Goal: Task Accomplishment & Management: Use online tool/utility

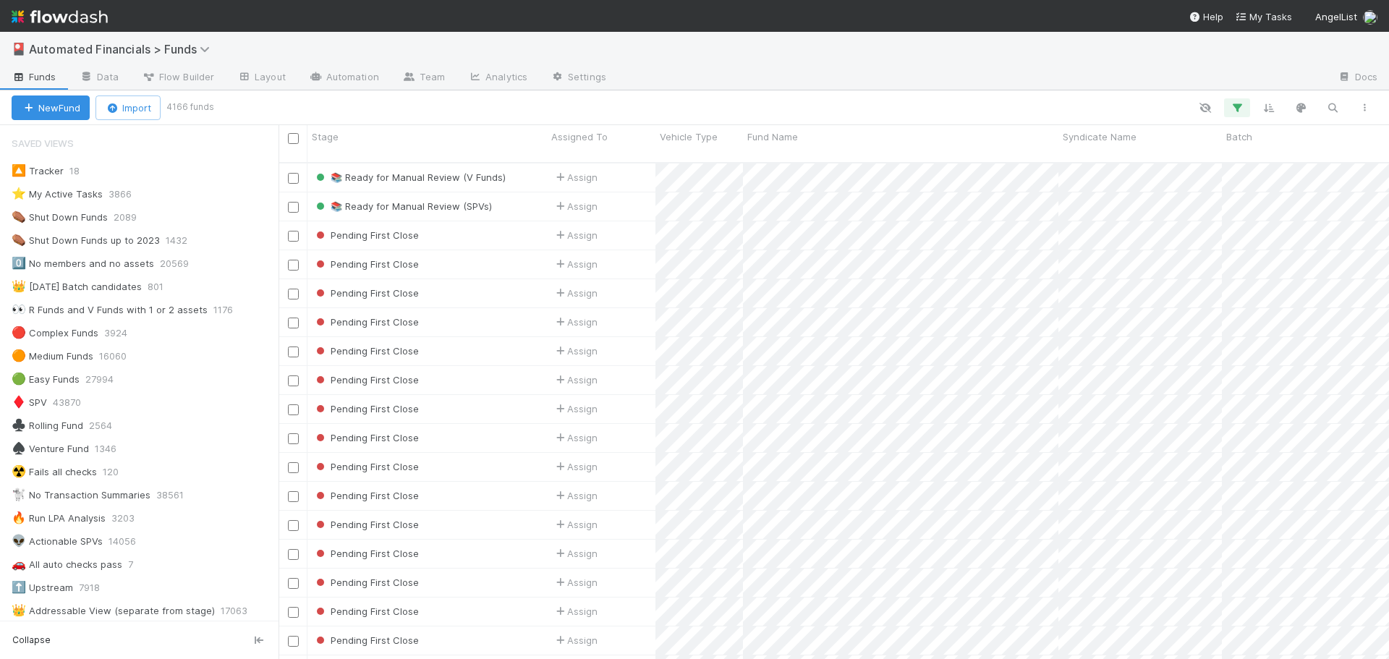
scroll to position [406, 0]
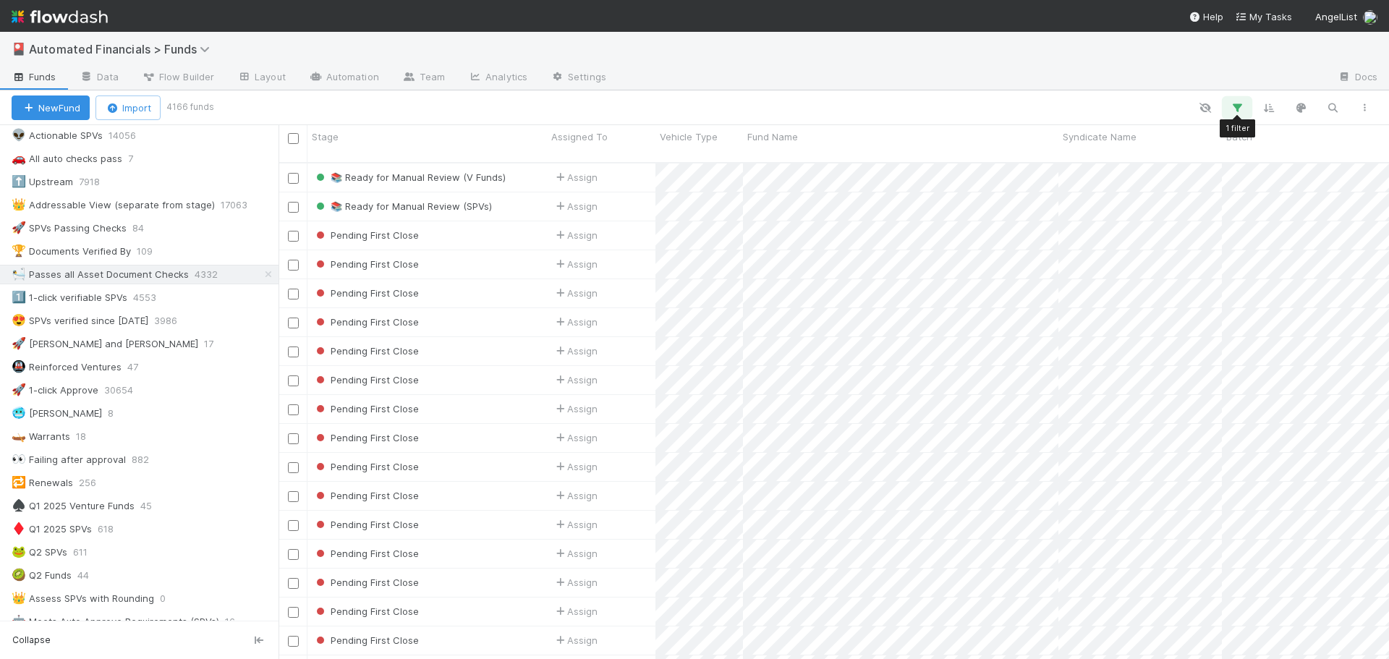
click at [1234, 111] on icon "button" at bounding box center [1237, 107] width 14 height 13
click at [989, 105] on div "1 filter Reset Filters If Document Asset Flag Tasks Count = 0 And.. Or if..." at bounding box center [694, 329] width 1389 height 659
click at [64, 301] on div "1️⃣ 1-click verifiable SPVs" at bounding box center [70, 298] width 116 height 18
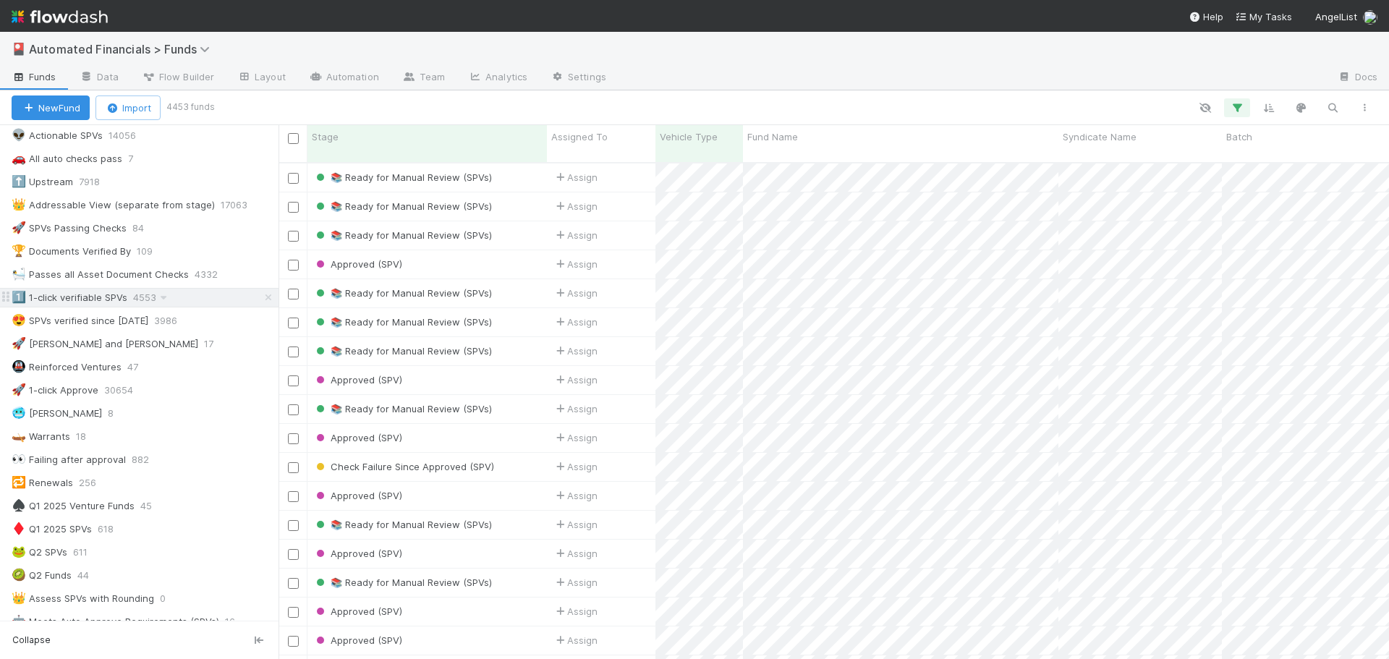
scroll to position [498, 1100]
click at [1233, 111] on icon "button" at bounding box center [1237, 107] width 14 height 13
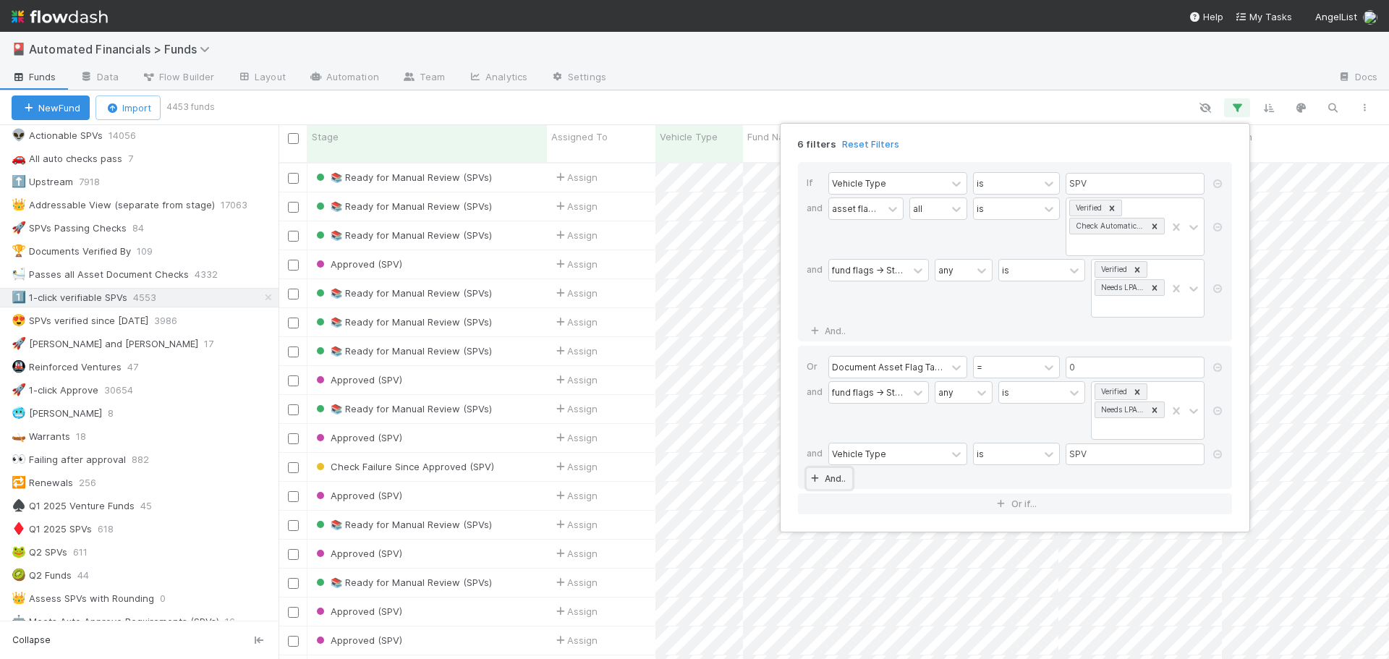
click at [830, 478] on link "And.." at bounding box center [830, 478] width 46 height 21
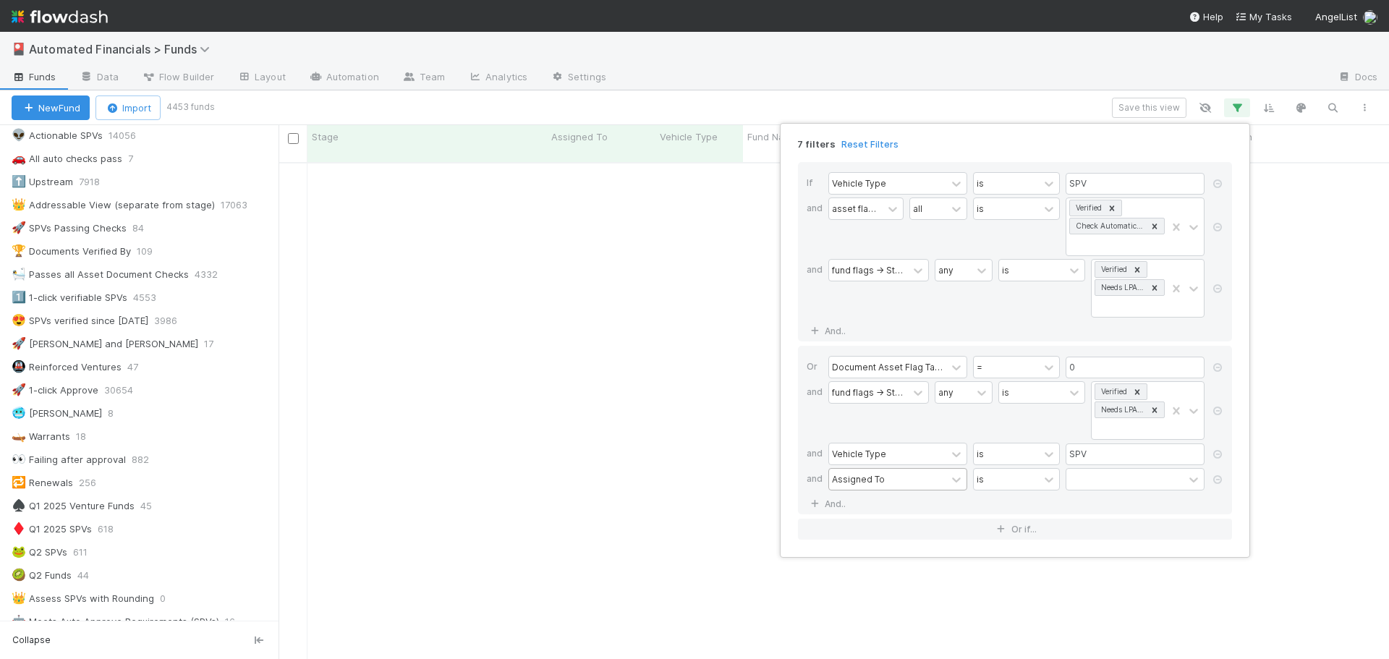
click at [885, 485] on div "Assigned To" at bounding box center [887, 479] width 117 height 21
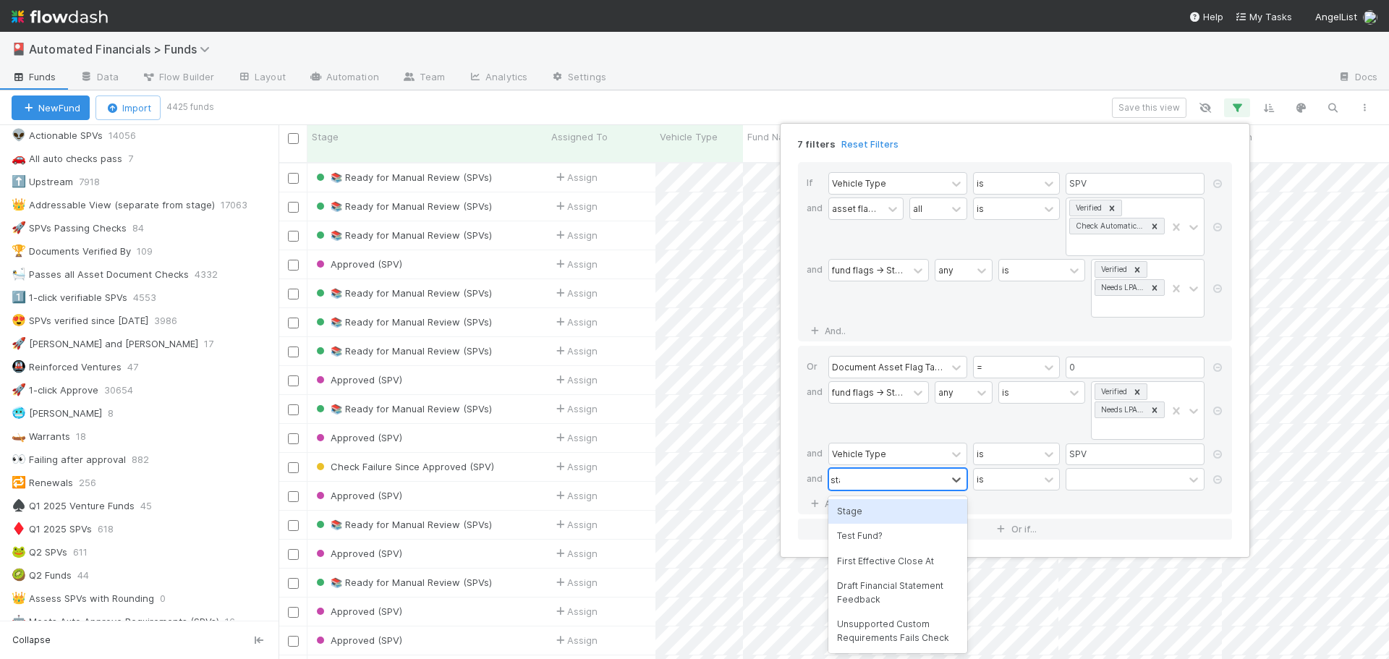
scroll to position [498, 1100]
type input "stage"
click at [875, 505] on div "Stage" at bounding box center [897, 511] width 139 height 25
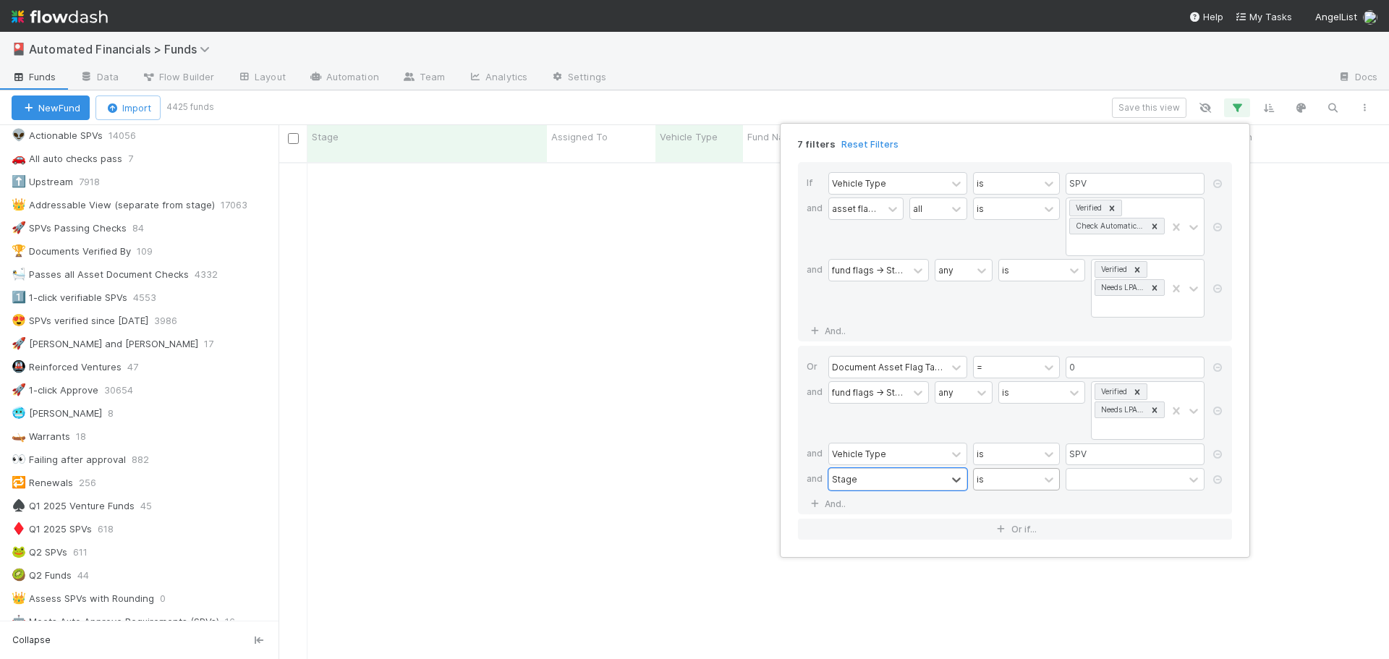
click at [1009, 478] on div "is" at bounding box center [1006, 479] width 65 height 21
click at [1007, 538] on div "is not" at bounding box center [1016, 536] width 87 height 25
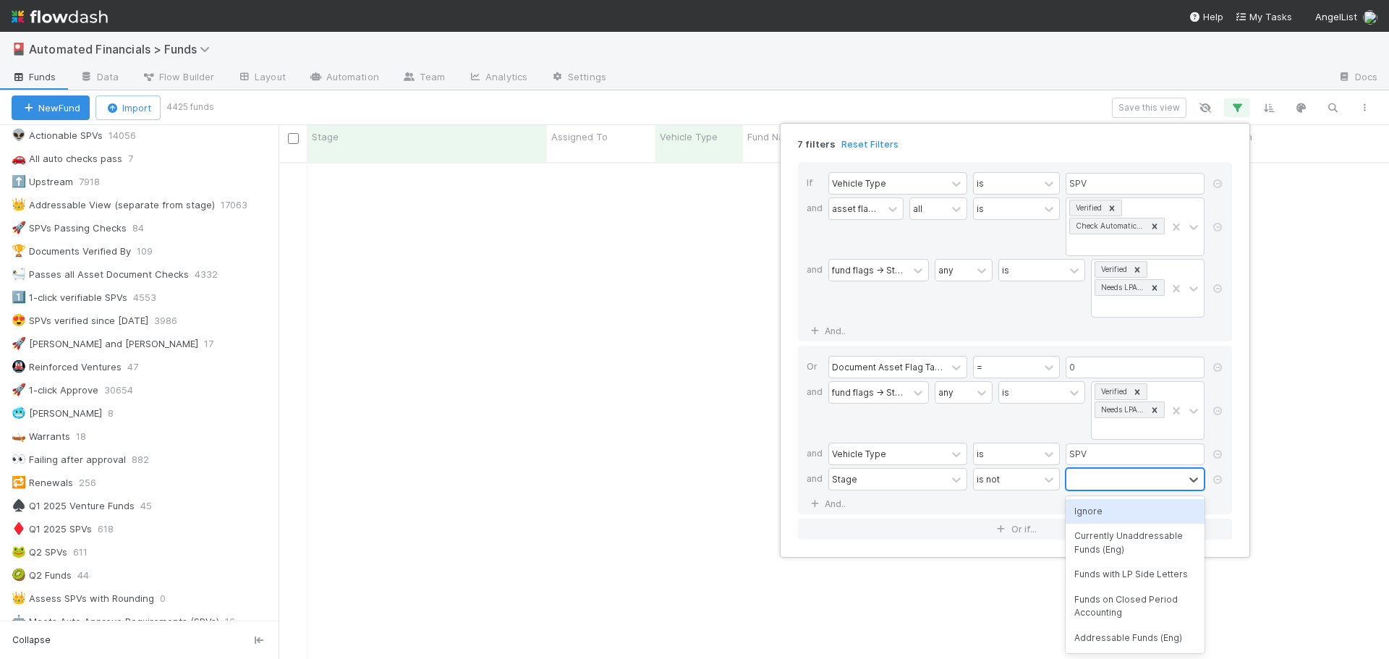
click at [1116, 476] on div at bounding box center [1124, 479] width 117 height 21
type input "approved"
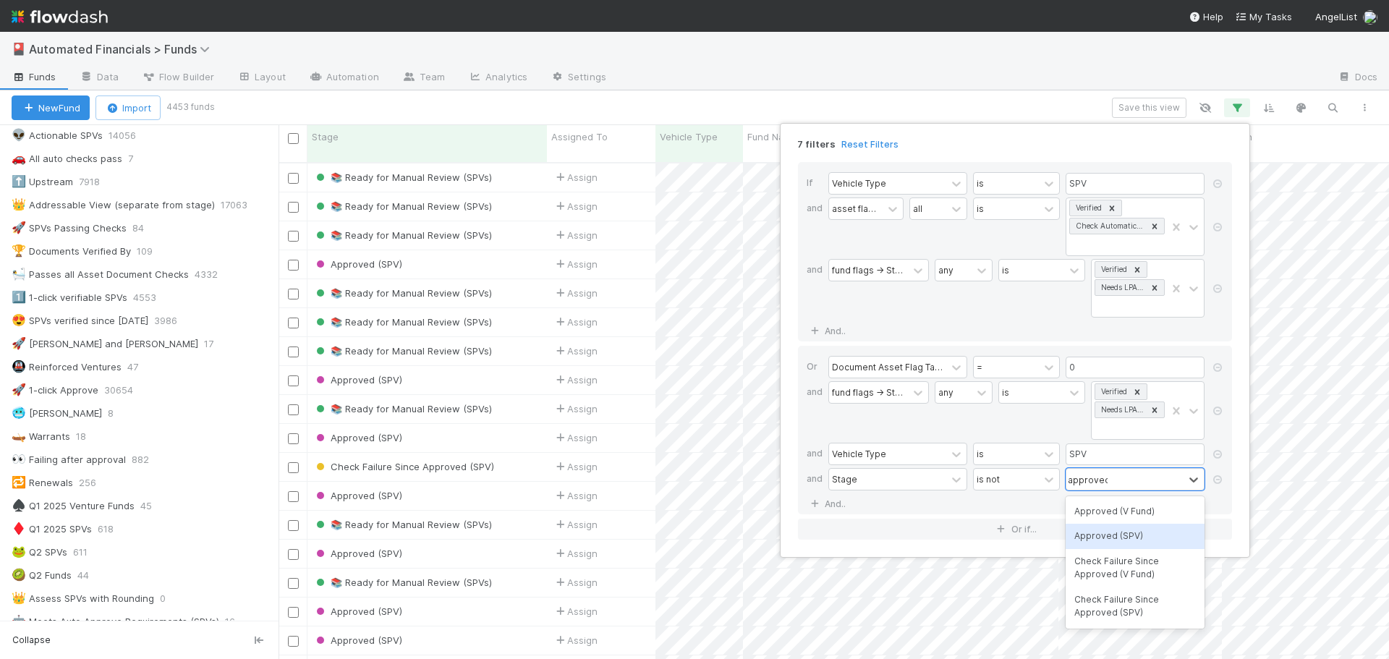
click at [1106, 539] on div "Approved (SPV)" at bounding box center [1135, 536] width 139 height 25
type input "ignore"
click at [1106, 539] on div "Ignore" at bounding box center [1135, 529] width 139 height 25
click at [1131, 501] on div "Approved (SPV) Ignore" at bounding box center [1116, 488] width 100 height 39
type input "closed"
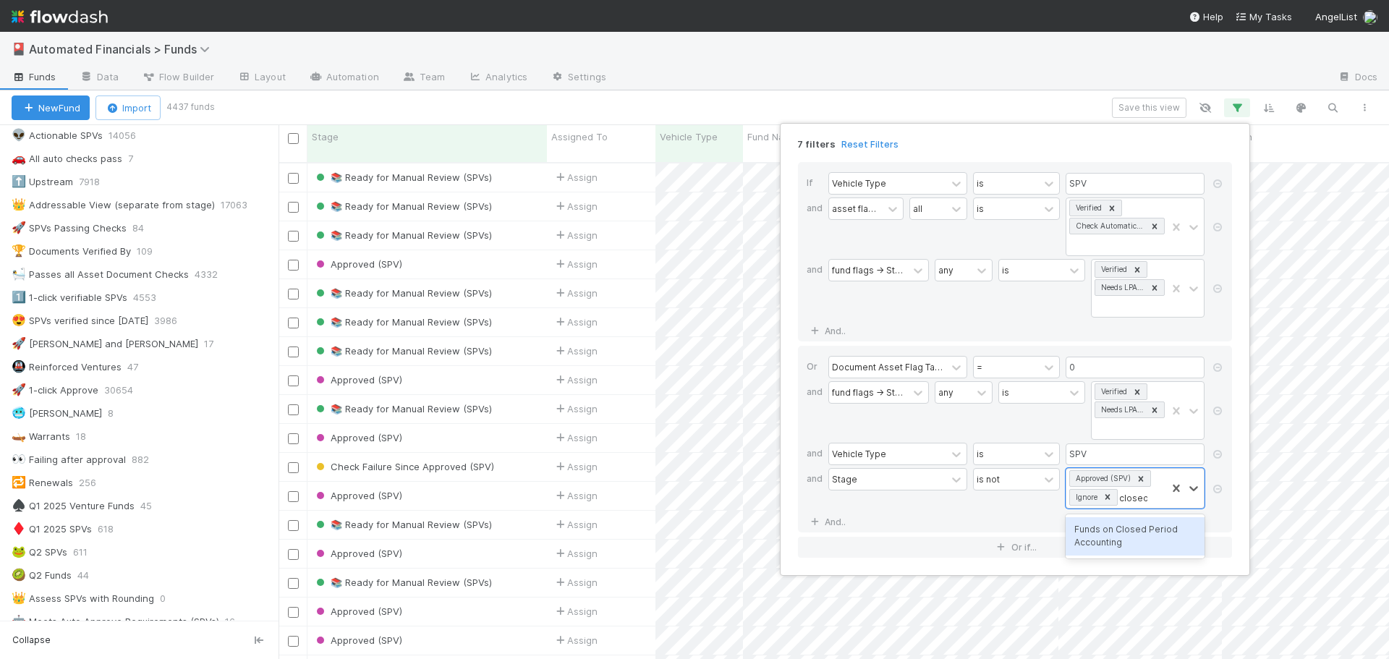
click at [1164, 540] on div "Funds on Closed Period Accounting" at bounding box center [1135, 536] width 139 height 38
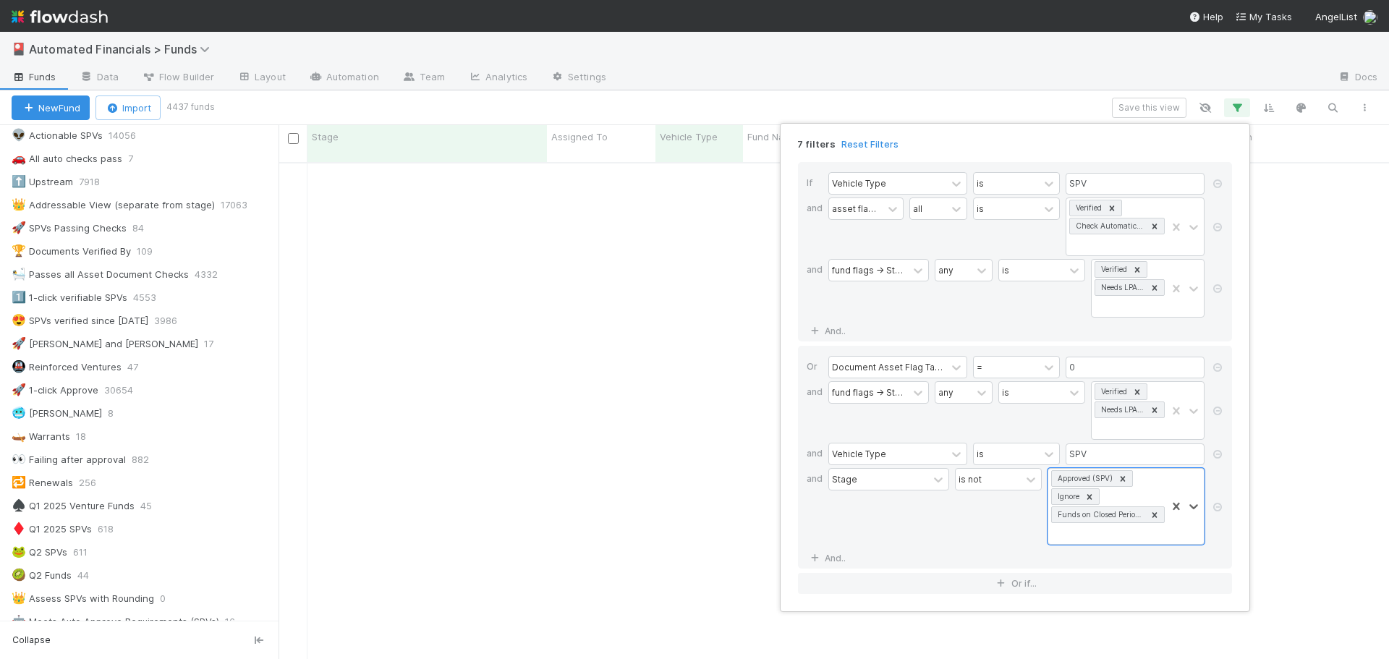
click at [1071, 561] on div "Or Document Asset Flag Tasks Count = 0 and fund flags -> Stage any is Verified …" at bounding box center [1015, 457] width 434 height 223
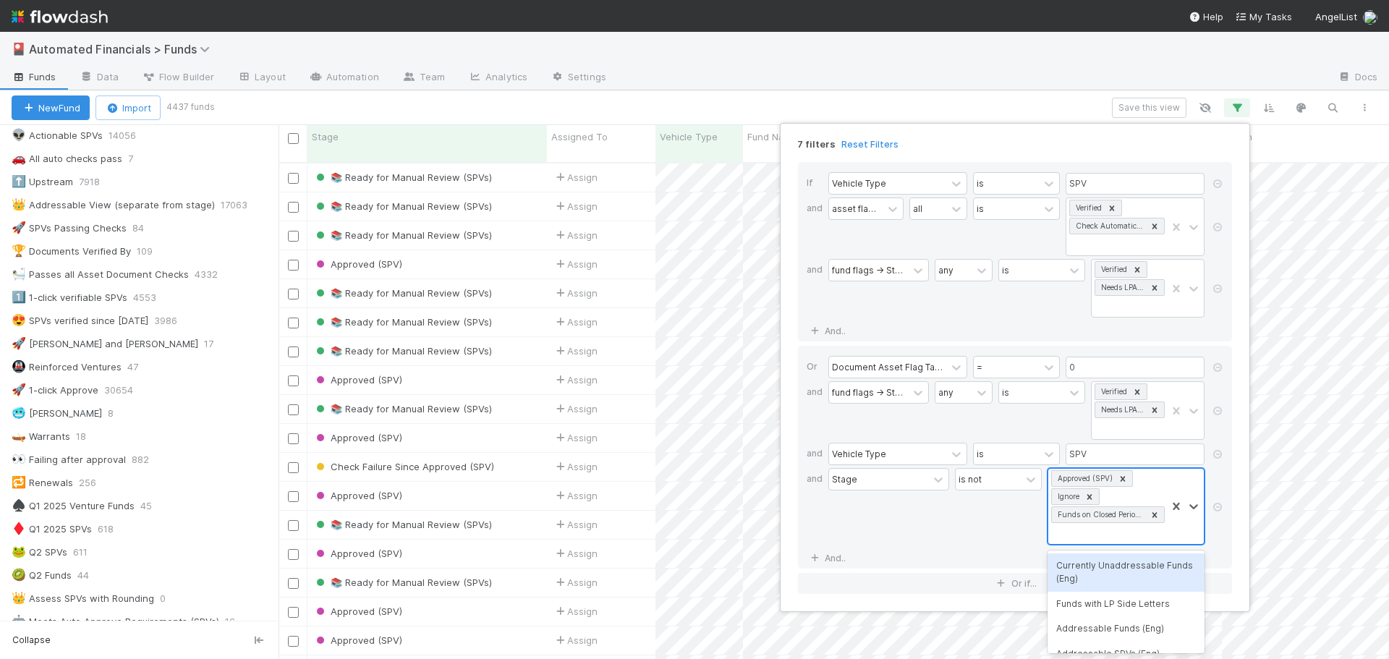
click at [1065, 535] on div "Approved (SPV) Ignore Funds on Closed Period Accounting" at bounding box center [1107, 506] width 118 height 75
type input "appro"
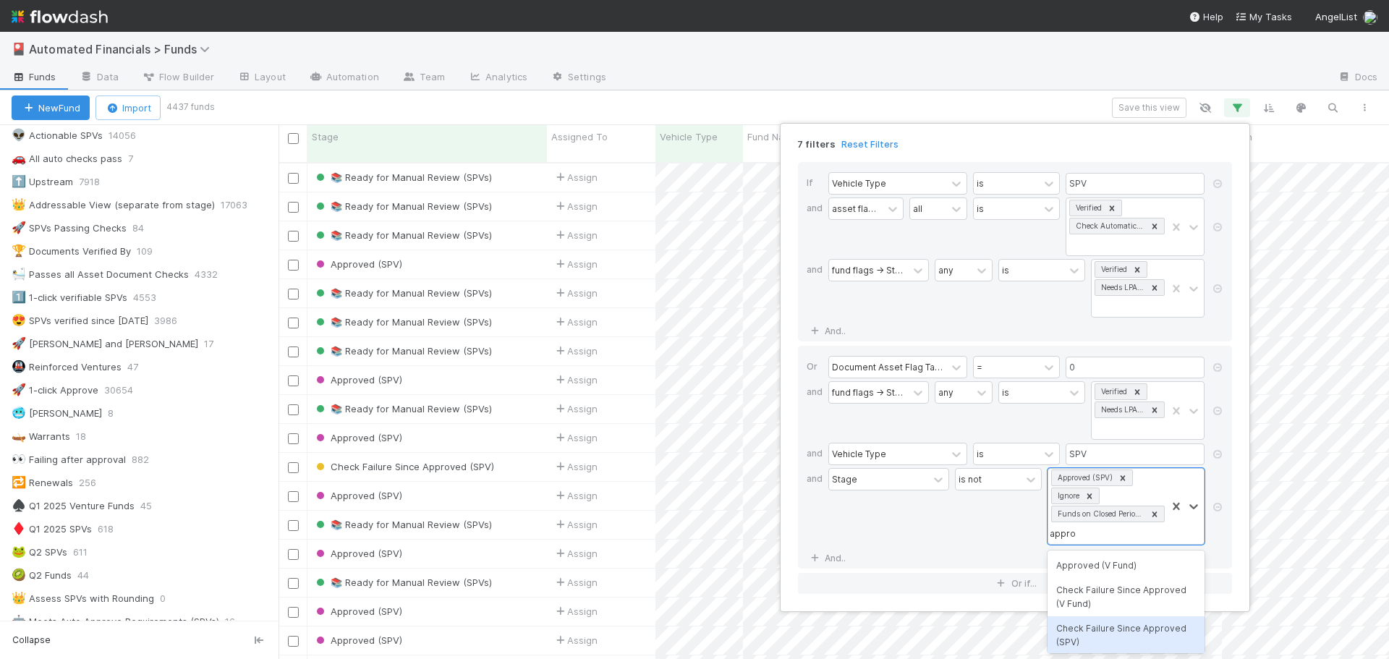
click at [1103, 637] on div "Check Failure Since Approved (SPV)" at bounding box center [1126, 635] width 157 height 38
click at [926, 102] on div "7 filters Reset Filters If Vehicle Type is SPV and asset flags -> Stage all is …" at bounding box center [694, 329] width 1389 height 659
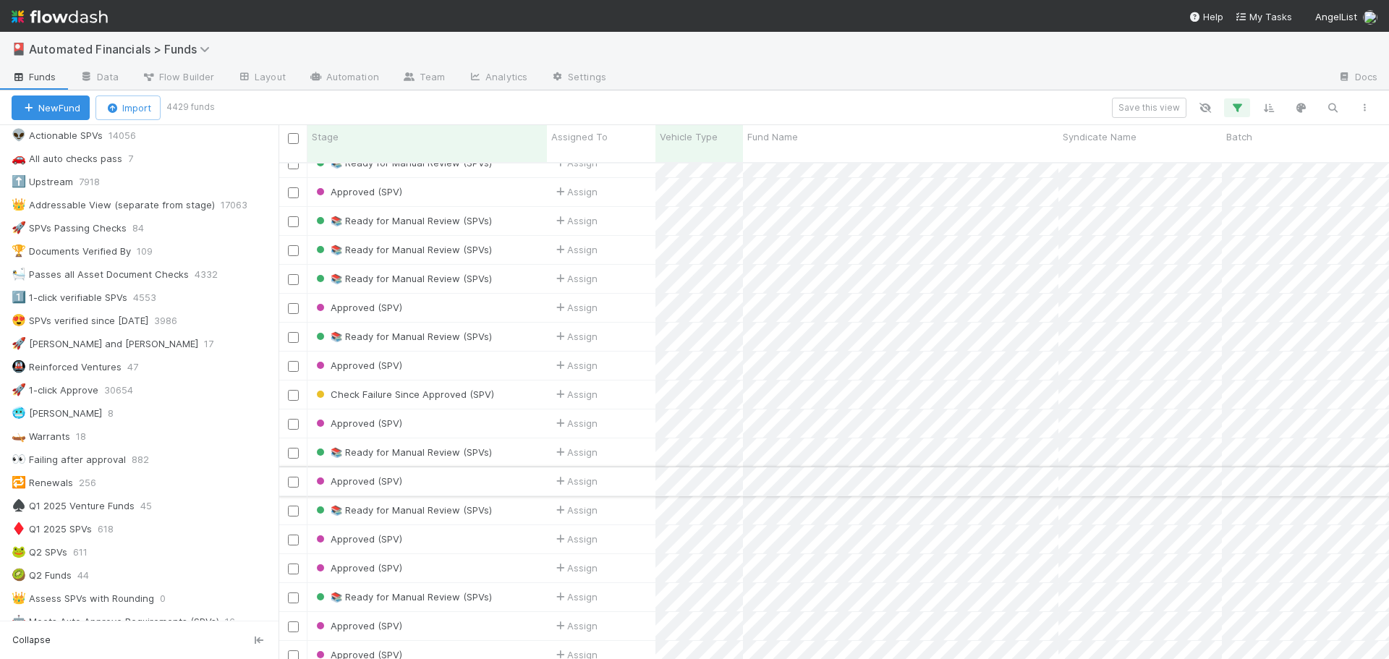
scroll to position [0, 0]
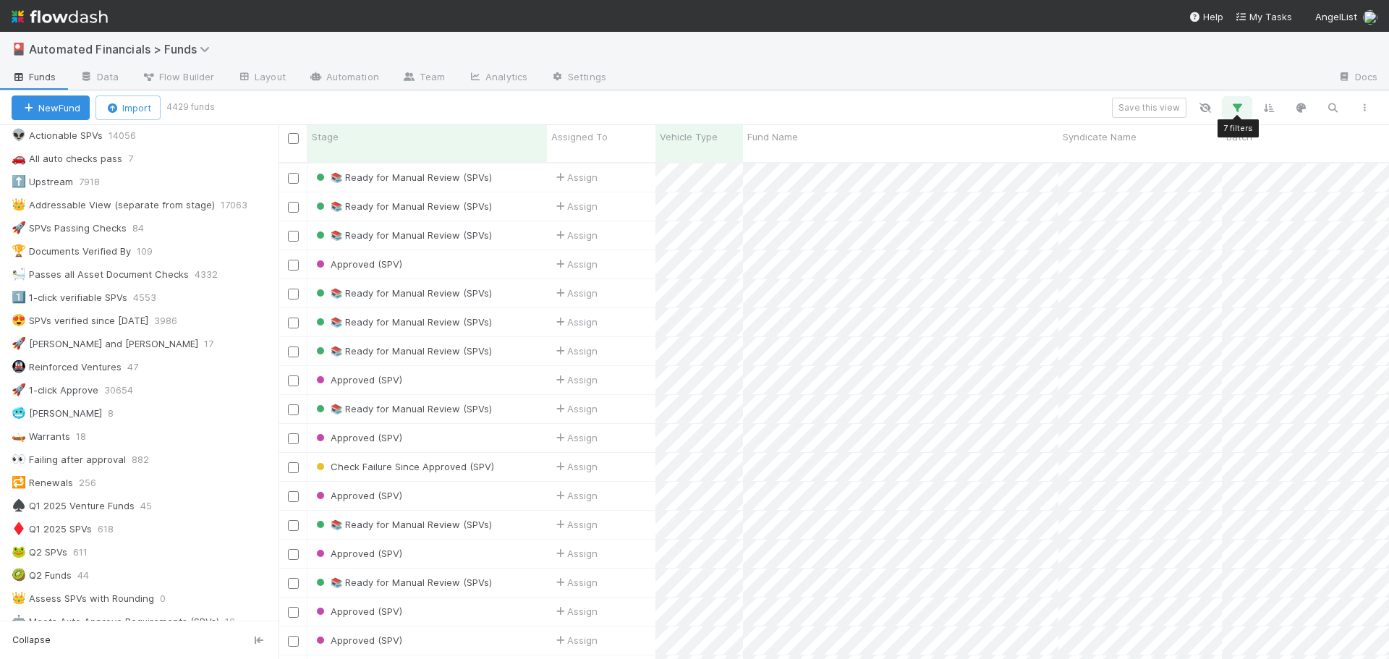
click at [1236, 110] on icon "button" at bounding box center [1237, 107] width 14 height 13
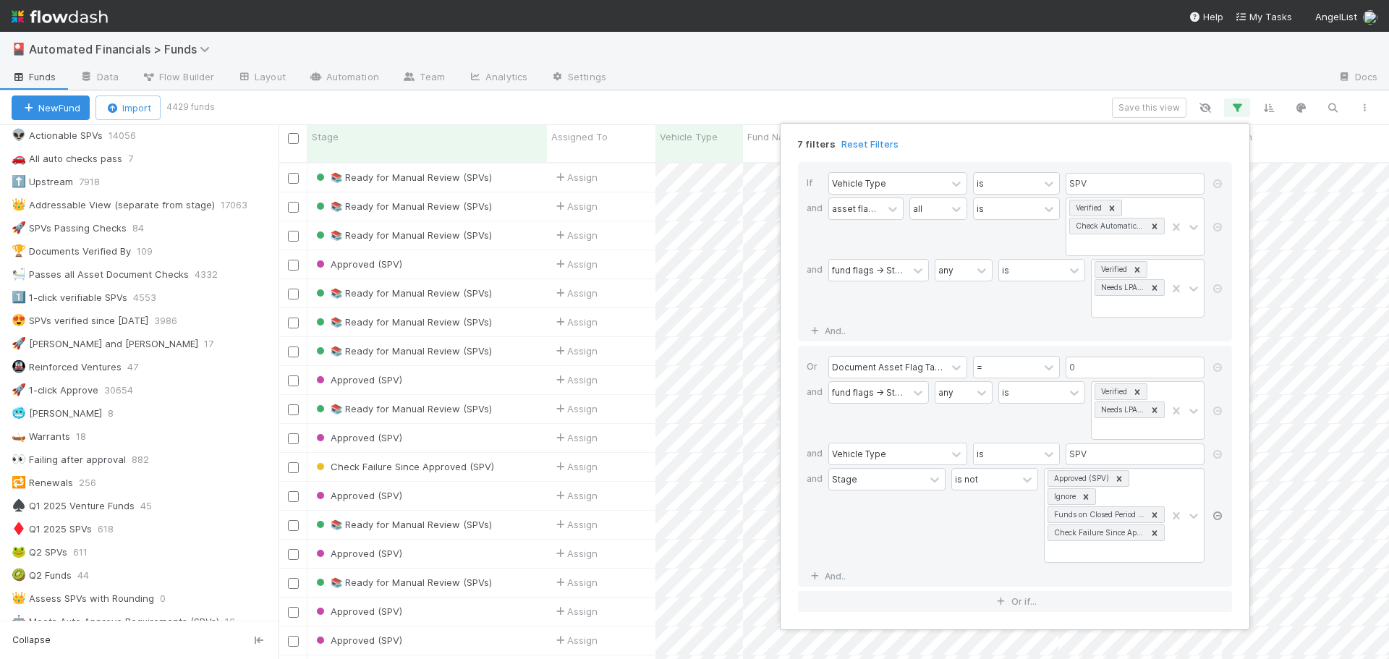
click at [1216, 517] on icon at bounding box center [1217, 516] width 14 height 9
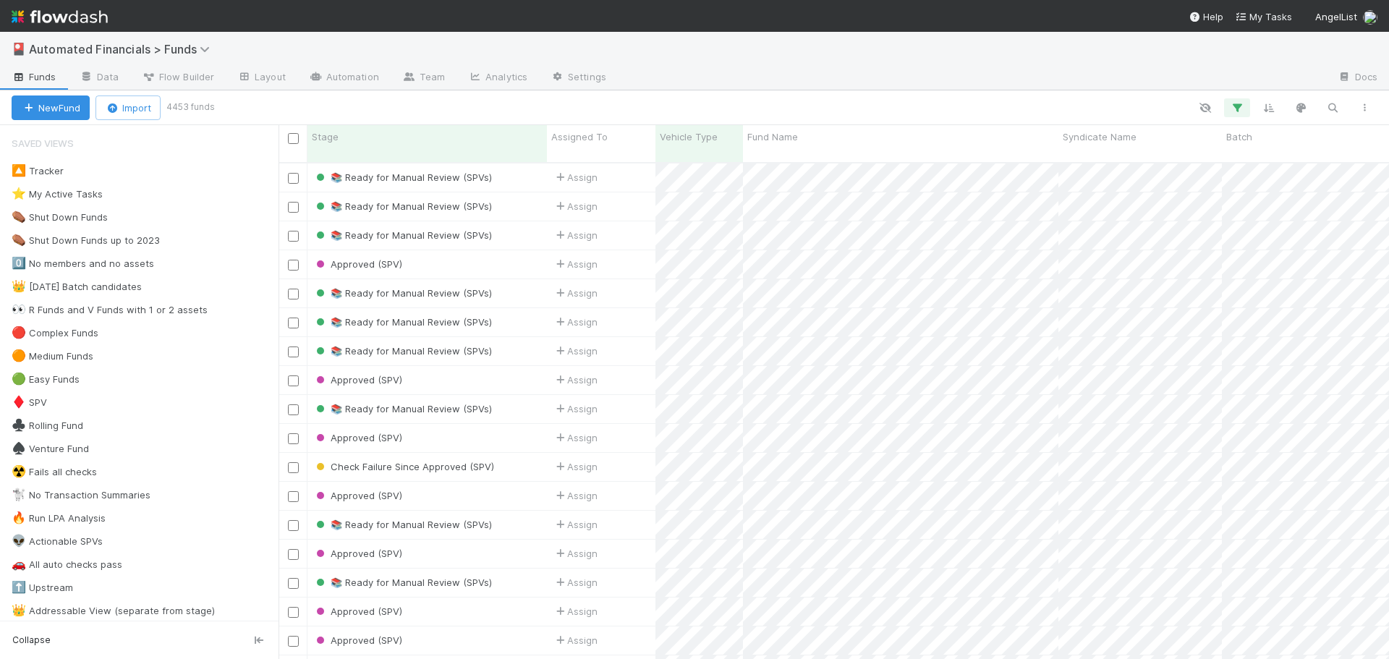
scroll to position [498, 1100]
click at [1238, 109] on icon "button" at bounding box center [1237, 107] width 14 height 13
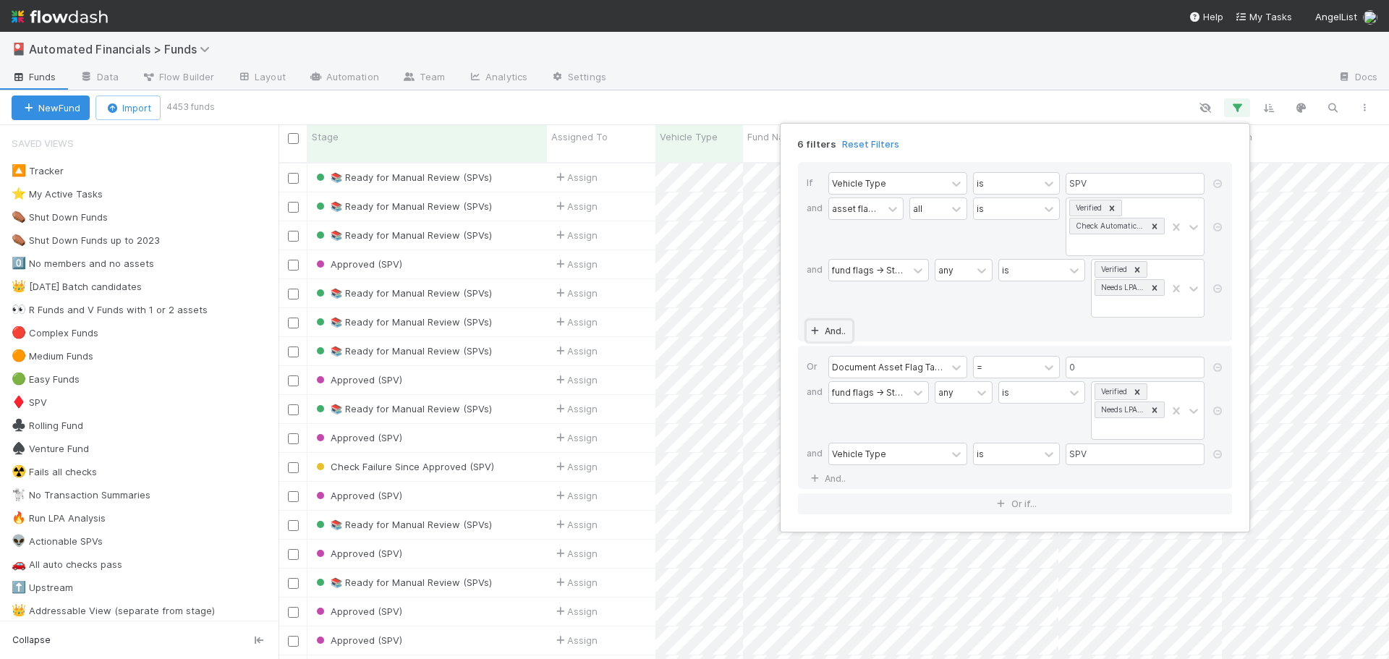
click at [825, 334] on link "And.." at bounding box center [830, 331] width 46 height 21
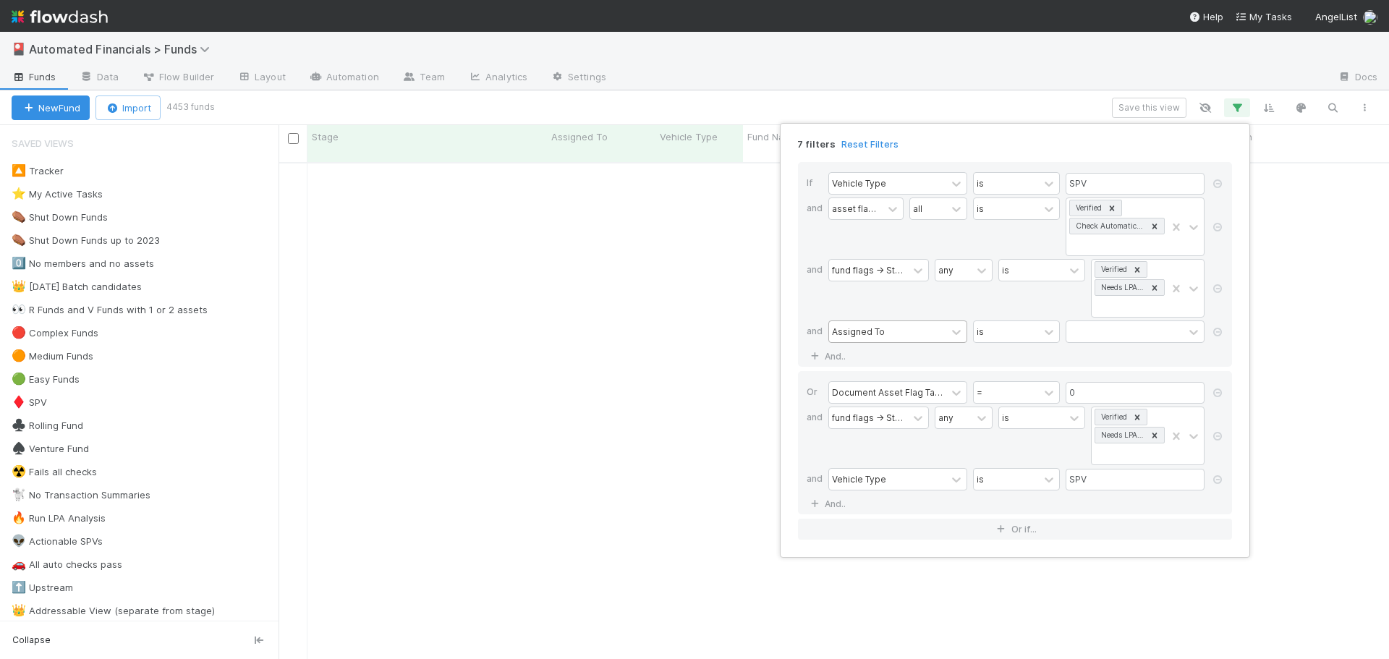
click at [879, 331] on div "Assigned To" at bounding box center [858, 331] width 53 height 13
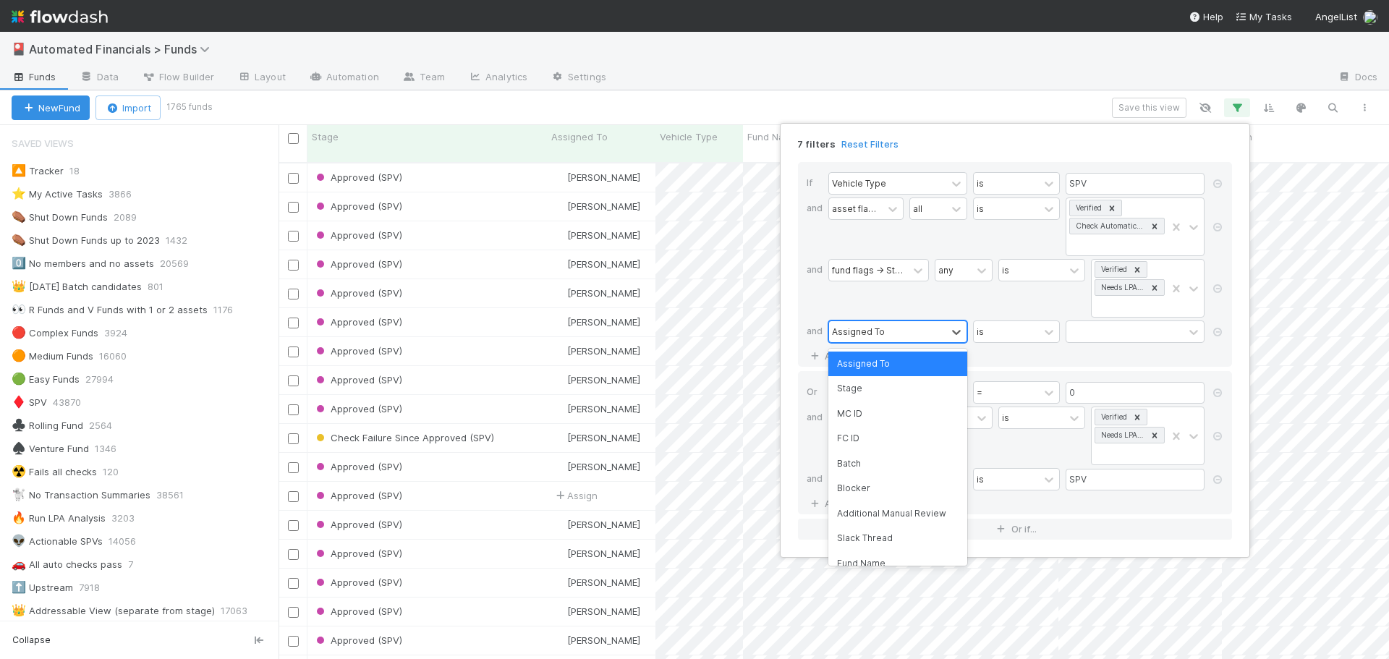
scroll to position [498, 1100]
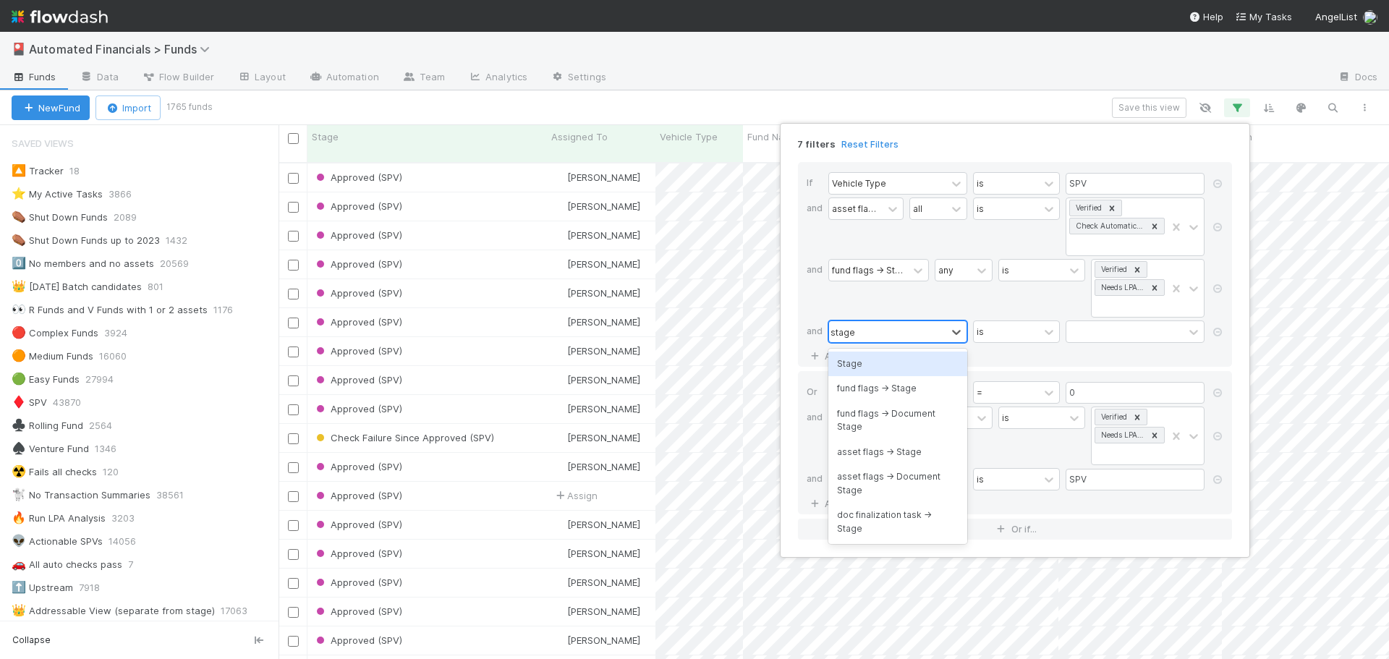
type input "stage"
click at [935, 369] on div "Stage" at bounding box center [897, 364] width 139 height 25
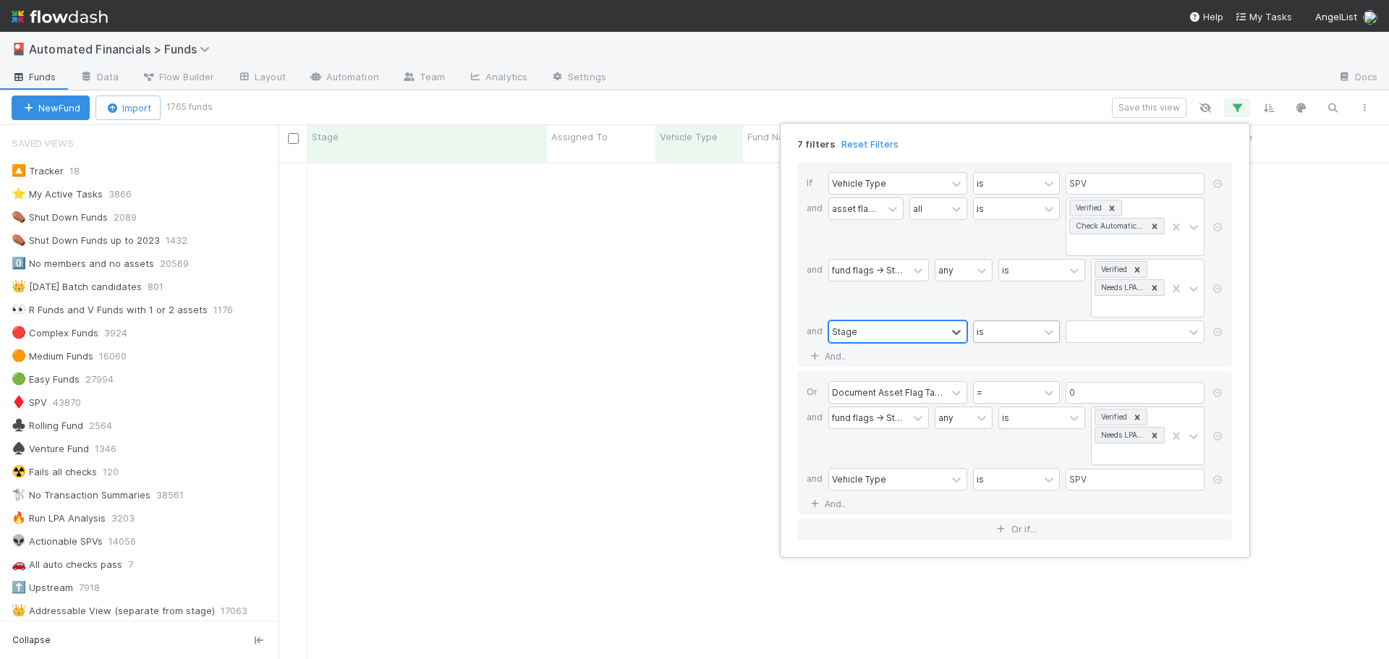
click at [997, 338] on div "is" at bounding box center [1006, 331] width 65 height 21
click at [1002, 384] on div "is not" at bounding box center [1016, 388] width 87 height 25
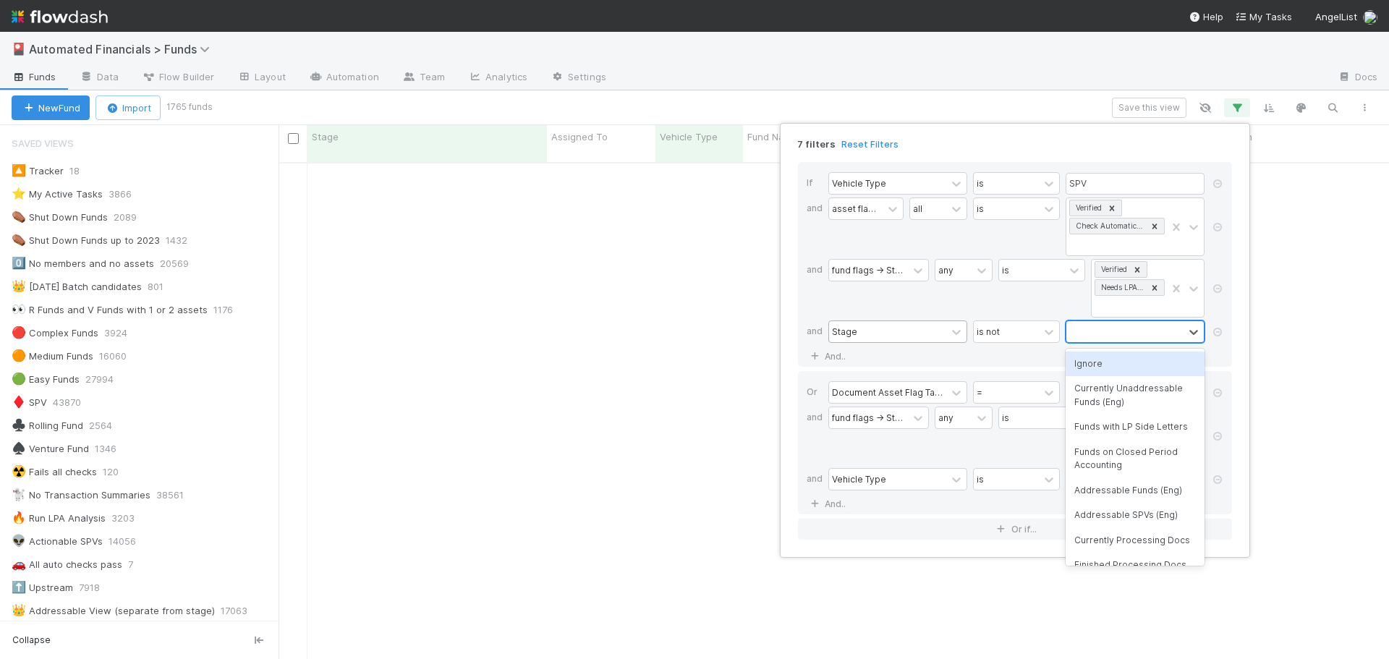
click at [1080, 334] on div at bounding box center [1124, 331] width 117 height 21
type input "approved"
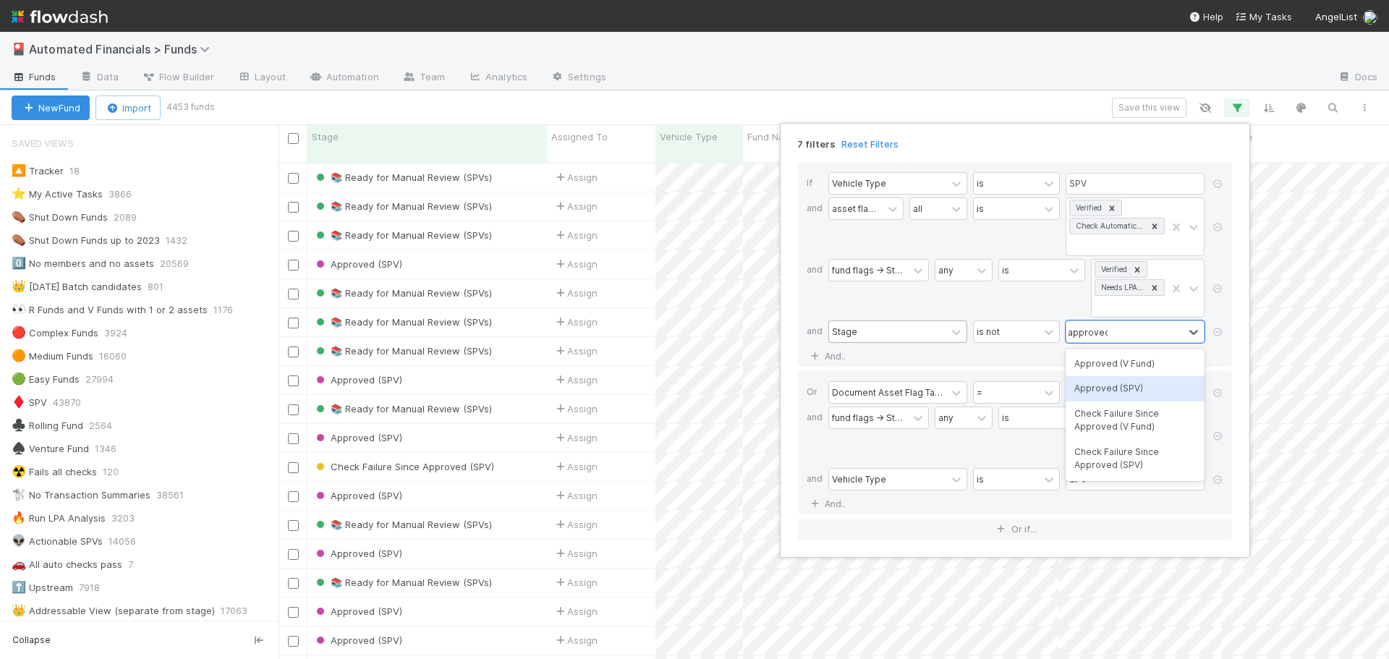
click at [1090, 386] on div "Approved (SPV)" at bounding box center [1135, 388] width 139 height 25
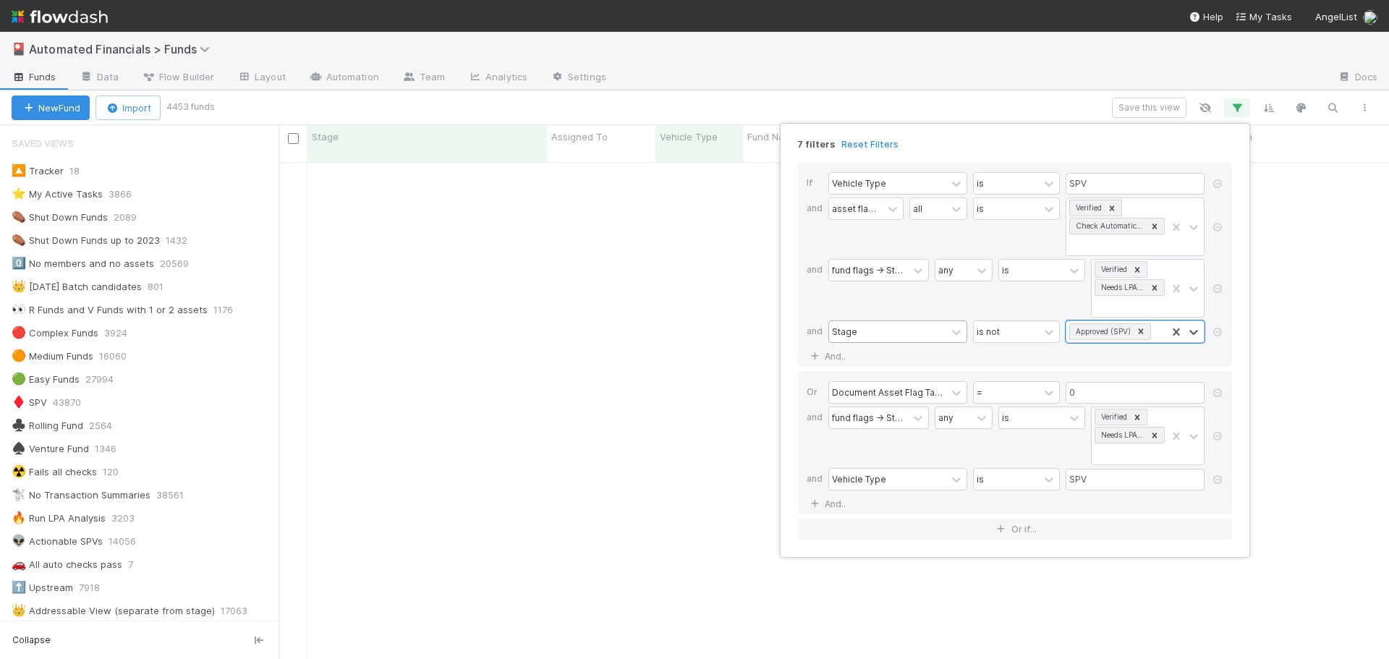
click at [1090, 353] on div "If Vehicle Type is SPV and asset flags -> Stage all is Verified Check Automatic…" at bounding box center [1015, 264] width 434 height 205
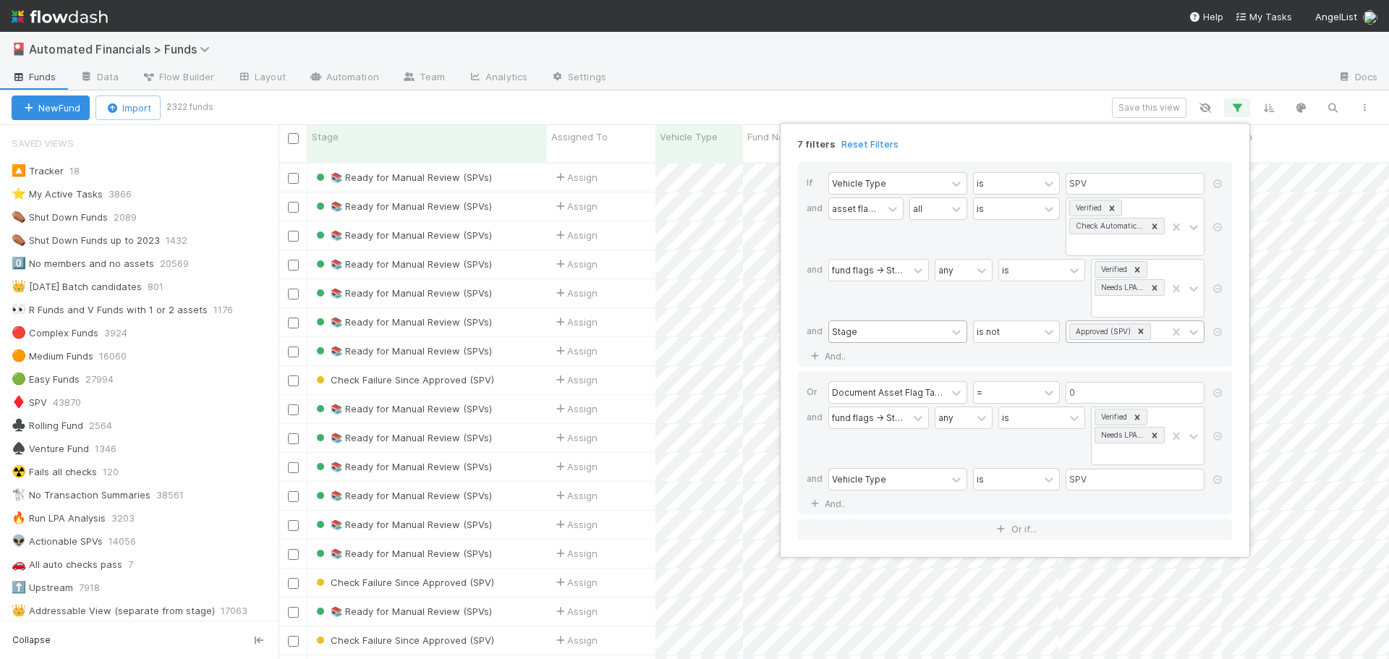
click at [1155, 331] on div "Approved (SPV)" at bounding box center [1116, 331] width 100 height 21
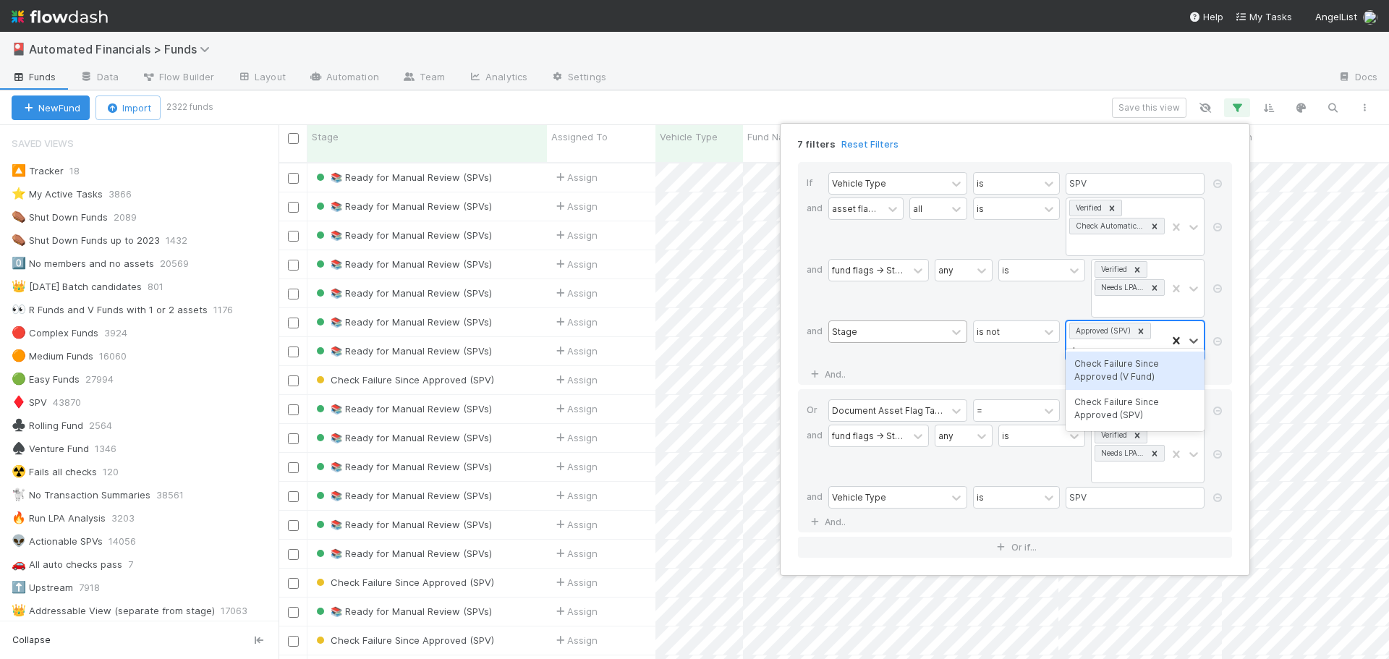
type input "check"
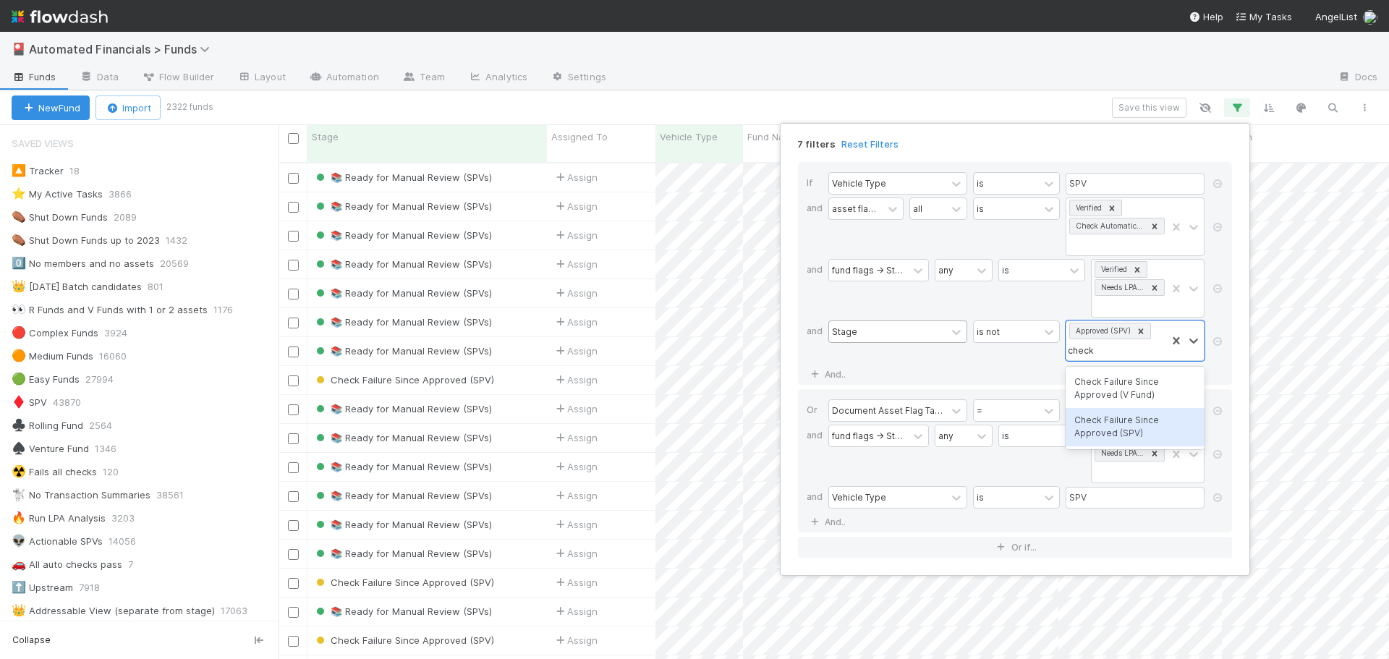
click at [1143, 432] on div "Check Failure Since Approved (SPV)" at bounding box center [1135, 427] width 139 height 38
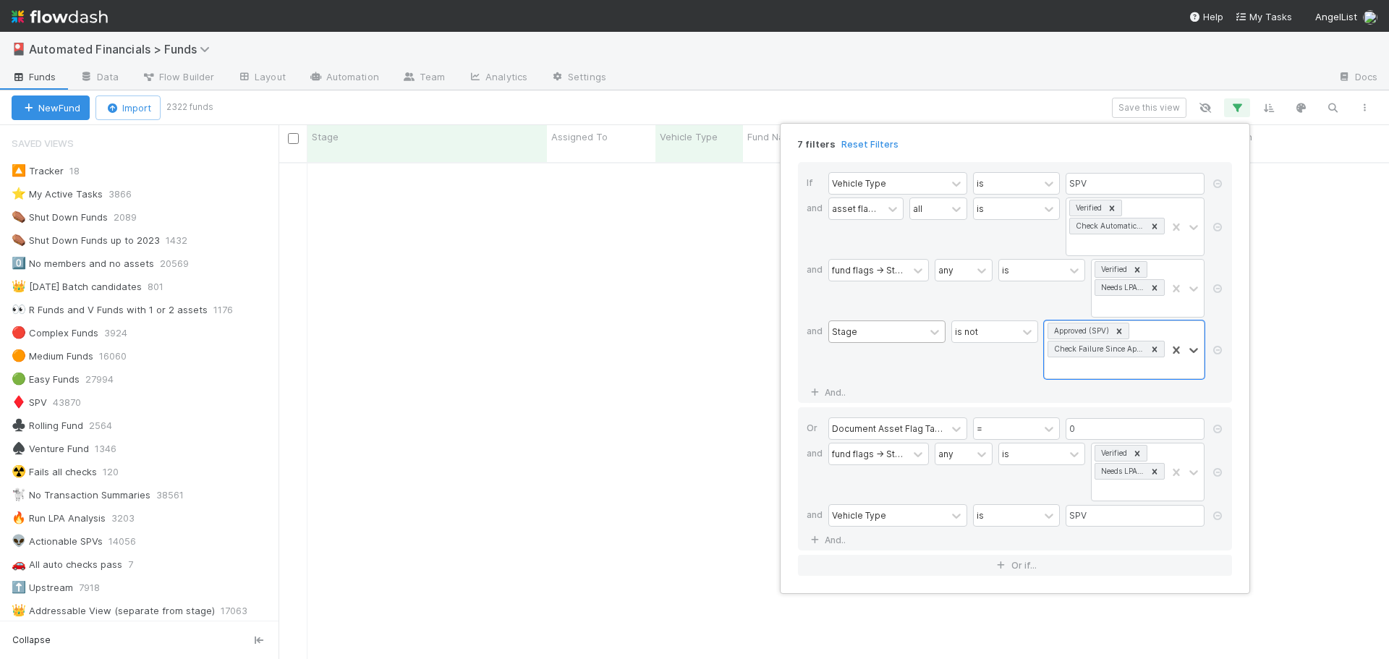
click at [1003, 386] on div "If Vehicle Type is SPV and asset flags -> Stage all is Verified Check Automatic…" at bounding box center [1015, 282] width 434 height 241
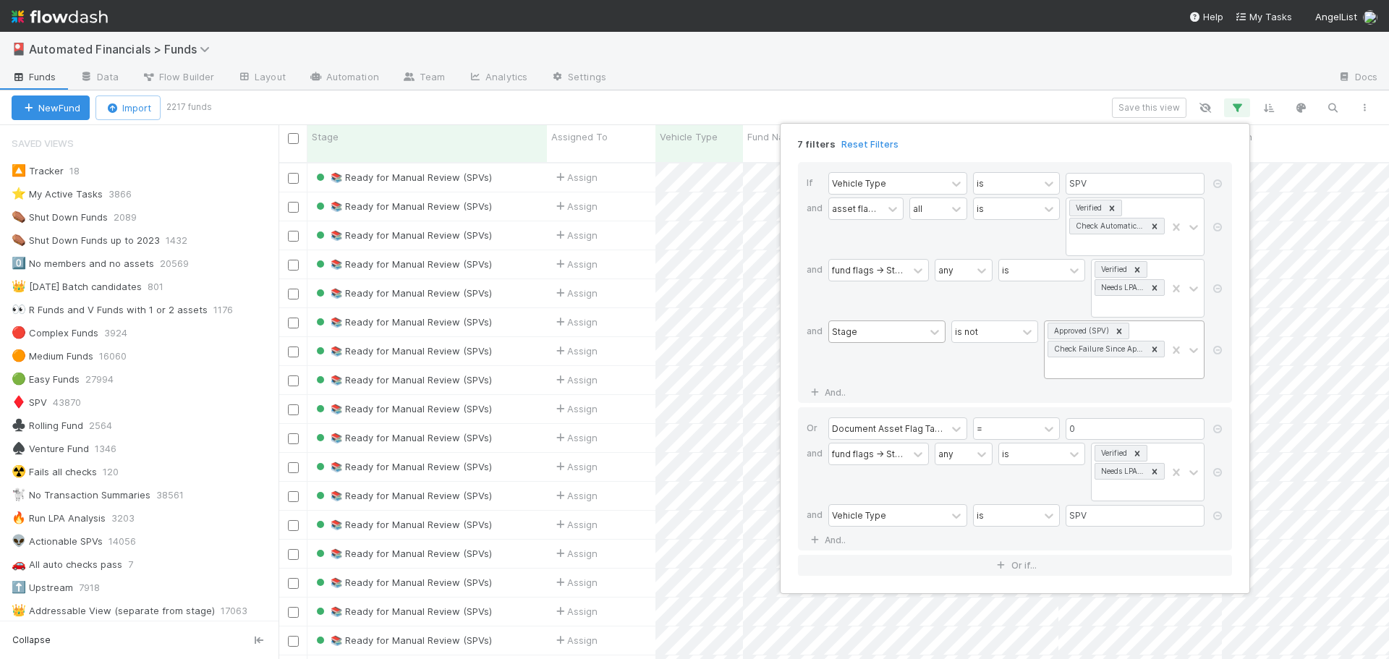
scroll to position [1, 0]
click at [1095, 369] on div "Approved (SPV) Check Failure Since Approved (SPV)" at bounding box center [1106, 349] width 122 height 57
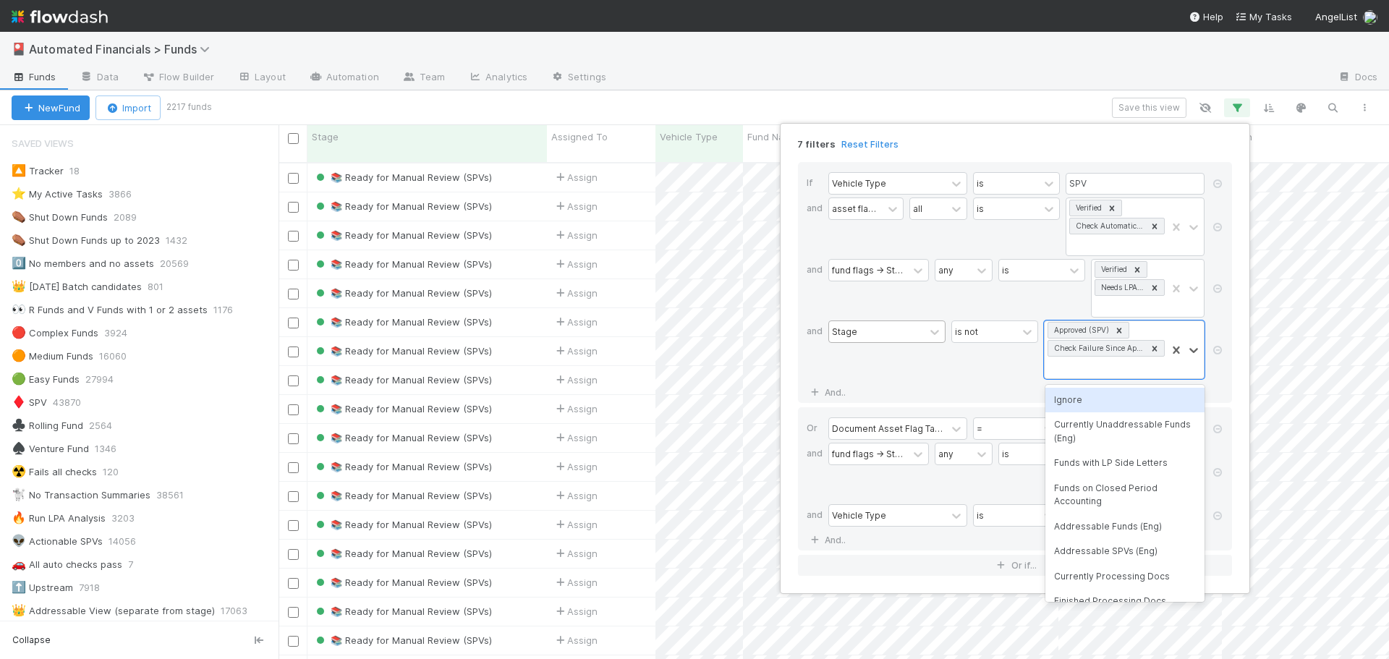
click at [1079, 401] on div "Ignore" at bounding box center [1124, 400] width 159 height 25
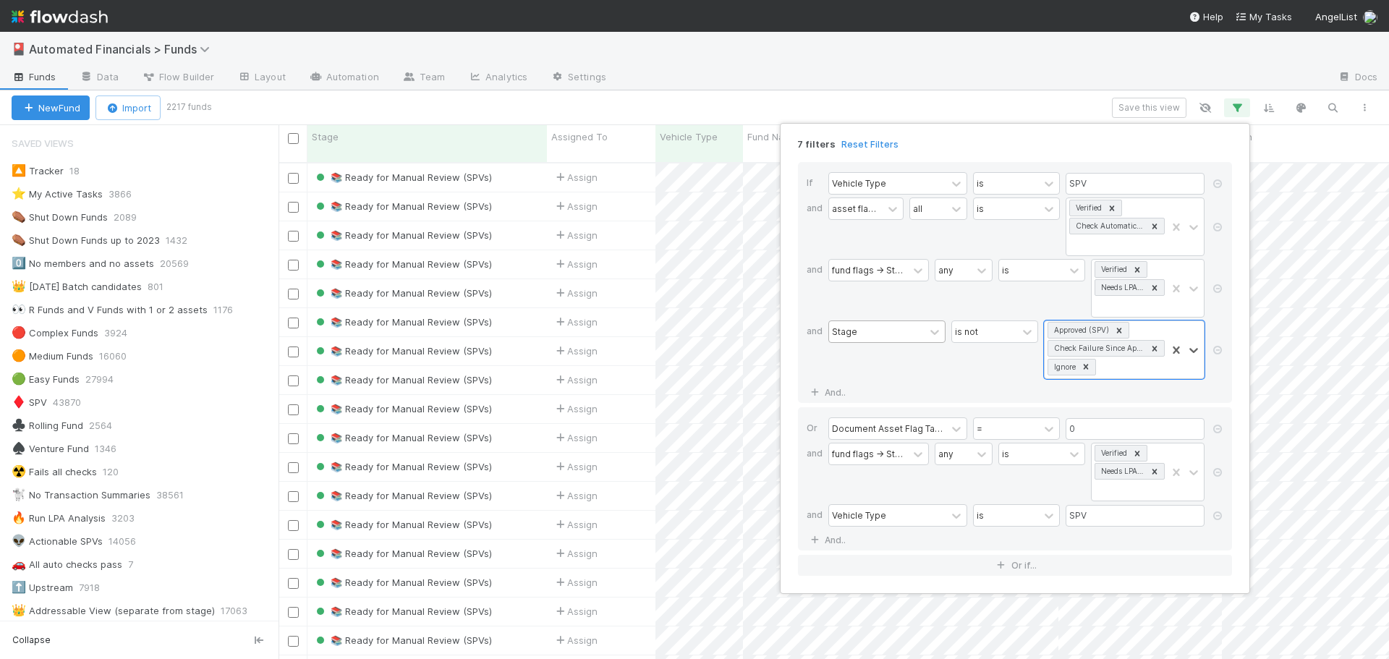
click at [1087, 394] on div "If Vehicle Type is SPV and asset flags -> Stage all is Verified Check Automatic…" at bounding box center [1015, 282] width 434 height 241
click at [1119, 373] on div "Approved (SPV) Check Failure Since Approved (SPV) Ignore" at bounding box center [1106, 349] width 122 height 57
type input "closed"
click at [1108, 409] on div "Funds on Closed Period Accounting" at bounding box center [1124, 407] width 159 height 38
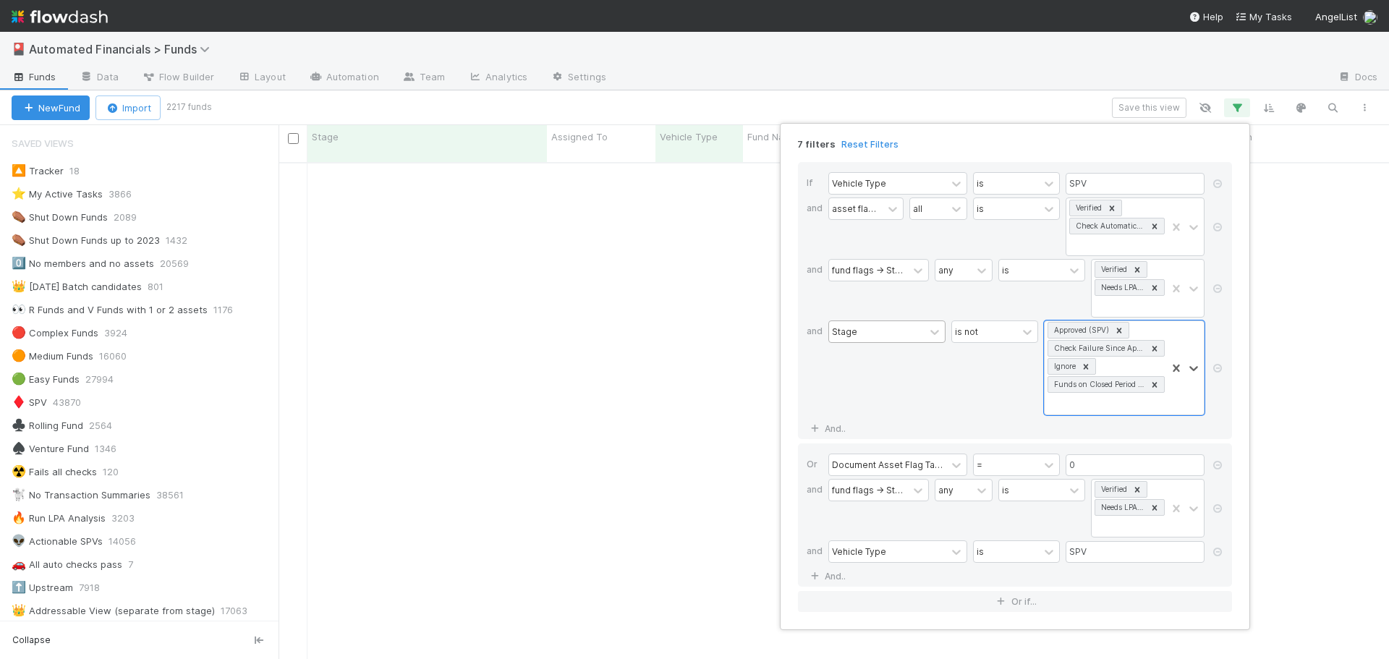
click at [1004, 402] on div "is not" at bounding box center [994, 368] width 87 height 95
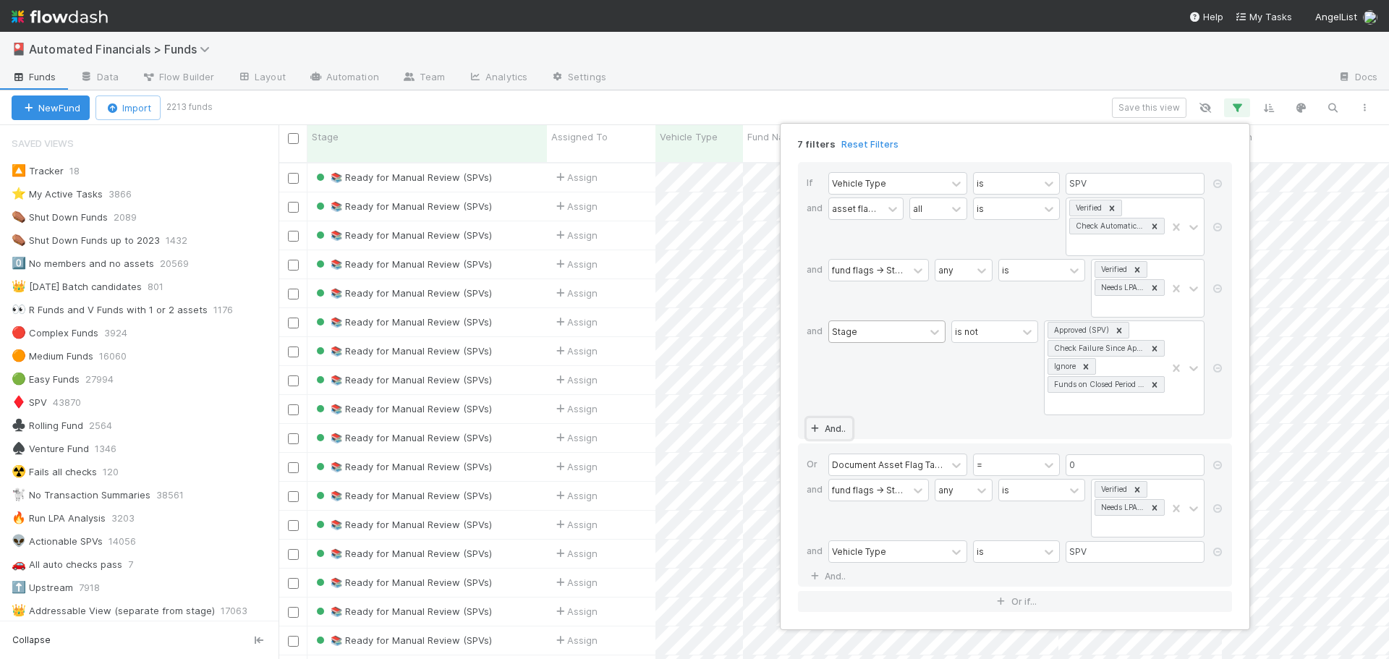
click at [825, 428] on link "And.." at bounding box center [830, 428] width 46 height 21
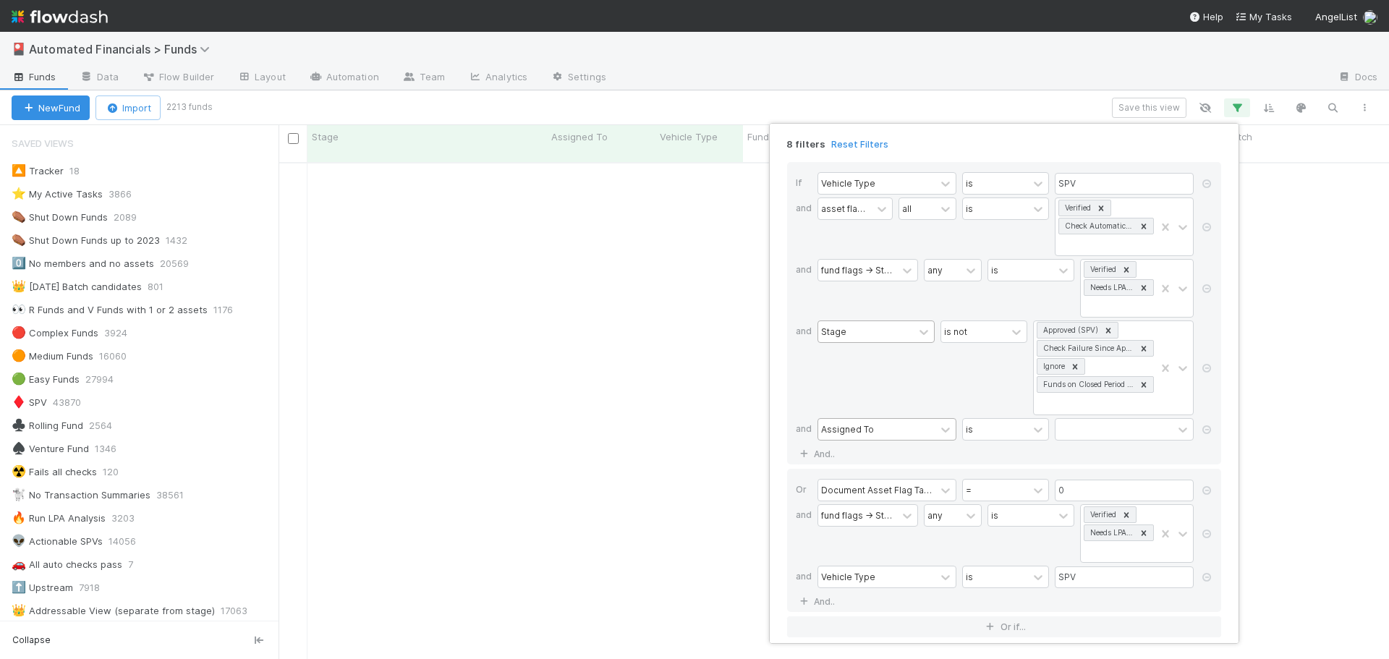
click at [876, 434] on div "Assigned To" at bounding box center [876, 429] width 117 height 21
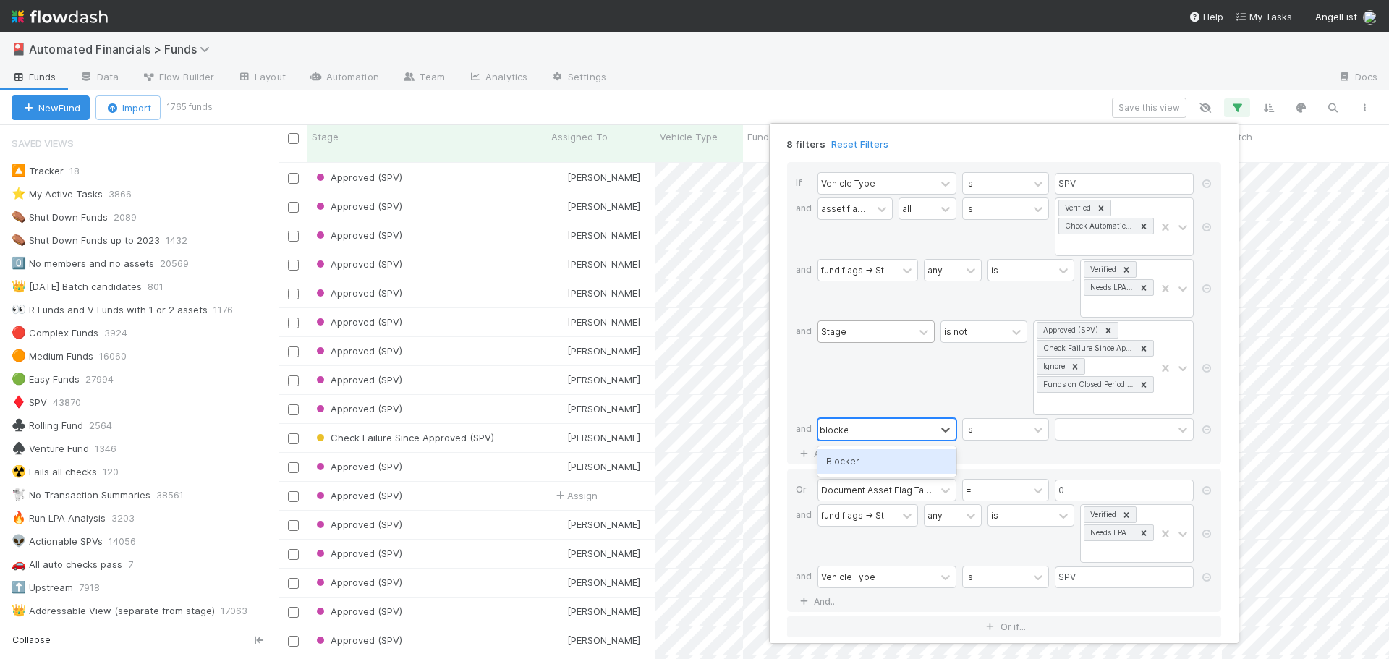
type input "blocker"
click at [857, 462] on div "Blocker" at bounding box center [887, 461] width 139 height 25
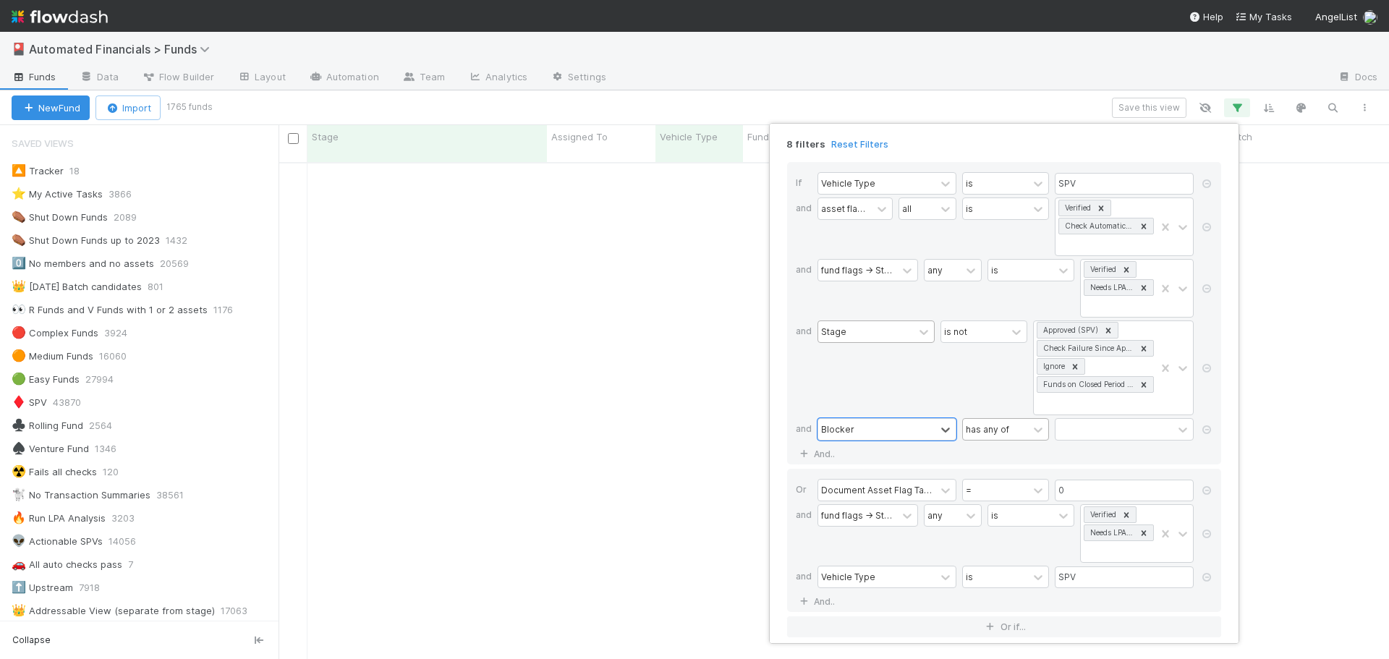
click at [1002, 430] on div "has any of" at bounding box center [987, 429] width 43 height 13
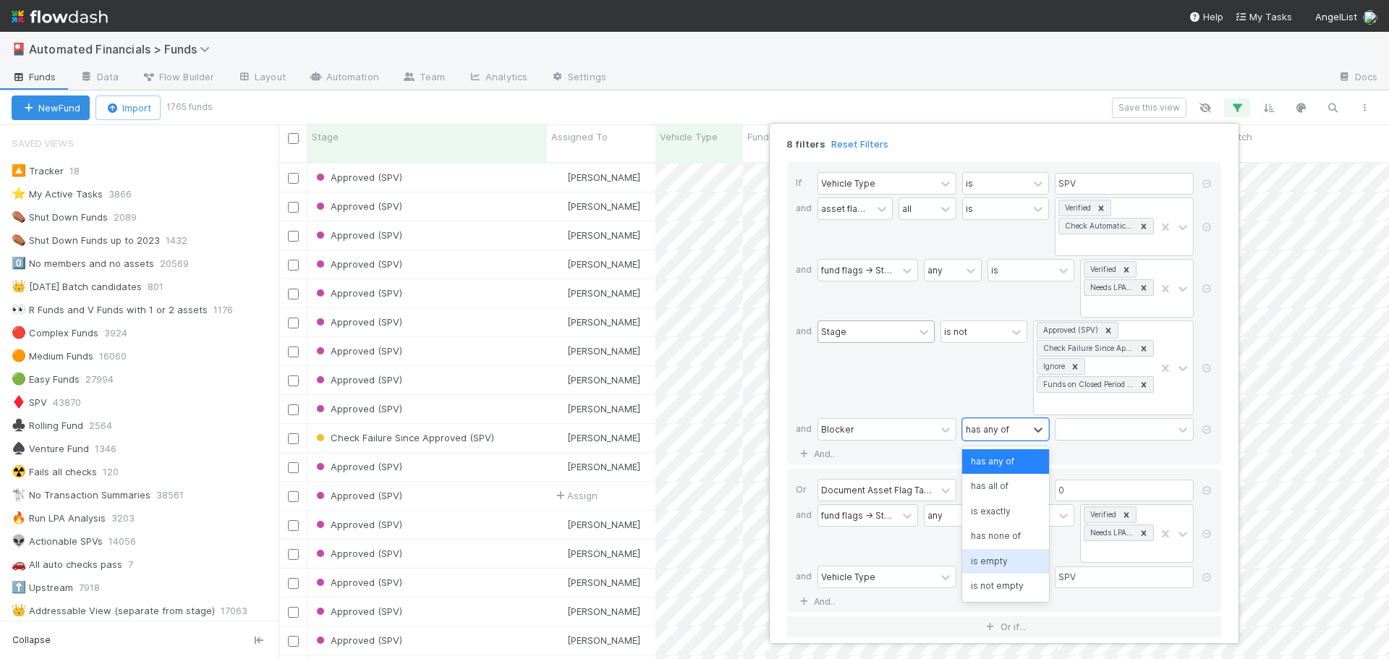
click at [998, 564] on div "is empty" at bounding box center [1005, 561] width 87 height 25
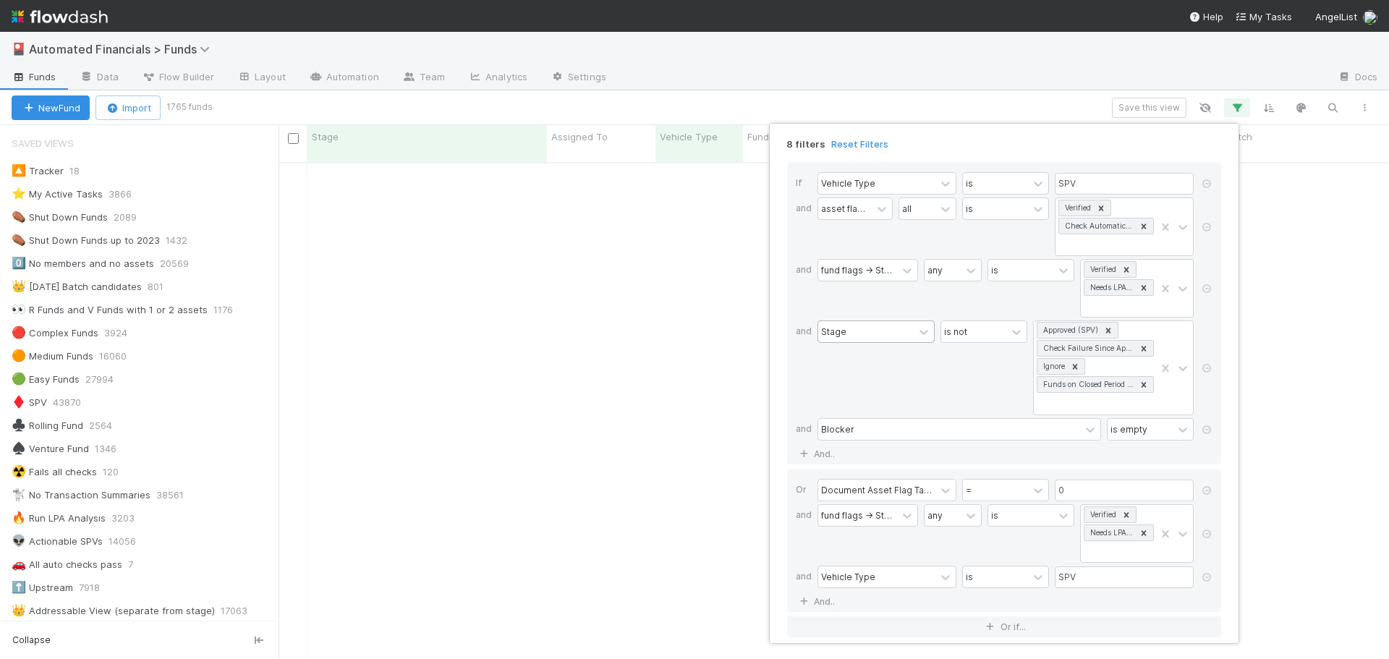
click at [944, 390] on div "is not" at bounding box center [984, 368] width 87 height 95
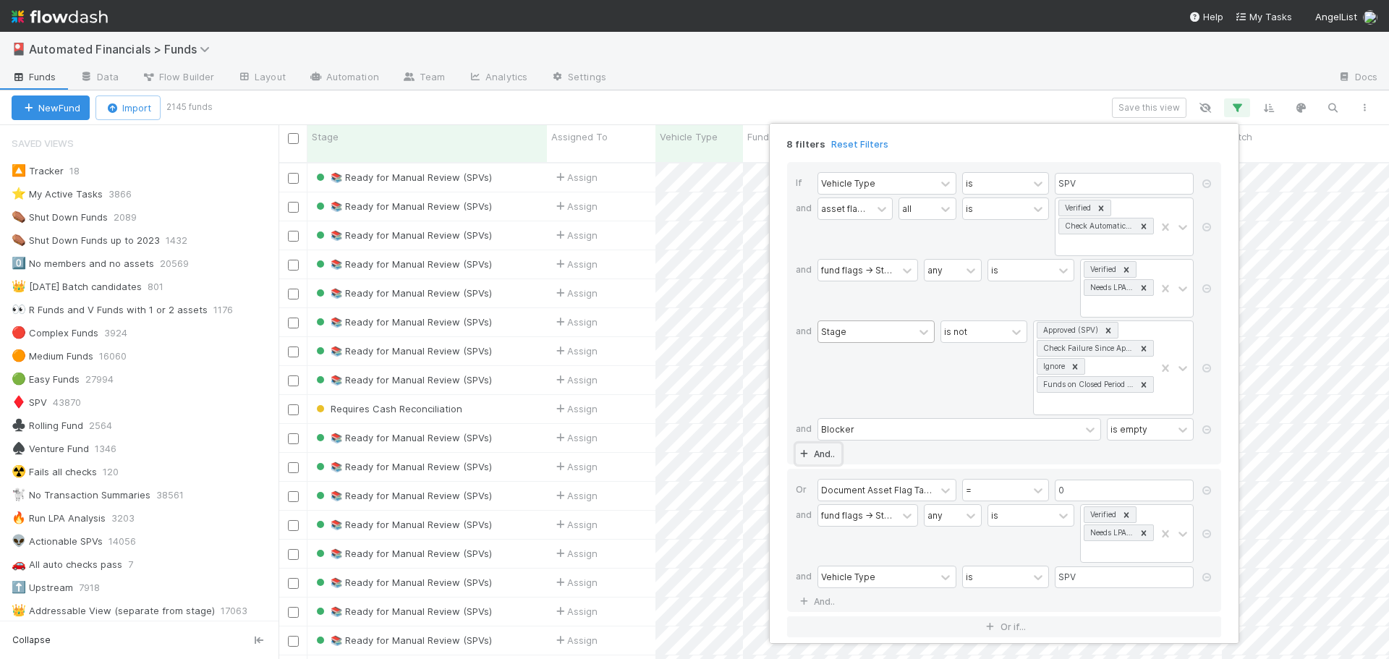
click at [824, 456] on link "And.." at bounding box center [819, 454] width 46 height 21
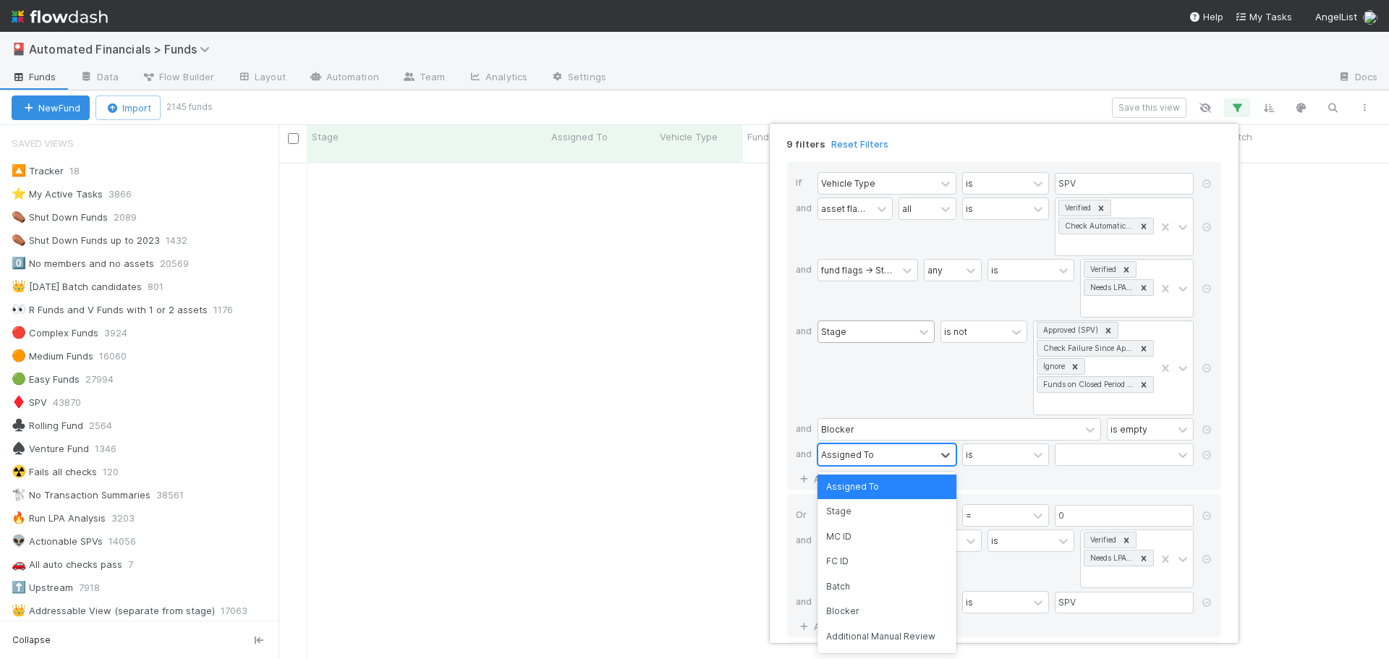
click at [828, 454] on div "Assigned To" at bounding box center [847, 454] width 53 height 13
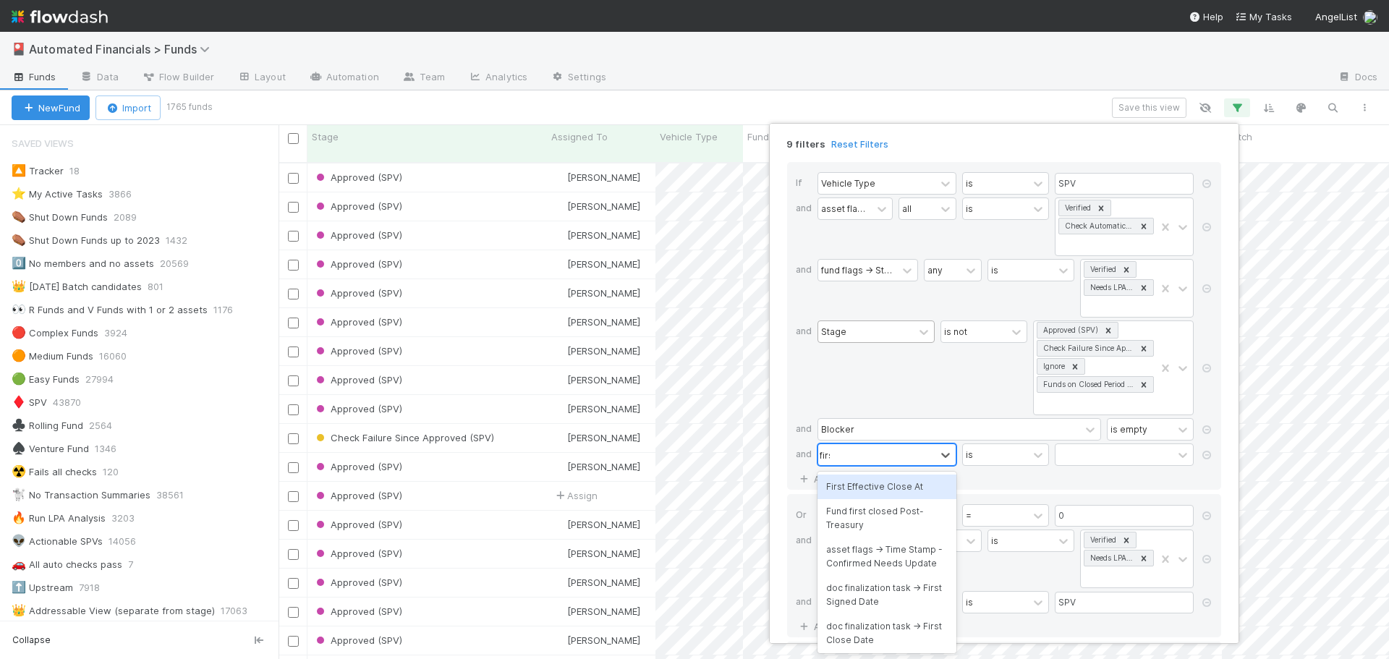
type input "first"
click at [860, 488] on div "First Effective Close At" at bounding box center [887, 487] width 139 height 25
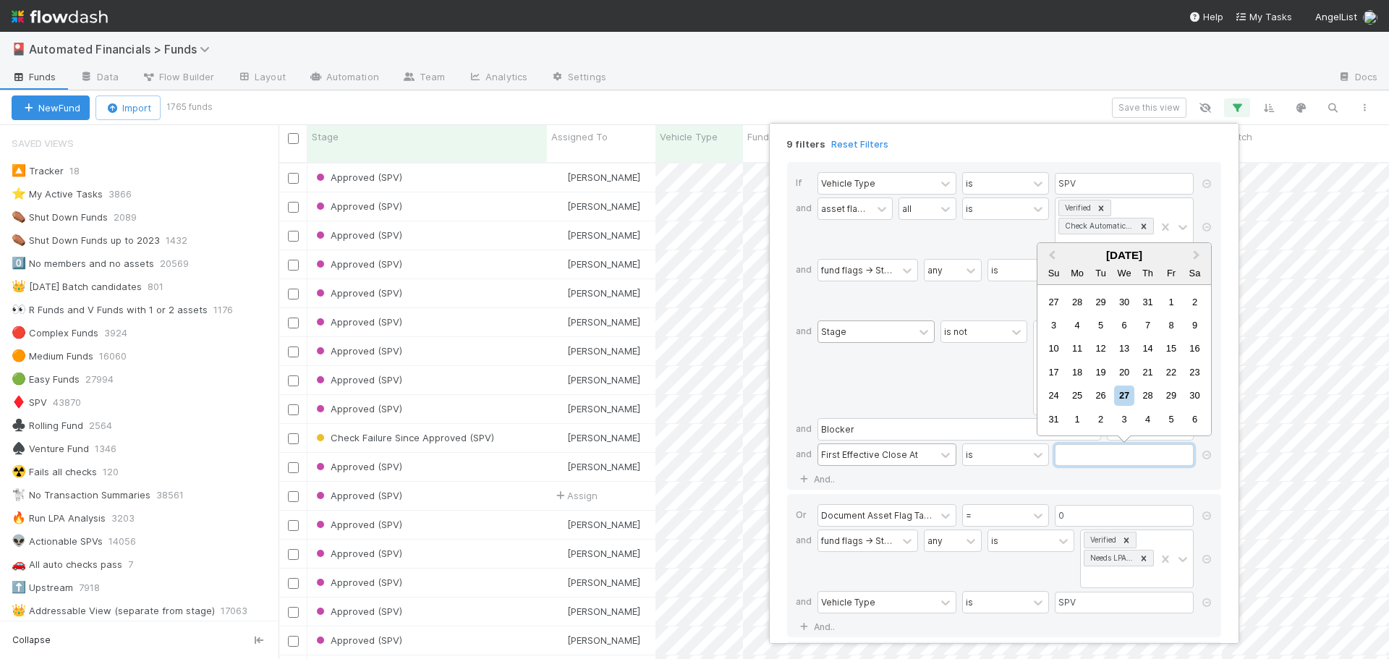
click at [1082, 457] on input "text" at bounding box center [1124, 455] width 139 height 22
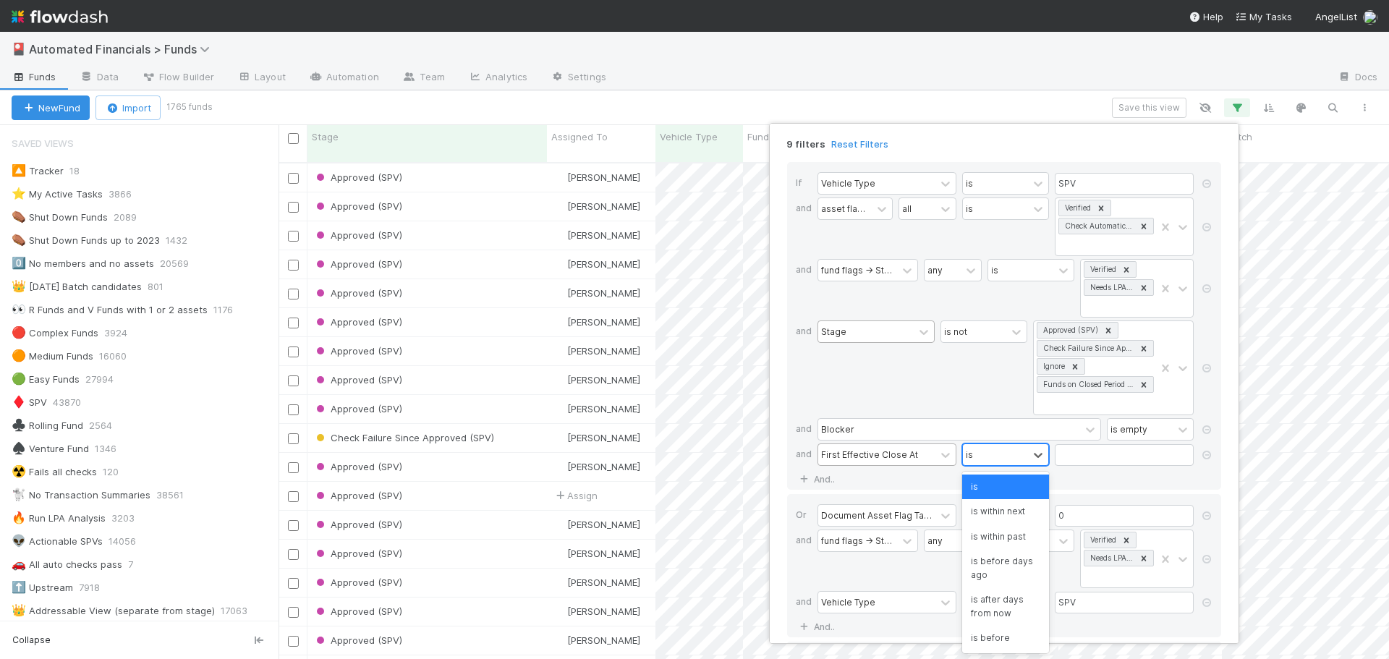
click at [978, 456] on div "is" at bounding box center [995, 454] width 65 height 21
click at [992, 499] on div "is before" at bounding box center [1005, 493] width 87 height 25
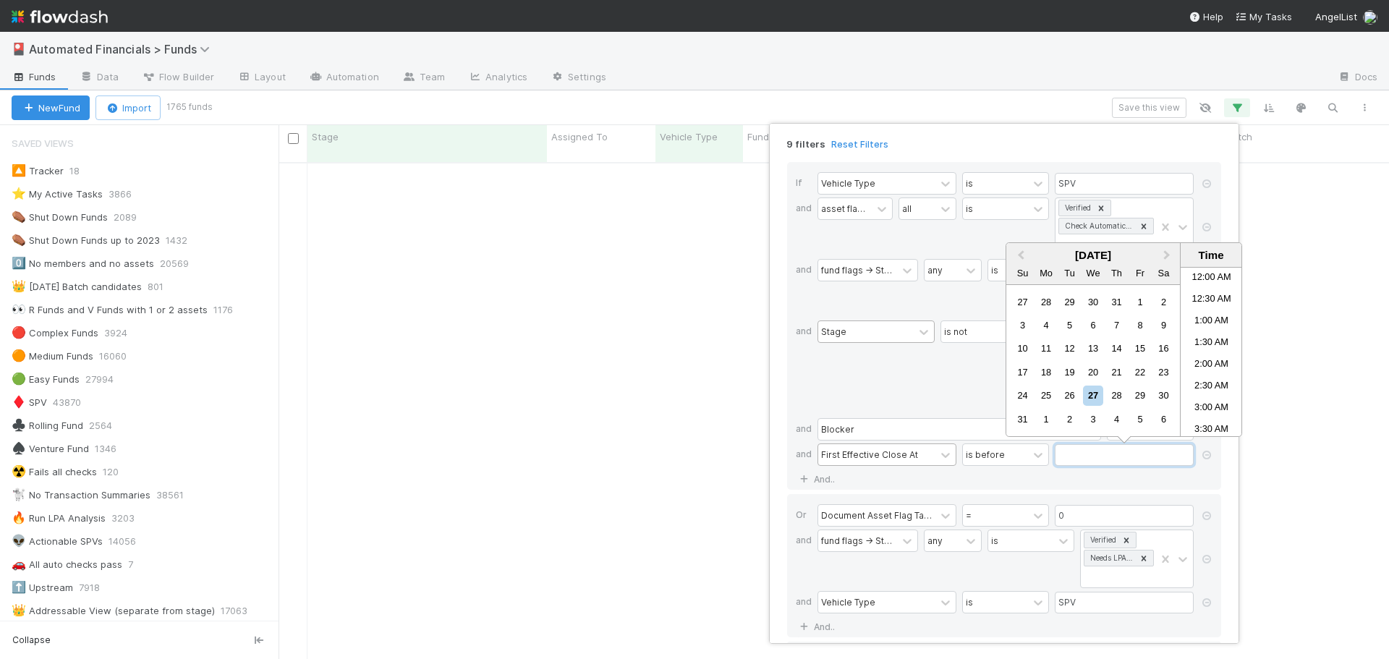
click at [1091, 451] on input "text" at bounding box center [1124, 455] width 139 height 22
click at [1021, 254] on span "Previous Month" at bounding box center [1021, 255] width 0 height 17
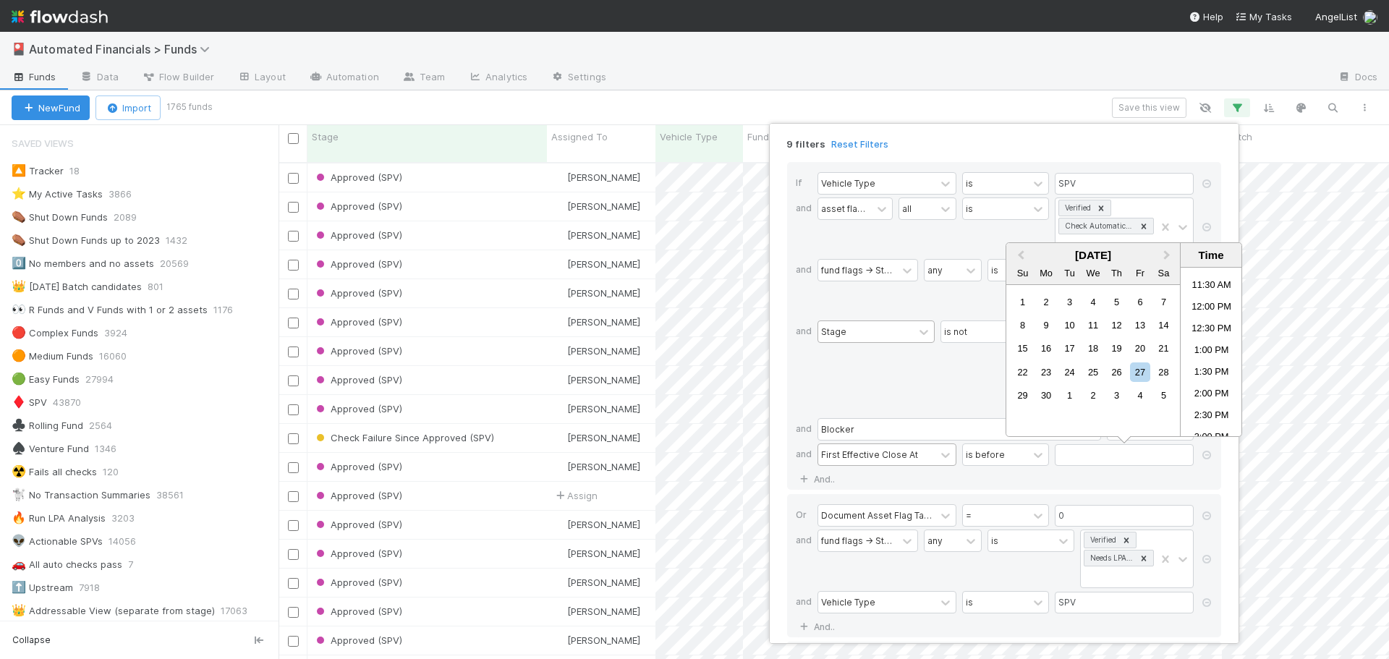
scroll to position [498, 1100]
click at [1170, 255] on button "Next Month" at bounding box center [1168, 256] width 23 height 23
click at [1069, 302] on div "1" at bounding box center [1070, 302] width 20 height 20
type input "[DATE] 12:00:00 AM"
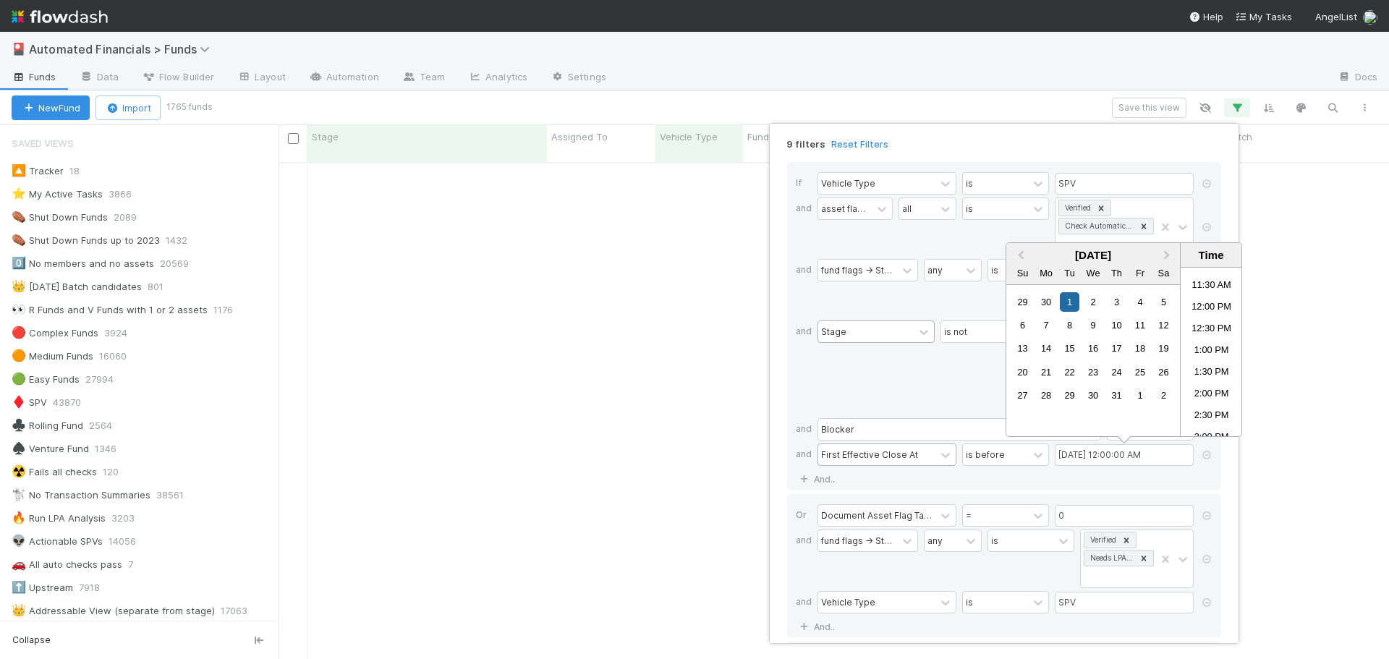
click at [920, 401] on div "Stage" at bounding box center [876, 368] width 117 height 95
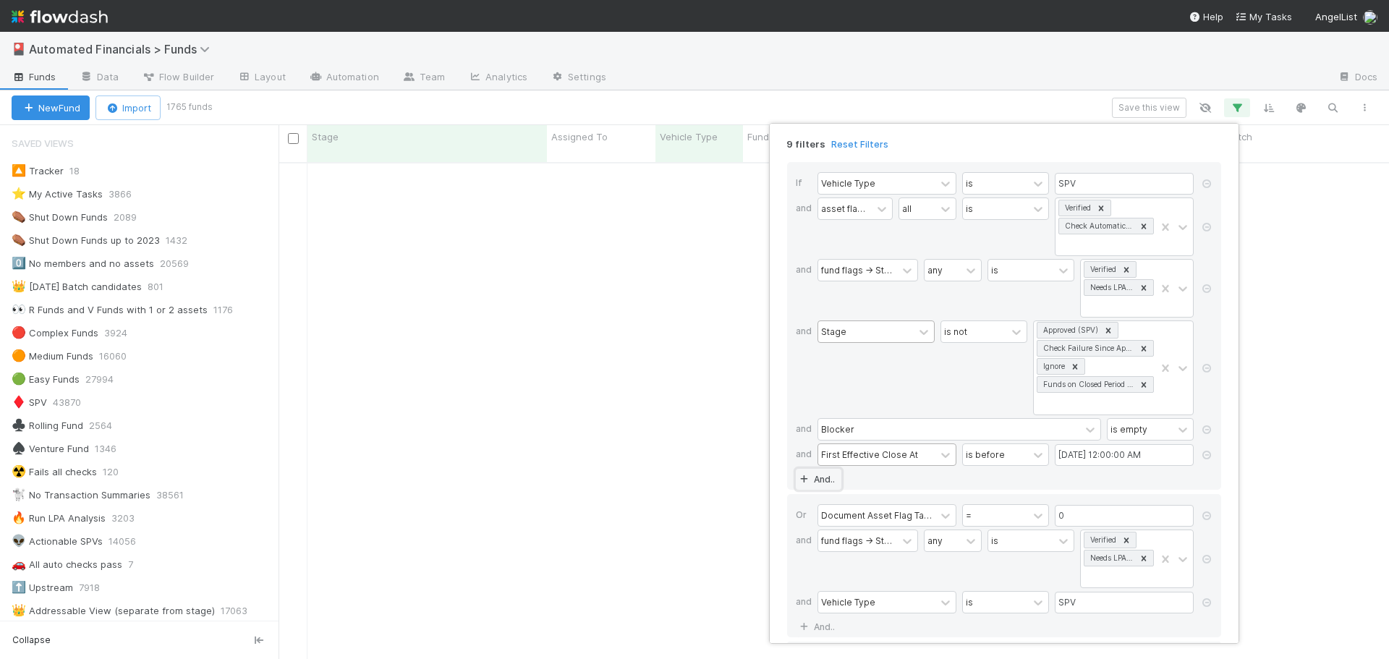
click at [828, 480] on link "And.." at bounding box center [819, 479] width 46 height 21
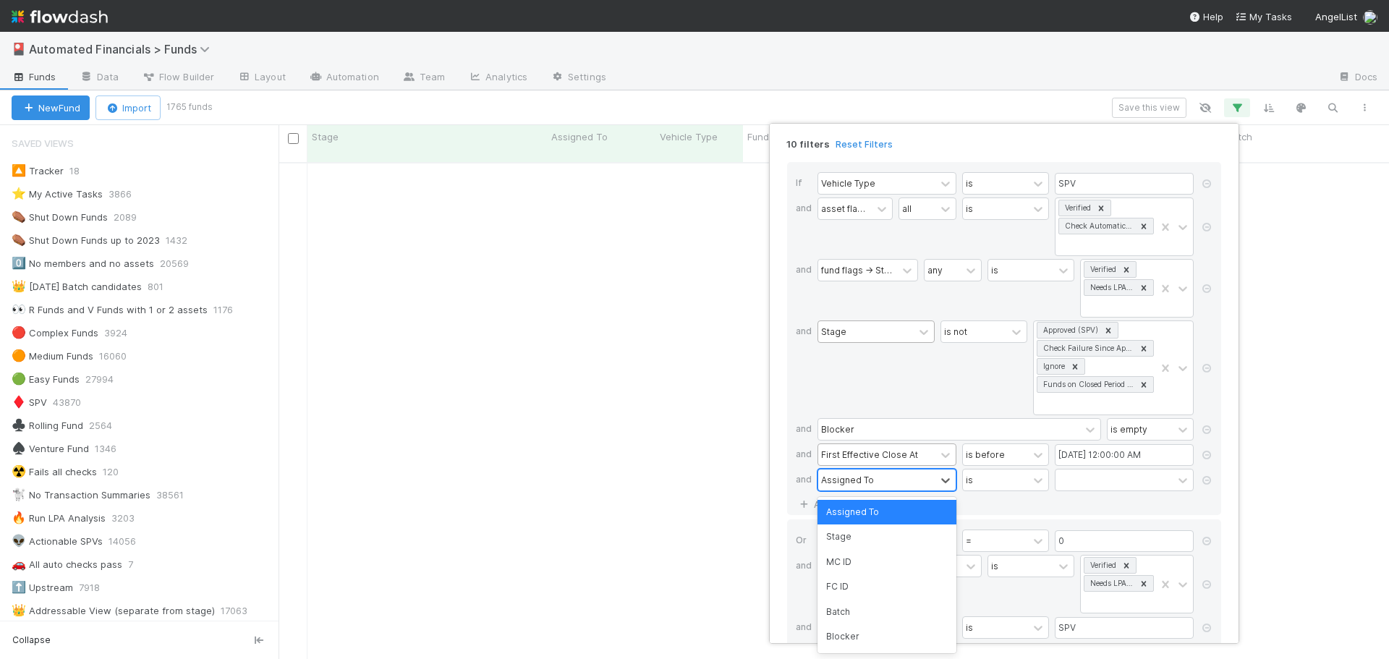
click at [849, 477] on div "Assigned To" at bounding box center [847, 479] width 53 height 13
type input "l"
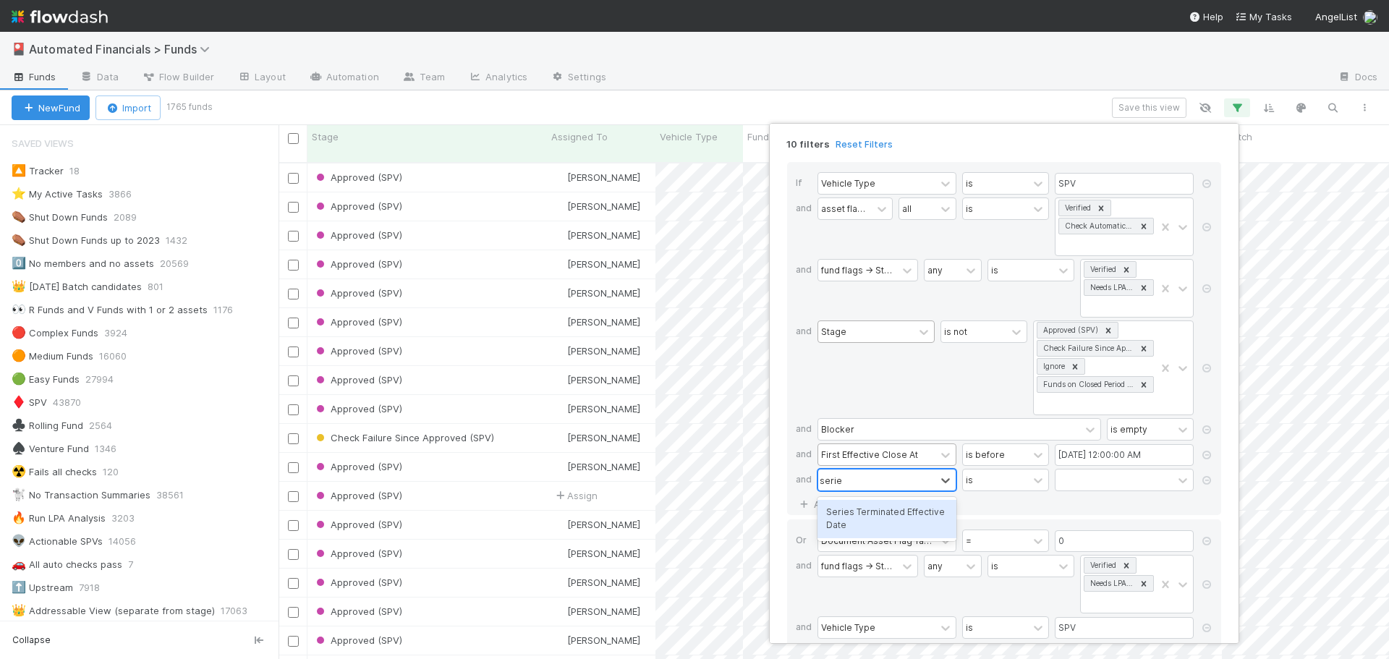
type input "series"
click at [877, 517] on div "Series Terminated Effective Date" at bounding box center [887, 519] width 139 height 38
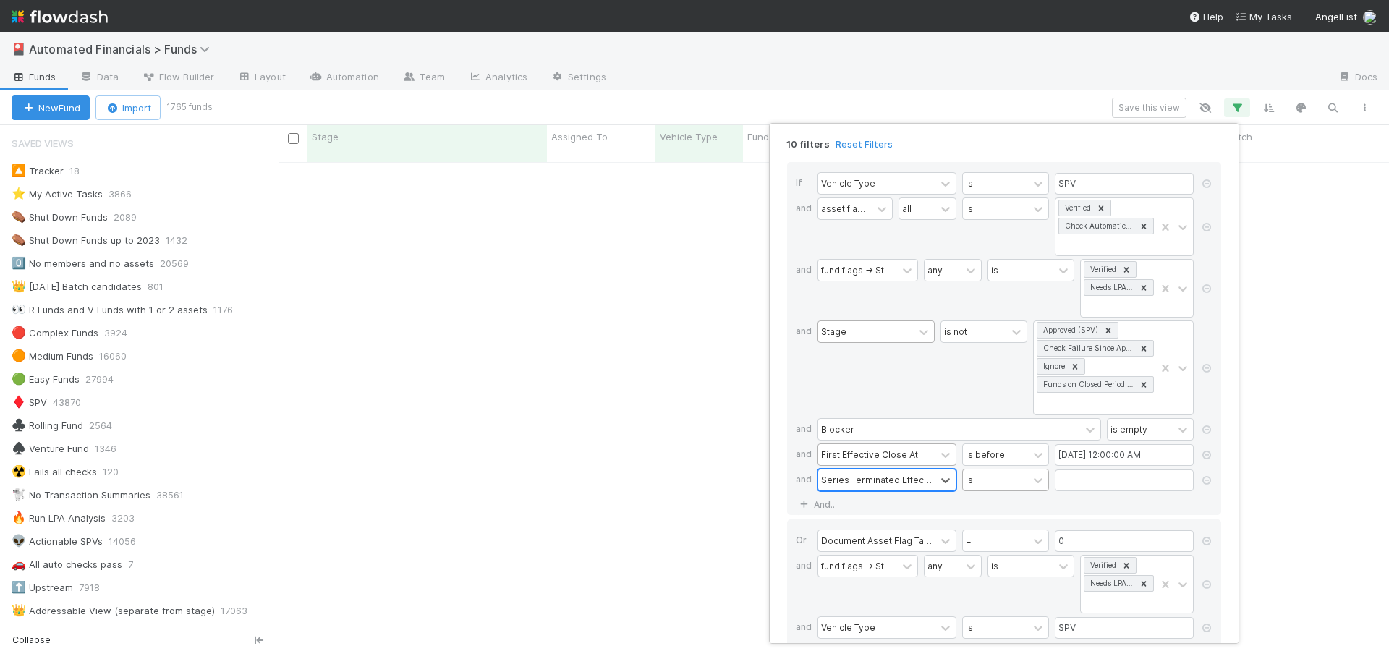
click at [982, 483] on div "is" at bounding box center [995, 480] width 65 height 21
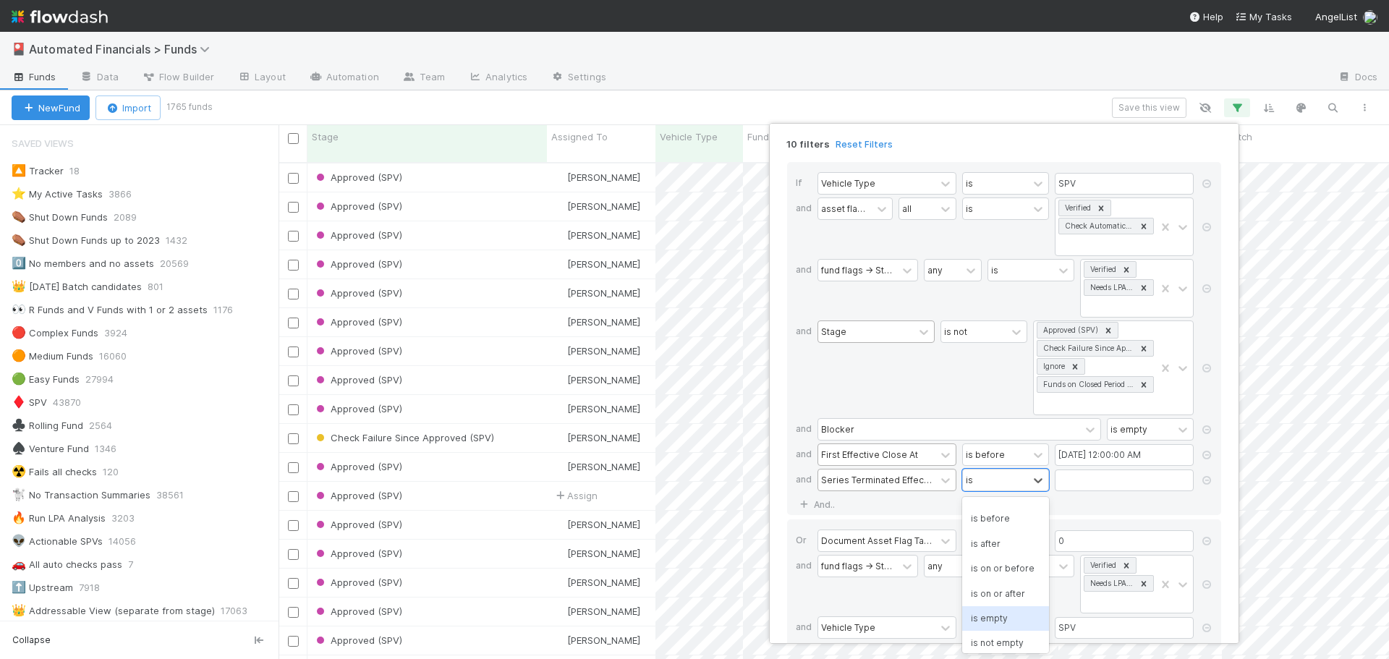
click at [997, 629] on div "is empty" at bounding box center [1005, 618] width 87 height 25
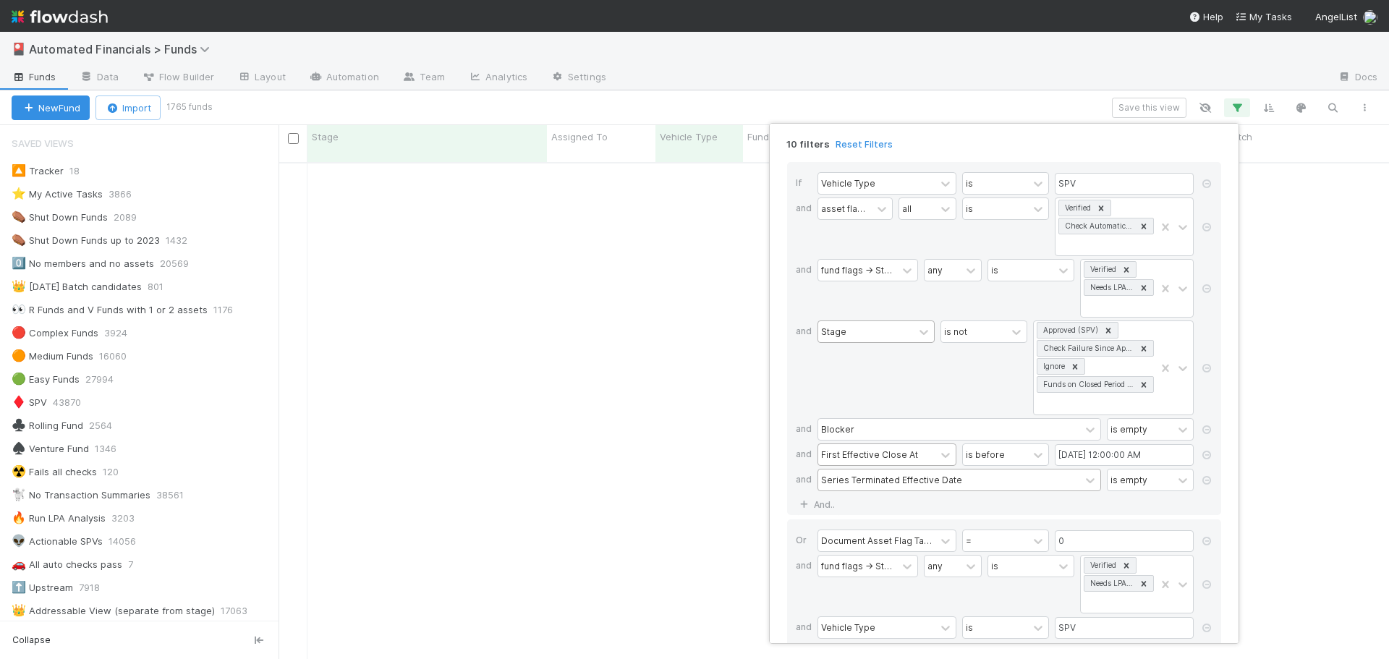
click at [1006, 508] on div "If Vehicle Type is SPV and asset flags -> Stage all is Verified Check Automatic…" at bounding box center [1004, 338] width 434 height 353
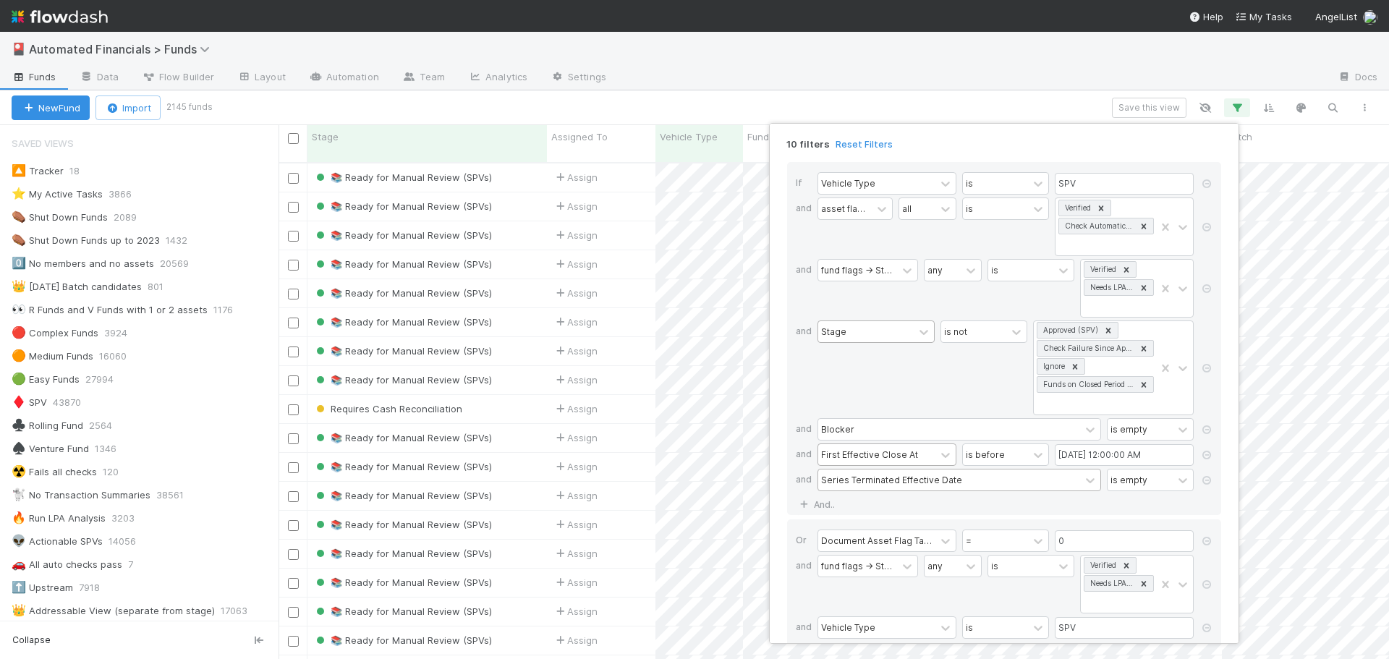
click at [592, 105] on div "10 filters Reset Filters If Vehicle Type is SPV and asset flags -> Stage all is…" at bounding box center [694, 329] width 1389 height 659
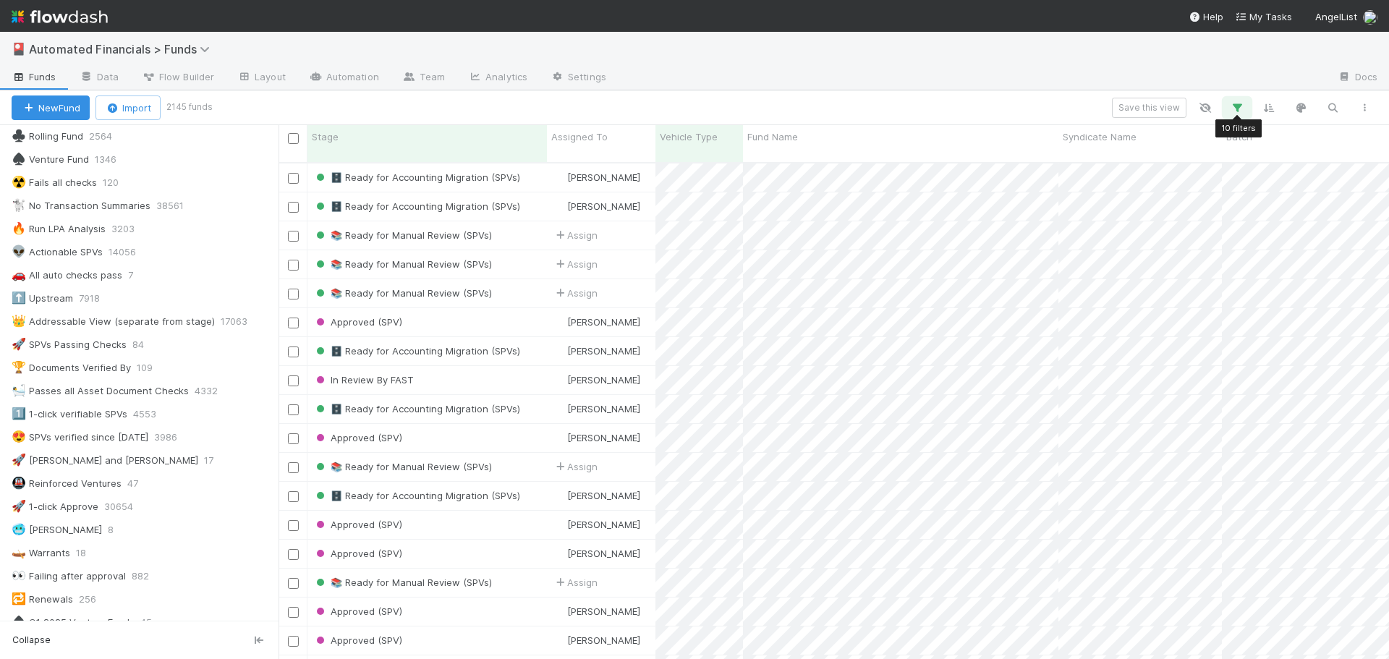
click at [1239, 108] on icon "button" at bounding box center [1237, 107] width 14 height 13
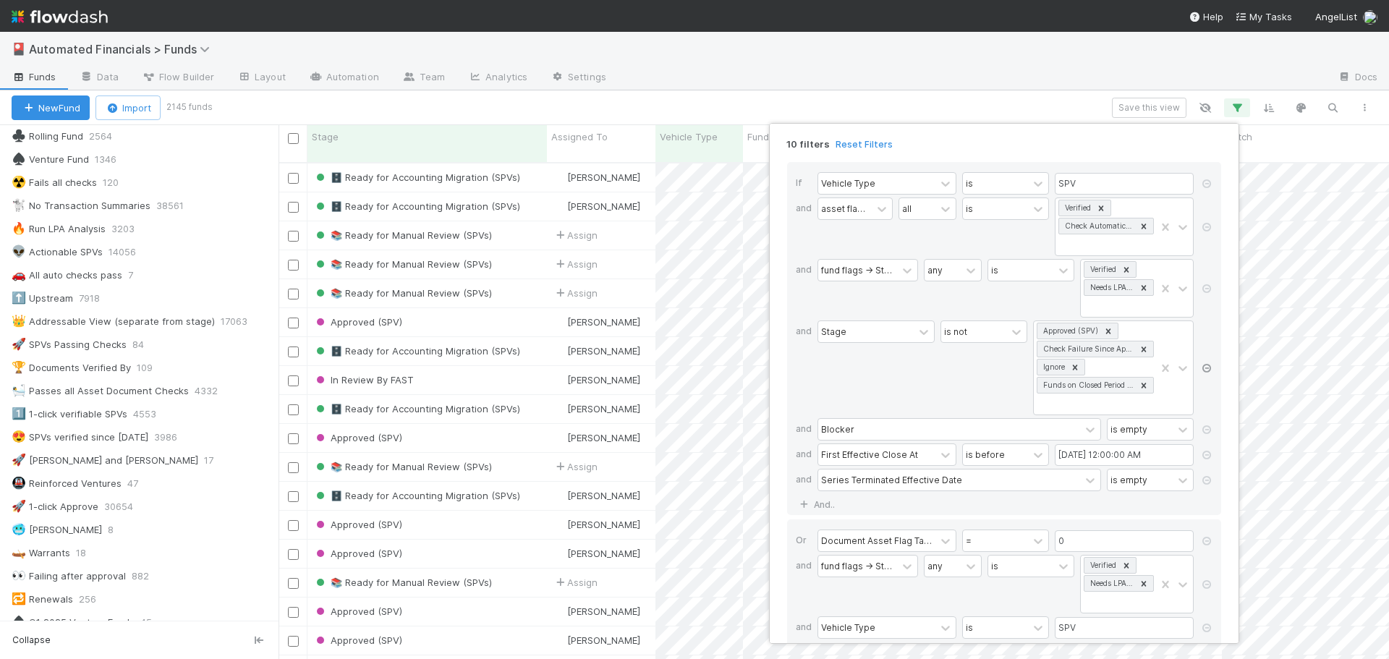
click at [1205, 368] on icon at bounding box center [1207, 368] width 14 height 9
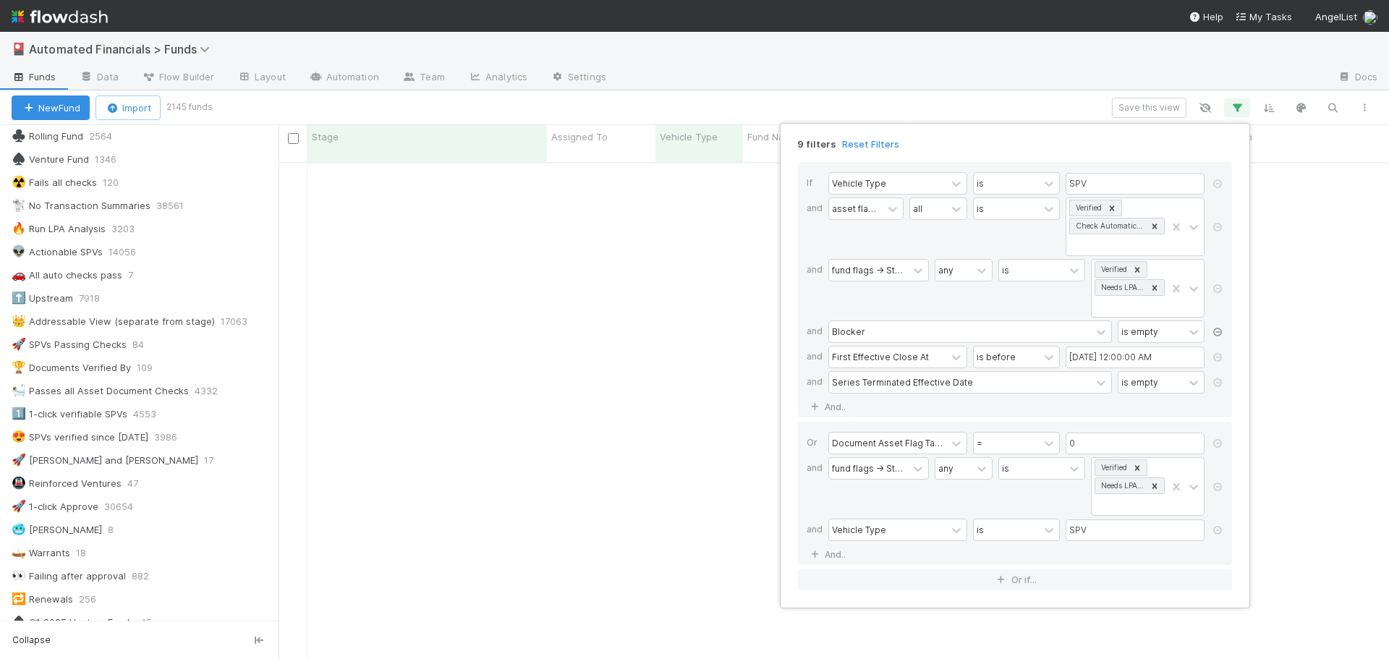
click at [1216, 333] on icon at bounding box center [1217, 332] width 14 height 9
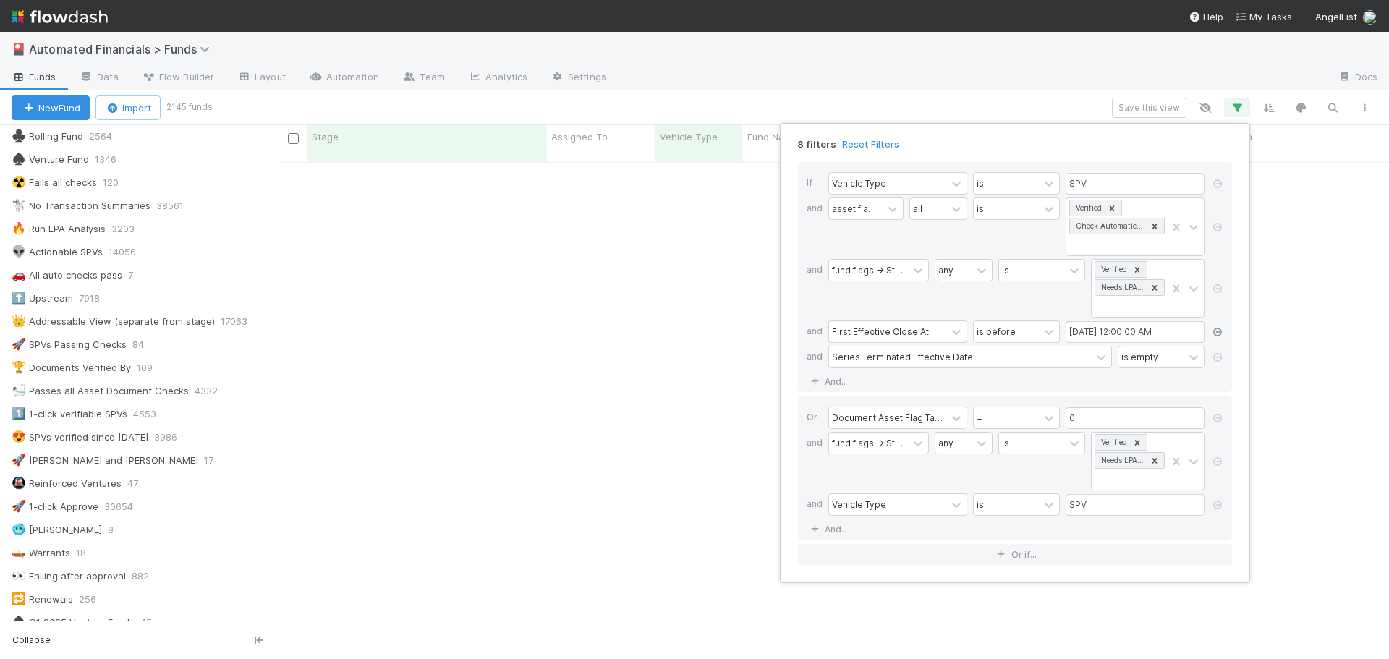
click at [1216, 333] on icon at bounding box center [1217, 332] width 14 height 9
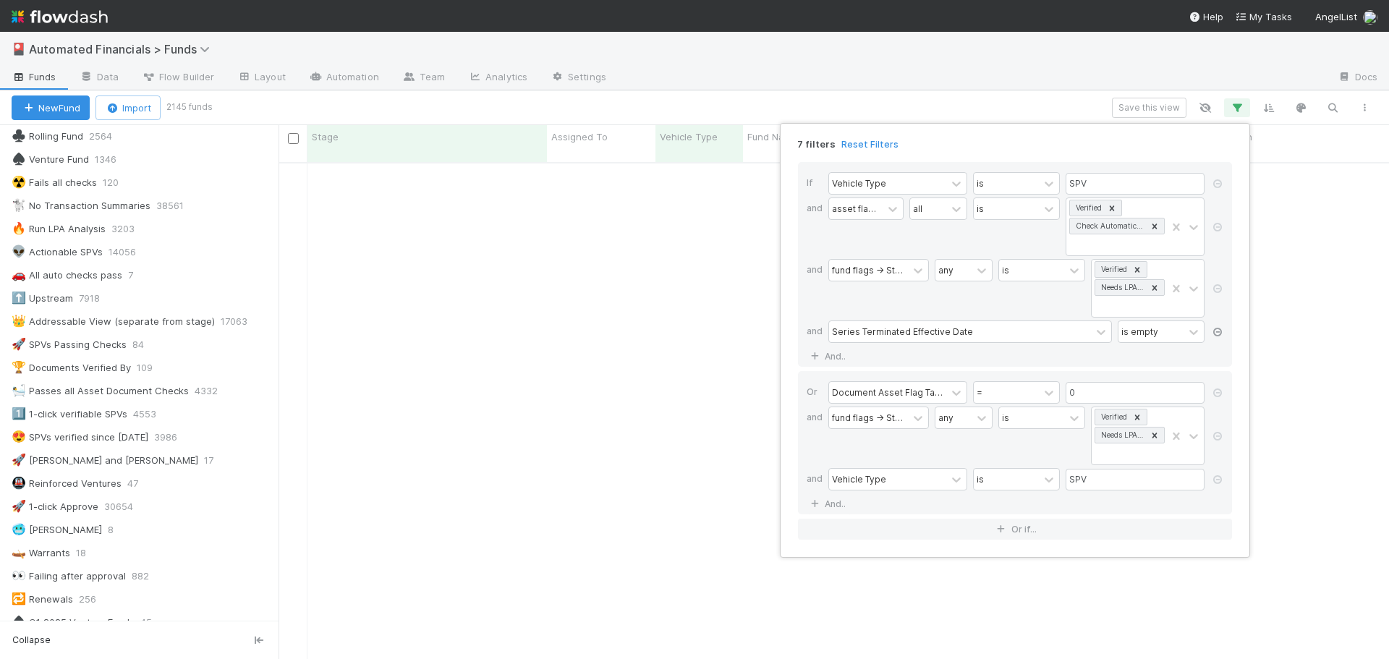
click at [1216, 333] on icon at bounding box center [1217, 332] width 14 height 9
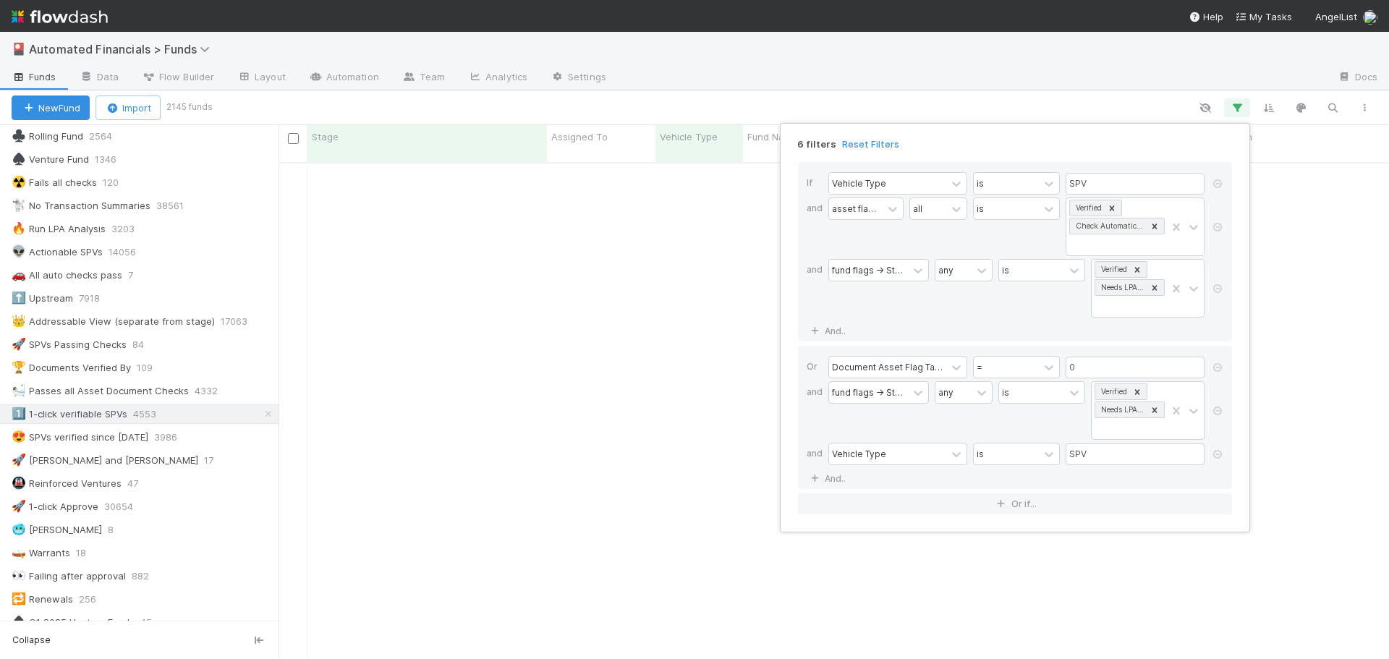
click at [827, 75] on div "6 filters Reset Filters If Vehicle Type is SPV and asset flags -> Stage all is …" at bounding box center [694, 329] width 1389 height 659
click at [828, 95] on div "6 filters Reset Filters If Vehicle Type is SPV and asset flags -> Stage all is …" at bounding box center [694, 329] width 1389 height 659
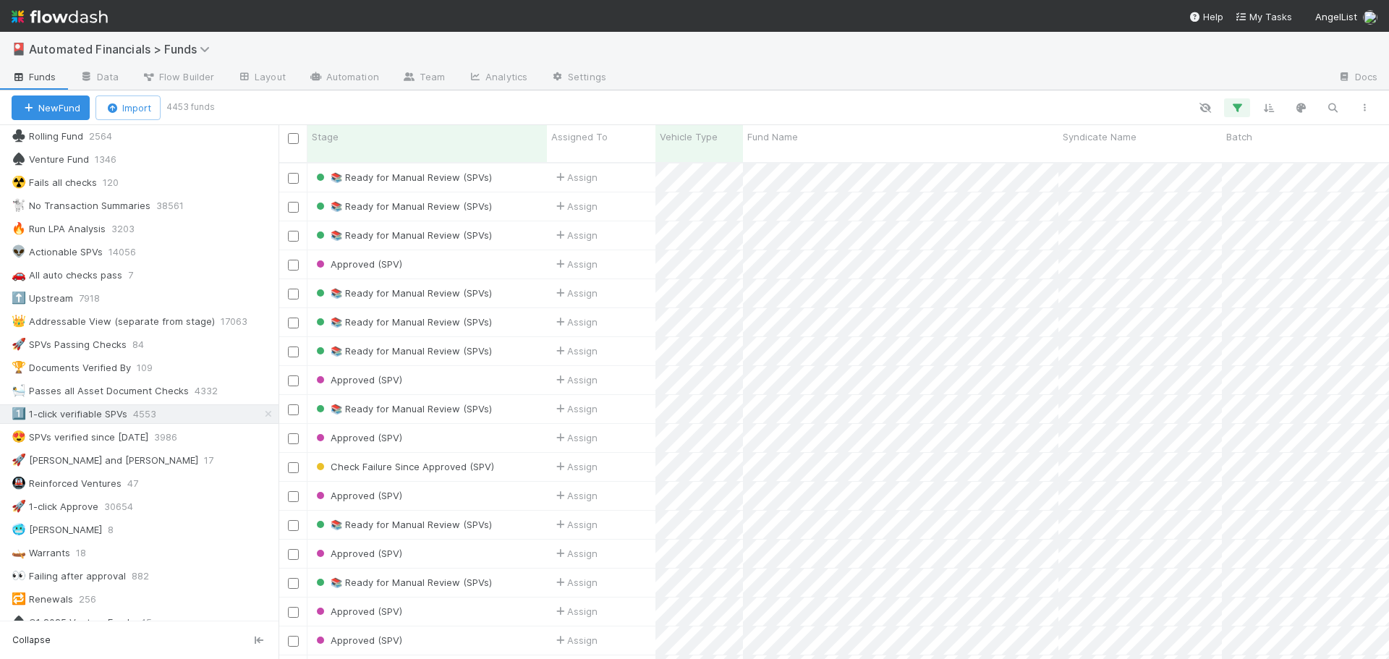
scroll to position [498, 1100]
click at [1246, 106] on button "button" at bounding box center [1237, 107] width 26 height 19
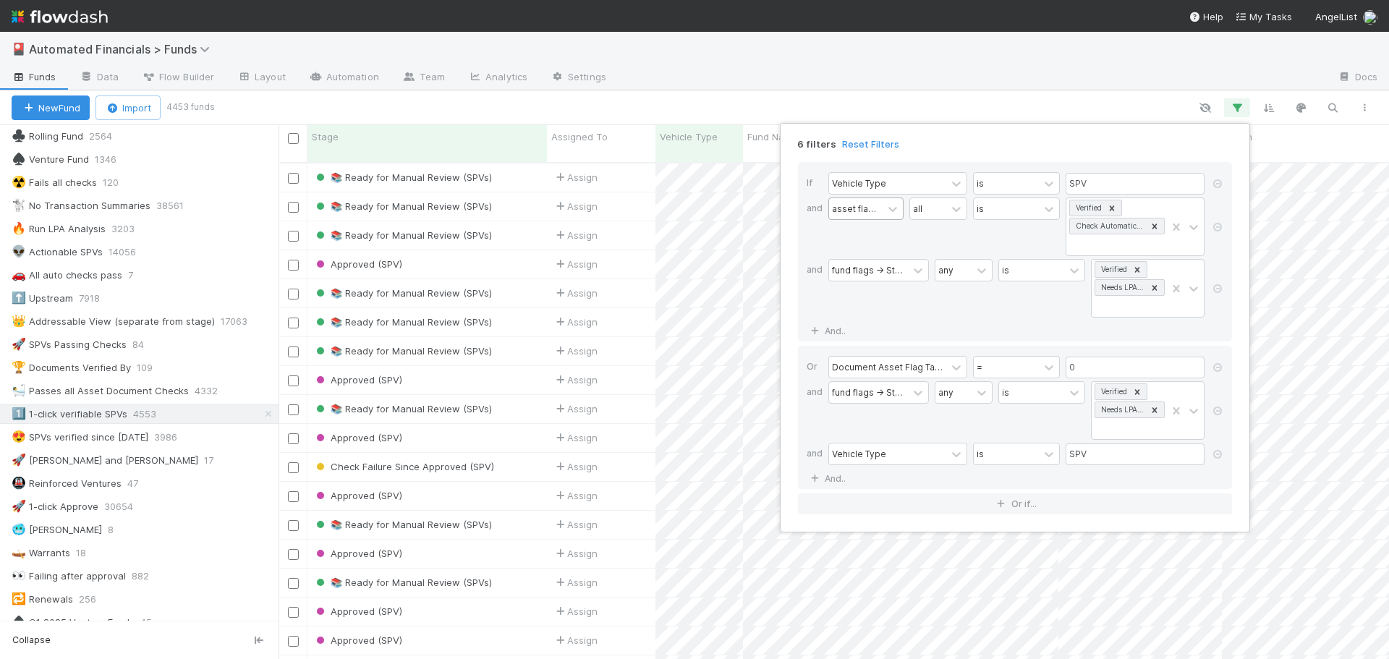
click at [879, 211] on div "asset flags -> Stage" at bounding box center [856, 208] width 48 height 13
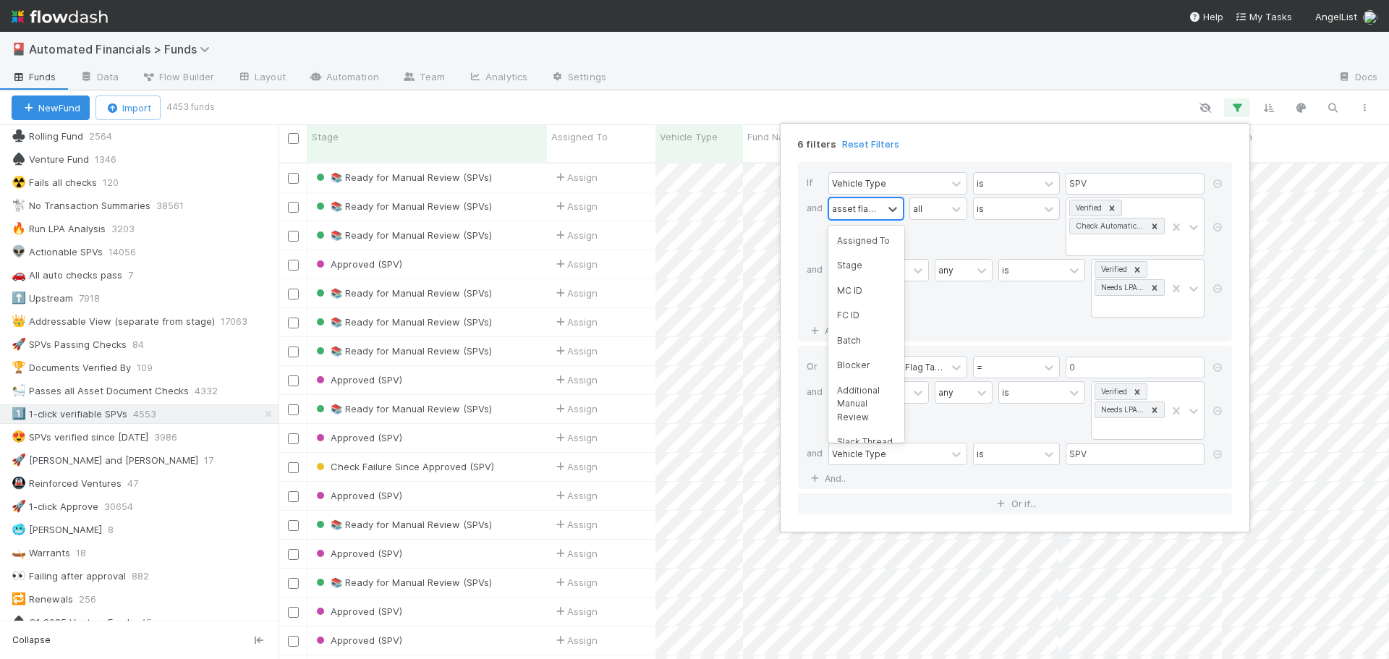
click at [879, 211] on div "asset flags -> Stage" at bounding box center [856, 208] width 48 height 13
click at [900, 230] on div "0 results available. Select is focused ,type to refine list, press Down to open…" at bounding box center [865, 227] width 75 height 59
click at [462, 49] on div "6 filters Reset Filters If Vehicle Type is SPV and asset flags -> Stage all is …" at bounding box center [694, 329] width 1389 height 659
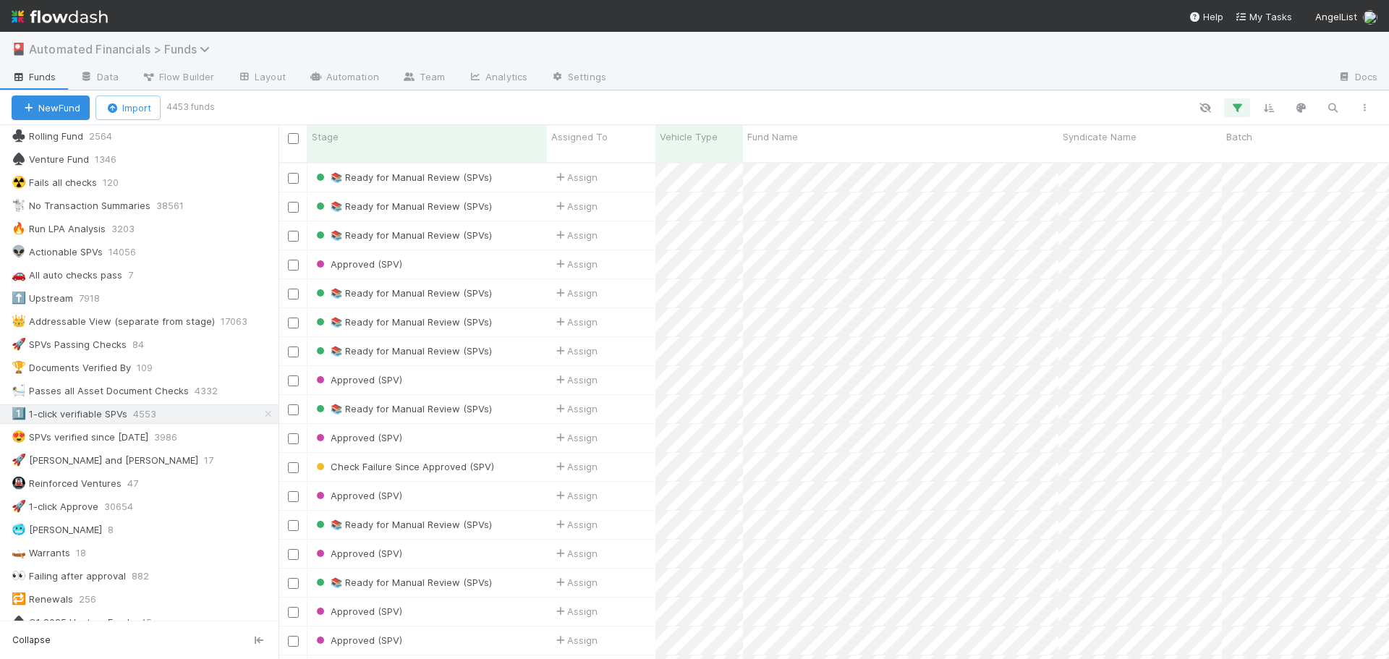
click at [158, 48] on span "Automated Financials > Funds" at bounding box center [123, 49] width 188 height 14
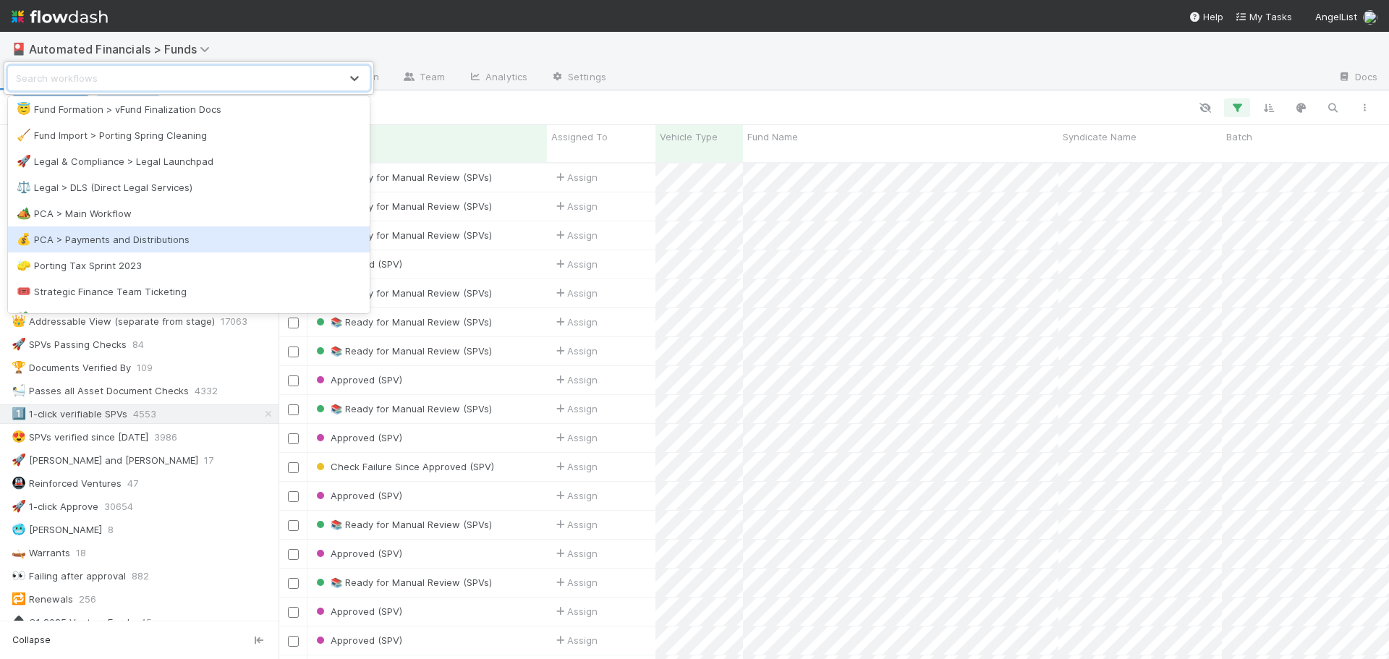
scroll to position [310, 0]
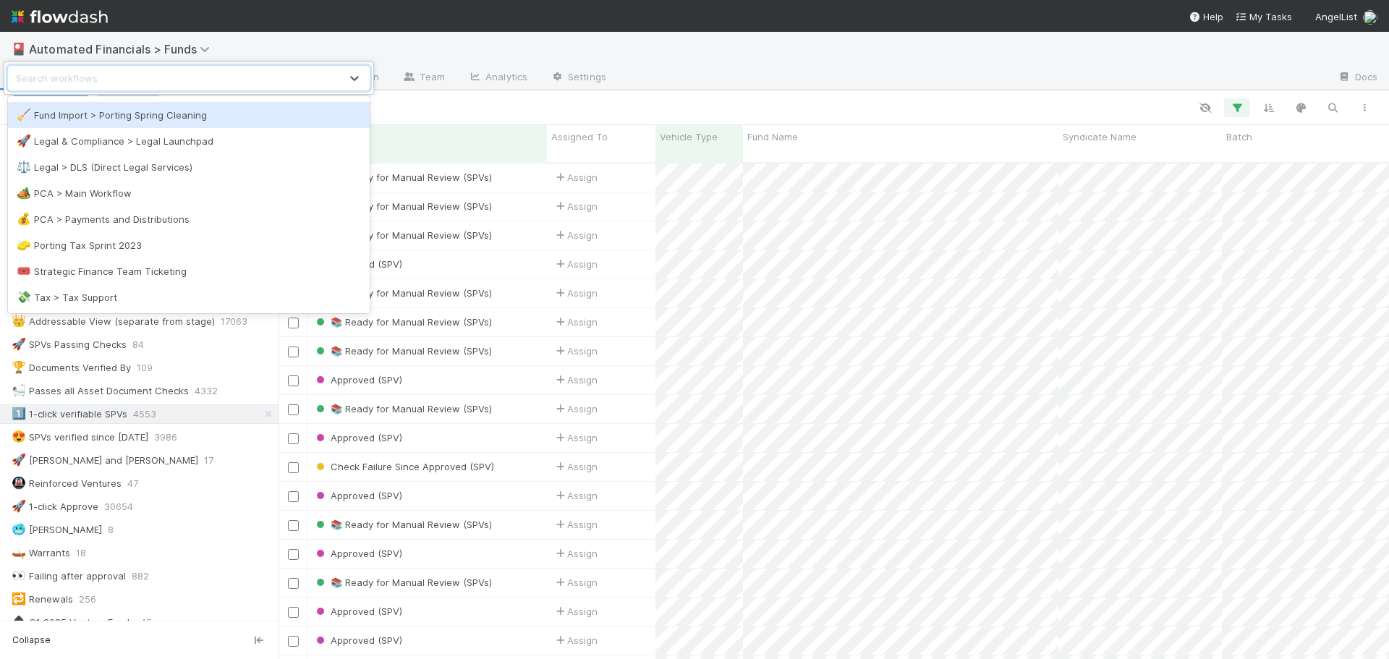
drag, startPoint x: 696, startPoint y: 56, endPoint x: 883, endPoint y: 60, distance: 187.4
click at [698, 56] on div "option Fund Import > Porting Spring Cleaning focused, 13 of 20. 20 results avai…" at bounding box center [694, 329] width 1389 height 659
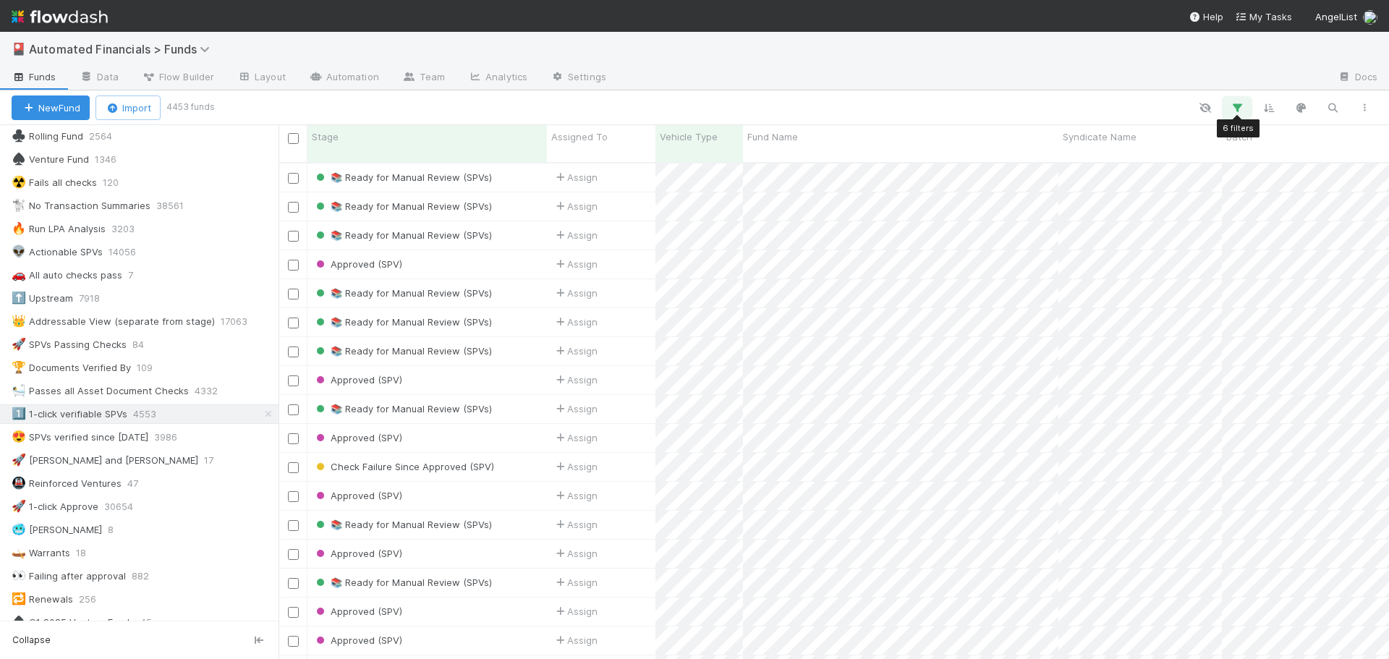
click at [1236, 111] on icon "button" at bounding box center [1237, 107] width 14 height 13
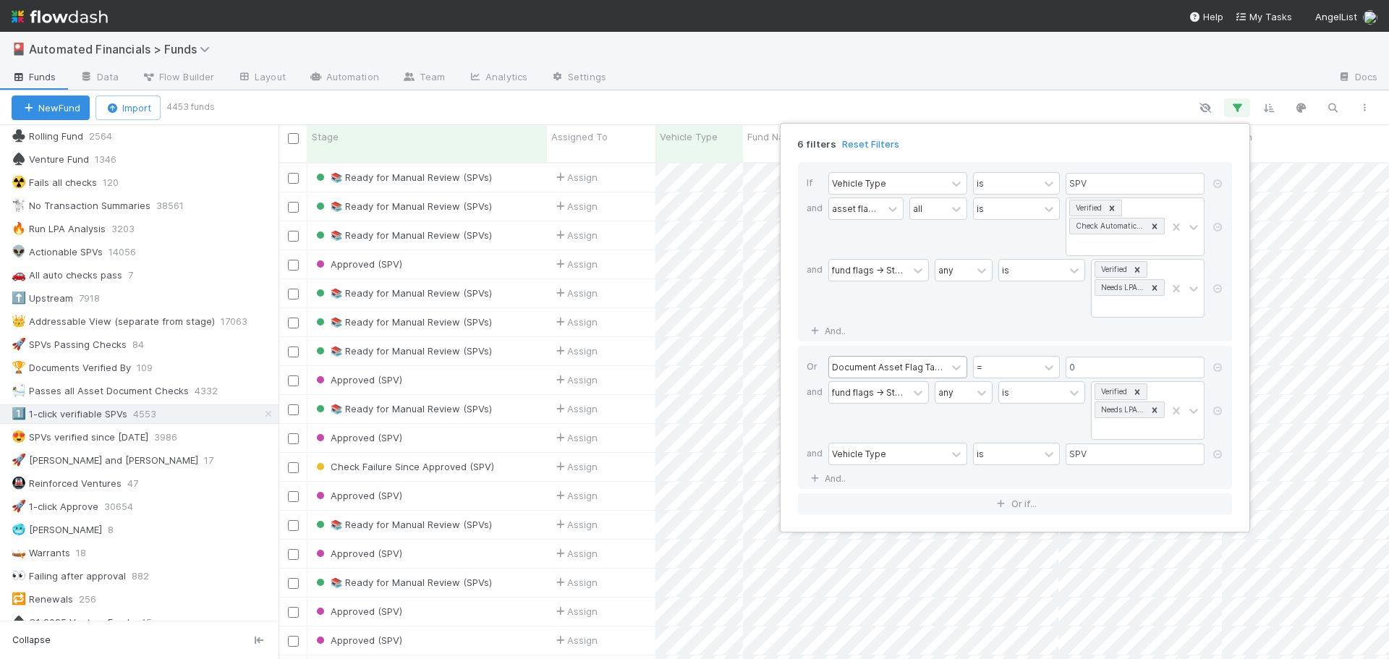
click at [929, 373] on div "Document Asset Flag Tasks Count" at bounding box center [887, 366] width 111 height 13
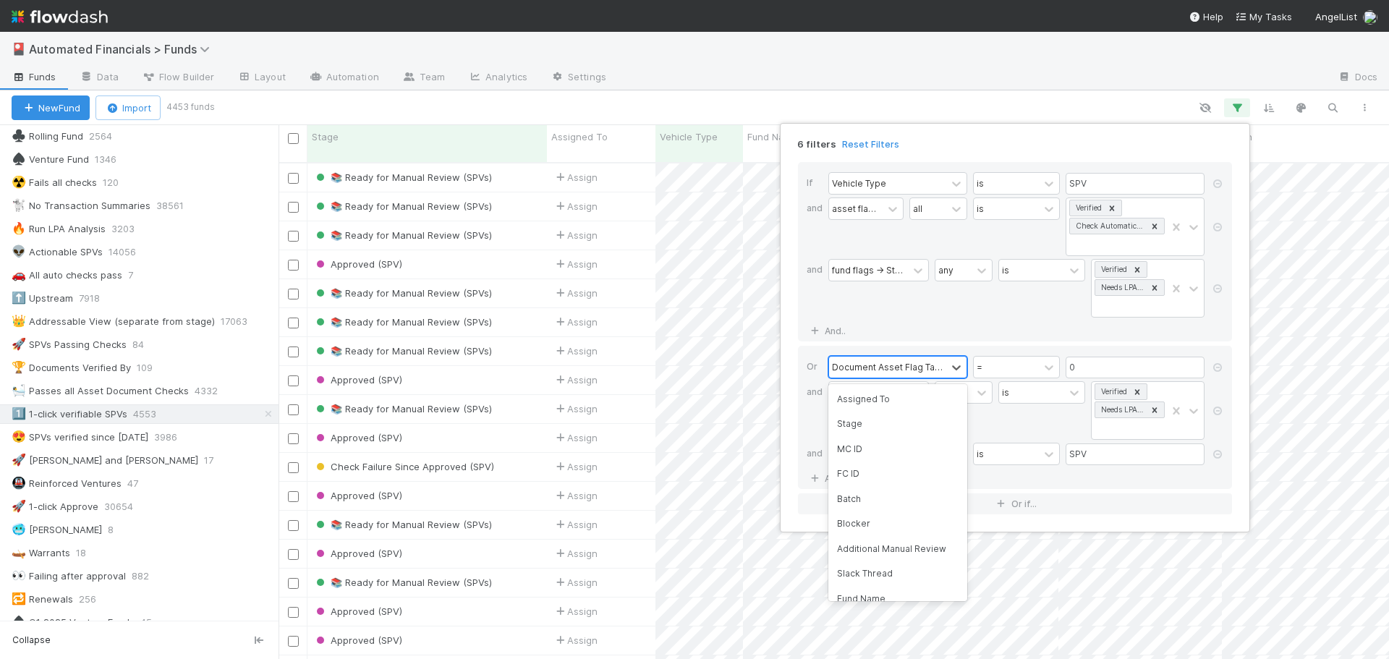
scroll to position [676, 0]
click at [929, 373] on div "Document Asset Flag Tasks Count" at bounding box center [887, 366] width 111 height 13
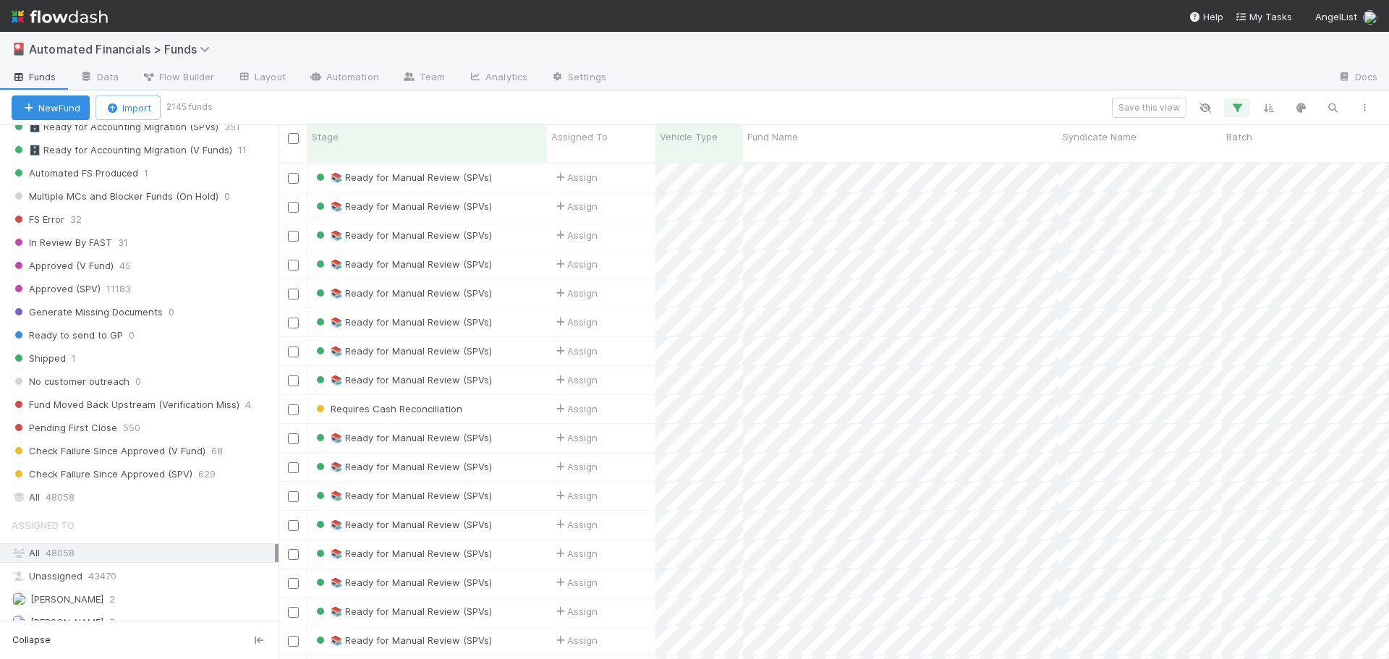
scroll to position [1736, 0]
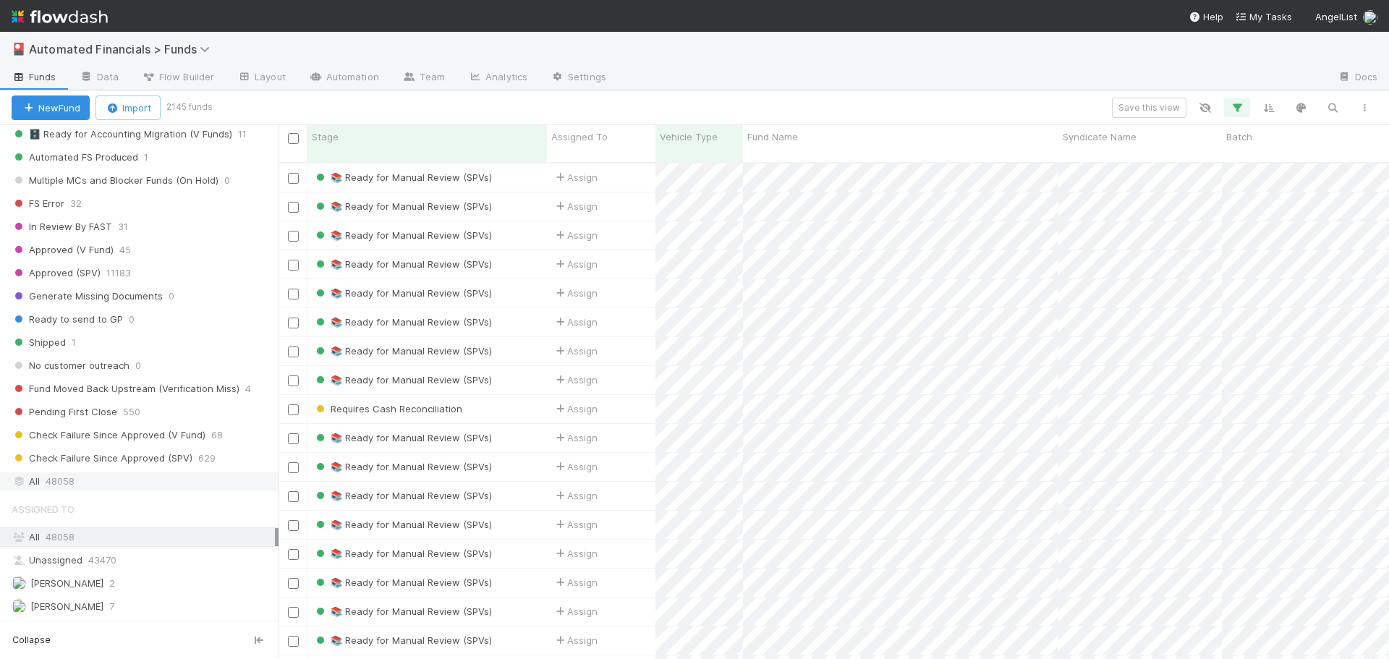
click at [72, 483] on span "48058" at bounding box center [60, 481] width 29 height 18
click at [1239, 111] on icon "button" at bounding box center [1237, 107] width 14 height 13
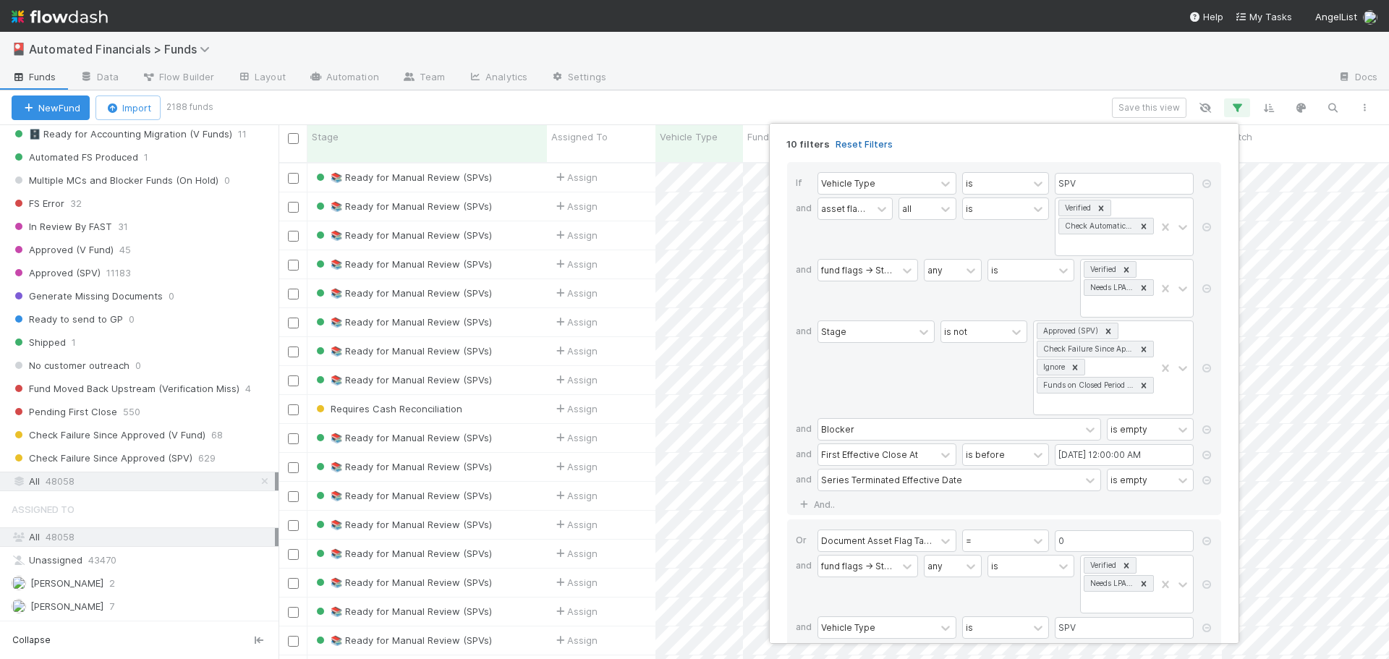
click at [874, 145] on link "Reset Filters" at bounding box center [864, 144] width 57 height 12
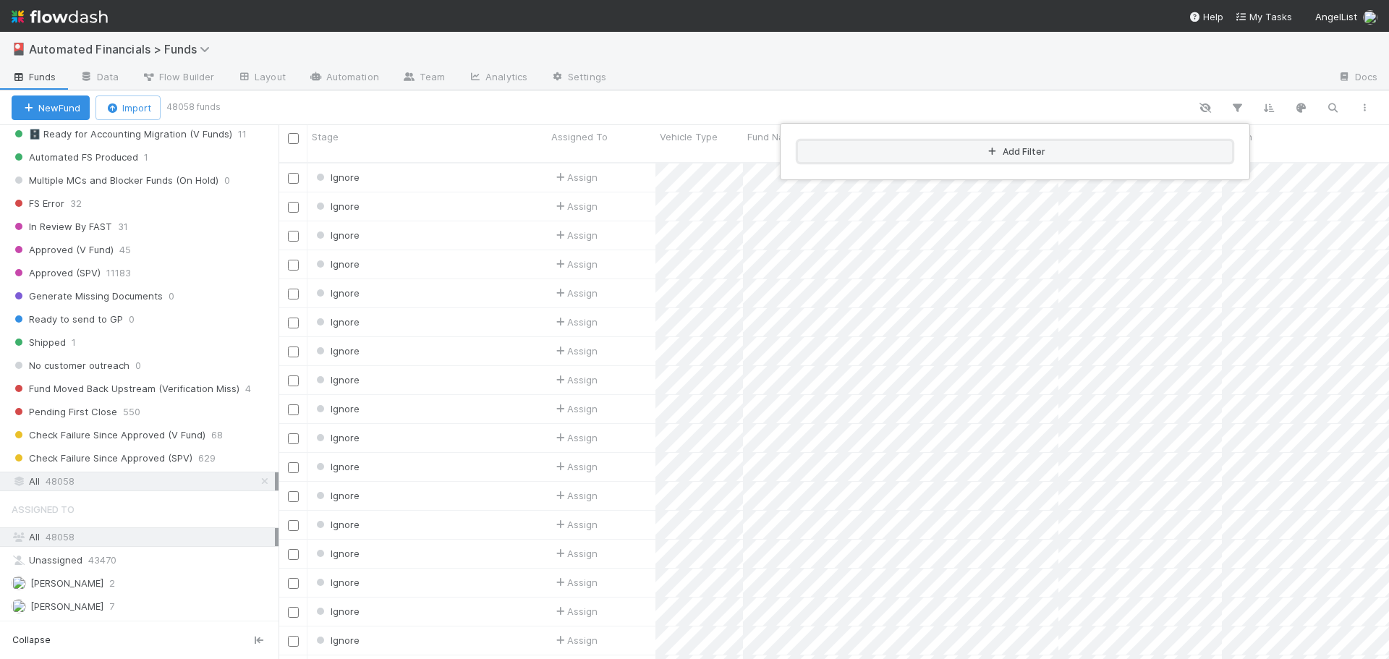
click at [888, 151] on button "Add Filter" at bounding box center [1015, 151] width 434 height 21
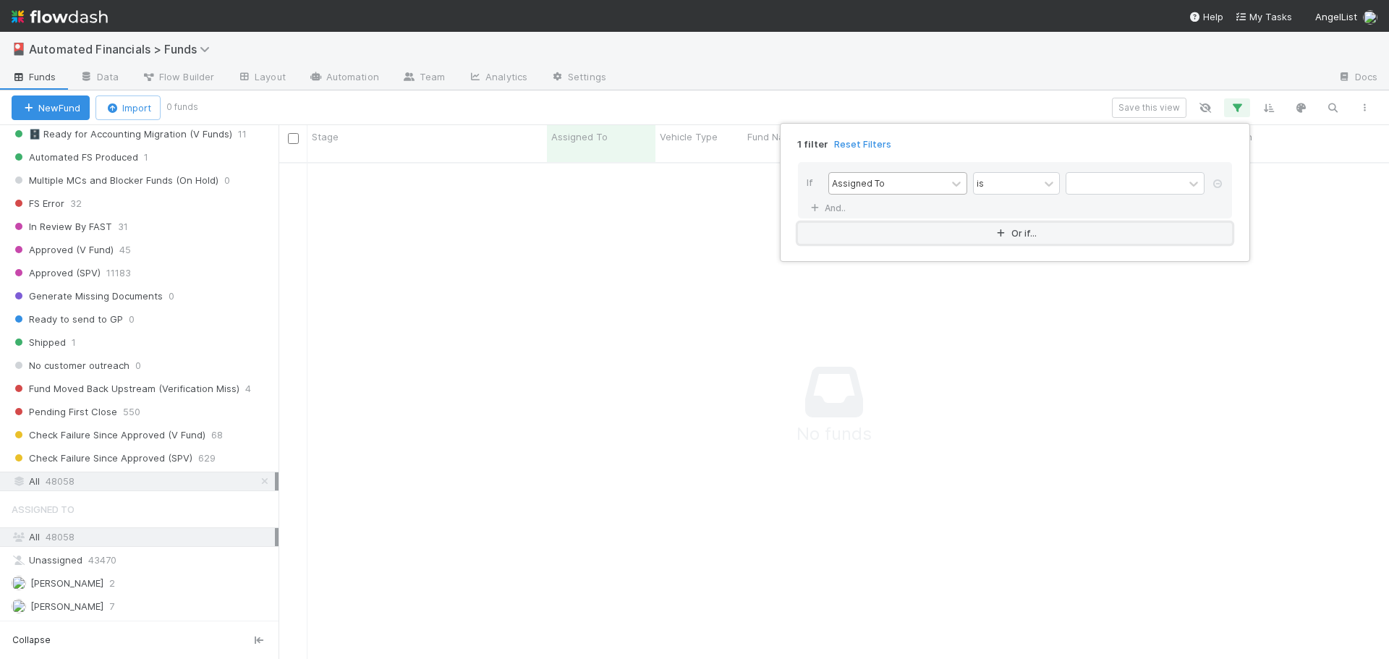
scroll to position [487, 1100]
click at [891, 185] on div "Assigned To" at bounding box center [887, 183] width 117 height 21
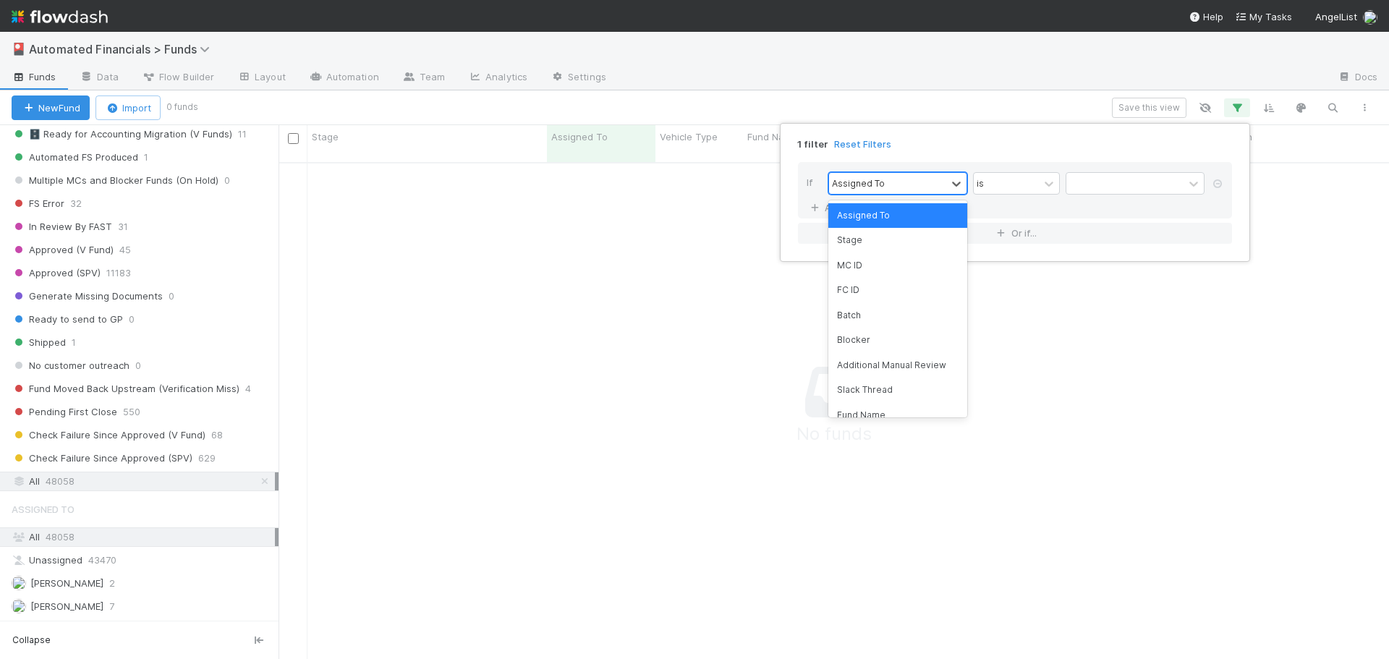
type input "v"
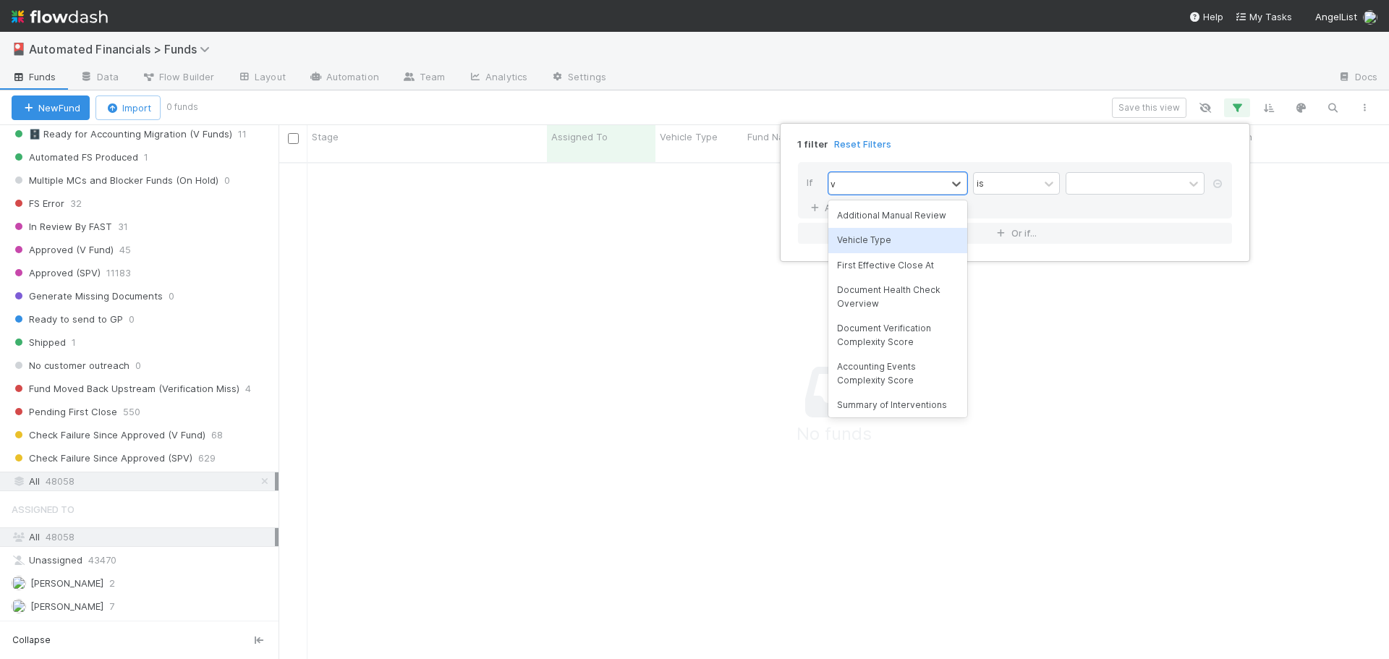
click at [878, 239] on div "Vehicle Type" at bounding box center [897, 240] width 139 height 25
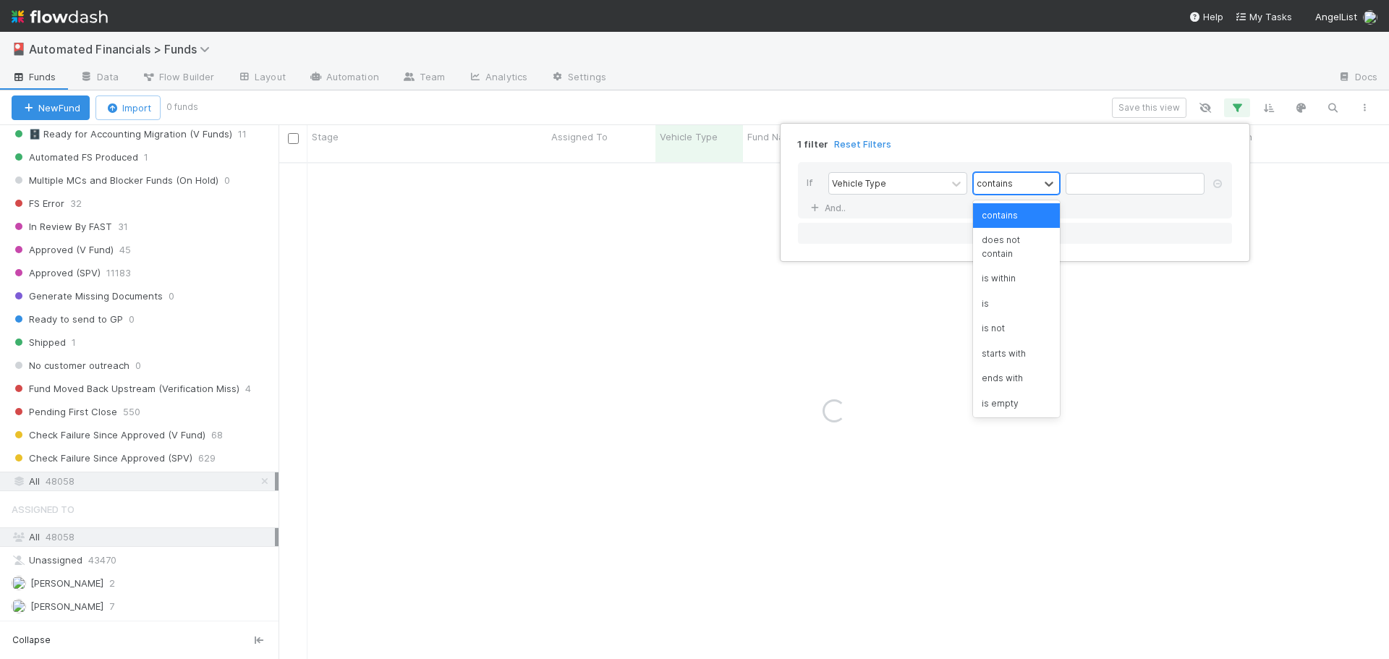
click at [1030, 181] on div "contains" at bounding box center [1006, 183] width 65 height 21
click at [1004, 306] on div "is" at bounding box center [1016, 304] width 87 height 25
click at [1090, 184] on input "text" at bounding box center [1135, 184] width 139 height 22
type input "spv"
click at [897, 208] on div "If Vehicle Type is spv And.." at bounding box center [1015, 190] width 434 height 56
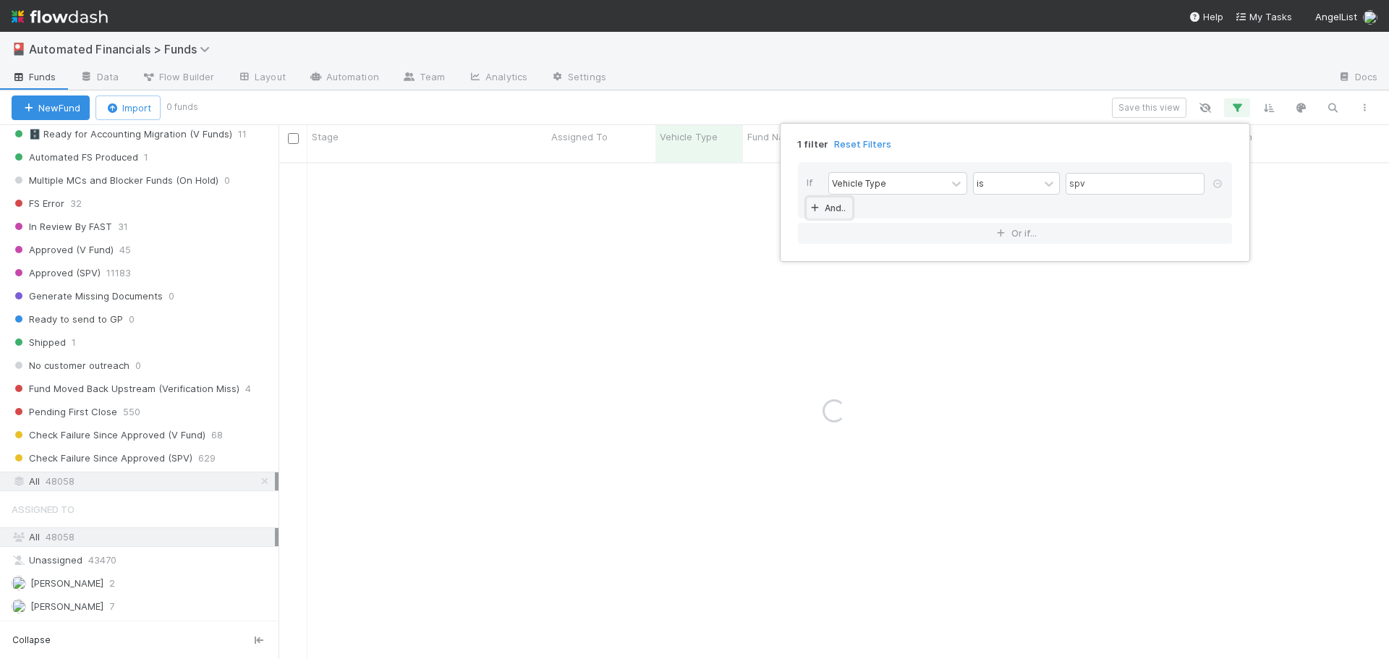
click at [831, 213] on link "And.." at bounding box center [830, 208] width 46 height 21
click at [878, 213] on div "Assigned To" at bounding box center [858, 208] width 53 height 13
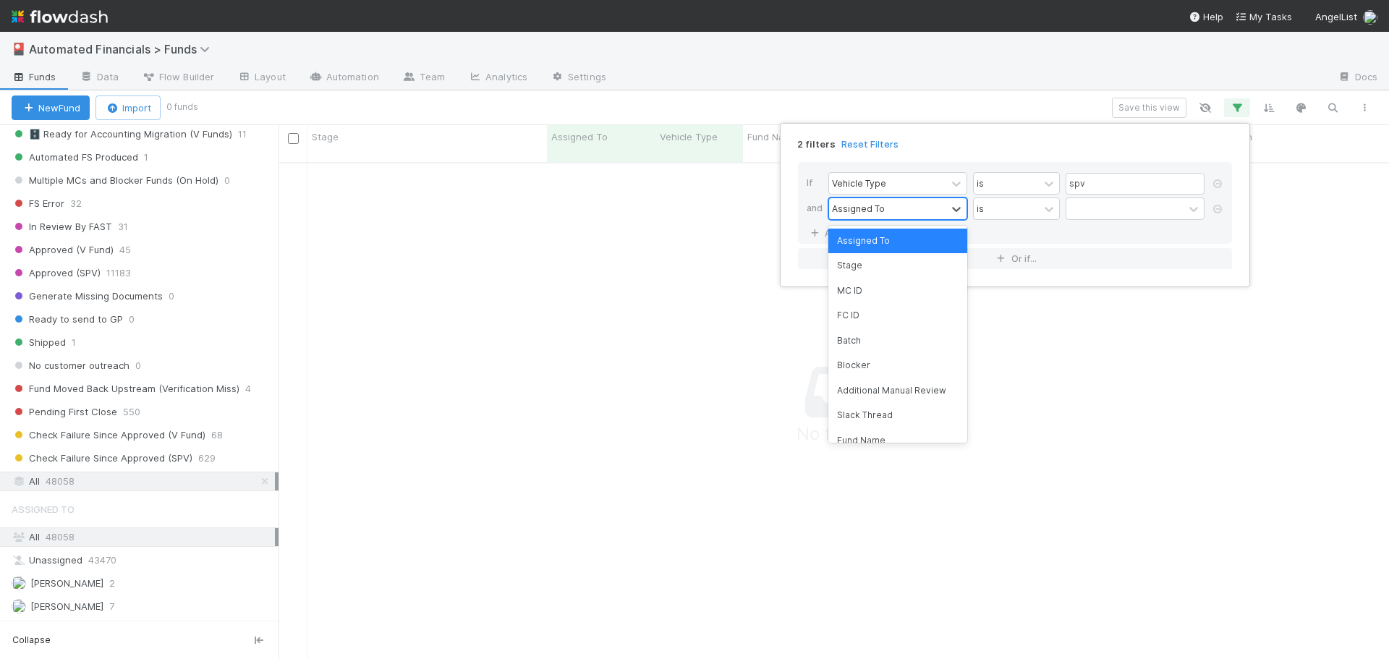
click at [878, 213] on div "Assigned To" at bounding box center [858, 208] width 53 height 13
type input "stage"
click at [880, 238] on div "Stage" at bounding box center [897, 241] width 139 height 25
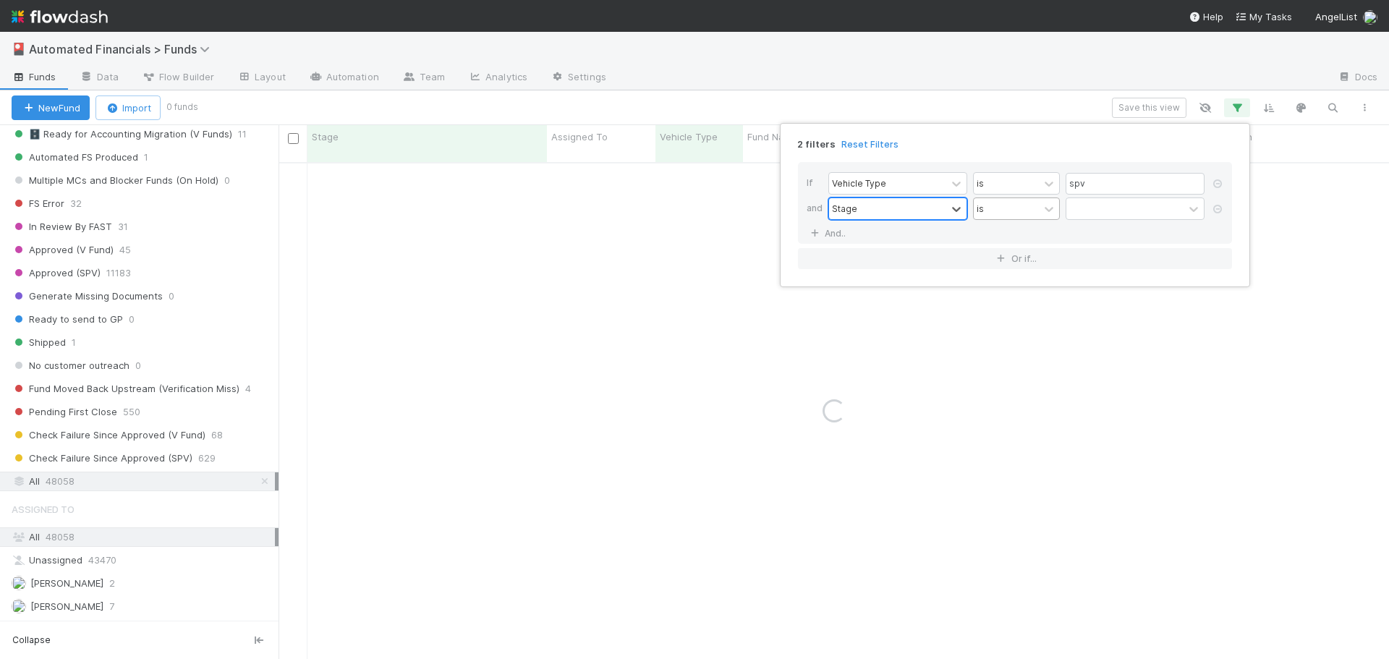
click at [1014, 208] on div "is" at bounding box center [1006, 208] width 65 height 21
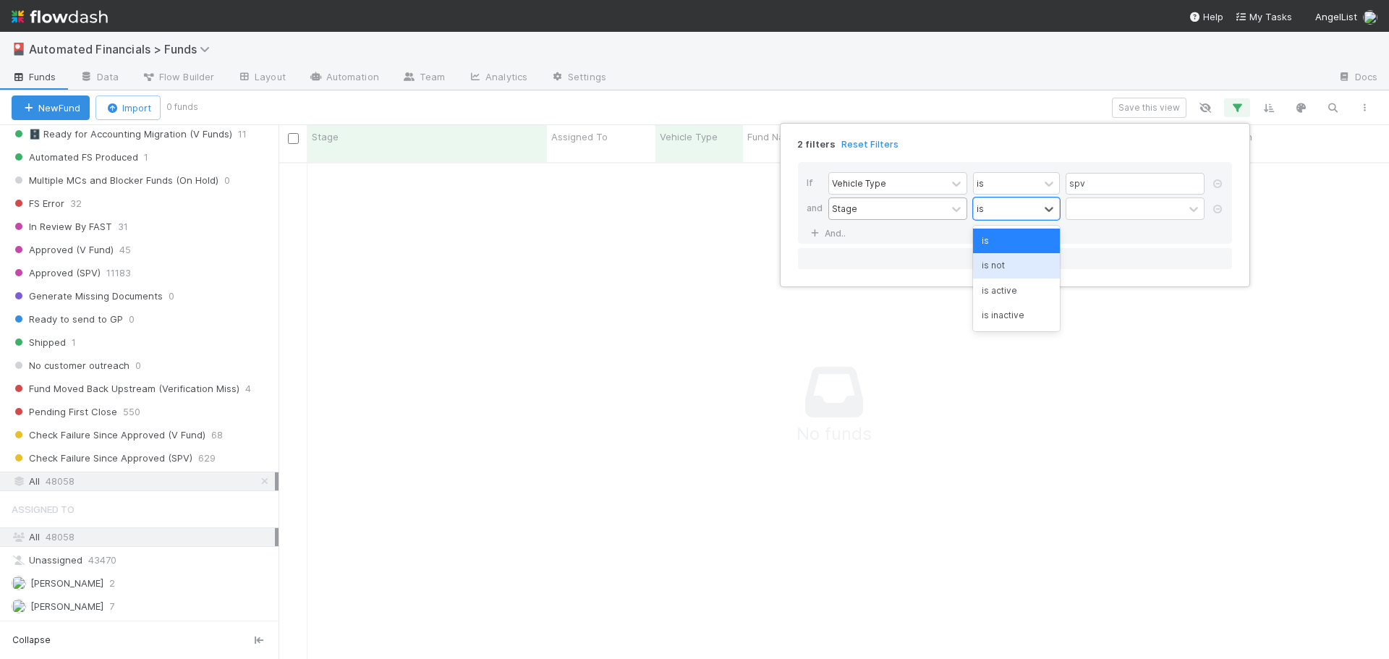
click at [1004, 268] on div "is not" at bounding box center [1016, 265] width 87 height 25
click at [1106, 206] on div at bounding box center [1124, 208] width 117 height 21
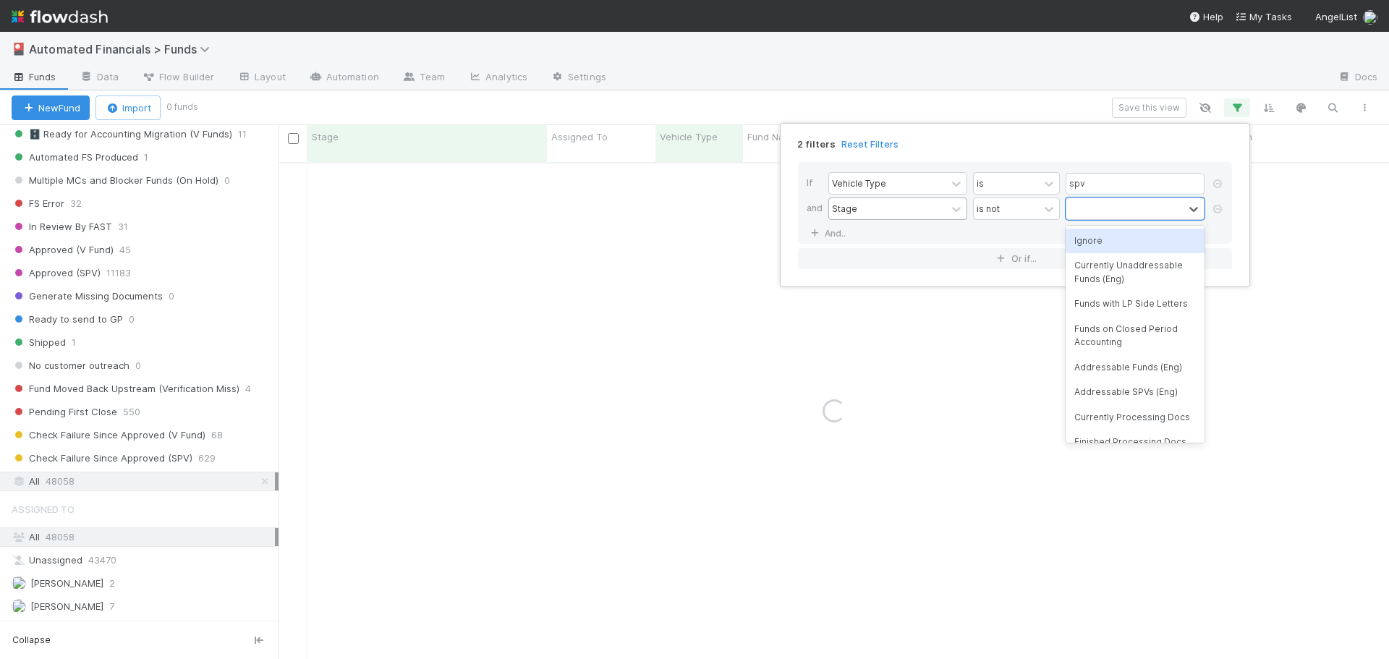
click at [1105, 242] on div "Ignore" at bounding box center [1135, 241] width 139 height 25
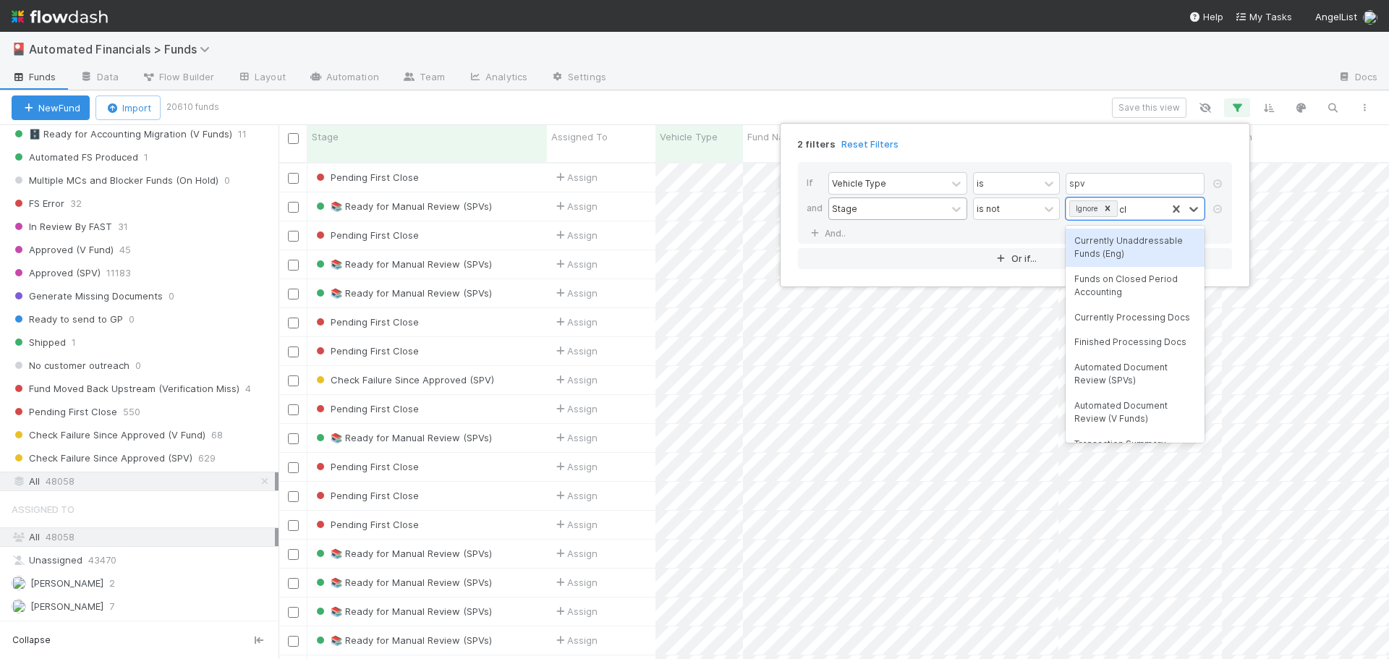
scroll to position [498, 1100]
type input "close"
click at [1126, 253] on div "Funds on Closed Period Accounting" at bounding box center [1135, 248] width 139 height 38
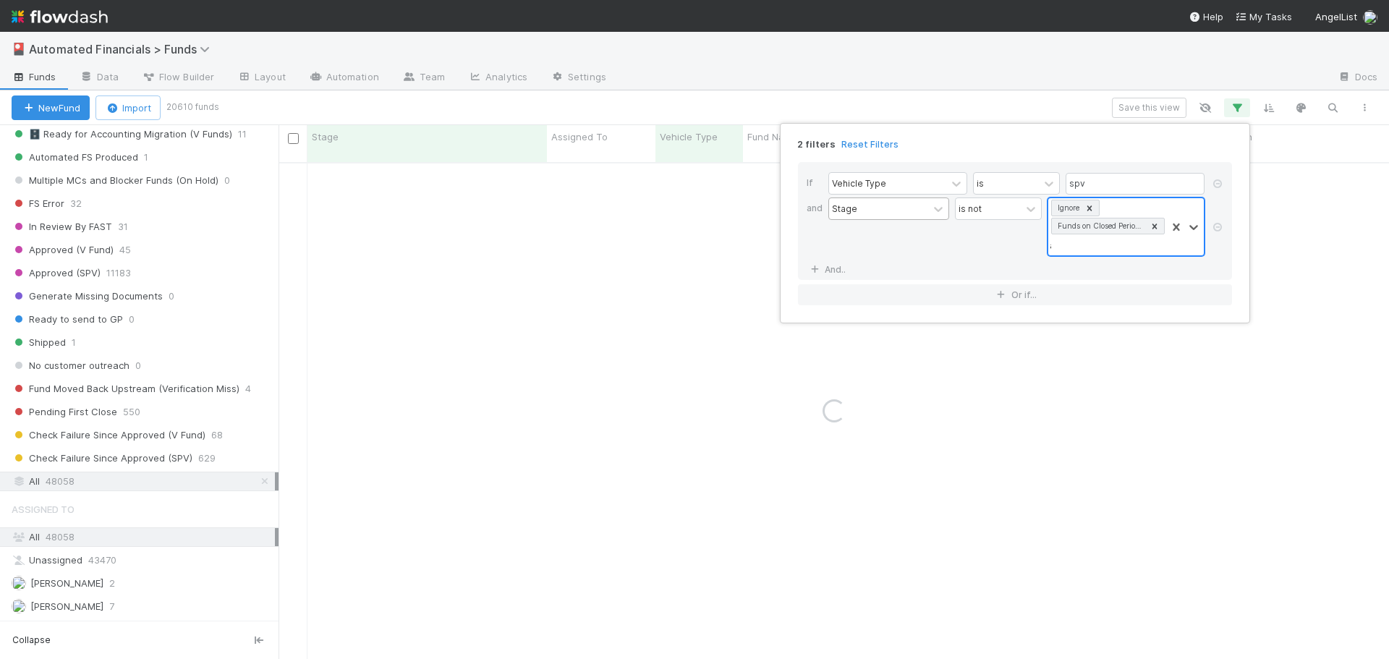
type input "approved"
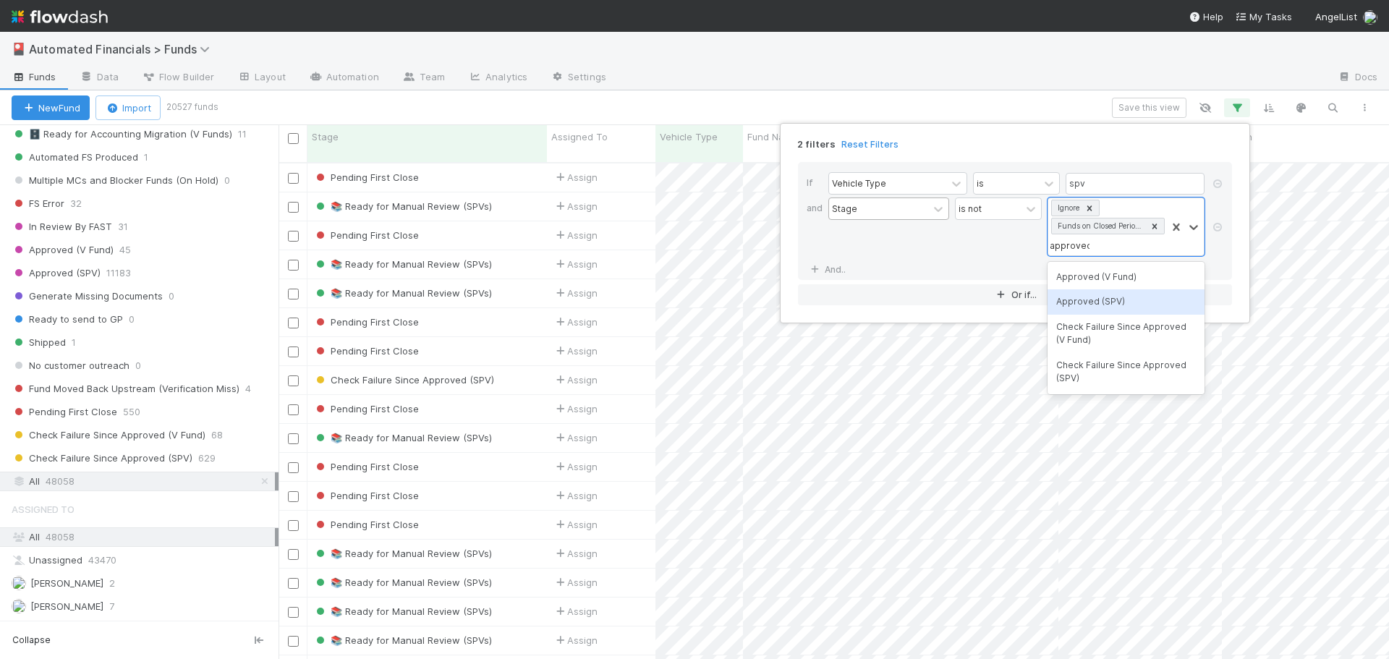
click at [1084, 304] on div "Approved (SPV)" at bounding box center [1126, 301] width 157 height 25
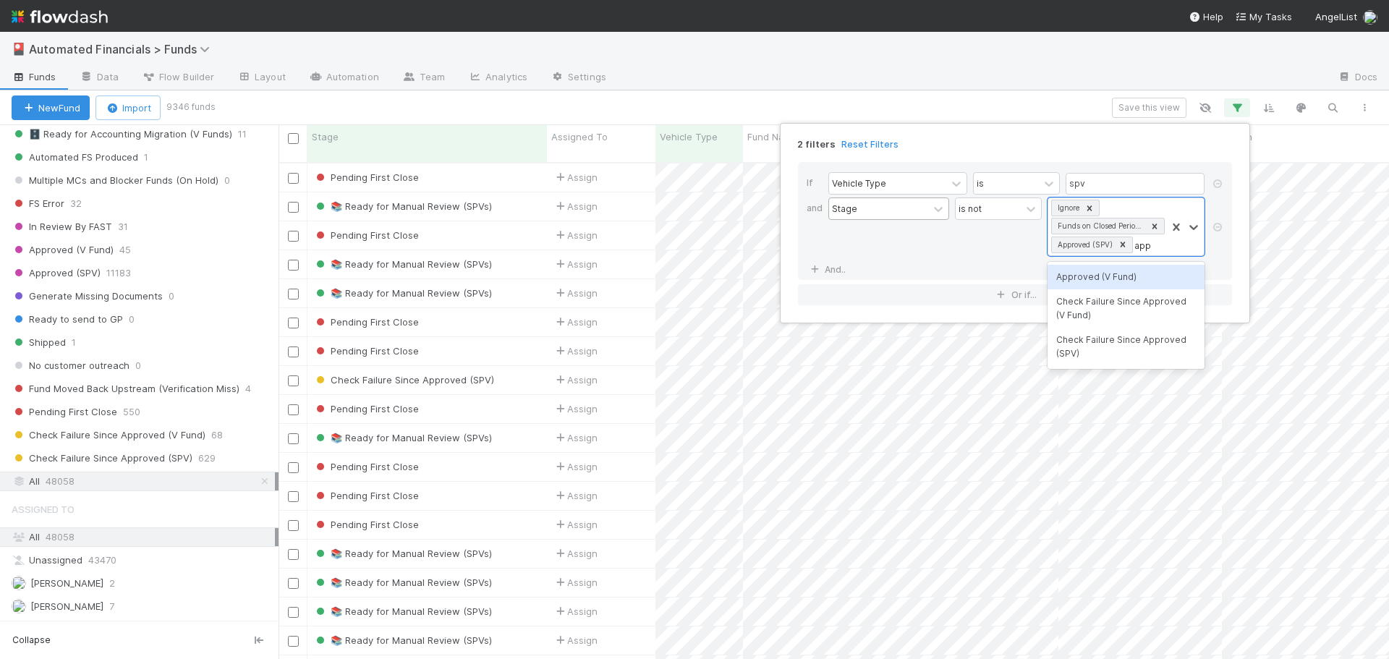
type input "appr"
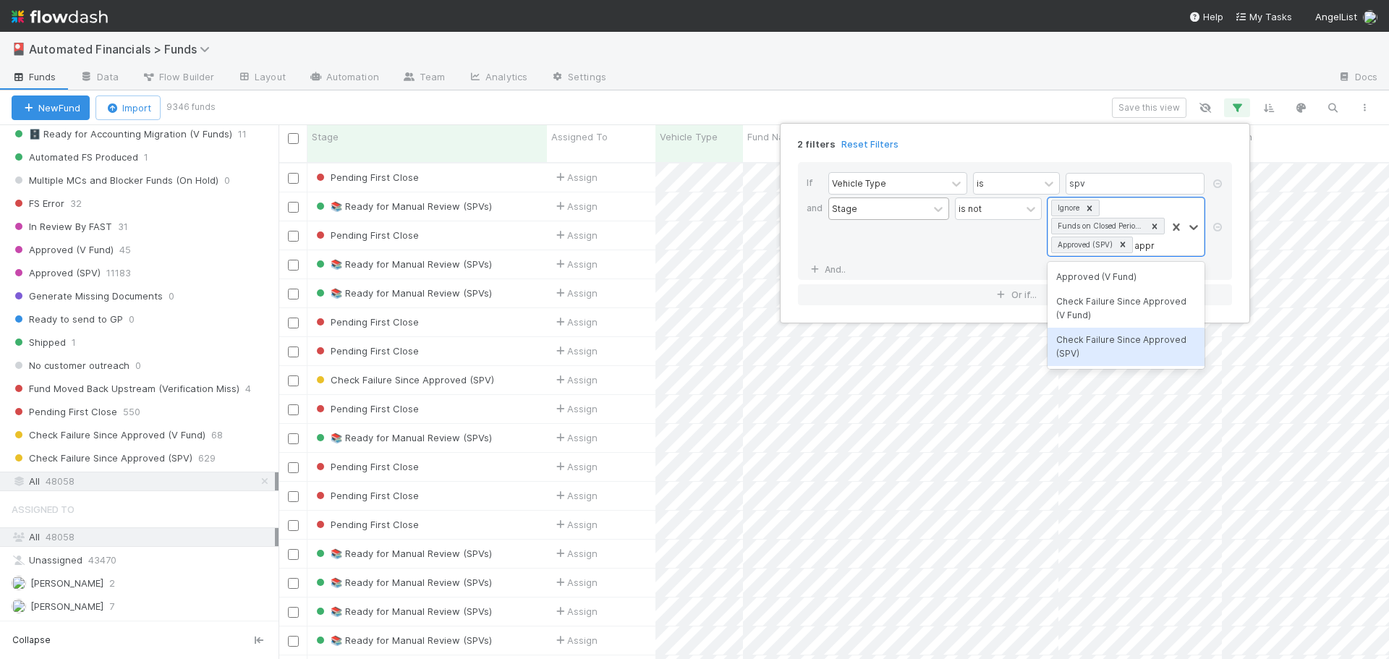
click at [1121, 345] on div "Check Failure Since Approved (SPV)" at bounding box center [1126, 347] width 157 height 38
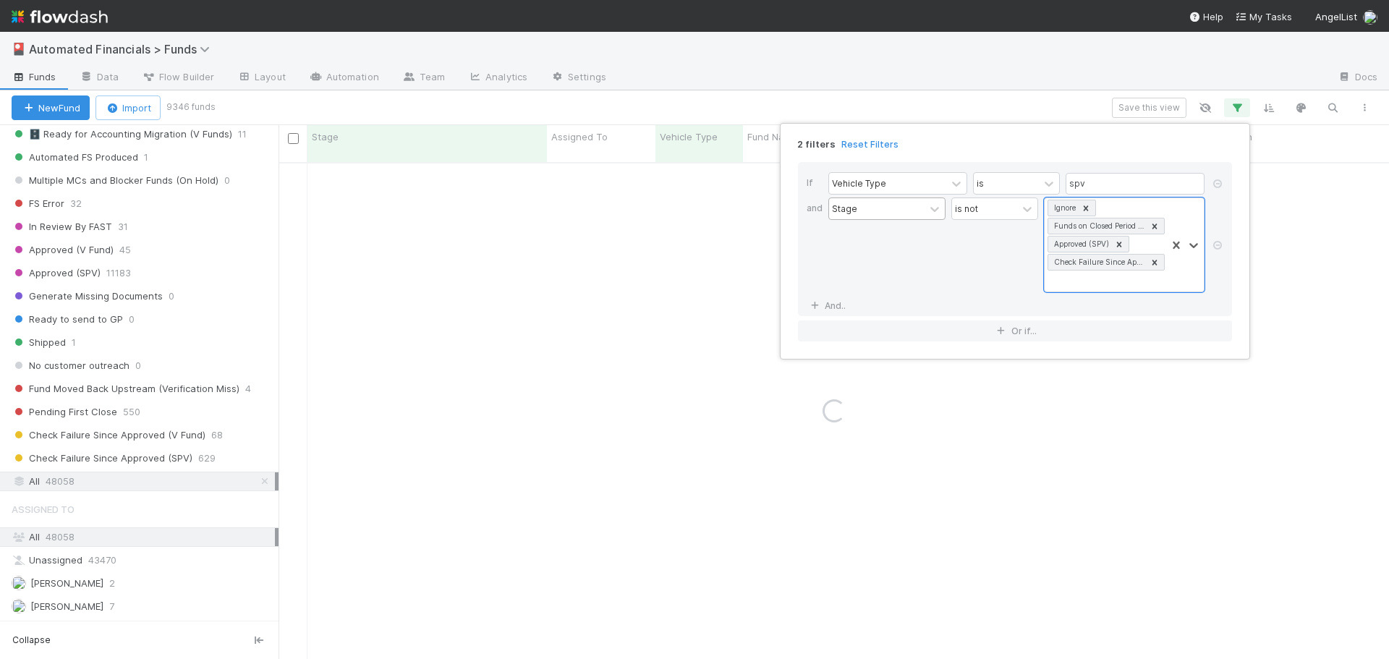
click at [895, 254] on div "Stage" at bounding box center [886, 245] width 117 height 95
click at [836, 305] on link "And.." at bounding box center [830, 305] width 46 height 21
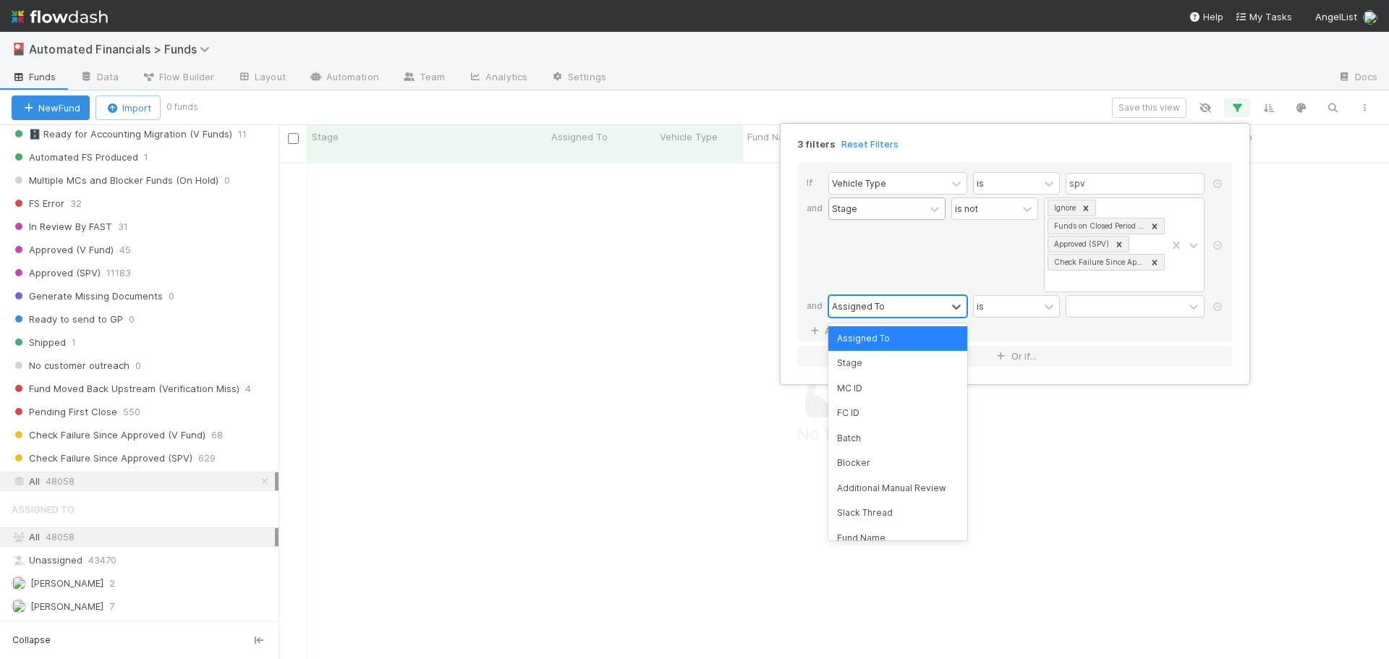
click at [875, 307] on div "Assigned To" at bounding box center [858, 306] width 53 height 13
type input "blocker"
drag, startPoint x: 885, startPoint y: 306, endPoint x: 815, endPoint y: 310, distance: 70.3
click at [815, 310] on div "and 0 results available. Select is focused ,type to refine list, press Down to …" at bounding box center [1016, 307] width 418 height 25
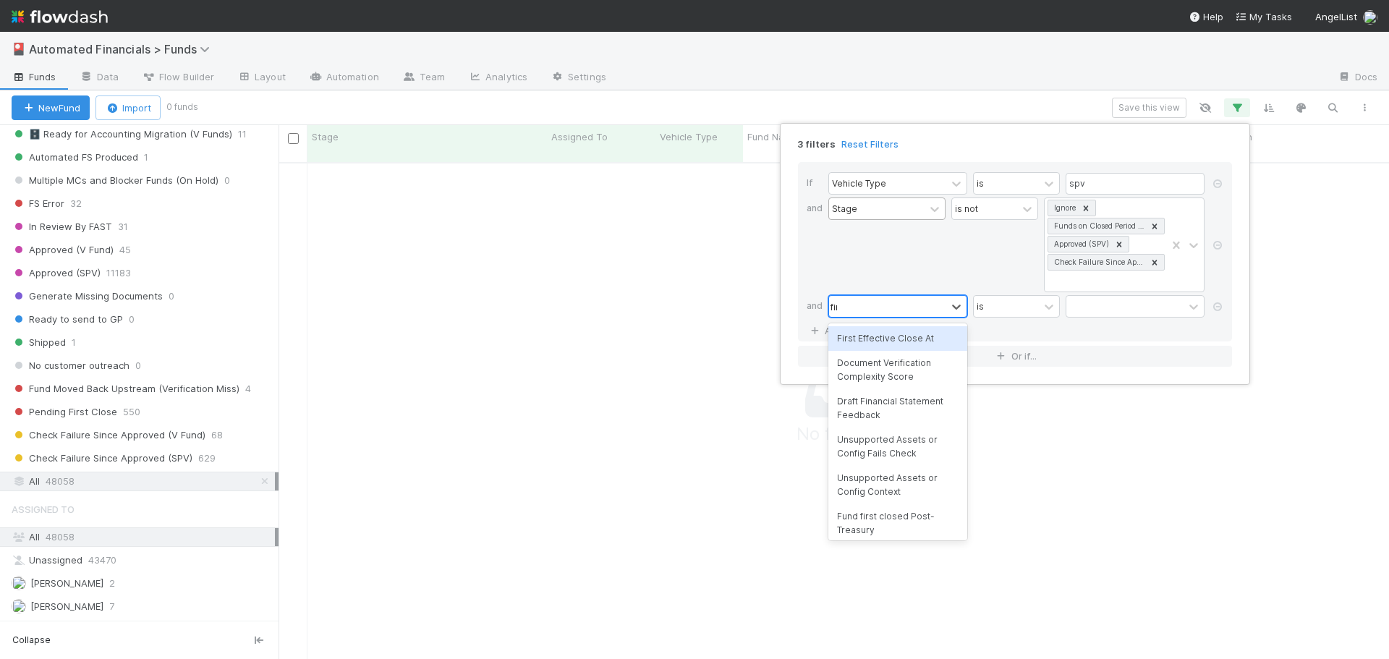
type input "first"
click at [896, 339] on div "First Effective Close At" at bounding box center [897, 338] width 139 height 25
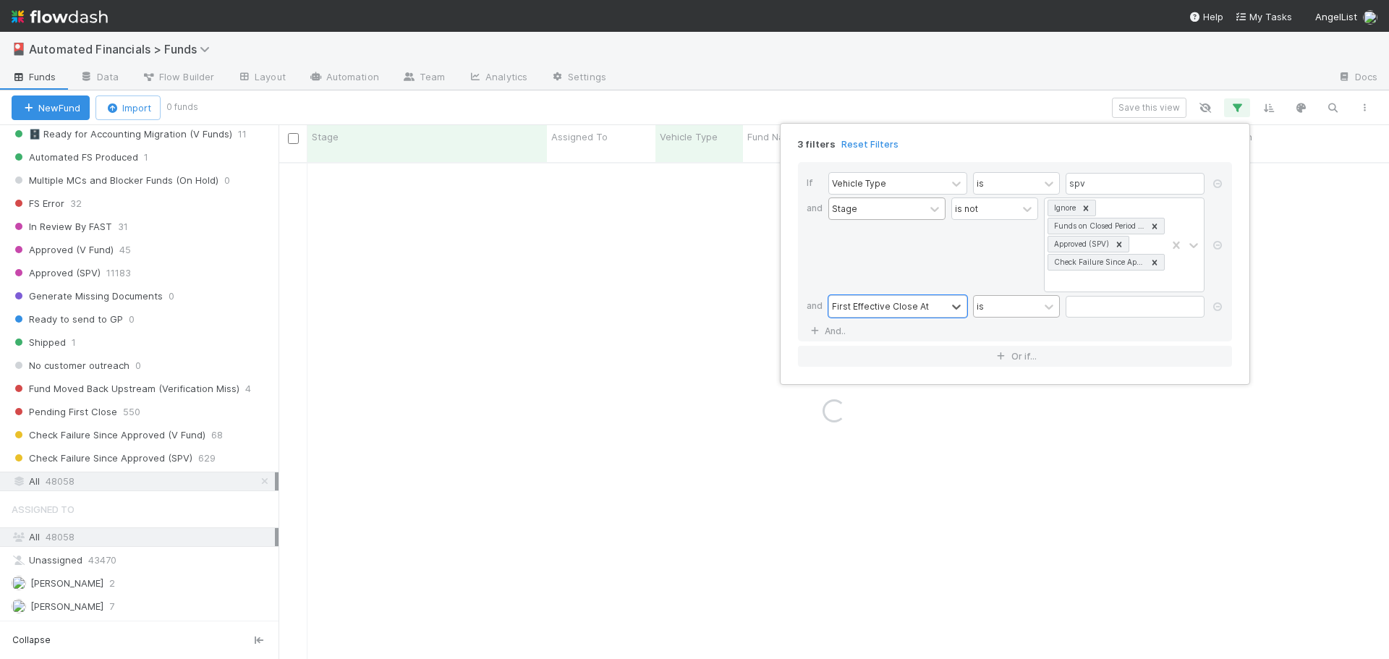
click at [1013, 313] on div "is" at bounding box center [1006, 306] width 65 height 21
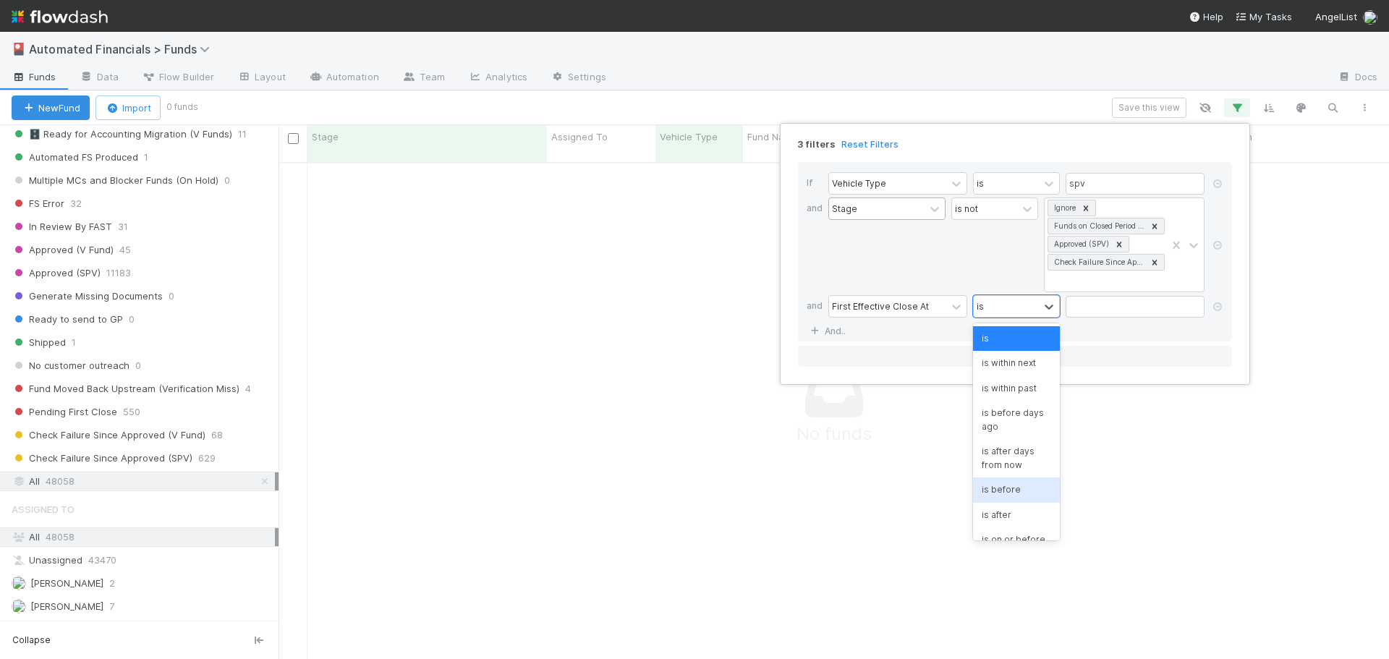
click at [1008, 491] on div "is before" at bounding box center [1016, 490] width 87 height 25
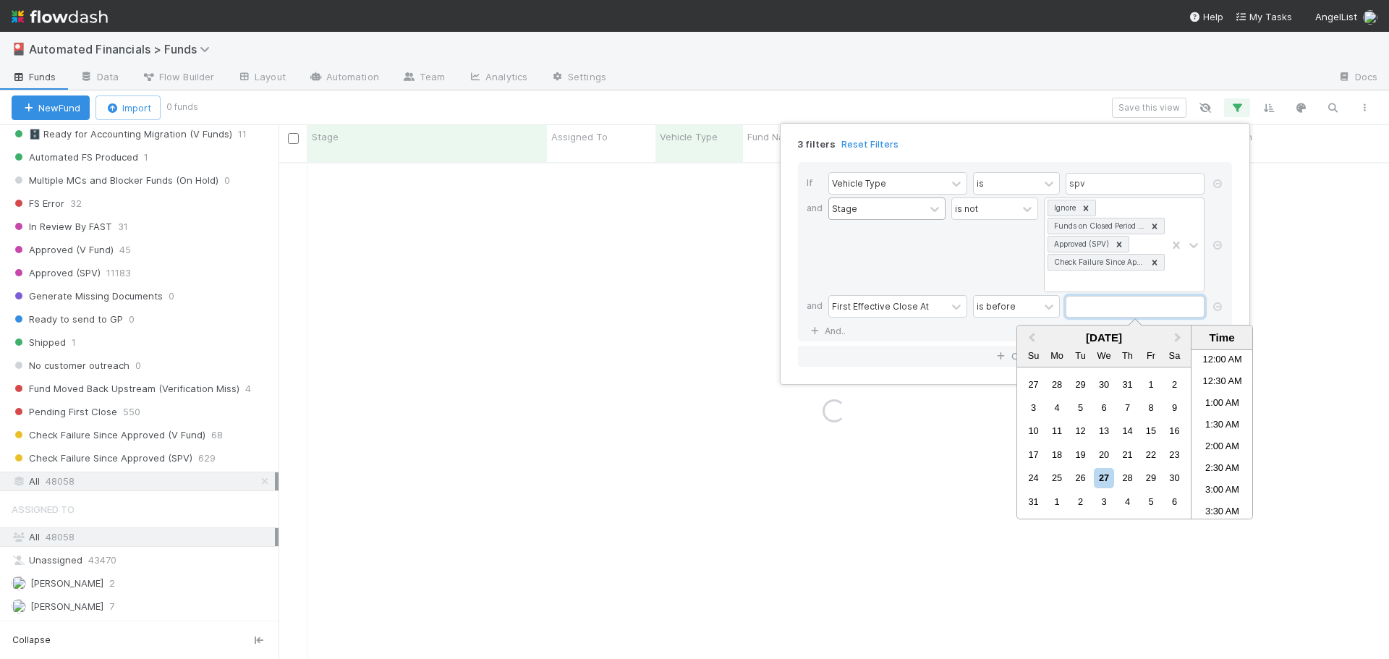
click at [1090, 307] on input "text" at bounding box center [1135, 307] width 139 height 22
click at [1032, 338] on span "Previous Month" at bounding box center [1032, 338] width 0 height 17
click at [1082, 387] on div "1" at bounding box center [1081, 385] width 20 height 20
type input "[DATE] 12:00:00 AM"
click at [848, 331] on link "And.." at bounding box center [830, 331] width 46 height 21
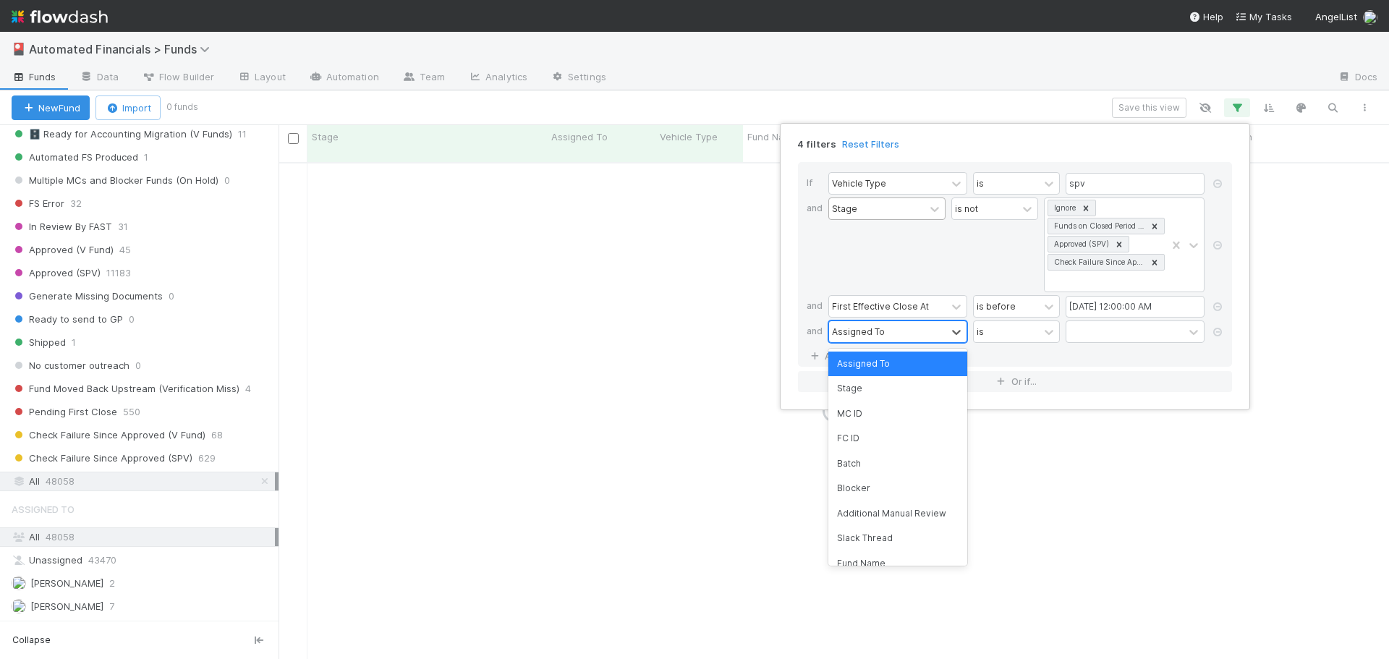
click at [854, 331] on div "Assigned To" at bounding box center [858, 331] width 53 height 13
type input "series"
click at [902, 362] on div "Series Terminated Effective Date" at bounding box center [897, 371] width 139 height 38
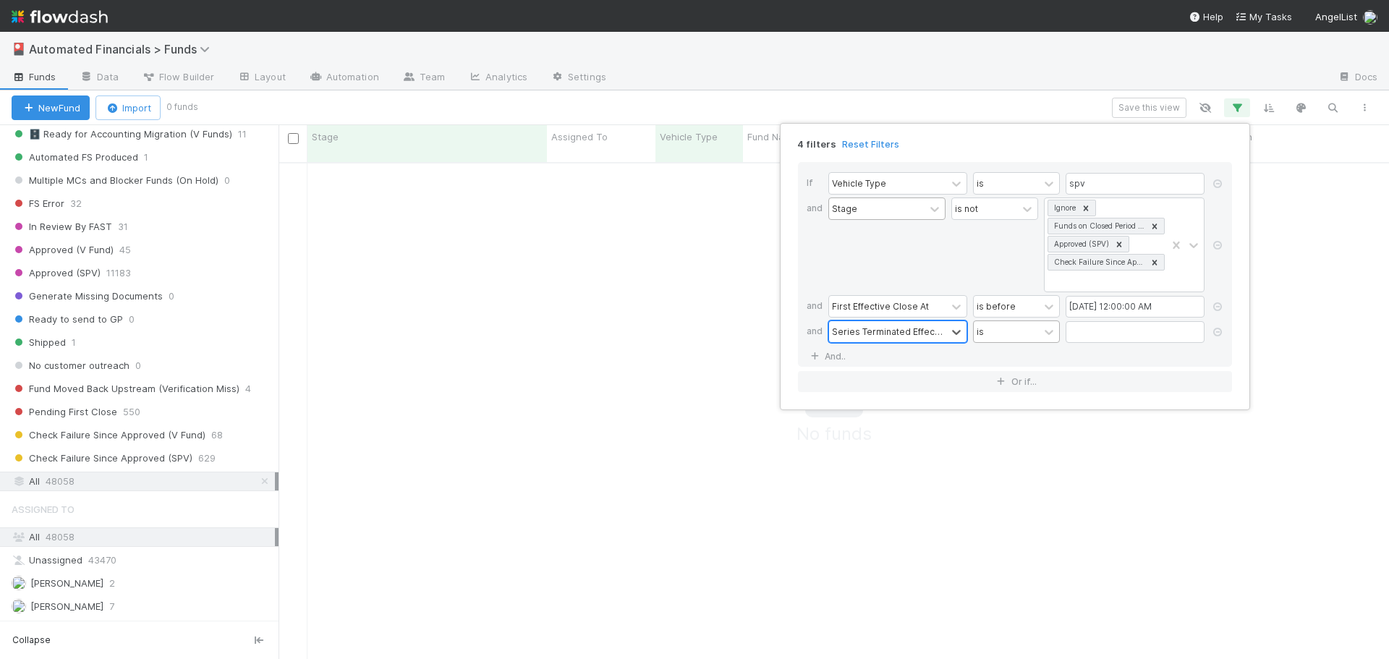
click at [1004, 332] on div "is" at bounding box center [1006, 331] width 65 height 21
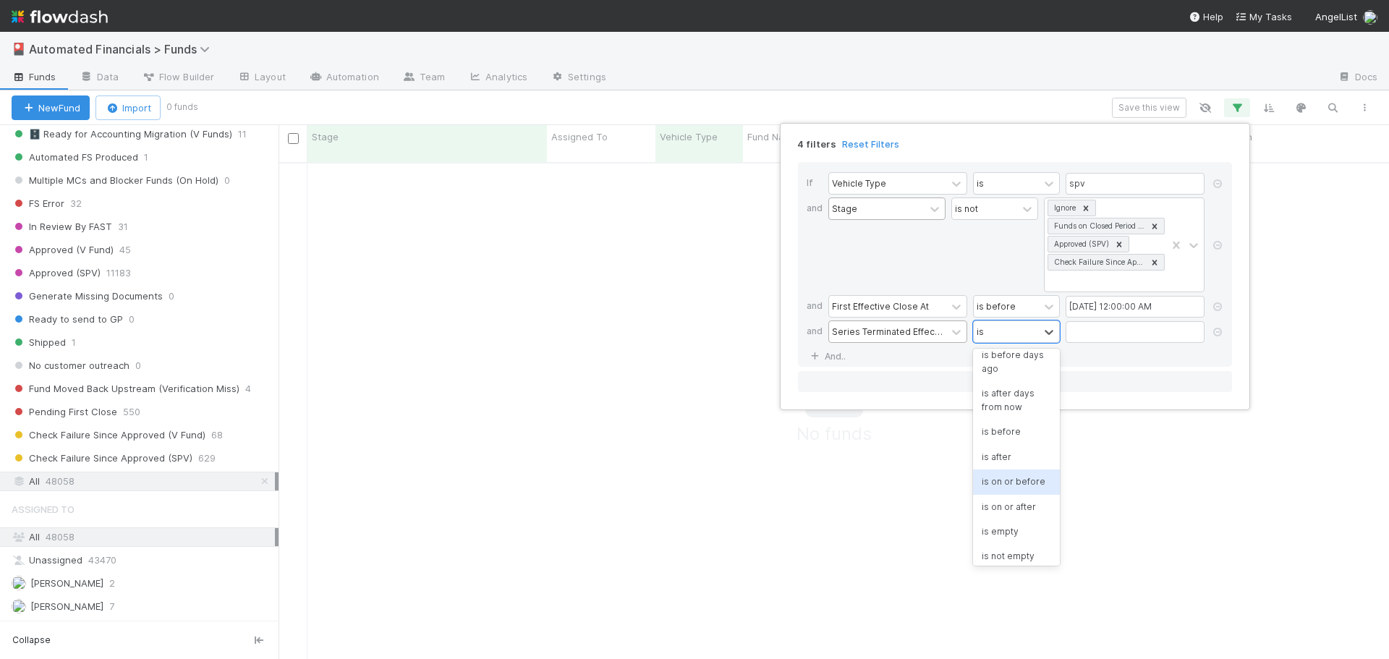
scroll to position [145, 0]
click at [997, 475] on div "is empty" at bounding box center [1016, 470] width 87 height 25
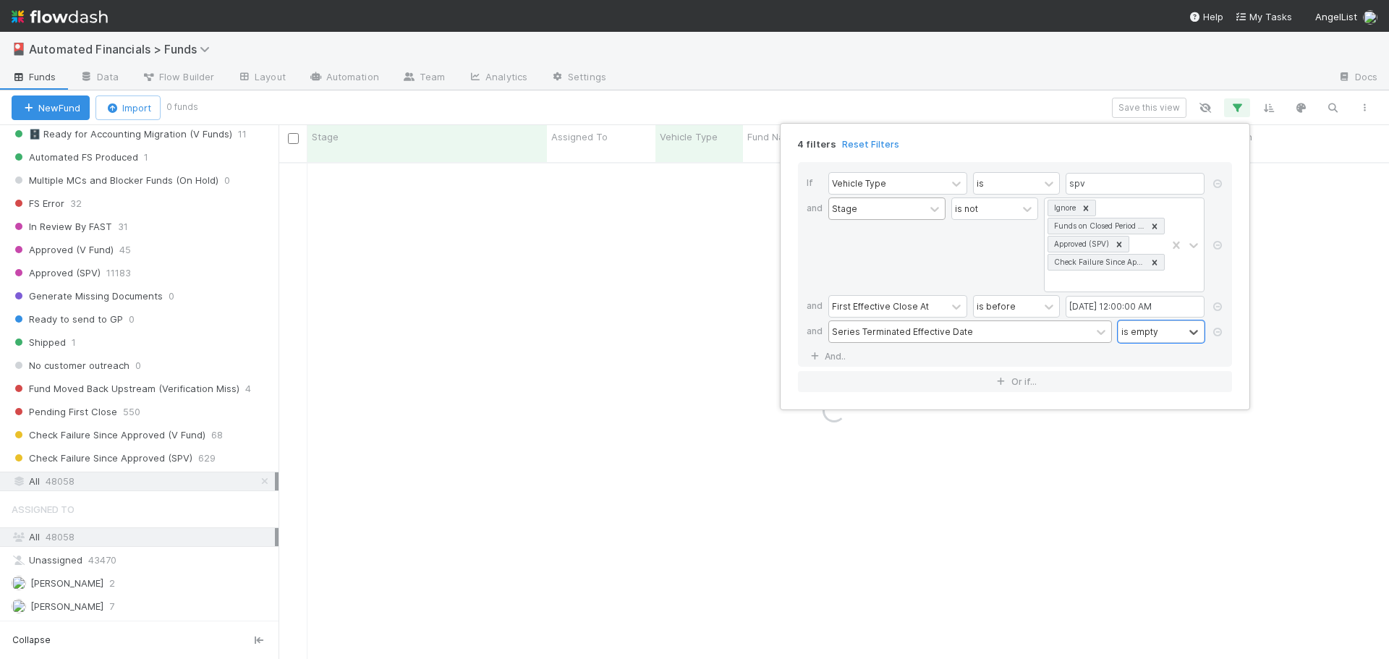
click at [867, 352] on div "If Vehicle Type is spv and Stage is not Ignore Funds on Closed Period Accountin…" at bounding box center [1015, 264] width 434 height 205
click at [826, 360] on link "And.." at bounding box center [830, 356] width 46 height 21
click at [896, 358] on div "Assigned To" at bounding box center [887, 357] width 117 height 21
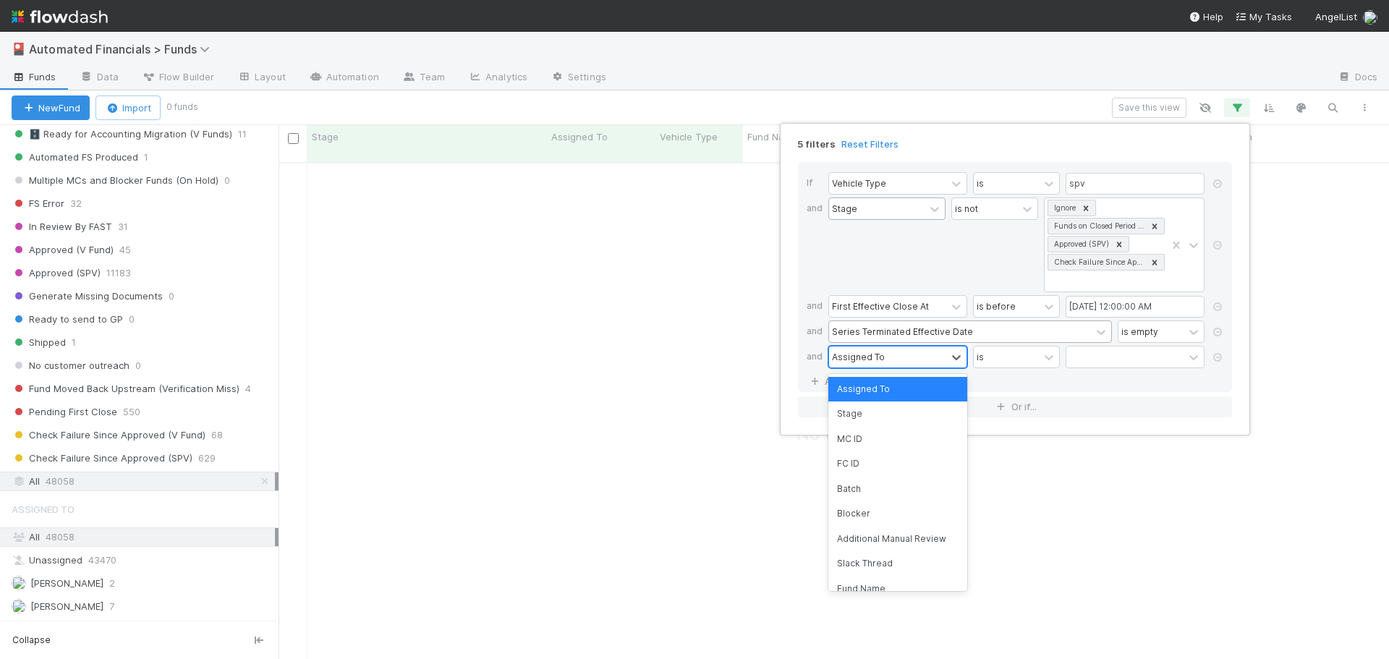
scroll to position [487, 1100]
type input "blocker"
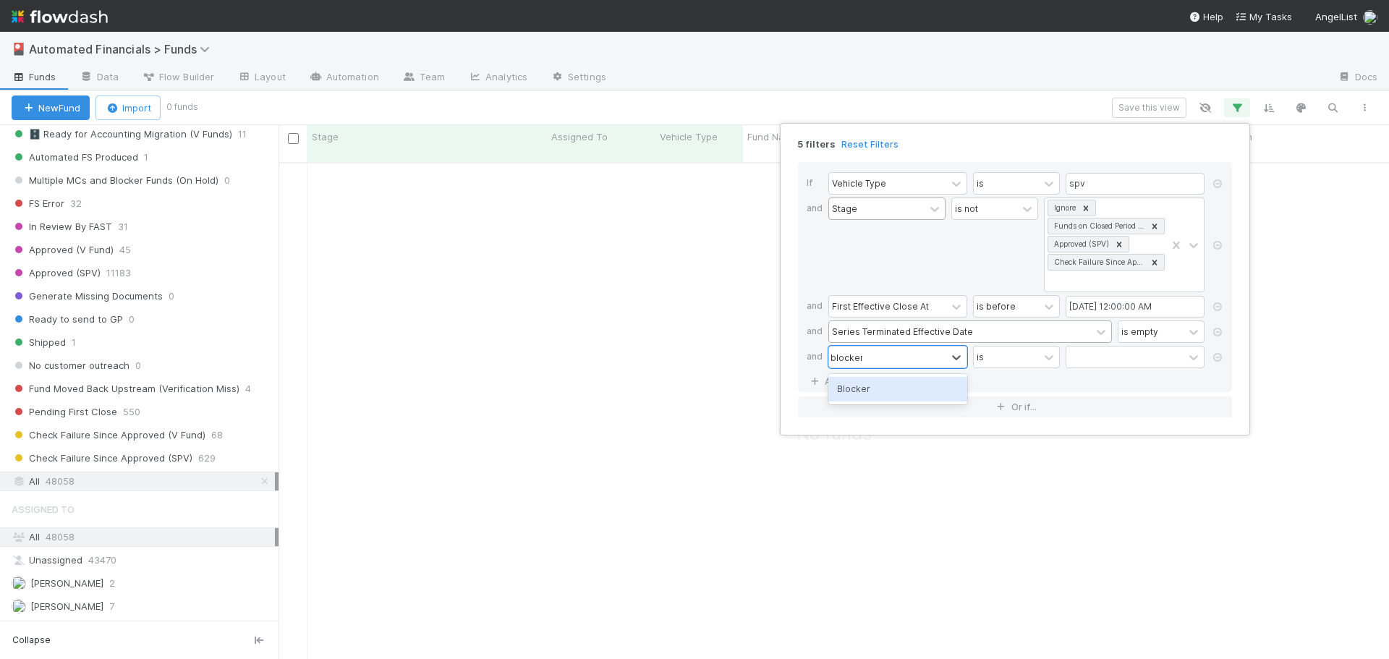
click at [890, 391] on div "Blocker" at bounding box center [897, 389] width 139 height 25
click at [1010, 360] on div "has any of" at bounding box center [998, 356] width 43 height 13
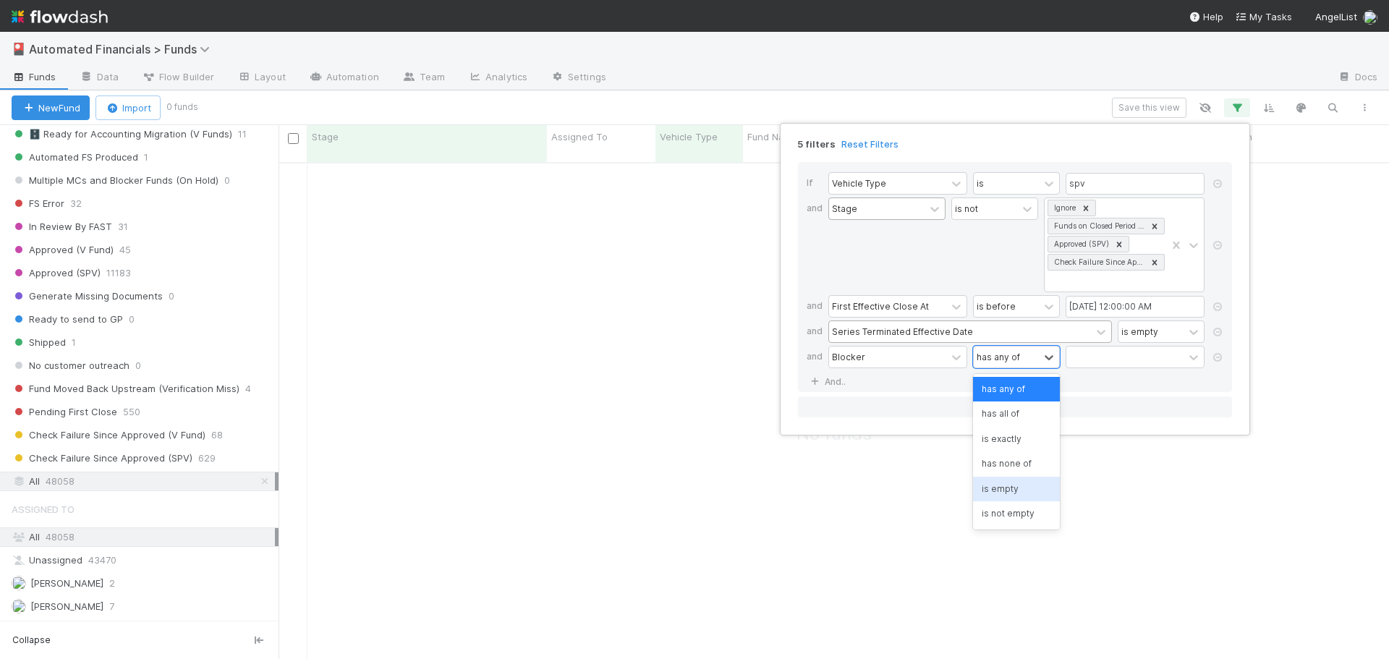
click at [1009, 483] on div "is empty" at bounding box center [1016, 489] width 87 height 25
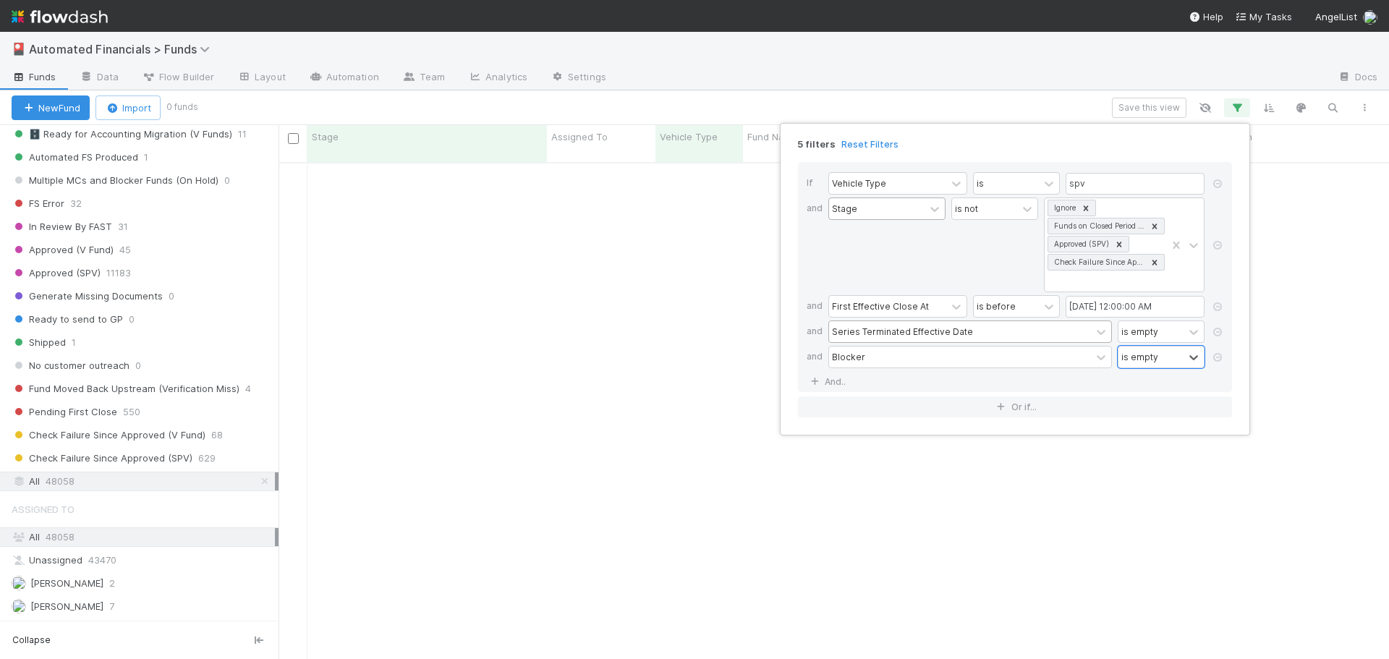
click at [1027, 371] on div "If Vehicle Type is spv and Stage is not Ignore Funds on Closed Period Accountin…" at bounding box center [1015, 277] width 434 height 230
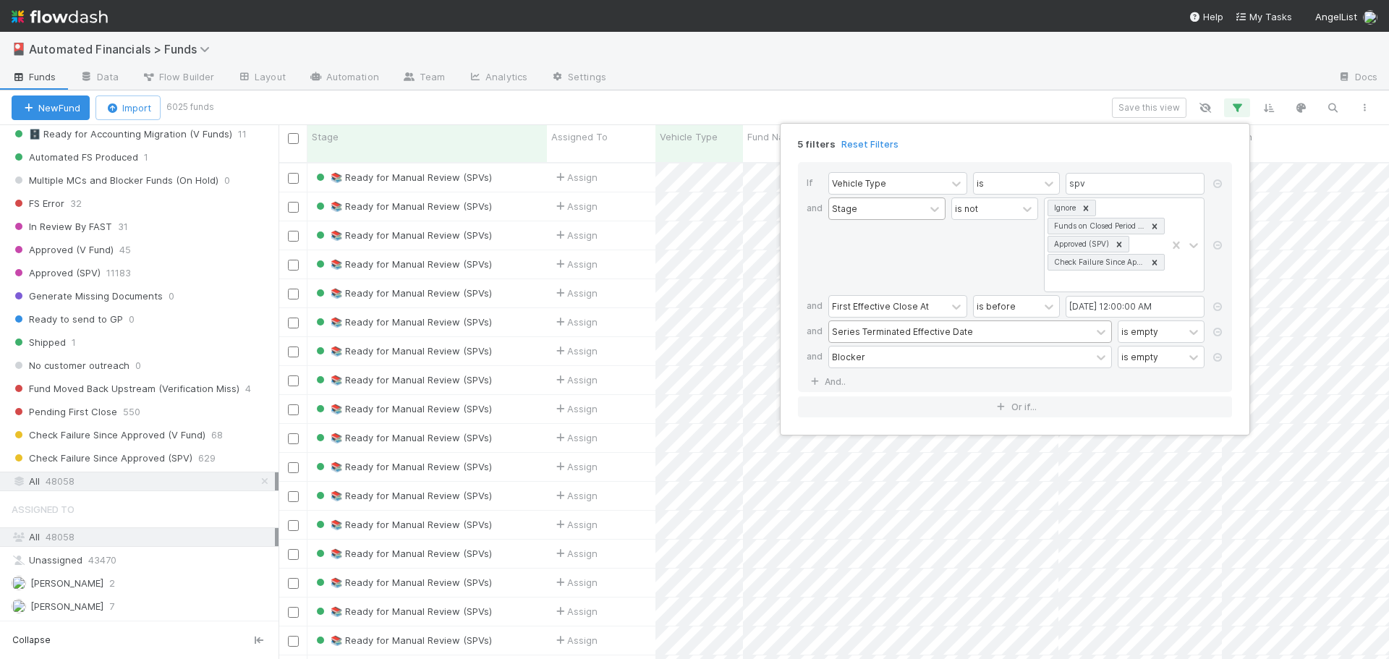
scroll to position [498, 1100]
click at [833, 381] on link "And.." at bounding box center [830, 381] width 46 height 21
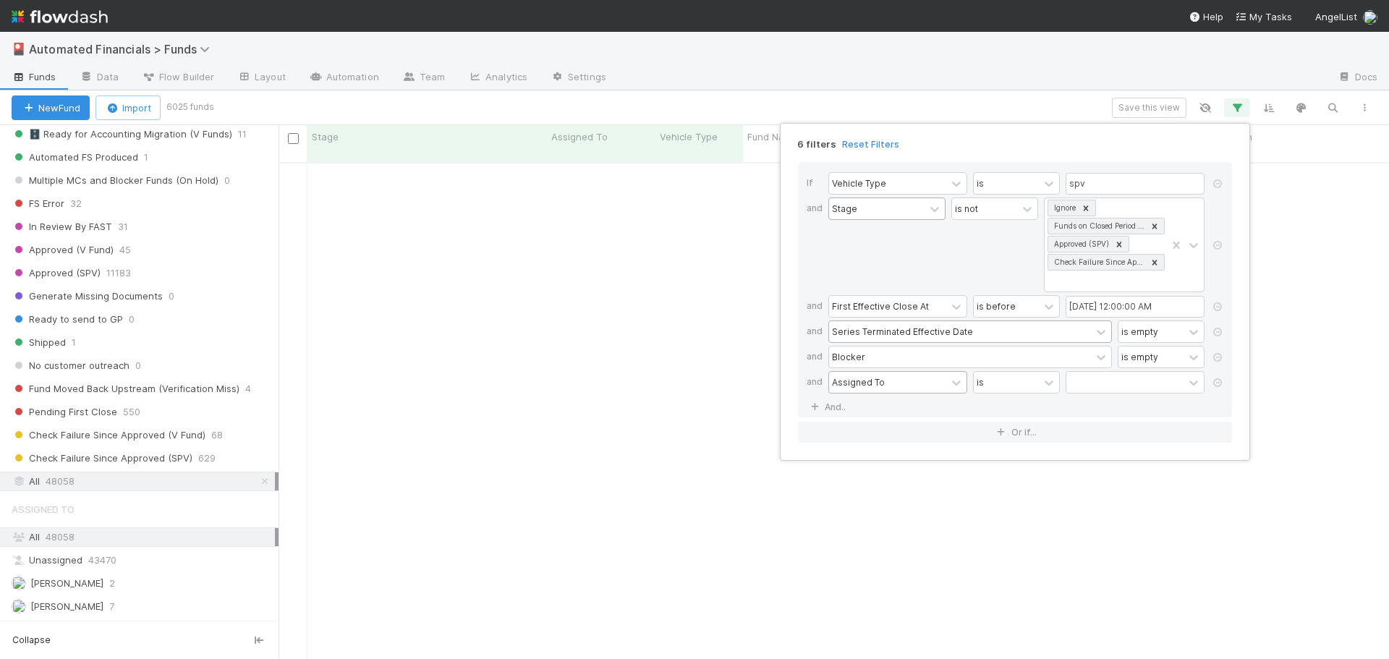
click at [845, 386] on div "Assigned To" at bounding box center [858, 382] width 53 height 13
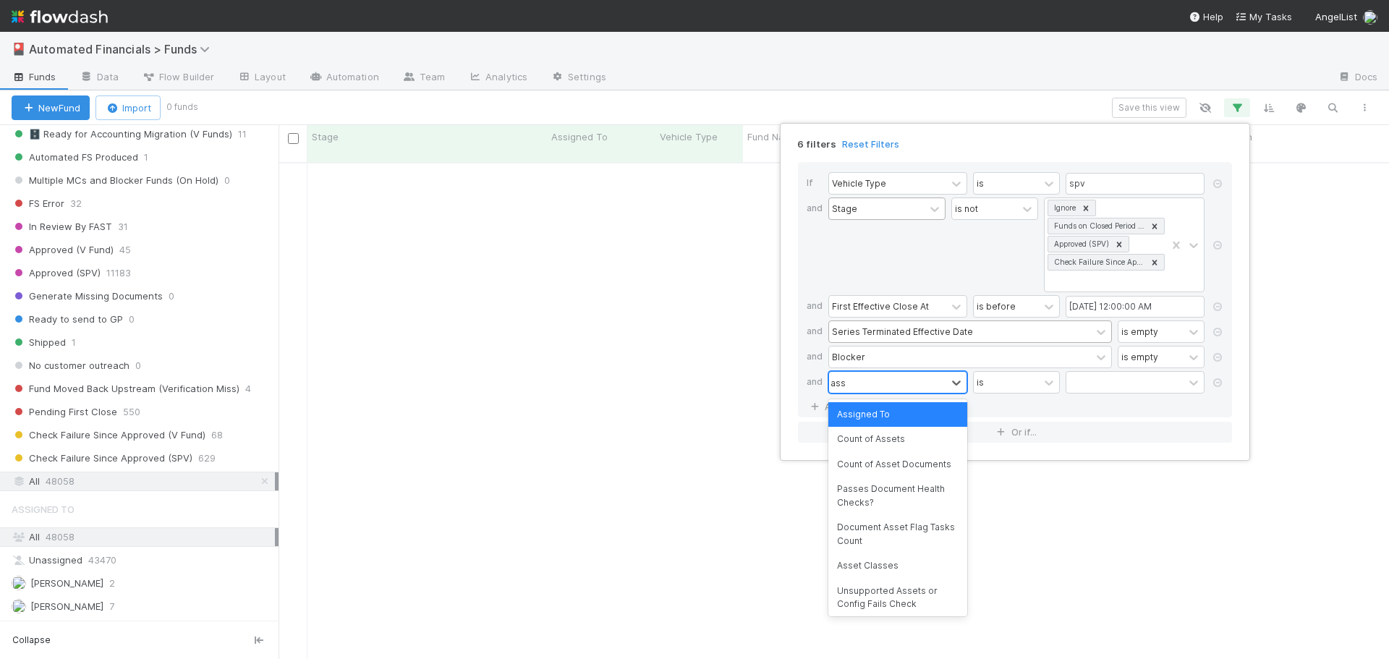
scroll to position [487, 1100]
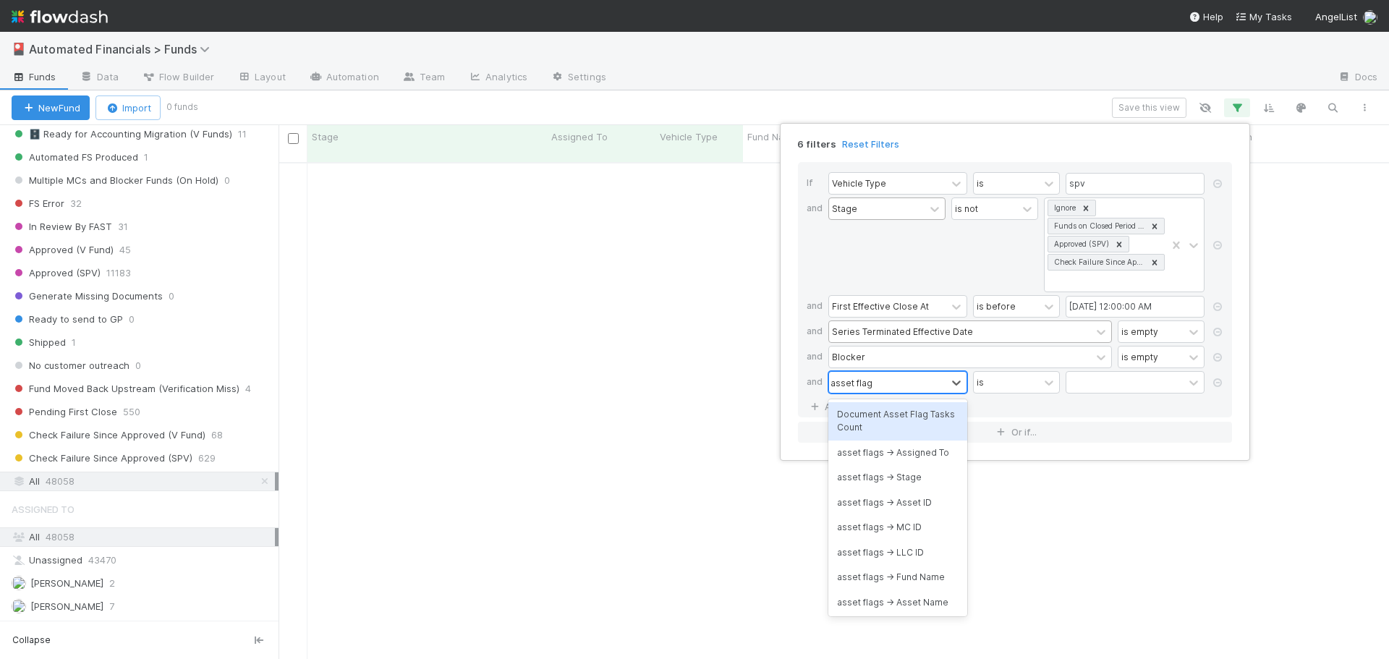
type input "asset flags"
click at [868, 441] on div "asset flags -> Stage" at bounding box center [897, 439] width 139 height 25
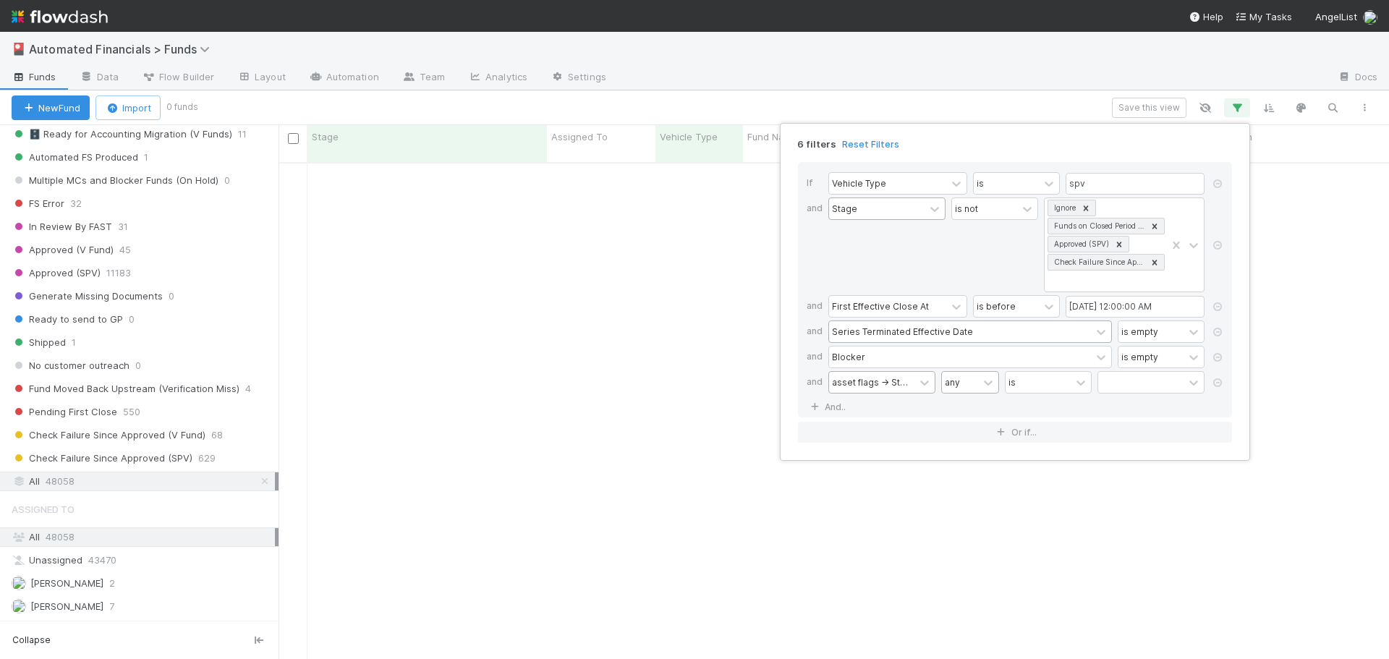
click at [964, 386] on div "any" at bounding box center [960, 382] width 36 height 21
click at [964, 410] on div "all" at bounding box center [970, 414] width 58 height 25
click at [1123, 385] on div at bounding box center [1140, 382] width 85 height 21
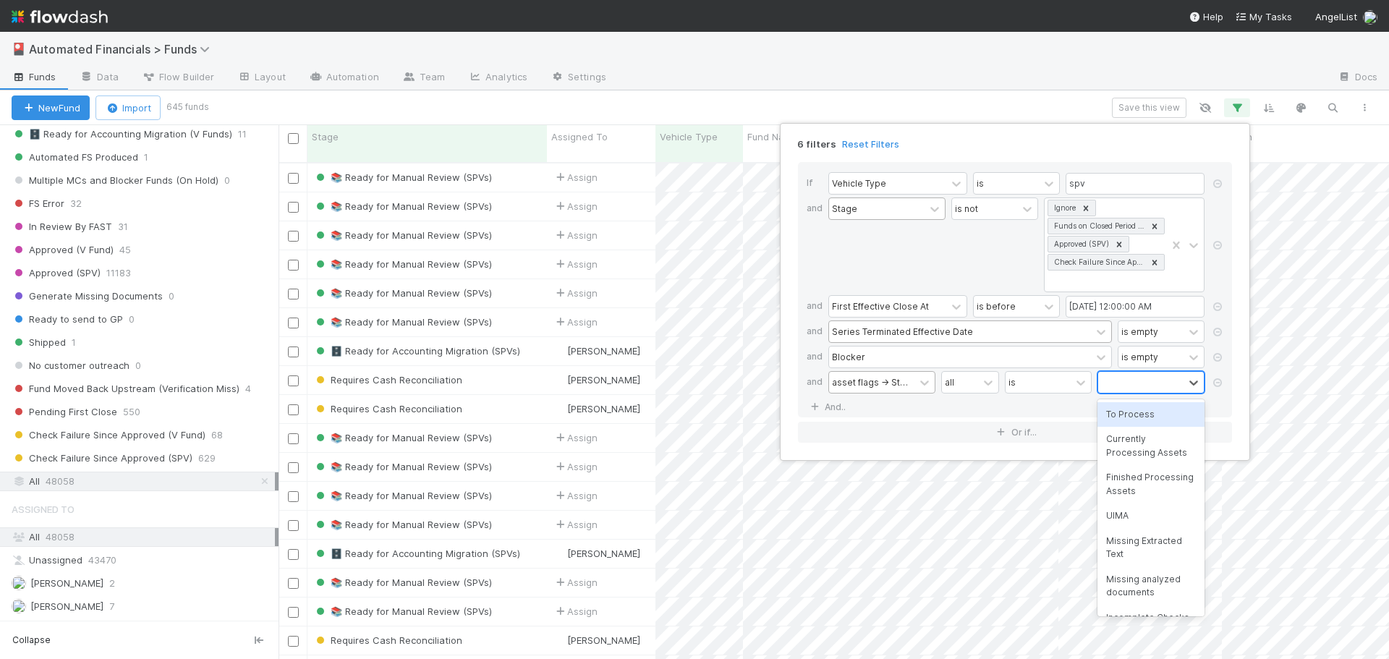
scroll to position [498, 1100]
type input "verif"
click at [1124, 418] on div "Verified" at bounding box center [1151, 414] width 107 height 25
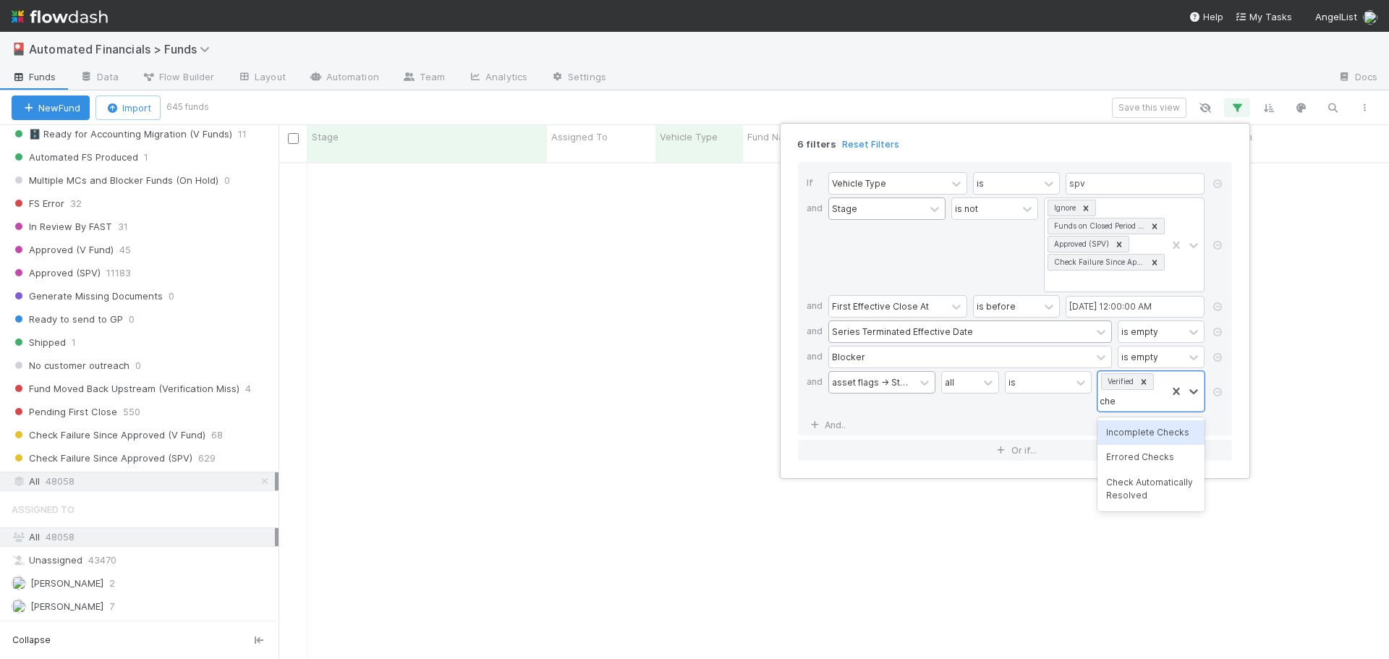
type input "check"
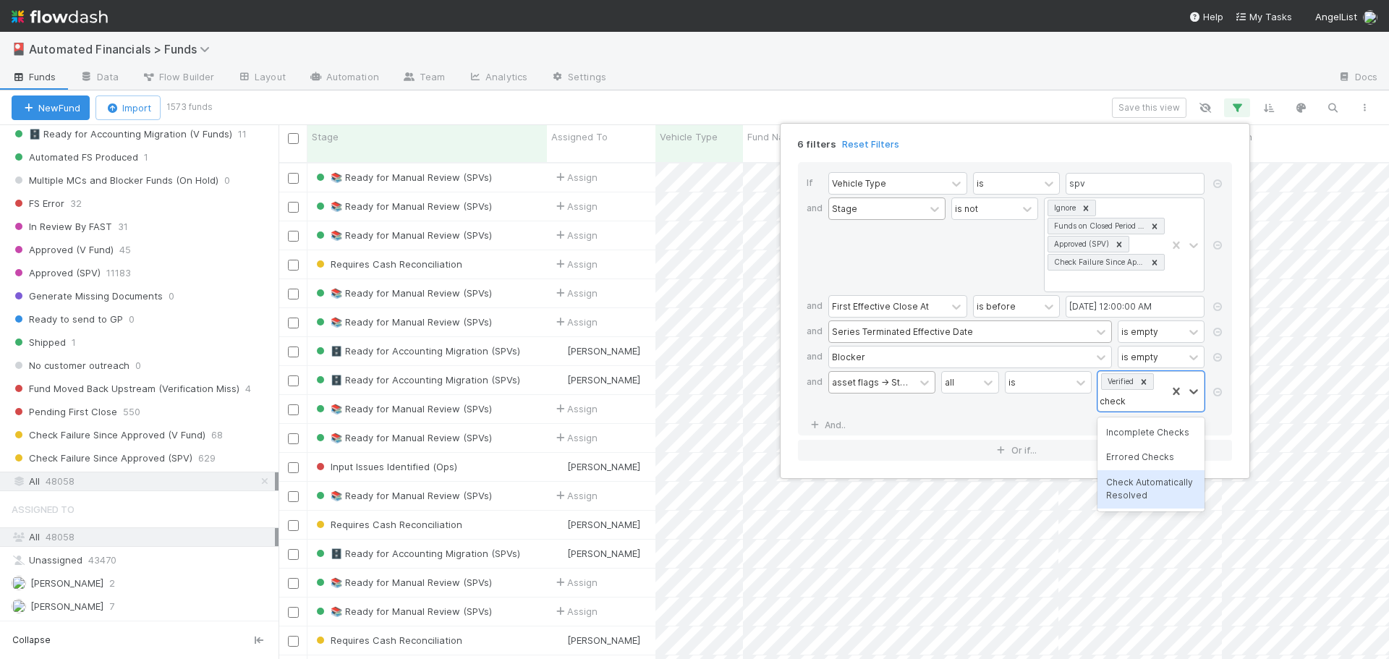
click at [1117, 496] on div "Check Automatically Resolved" at bounding box center [1151, 489] width 107 height 38
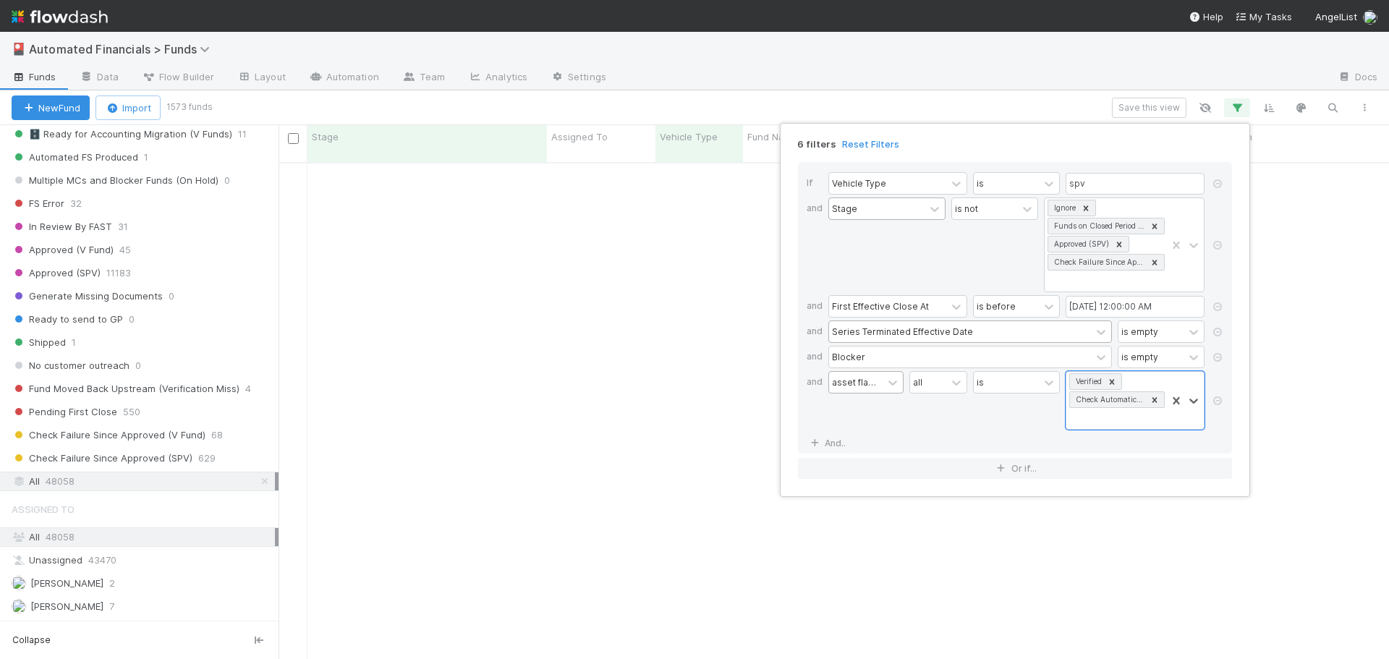
click at [1008, 417] on div "is" at bounding box center [1016, 400] width 87 height 59
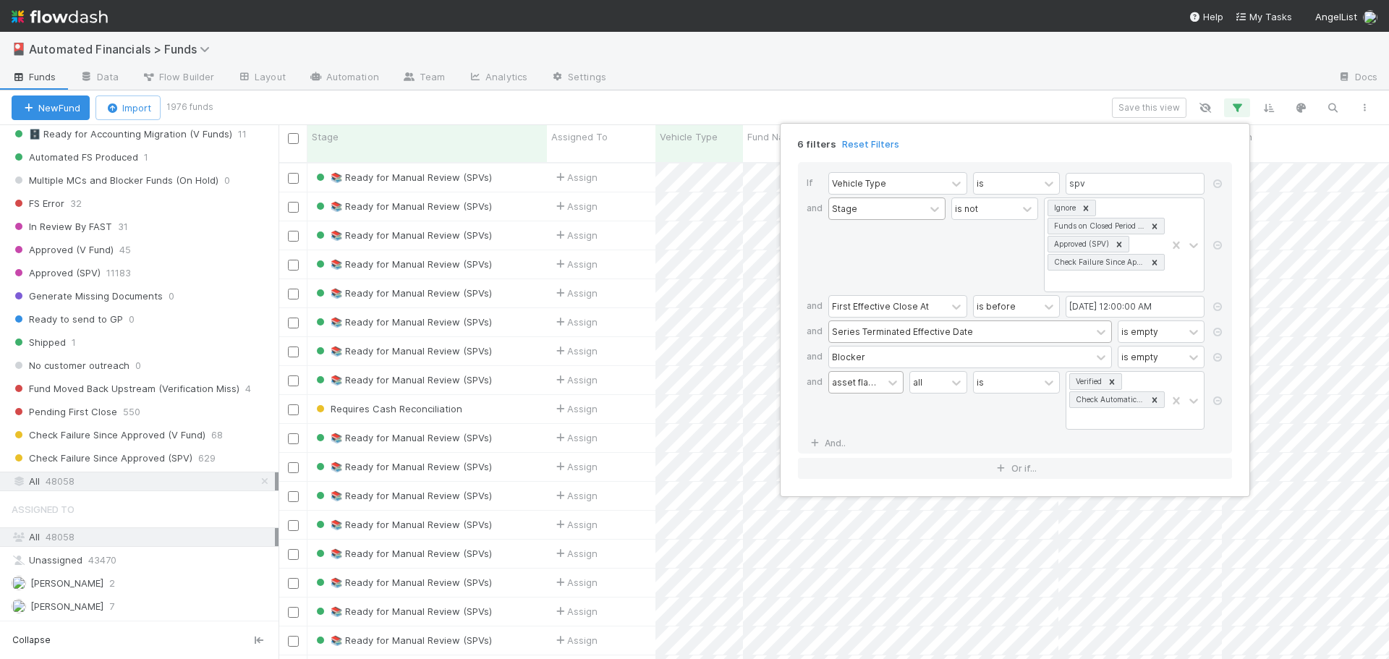
click at [926, 107] on div "6 filters Reset Filters If Vehicle Type is spv and Stage is not Ignore Funds on…" at bounding box center [694, 329] width 1389 height 659
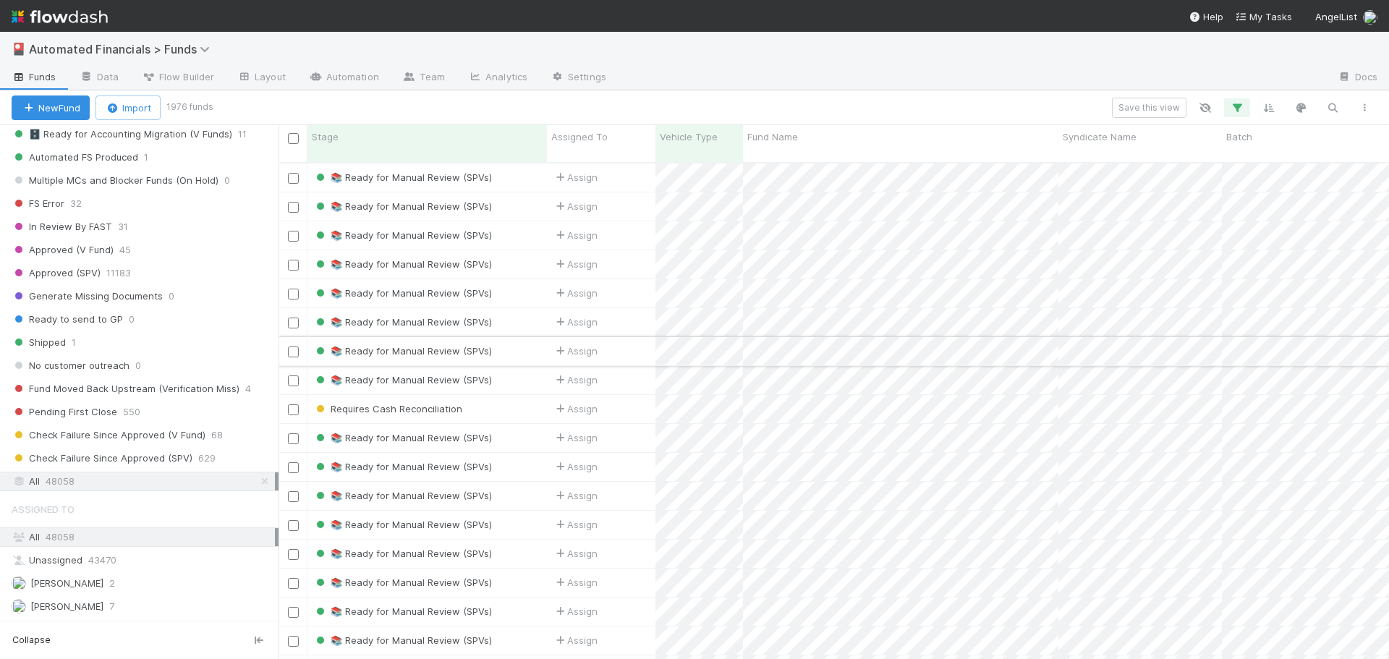
click at [512, 337] on div "📚 Ready for Manual Review (SPVs)" at bounding box center [426, 351] width 239 height 28
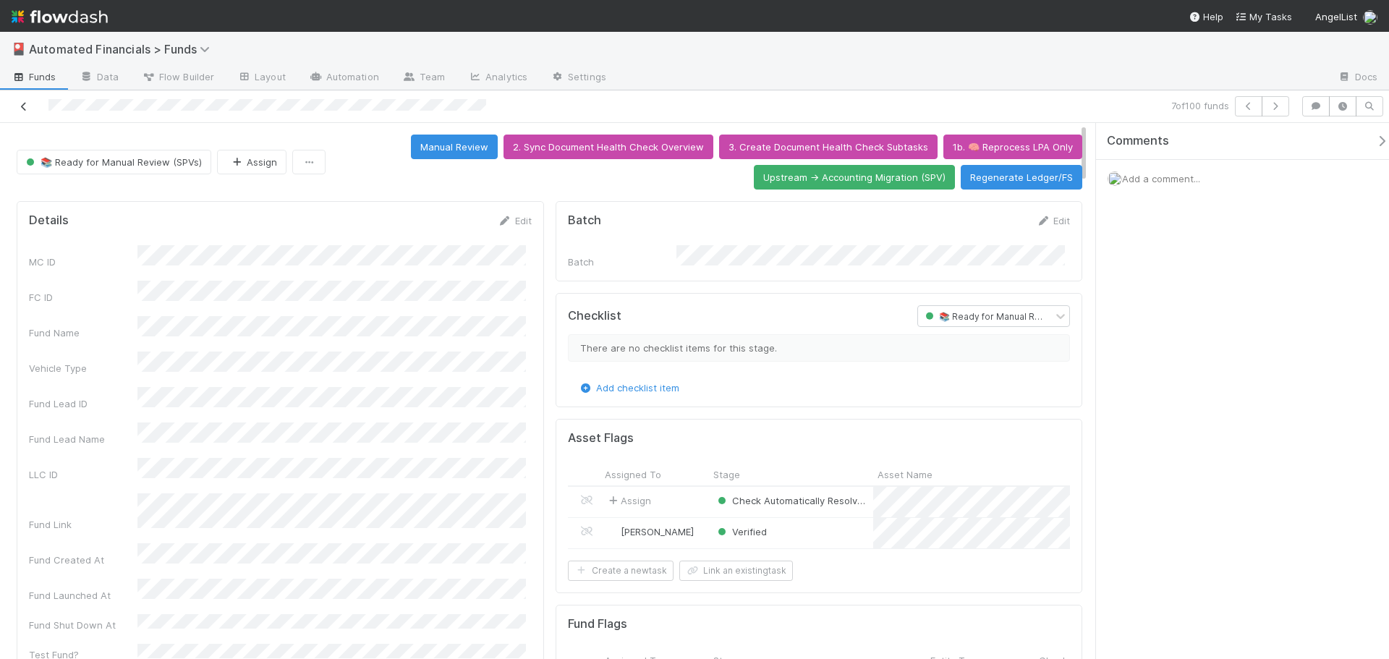
click at [24, 104] on icon at bounding box center [24, 106] width 14 height 9
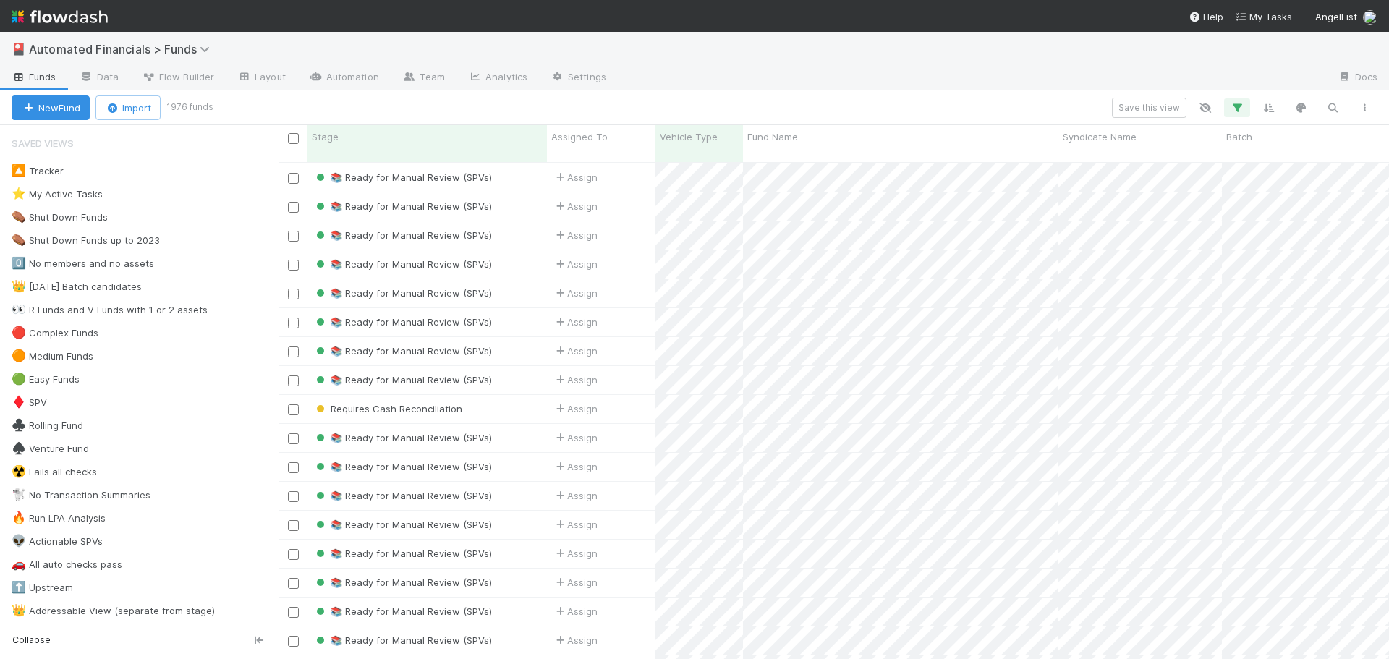
scroll to position [498, 1100]
click at [1240, 109] on icon "button" at bounding box center [1237, 107] width 14 height 13
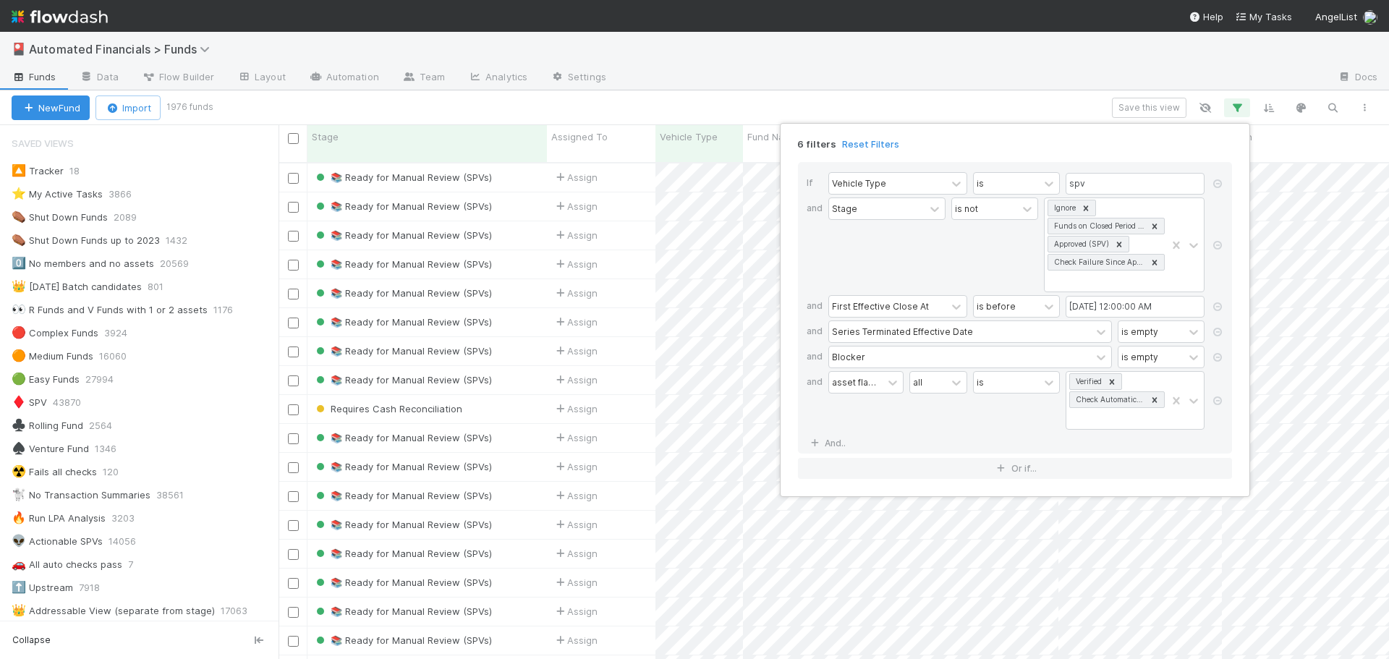
drag, startPoint x: 870, startPoint y: 413, endPoint x: 868, endPoint y: 394, distance: 19.7
click at [870, 412] on div "asset flags -> Stage" at bounding box center [865, 400] width 75 height 59
click at [868, 388] on div "asset flags -> Stage" at bounding box center [856, 382] width 48 height 13
type input "document asse"
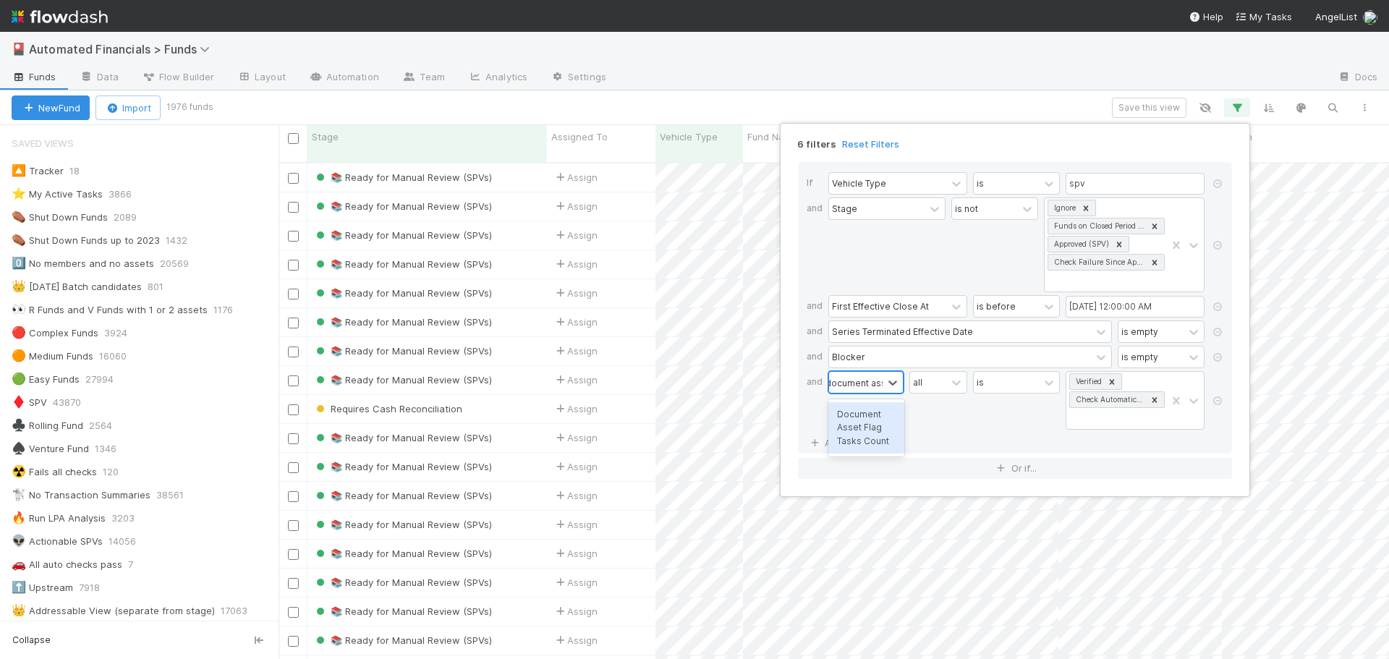
scroll to position [0, 10]
click at [862, 440] on div "Document Asset Flag Tasks Count" at bounding box center [866, 427] width 76 height 51
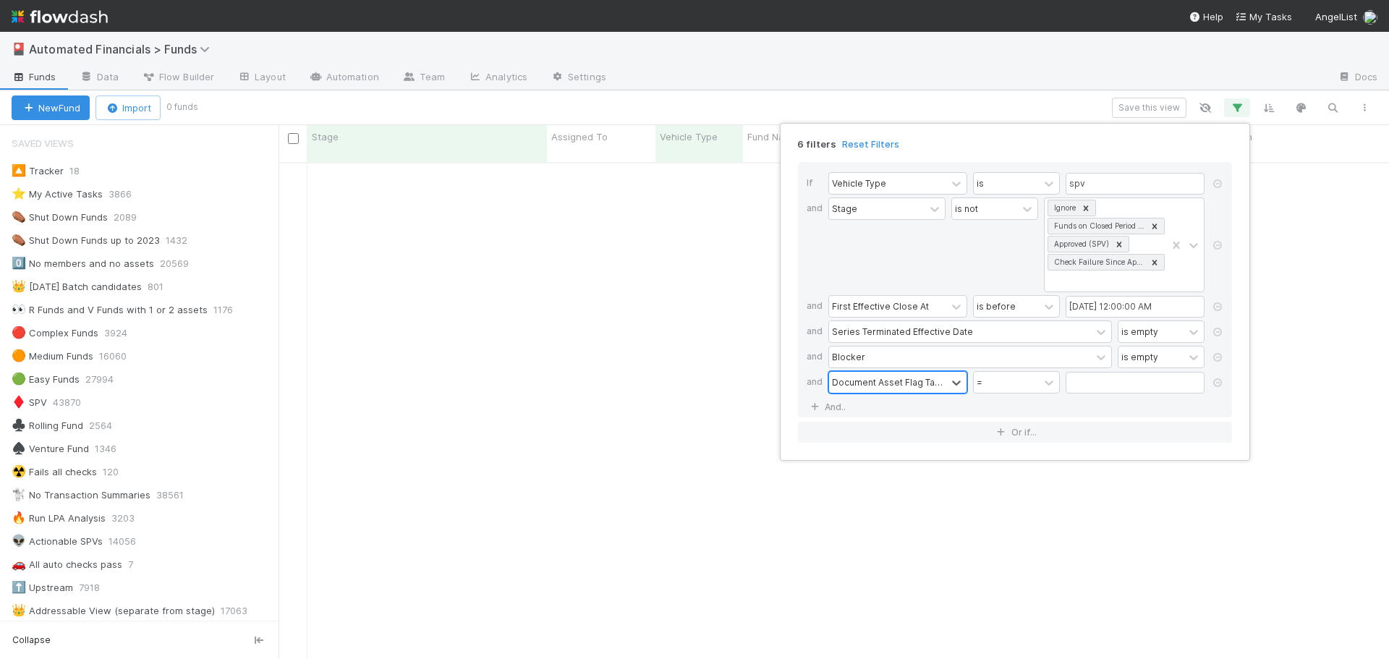
scroll to position [487, 1100]
click at [1092, 383] on input "text" at bounding box center [1135, 383] width 139 height 22
type input "0"
click at [1107, 412] on div "If Vehicle Type is spv and Stage is not Ignore Funds on Closed Period Accountin…" at bounding box center [1015, 289] width 434 height 255
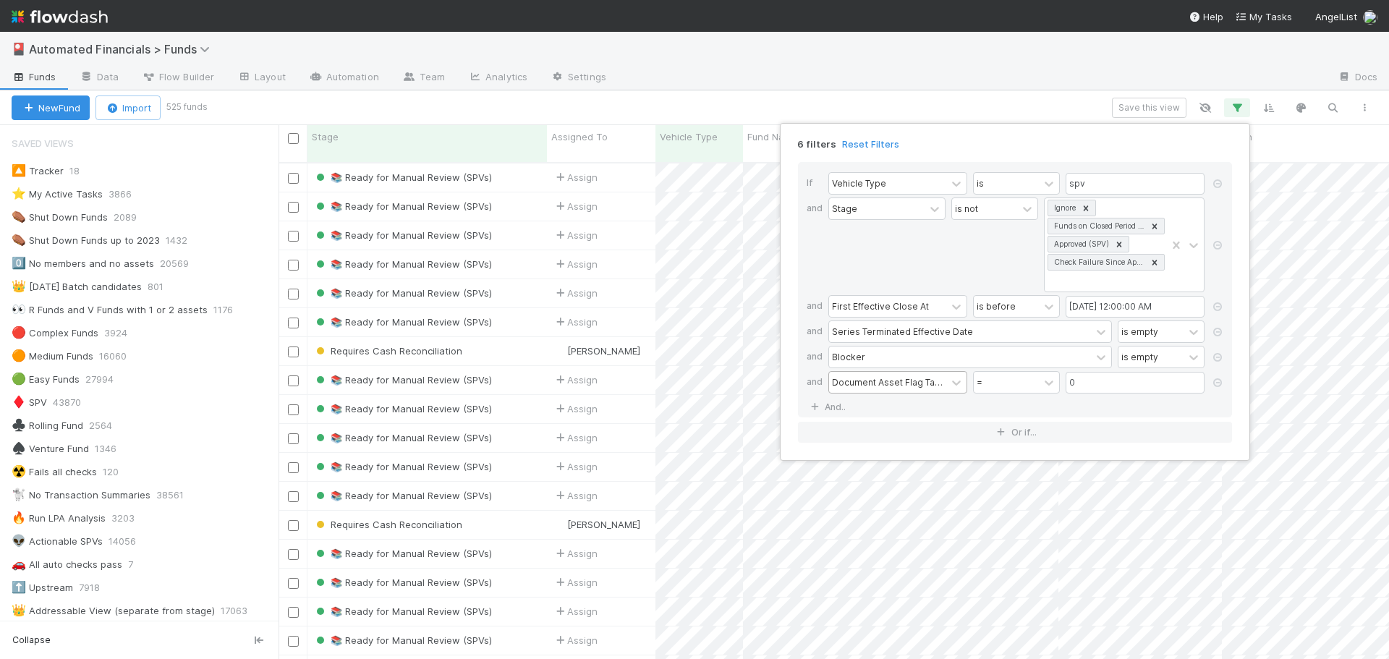
scroll to position [498, 1100]
click at [110, 540] on div "6 filters Reset Filters If Vehicle Type is spv and Stage is not Ignore Funds on…" at bounding box center [694, 329] width 1389 height 659
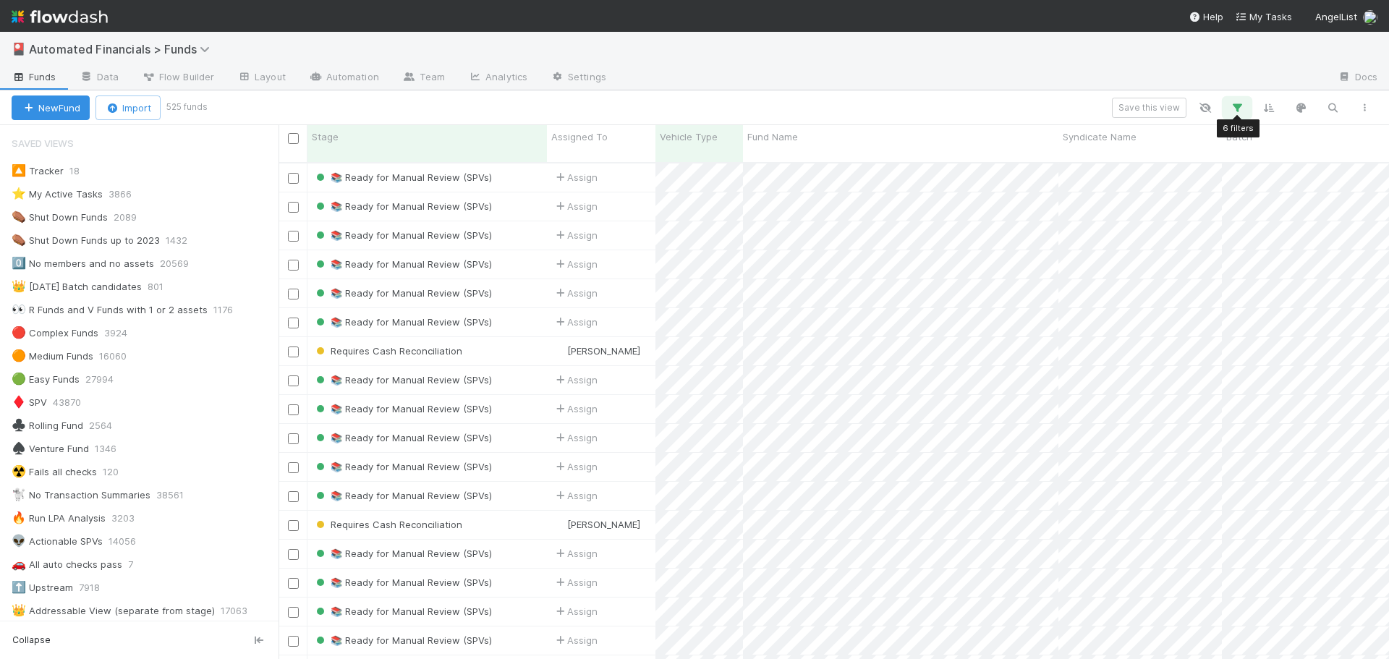
click at [1244, 109] on button "button" at bounding box center [1237, 107] width 26 height 19
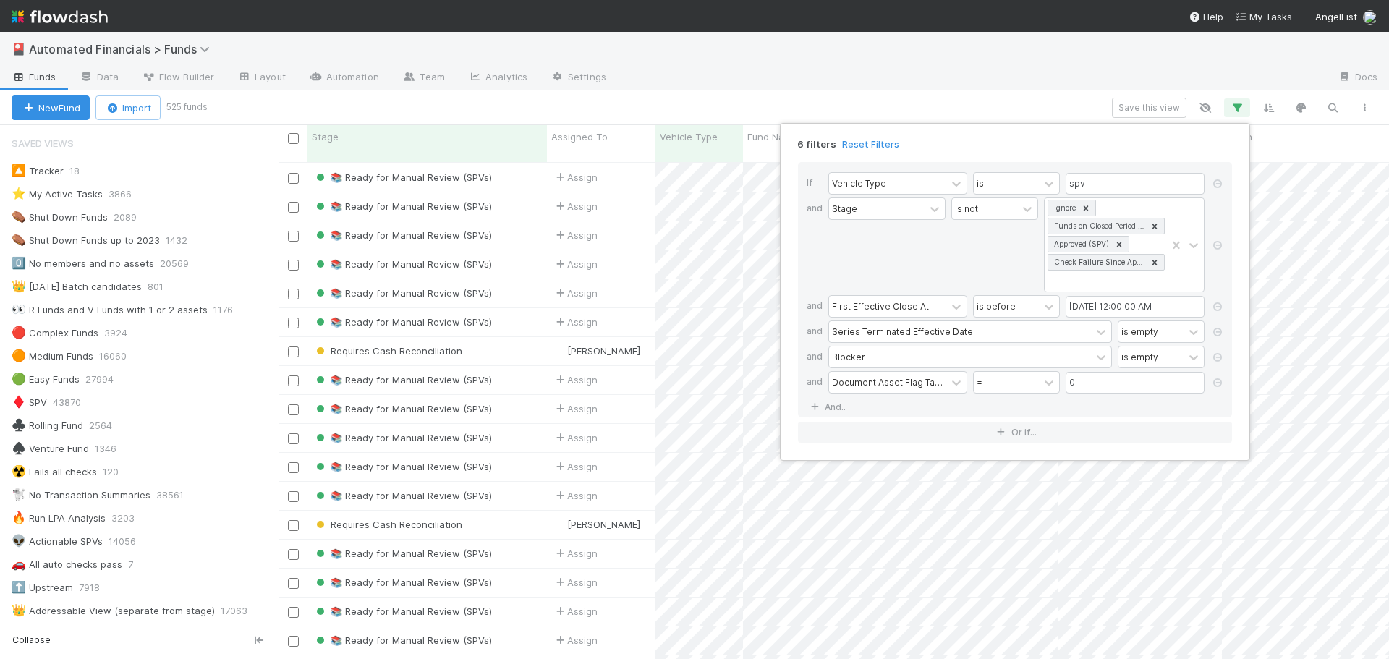
click at [1243, 109] on div "6 filters Reset Filters If Vehicle Type is spv and Stage is not Ignore Funds on…" at bounding box center [694, 329] width 1389 height 659
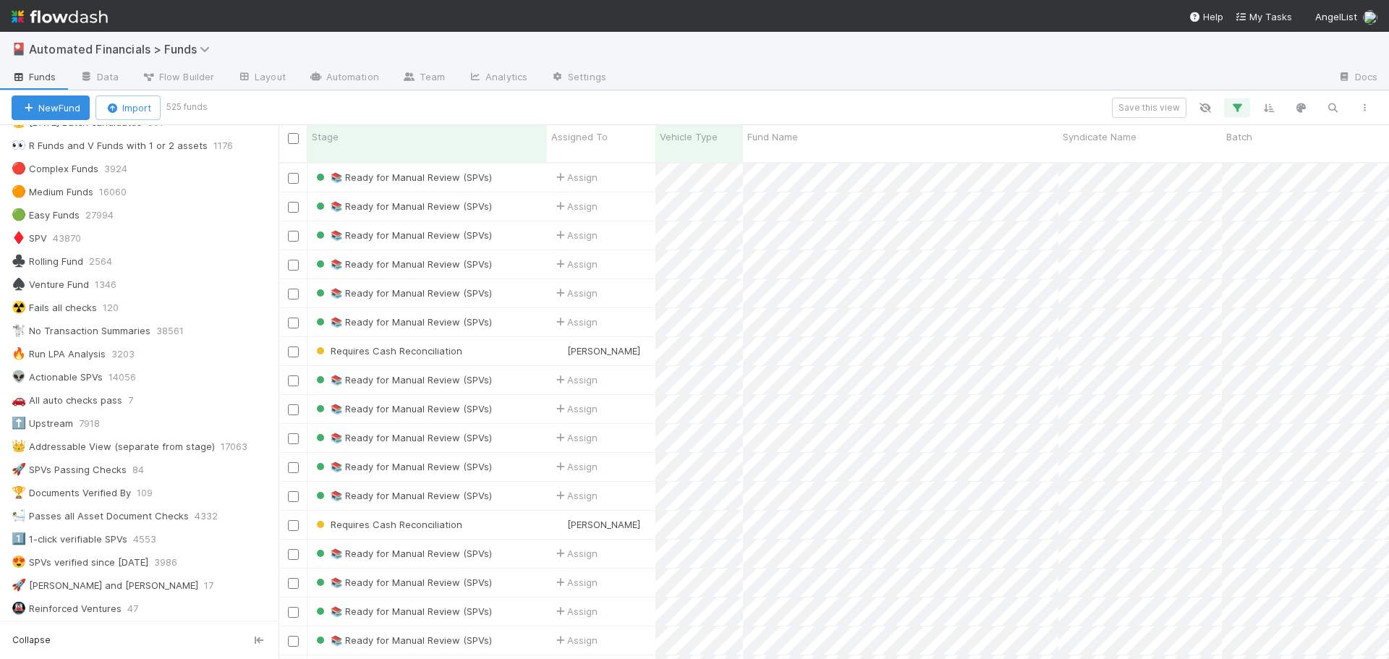
scroll to position [217, 0]
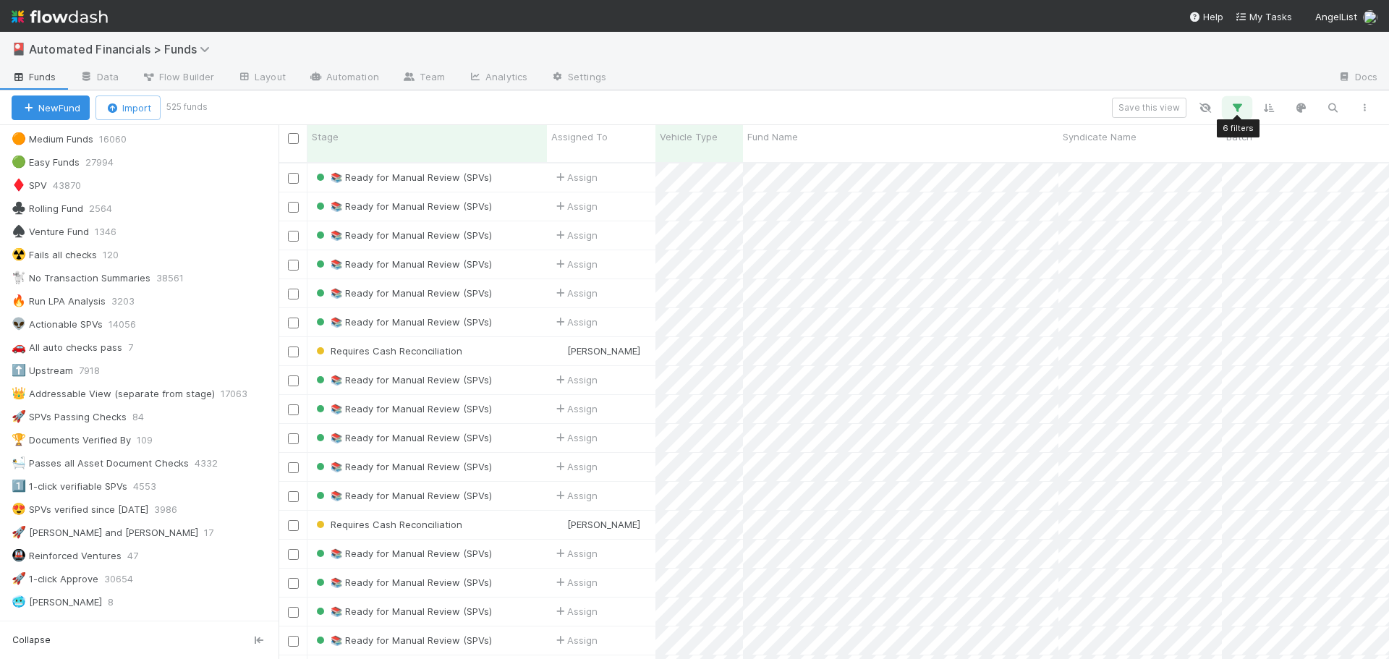
click at [1240, 110] on icon "button" at bounding box center [1237, 107] width 14 height 13
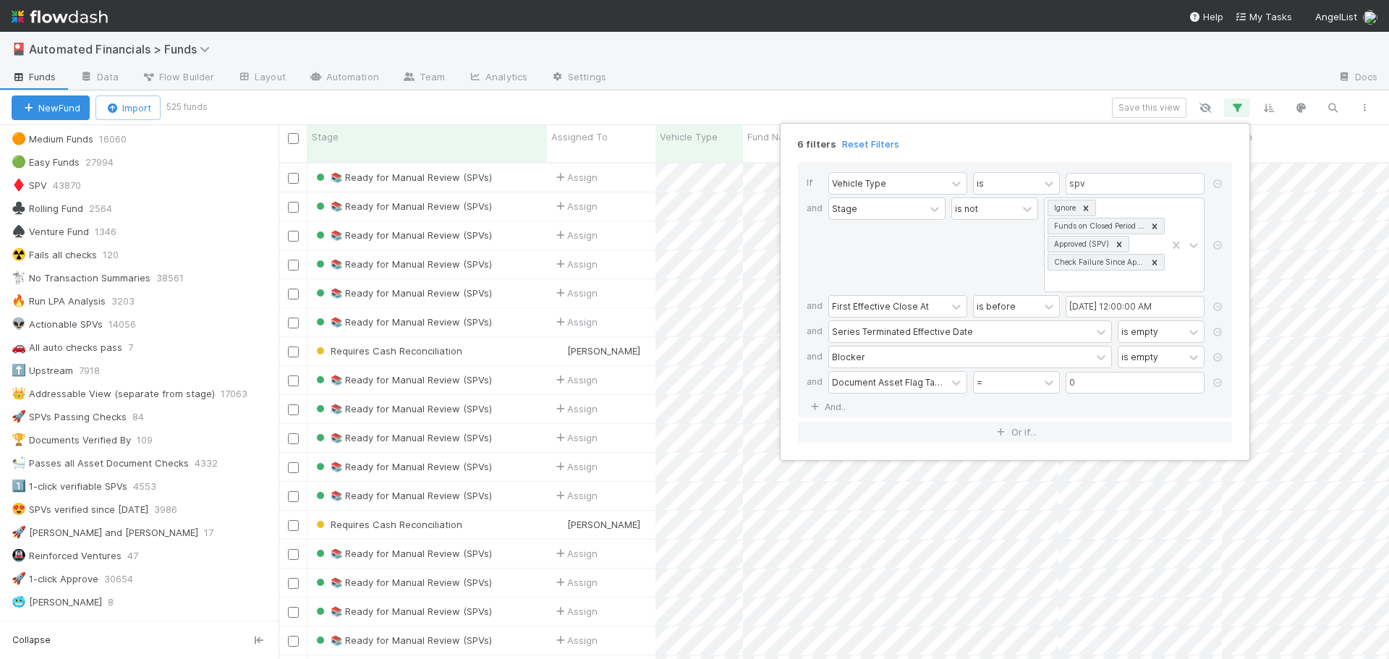
click at [1218, 381] on icon at bounding box center [1217, 382] width 14 height 9
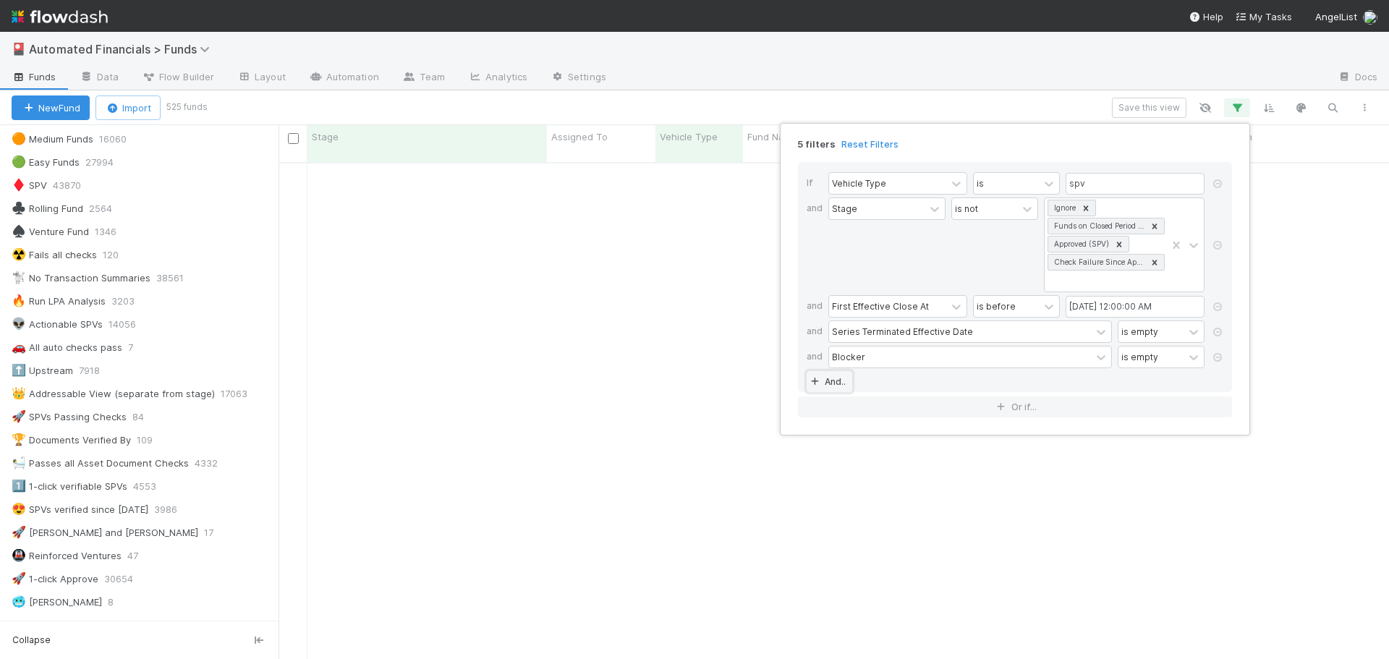
click at [831, 381] on link "And.." at bounding box center [830, 381] width 46 height 21
click at [850, 384] on div "Assigned To" at bounding box center [858, 382] width 53 height 13
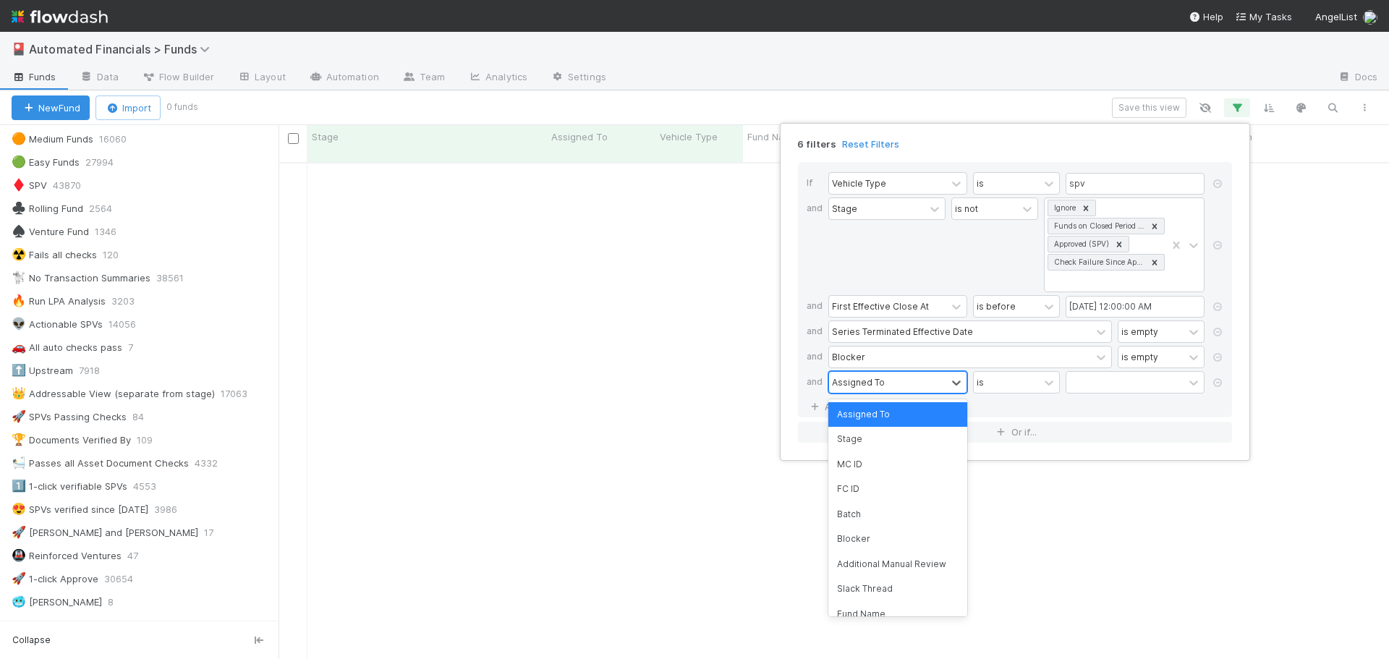
scroll to position [487, 1100]
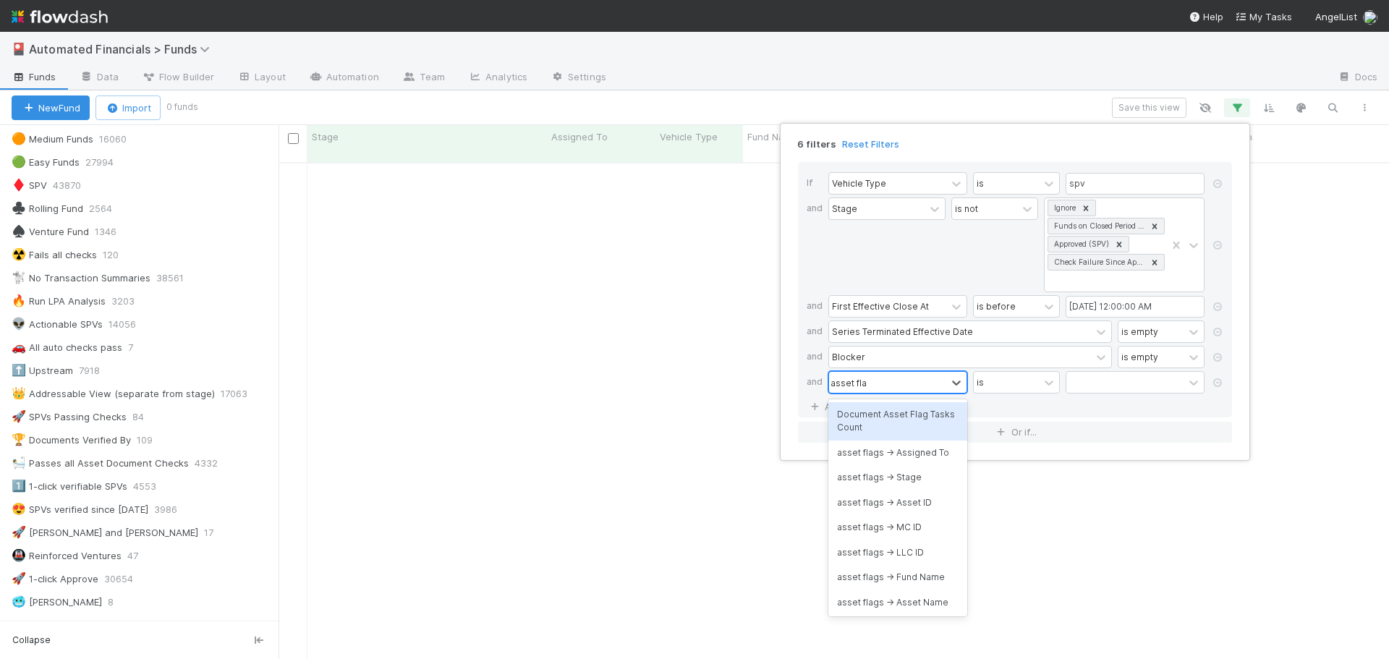
type input "asset flag"
click at [888, 478] on div "asset flags -> Stage" at bounding box center [897, 477] width 139 height 25
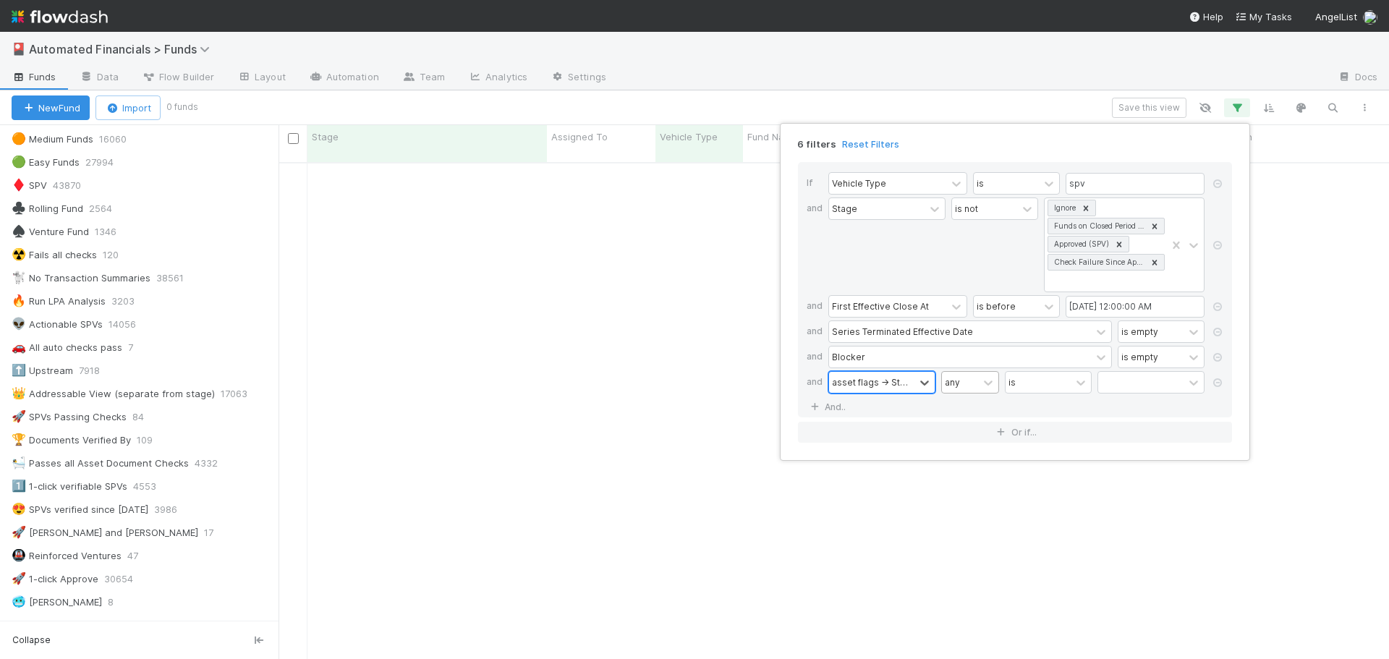
click at [972, 384] on div "any" at bounding box center [960, 382] width 36 height 21
click at [972, 423] on div "all" at bounding box center [970, 414] width 58 height 25
click at [1153, 380] on div at bounding box center [1140, 382] width 85 height 21
type input "ver"
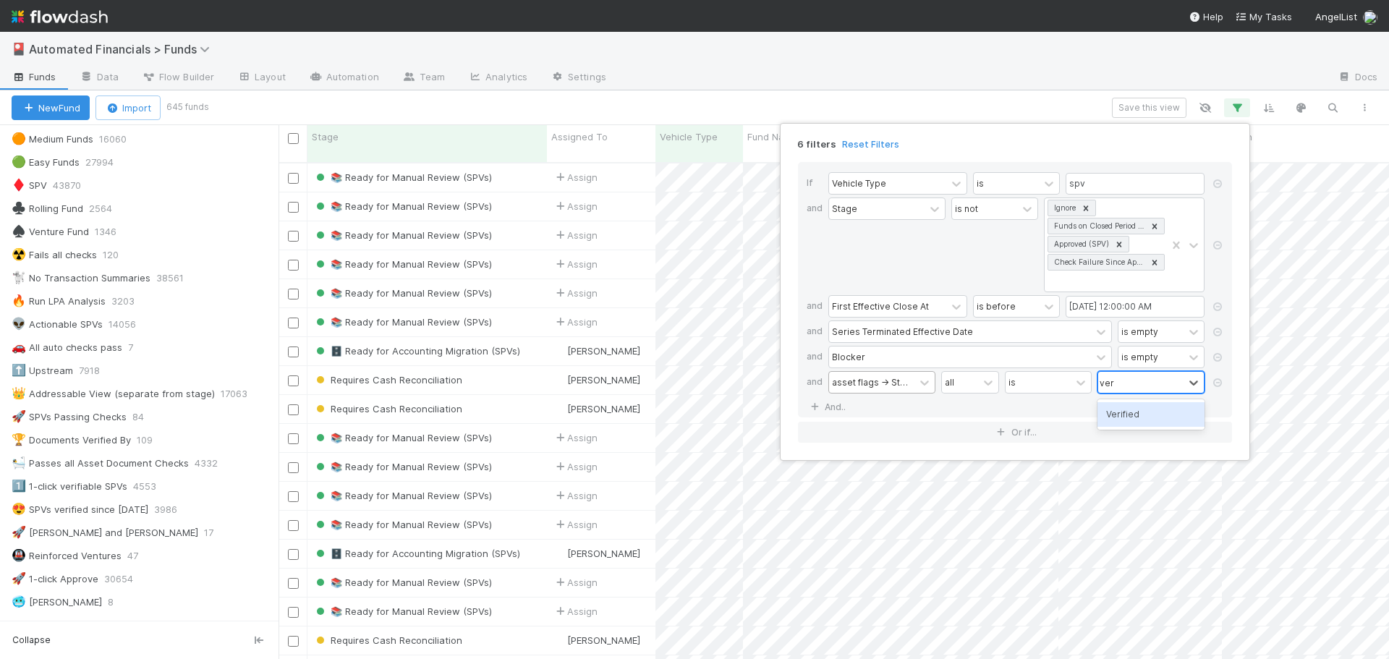
scroll to position [498, 1100]
click at [1140, 415] on div "Verified" at bounding box center [1151, 414] width 107 height 25
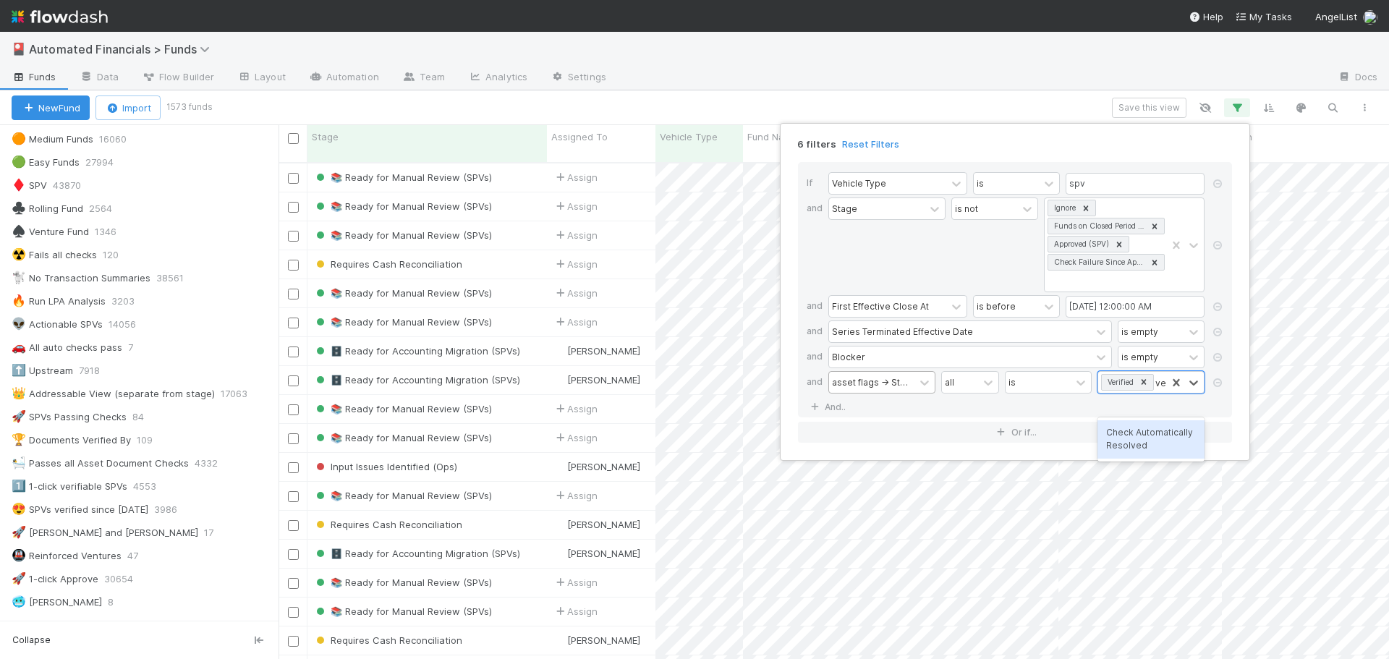
type input "v"
type input "au"
click at [1144, 410] on div "Check Automatically Resolved" at bounding box center [1151, 421] width 107 height 38
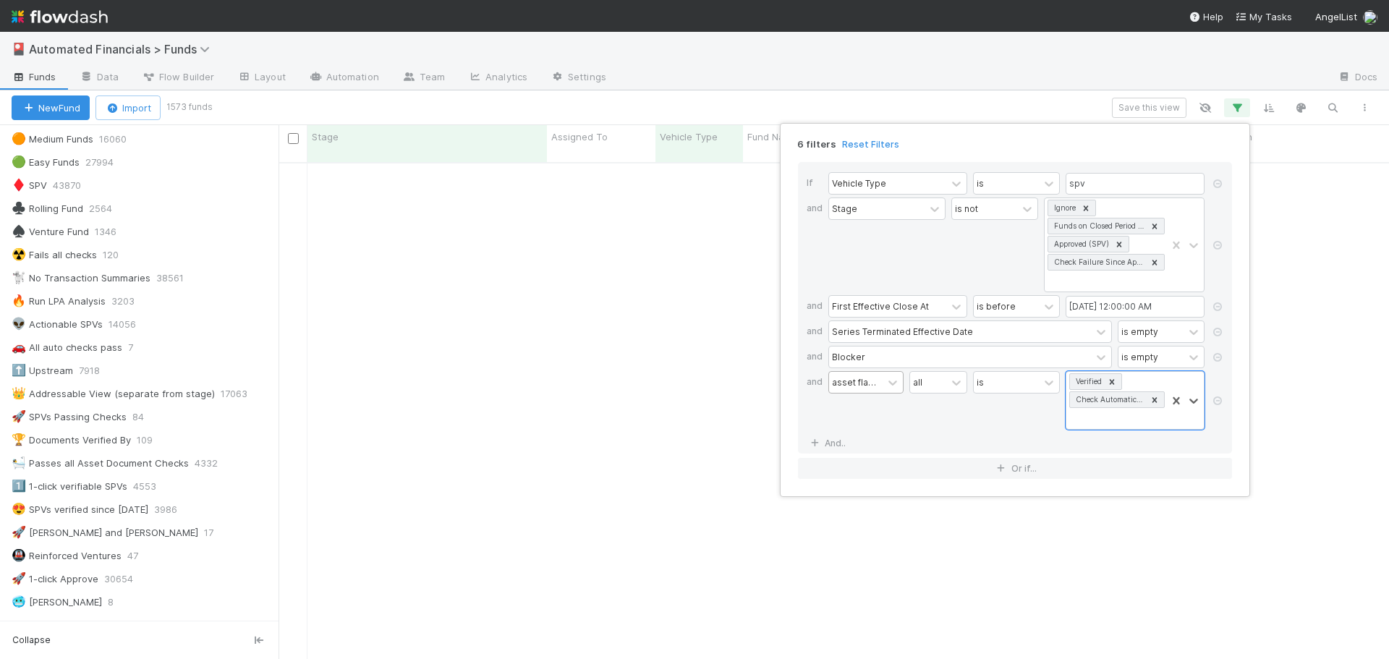
click at [960, 420] on div "all" at bounding box center [938, 400] width 58 height 59
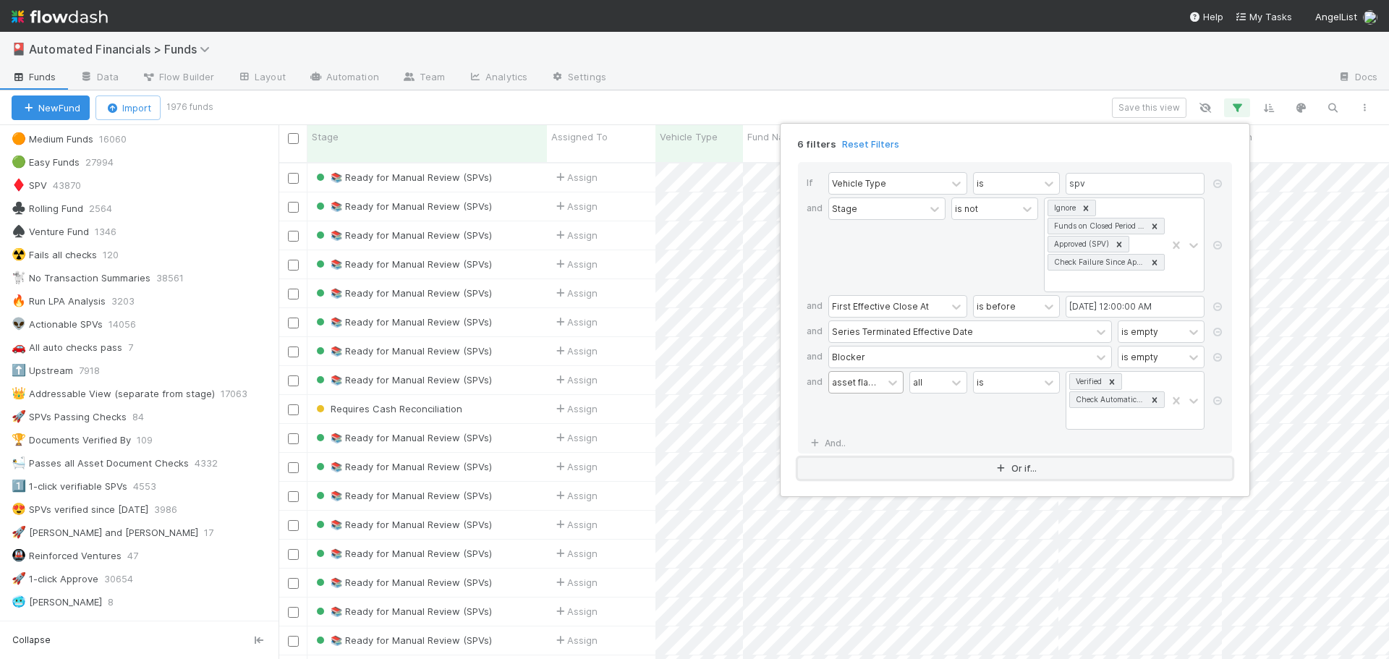
click at [996, 472] on icon "button" at bounding box center [1001, 469] width 14 height 9
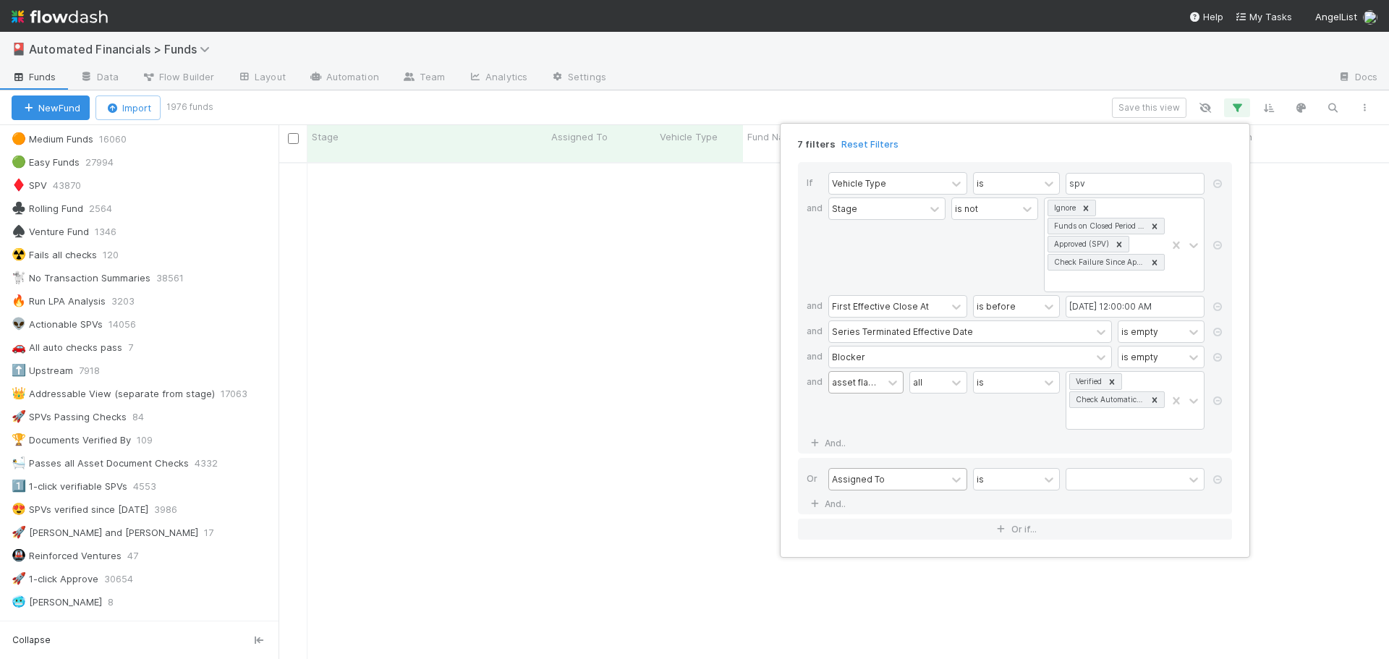
click at [911, 483] on div "Assigned To" at bounding box center [887, 479] width 117 height 21
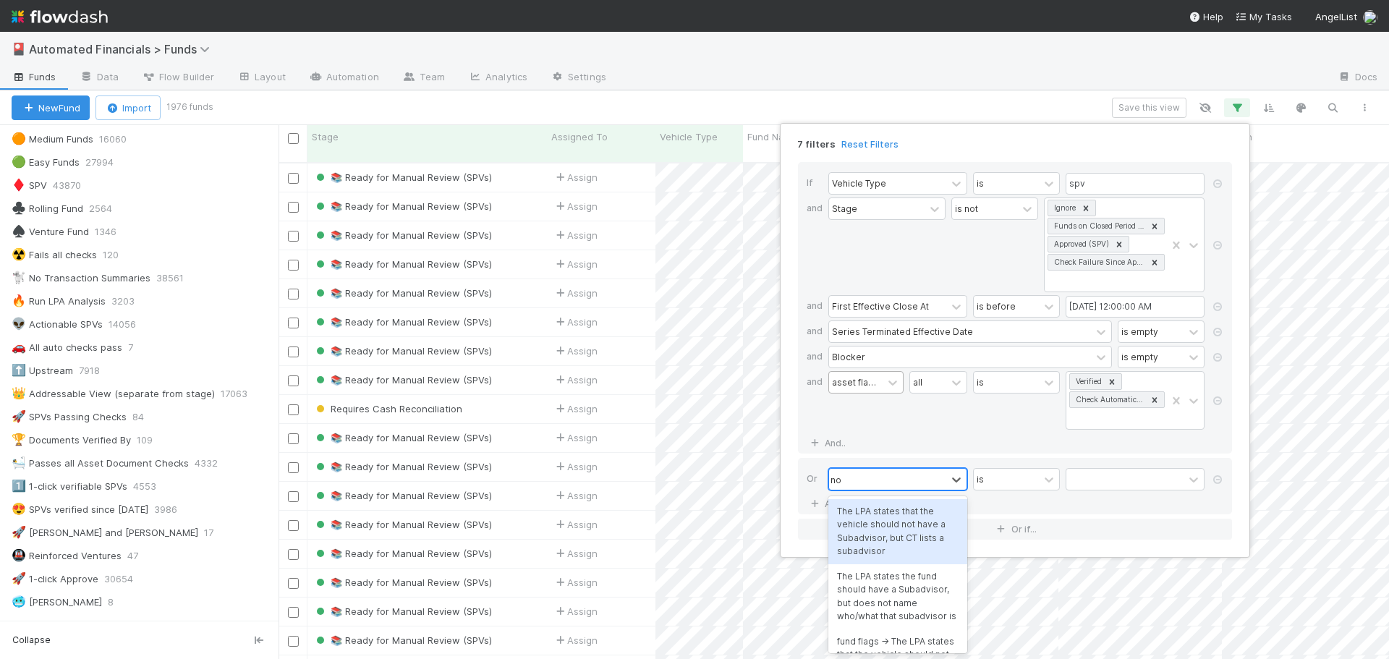
type input "n"
type input "document asse"
click at [870, 523] on div "Document Asset Flag Tasks Count" at bounding box center [897, 518] width 139 height 38
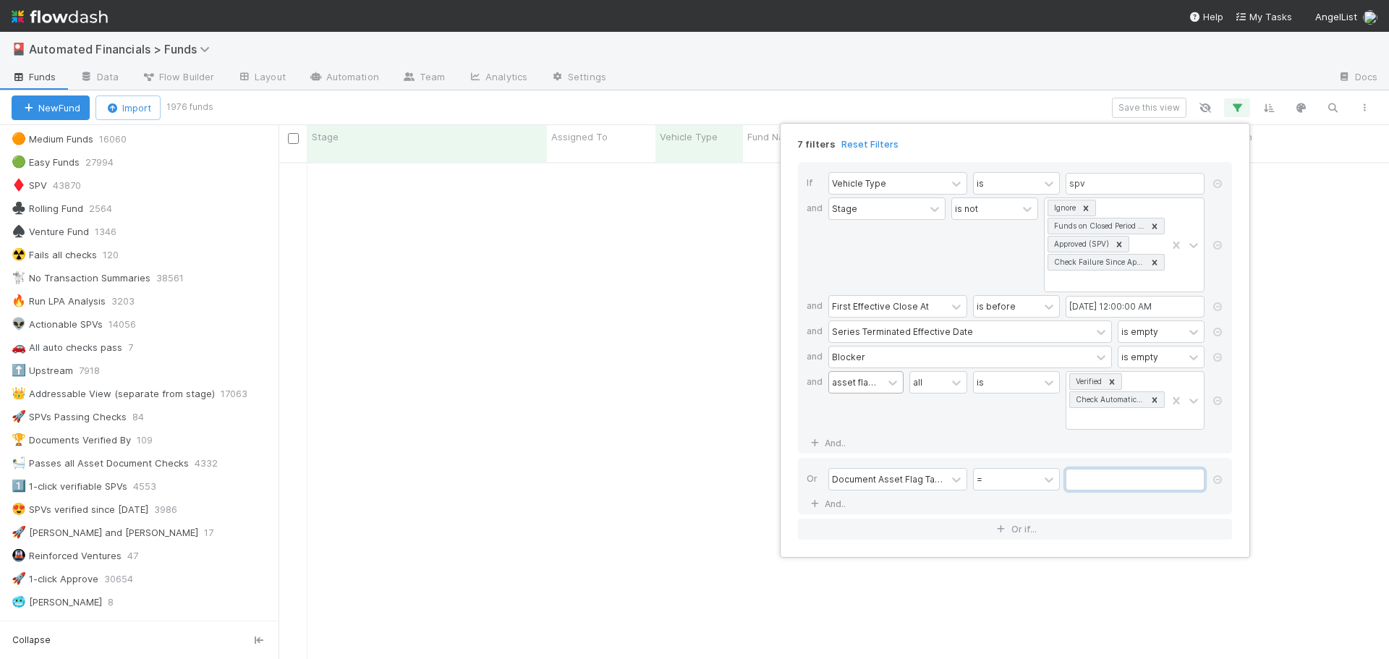
click at [1101, 479] on input "text" at bounding box center [1135, 480] width 139 height 22
type input "0"
click at [1043, 445] on div "If Vehicle Type is spv and Stage is not Ignore Funds on Closed Period Accountin…" at bounding box center [1015, 308] width 434 height 292
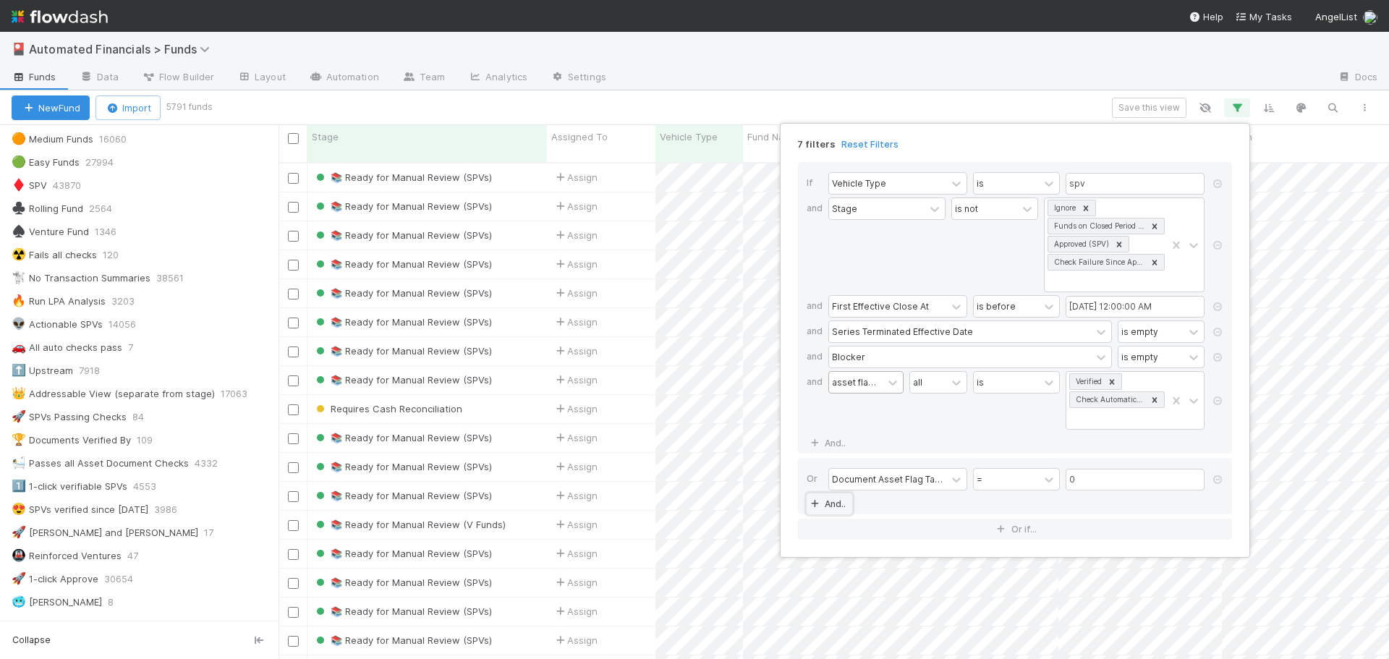
click at [840, 504] on link "And.." at bounding box center [830, 503] width 46 height 21
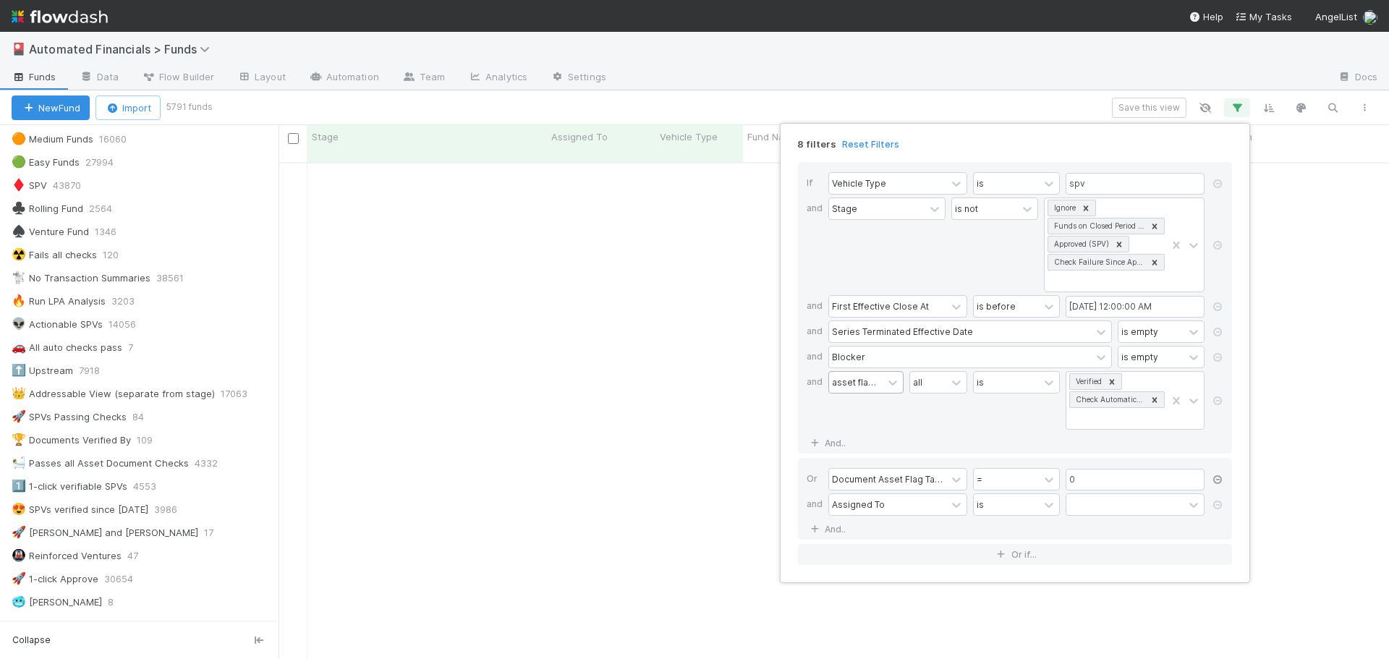
click at [1216, 481] on icon at bounding box center [1217, 479] width 14 height 9
click at [872, 481] on div "Assigned To" at bounding box center [858, 478] width 53 height 13
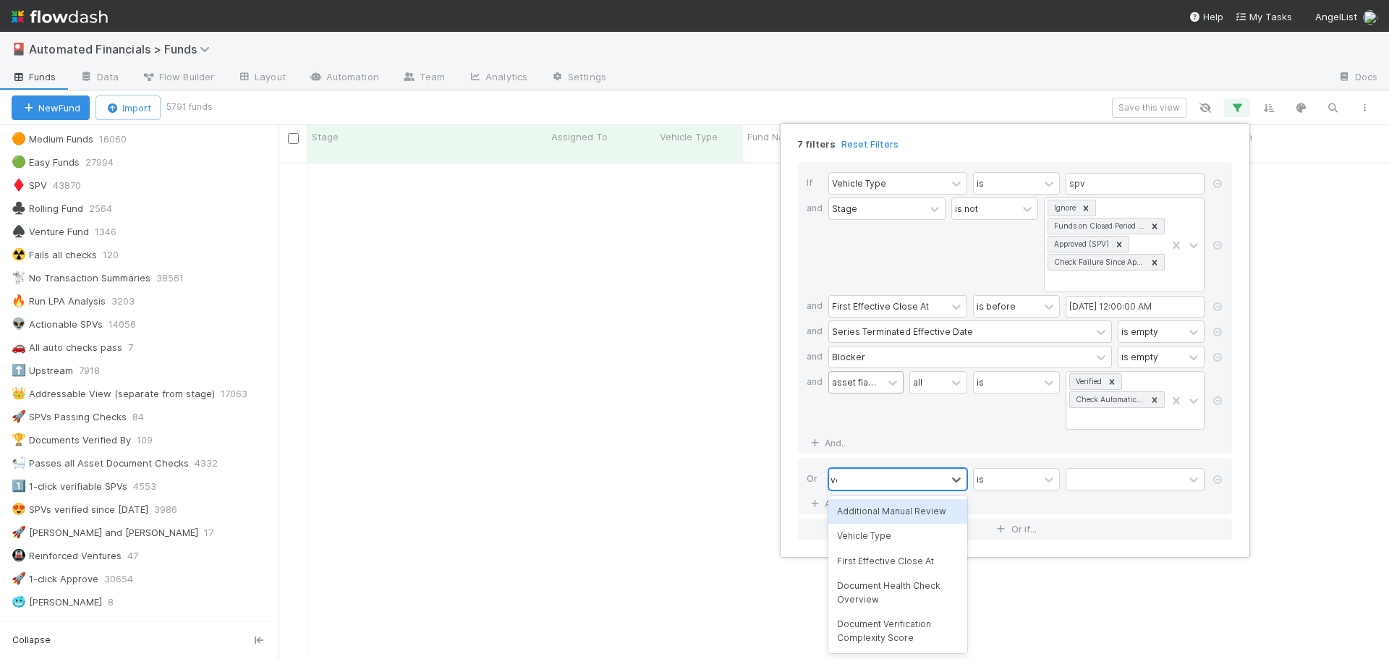
type input "vehic"
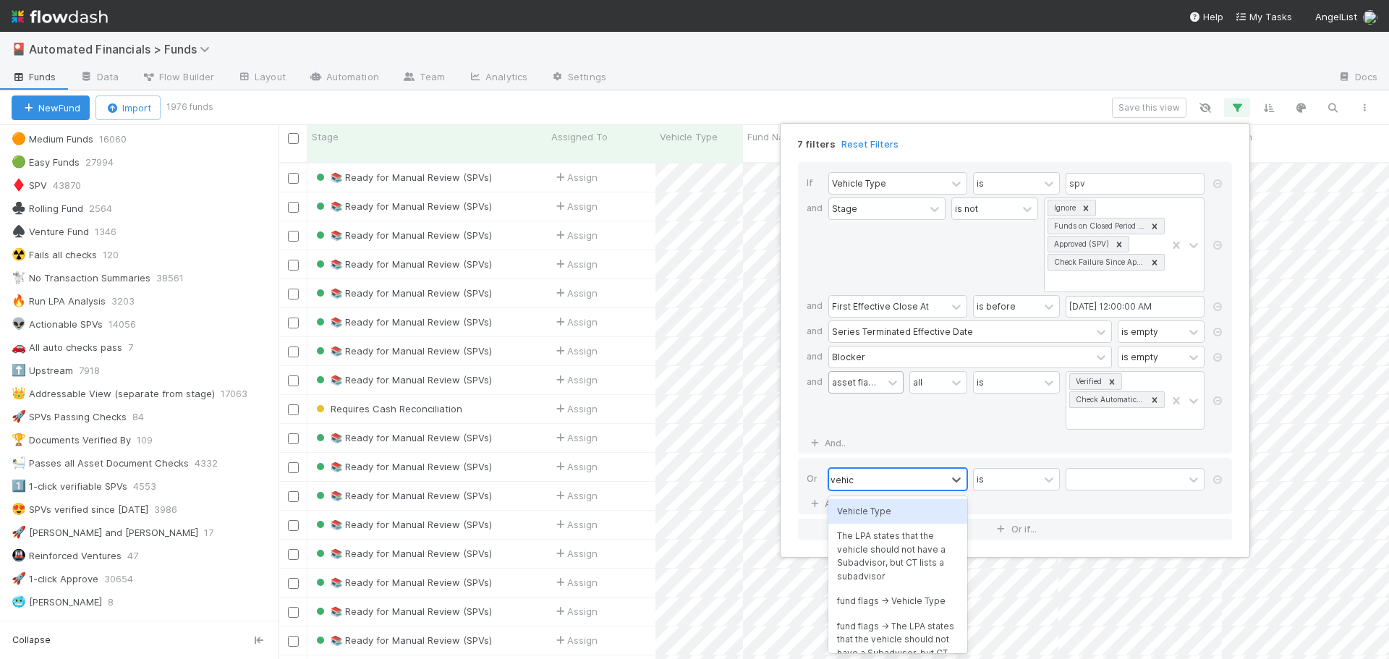
click at [869, 512] on div "Vehicle Type" at bounding box center [897, 511] width 139 height 25
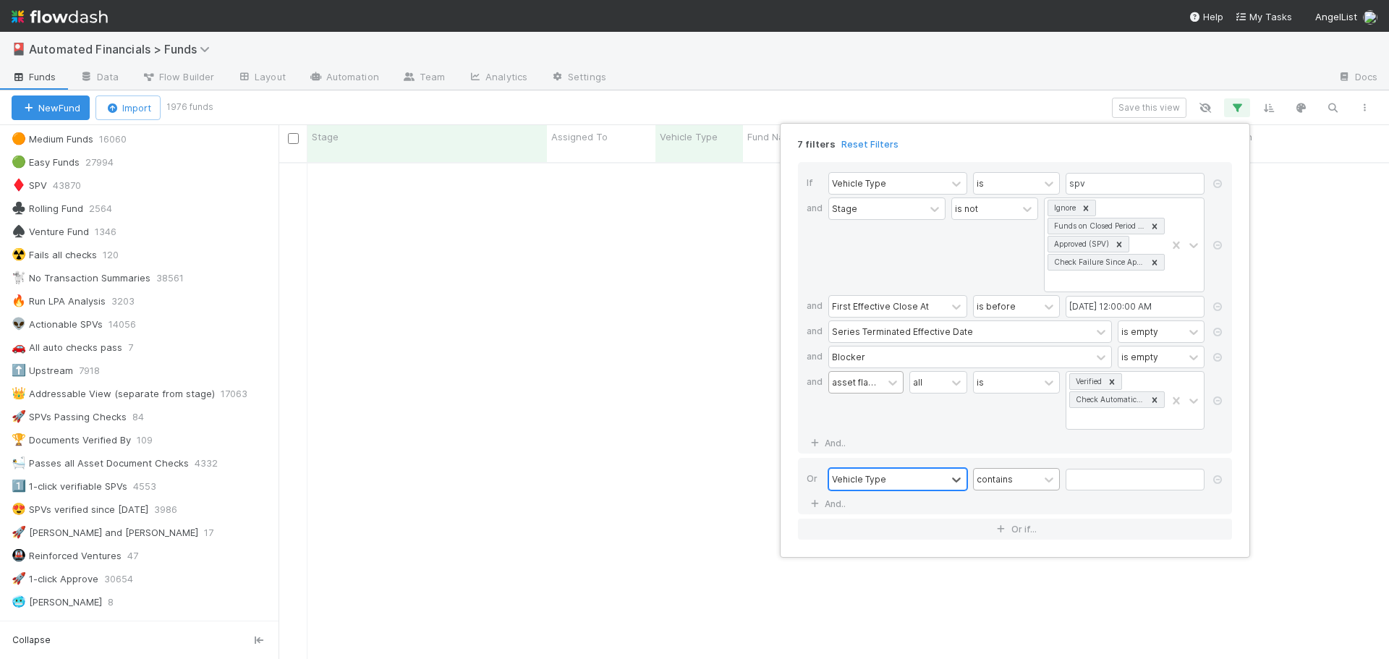
click at [1000, 483] on div "contains" at bounding box center [995, 478] width 36 height 13
type input "is"
click at [1017, 534] on div "is" at bounding box center [1016, 536] width 87 height 25
click at [1089, 479] on input "text" at bounding box center [1135, 480] width 139 height 22
type input "spv"
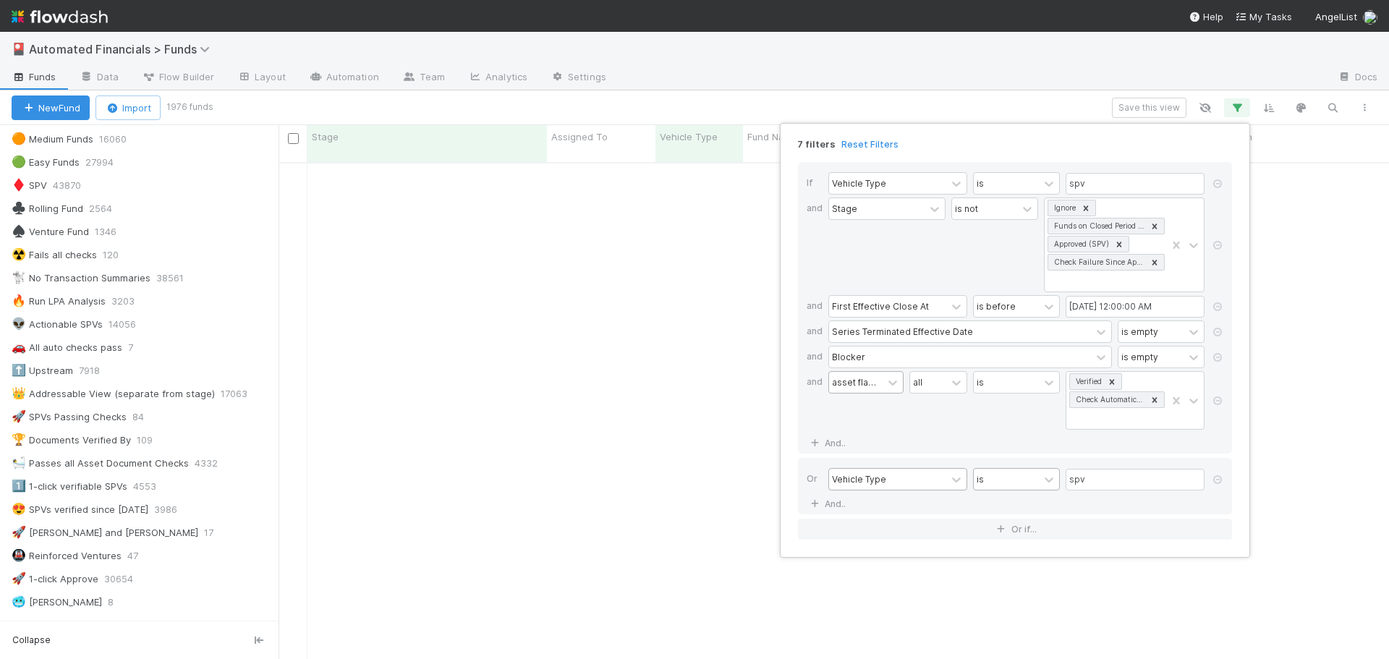
drag, startPoint x: 932, startPoint y: 509, endPoint x: 839, endPoint y: 512, distance: 93.4
click at [931, 509] on div "Or Vehicle Type is spv And.." at bounding box center [1015, 486] width 434 height 56
click at [835, 500] on link "And.." at bounding box center [830, 503] width 46 height 21
click at [856, 508] on div "Assigned To" at bounding box center [858, 504] width 53 height 13
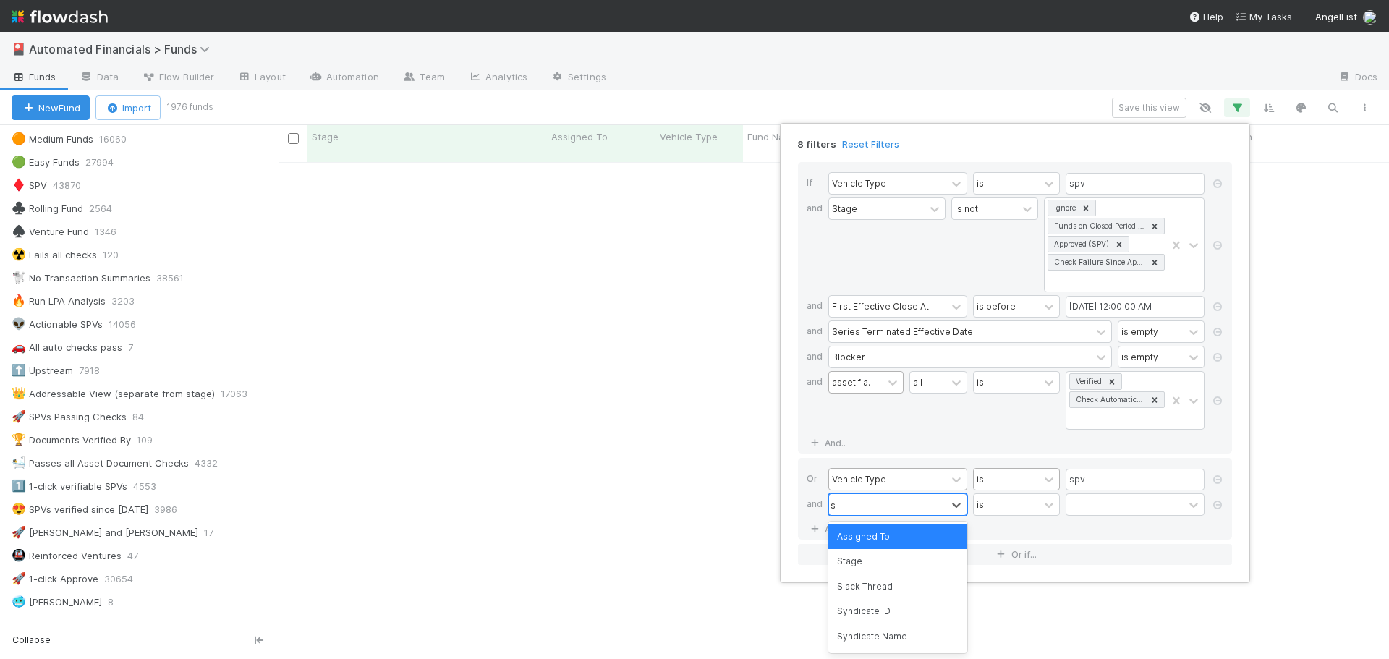
type input "sta"
click at [860, 531] on div "Stage" at bounding box center [897, 537] width 139 height 25
click at [1006, 507] on div "is" at bounding box center [1006, 504] width 65 height 21
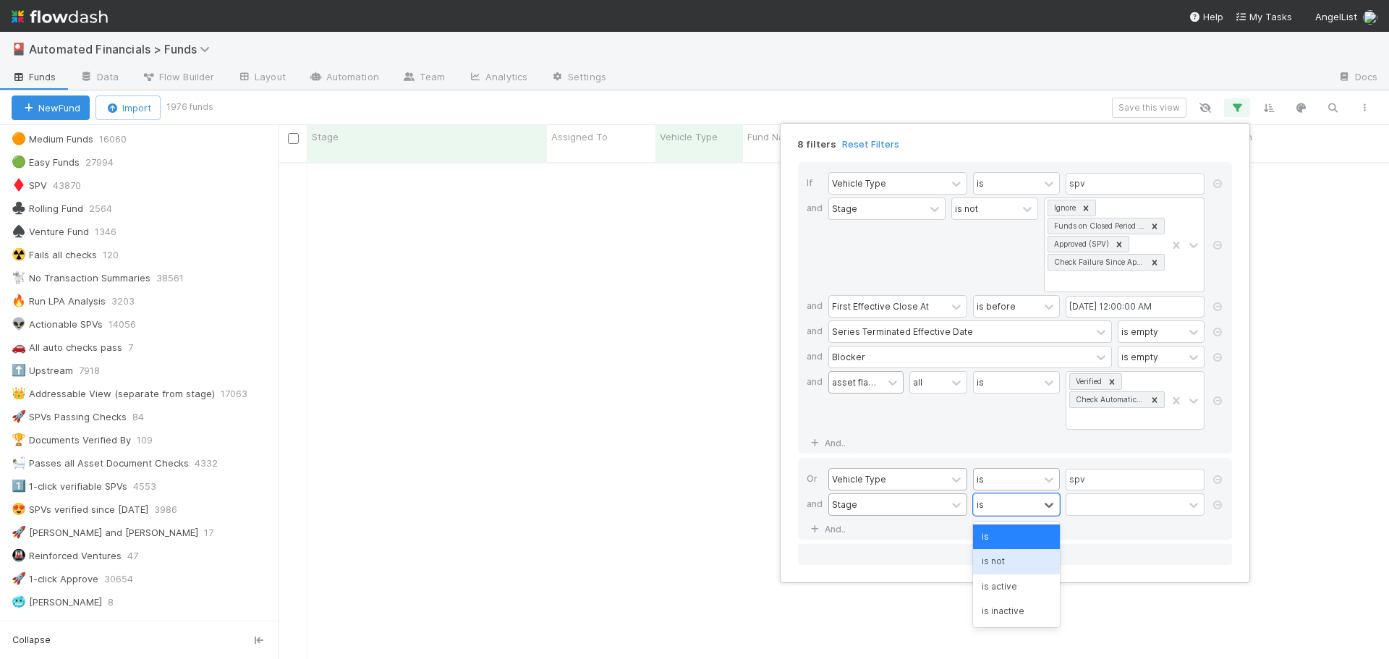
drag, startPoint x: 1009, startPoint y: 561, endPoint x: 1098, endPoint y: 491, distance: 113.3
click at [1010, 562] on div "is not" at bounding box center [1016, 561] width 87 height 25
click at [1098, 504] on div at bounding box center [1124, 504] width 117 height 21
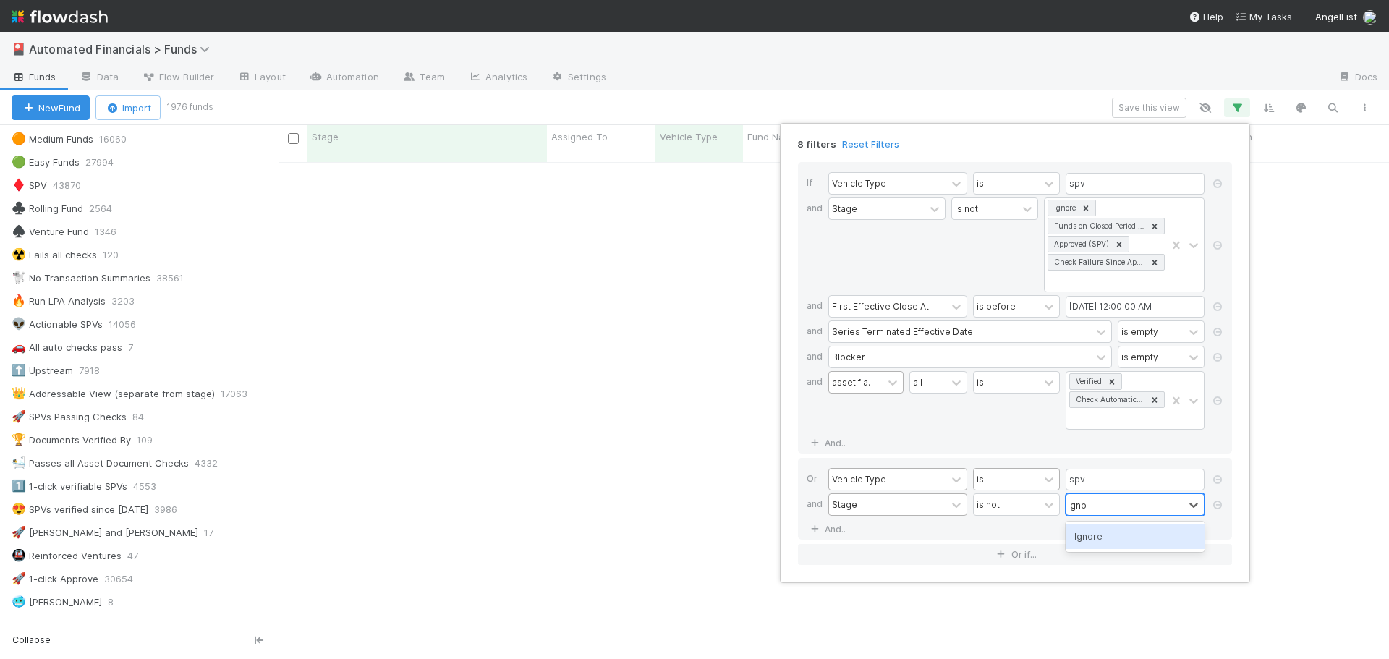
type input "ignore"
type input "funds on"
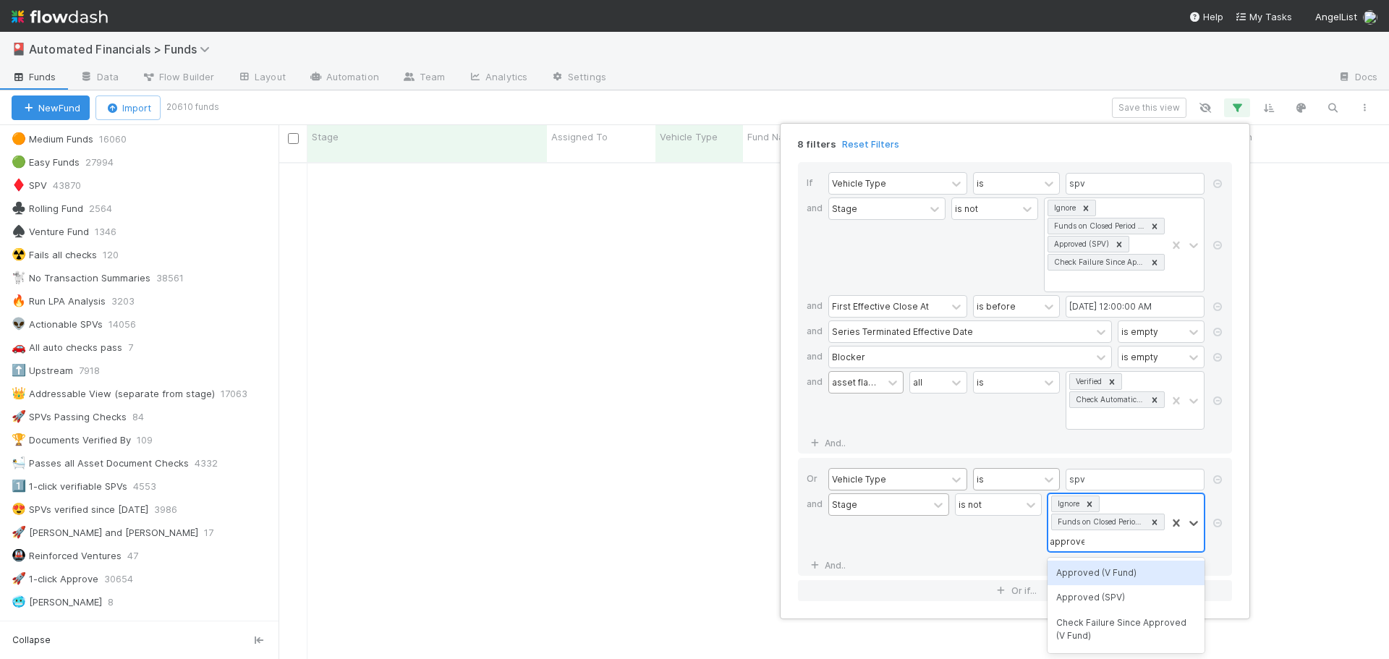
type input "approved"
type input "appr"
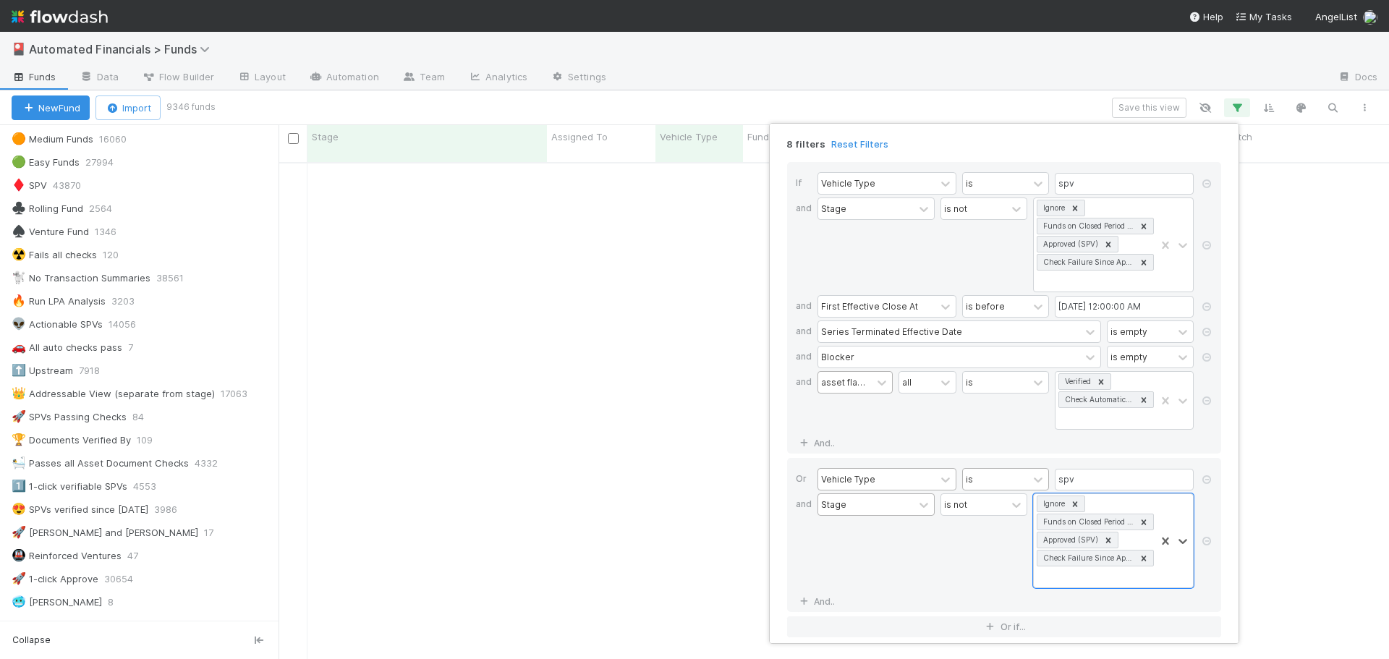
click at [862, 560] on div "Stage" at bounding box center [876, 540] width 117 height 95
click at [826, 596] on link "And.." at bounding box center [819, 601] width 46 height 21
click at [833, 601] on div "Assigned To" at bounding box center [847, 601] width 53 height 13
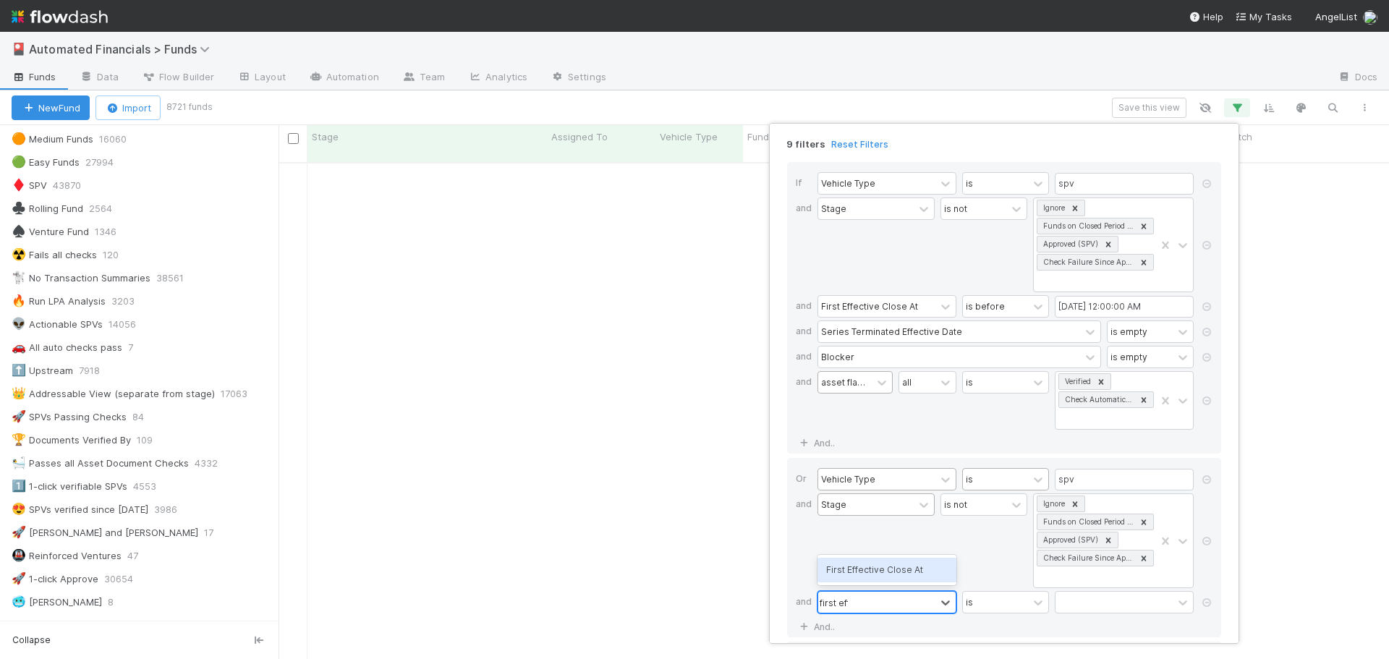
type input "first effec"
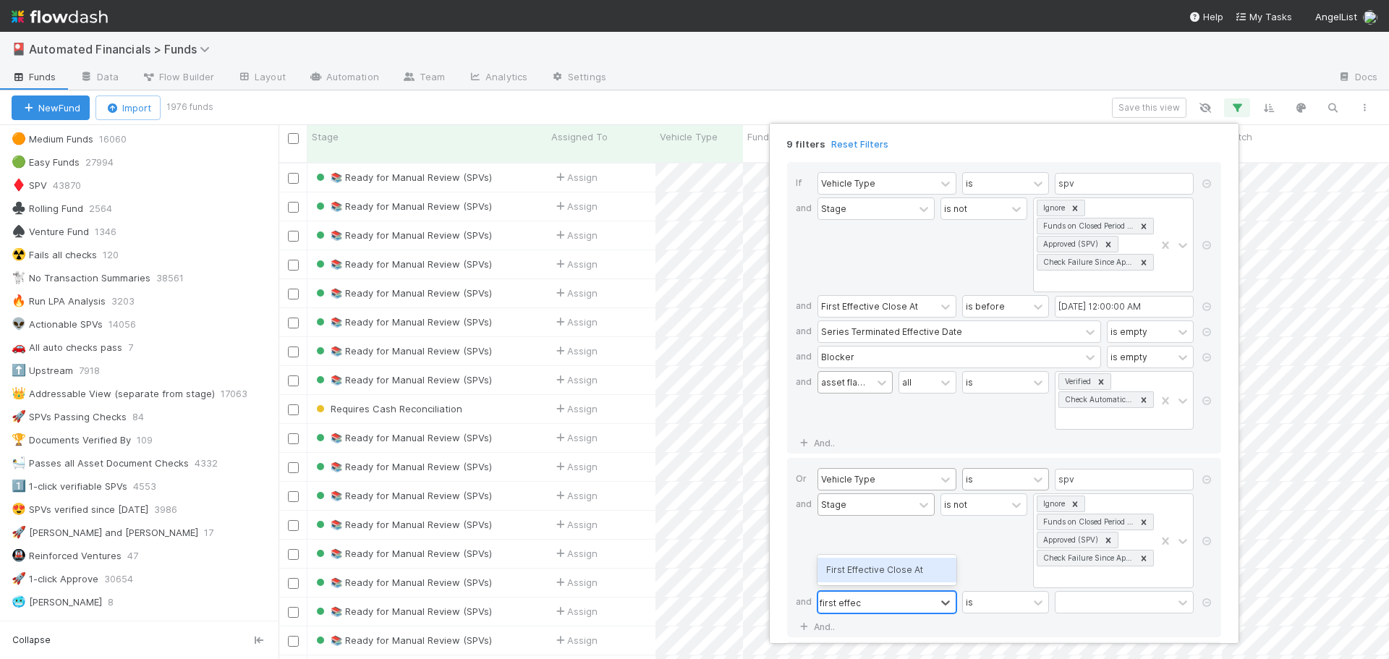
click at [870, 576] on div "First Effective Close At" at bounding box center [887, 570] width 139 height 25
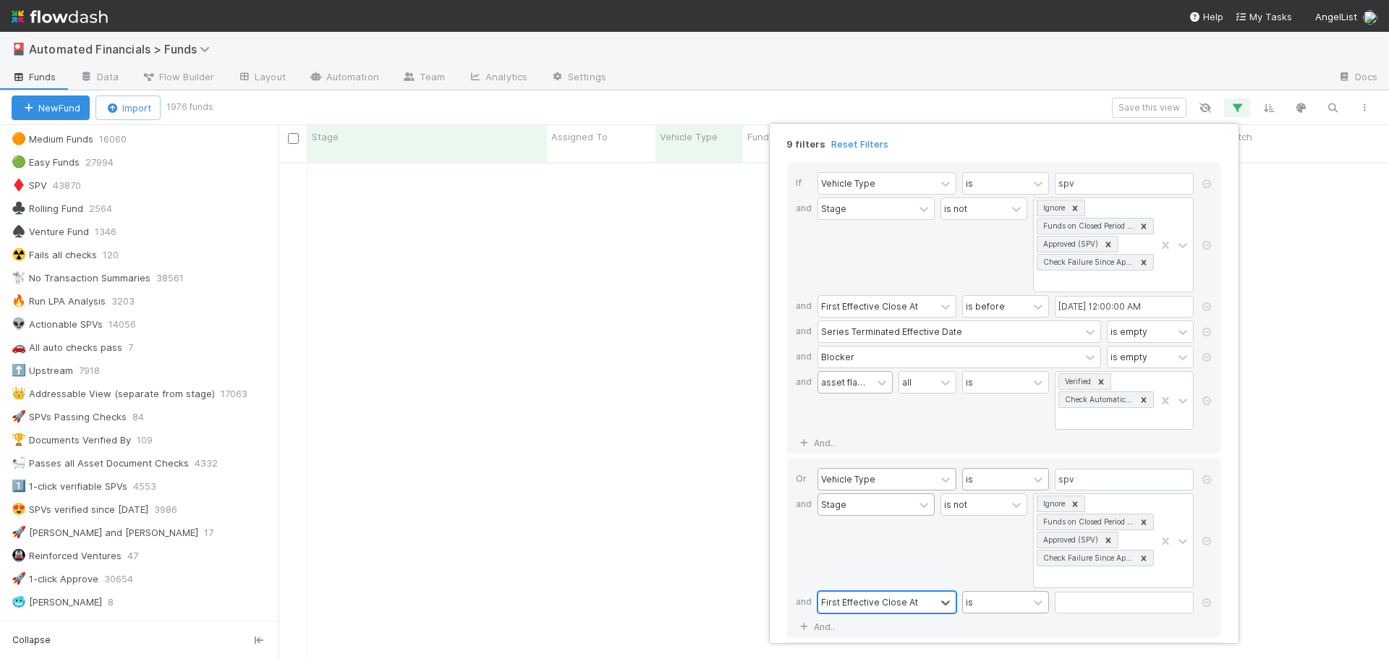
click at [997, 606] on div "is" at bounding box center [995, 602] width 65 height 21
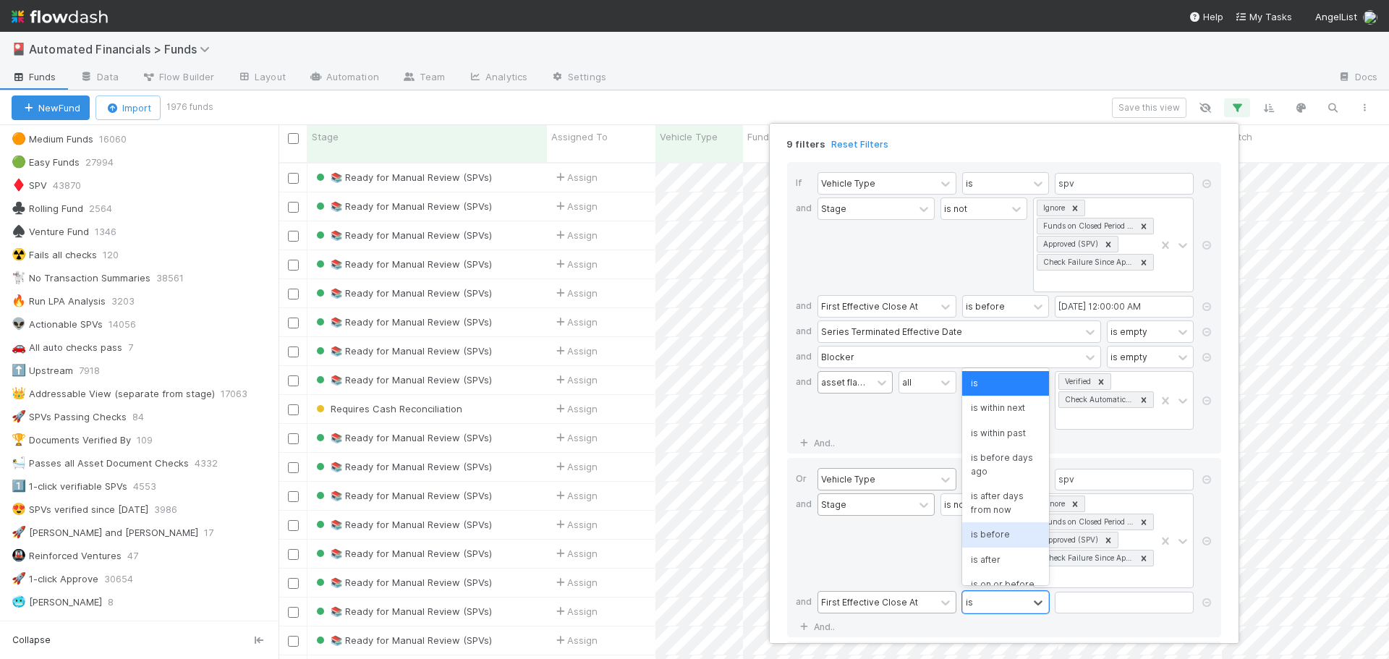
click at [1004, 536] on div "is before" at bounding box center [1005, 534] width 87 height 25
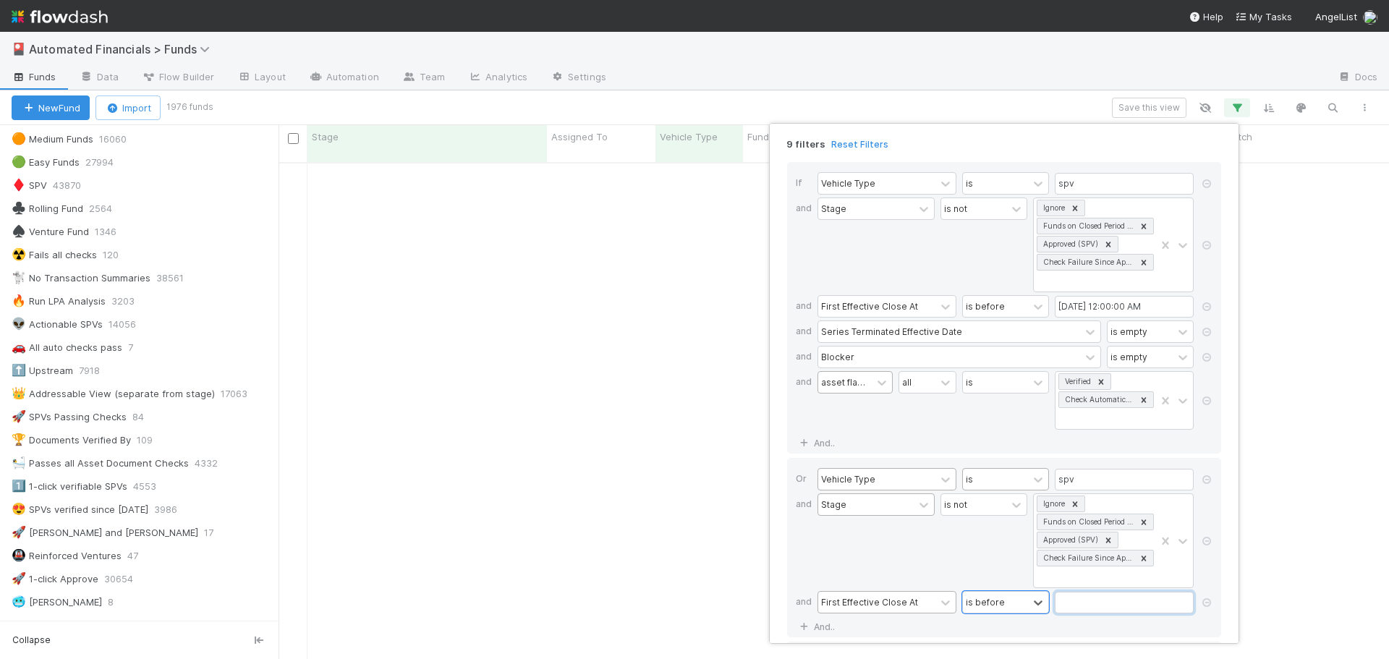
click at [1080, 601] on input "text" at bounding box center [1124, 603] width 139 height 22
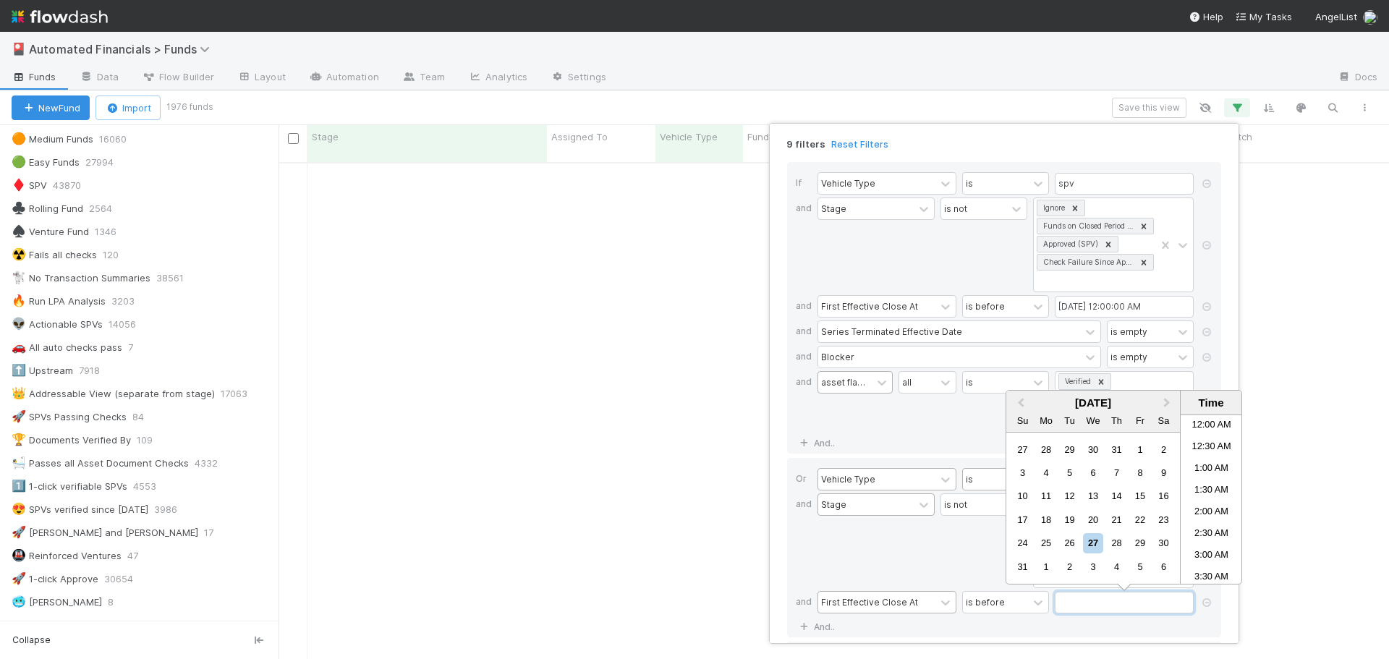
scroll to position [513, 0]
click at [1017, 399] on button "Previous Month" at bounding box center [1019, 403] width 23 height 23
type input "[DATE] 12:00:00 AM"
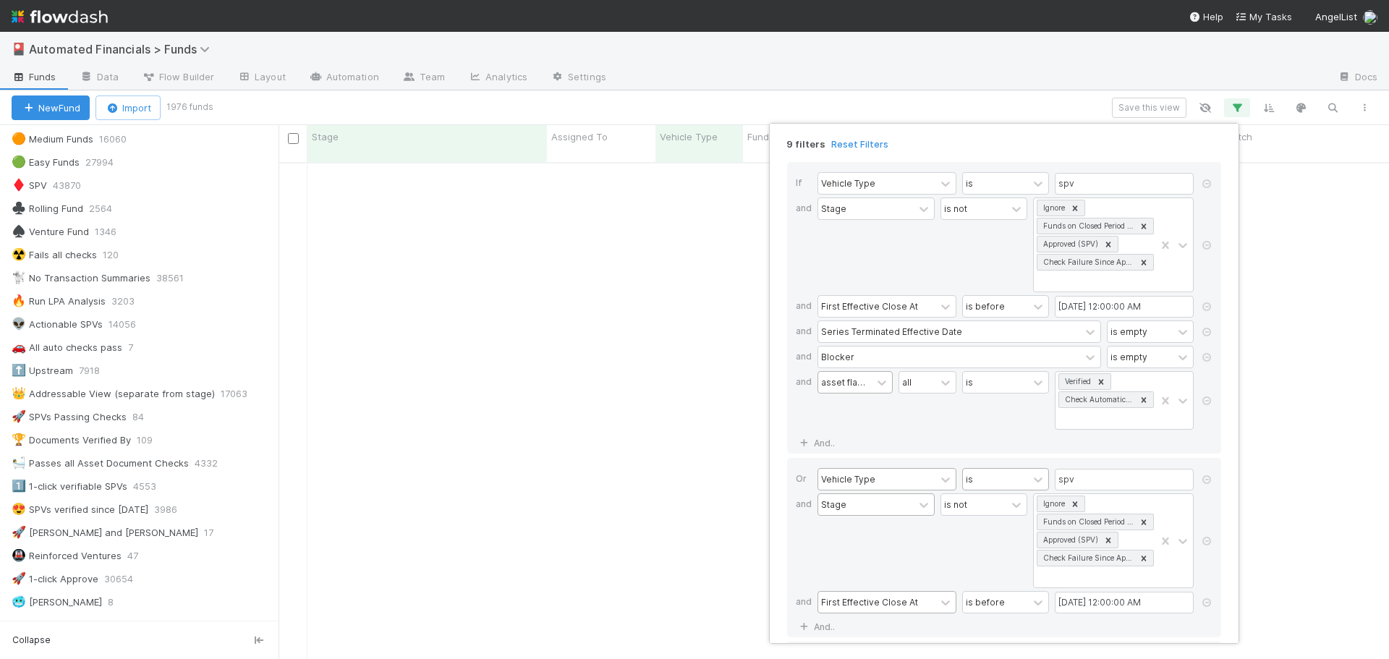
click at [948, 542] on div "is not" at bounding box center [984, 540] width 87 height 95
click at [819, 628] on link "And.." at bounding box center [819, 626] width 46 height 21
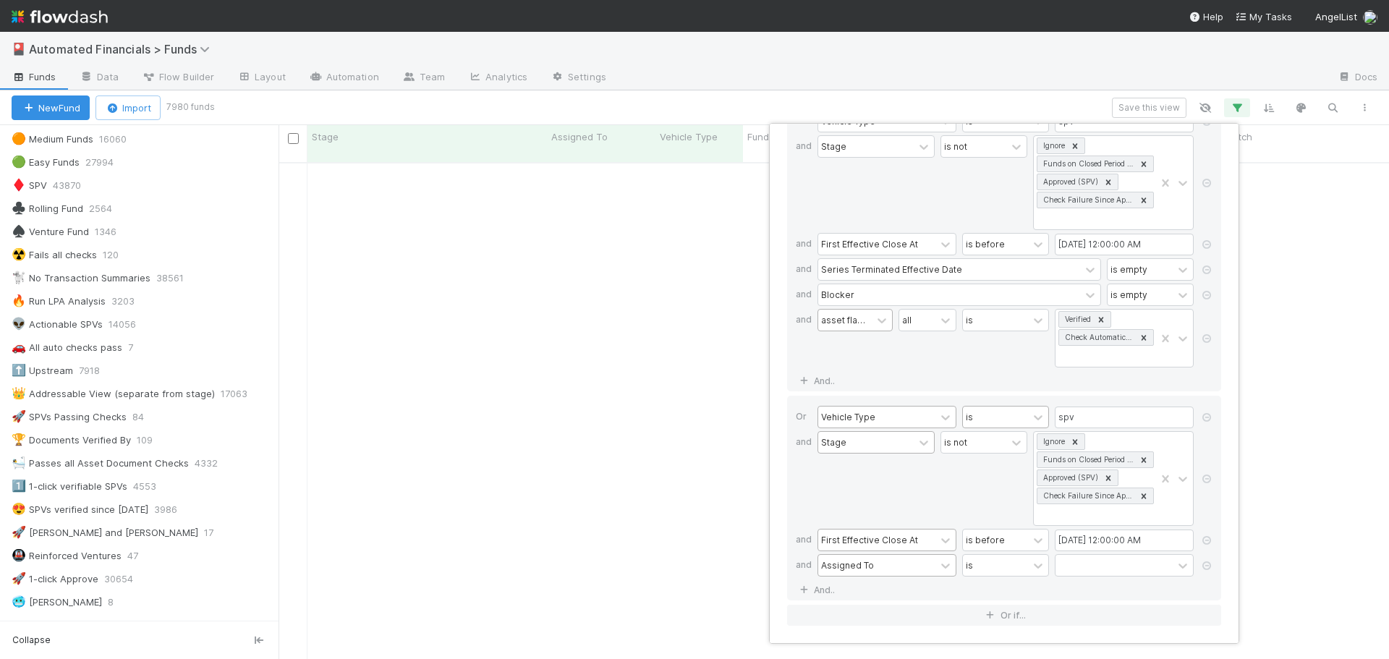
click at [852, 567] on div "Assigned To" at bounding box center [847, 565] width 53 height 13
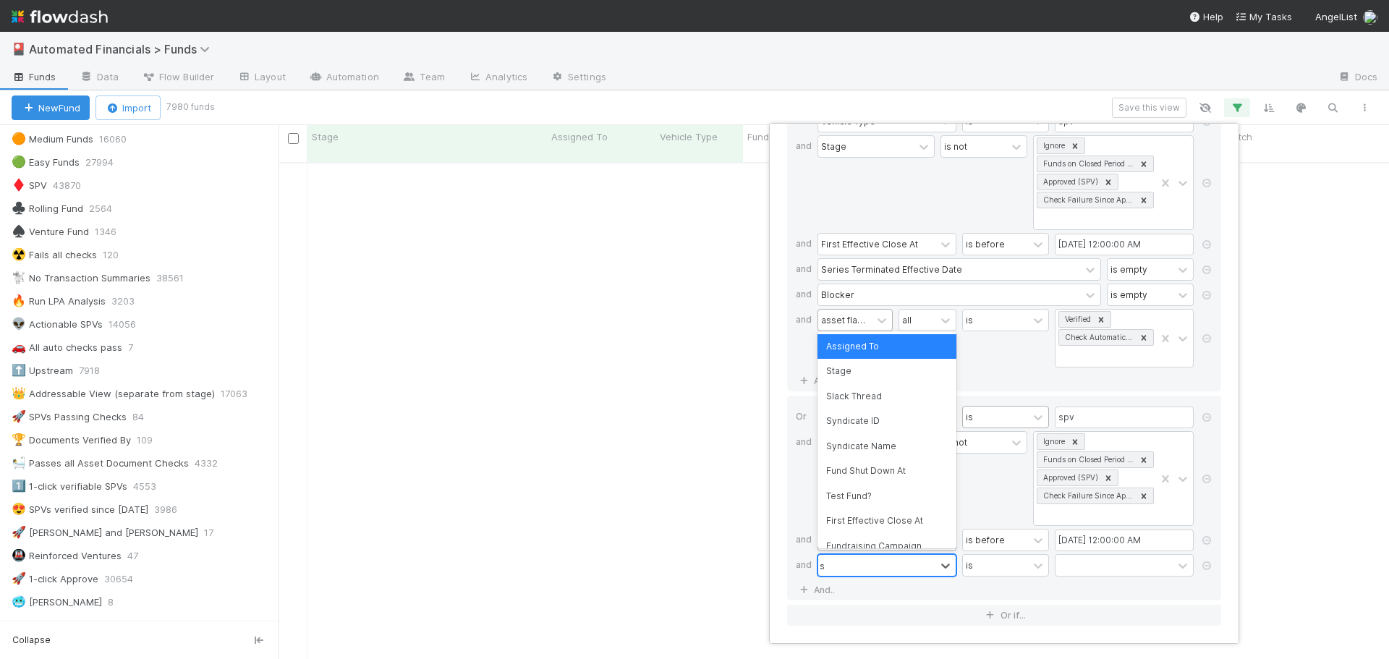
type input "series"
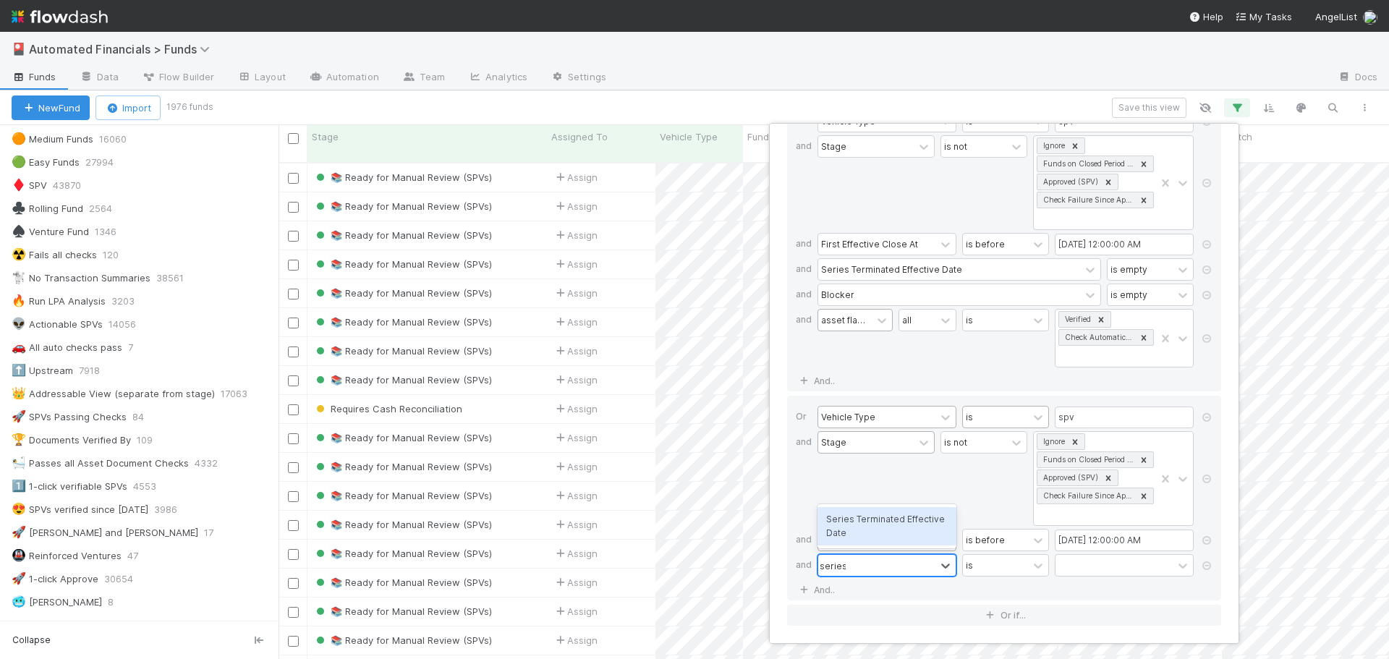
scroll to position [498, 1100]
click at [885, 517] on div "Series Terminated Effective Date" at bounding box center [887, 526] width 139 height 38
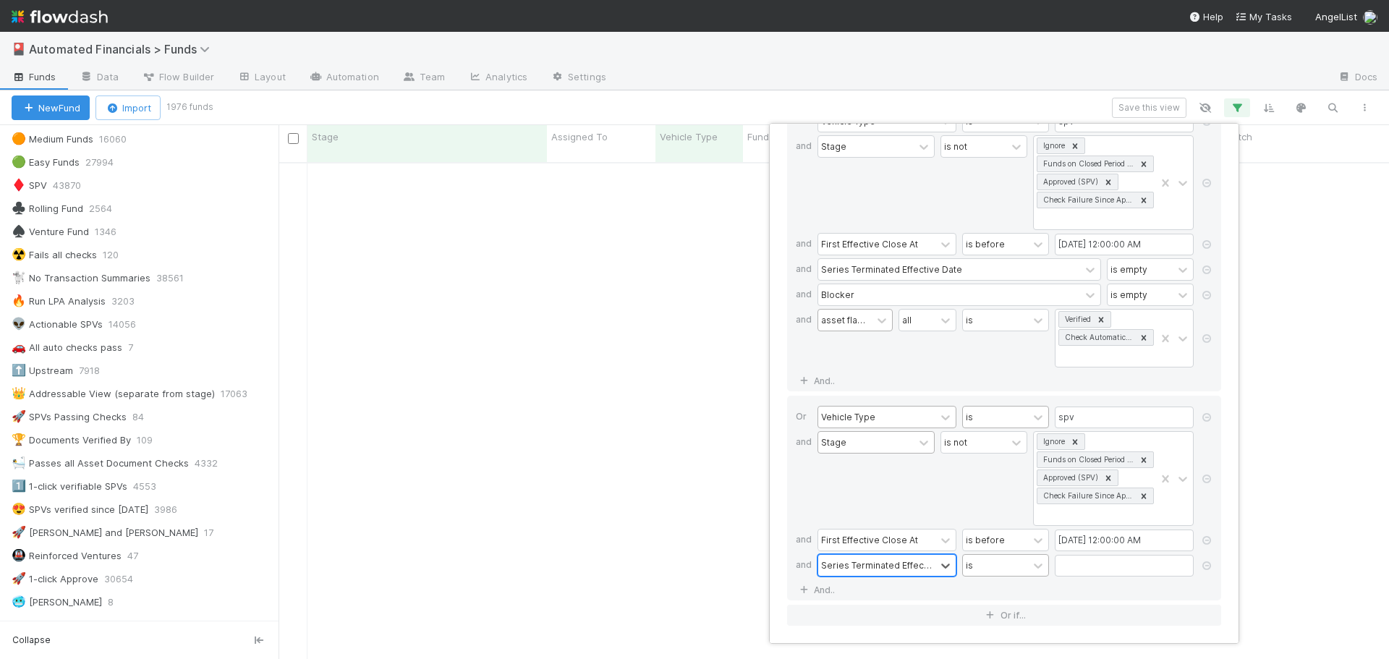
click at [992, 566] on div "is" at bounding box center [995, 565] width 65 height 21
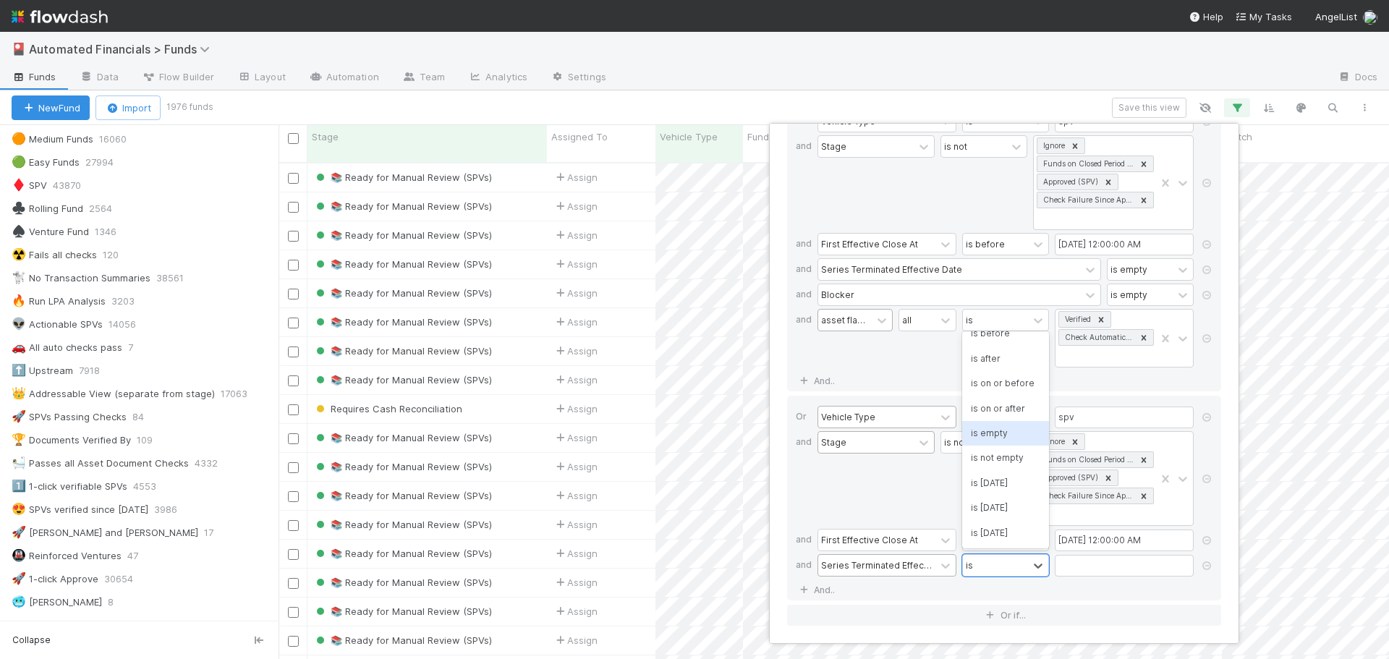
click at [991, 432] on div "is empty" at bounding box center [1005, 433] width 87 height 25
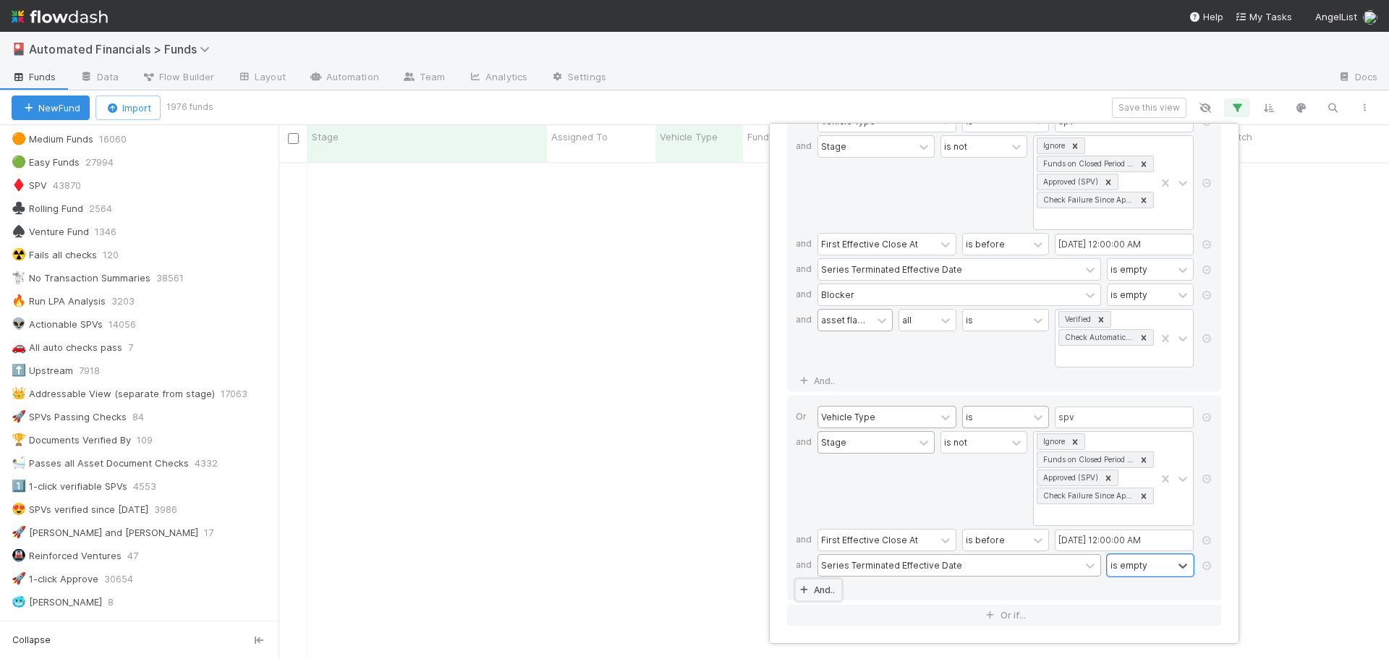
click at [822, 590] on link "And.." at bounding box center [819, 590] width 46 height 21
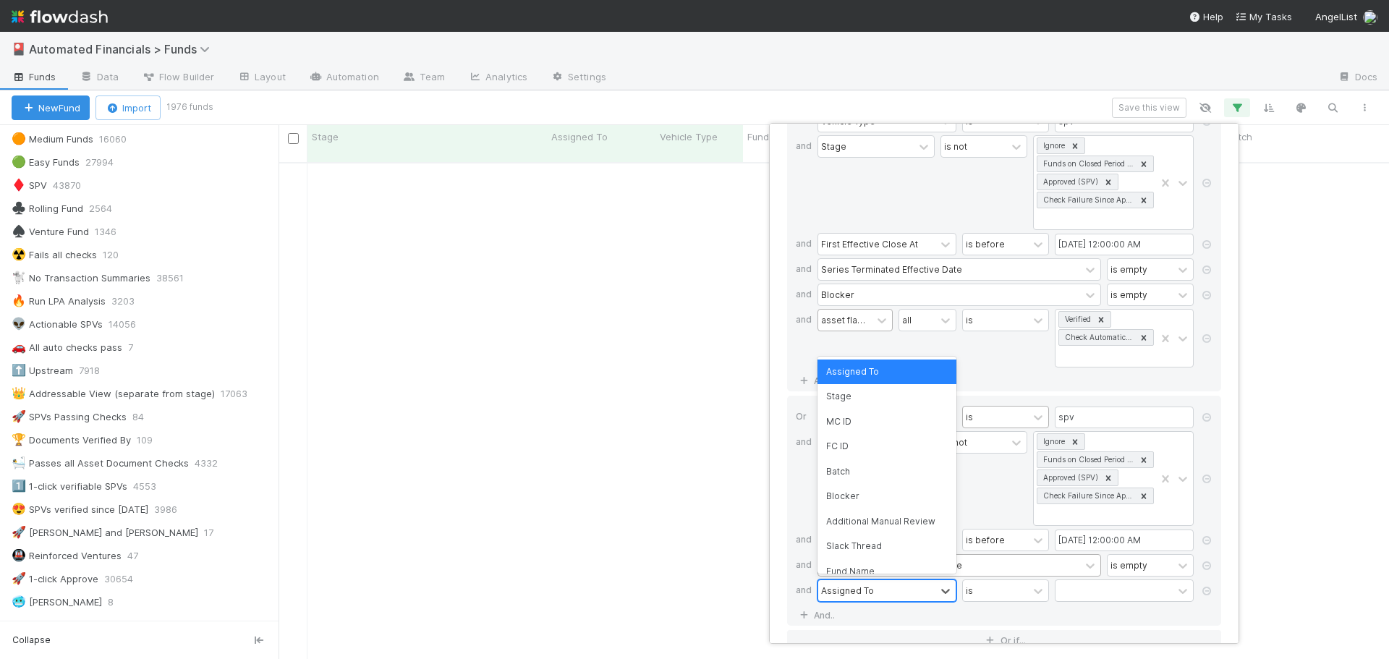
click at [843, 593] on div "Assigned To" at bounding box center [847, 590] width 53 height 13
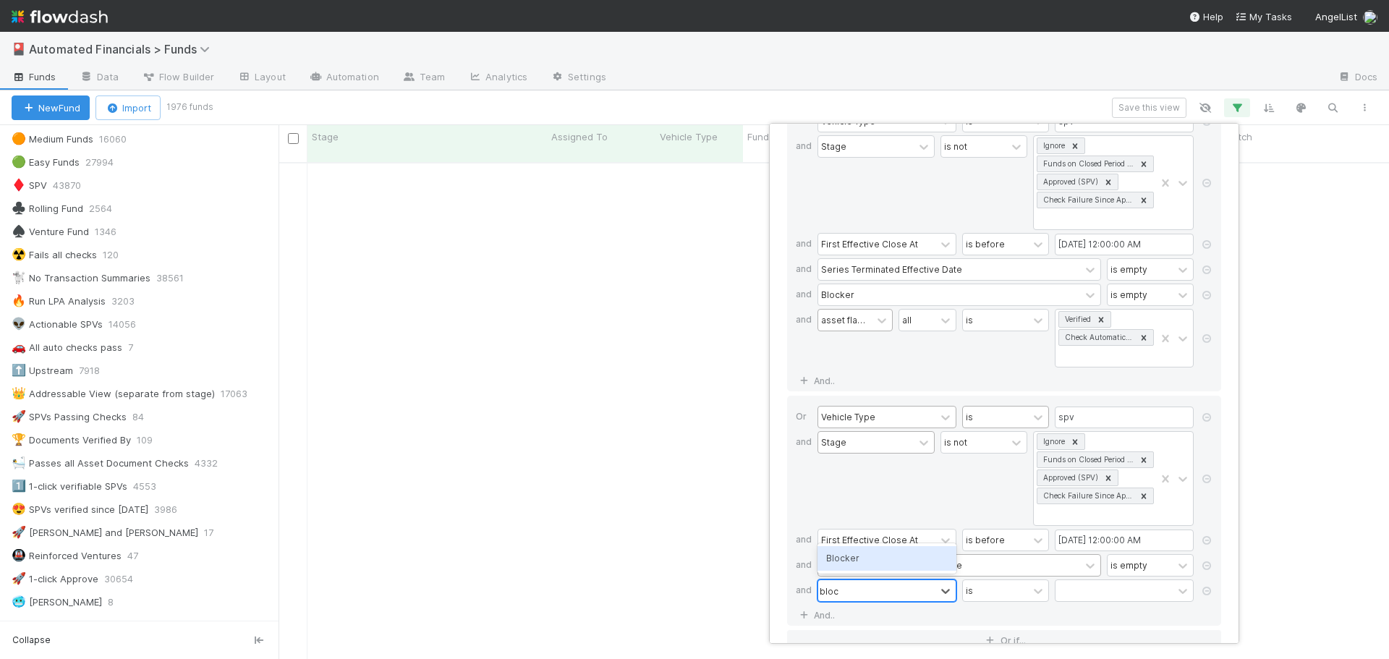
type input "blocker"
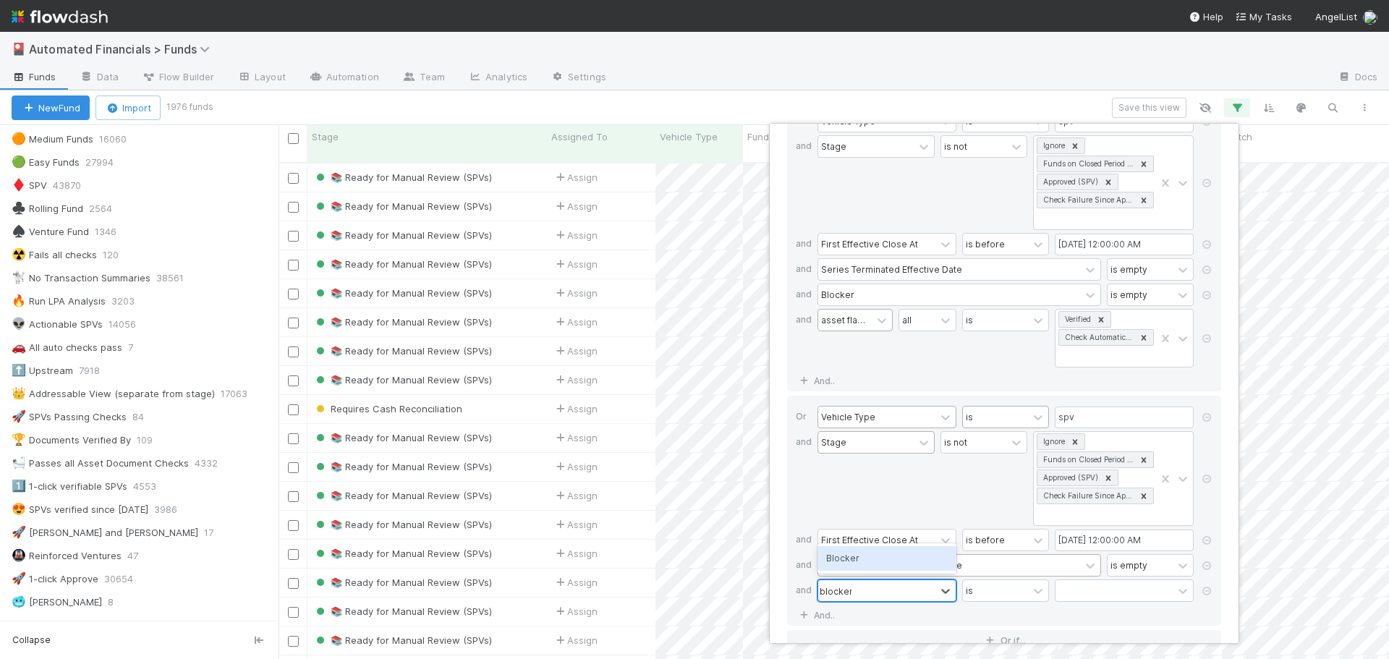
click at [857, 561] on div "Blocker" at bounding box center [887, 558] width 139 height 25
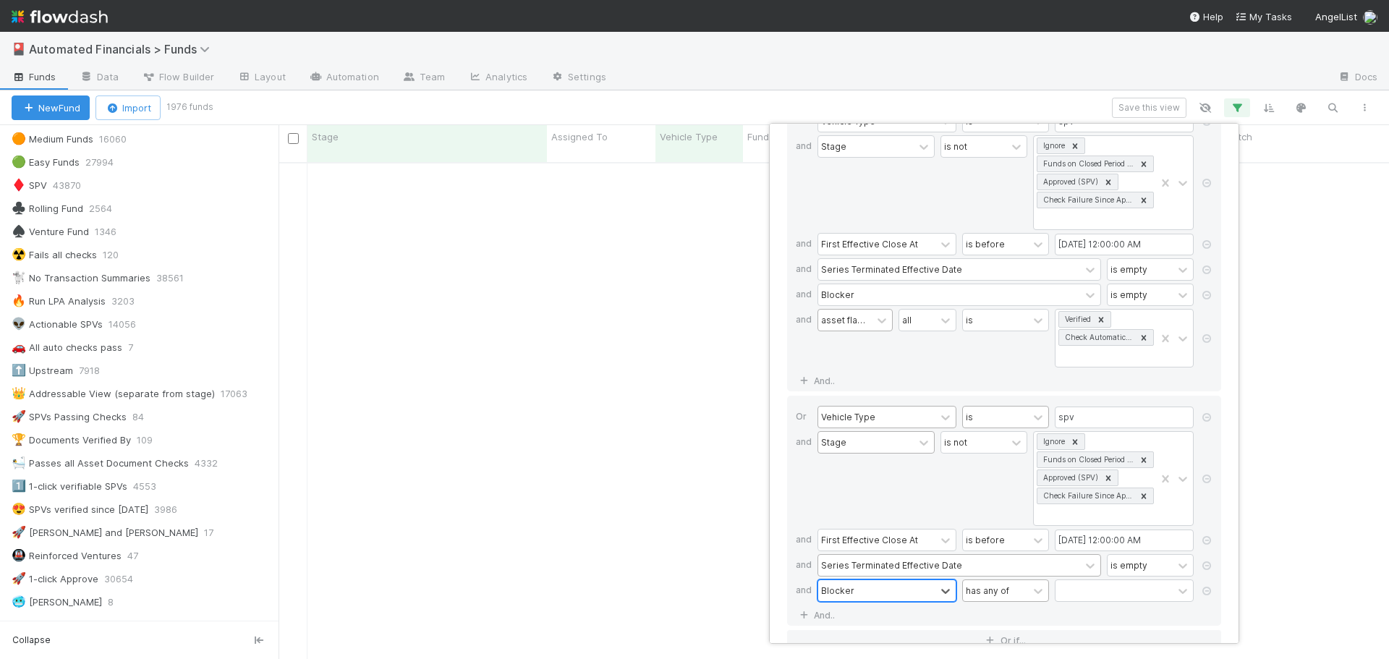
click at [1014, 588] on div "has any of" at bounding box center [995, 590] width 65 height 21
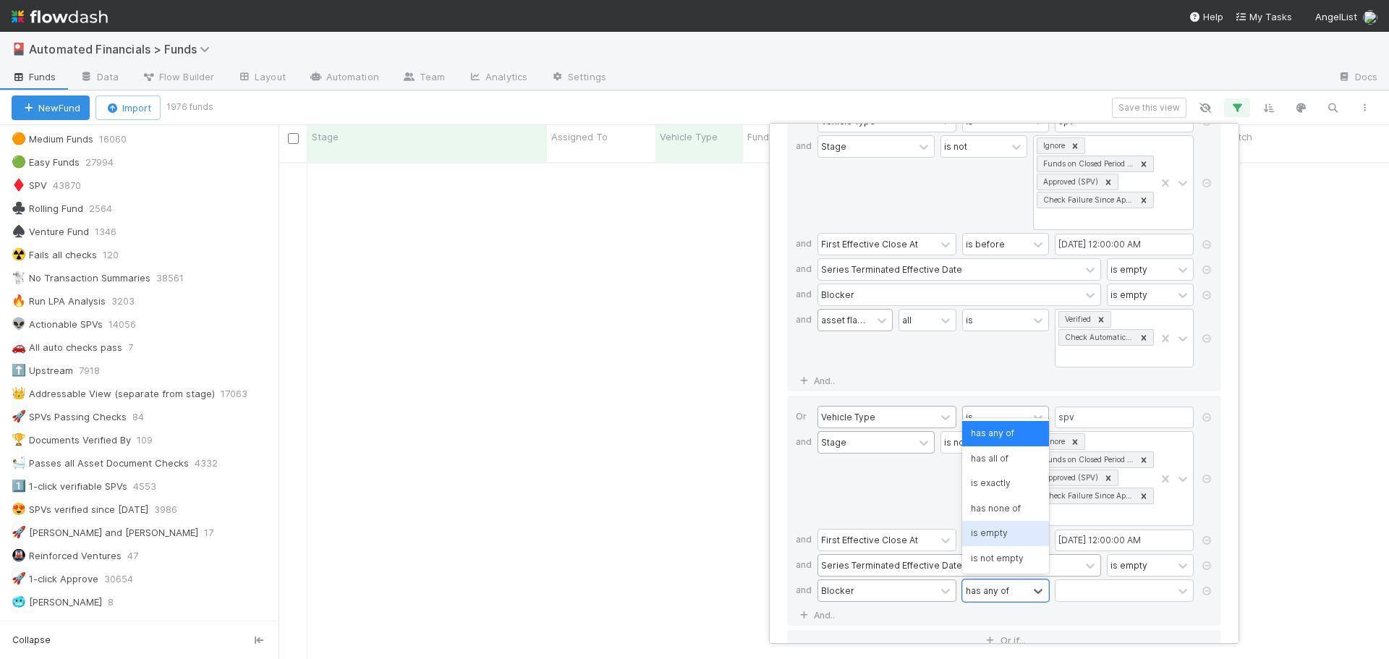
click at [1006, 530] on div "is empty" at bounding box center [1005, 533] width 87 height 25
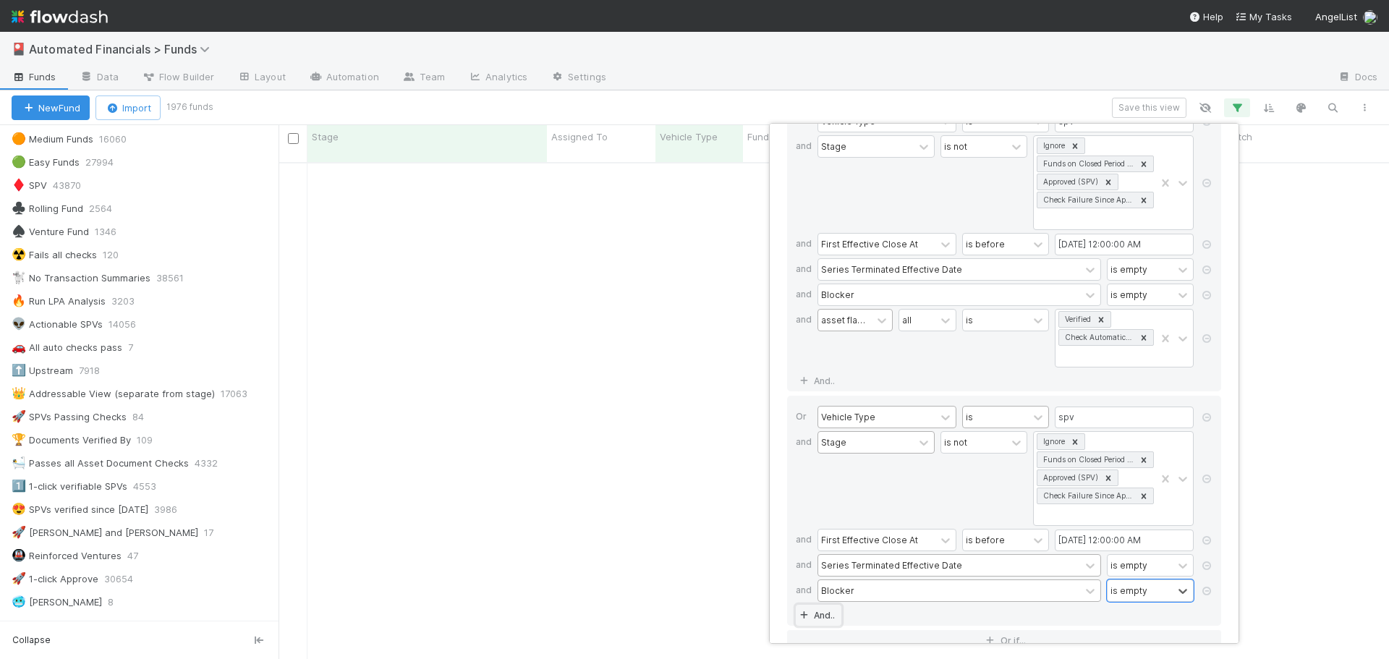
click at [822, 611] on link "And.." at bounding box center [819, 615] width 46 height 21
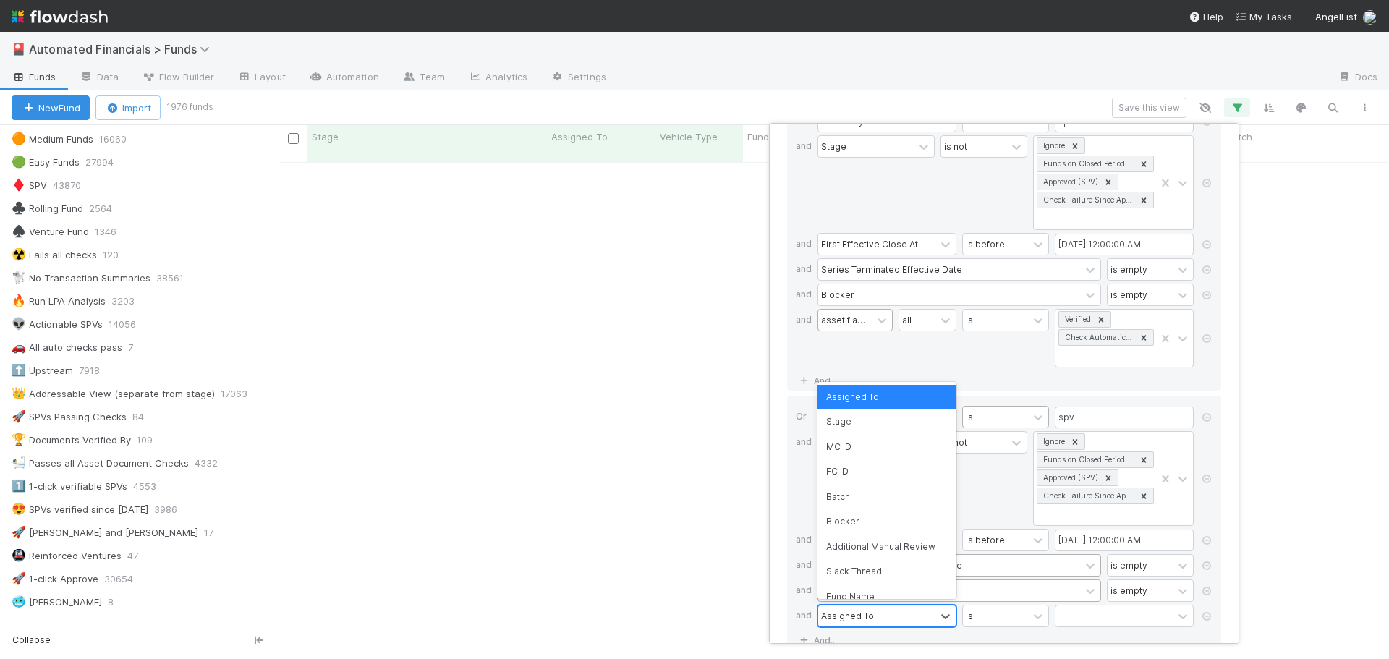
click at [852, 614] on div "Assigned To" at bounding box center [847, 615] width 53 height 13
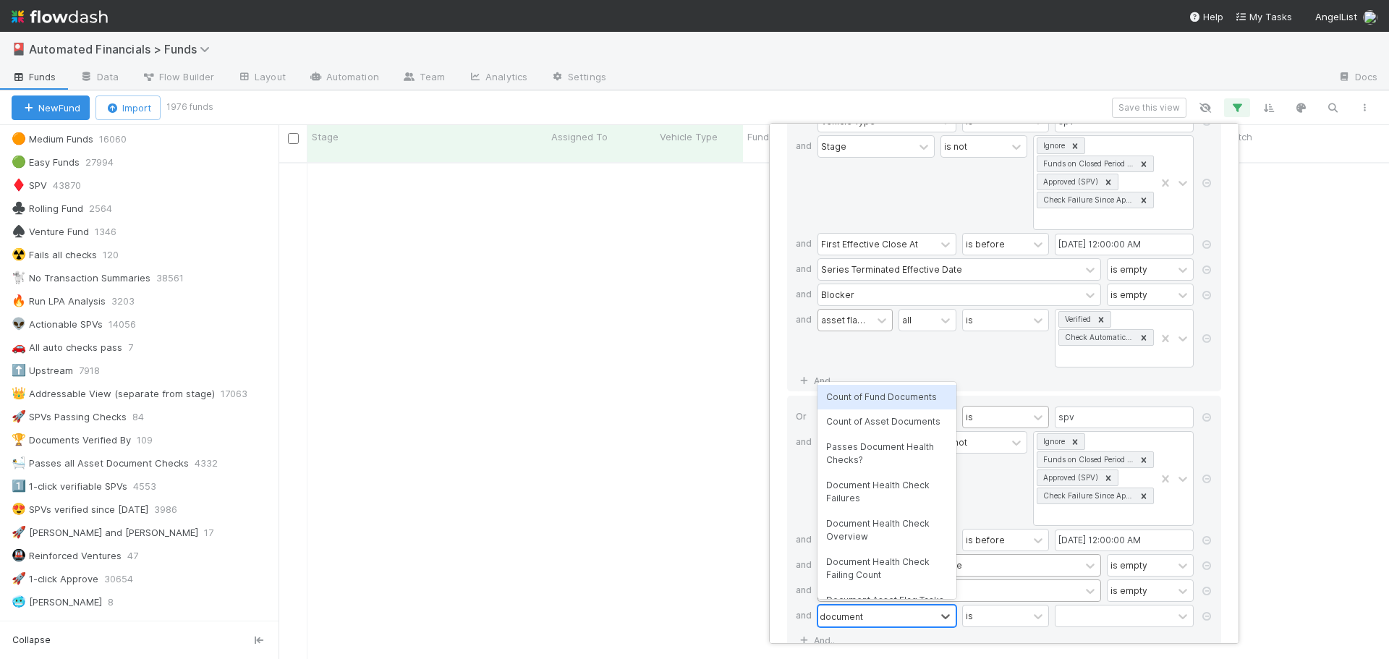
type input "document ass"
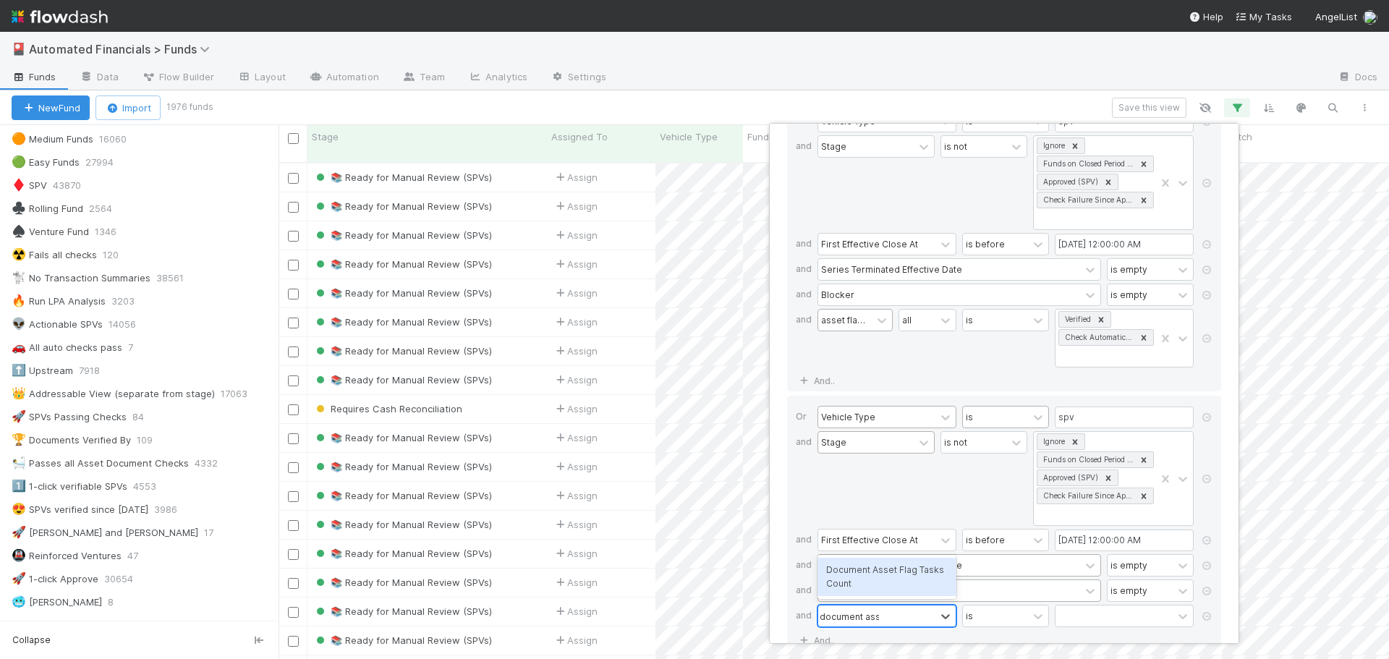
click at [876, 581] on div "Document Asset Flag Tasks Count" at bounding box center [887, 577] width 139 height 38
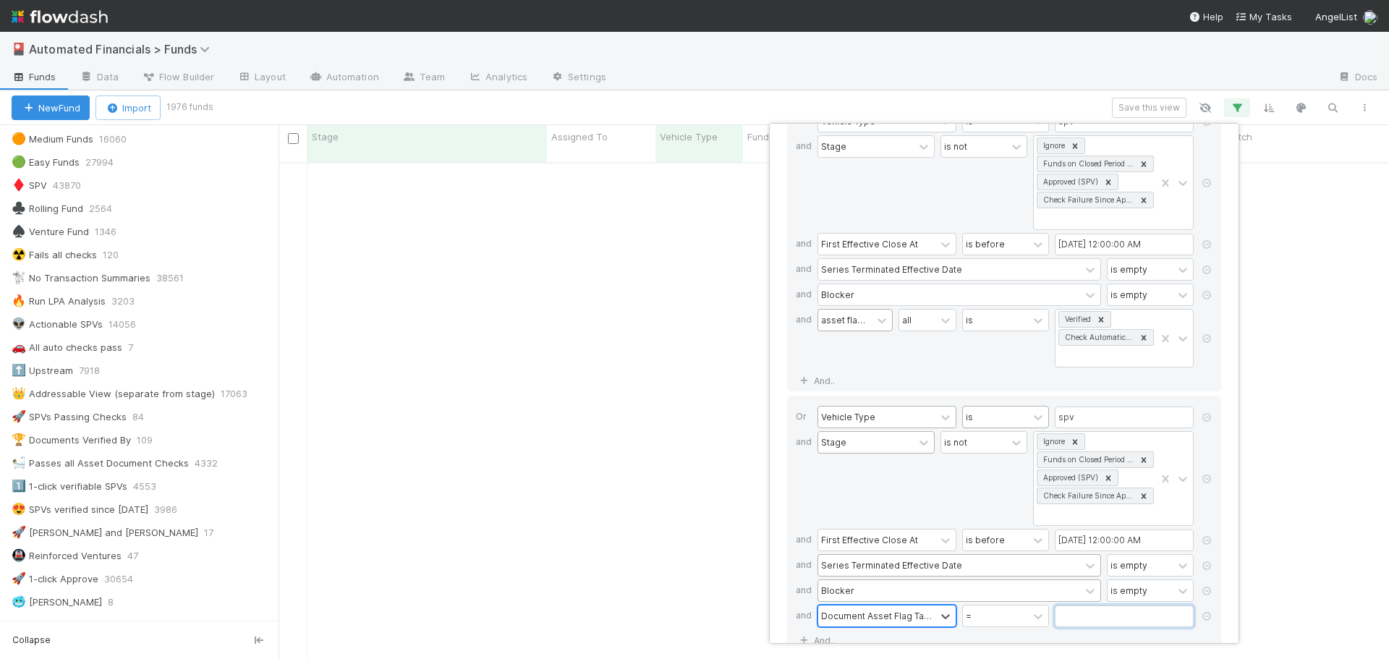
click at [1074, 614] on input "text" at bounding box center [1124, 617] width 139 height 22
type input "0"
click at [897, 482] on div "Stage" at bounding box center [876, 478] width 117 height 95
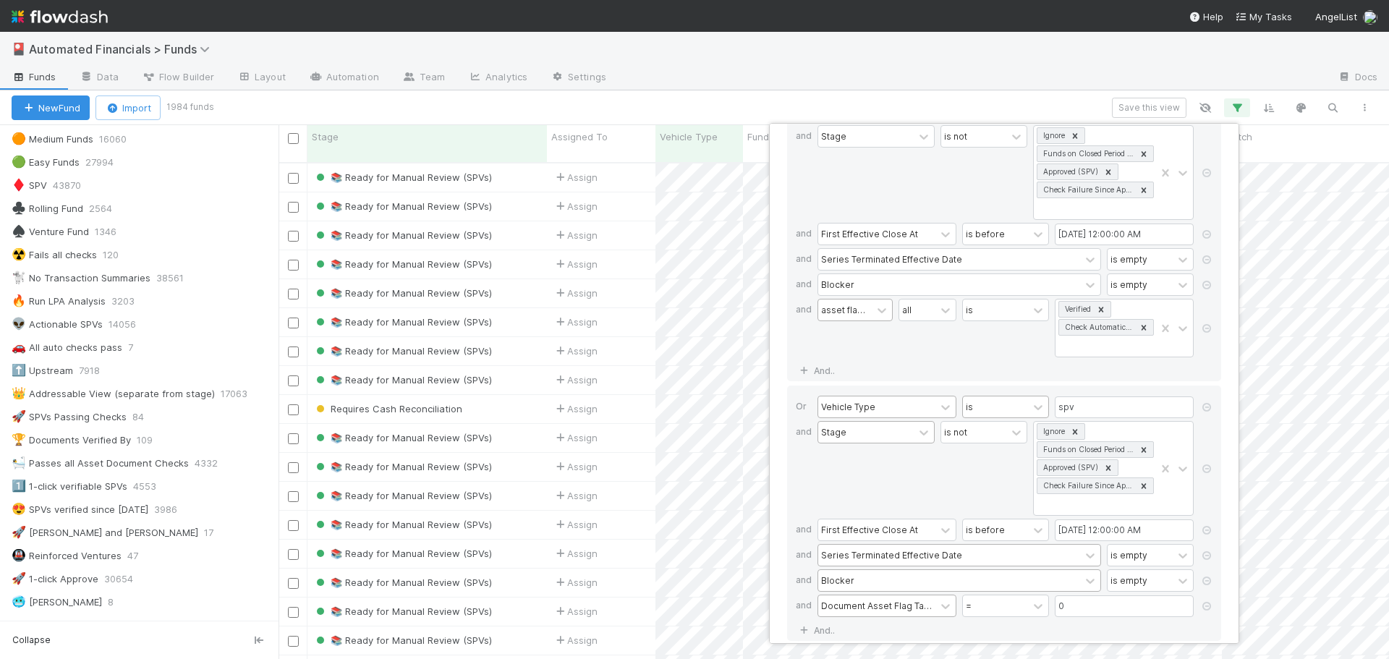
scroll to position [113, 0]
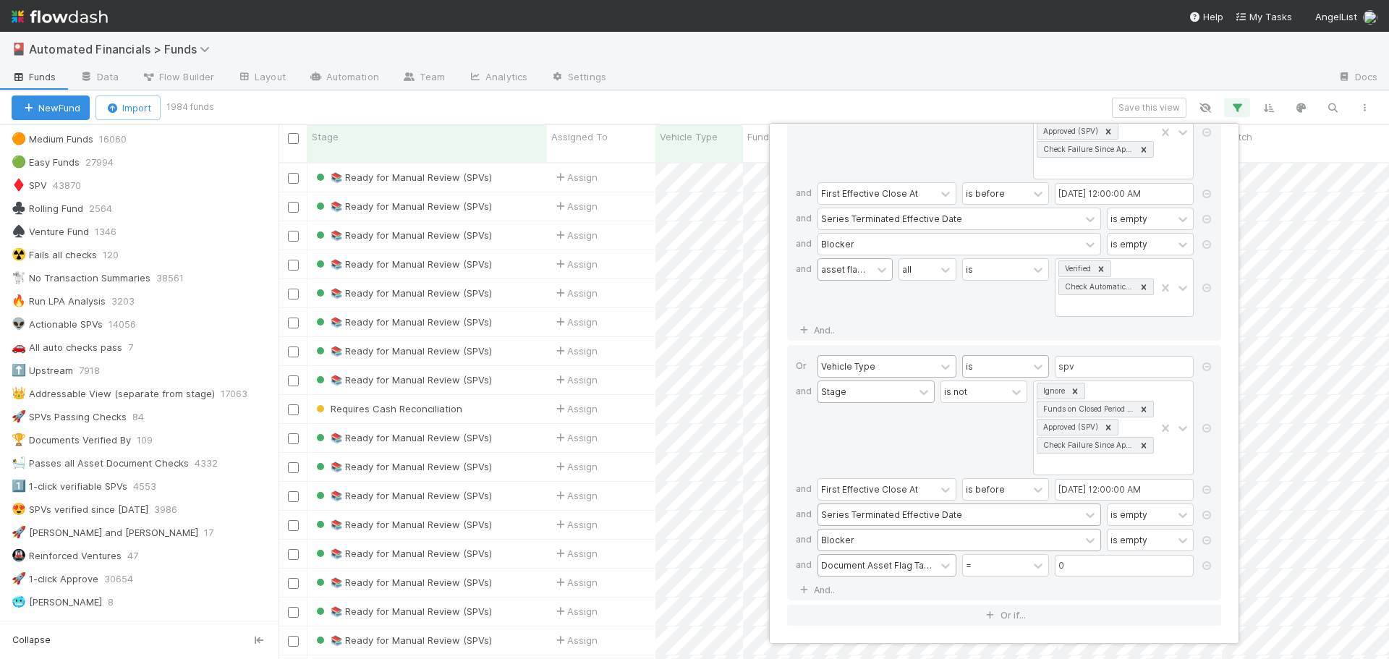
click at [965, 313] on div "is" at bounding box center [1005, 287] width 87 height 59
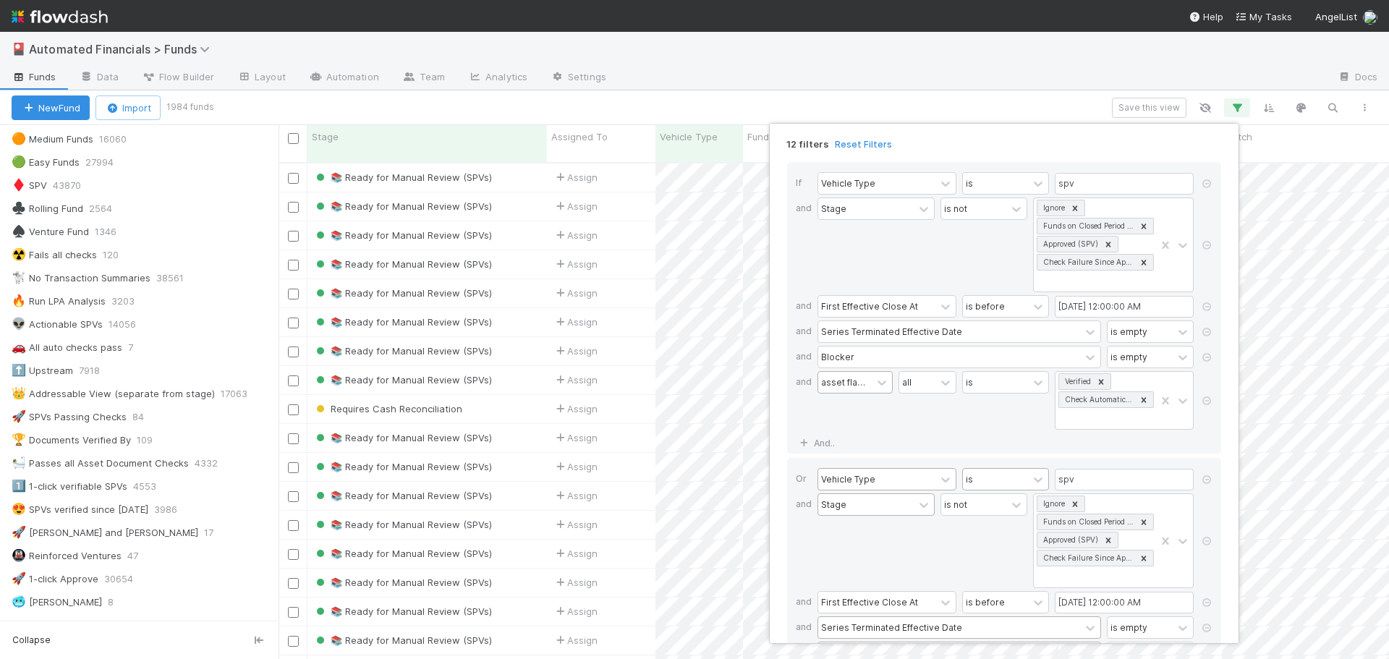
scroll to position [72, 0]
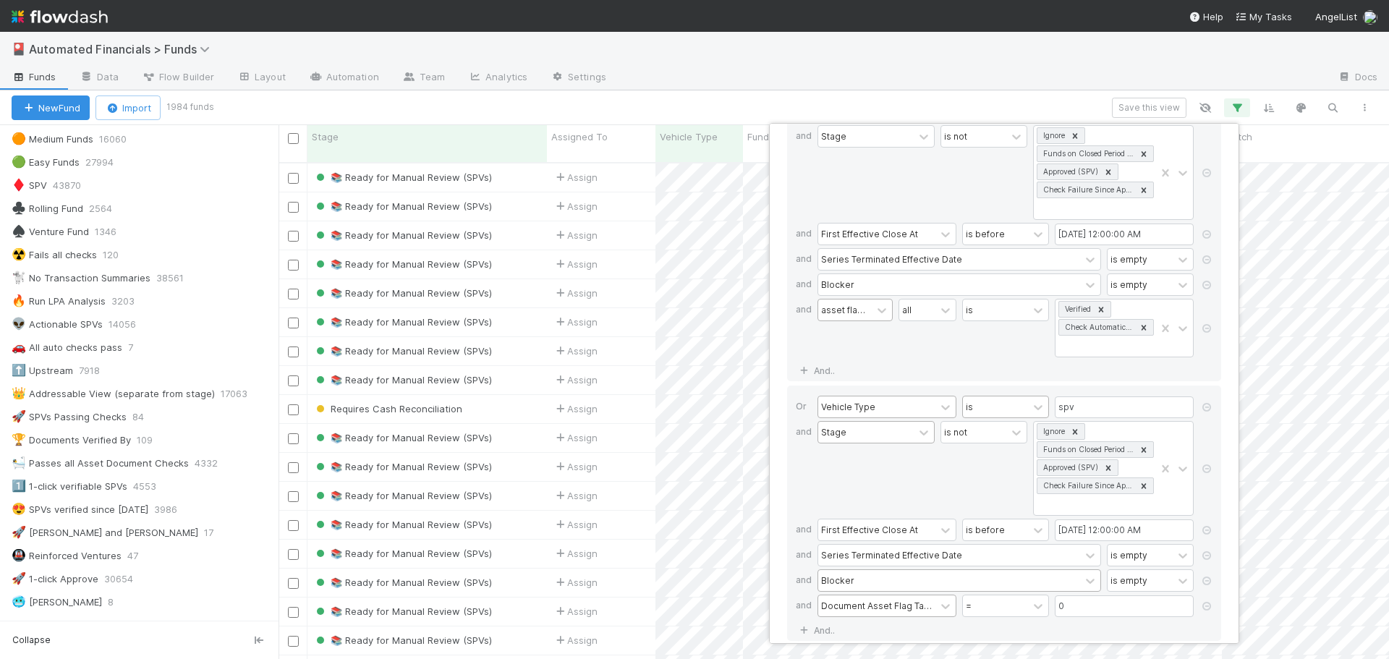
click at [951, 484] on div "is not" at bounding box center [984, 468] width 87 height 95
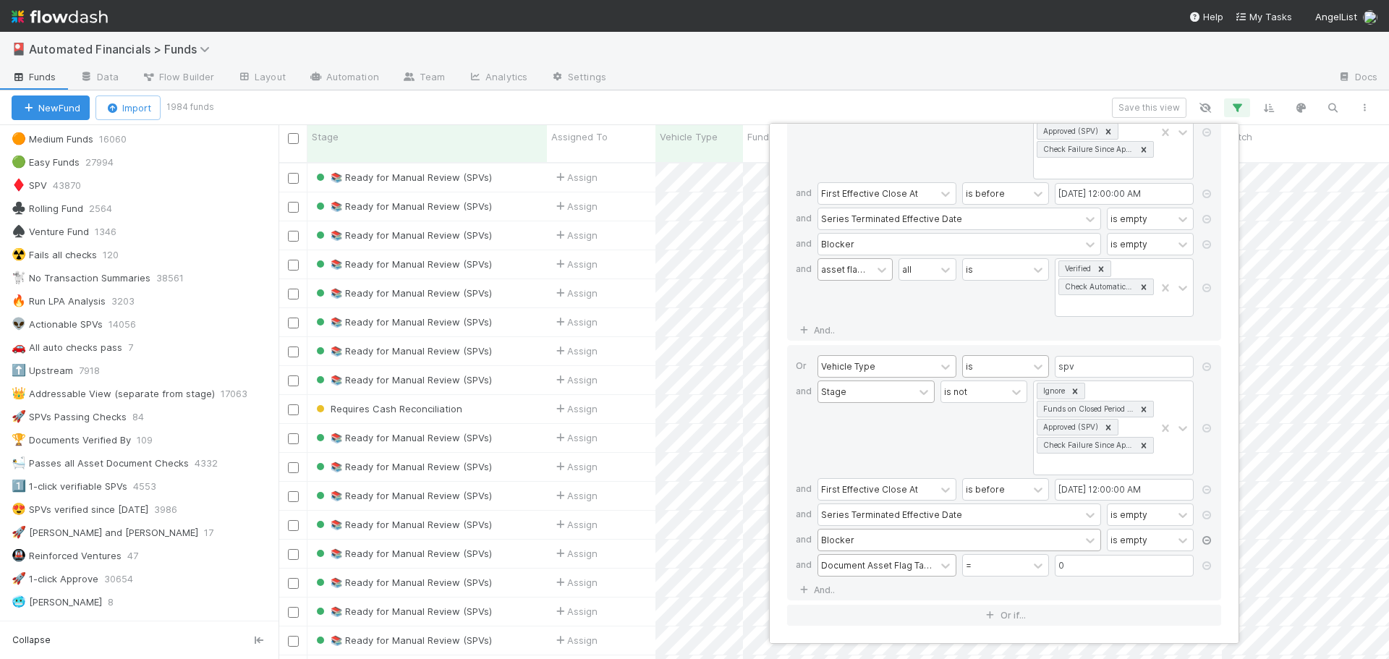
click at [1209, 568] on icon at bounding box center [1207, 565] width 14 height 9
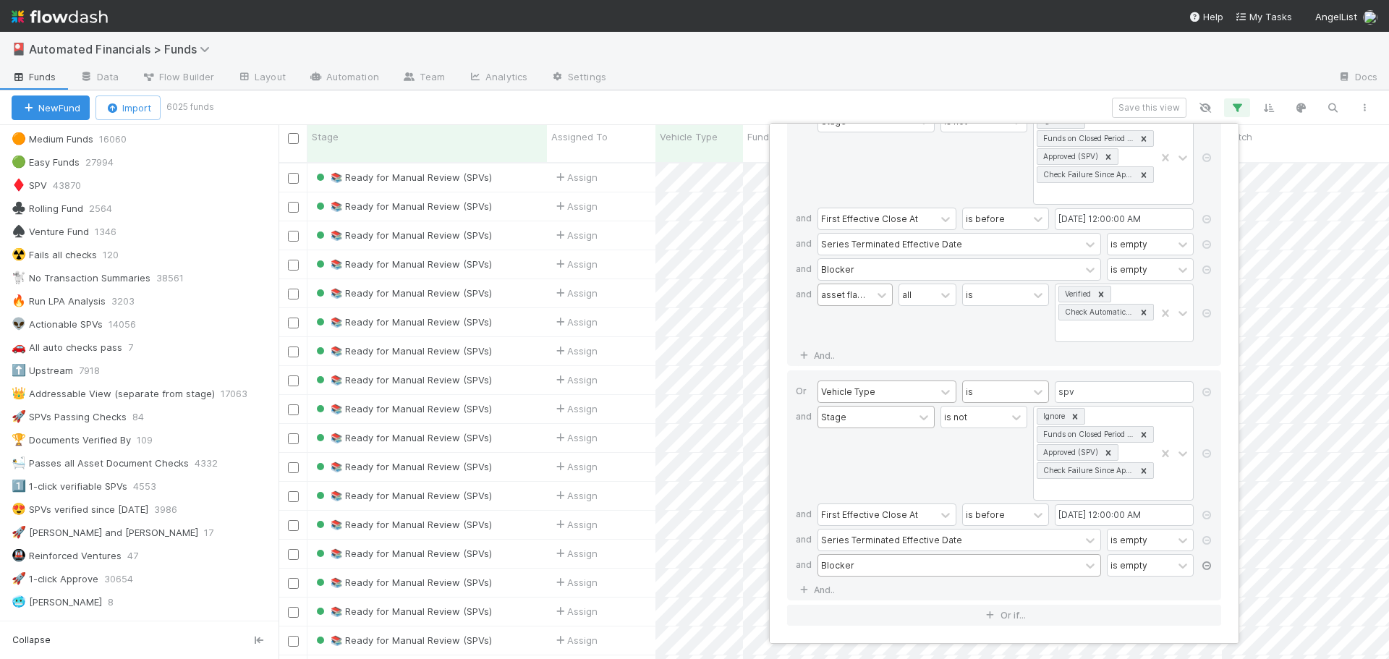
scroll to position [498, 1100]
click at [1203, 391] on icon at bounding box center [1207, 392] width 14 height 9
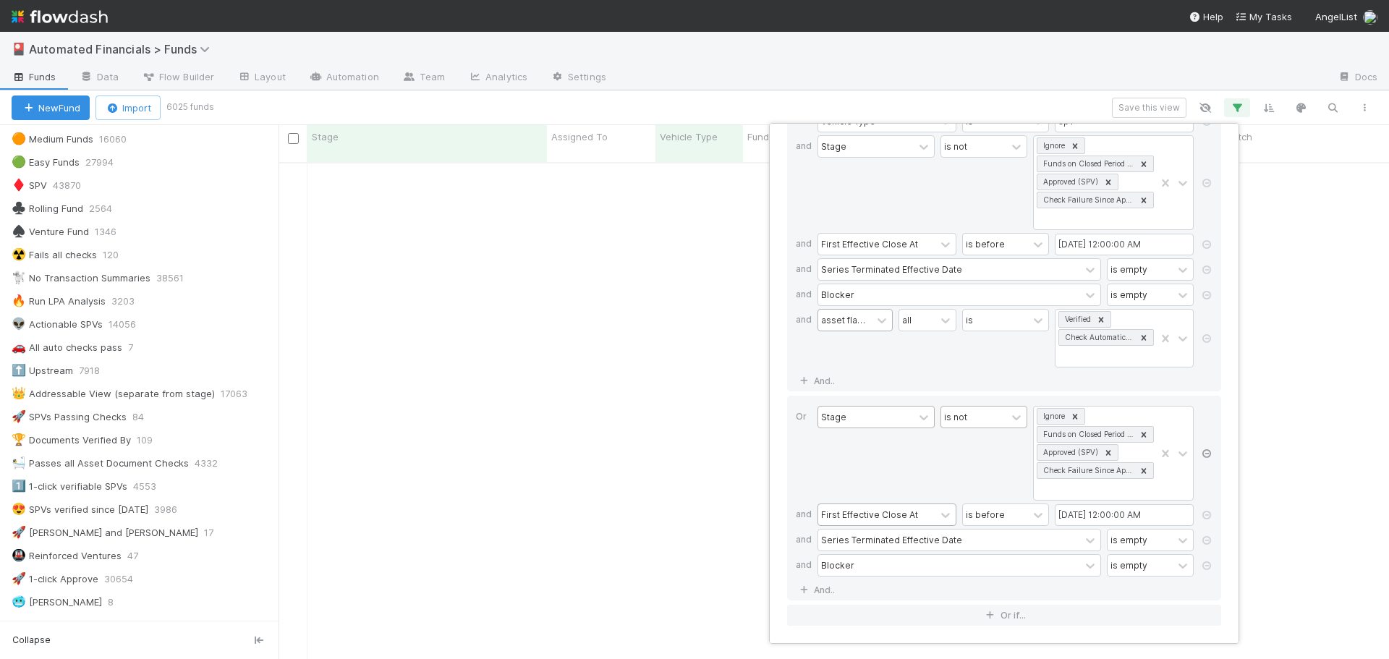
scroll to position [62, 0]
click at [1203, 391] on div "If Vehicle Type is spv and Stage is not Ignore Funds on Closed Period Accountin…" at bounding box center [1004, 363] width 434 height 526
drag, startPoint x: 1205, startPoint y: 419, endPoint x: 1210, endPoint y: 439, distance: 20.7
click at [1207, 423] on div at bounding box center [1207, 455] width 14 height 98
click at [1208, 451] on icon at bounding box center [1207, 453] width 14 height 9
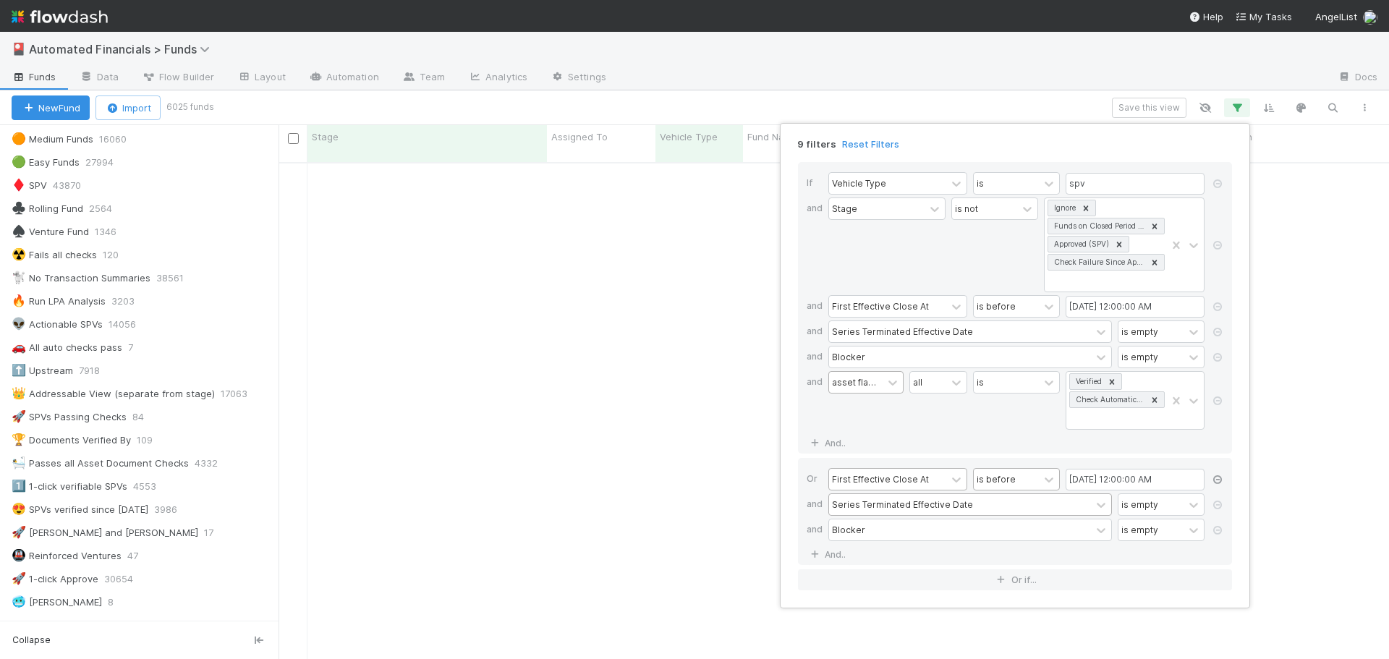
scroll to position [0, 0]
click at [1218, 481] on icon at bounding box center [1217, 479] width 14 height 9
click at [1216, 478] on icon at bounding box center [1217, 479] width 14 height 9
click at [1216, 476] on icon at bounding box center [1217, 479] width 14 height 9
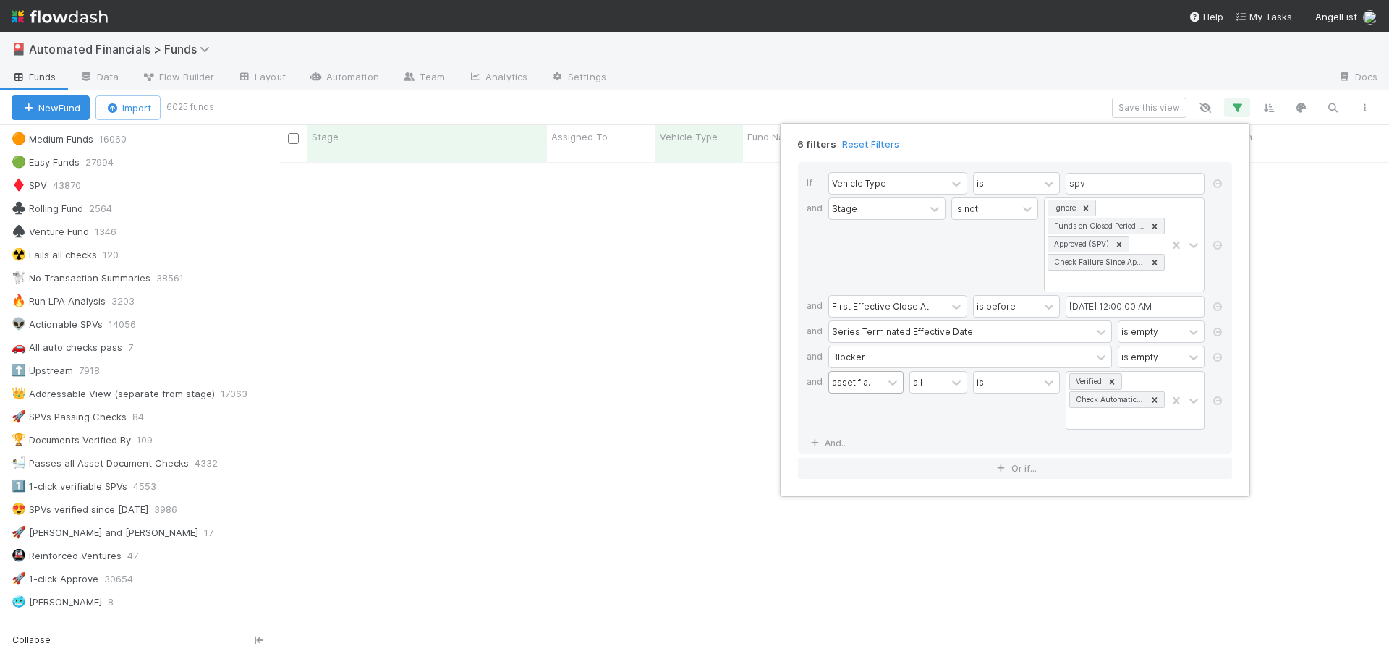
click at [994, 426] on div "is" at bounding box center [1016, 400] width 87 height 59
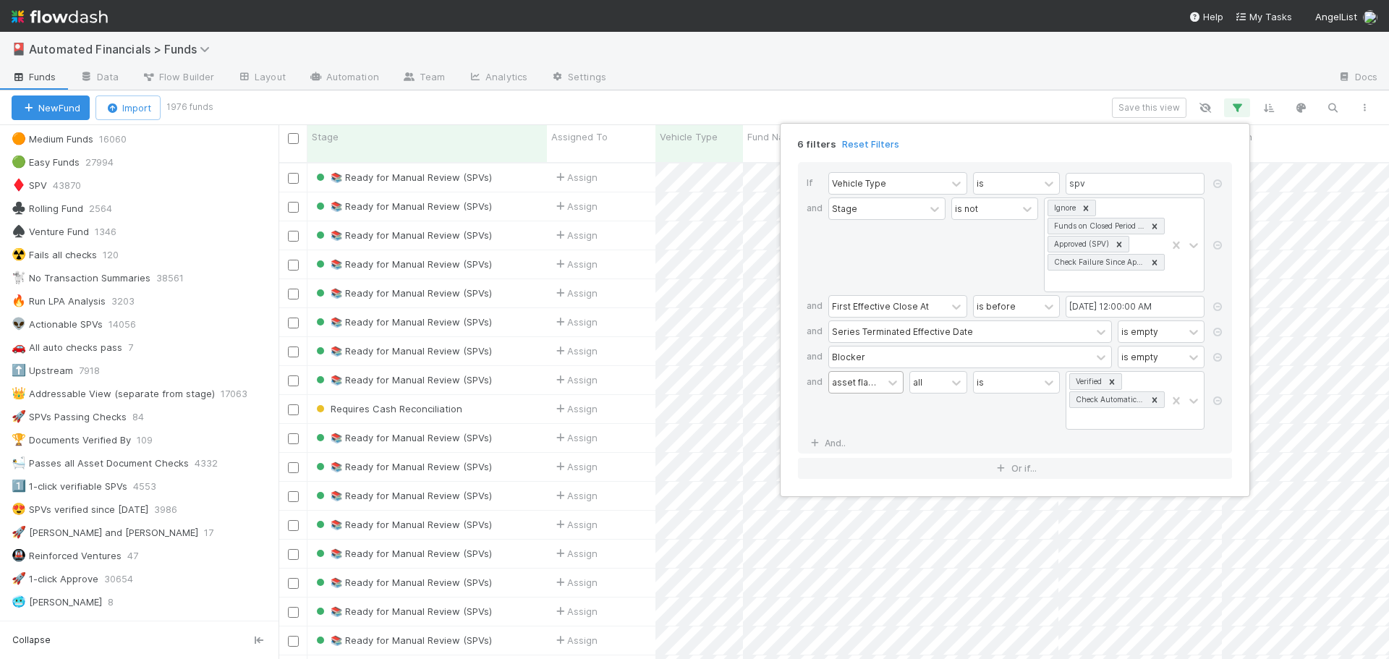
scroll to position [498, 1100]
click at [826, 444] on link "And.." at bounding box center [830, 443] width 46 height 21
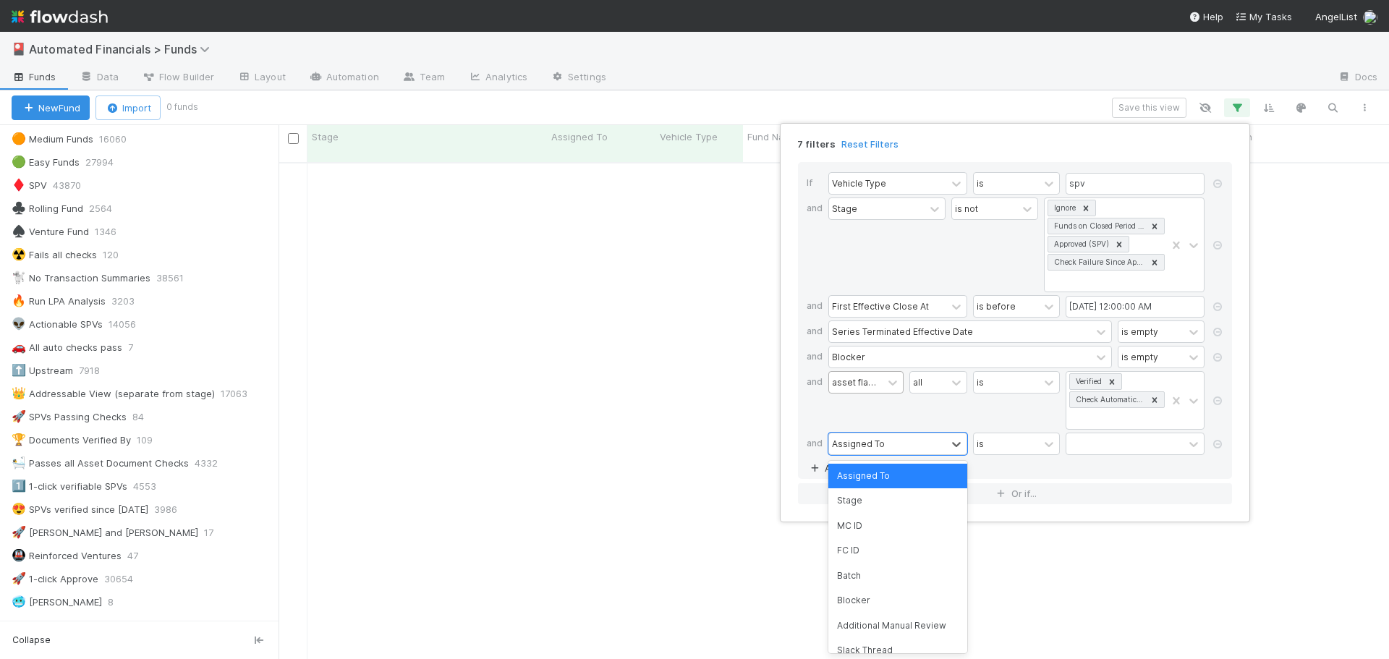
scroll to position [487, 1100]
type input "document ass"
click at [898, 486] on div "Document Asset Flag Tasks Count" at bounding box center [897, 483] width 139 height 38
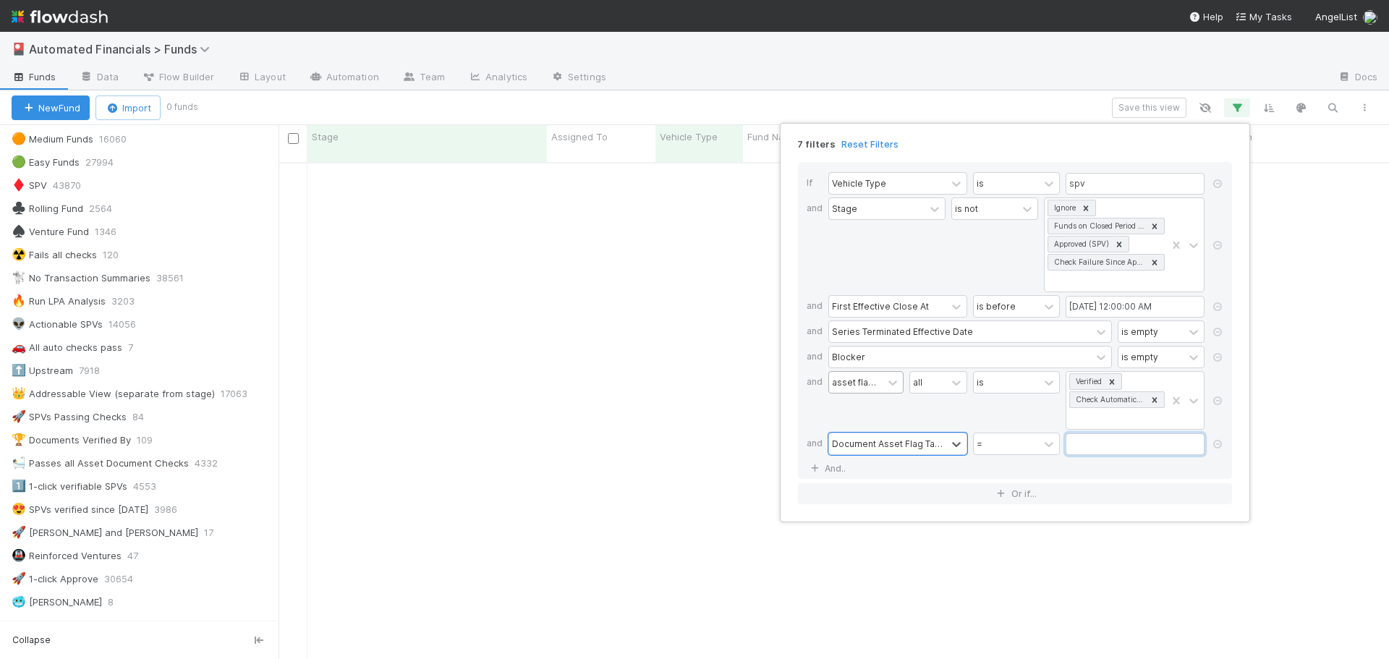
click at [1083, 444] on input "text" at bounding box center [1135, 444] width 139 height 22
type input "0"
click at [1033, 412] on div "is" at bounding box center [1016, 400] width 87 height 59
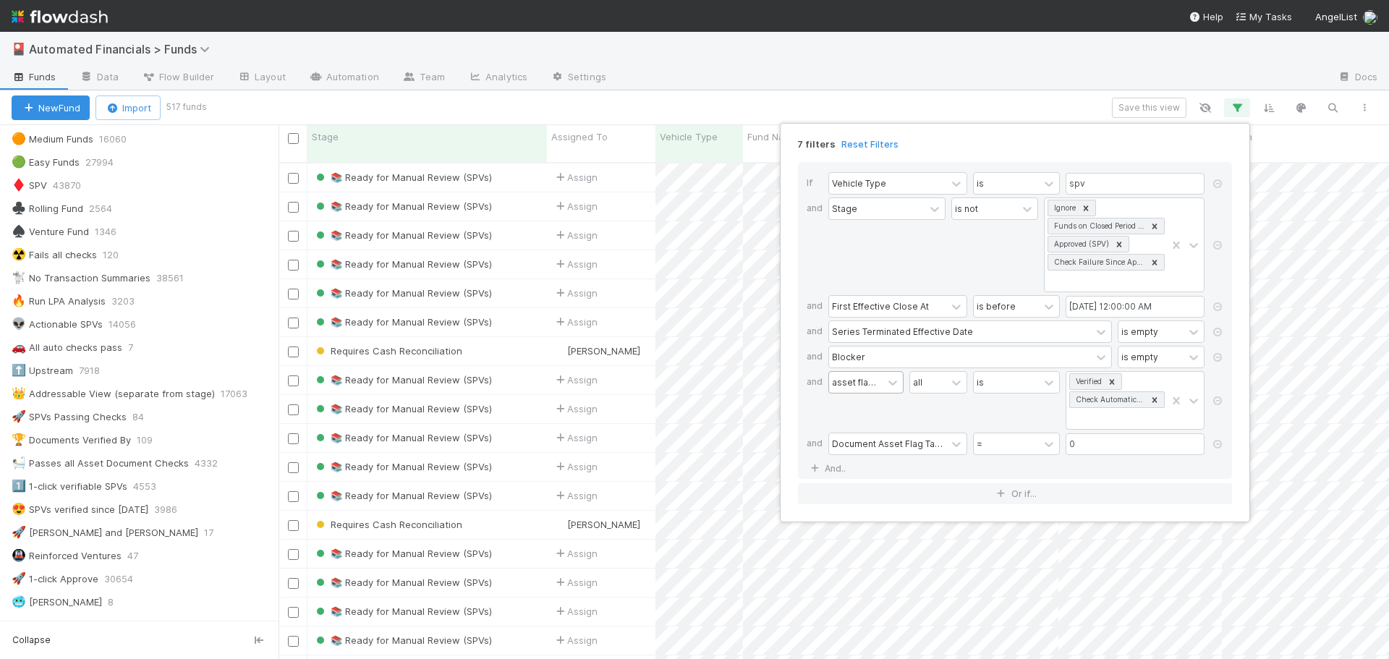
scroll to position [498, 1100]
click at [525, 184] on div "7 filters Reset Filters If Vehicle Type is spv and Stage is not Ignore Funds on…" at bounding box center [694, 329] width 1389 height 659
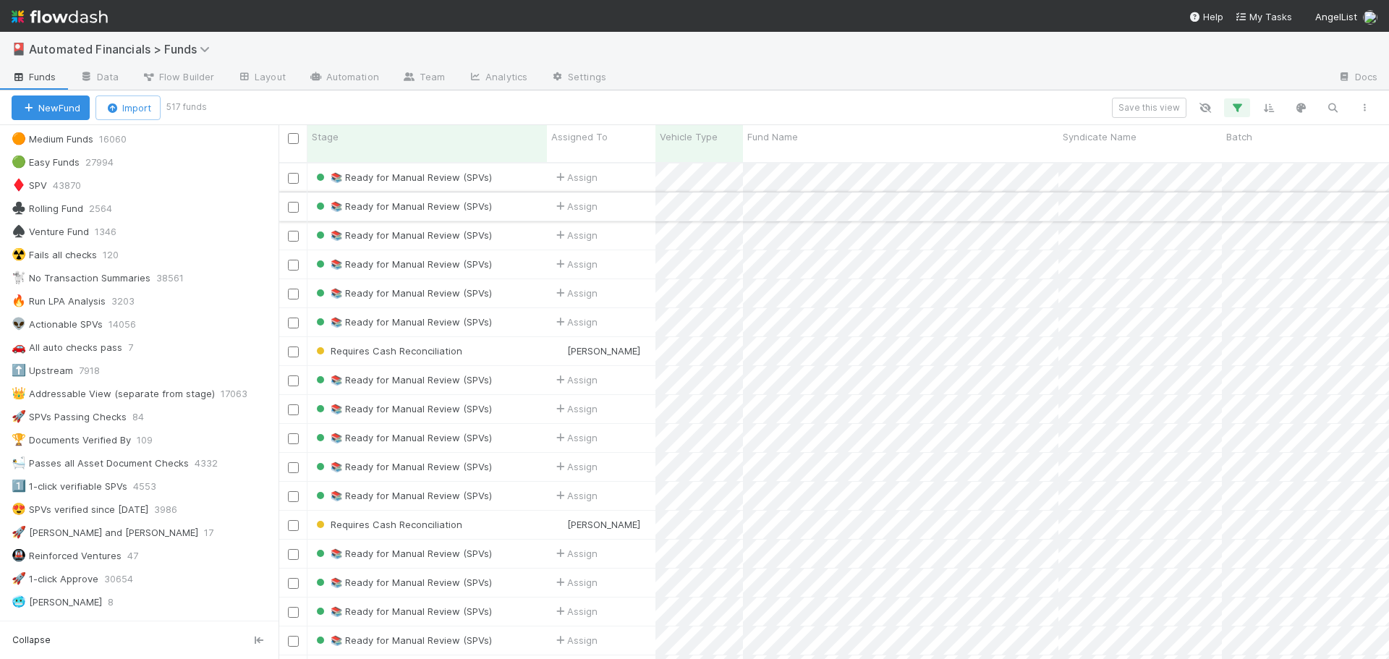
click at [518, 195] on div "📚 Ready for Manual Review (SPVs)" at bounding box center [426, 206] width 239 height 28
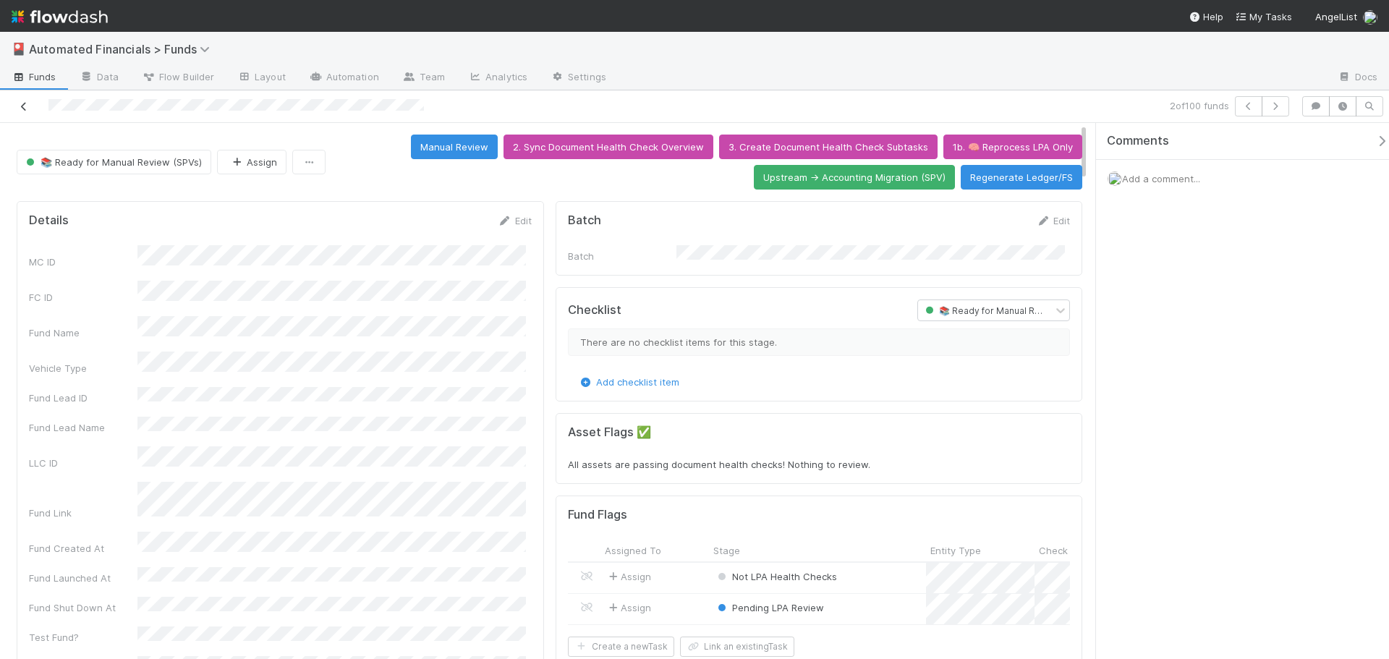
click at [23, 107] on icon at bounding box center [24, 106] width 14 height 9
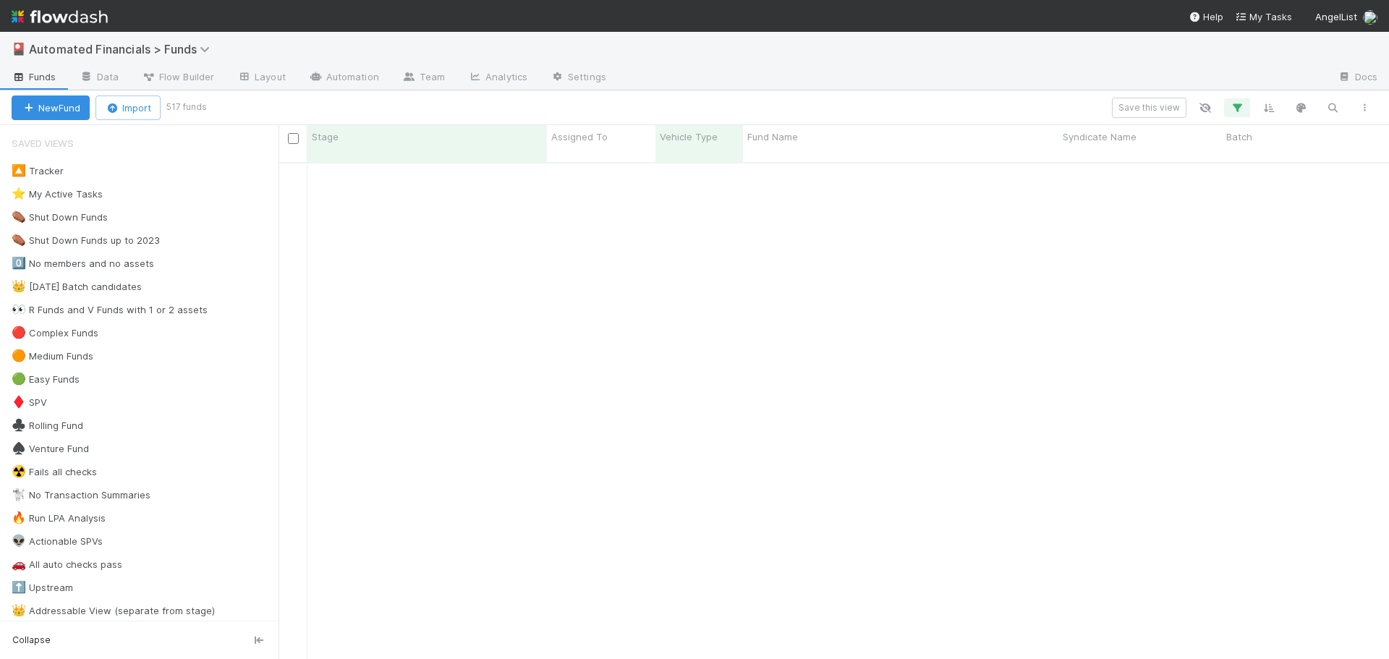
scroll to position [651, 0]
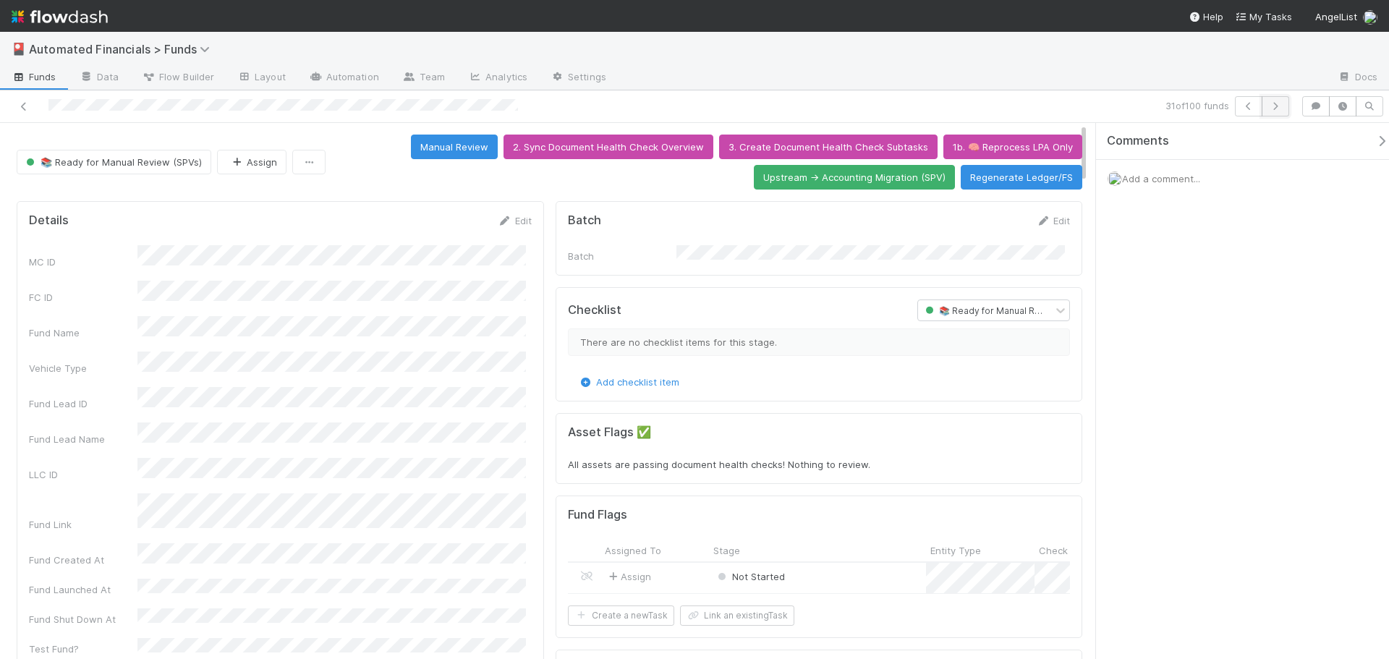
click at [1276, 110] on icon "button" at bounding box center [1275, 106] width 14 height 9
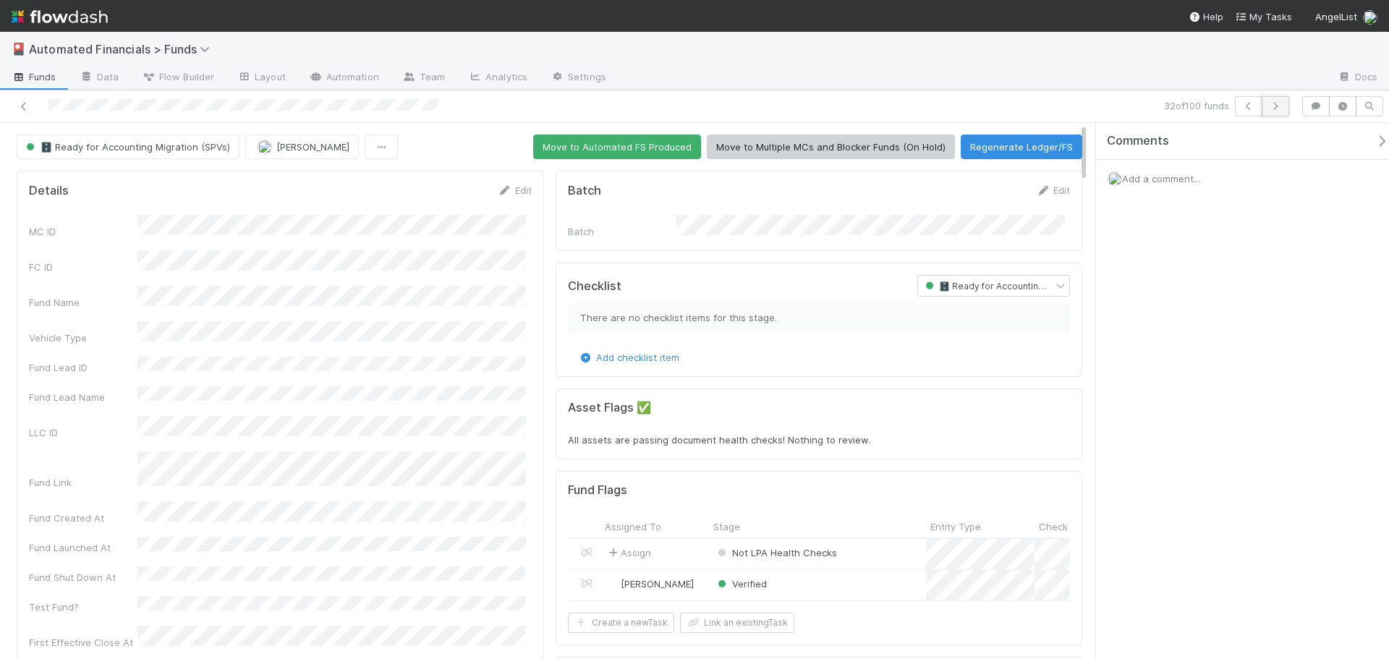
click at [1276, 109] on icon "button" at bounding box center [1275, 106] width 14 height 9
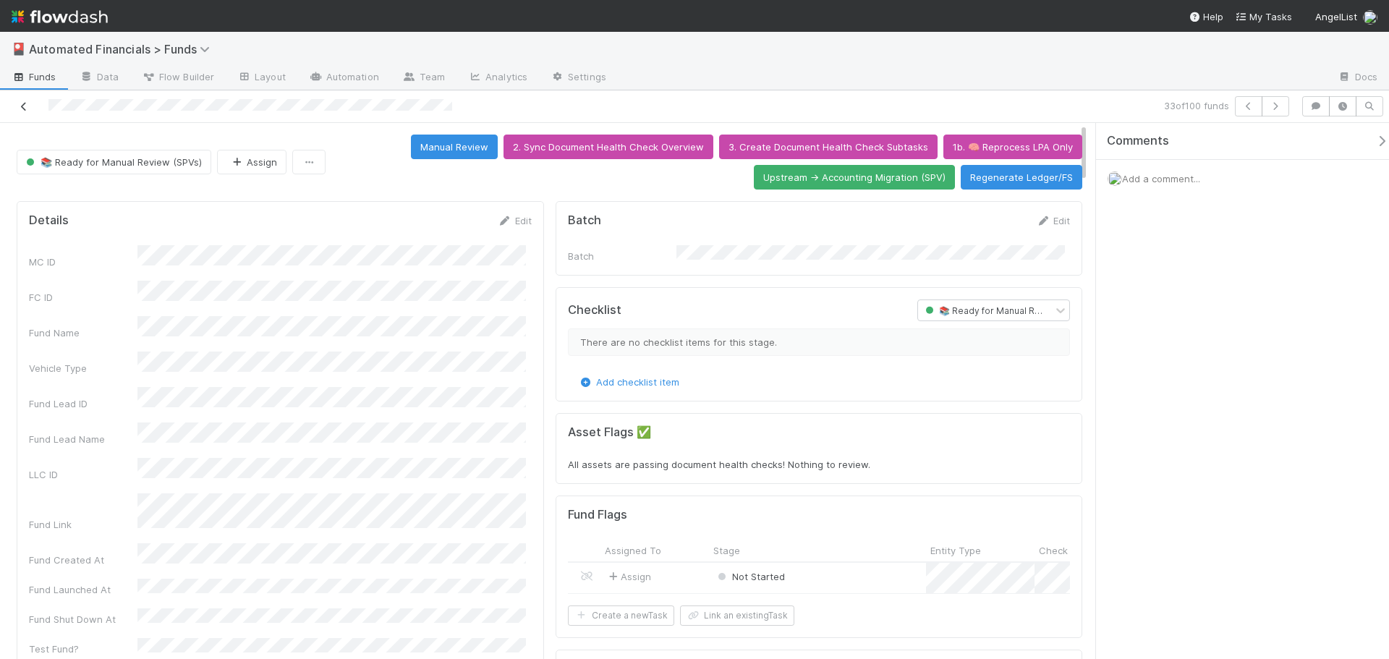
click at [23, 105] on icon at bounding box center [24, 106] width 14 height 9
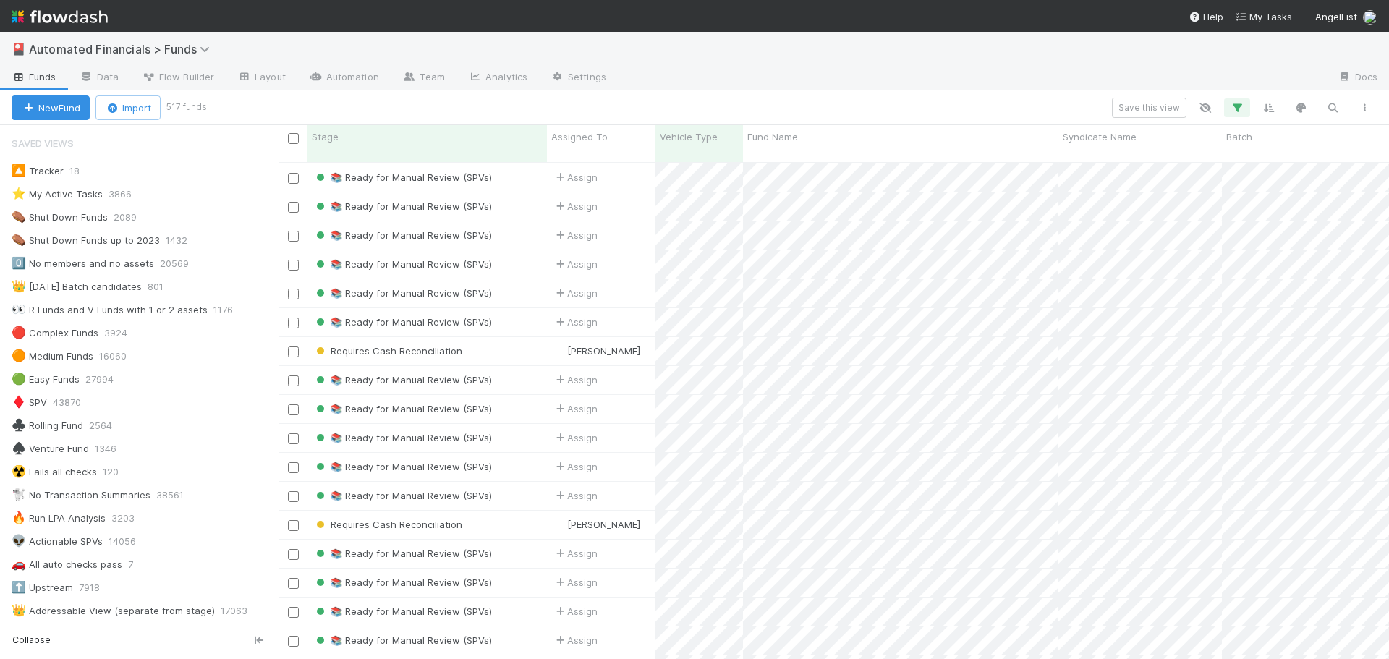
scroll to position [498, 1100]
click at [1238, 110] on icon "button" at bounding box center [1237, 107] width 14 height 13
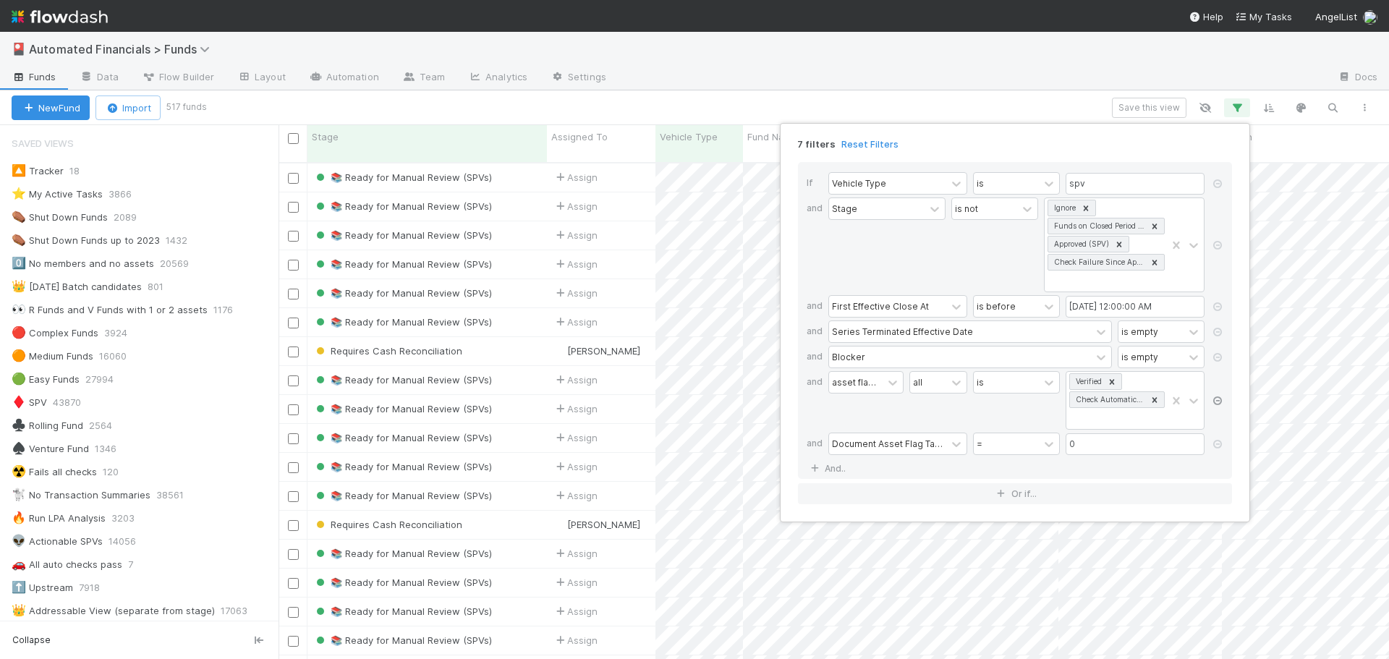
click at [1218, 399] on icon at bounding box center [1217, 400] width 14 height 9
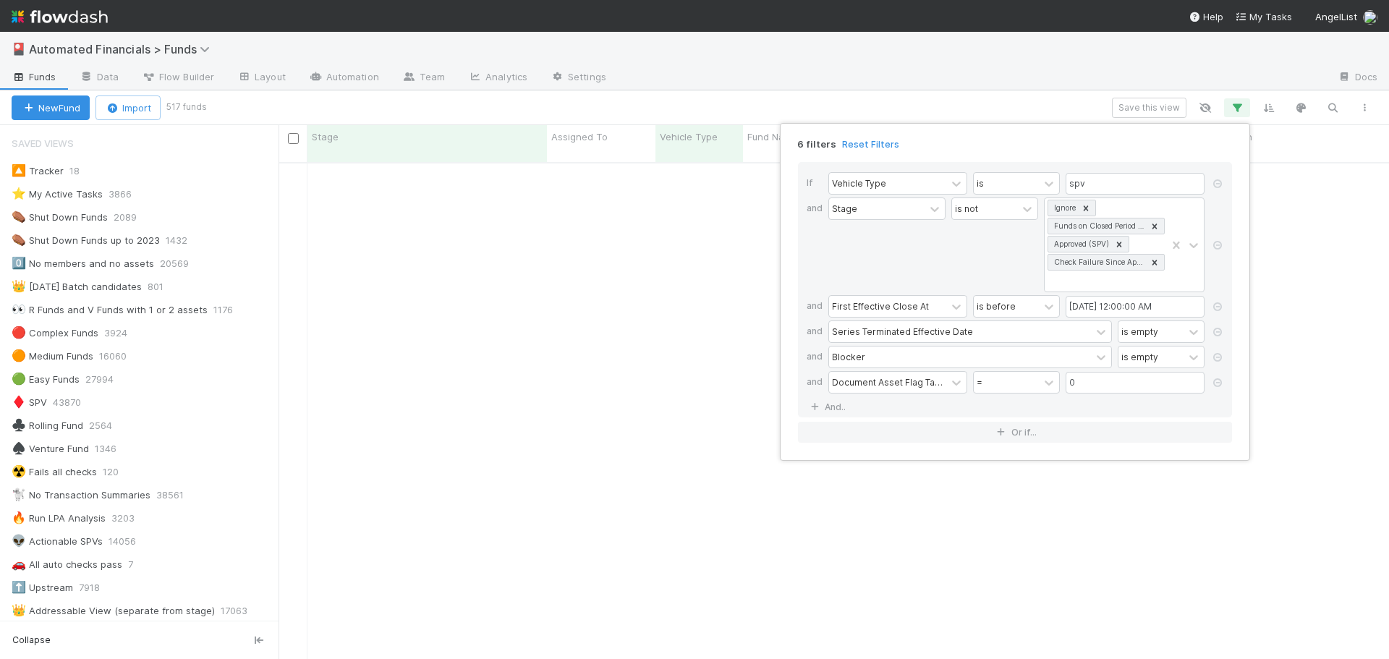
click at [1140, 406] on div "If Vehicle Type is spv and Stage is not Ignore Funds on Closed Period Accountin…" at bounding box center [1015, 289] width 434 height 255
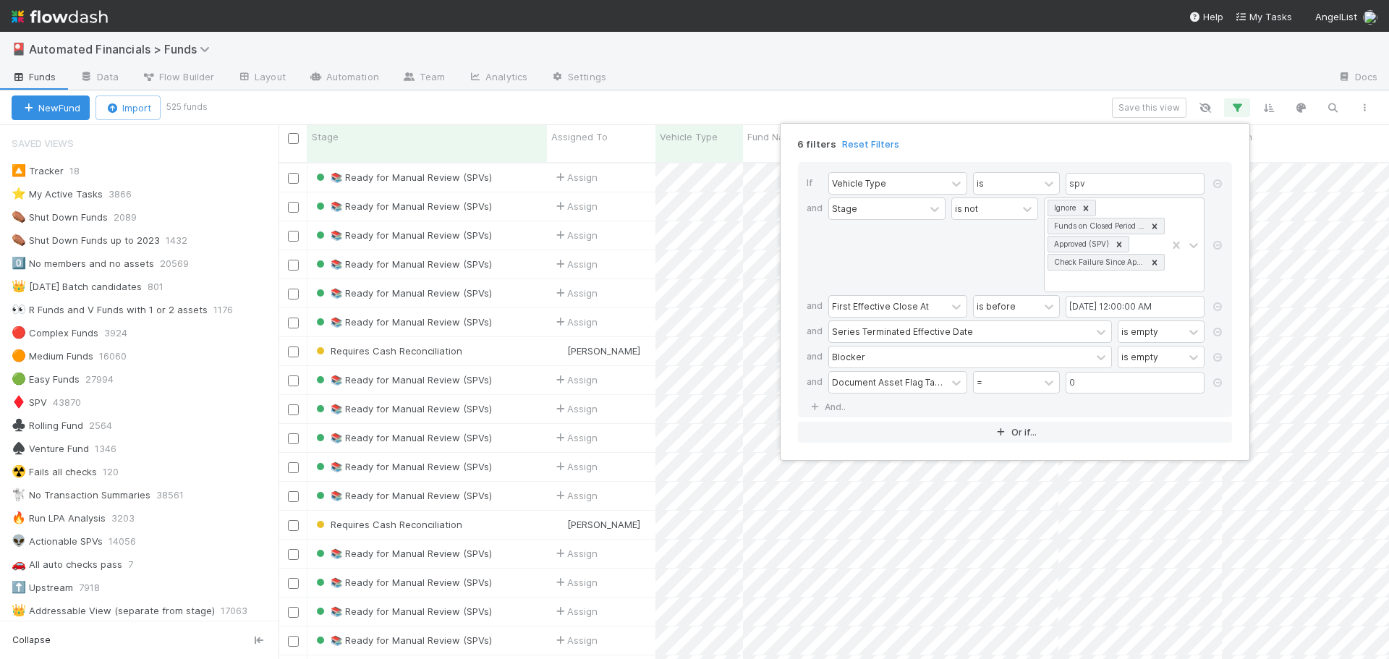
click at [1218, 382] on icon at bounding box center [1217, 382] width 14 height 9
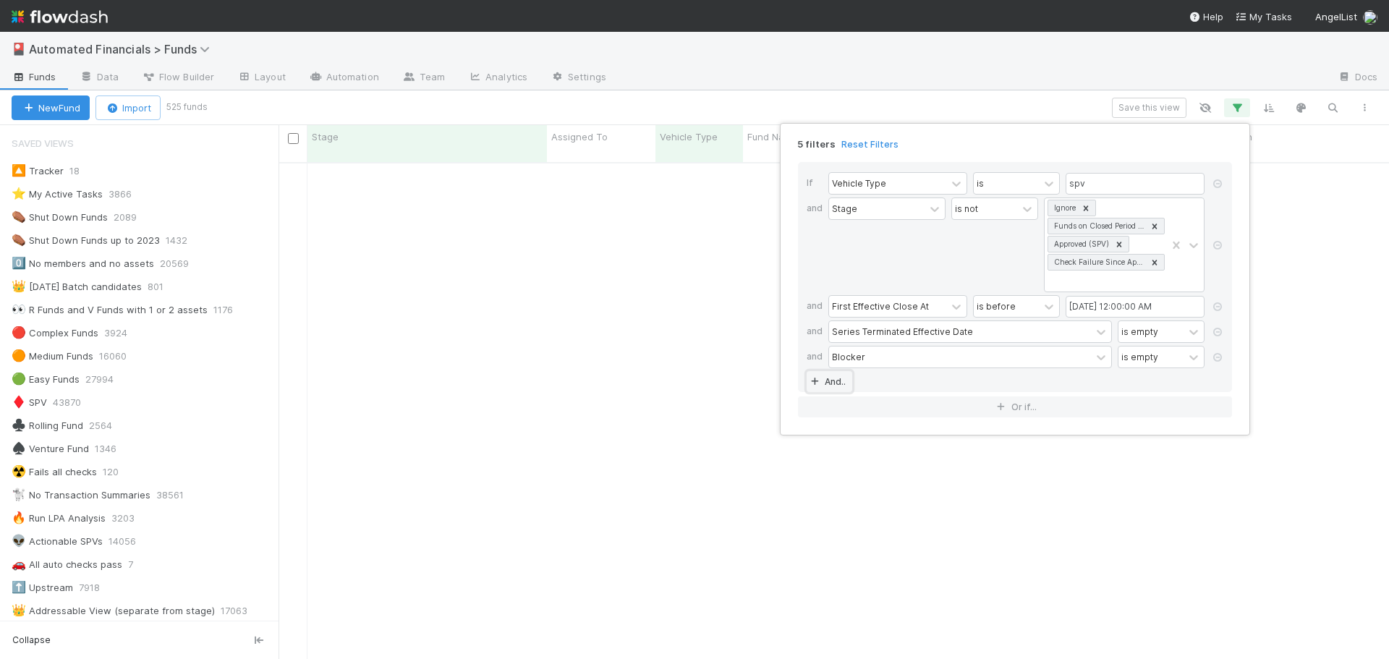
click at [837, 383] on link "And.." at bounding box center [830, 381] width 46 height 21
click at [870, 376] on div "Assigned To" at bounding box center [858, 382] width 53 height 13
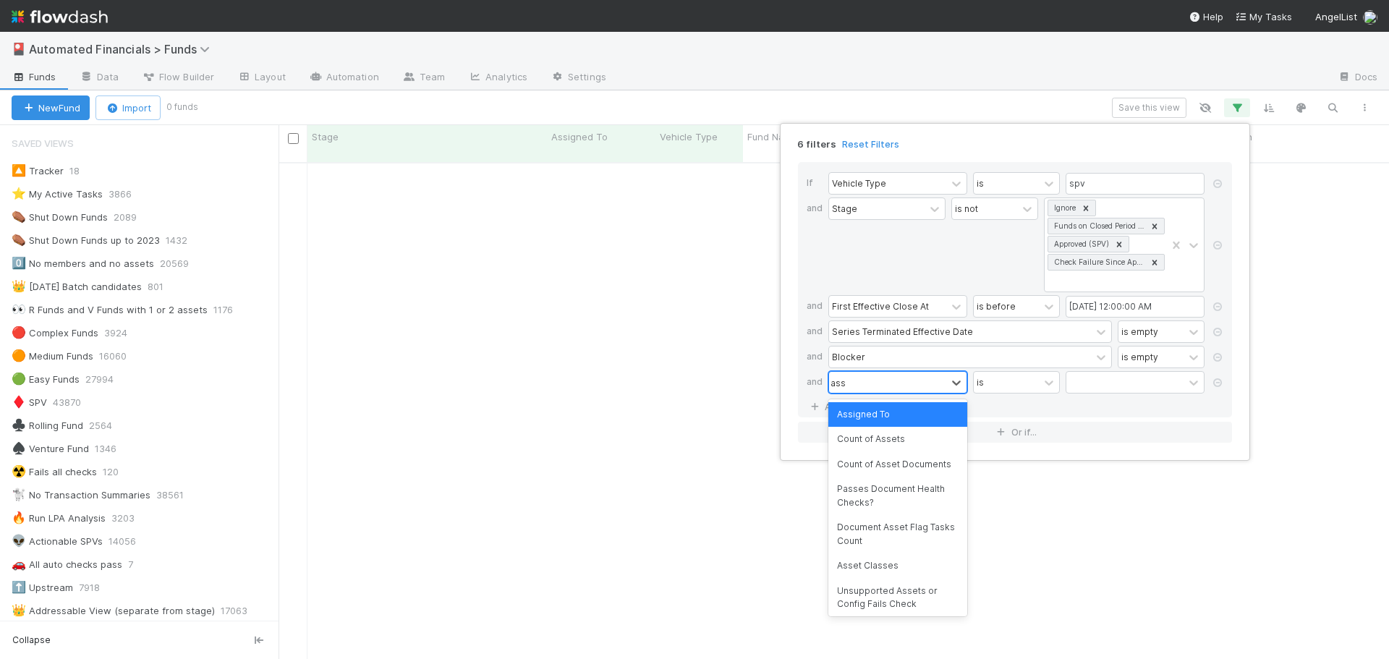
scroll to position [487, 1100]
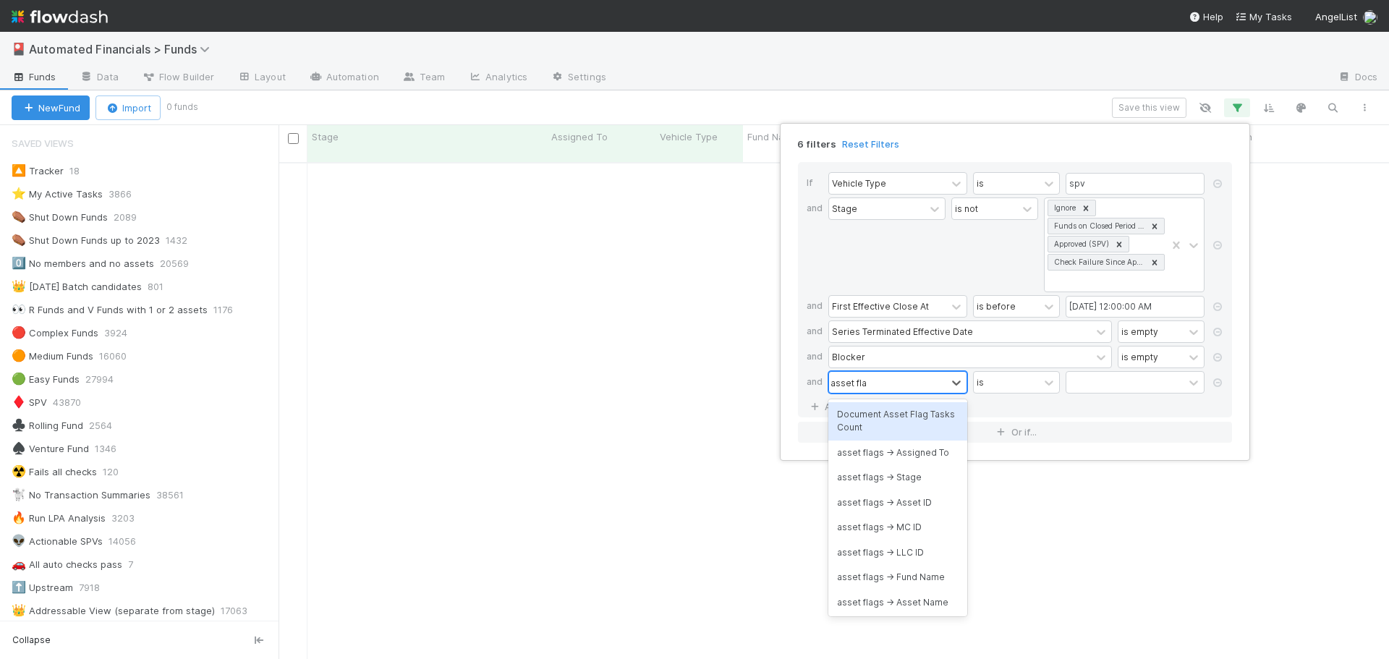
type input "asset flag"
click at [888, 476] on div "asset flags -> Stage" at bounding box center [897, 477] width 139 height 25
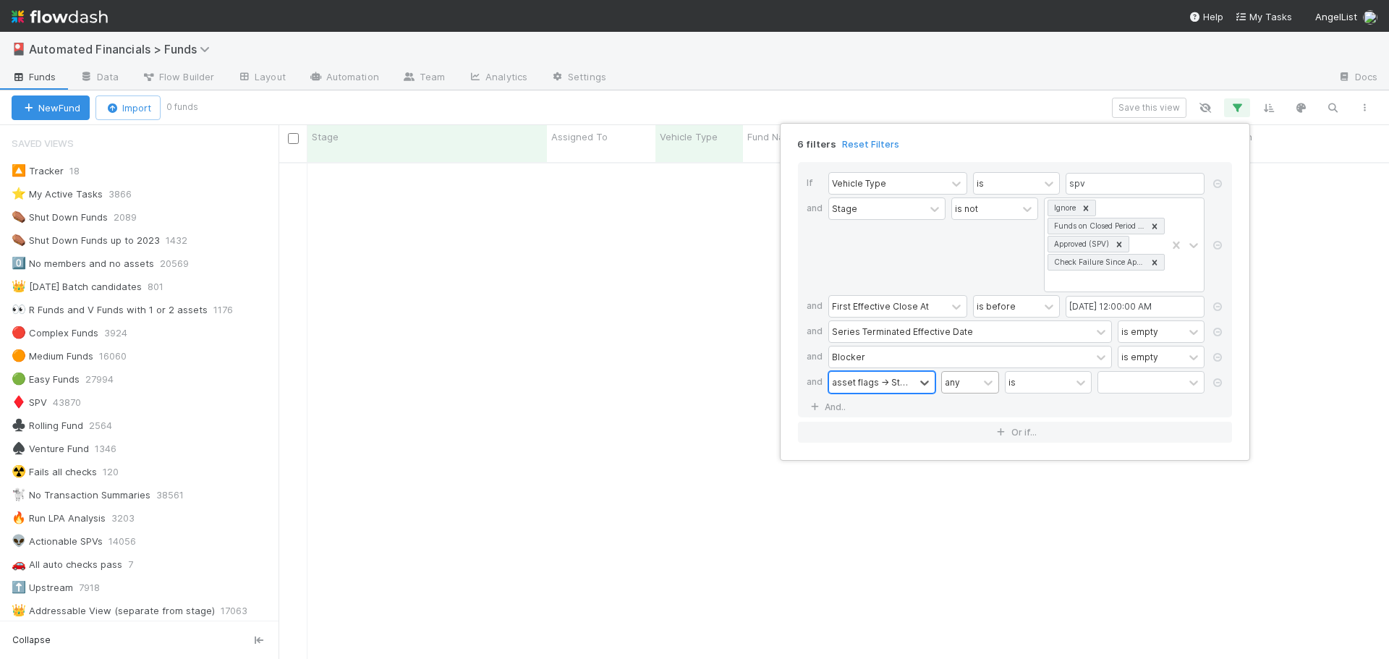
click at [972, 389] on div "any" at bounding box center [960, 382] width 36 height 21
click at [972, 408] on div "all" at bounding box center [970, 414] width 58 height 25
click at [972, 381] on div "all" at bounding box center [960, 382] width 36 height 21
click at [967, 435] on div "any" at bounding box center [970, 439] width 58 height 25
click at [960, 386] on div "any" at bounding box center [960, 382] width 36 height 21
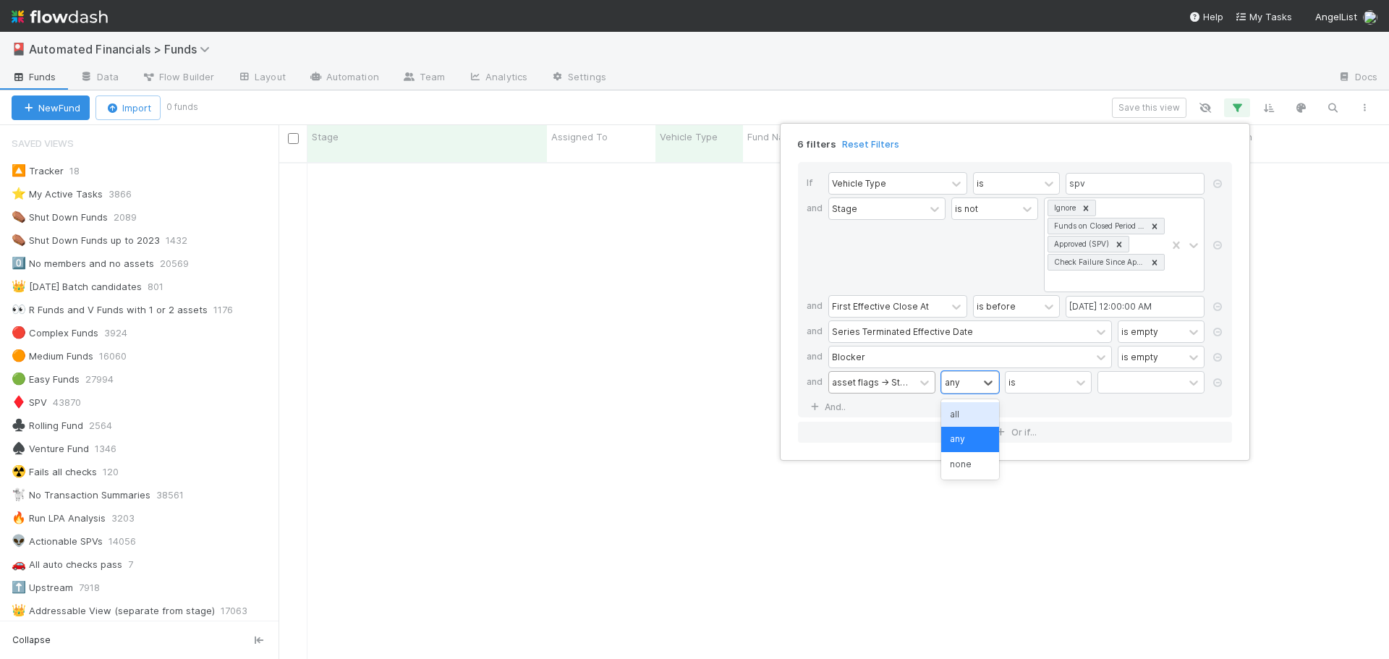
click at [969, 413] on div "all" at bounding box center [970, 414] width 58 height 25
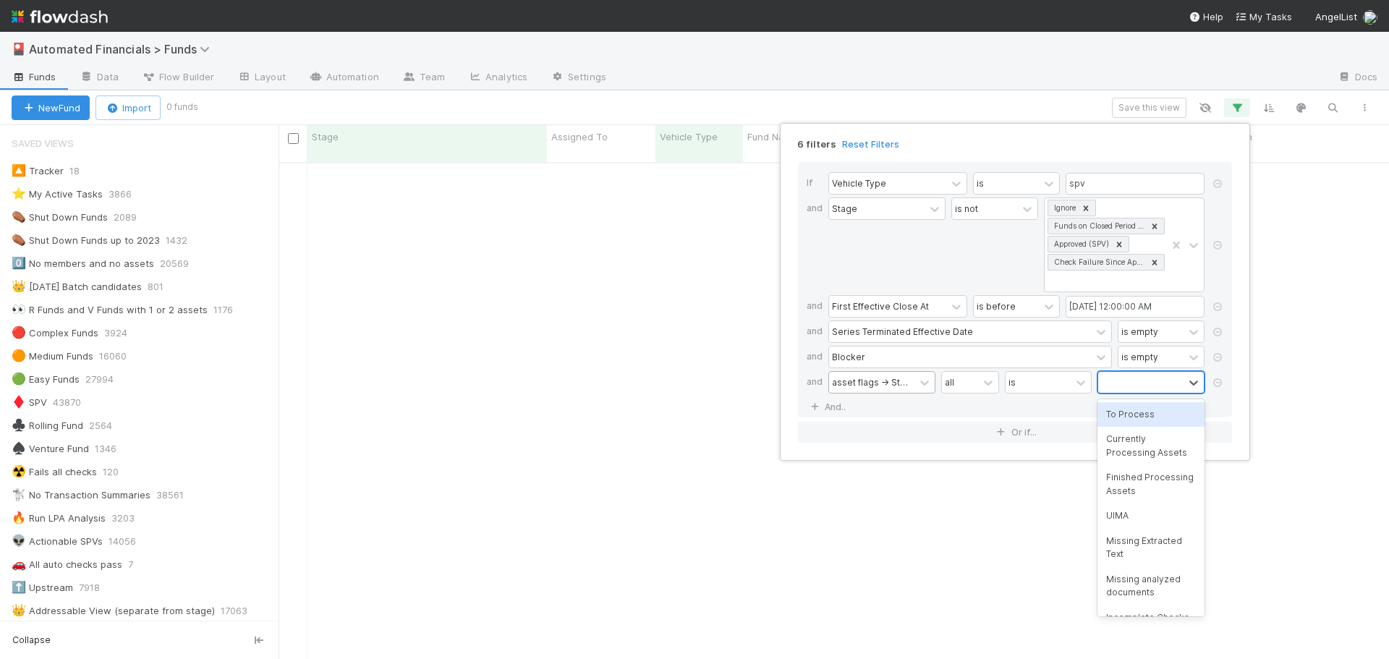
click at [1111, 383] on div at bounding box center [1140, 382] width 85 height 21
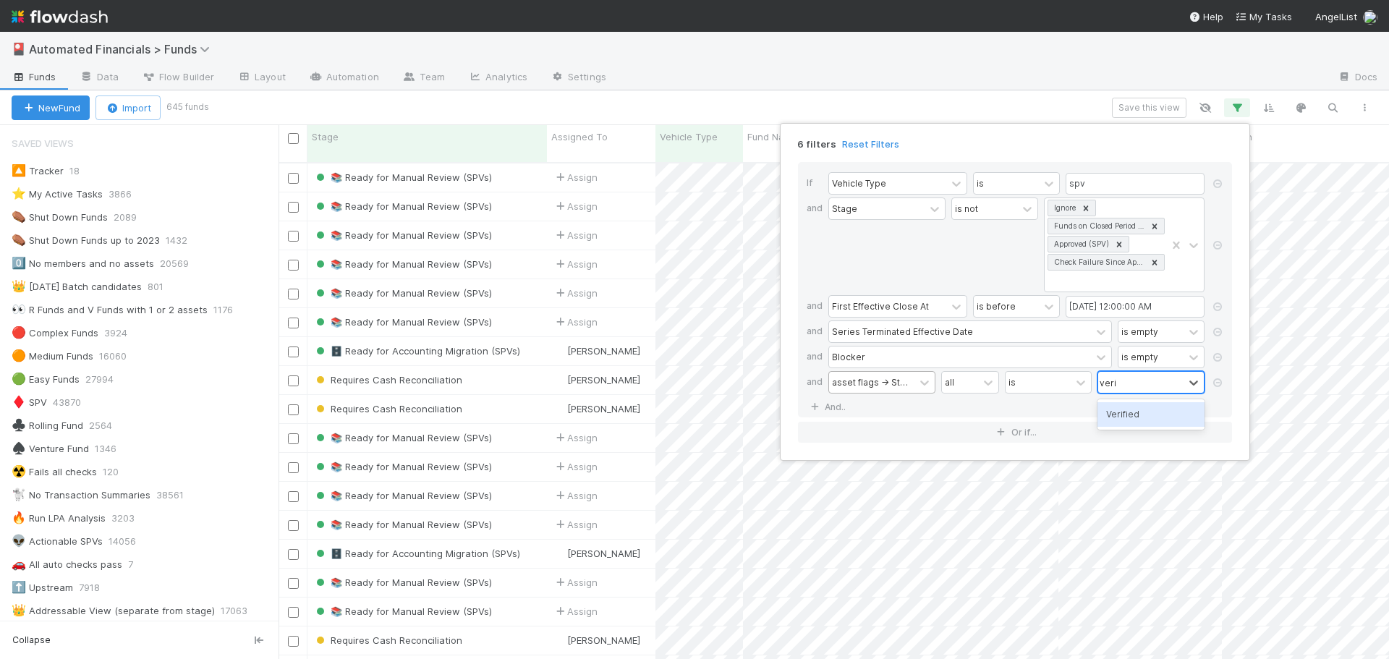
type input "verif"
click at [1128, 413] on div "Verified" at bounding box center [1151, 414] width 107 height 25
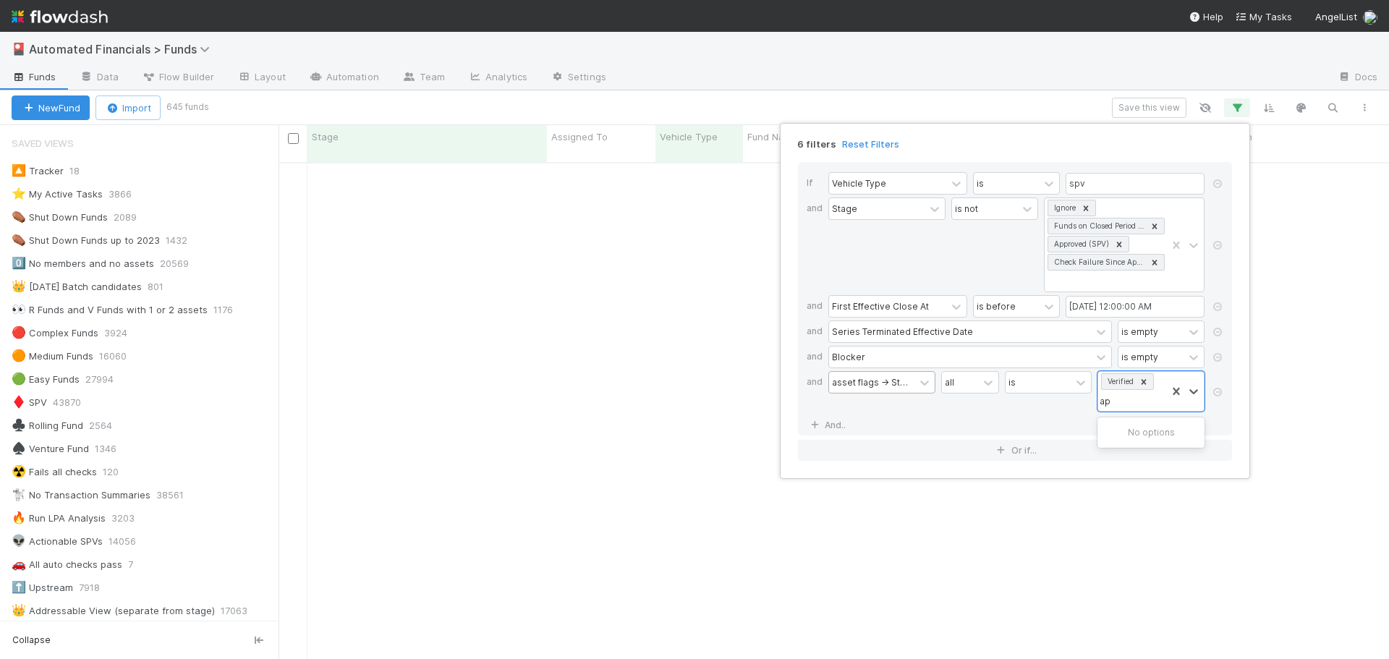
type input "a"
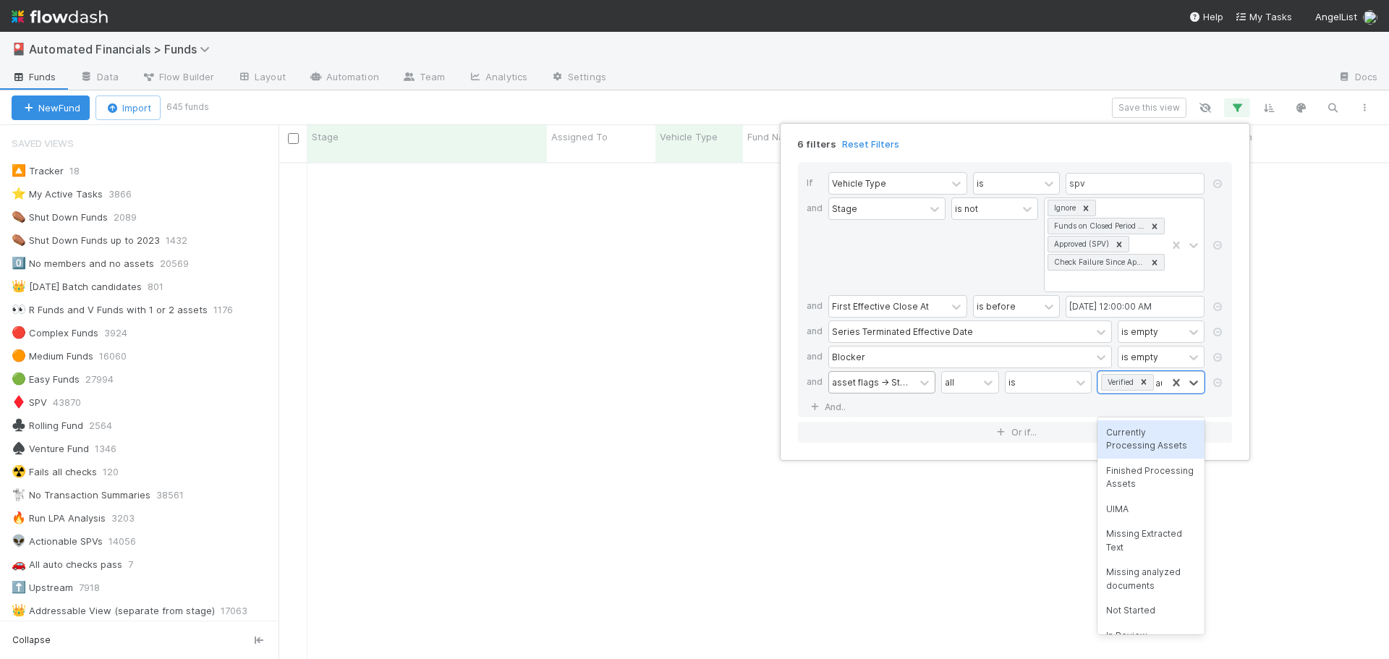
type input "aut"
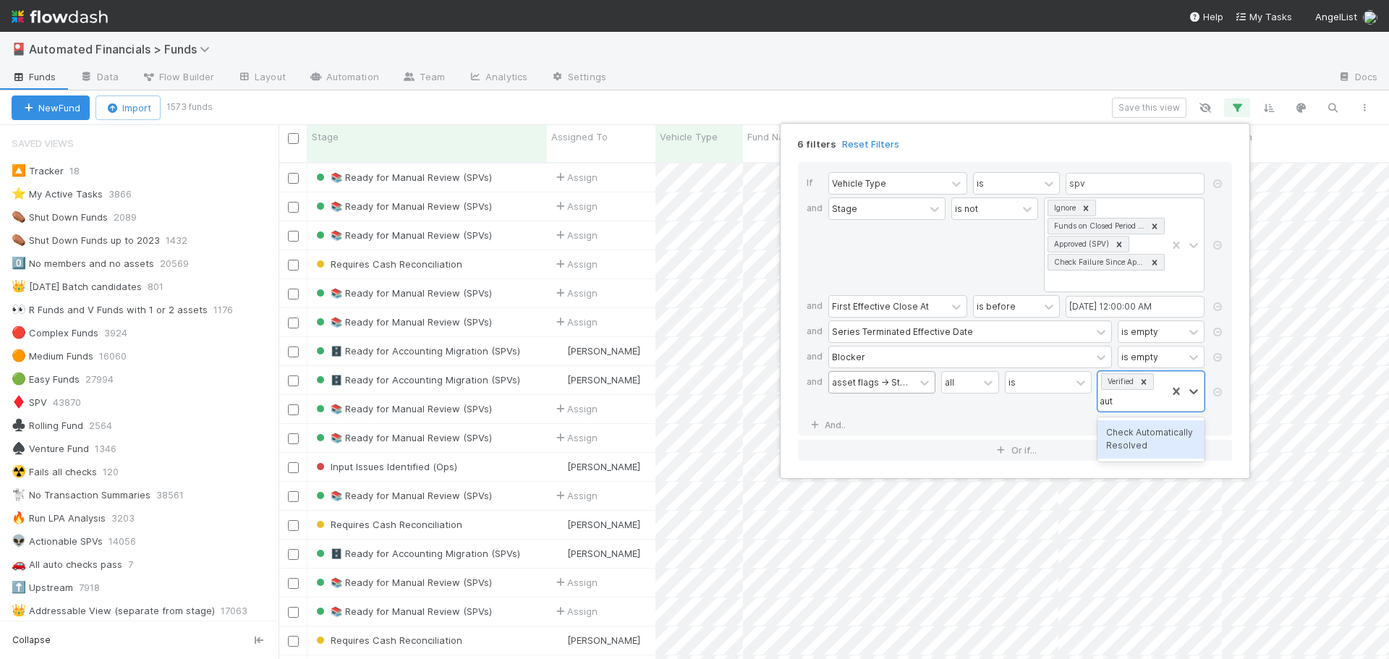
click at [1132, 433] on div "Check Automatically Resolved" at bounding box center [1151, 439] width 107 height 38
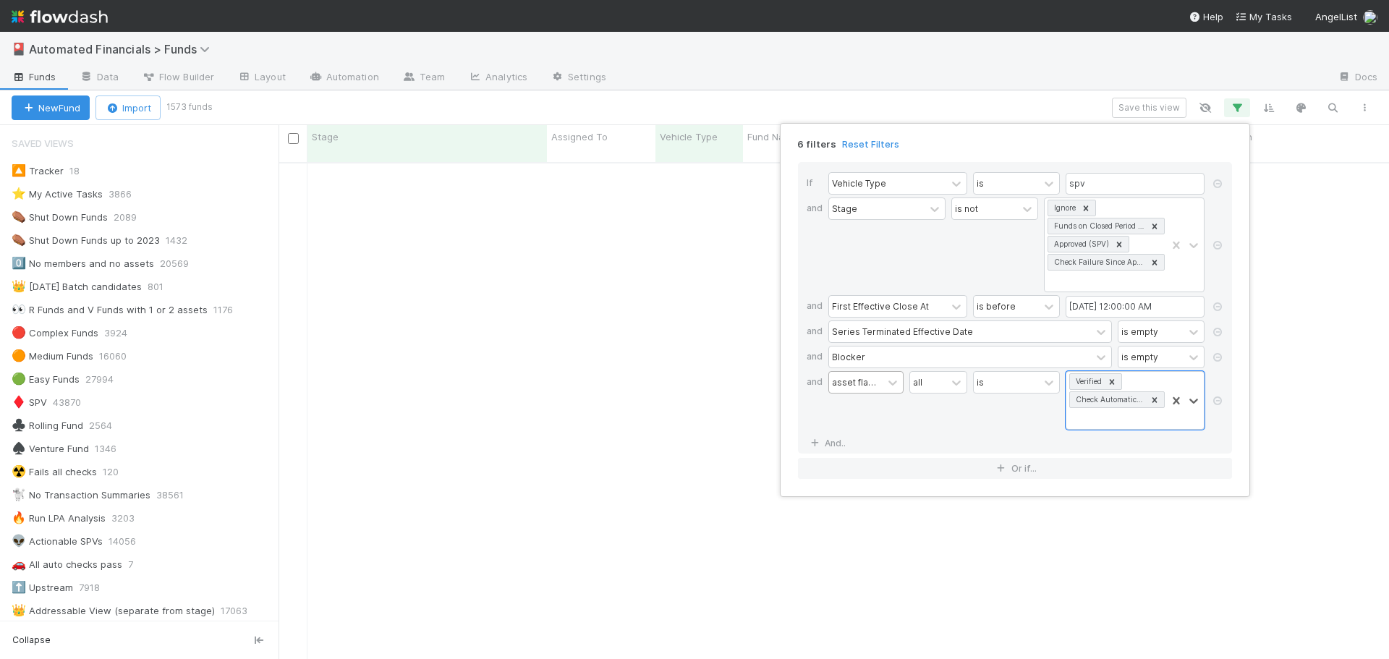
click at [990, 428] on div "is" at bounding box center [1016, 400] width 87 height 59
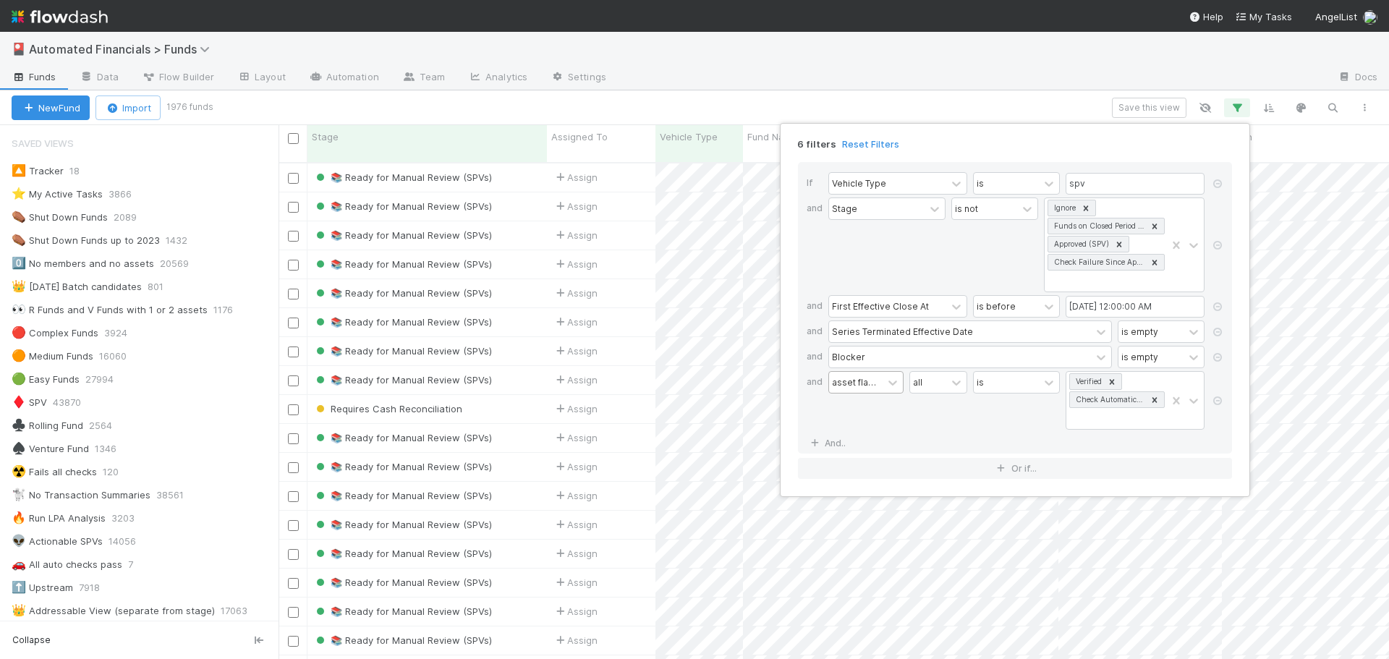
click at [1050, 112] on div "6 filters Reset Filters If Vehicle Type is spv and Stage is not Ignore Funds on…" at bounding box center [694, 329] width 1389 height 659
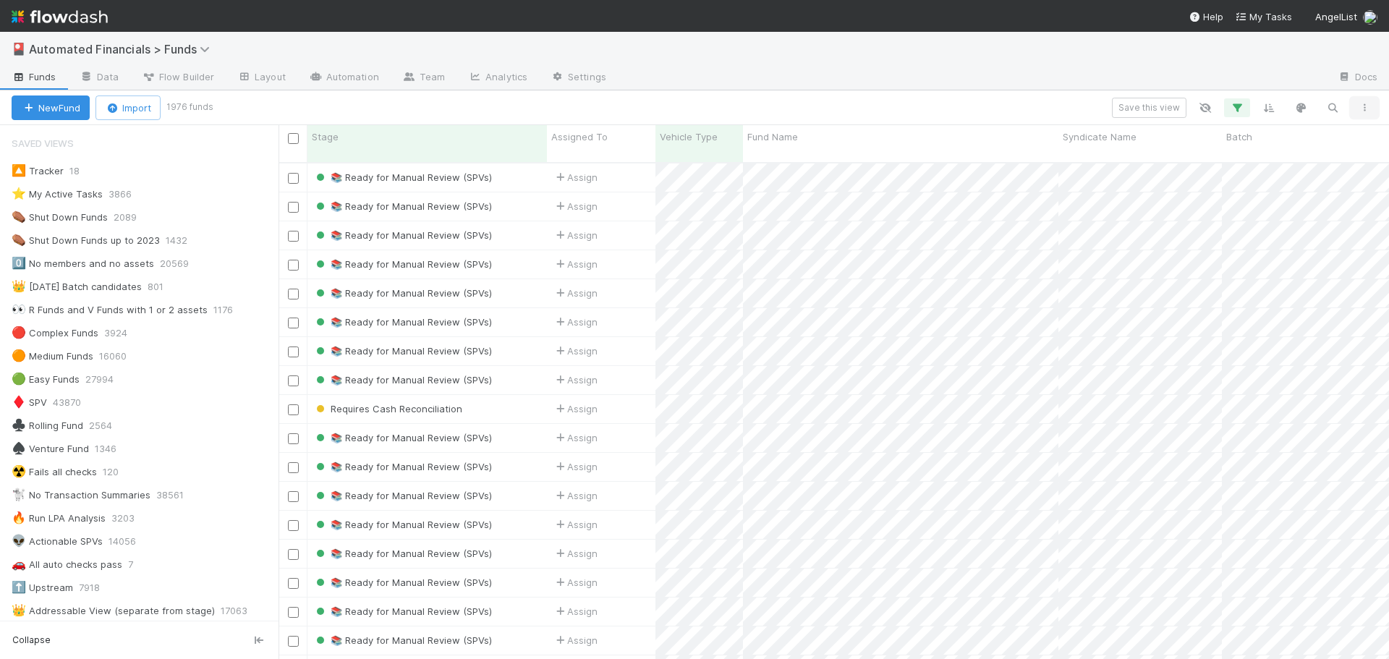
click at [1365, 108] on icon "button" at bounding box center [1364, 107] width 14 height 9
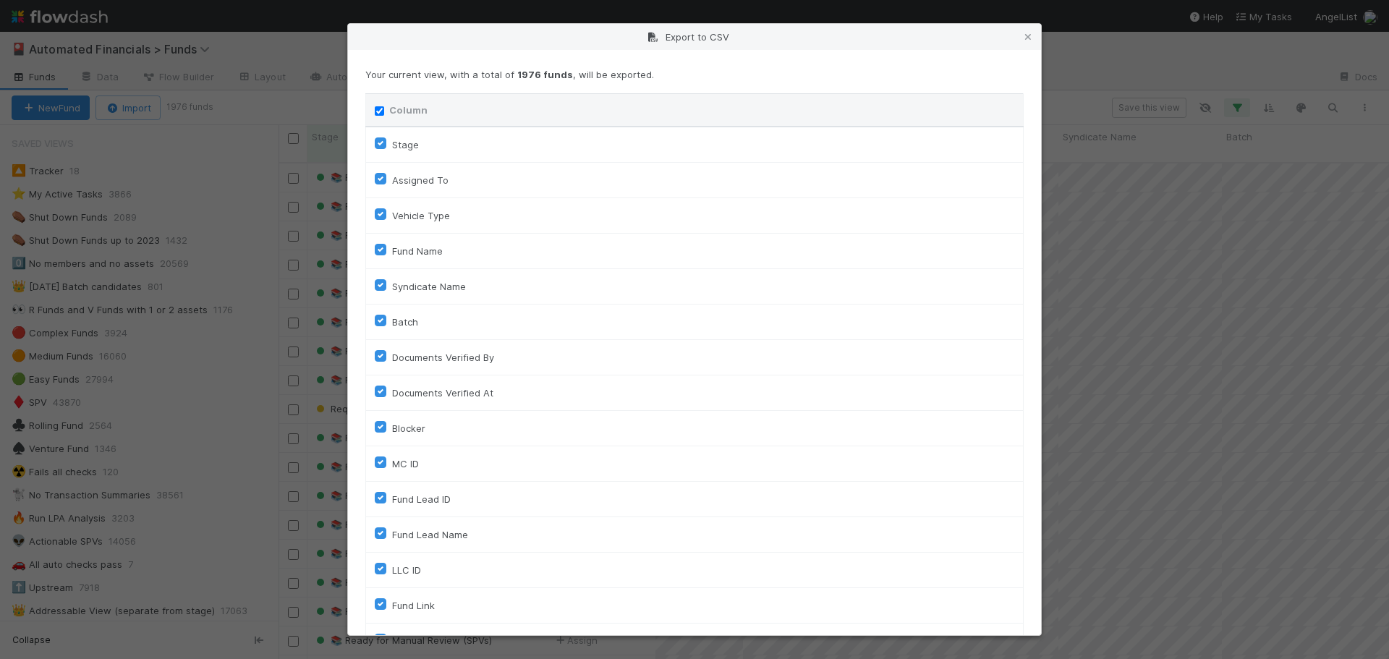
click at [380, 109] on input "Column" at bounding box center [379, 110] width 9 height 9
checkbox input "false"
checkbox To "false"
checkbox input "false"
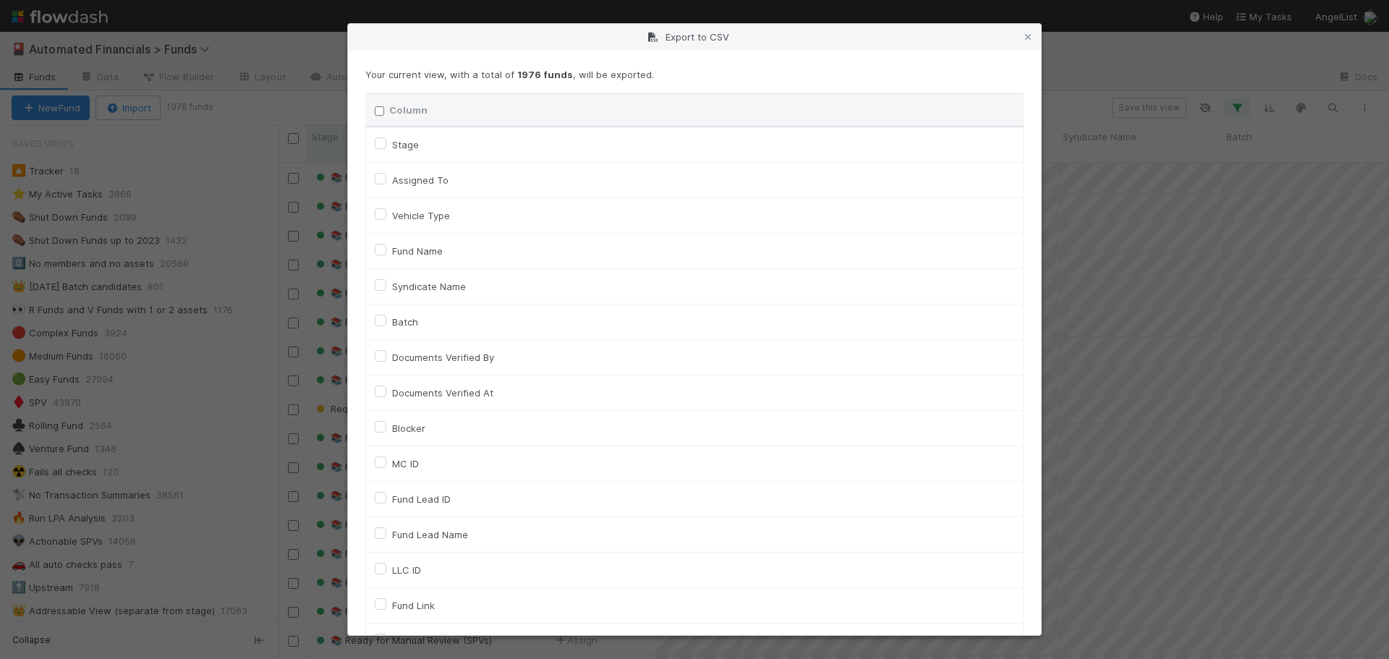
checkbox input "false"
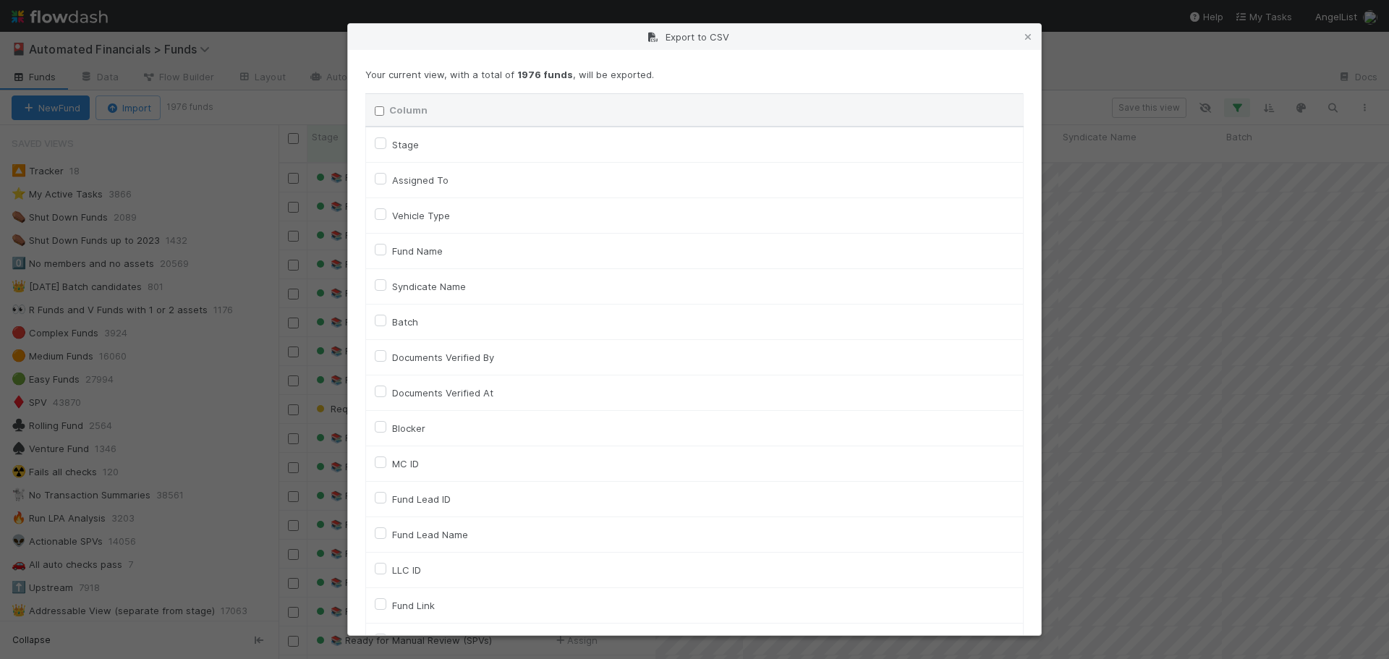
checkbox input "false"
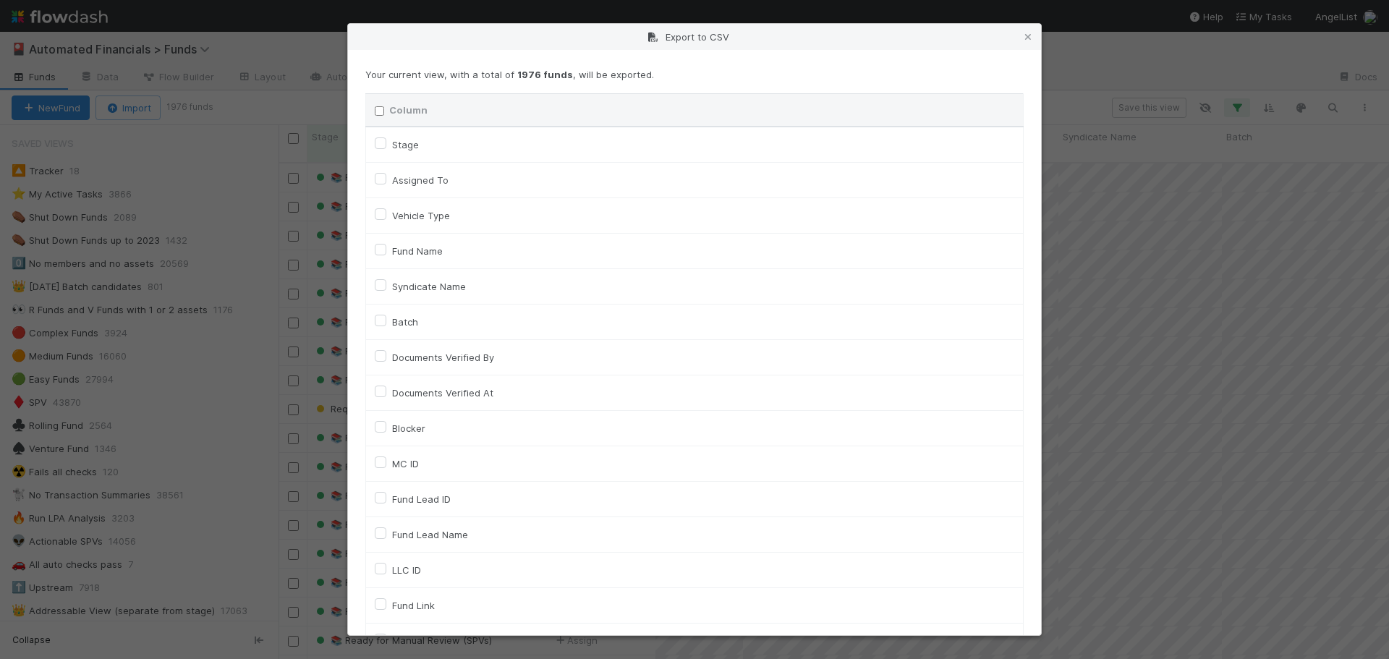
checkbox input "false"
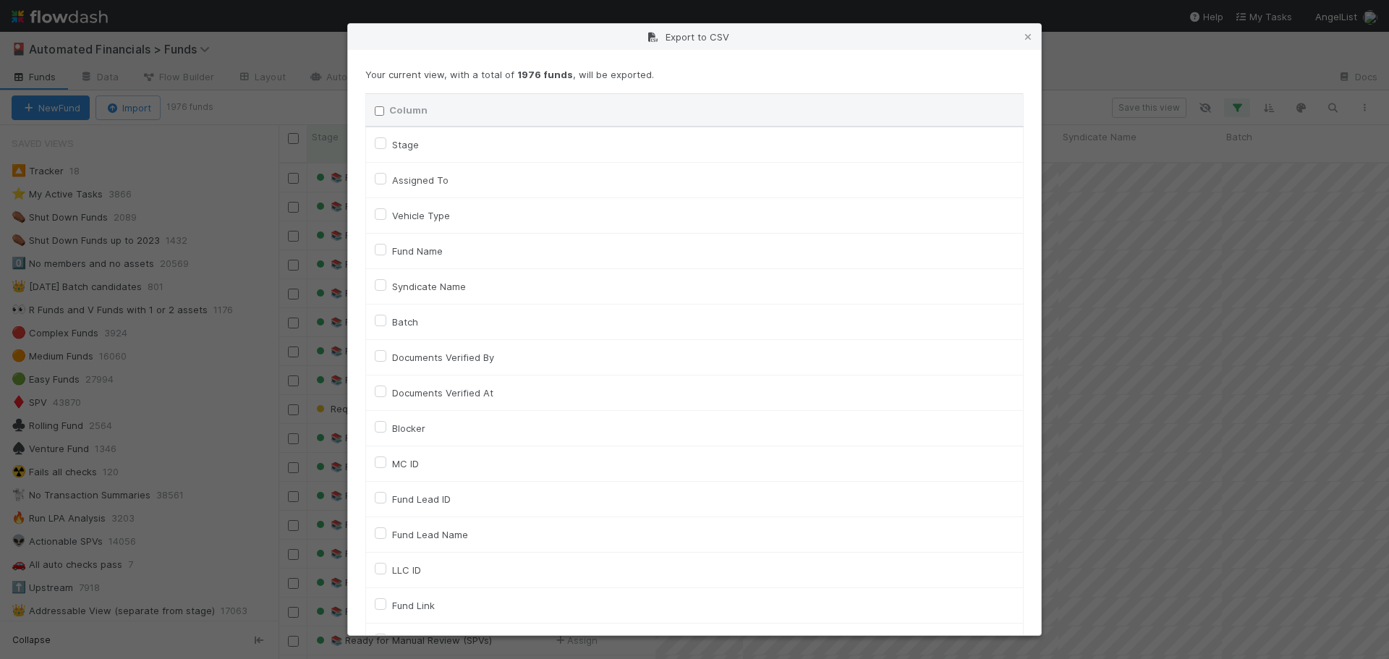
checkbox input "false"
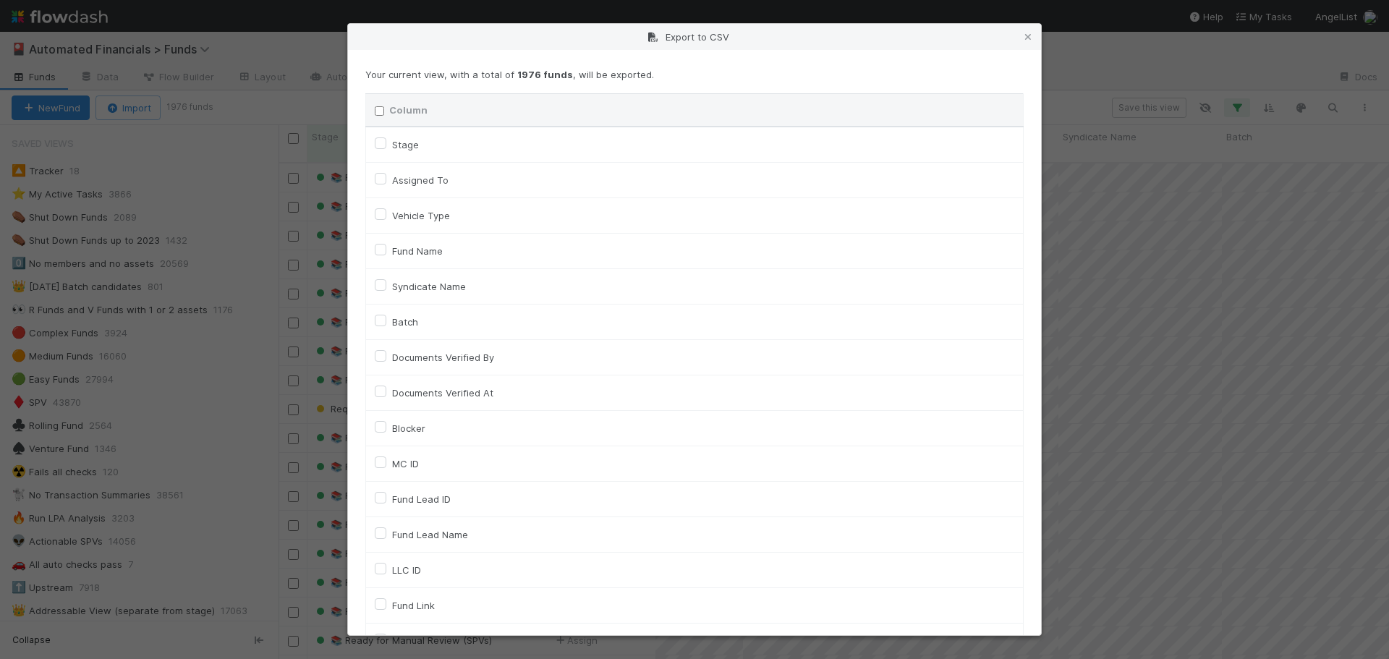
checkbox input "false"
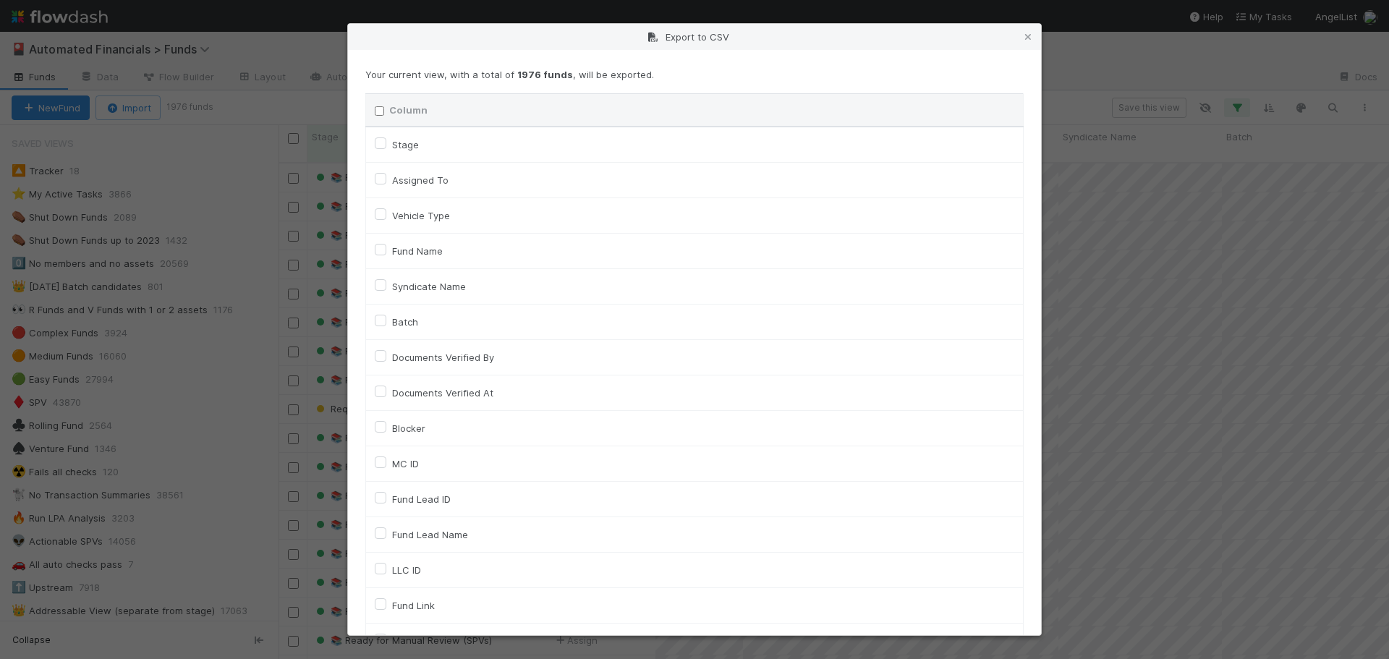
checkbox input "false"
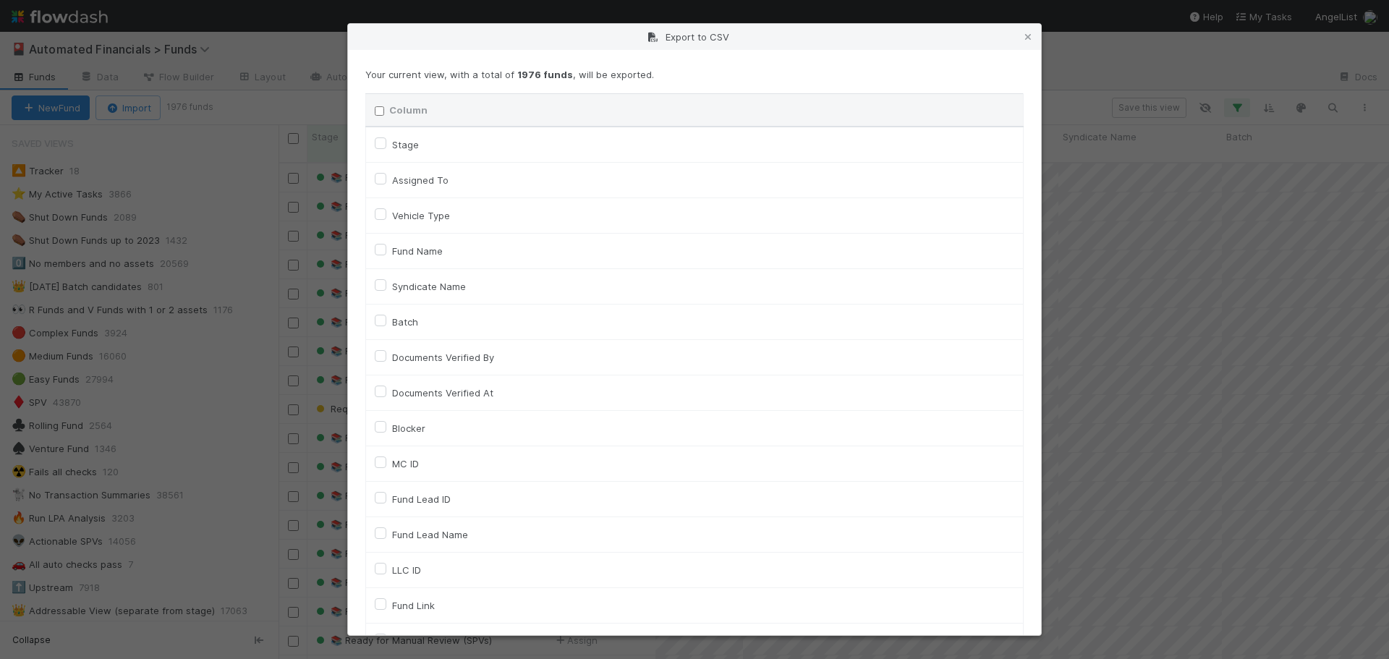
checkbox input "false"
checkbox On "false"
checkbox input "false"
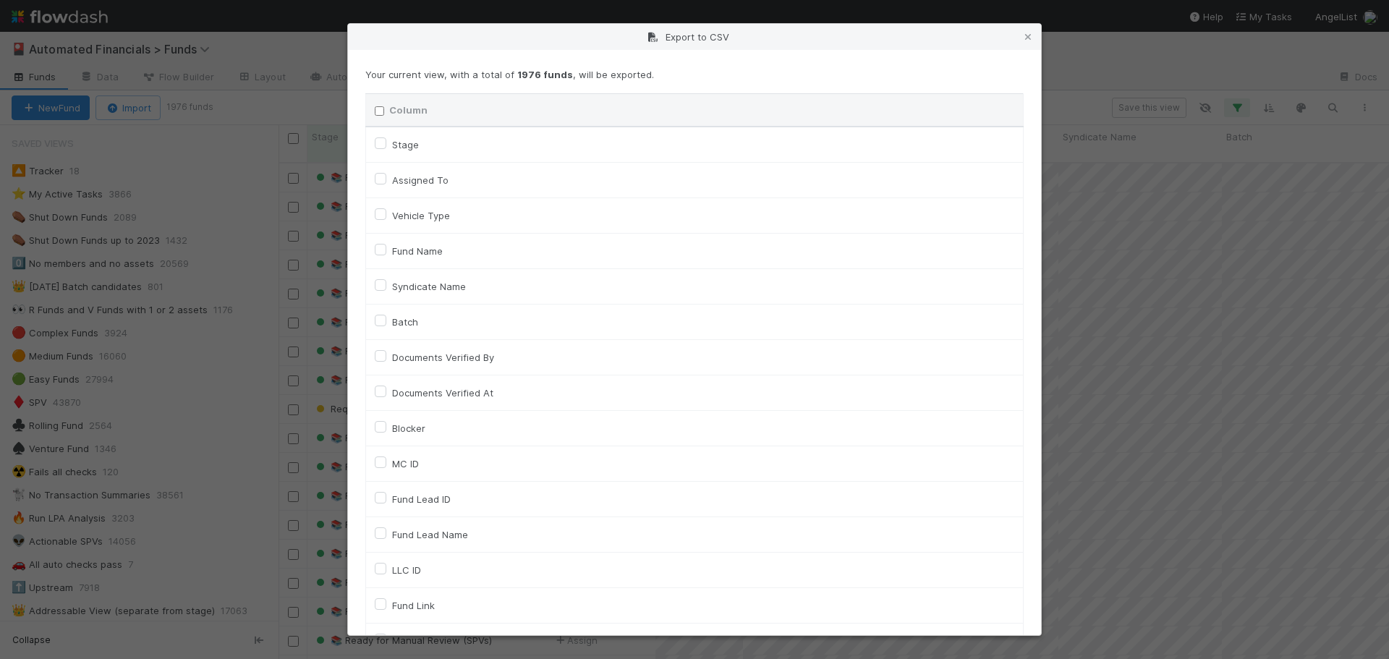
checkbox input "false"
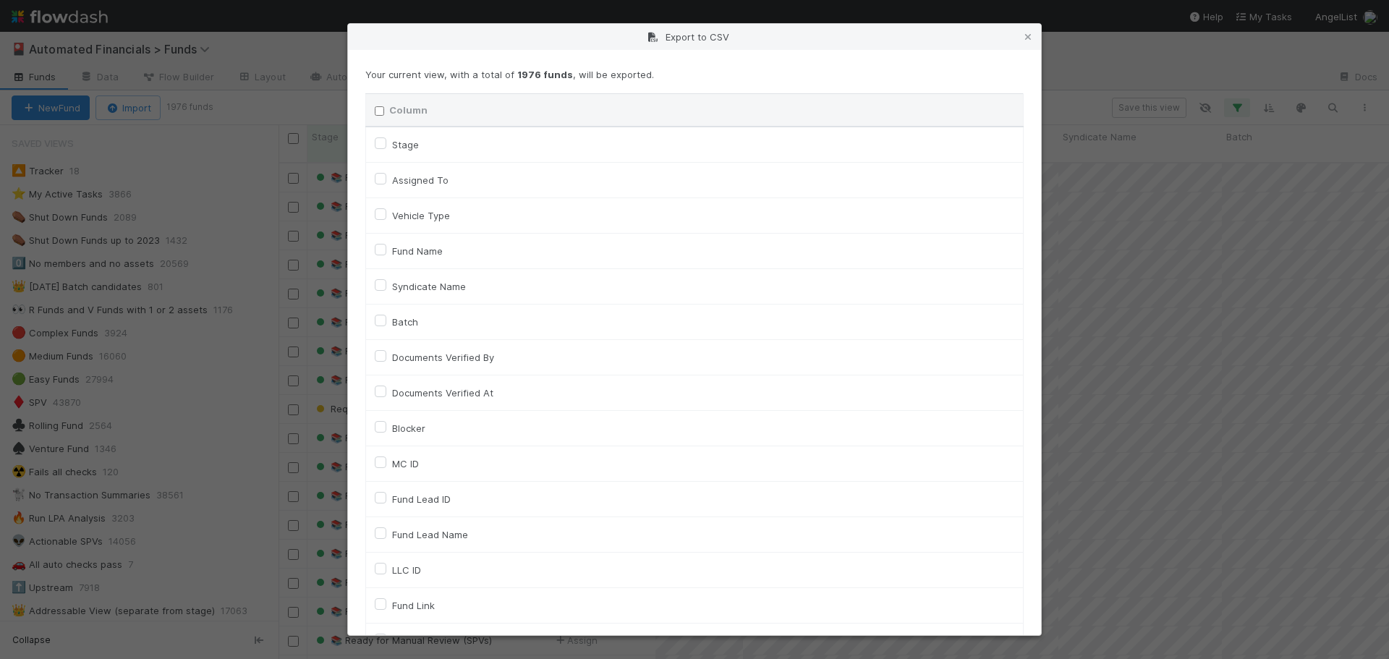
checkbox input "false"
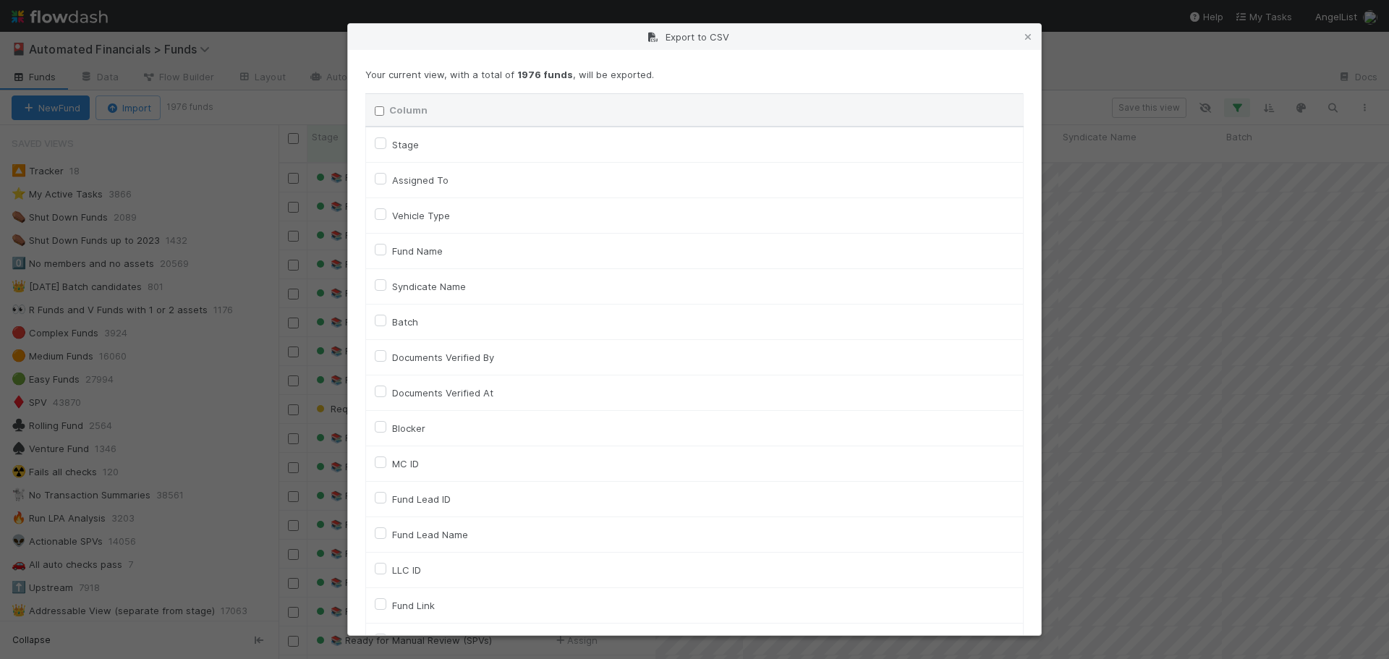
checkbox input "false"
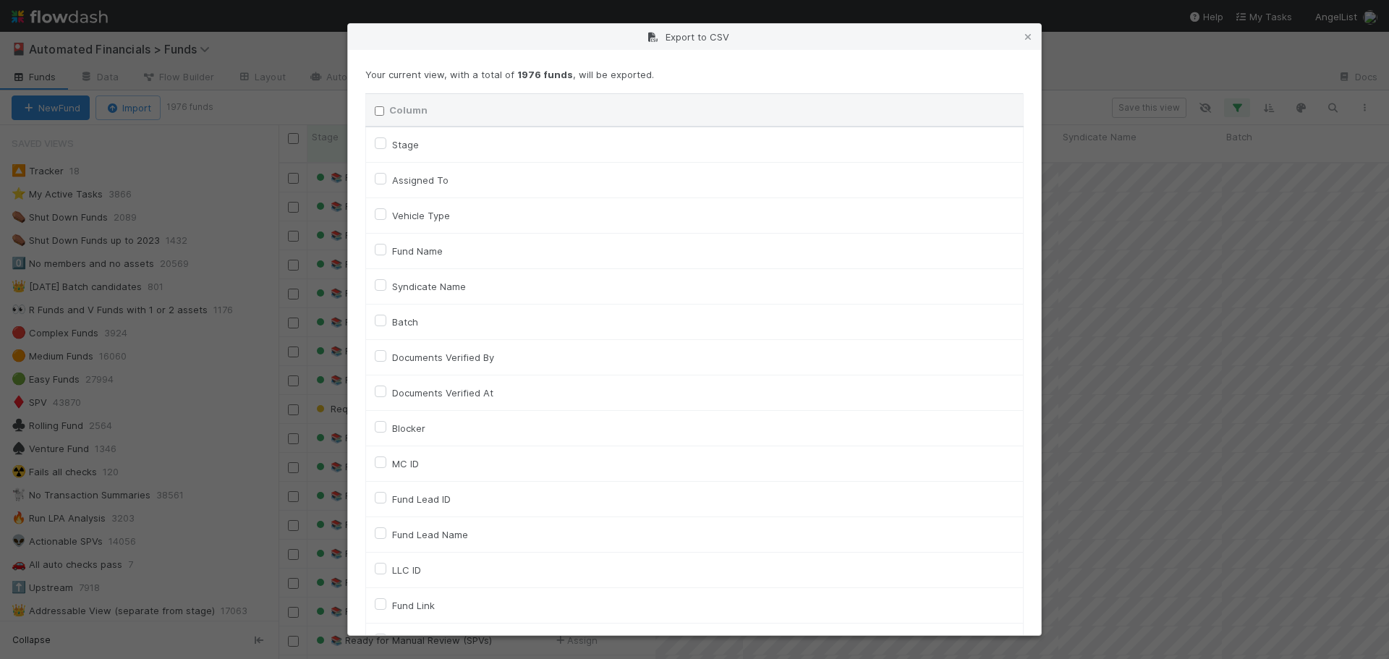
checkbox input "false"
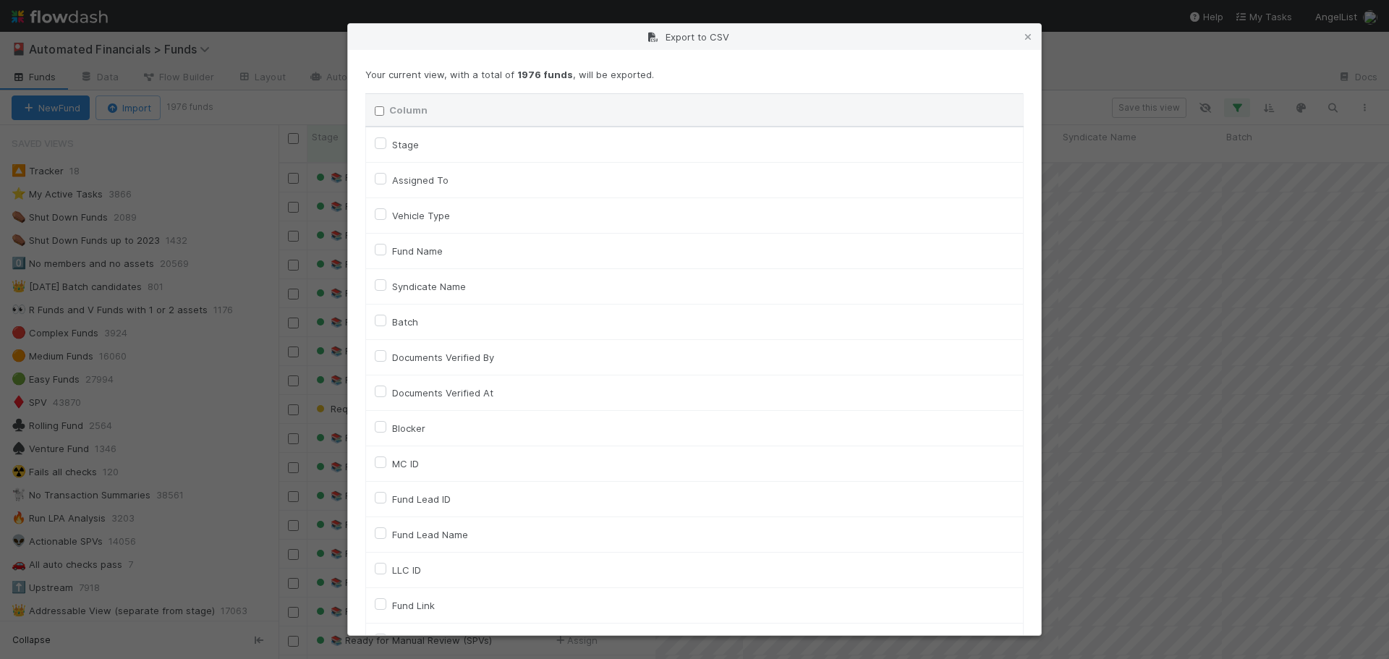
checkbox input "false"
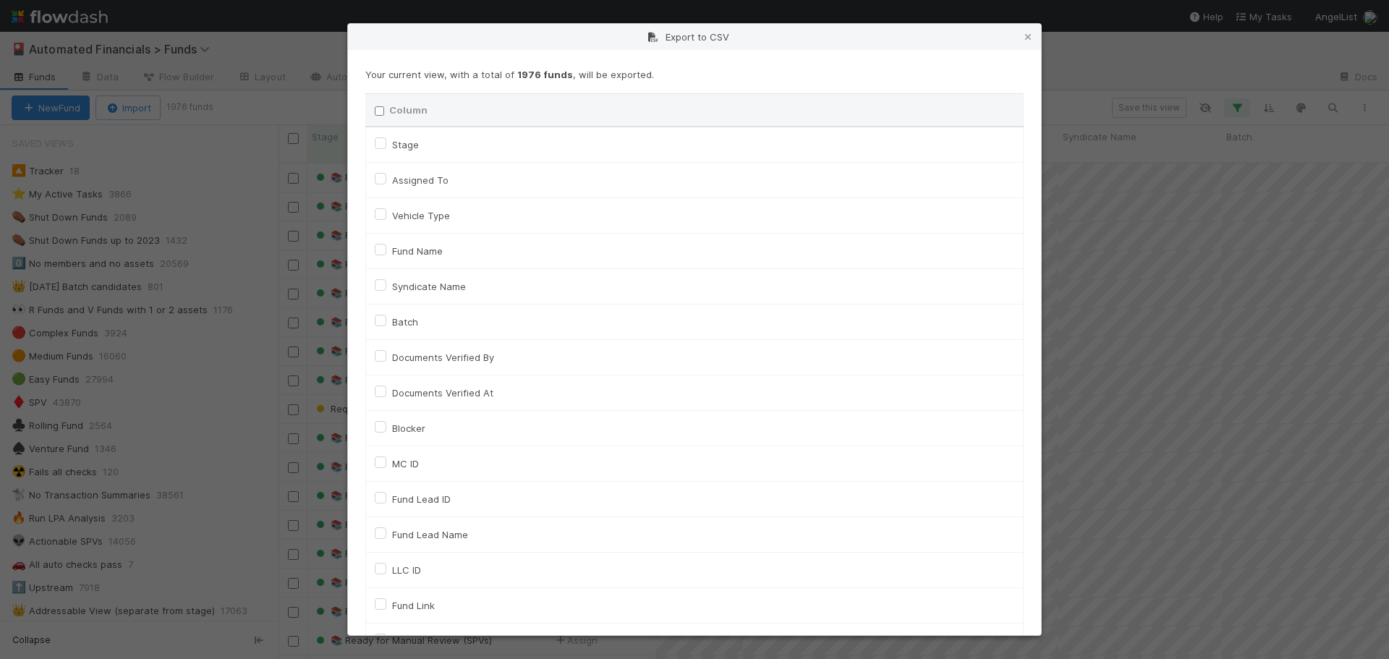
checkbox input "false"
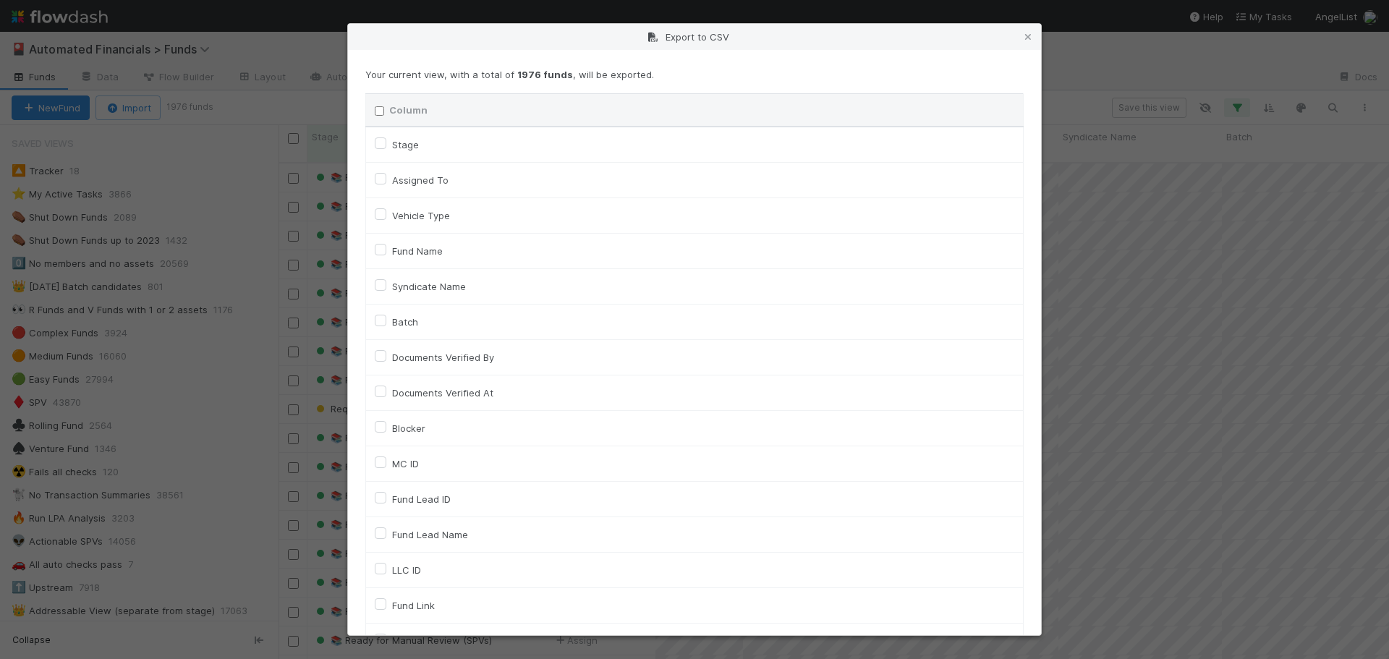
checkbox input "false"
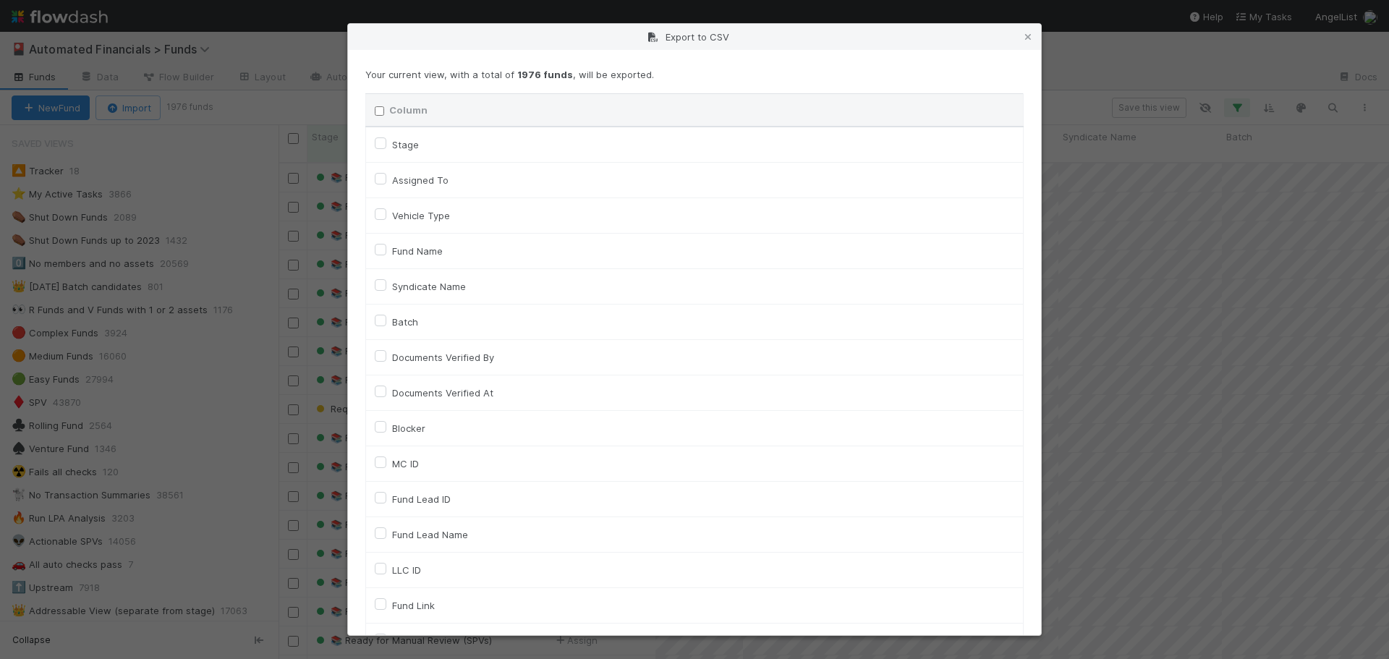
checkbox input "false"
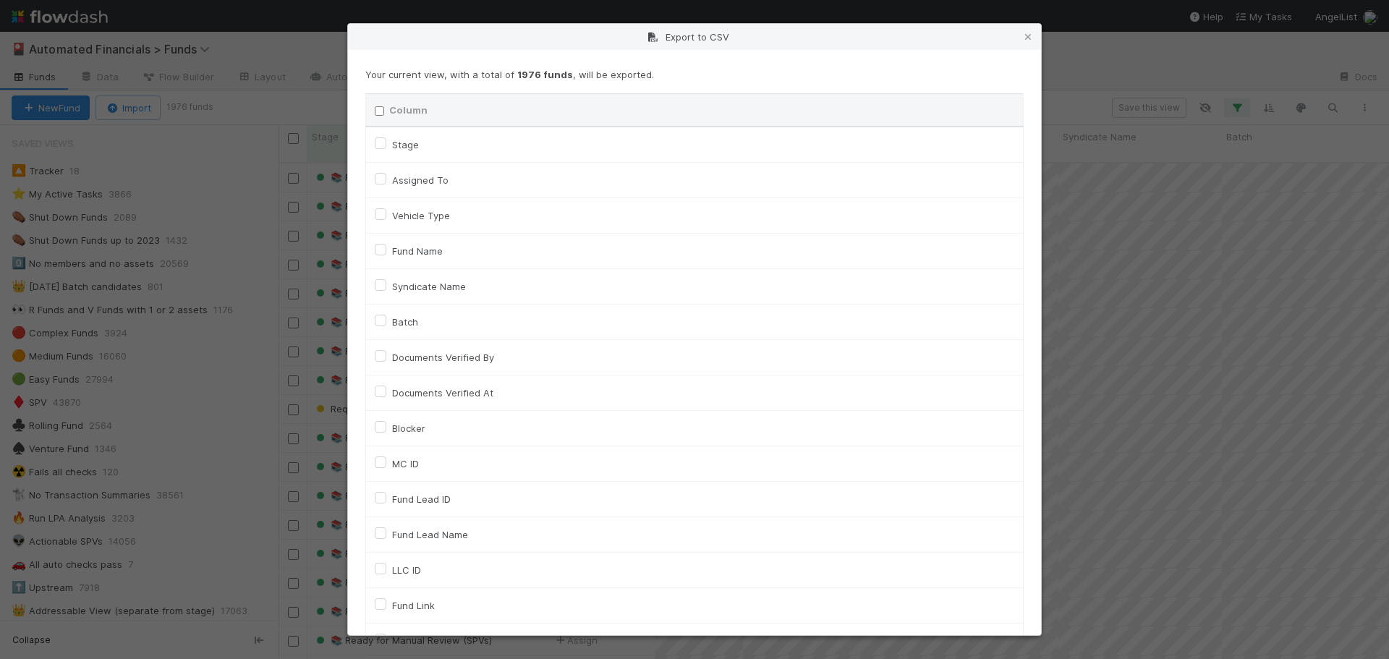
checkbox input "false"
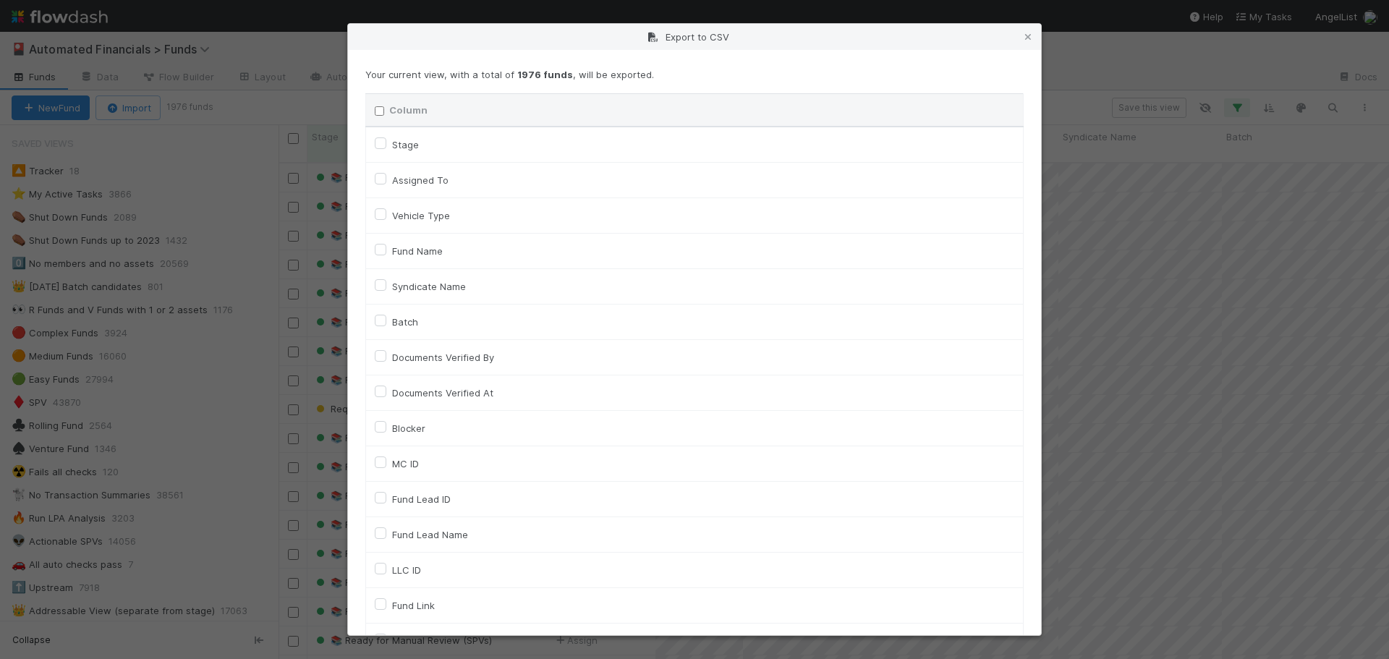
checkbox input "false"
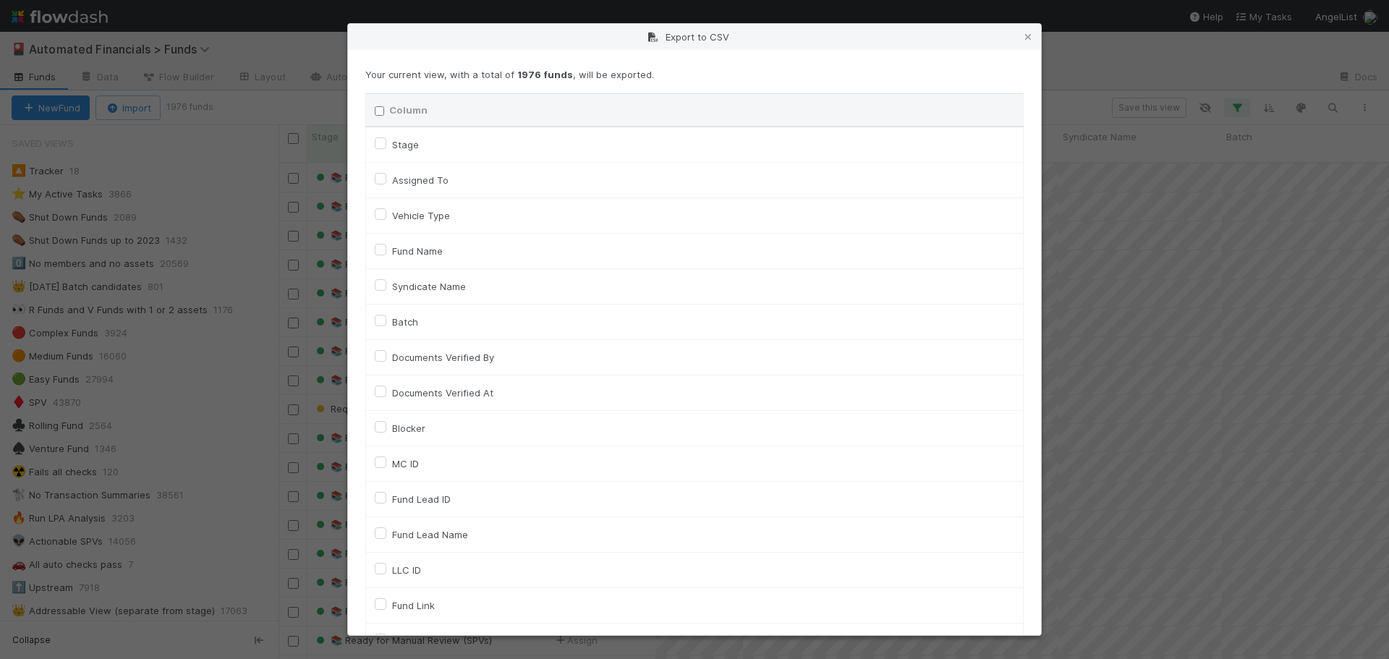
checkbox input "false"
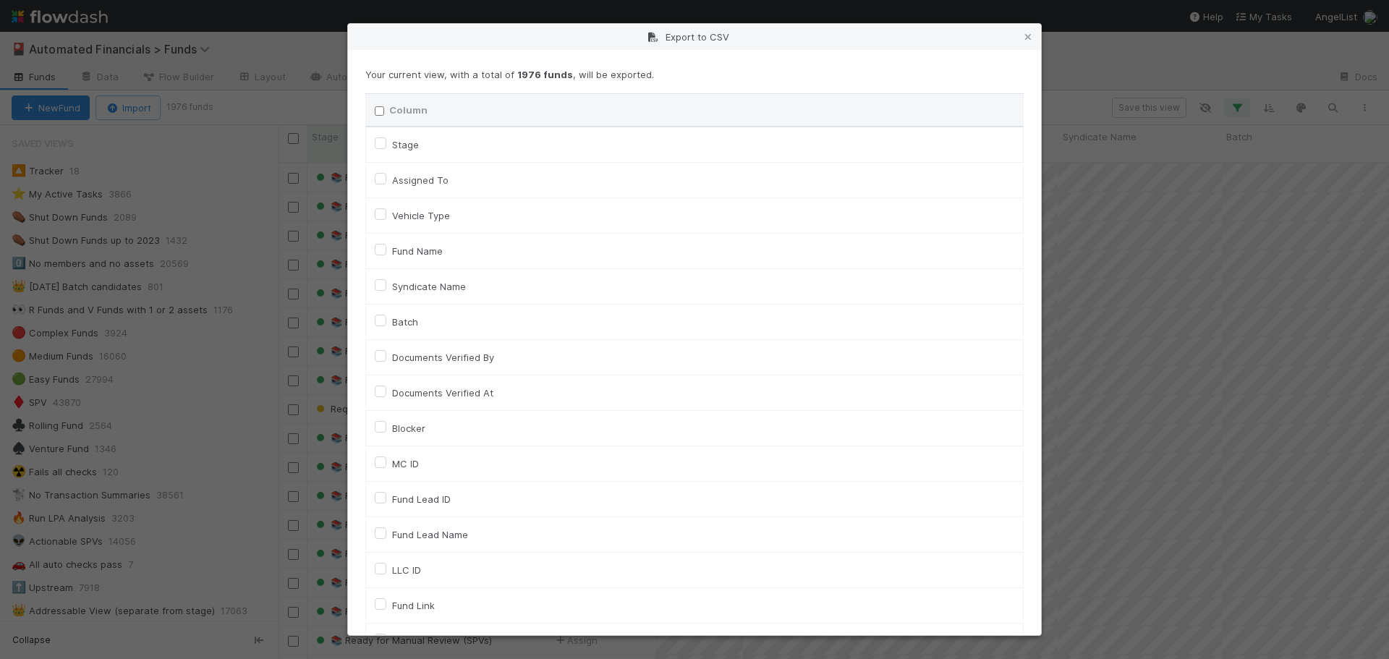
checkbox input "false"
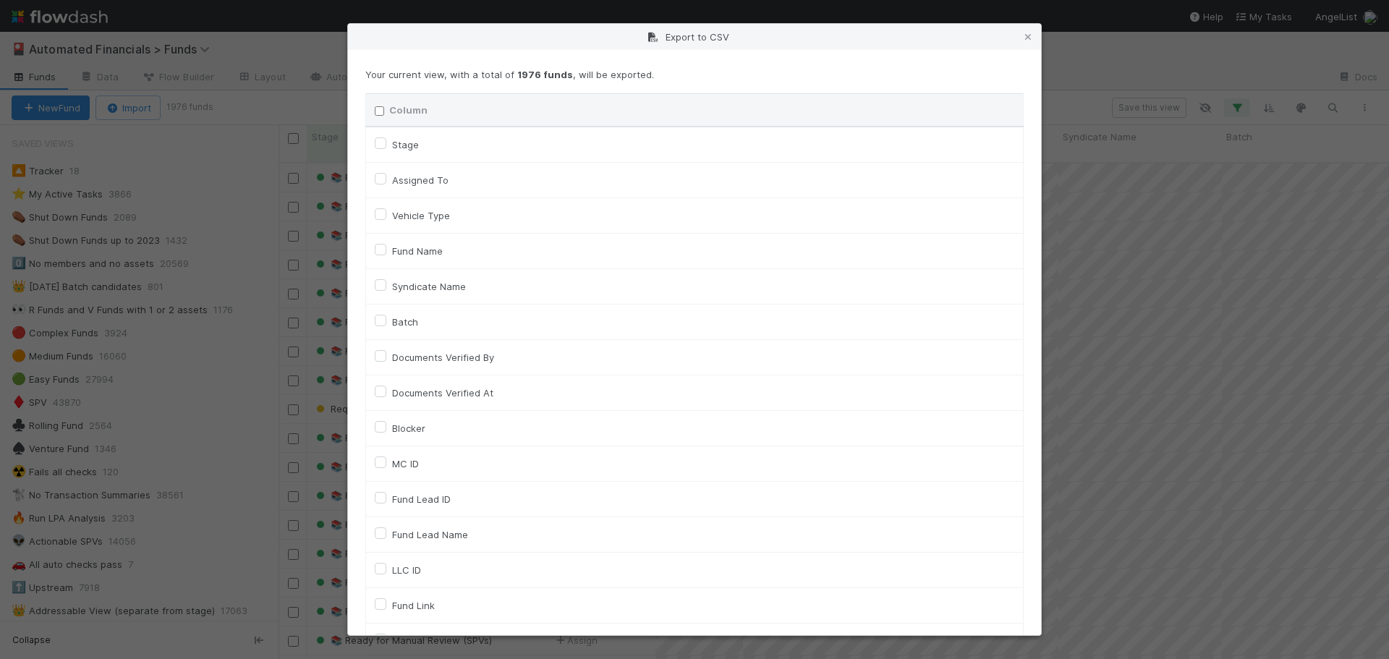
checkbox input "false"
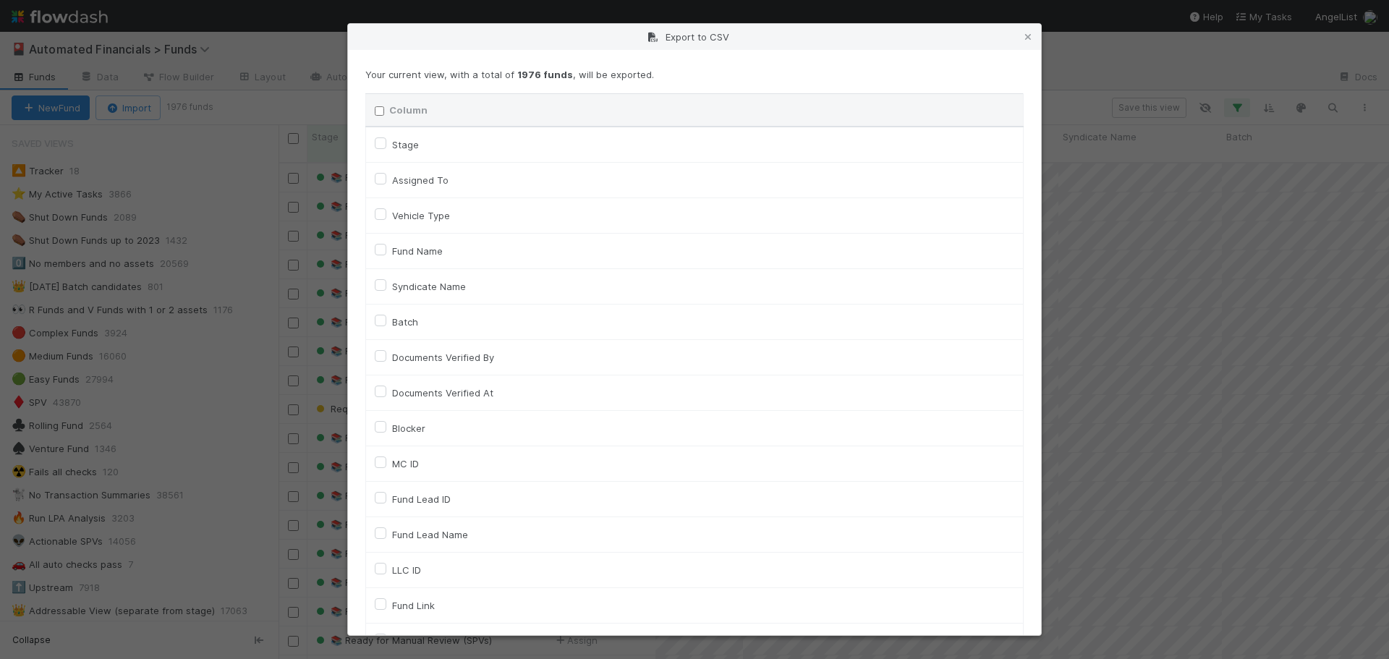
checkbox URL "false"
click at [392, 463] on label "MC ID" at bounding box center [405, 463] width 27 height 17
click at [381, 463] on input "MC ID" at bounding box center [381, 461] width 12 height 13
checkbox input "true"
click at [943, 36] on div "Export to CSV" at bounding box center [694, 37] width 693 height 26
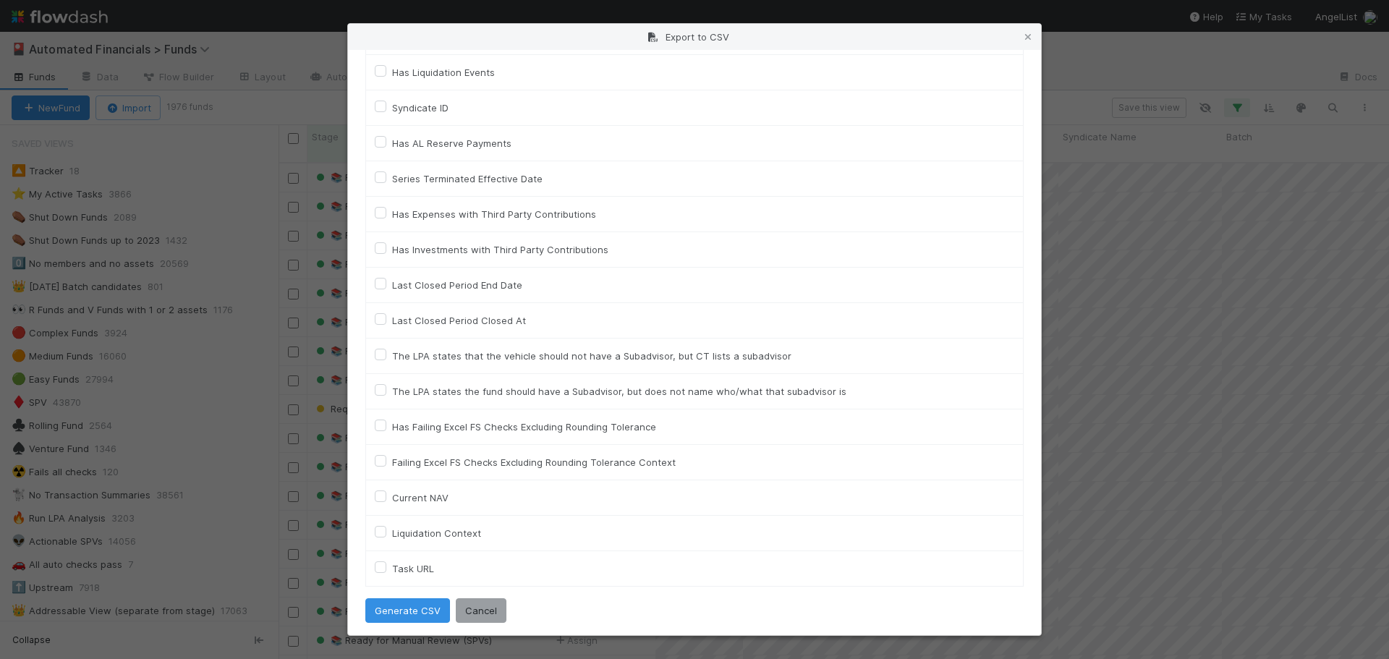
scroll to position [3233, 0]
click at [417, 611] on button "Generate CSV" at bounding box center [407, 605] width 85 height 25
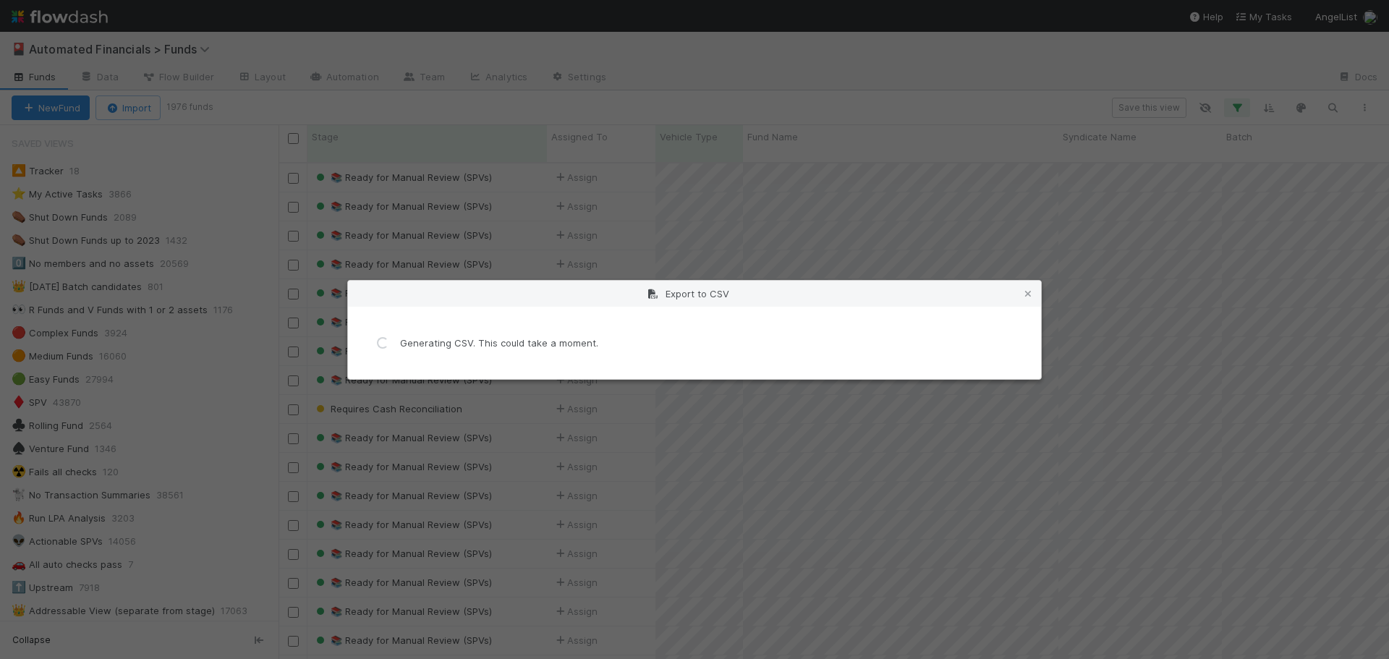
scroll to position [0, 0]
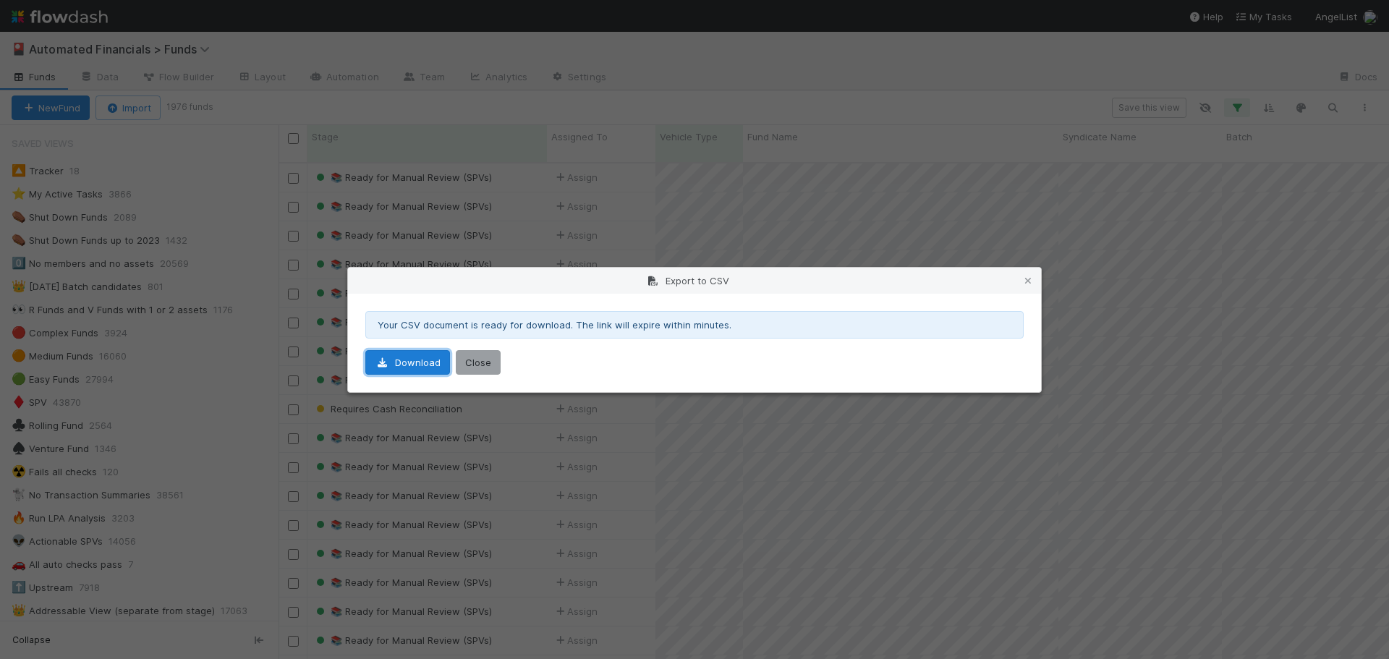
click at [416, 367] on link "Download" at bounding box center [407, 362] width 85 height 25
click at [477, 363] on button "Close" at bounding box center [478, 362] width 45 height 25
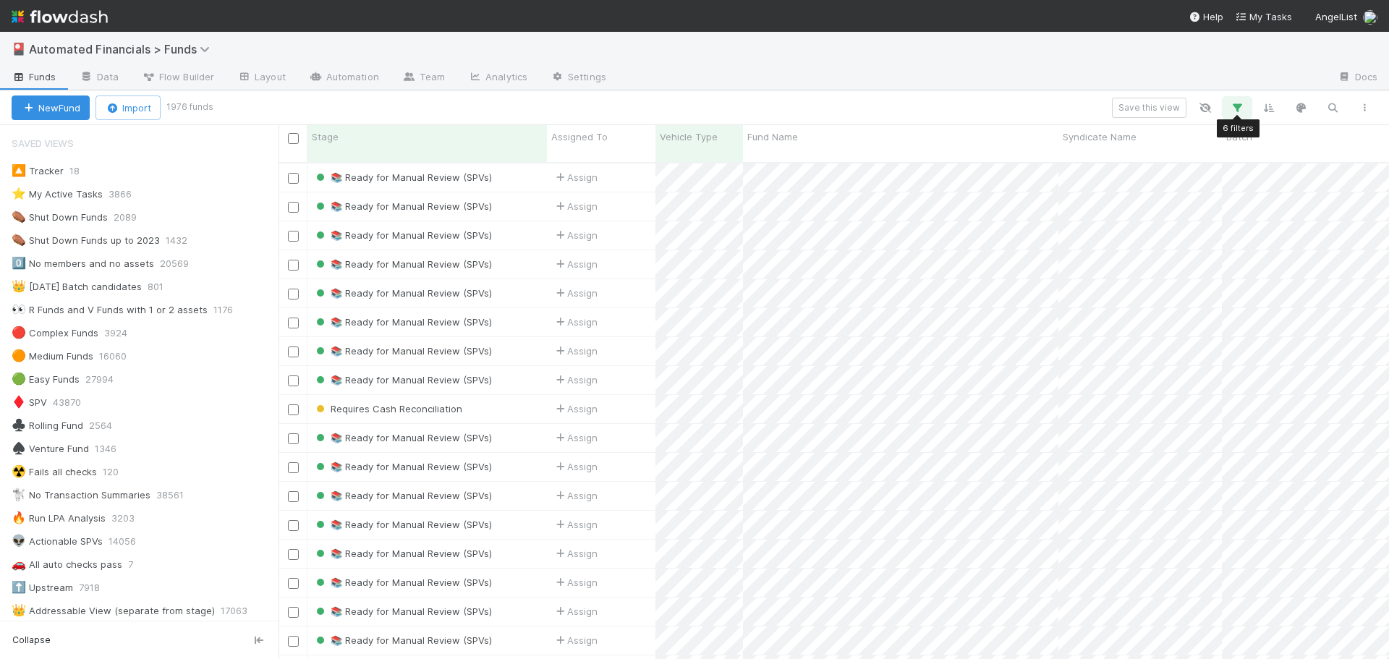
click at [1231, 116] on button "button" at bounding box center [1237, 107] width 26 height 19
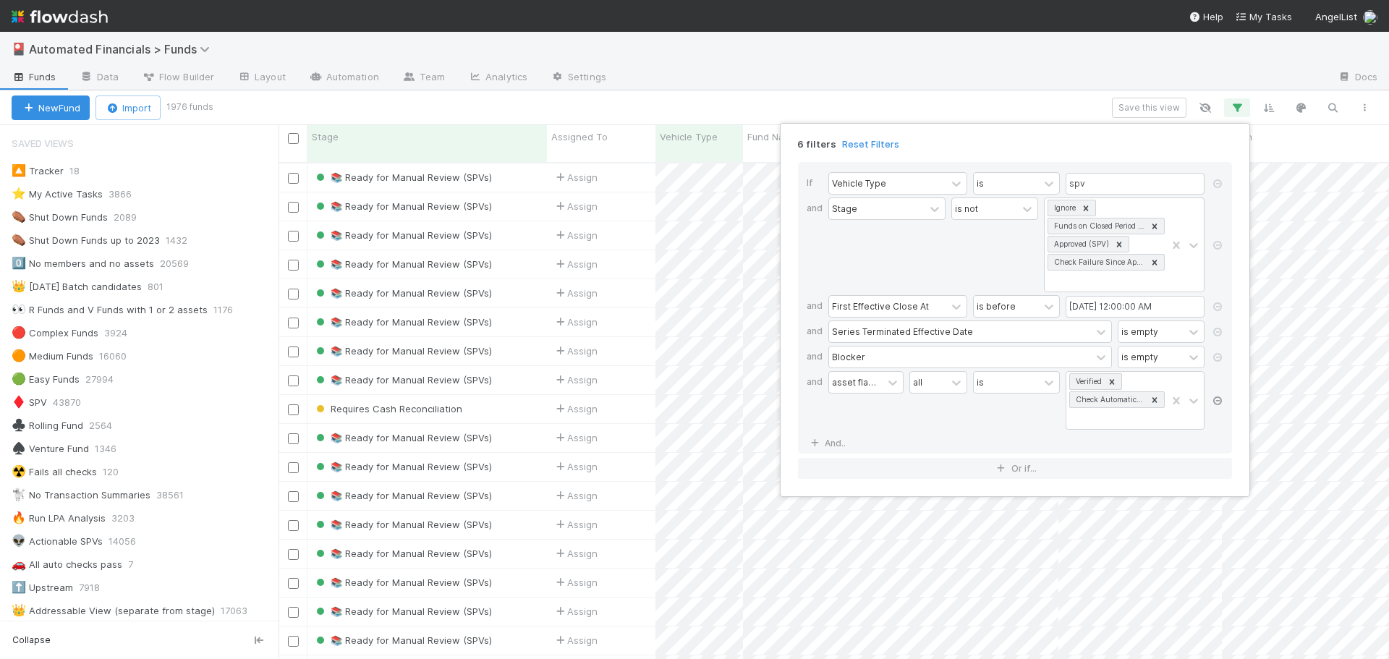
click at [966, 416] on div "all" at bounding box center [938, 400] width 58 height 59
click at [1219, 402] on icon at bounding box center [1217, 400] width 14 height 9
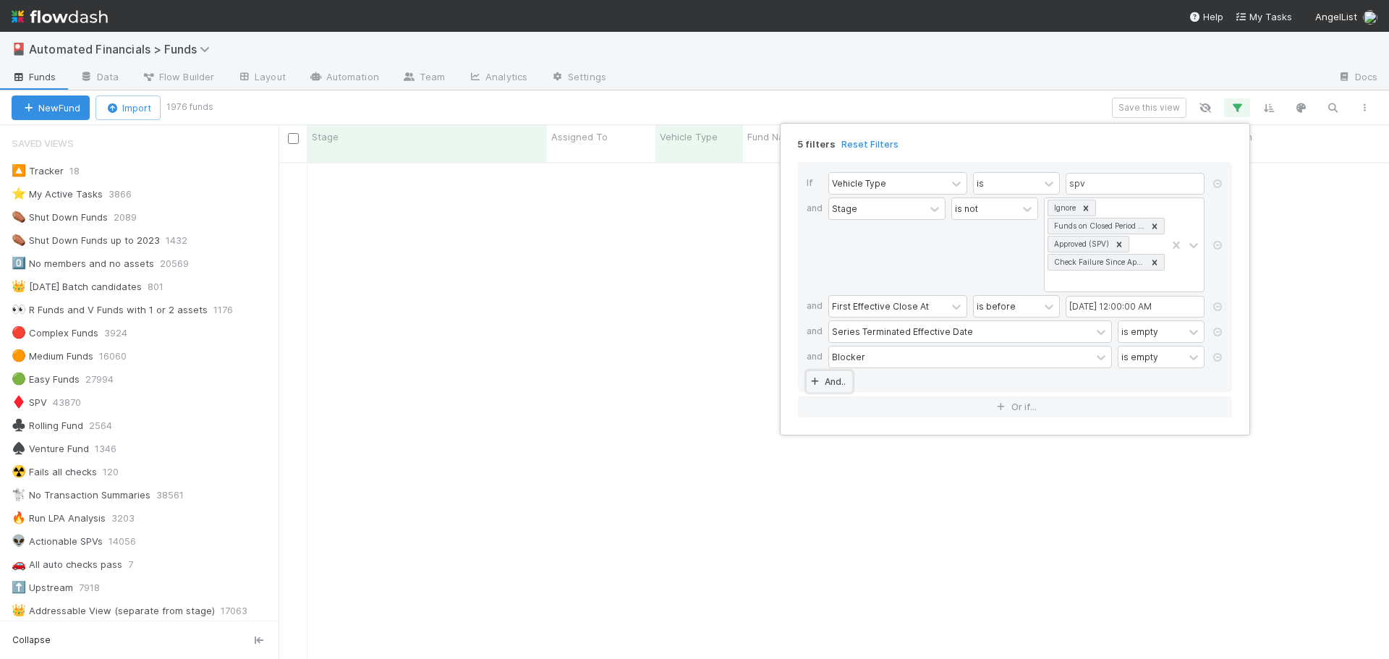
click at [841, 381] on link "And.." at bounding box center [830, 381] width 46 height 21
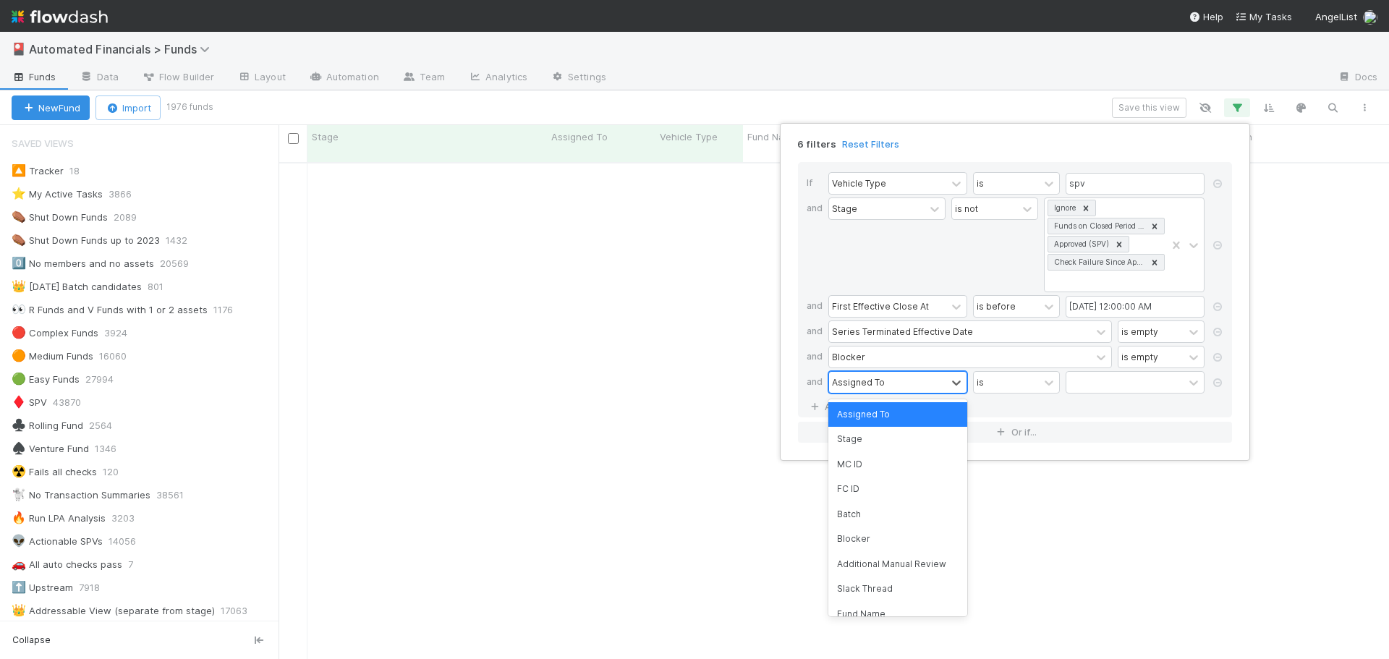
click at [846, 380] on div "Assigned To" at bounding box center [858, 382] width 53 height 13
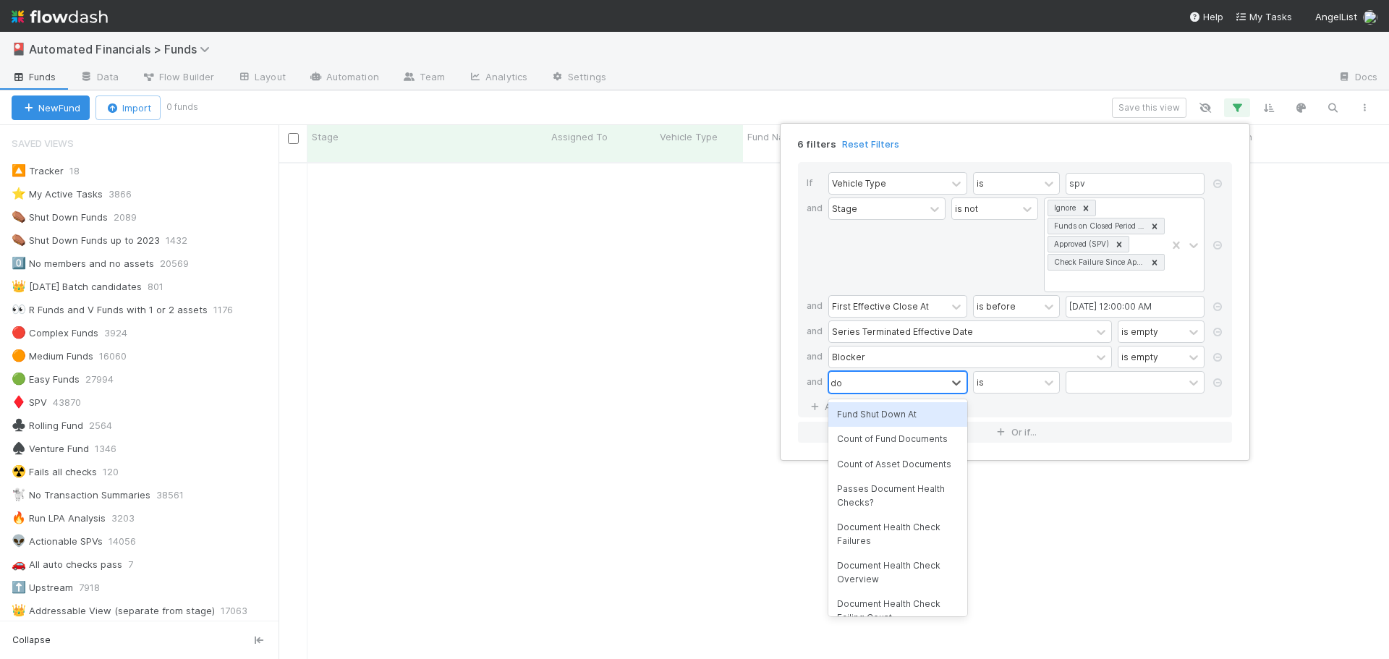
scroll to position [487, 1100]
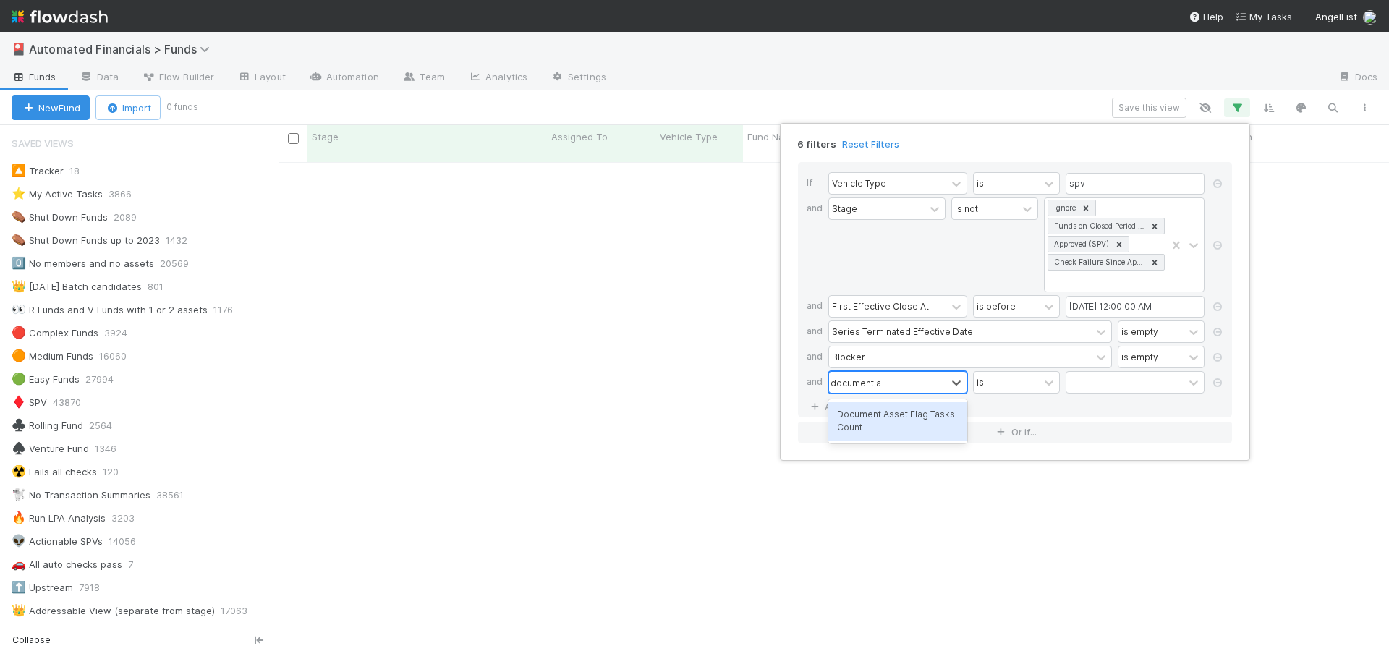
type input "document ass"
click at [883, 425] on div "Document Asset Flag Tasks Count" at bounding box center [897, 421] width 139 height 38
click at [1098, 378] on input "text" at bounding box center [1135, 383] width 139 height 22
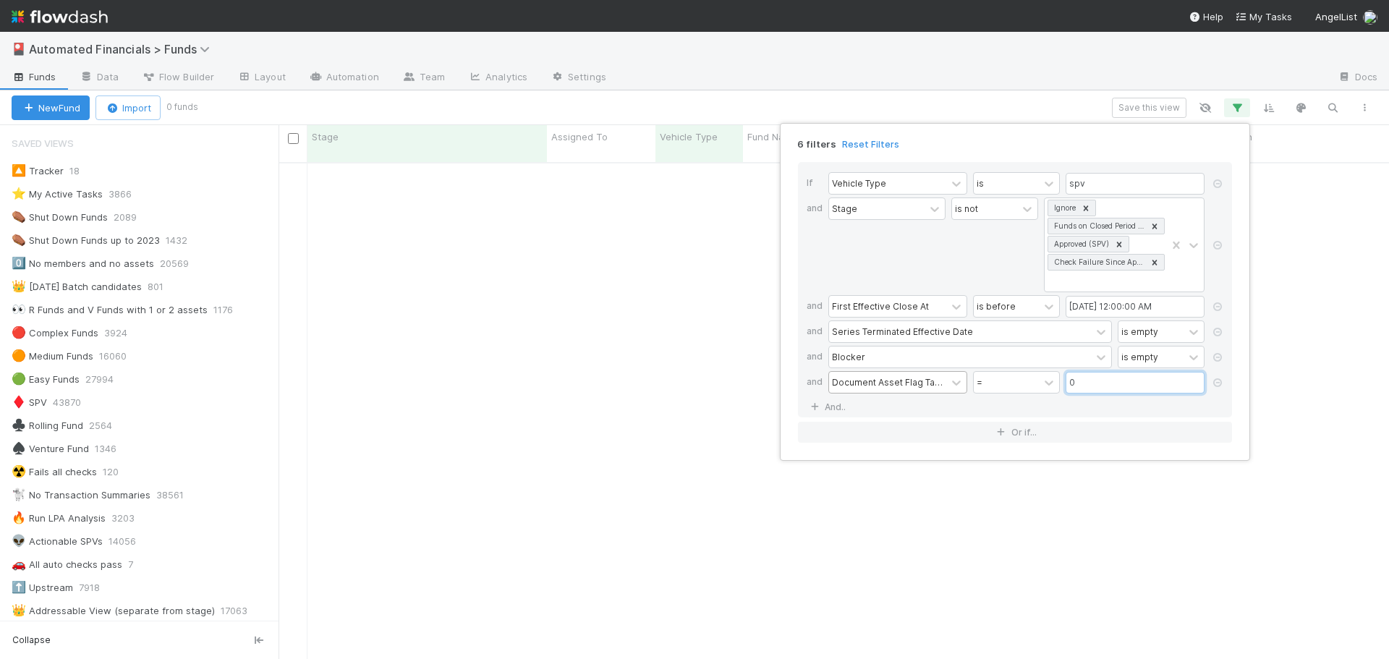
type input "0"
click at [1061, 404] on div "If Vehicle Type is spv and Stage is not Ignore Funds on Closed Period Accountin…" at bounding box center [1015, 289] width 434 height 255
click at [1080, 111] on div "6 filters Reset Filters If Vehicle Type is spv and Stage is not Ignore Funds on…" at bounding box center [694, 329] width 1389 height 659
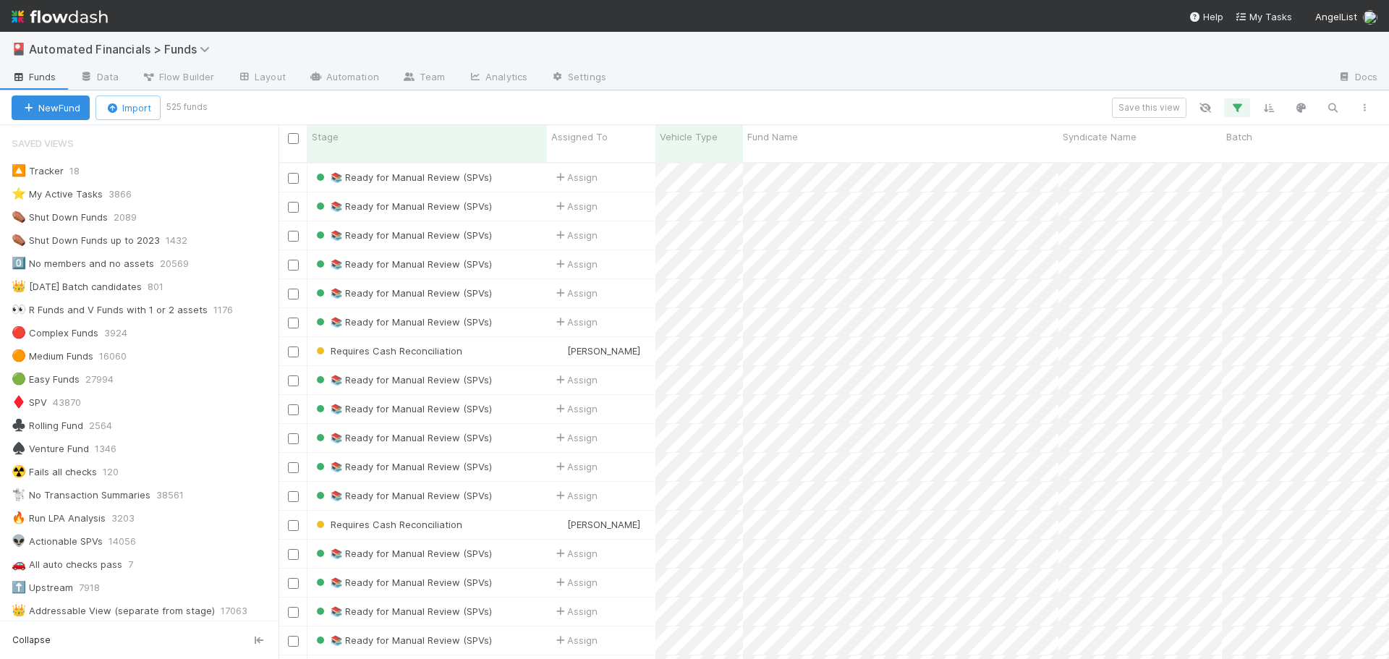
scroll to position [498, 1100]
click at [1365, 109] on icon "button" at bounding box center [1364, 107] width 14 height 9
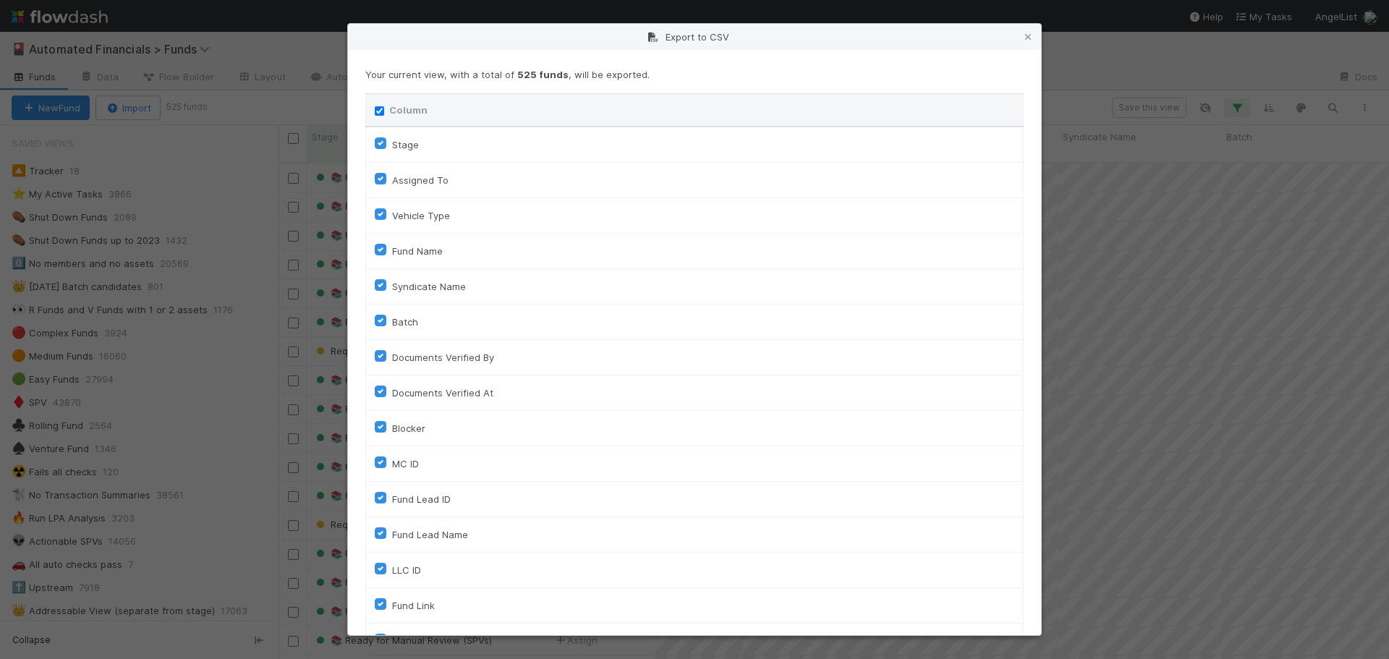
click at [379, 111] on input "Column" at bounding box center [379, 110] width 9 height 9
checkbox input "false"
checkbox To "false"
checkbox input "false"
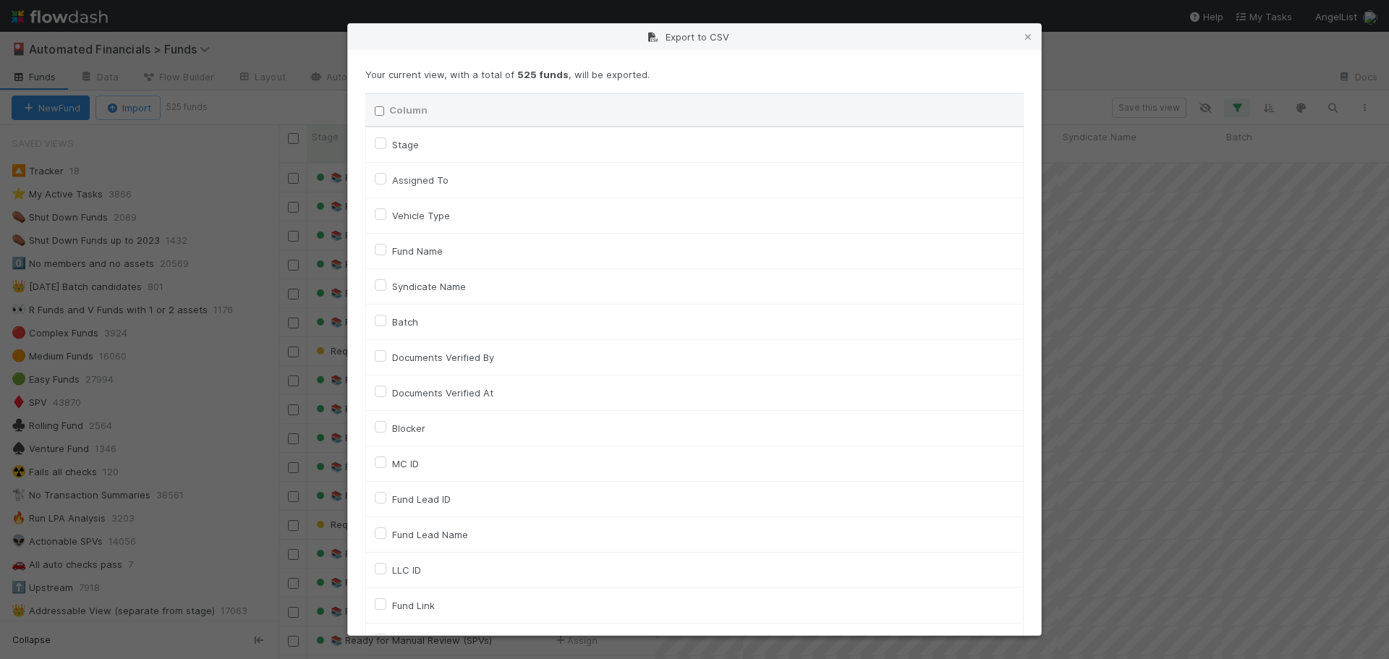
checkbox input "false"
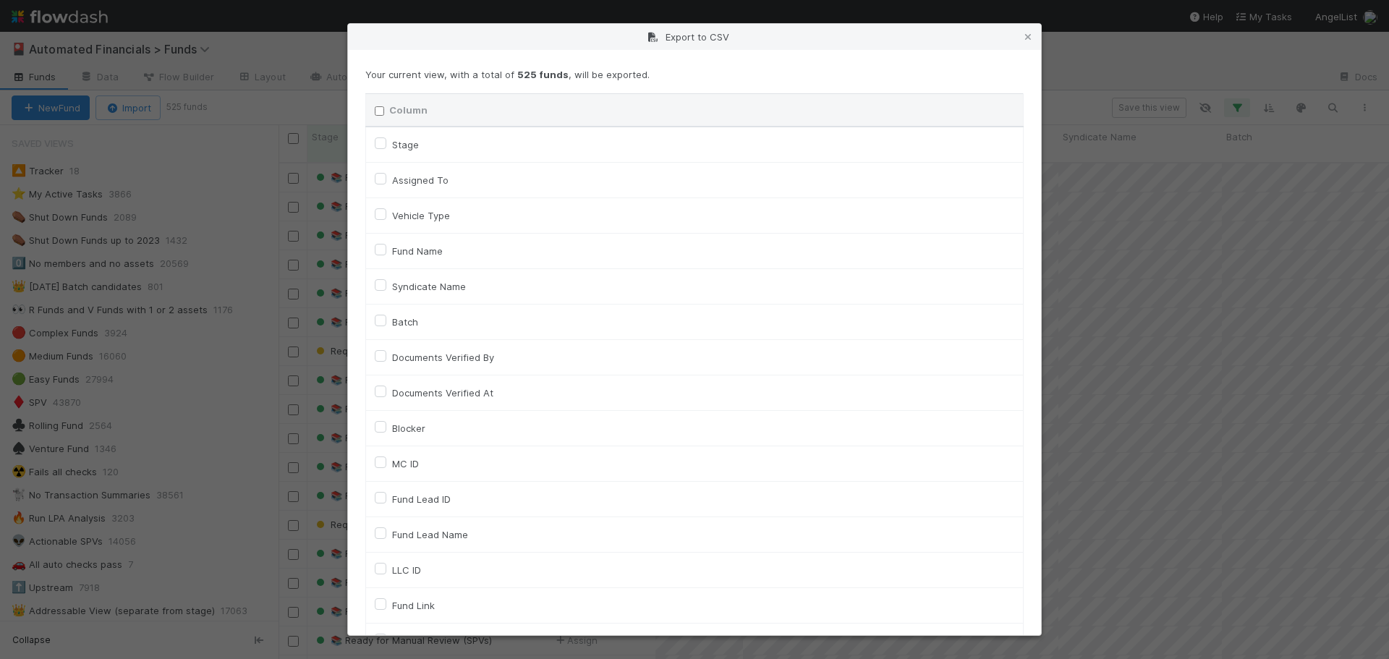
checkbox input "false"
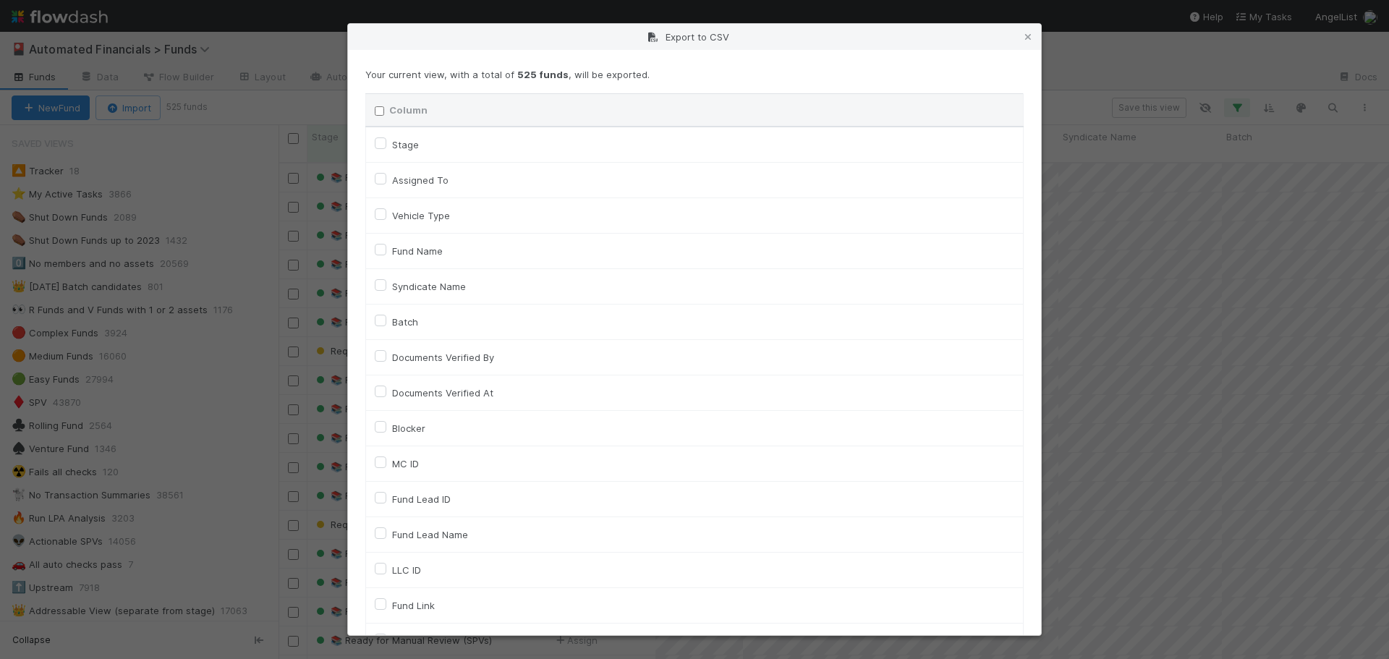
checkbox input "false"
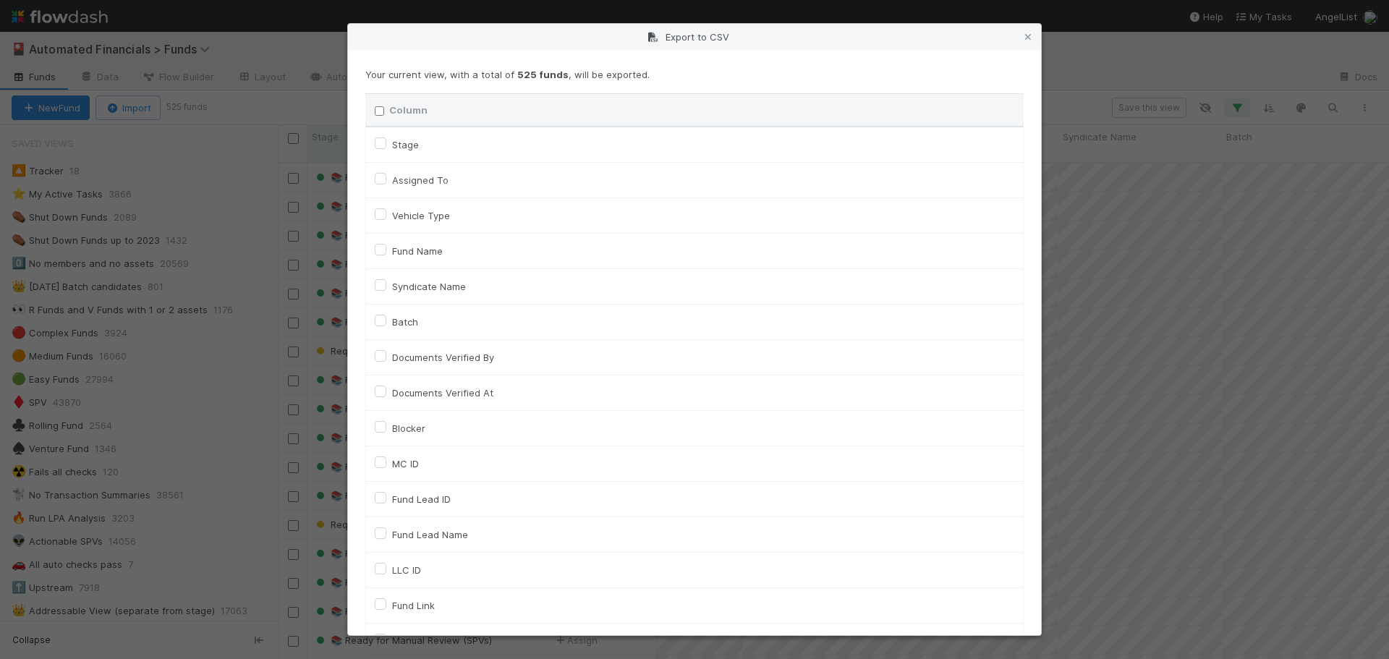
checkbox input "false"
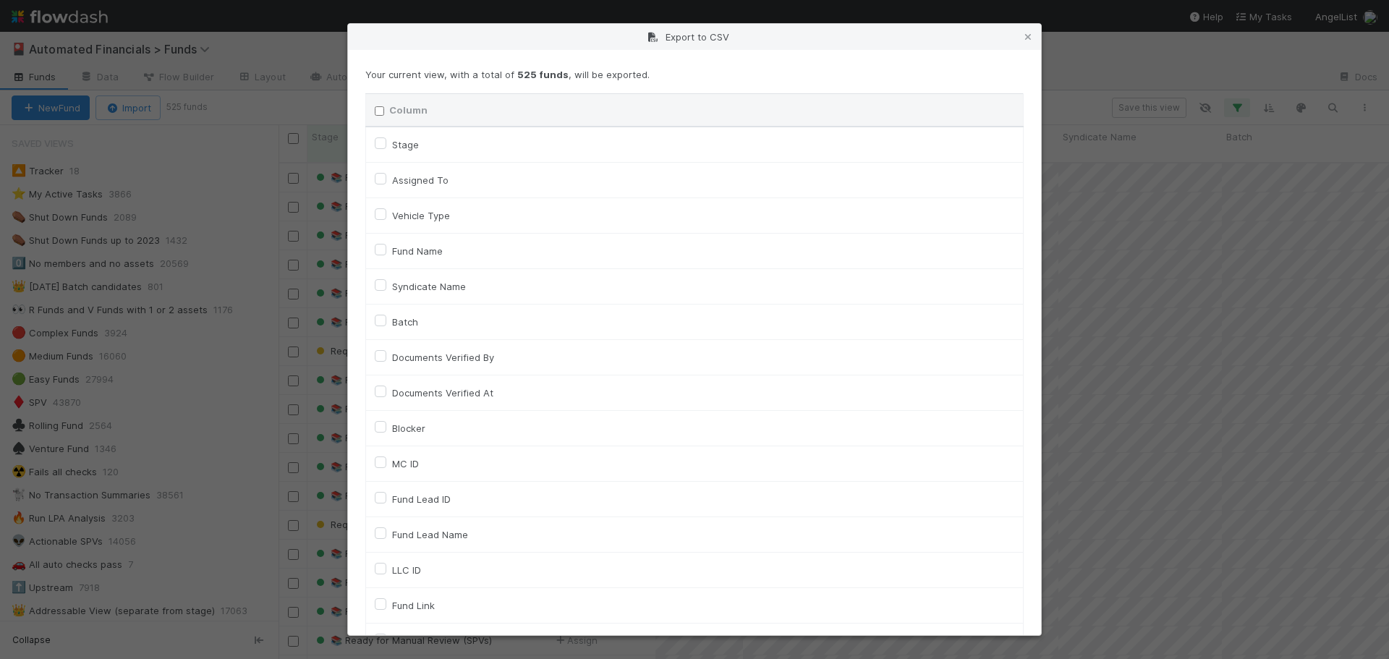
checkbox input "false"
click at [392, 464] on label "MC ID" at bounding box center [405, 463] width 27 height 17
click at [380, 464] on input "MC ID" at bounding box center [381, 461] width 12 height 13
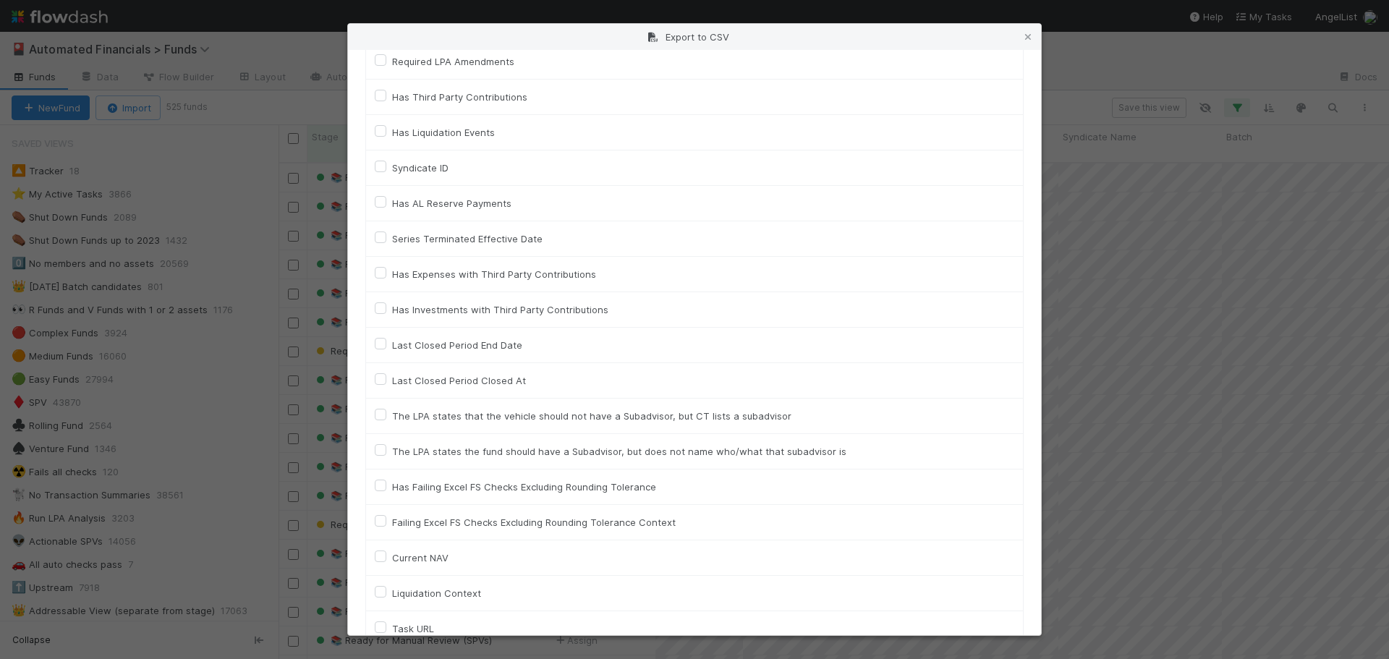
scroll to position [3233, 0]
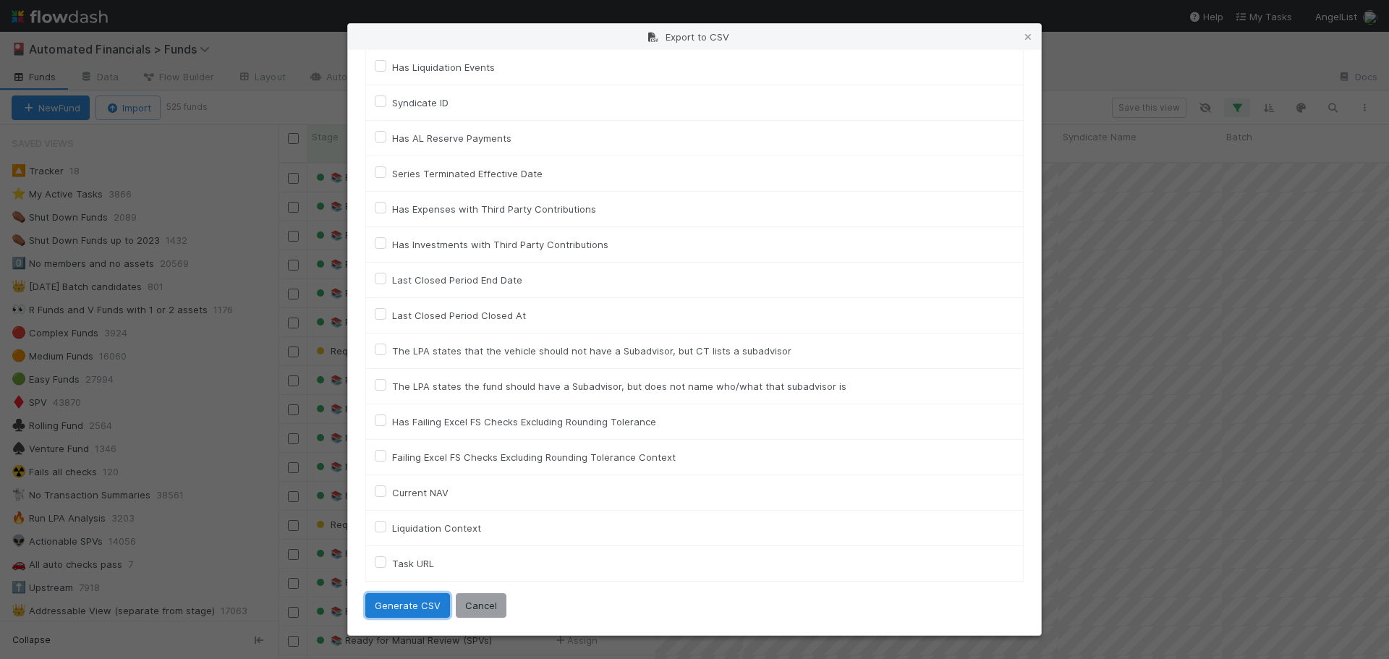
click at [392, 614] on button "Generate CSV" at bounding box center [407, 605] width 85 height 25
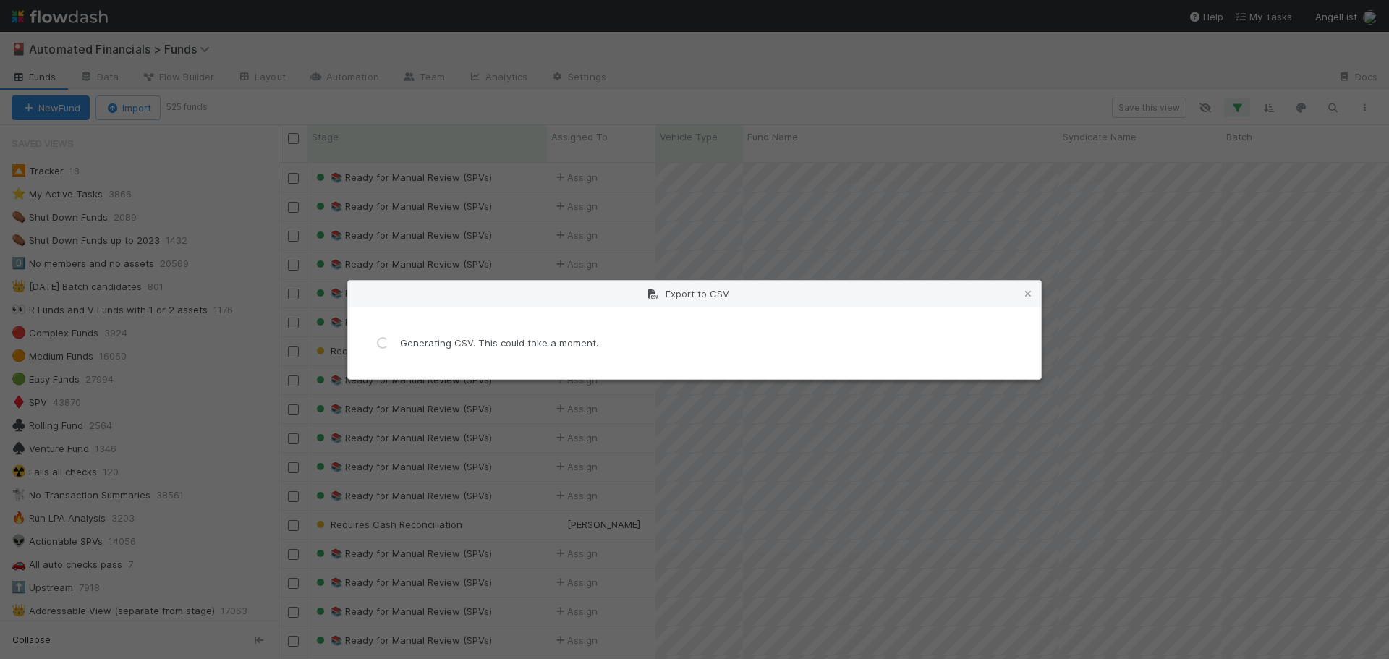
scroll to position [0, 0]
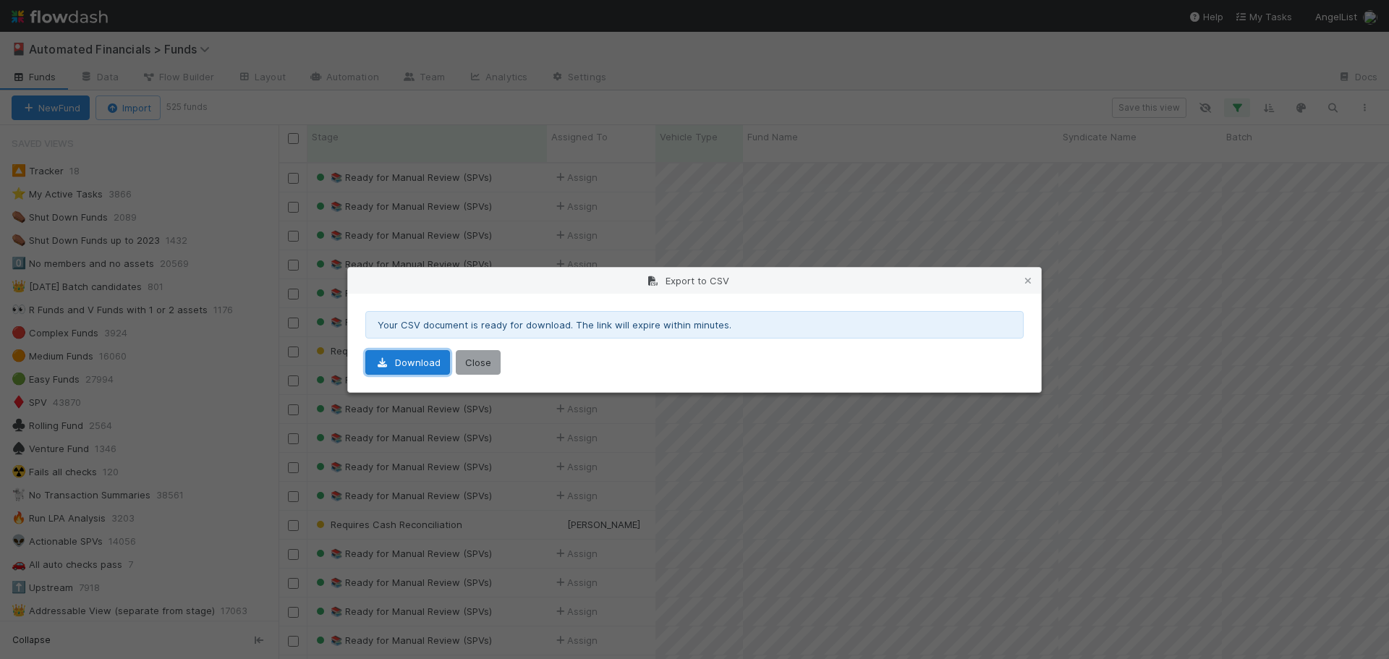
click at [420, 366] on link "Download" at bounding box center [407, 362] width 85 height 25
drag, startPoint x: 470, startPoint y: 363, endPoint x: 588, endPoint y: 336, distance: 121.6
click at [470, 363] on button "Close" at bounding box center [478, 362] width 45 height 25
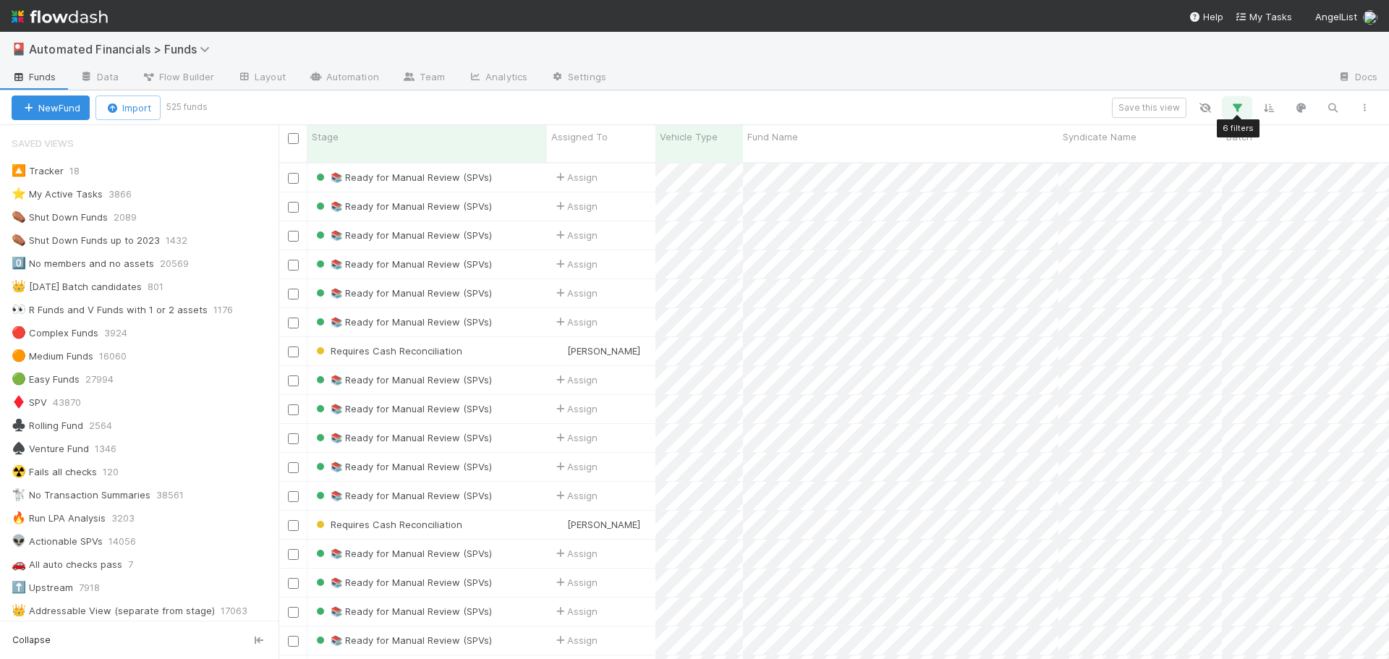
click at [1236, 107] on icon "button" at bounding box center [1237, 107] width 14 height 13
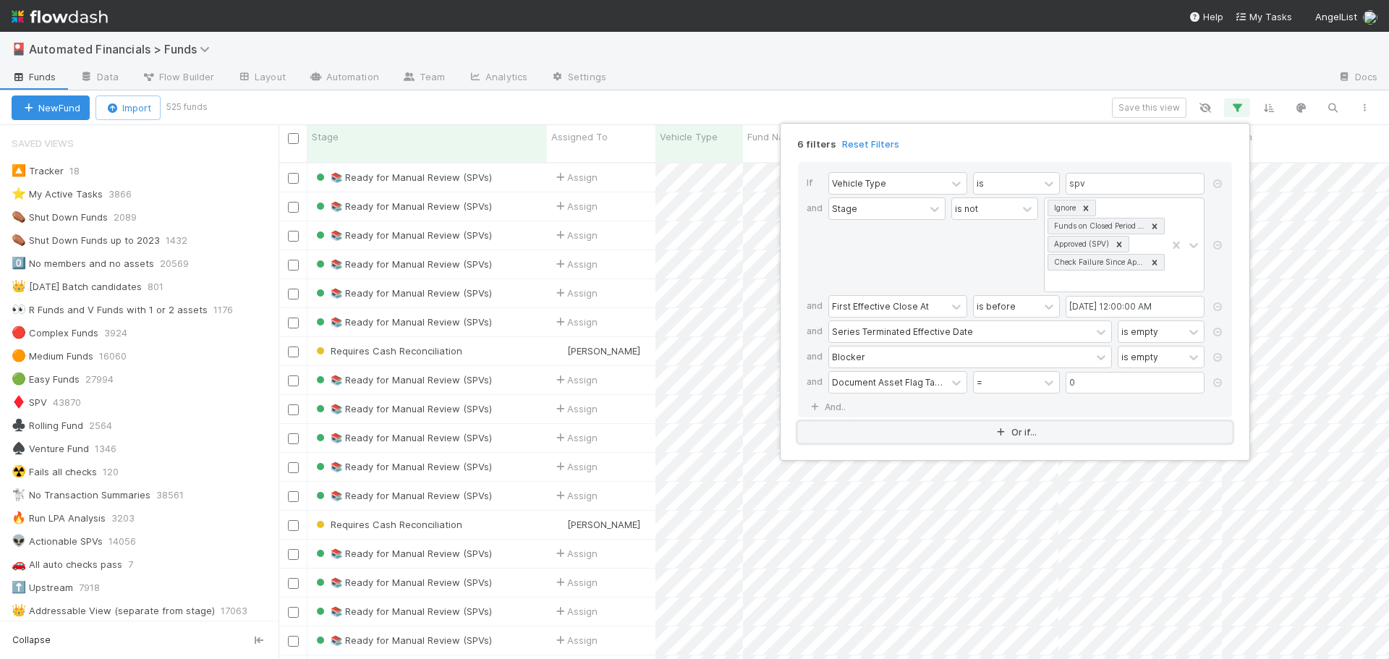
click at [988, 436] on button "Or if..." at bounding box center [1015, 432] width 434 height 21
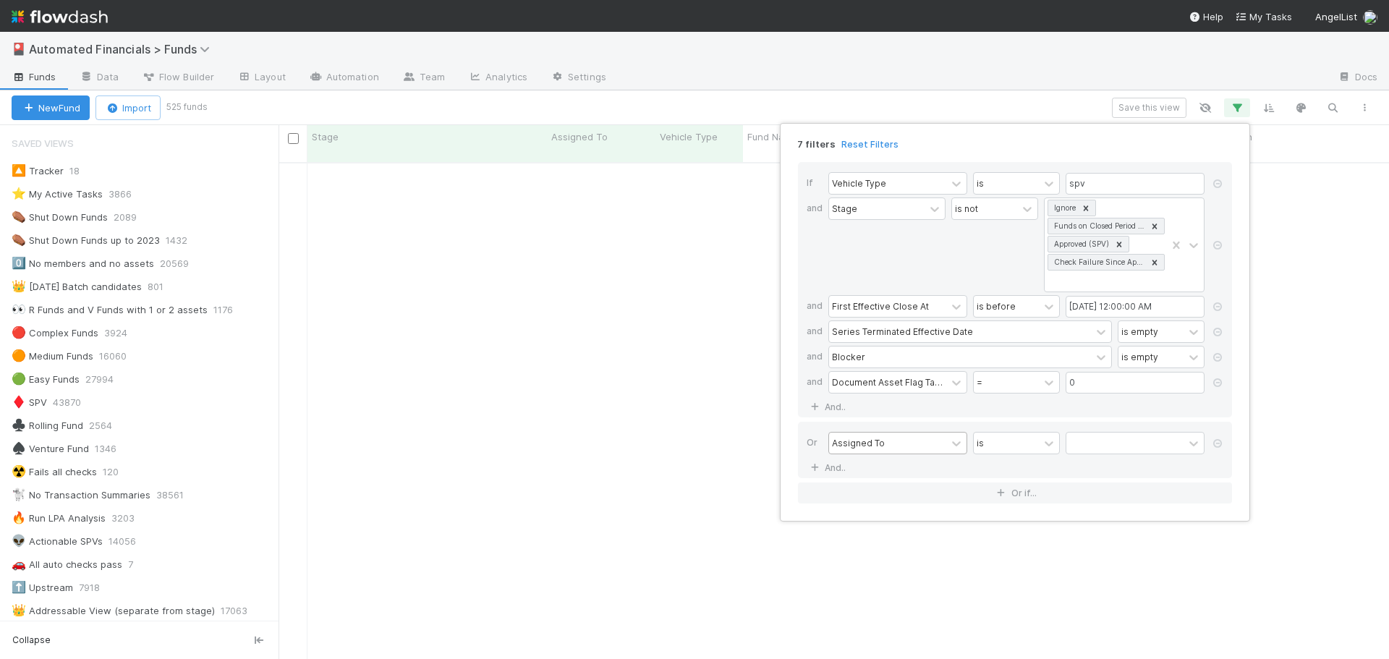
click at [869, 449] on div "Assigned To" at bounding box center [858, 442] width 53 height 13
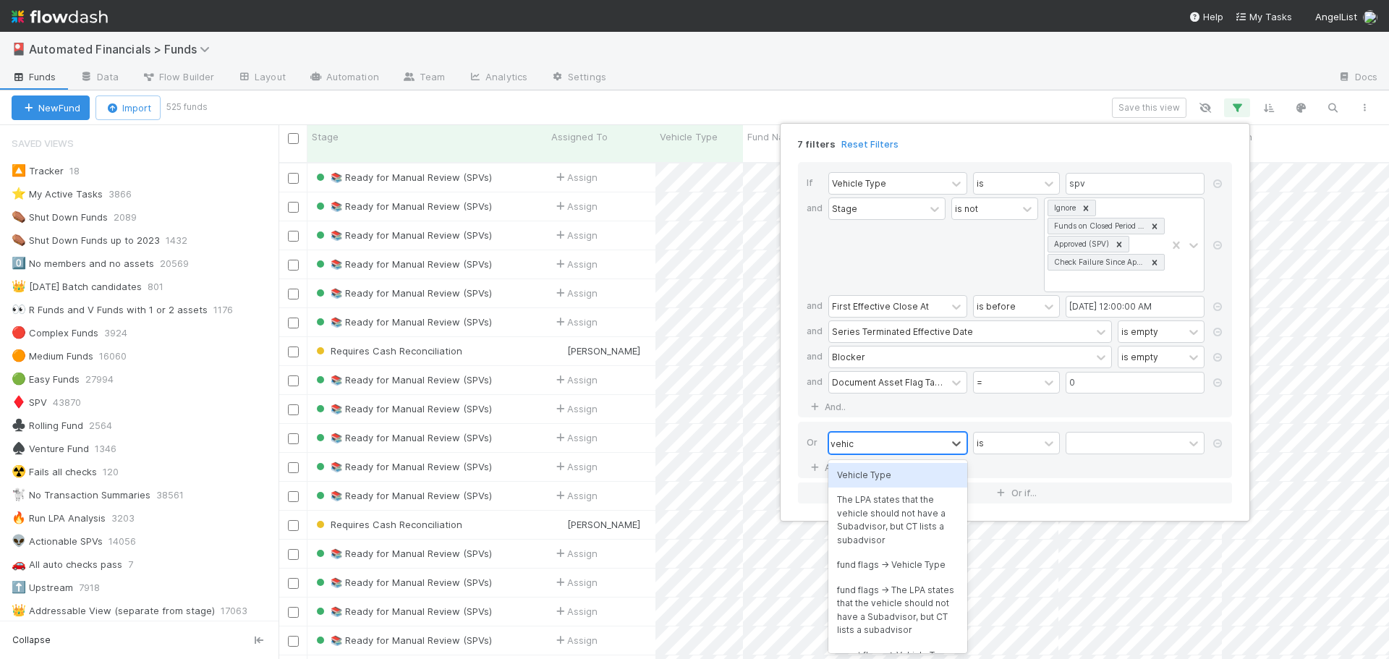
scroll to position [498, 1100]
drag, startPoint x: 871, startPoint y: 475, endPoint x: 880, endPoint y: 474, distance: 8.8
click at [873, 477] on div "Vehicle Type" at bounding box center [897, 475] width 139 height 25
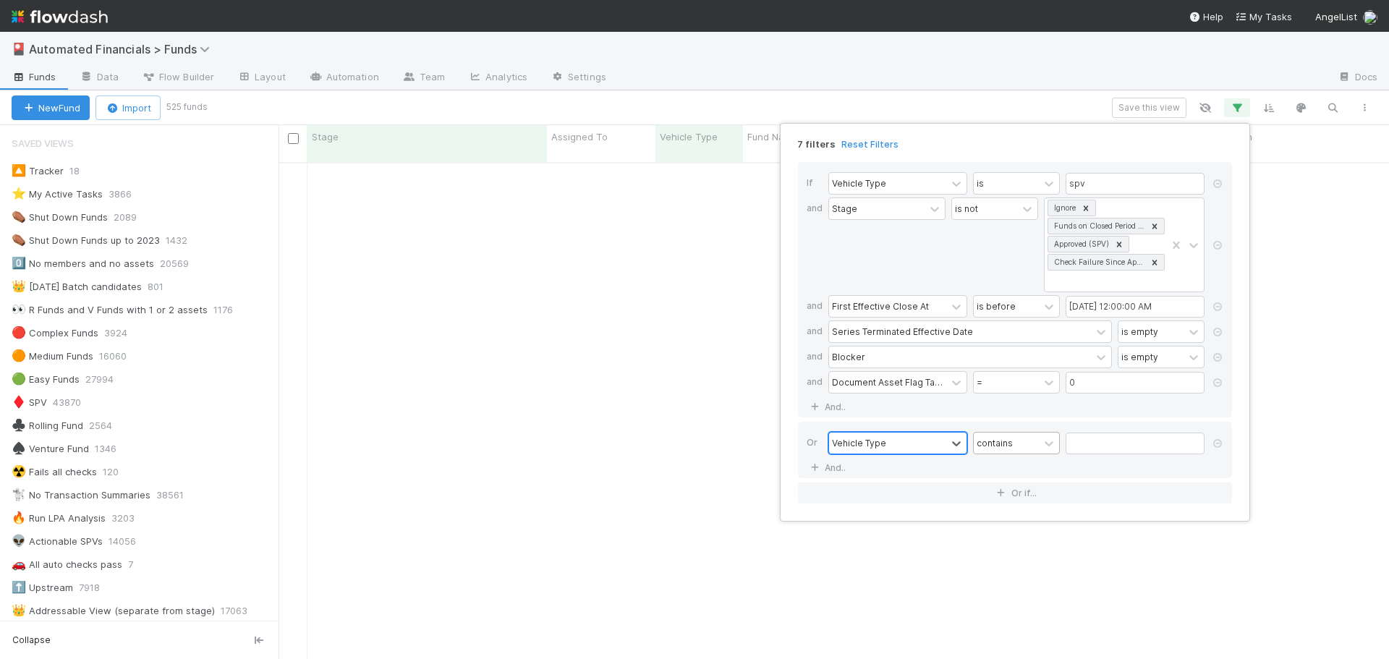
click at [1025, 448] on div "contains" at bounding box center [1006, 443] width 65 height 21
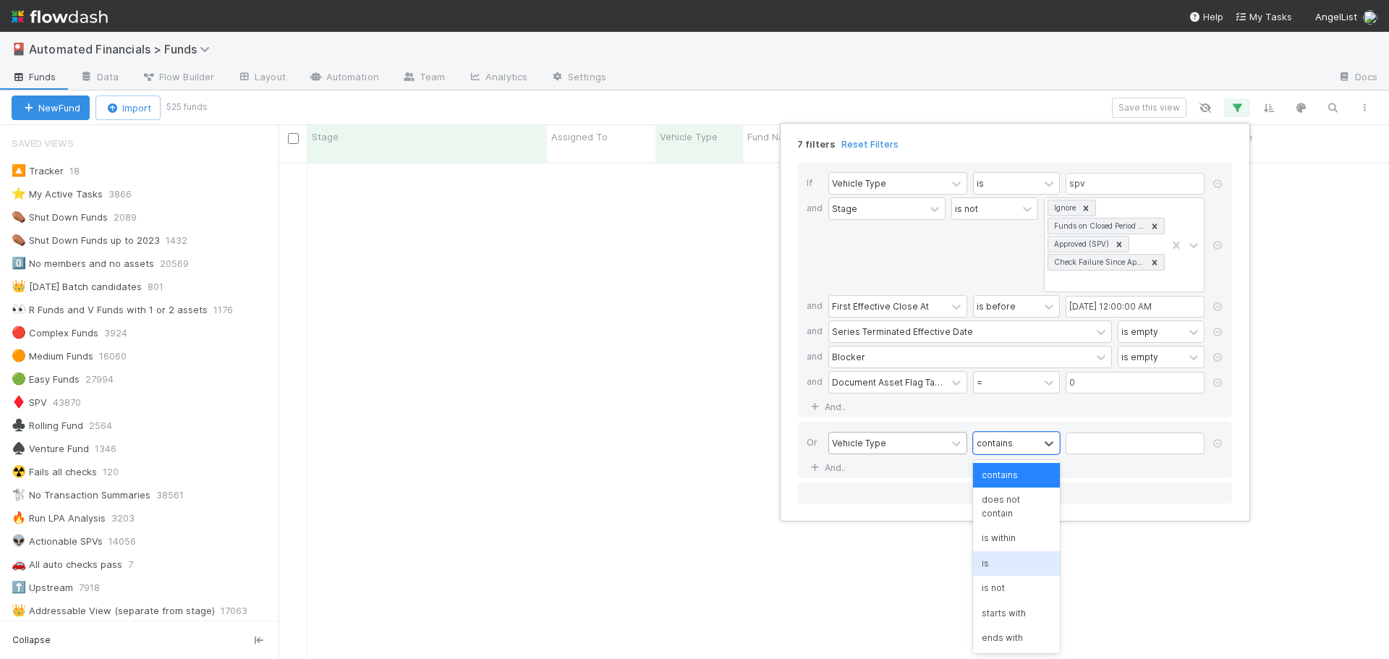
drag, startPoint x: 999, startPoint y: 564, endPoint x: 1032, endPoint y: 518, distance: 56.6
click at [999, 564] on div "is" at bounding box center [1016, 563] width 87 height 25
click at [1090, 449] on input "text" at bounding box center [1135, 444] width 139 height 22
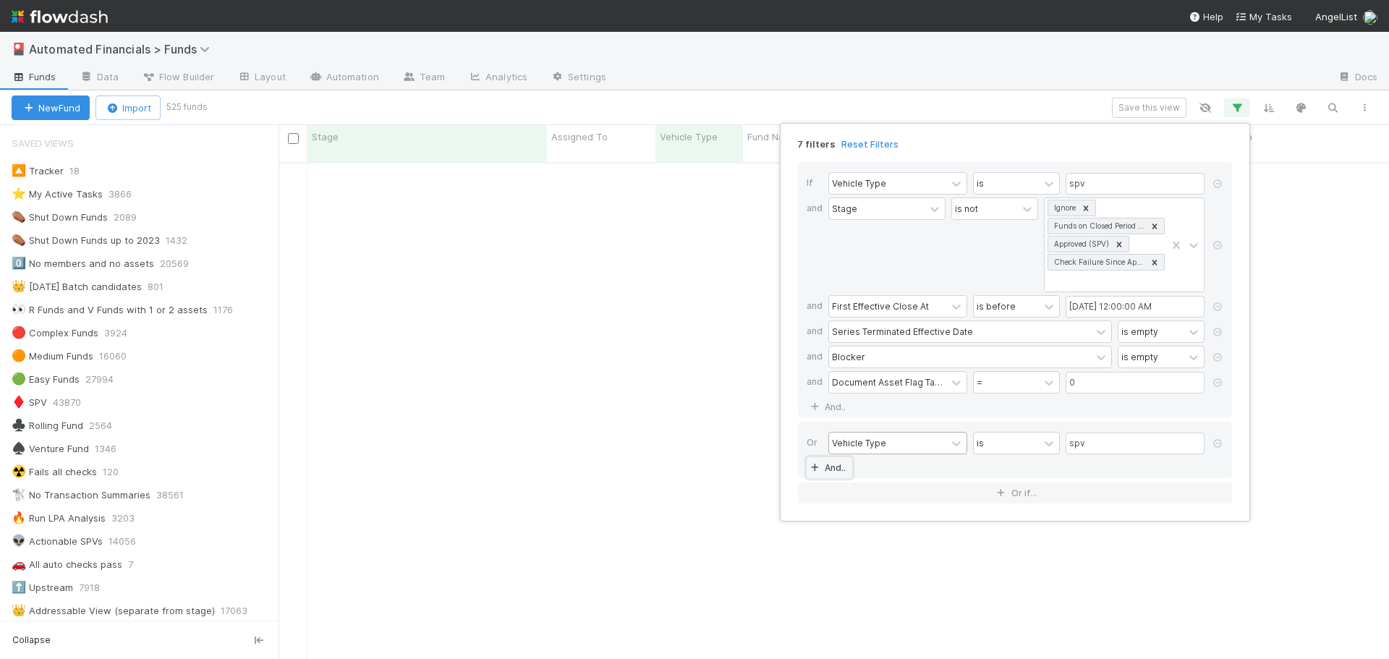
click at [833, 470] on link "And.." at bounding box center [830, 467] width 46 height 21
click at [854, 469] on div "Assigned To" at bounding box center [858, 468] width 53 height 13
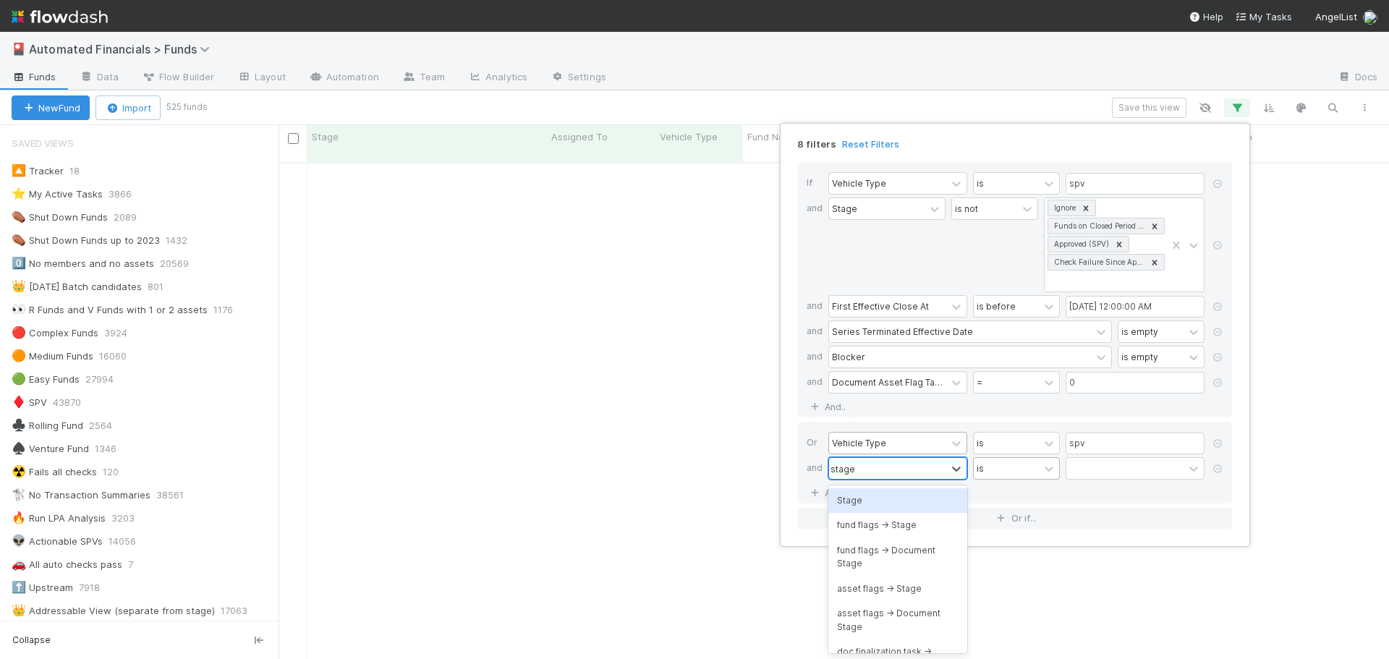
click at [870, 506] on div "Stage" at bounding box center [897, 500] width 139 height 25
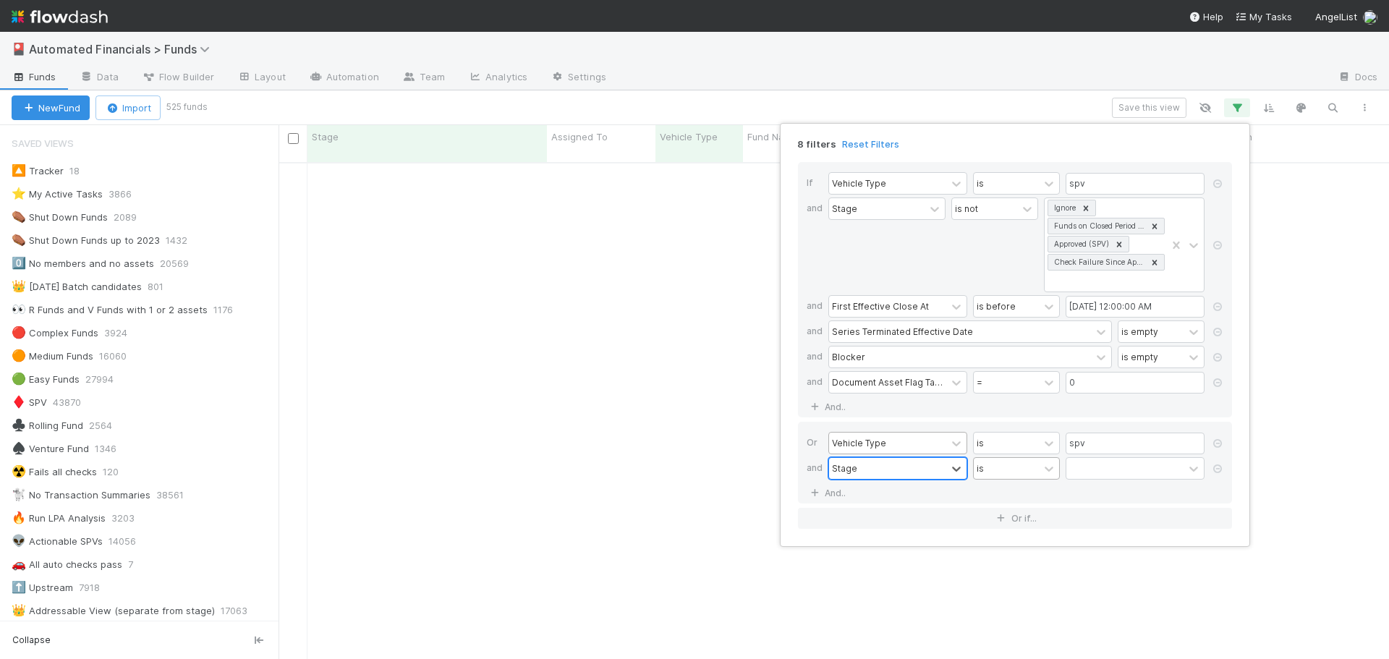
click at [1004, 467] on div "is" at bounding box center [1006, 468] width 65 height 21
drag, startPoint x: 1004, startPoint y: 524, endPoint x: 1030, endPoint y: 505, distance: 32.7
click at [1004, 524] on div "is not" at bounding box center [1016, 525] width 87 height 25
click at [1092, 470] on div at bounding box center [1124, 468] width 117 height 21
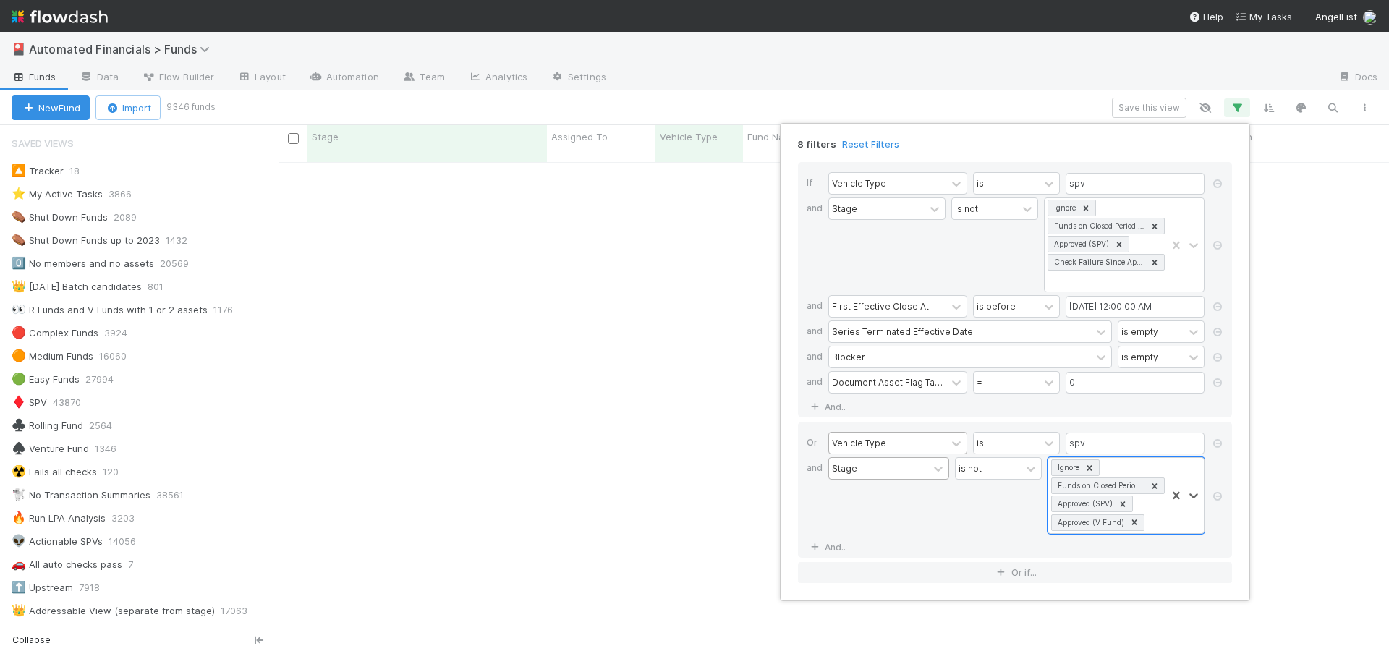
click at [931, 505] on div "Stage" at bounding box center [888, 495] width 121 height 77
click at [830, 547] on link "And.." at bounding box center [830, 547] width 46 height 21
click at [857, 548] on div "Assigned To" at bounding box center [858, 547] width 53 height 13
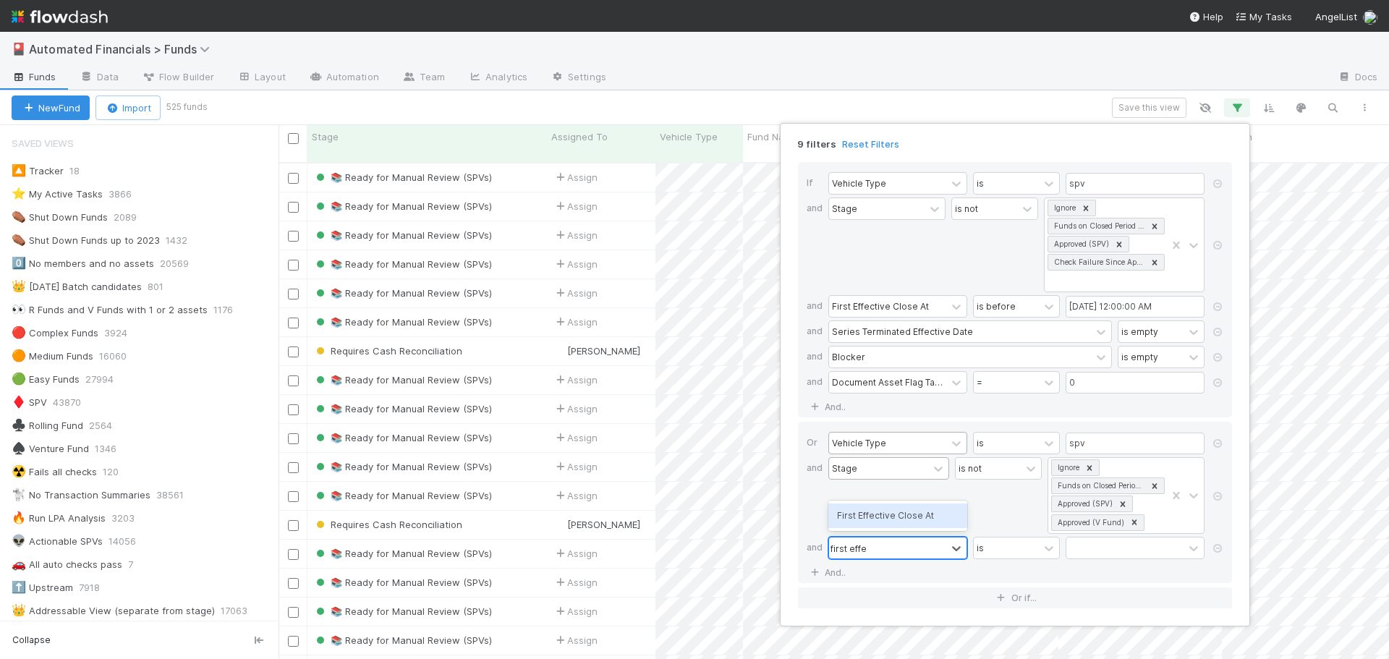
click at [878, 513] on div "First Effective Close At" at bounding box center [897, 516] width 139 height 25
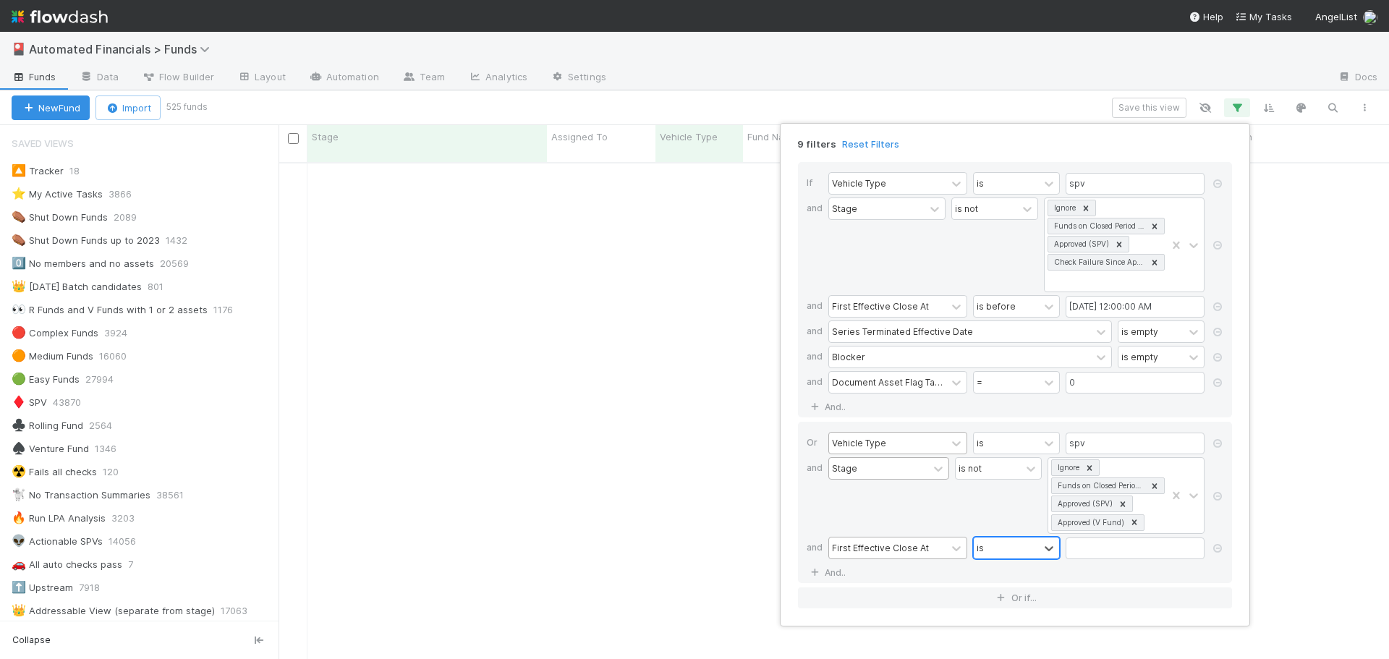
click at [1006, 548] on div "is" at bounding box center [1006, 548] width 65 height 21
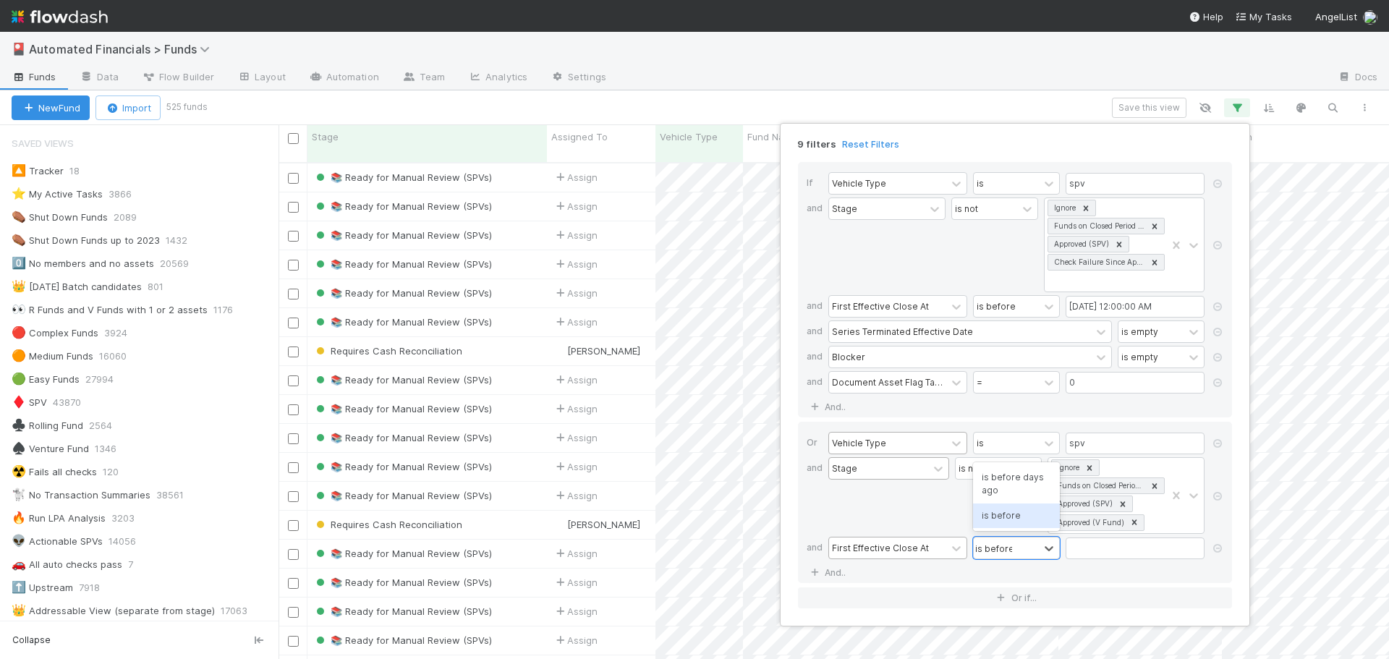
click at [998, 522] on div "is before" at bounding box center [1016, 516] width 87 height 25
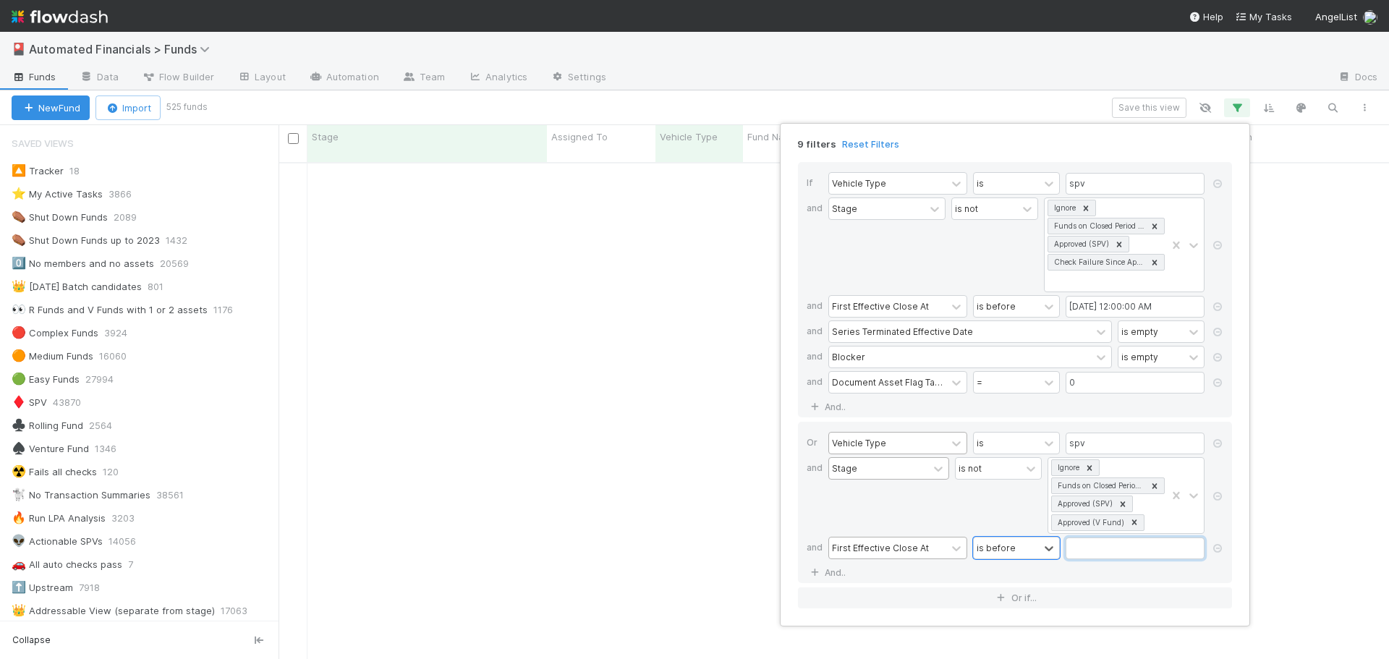
click at [1090, 551] on input "text" at bounding box center [1135, 549] width 139 height 22
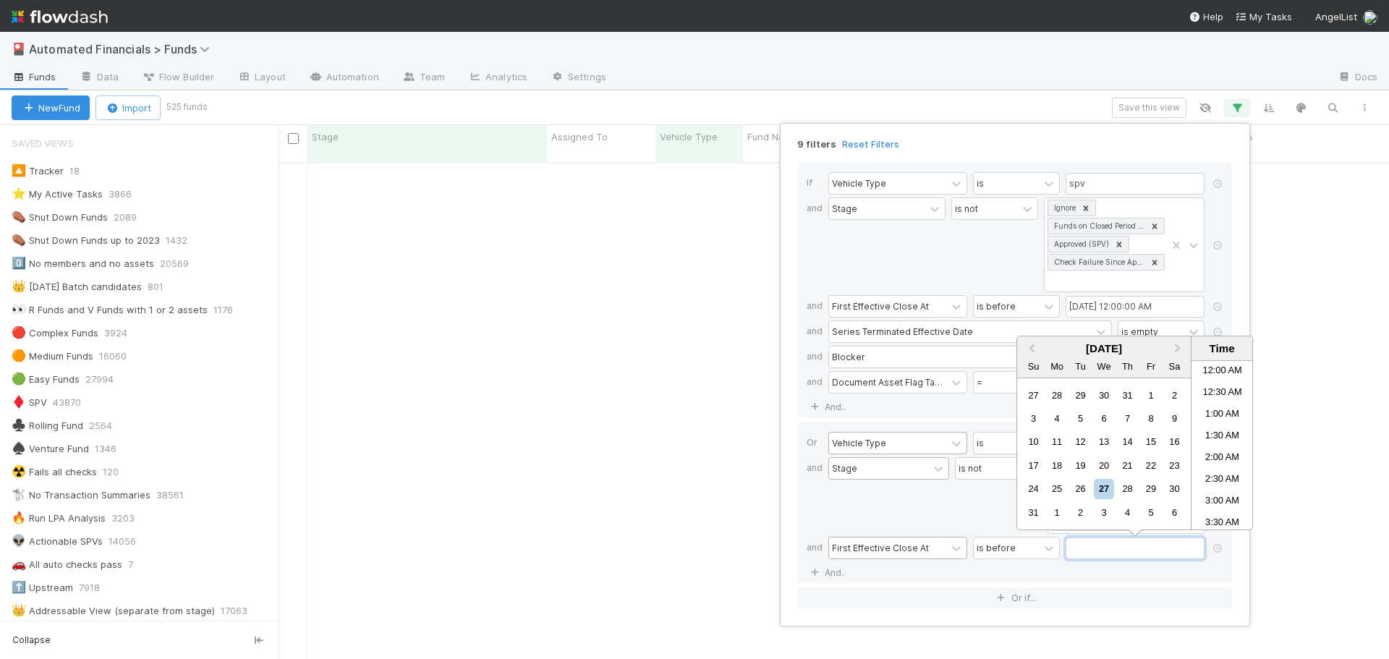
scroll to position [513, 0]
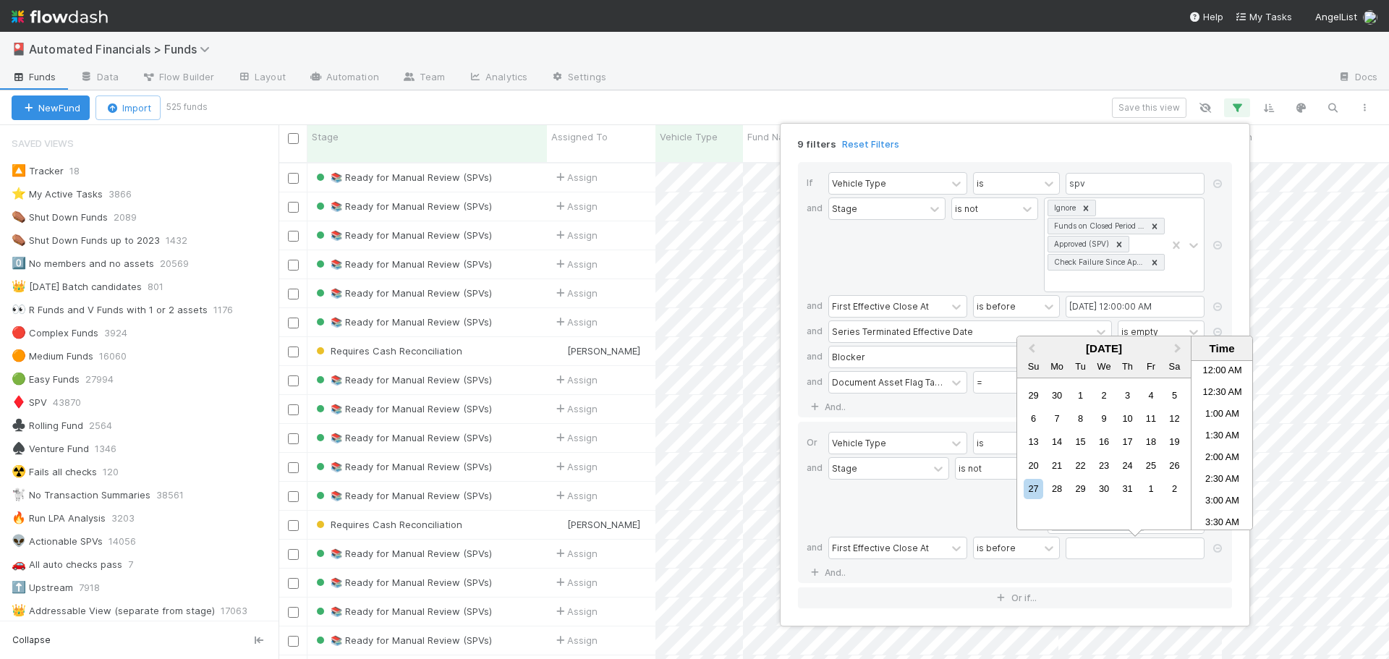
scroll to position [513, 0]
click at [1081, 393] on div "1" at bounding box center [1081, 396] width 20 height 20
type input "[DATE] 12:00:00 AM"
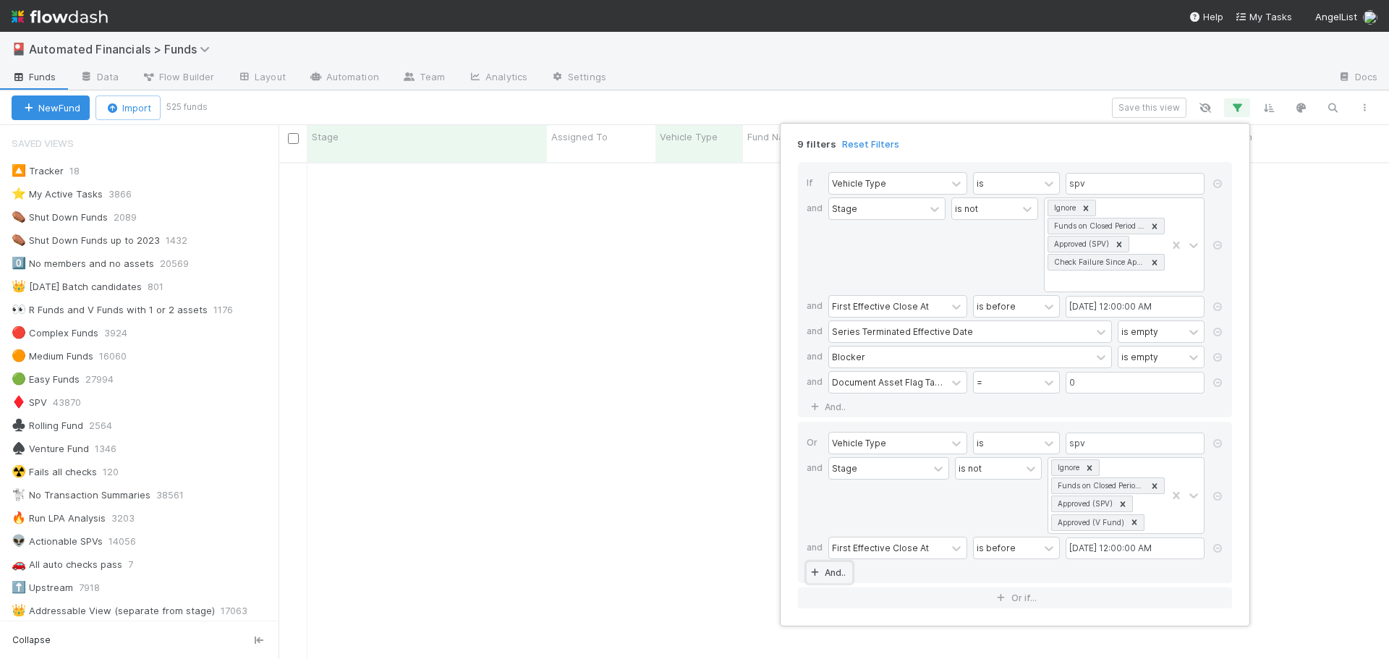
click at [839, 577] on link "And.." at bounding box center [830, 572] width 46 height 21
click at [846, 574] on div "Assigned To" at bounding box center [847, 573] width 53 height 13
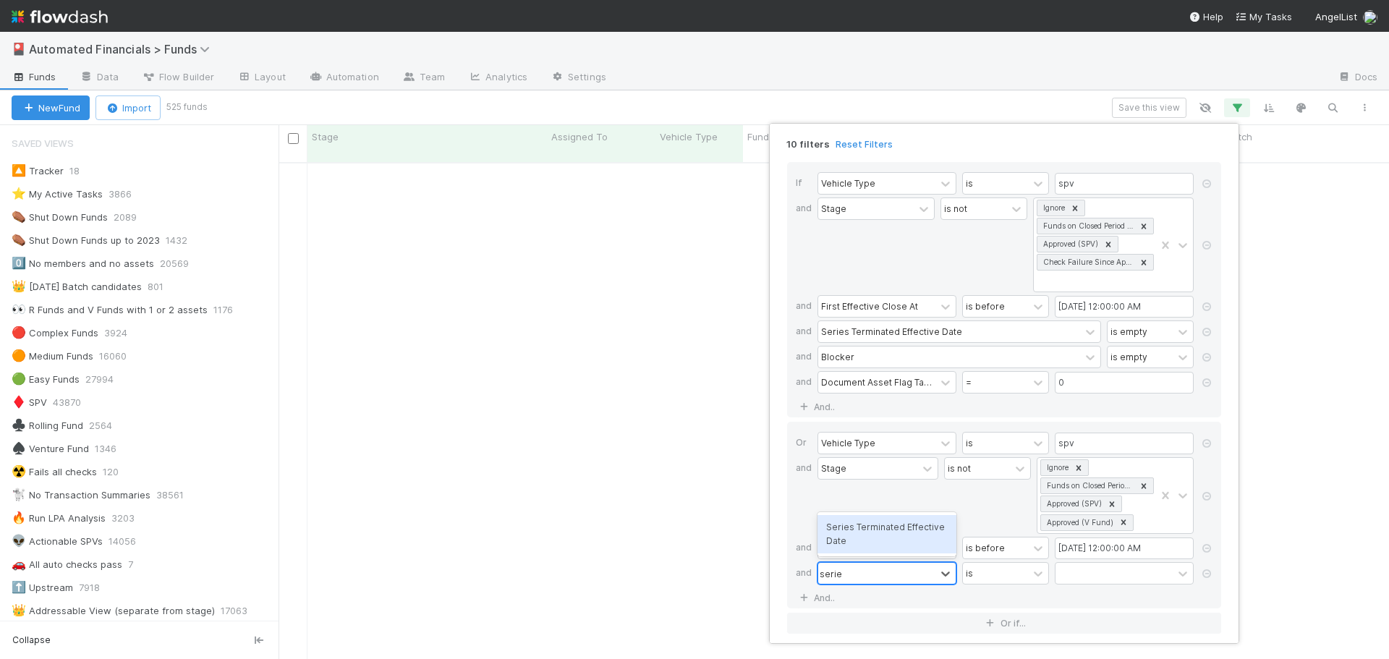
type input "series"
click at [835, 534] on div "Series Terminated Effective Date" at bounding box center [887, 534] width 139 height 38
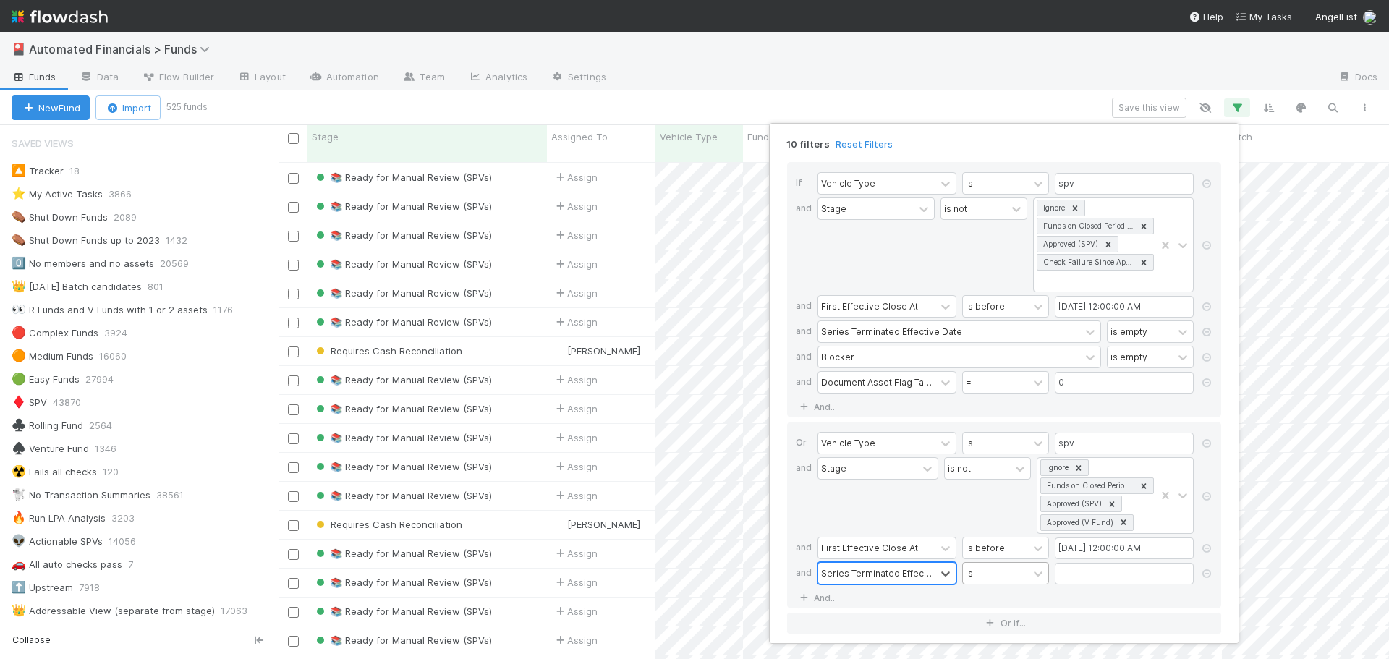
scroll to position [498, 1100]
click at [995, 578] on div "is" at bounding box center [995, 573] width 65 height 21
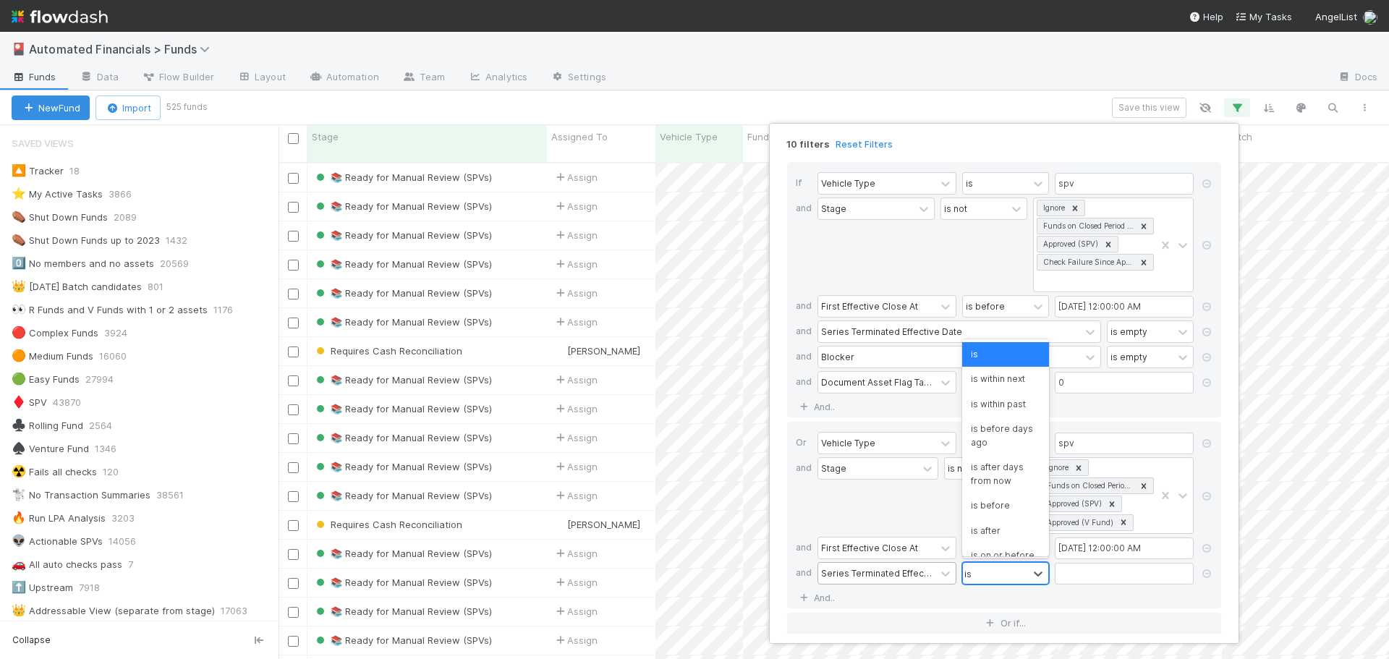
type input "is e"
click at [984, 547] on div "is empty" at bounding box center [1005, 541] width 87 height 25
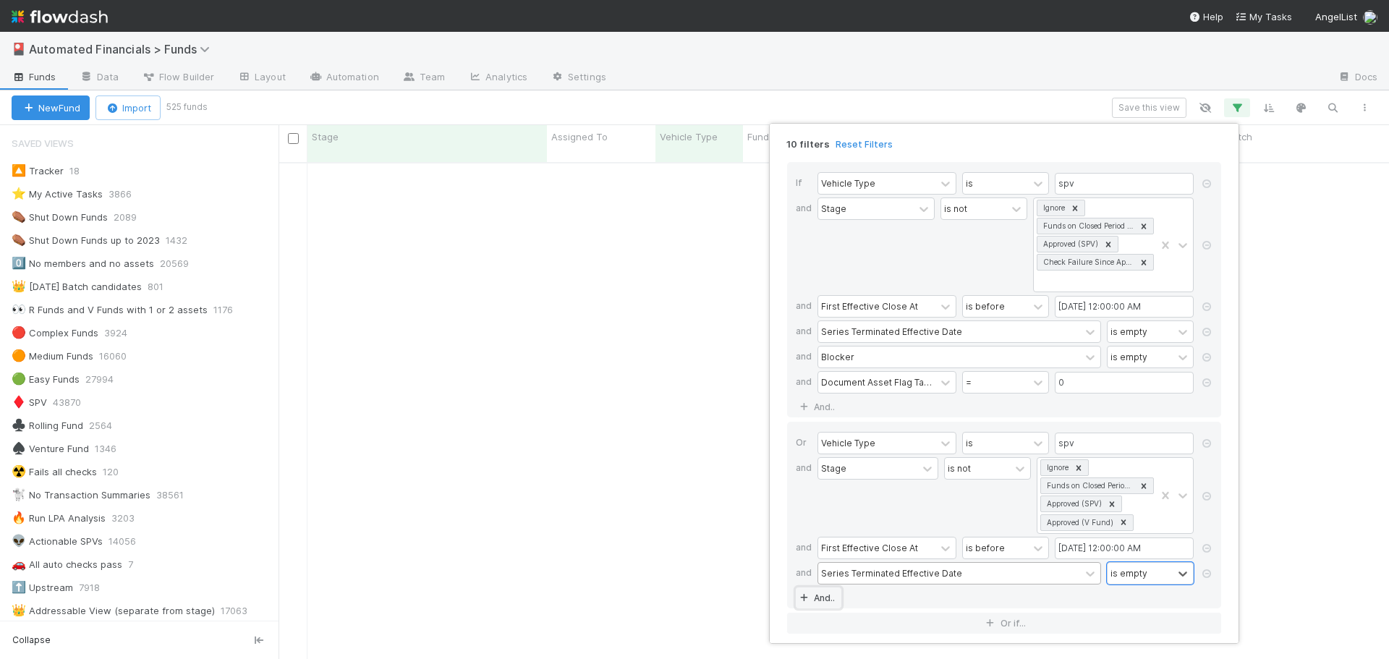
click at [813, 601] on link "And.." at bounding box center [819, 597] width 46 height 21
click at [836, 598] on div "Assigned To" at bounding box center [847, 598] width 53 height 13
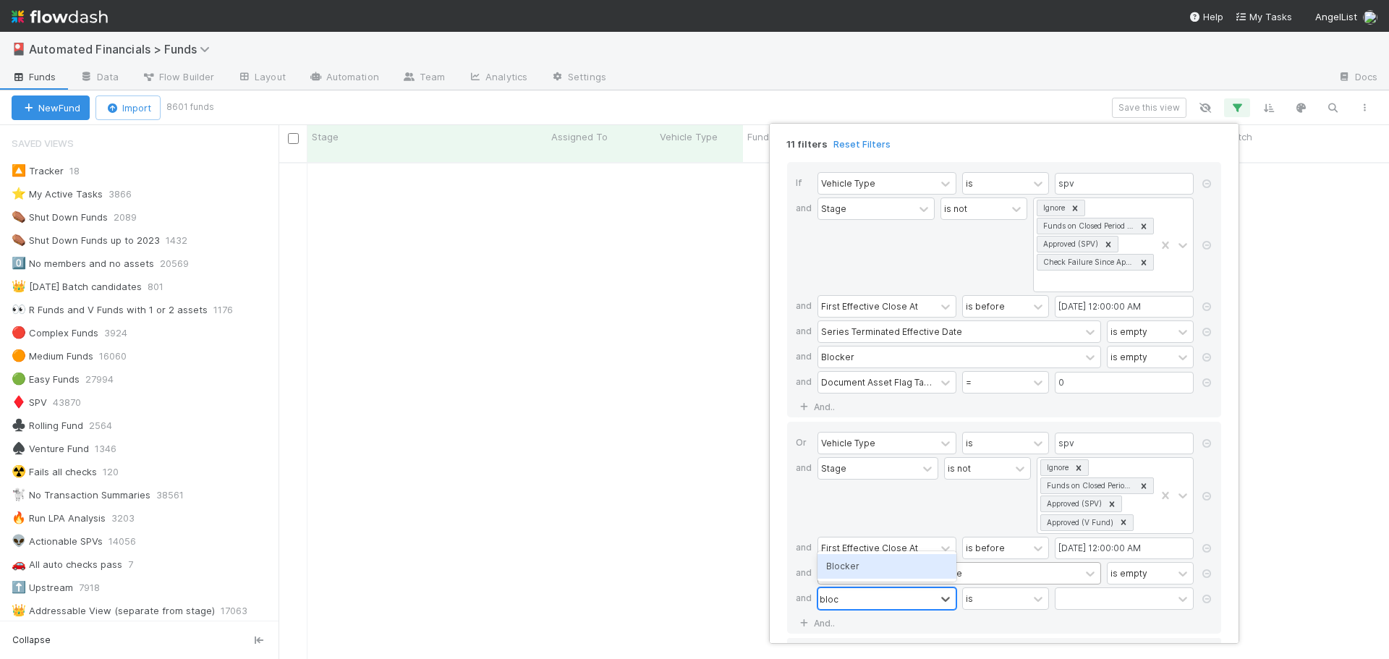
type input "blocker"
click at [868, 566] on div "Blocker" at bounding box center [887, 566] width 139 height 25
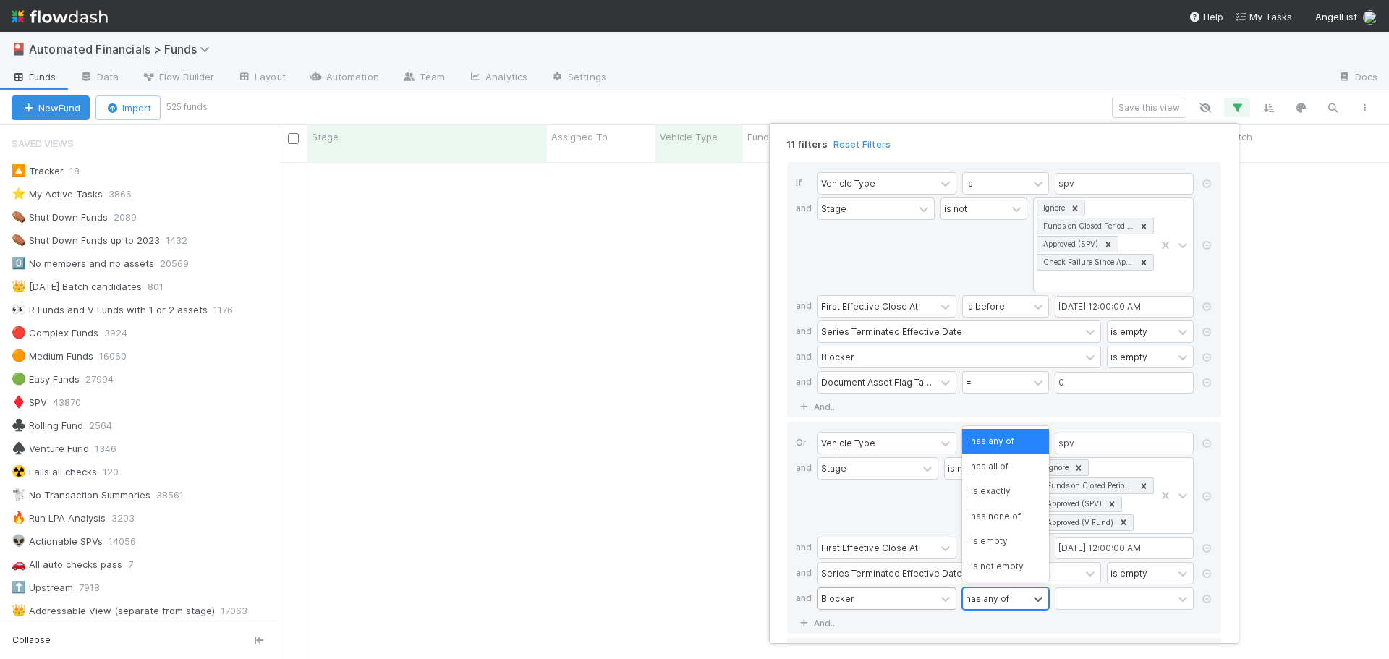
click at [1013, 603] on div "has any of" at bounding box center [995, 598] width 65 height 21
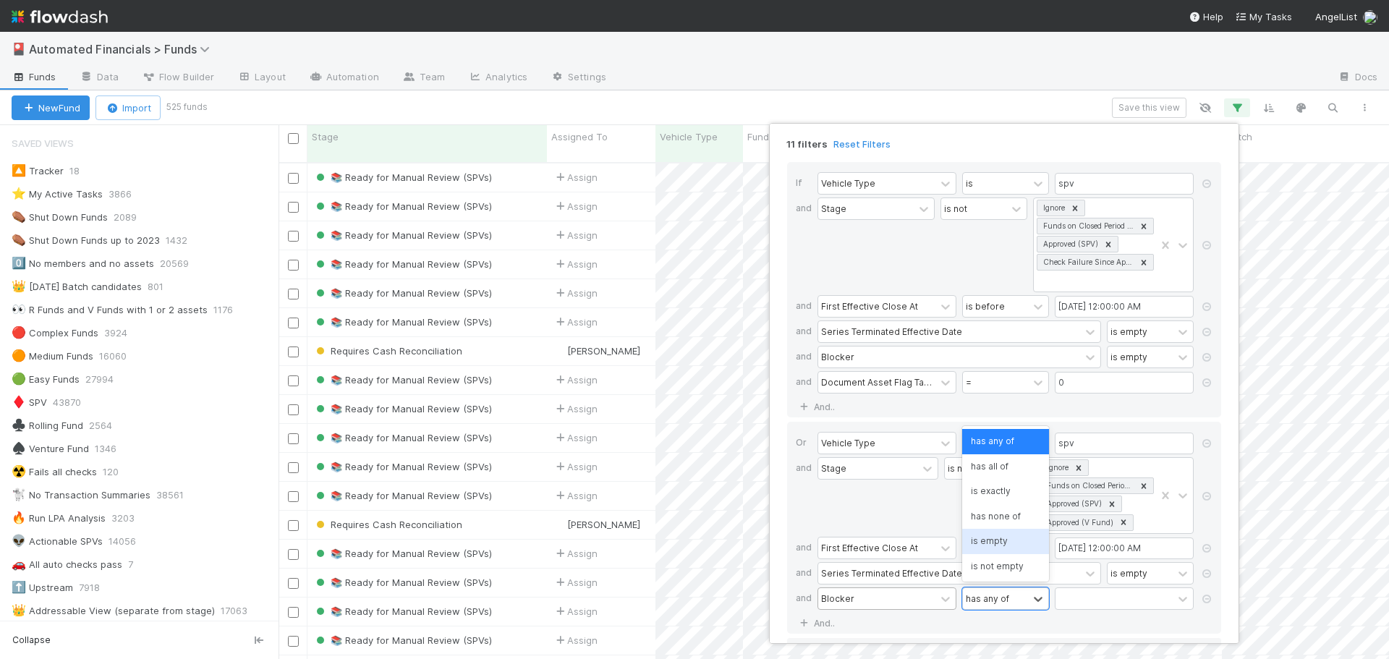
click at [999, 541] on div "is empty" at bounding box center [1005, 541] width 87 height 25
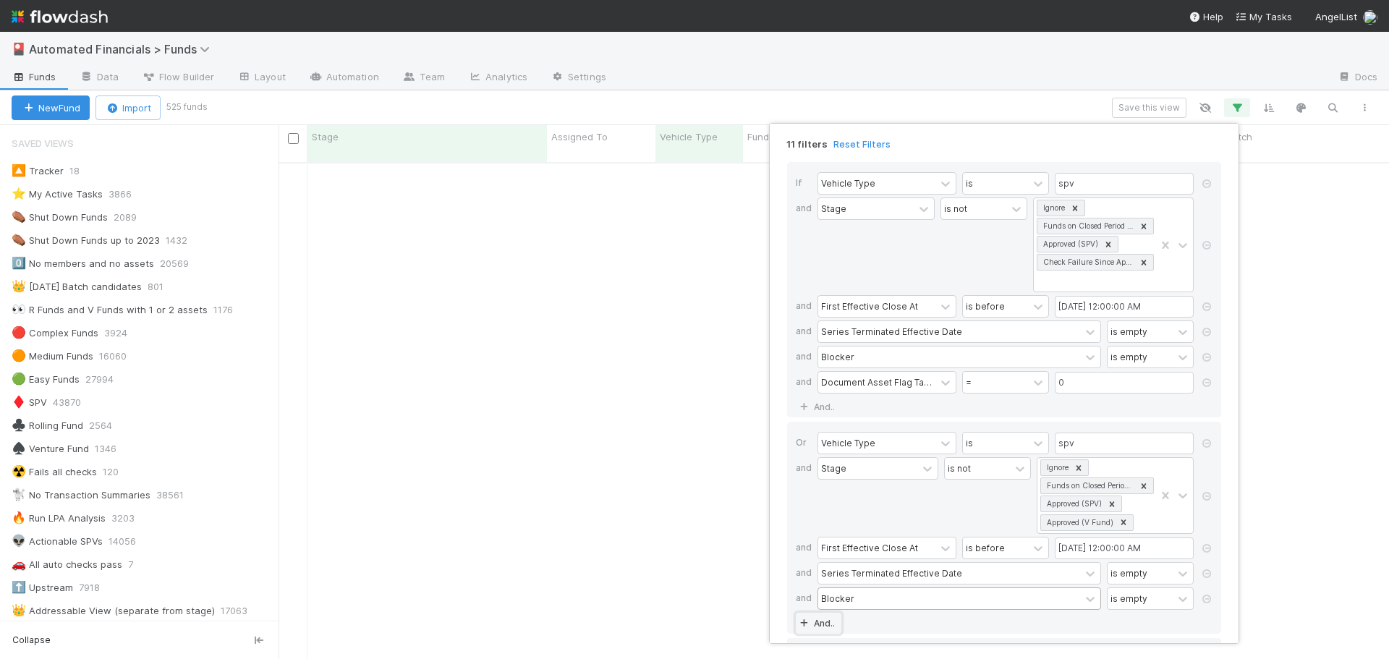
click at [819, 624] on link "And.." at bounding box center [819, 623] width 46 height 21
click at [844, 625] on div "Assigned To" at bounding box center [847, 623] width 53 height 13
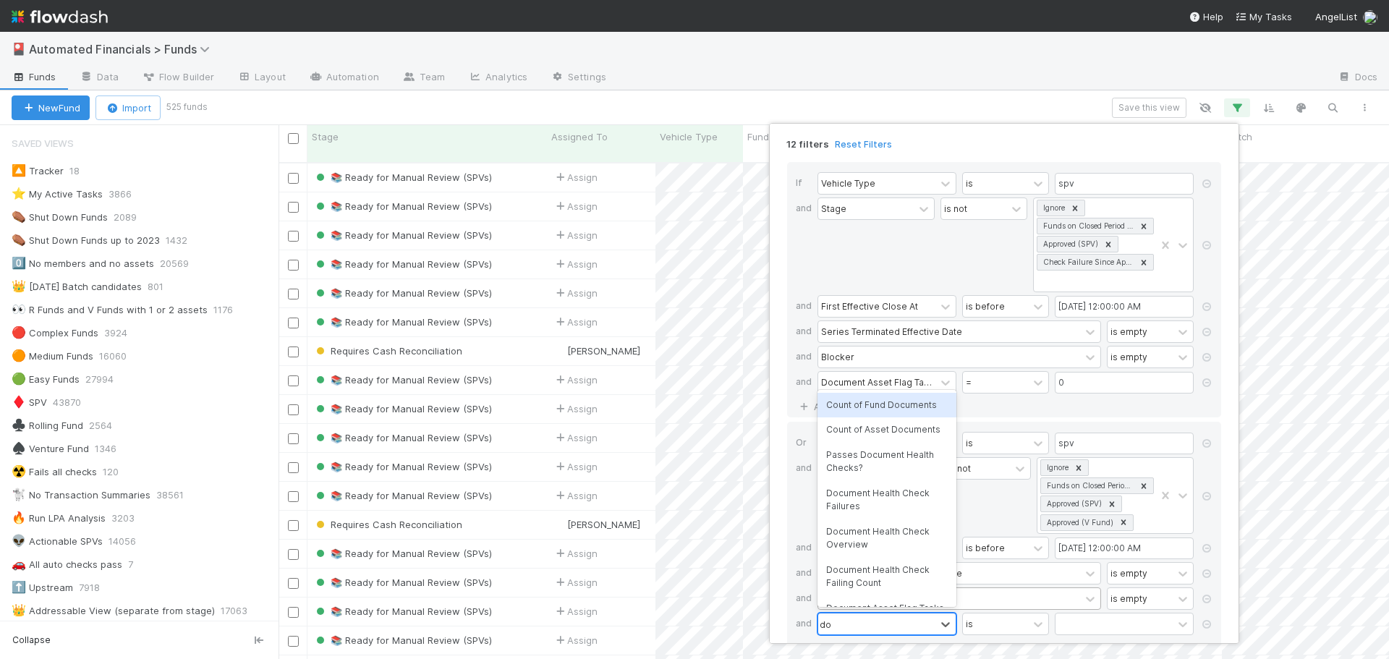
type input "d"
type input "asset flags"
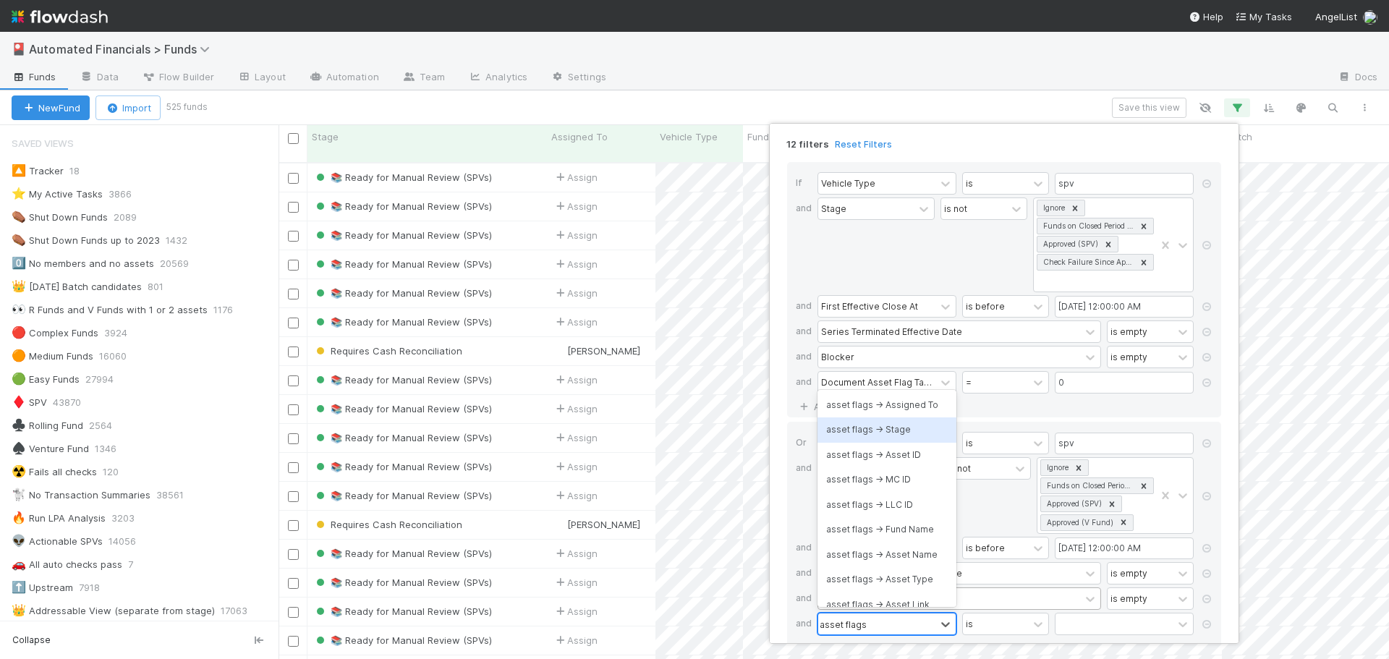
click at [886, 427] on div "asset flags -> Stage" at bounding box center [887, 429] width 139 height 25
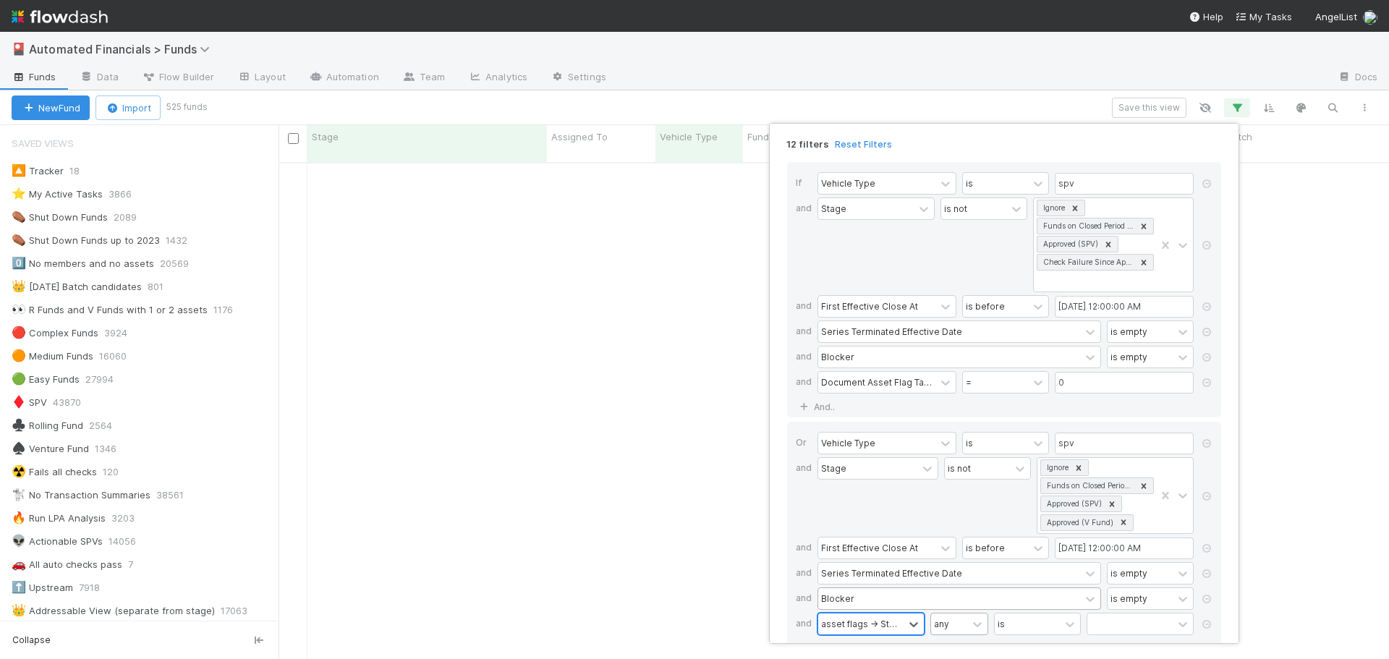
click at [947, 626] on div "any" at bounding box center [941, 623] width 15 height 13
click at [948, 541] on div "all" at bounding box center [959, 542] width 58 height 25
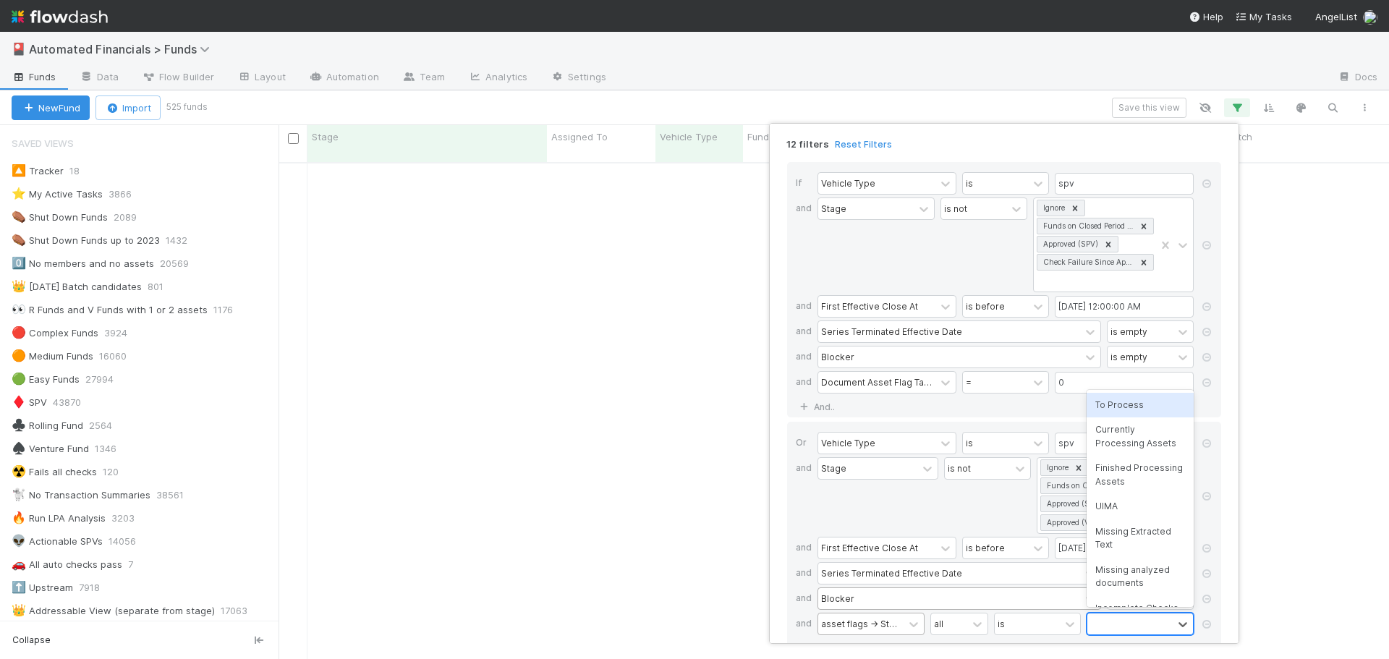
click at [1126, 627] on div at bounding box center [1129, 624] width 85 height 21
type input "ver"
click at [1116, 595] on div "Verified" at bounding box center [1140, 592] width 107 height 25
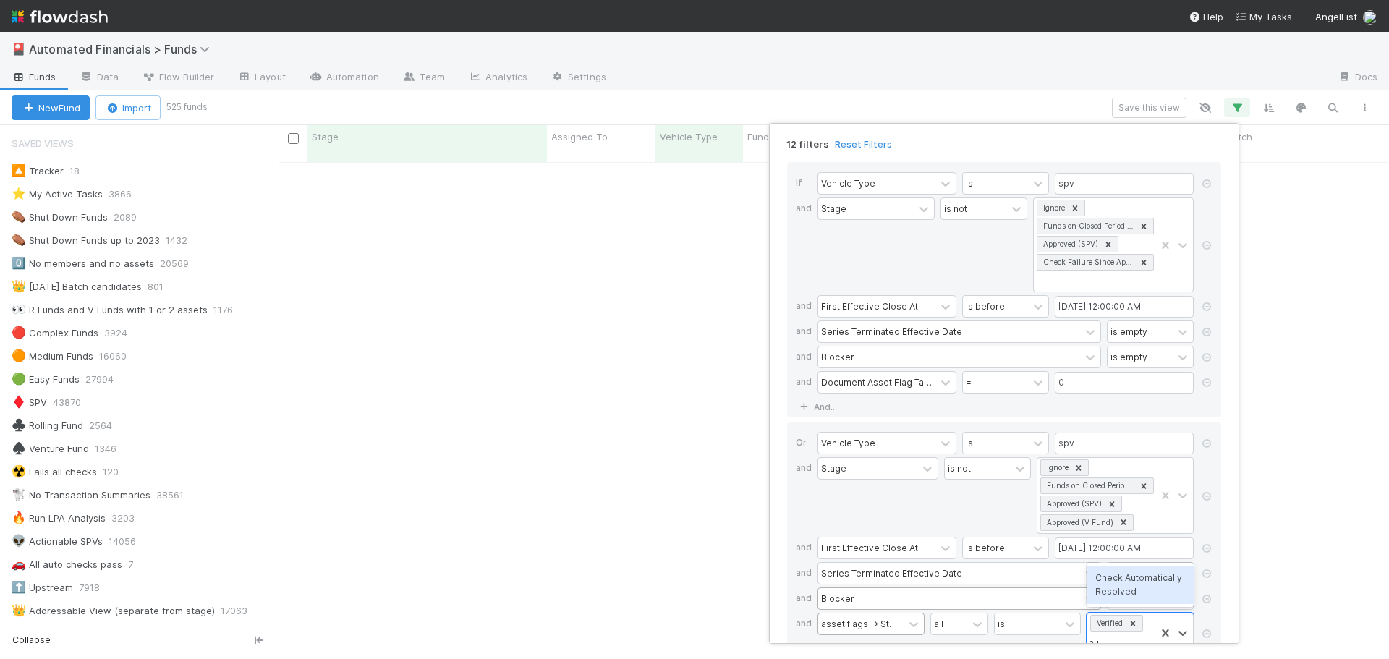
type input "aut"
click at [1158, 587] on div "Check Automatically Resolved" at bounding box center [1140, 580] width 107 height 38
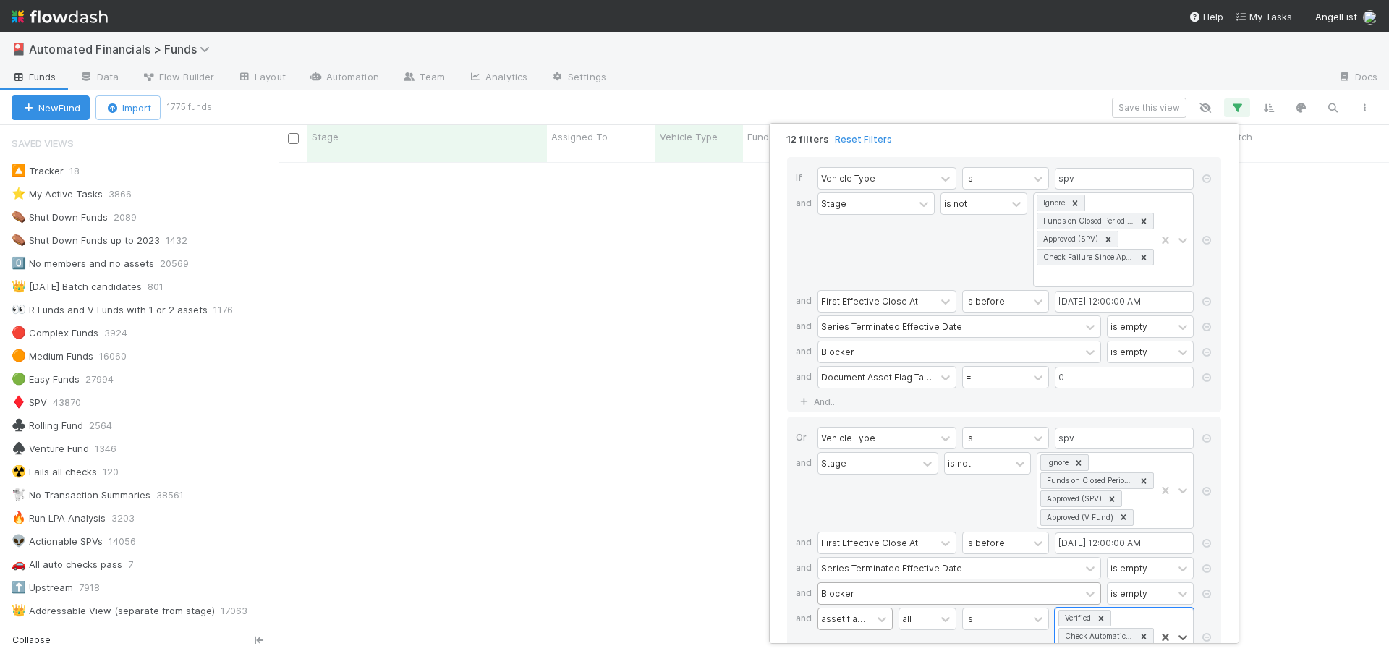
click at [939, 263] on div "Stage is not Ignore Funds on Closed Period Accounting Approved (SPV) Check Fail…" at bounding box center [1009, 241] width 382 height 98
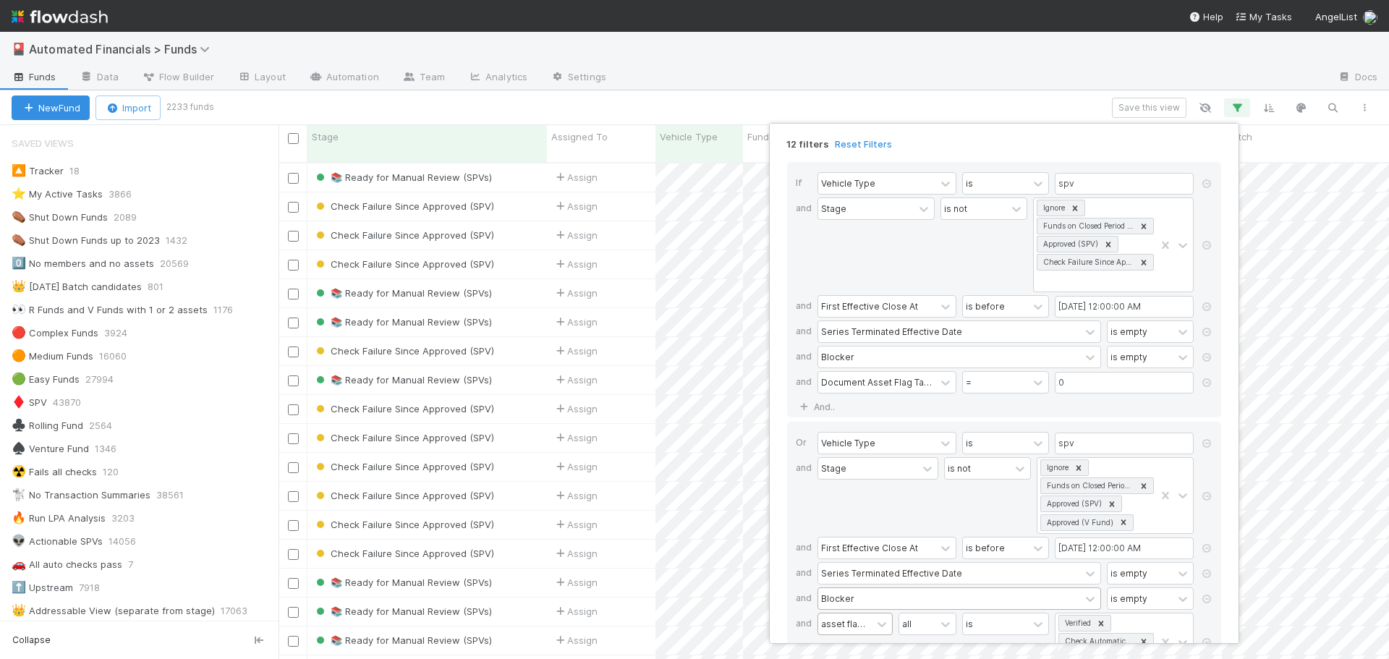
scroll to position [72, 0]
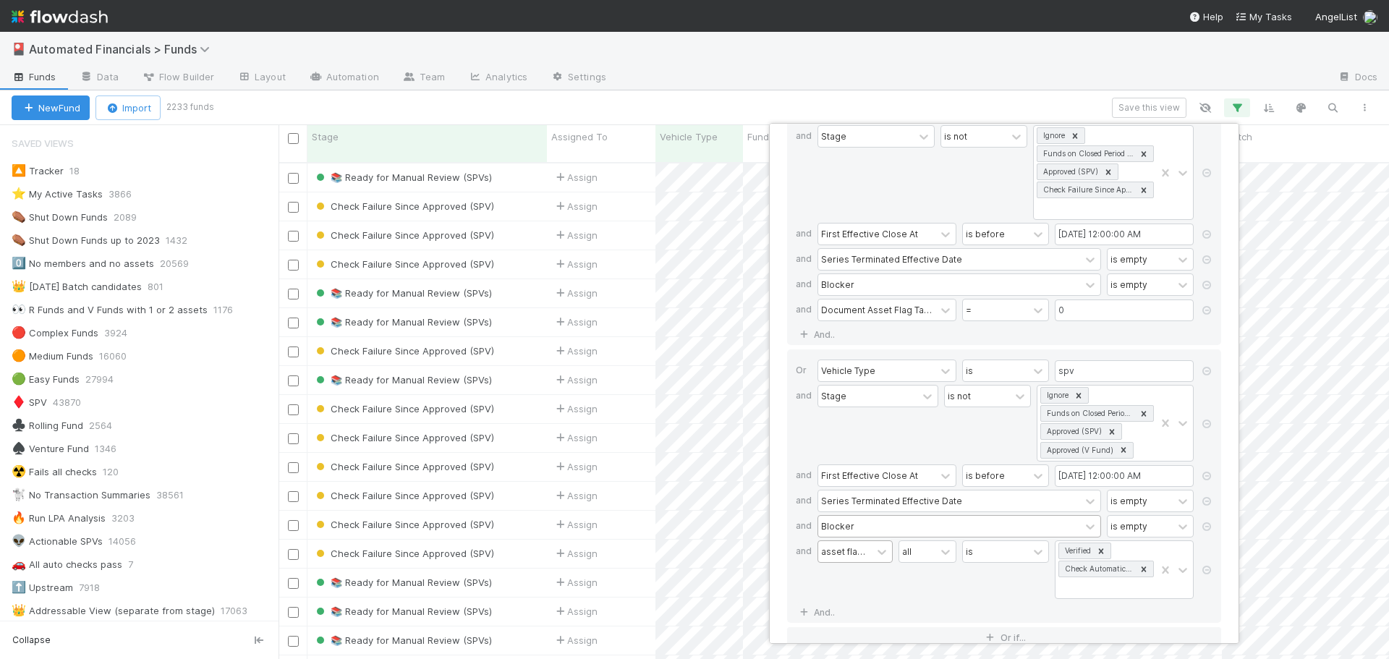
click at [1013, 578] on div "is" at bounding box center [1005, 569] width 87 height 59
click at [979, 433] on div "is not" at bounding box center [987, 423] width 87 height 77
click at [587, 113] on div "12 filters Reset Filters If Vehicle Type is spv and Stage is not Ignore Funds o…" at bounding box center [694, 329] width 1389 height 659
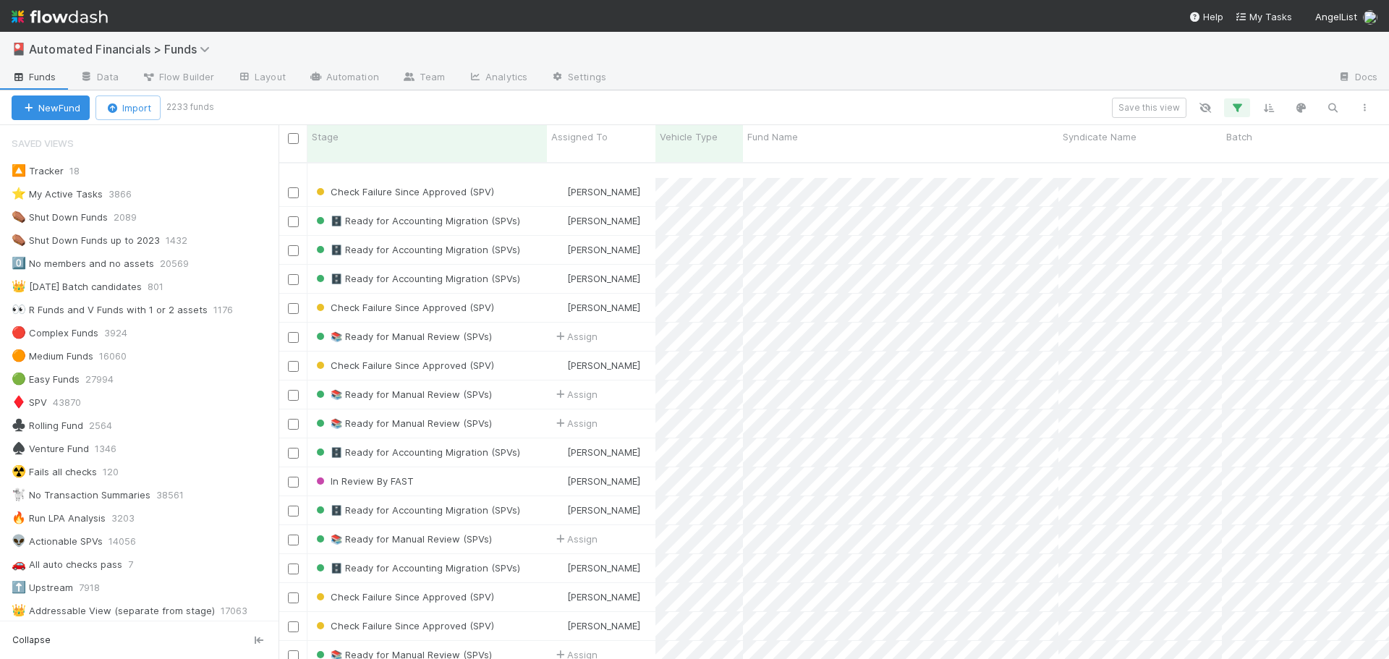
scroll to position [1013, 0]
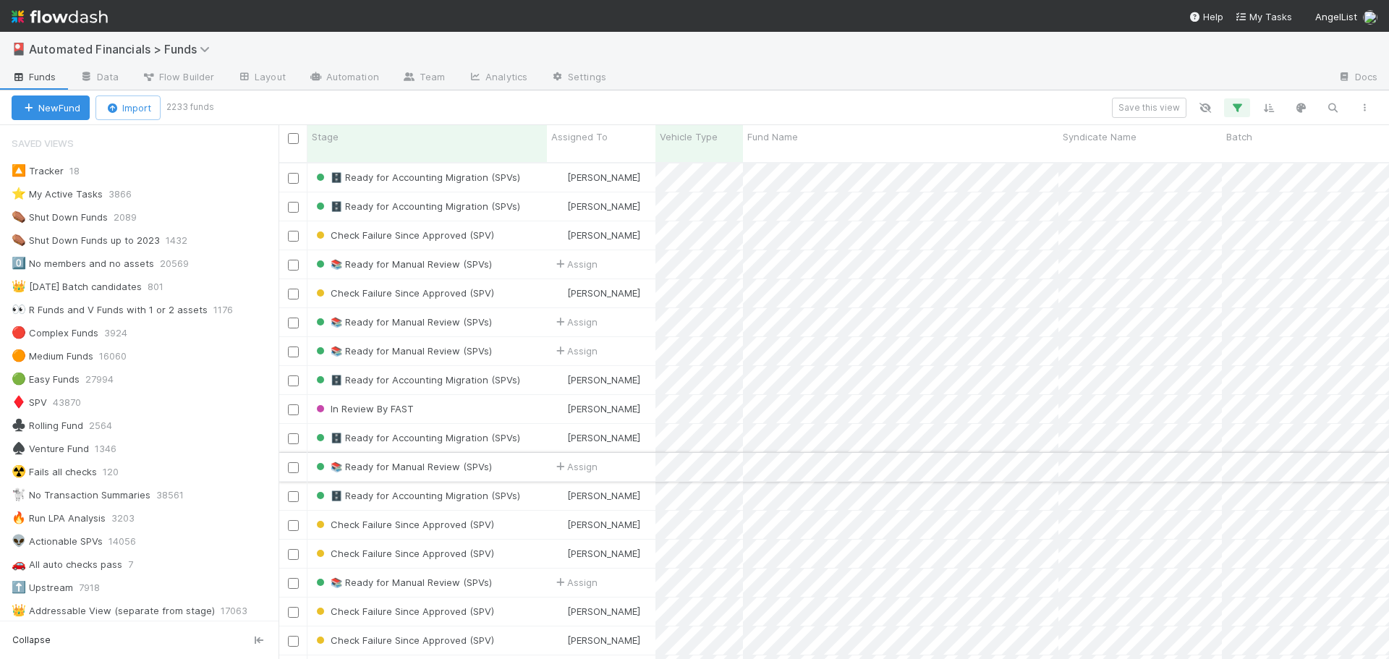
click at [527, 453] on div "📚 Ready for Manual Review (SPVs)" at bounding box center [426, 467] width 239 height 28
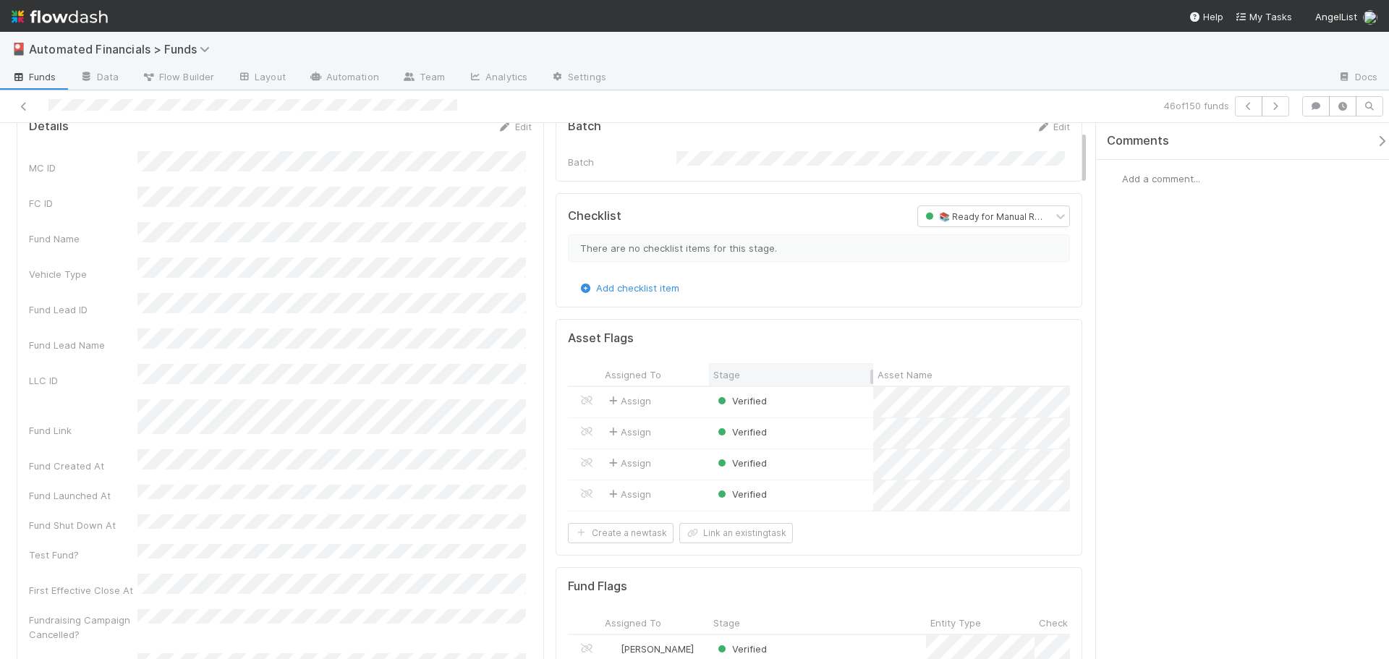
scroll to position [72, 0]
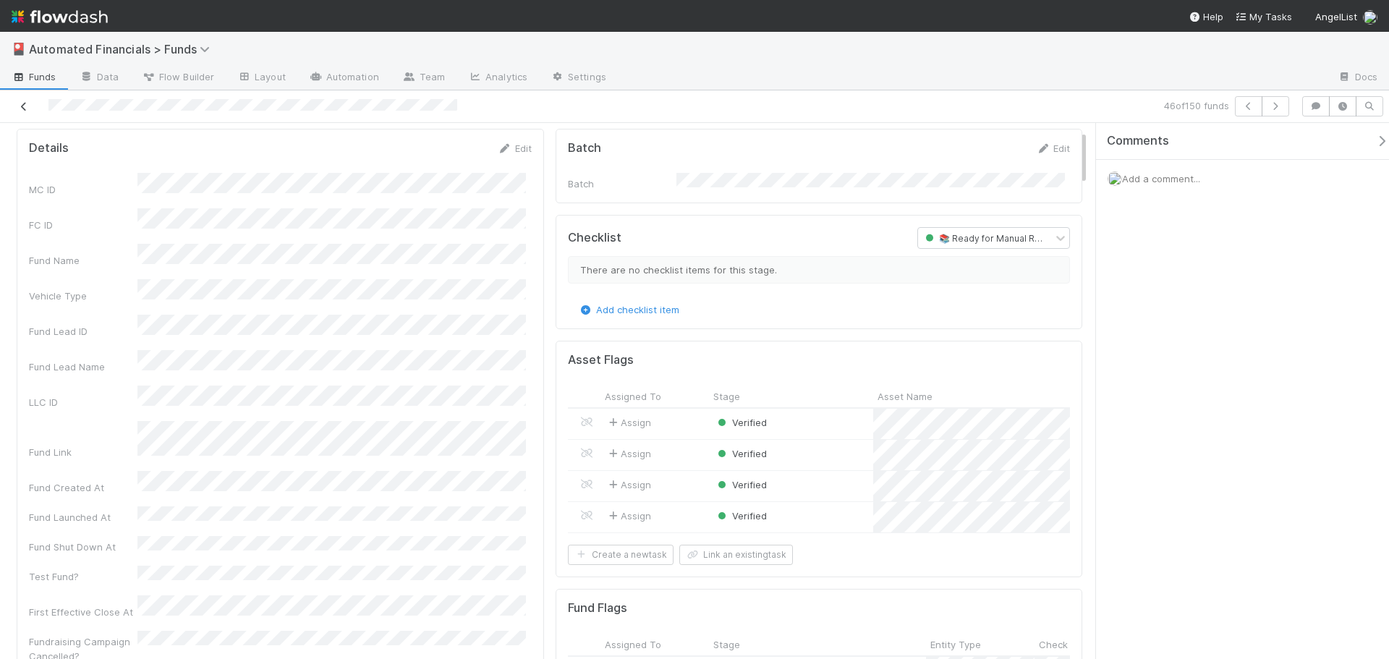
click at [22, 106] on icon at bounding box center [24, 106] width 14 height 9
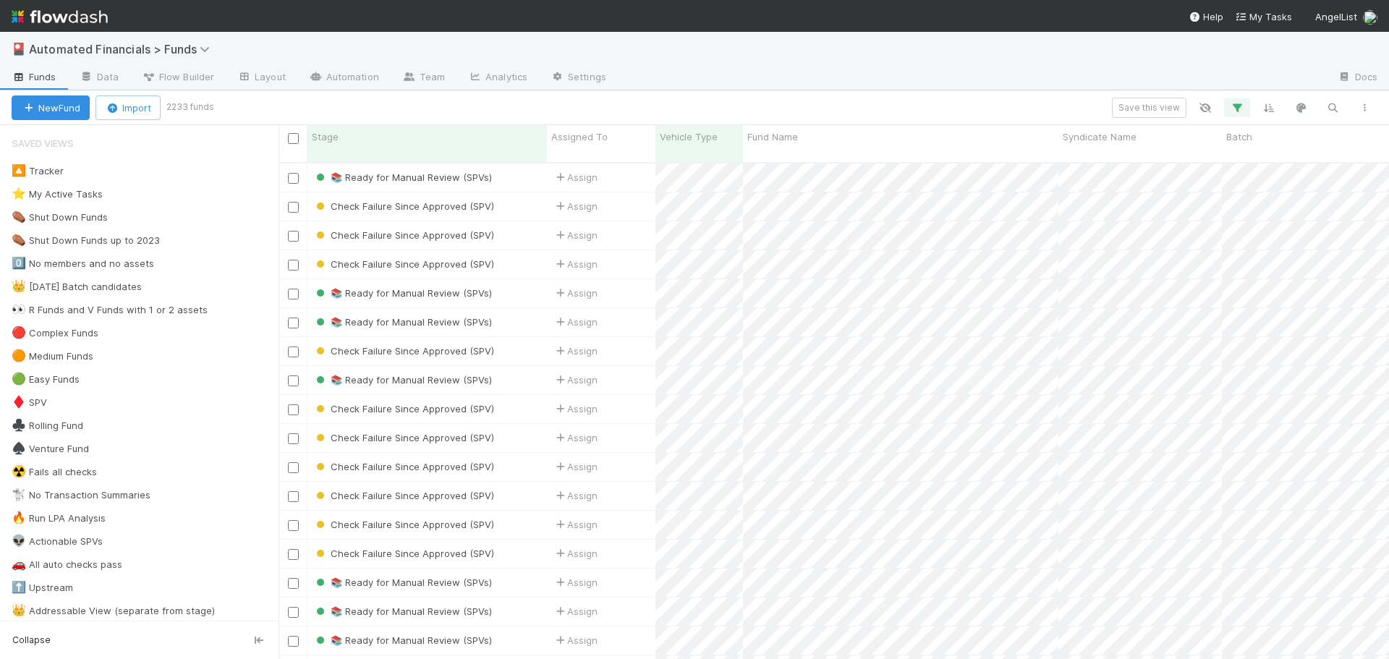
scroll to position [498, 1100]
click at [1231, 104] on icon "button" at bounding box center [1237, 107] width 14 height 13
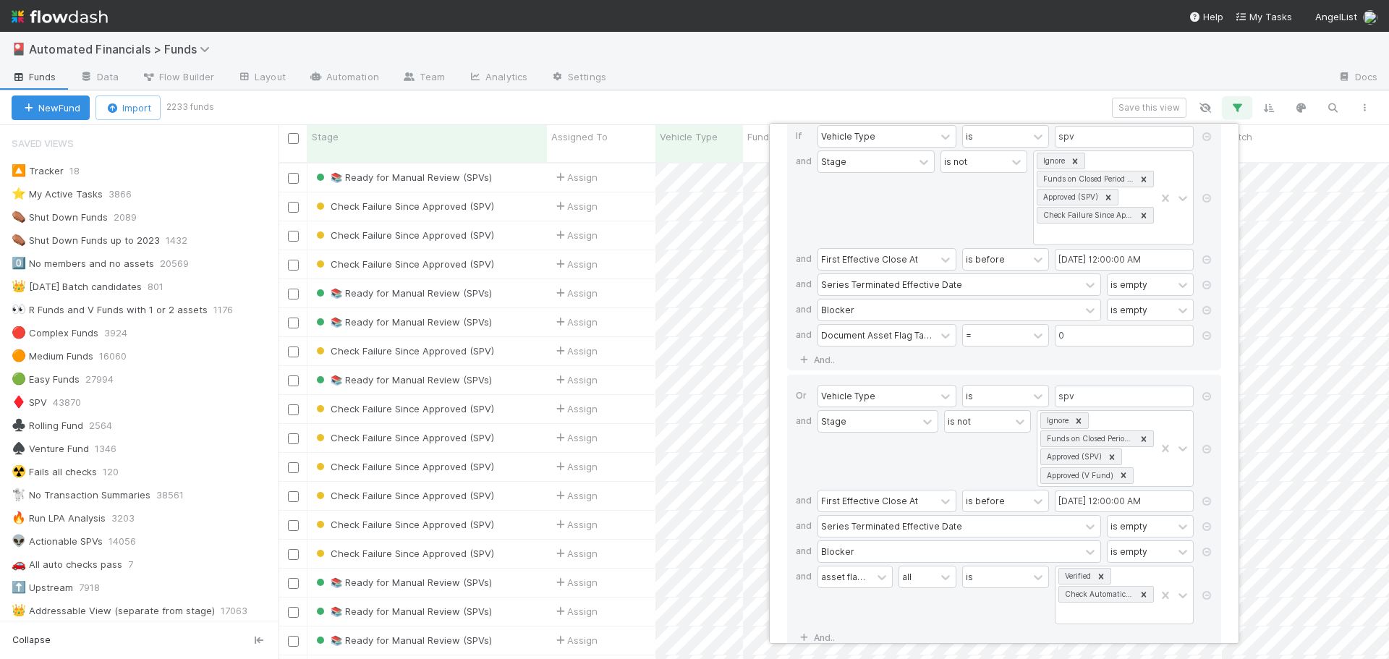
scroll to position [72, 0]
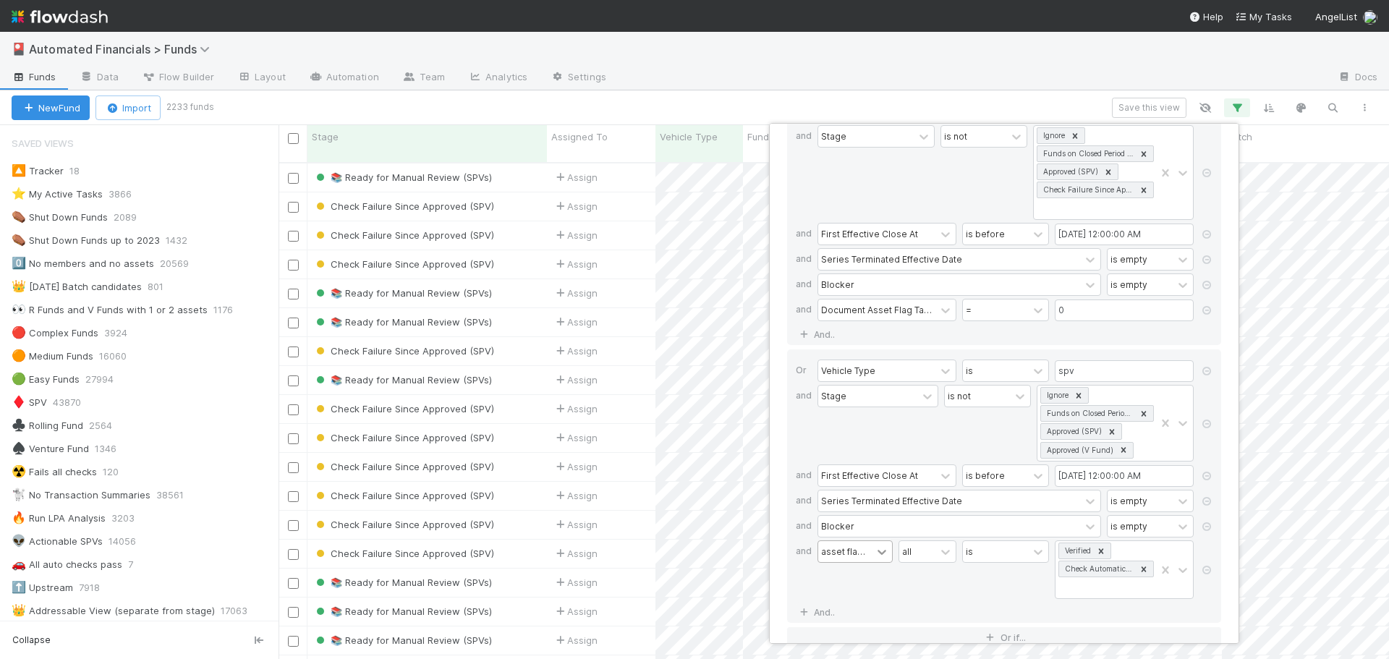
click at [884, 552] on icon at bounding box center [882, 552] width 9 height 5
click at [943, 598] on div "all" at bounding box center [928, 569] width 58 height 59
click at [943, 310] on icon at bounding box center [945, 310] width 9 height 5
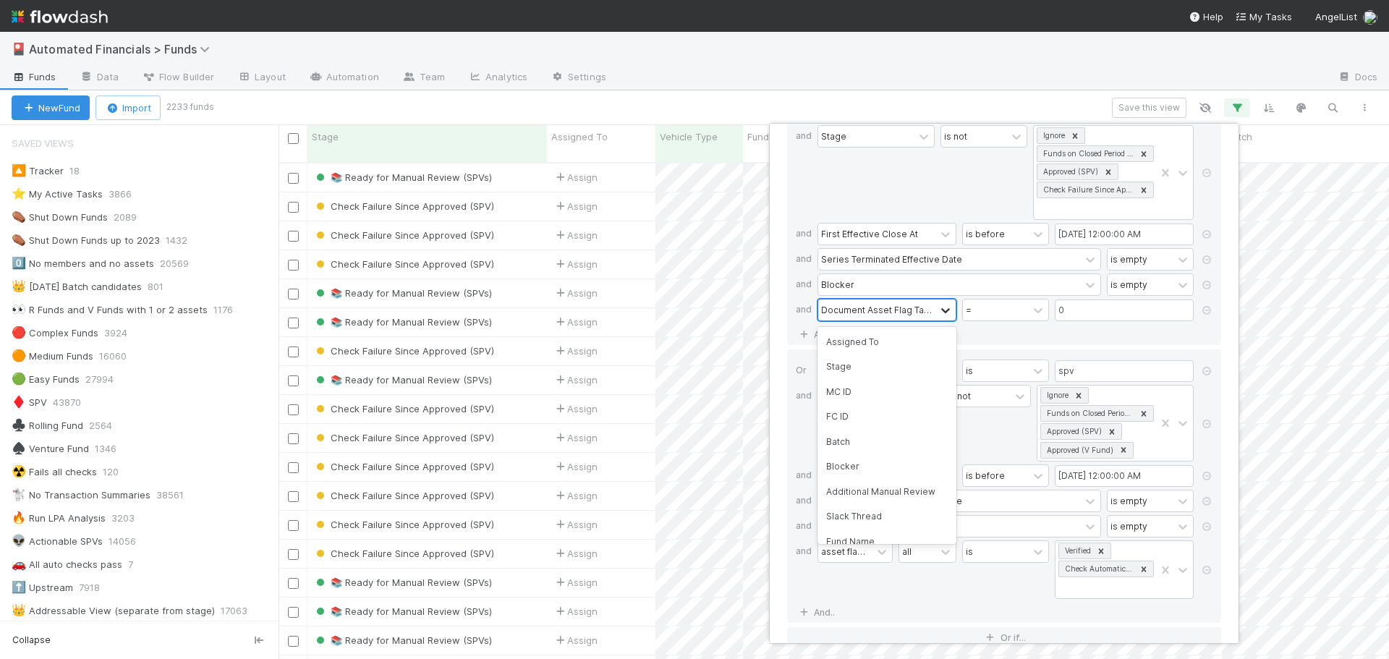
scroll to position [676, 0]
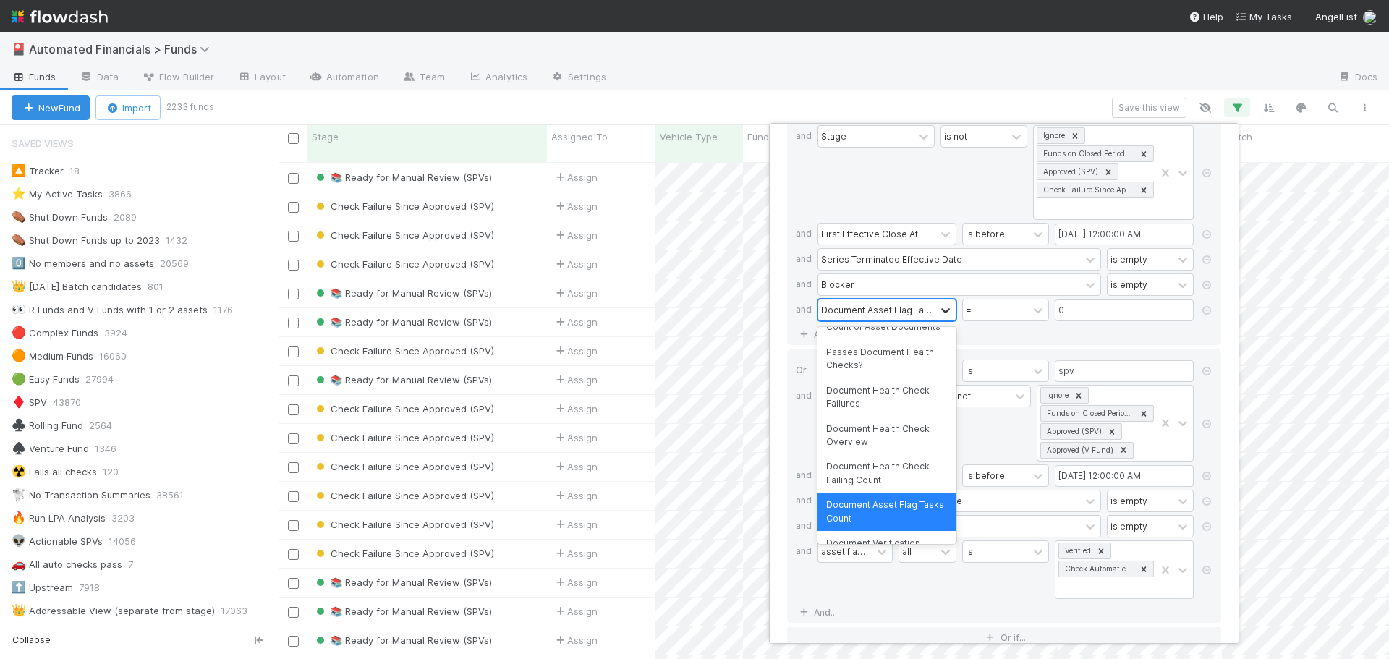
click at [943, 310] on icon at bounding box center [945, 310] width 9 height 5
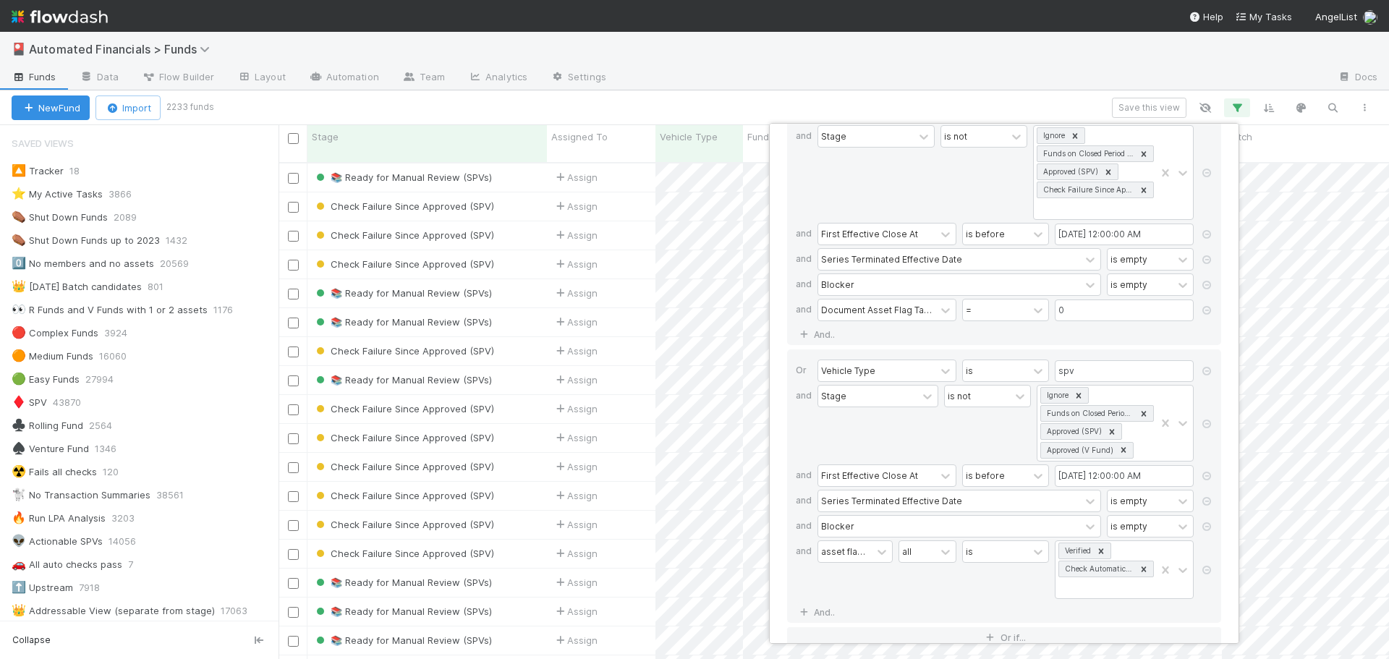
click at [954, 334] on div "If Vehicle Type is spv and Stage is not Ignore Funds on Closed Period Accountin…" at bounding box center [1004, 217] width 434 height 255
click at [954, 98] on div "12 filters Reset Filters If Vehicle Type is spv and Stage is not Ignore Funds o…" at bounding box center [694, 329] width 1389 height 659
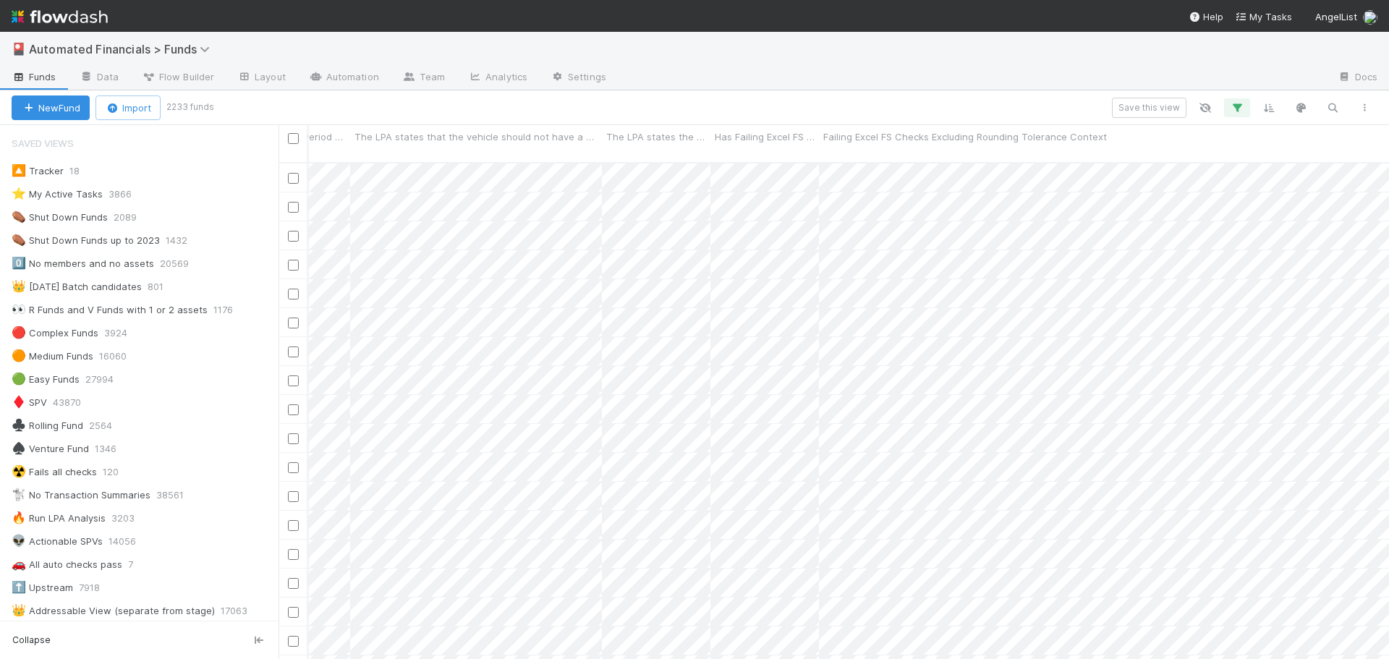
scroll to position [0, 0]
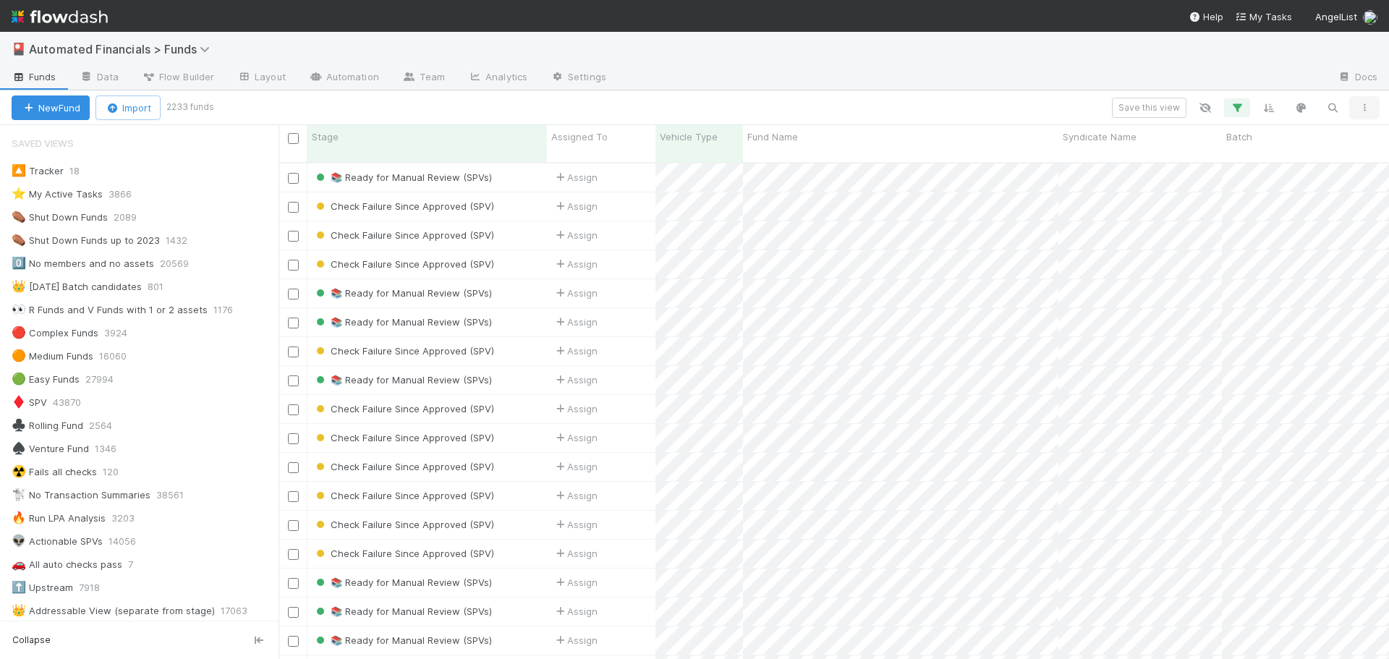
click at [1369, 107] on icon "button" at bounding box center [1364, 107] width 14 height 9
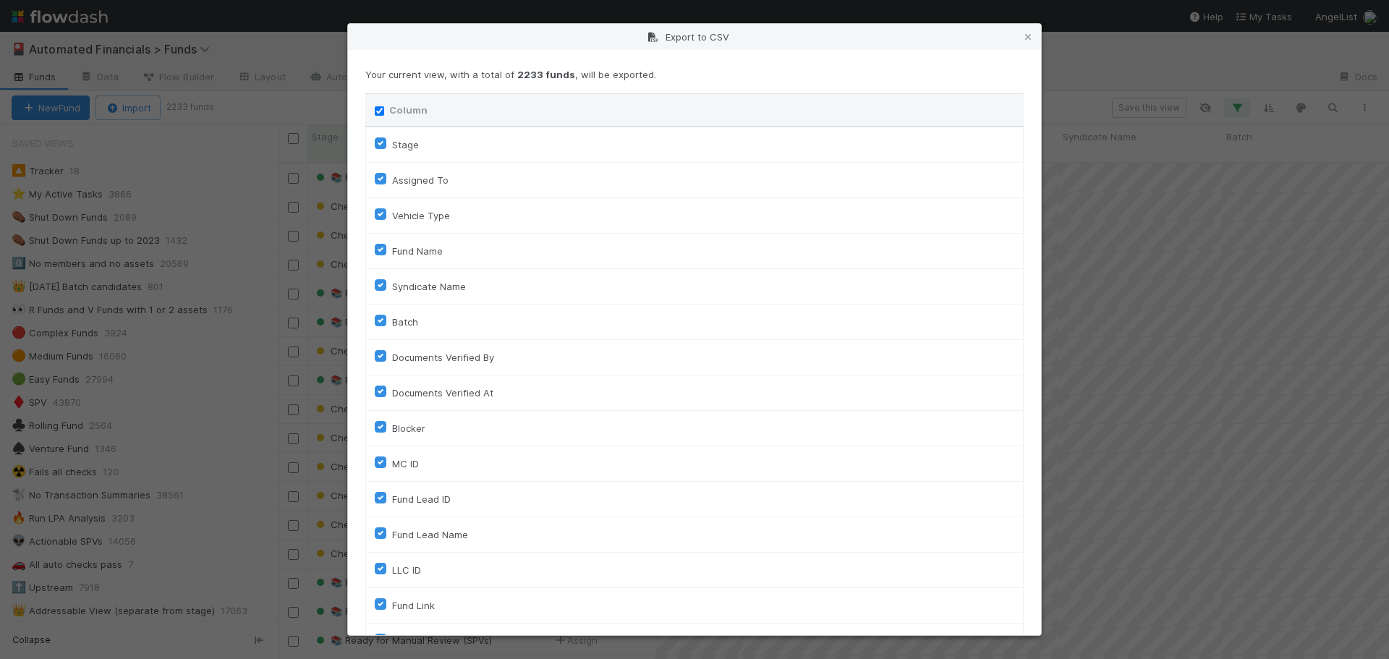
click at [383, 113] on input "Column" at bounding box center [379, 110] width 9 height 9
checkbox input "false"
checkbox To "false"
checkbox input "false"
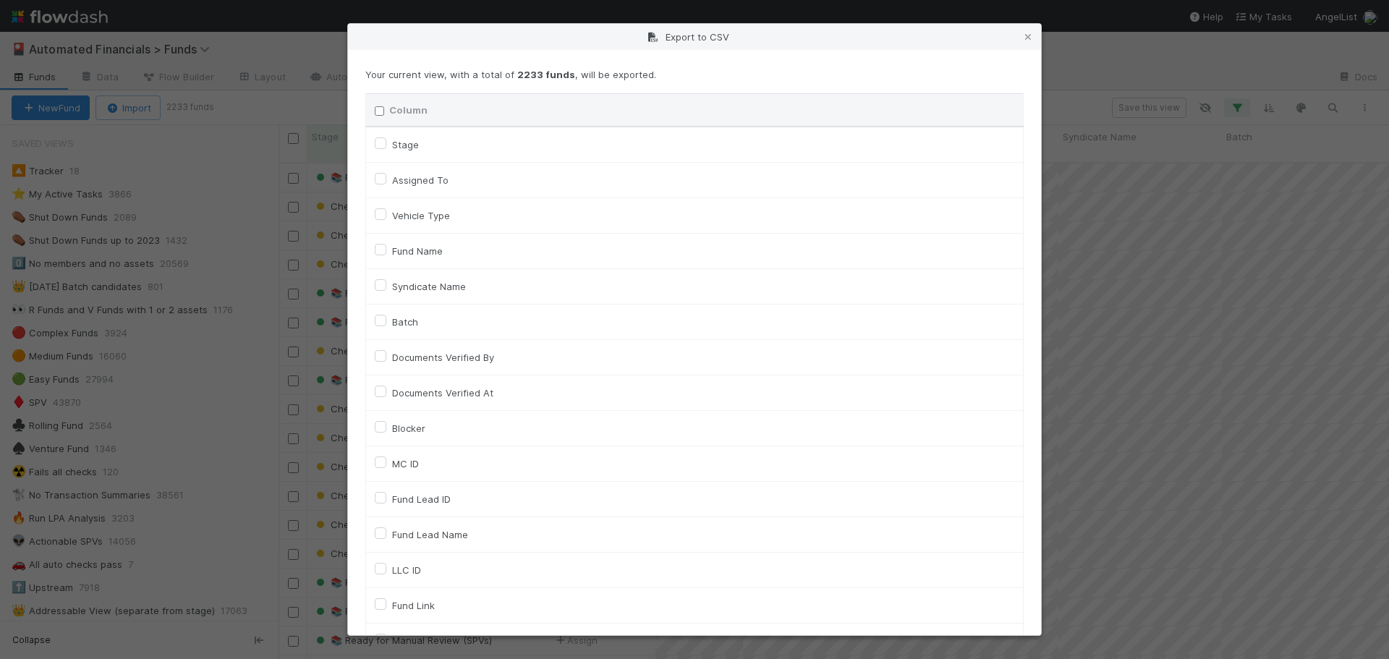
checkbox input "false"
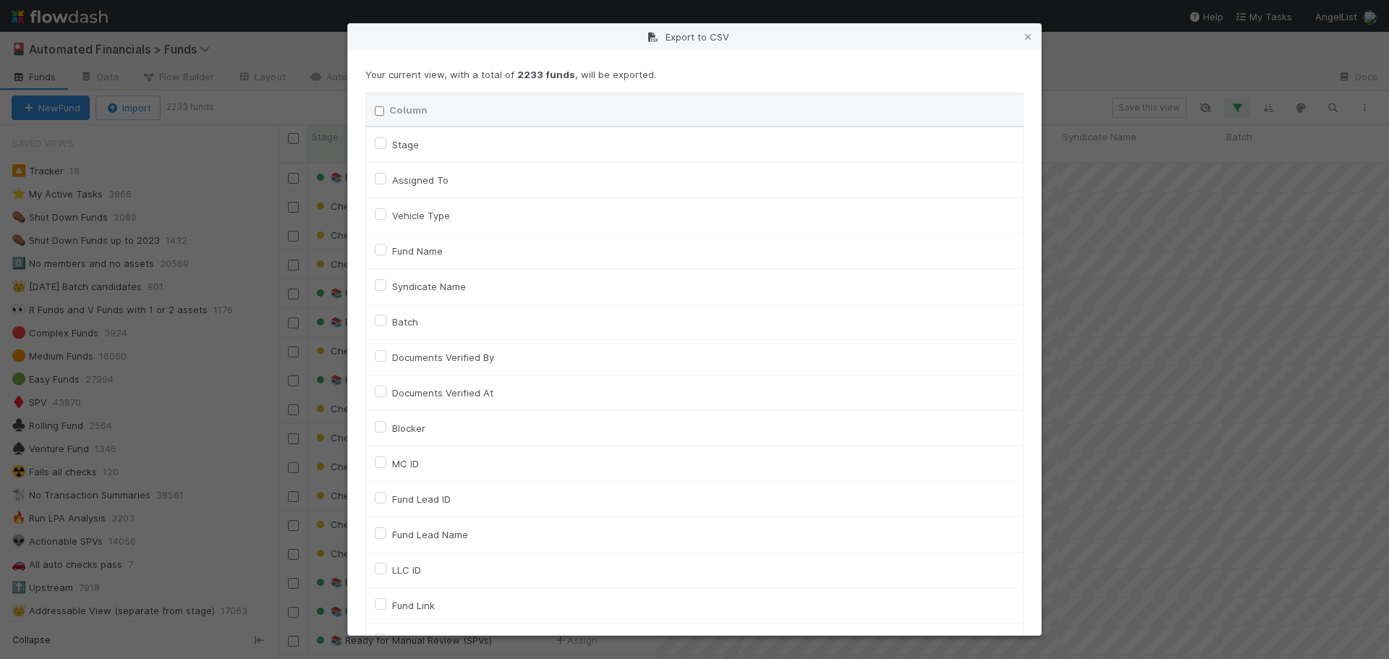
checkbox input "false"
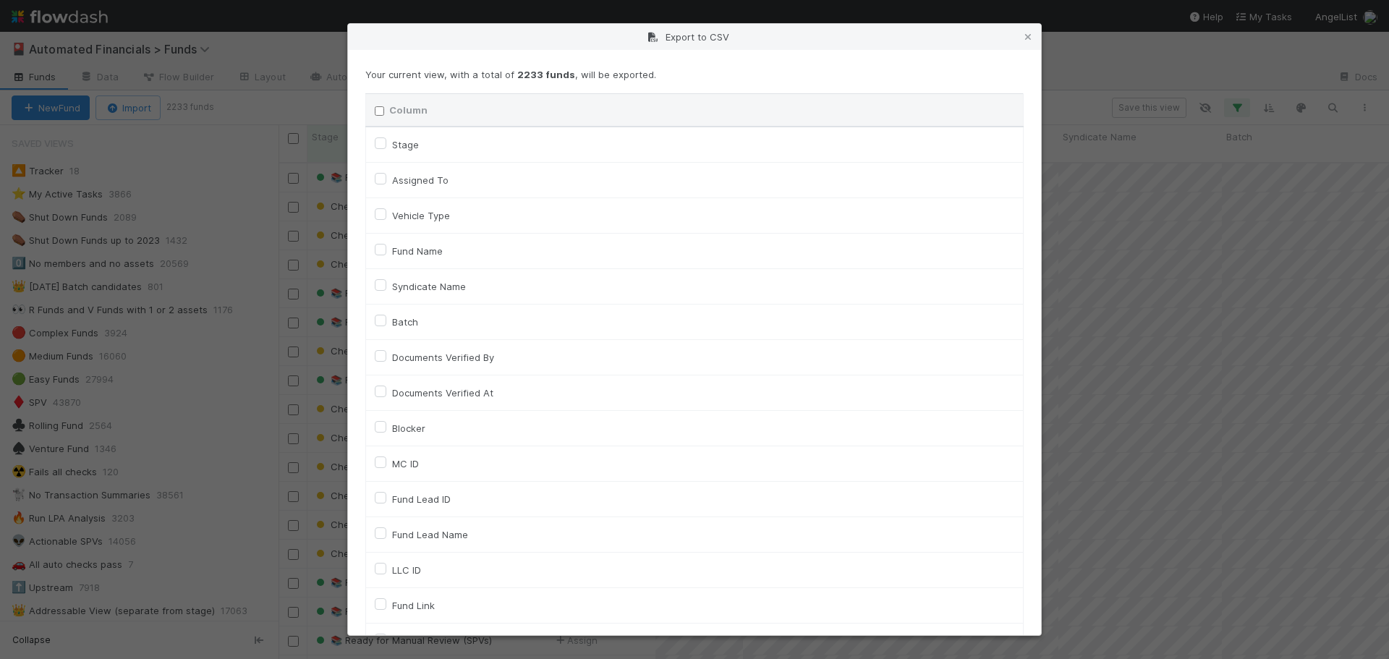
checkbox input "false"
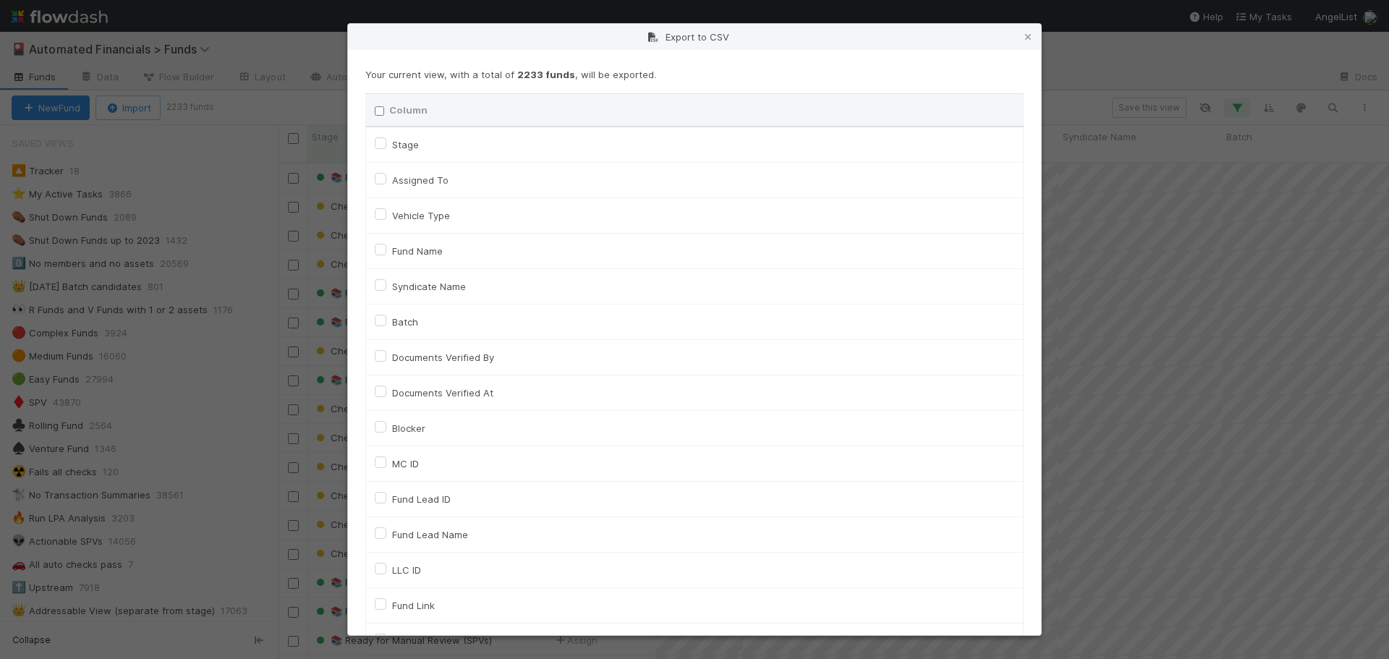
checkbox input "false"
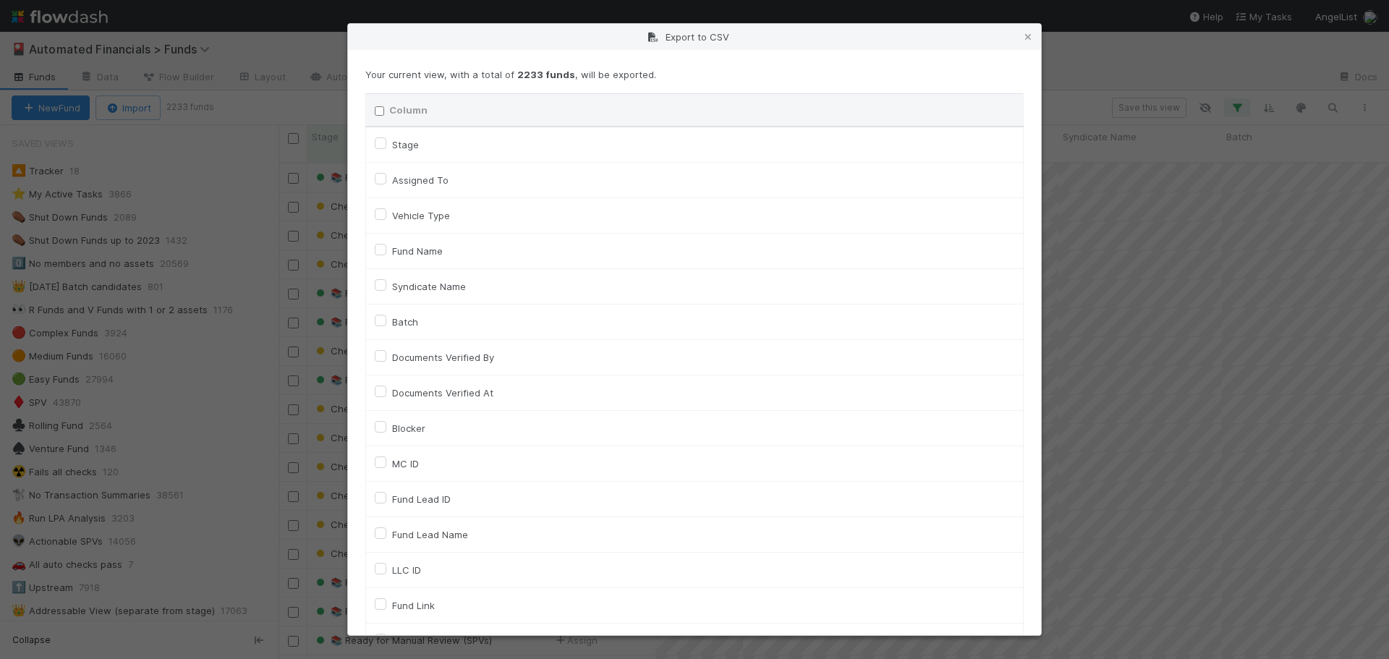
checkbox input "false"
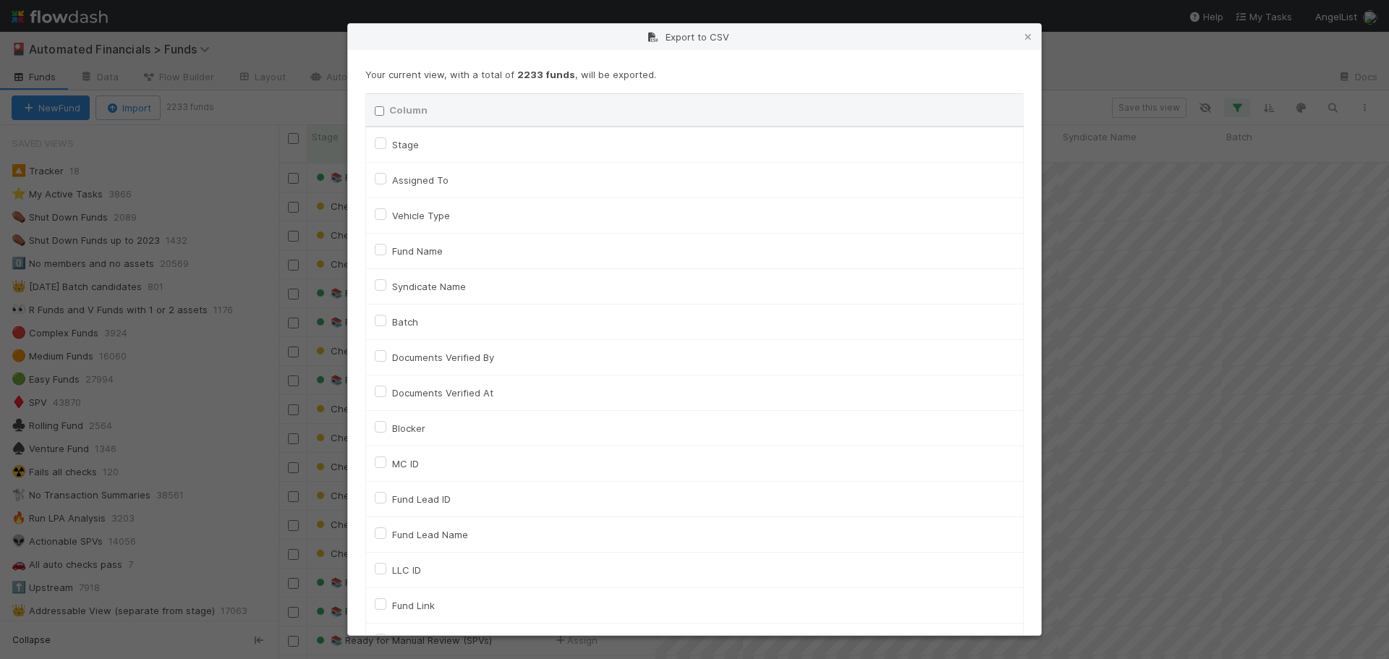
checkbox input "false"
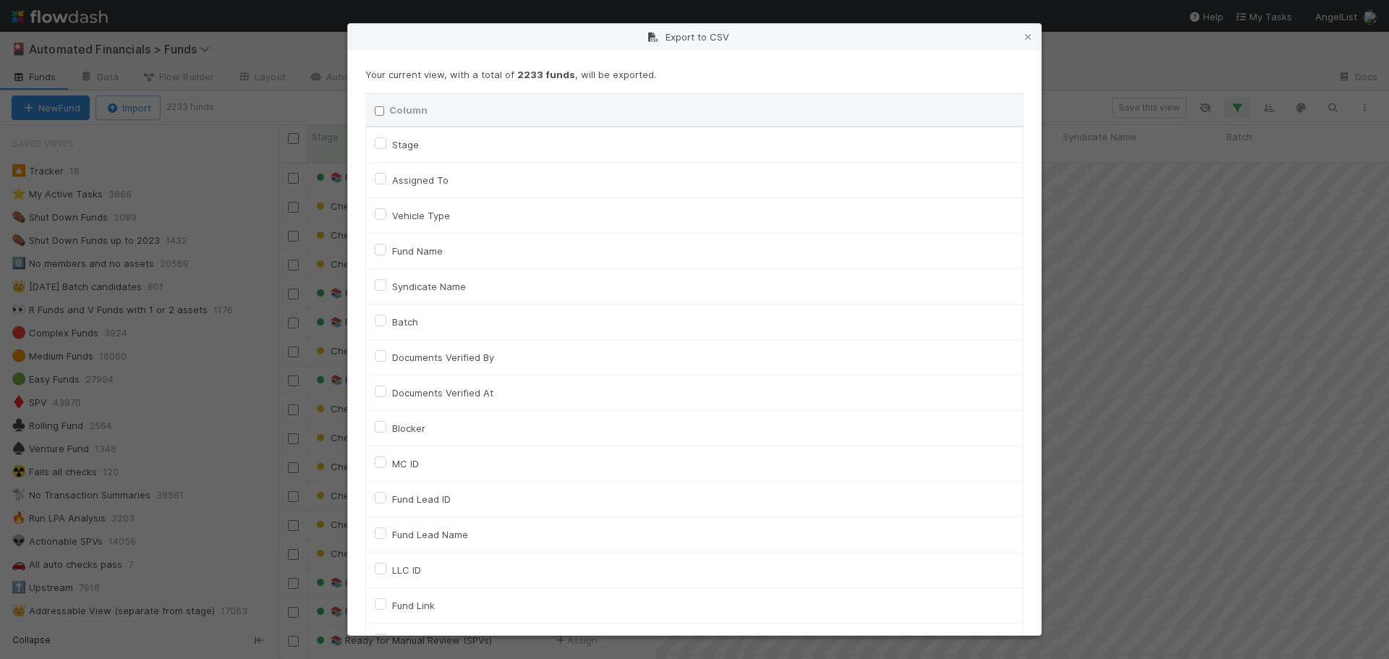
checkbox input "false"
checkbox On "false"
checkbox input "false"
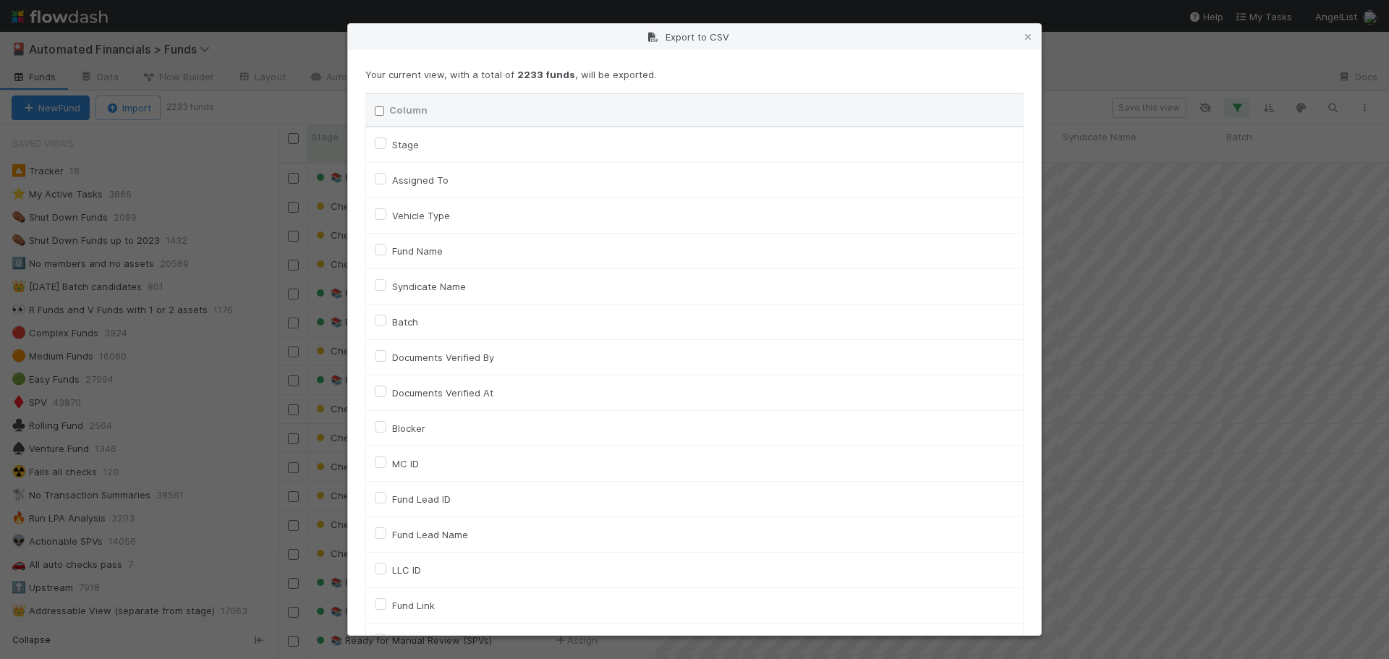
checkbox input "false"
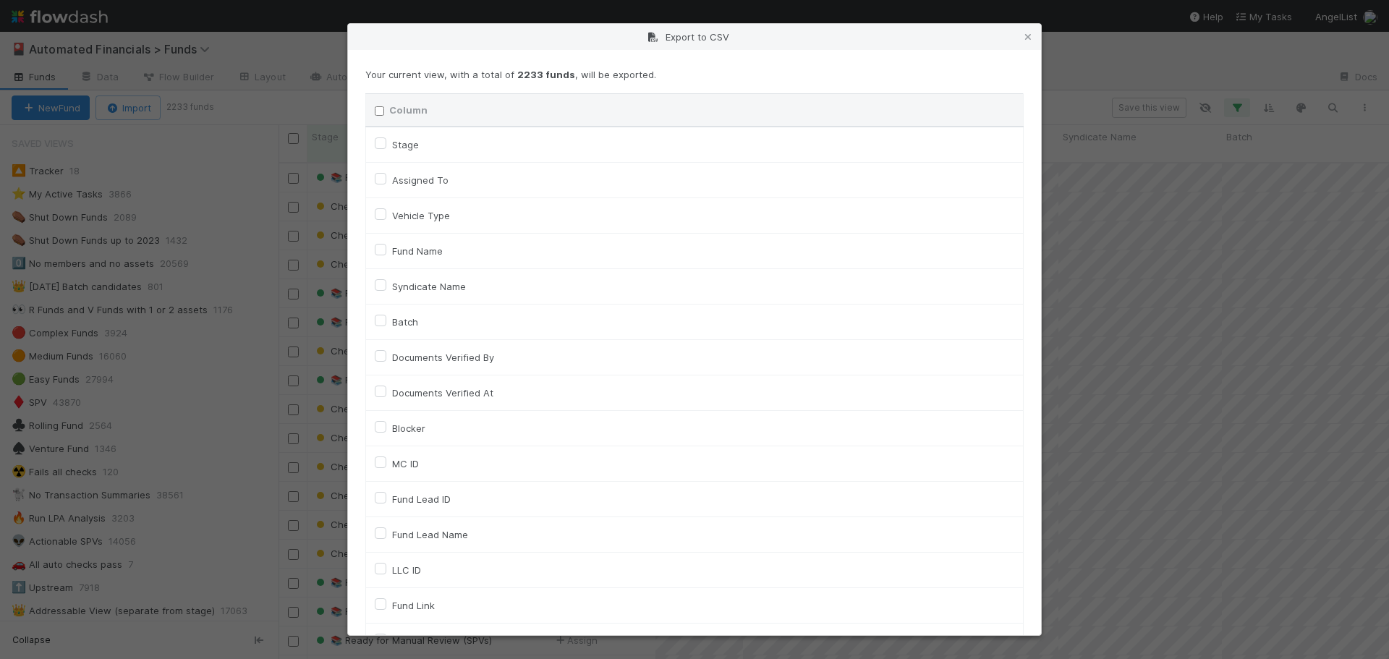
checkbox input "false"
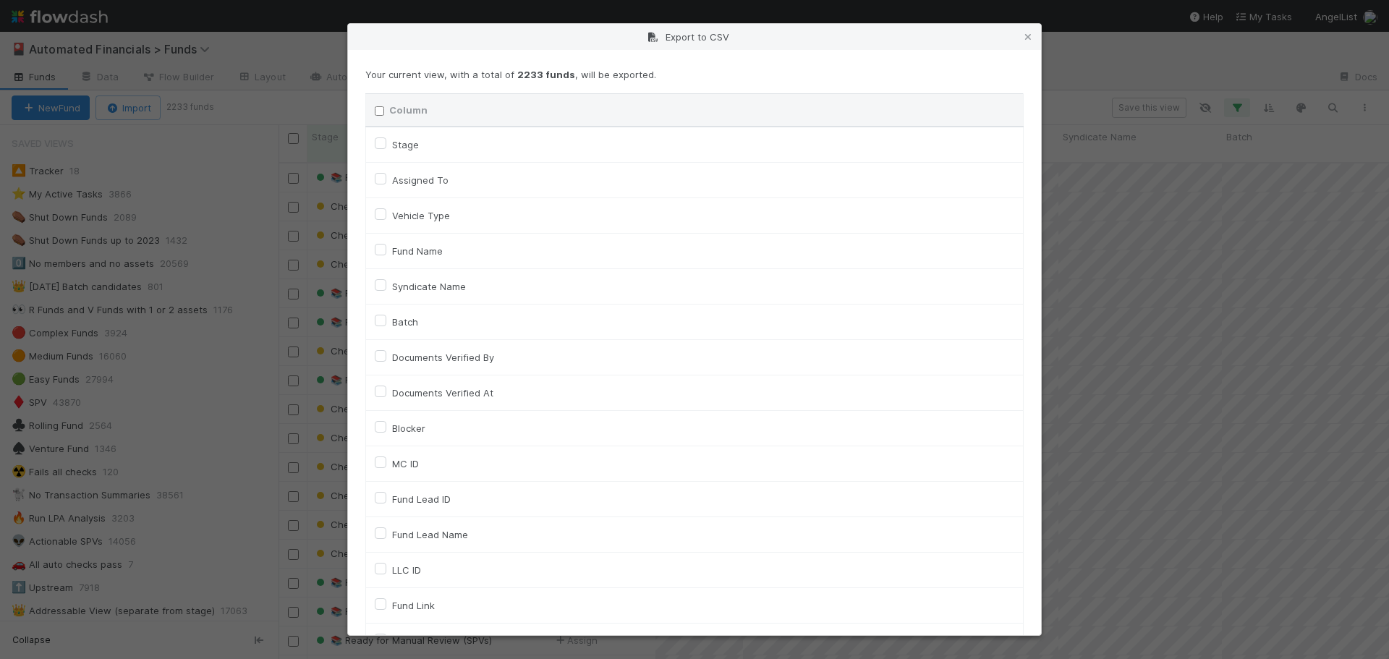
checkbox input "false"
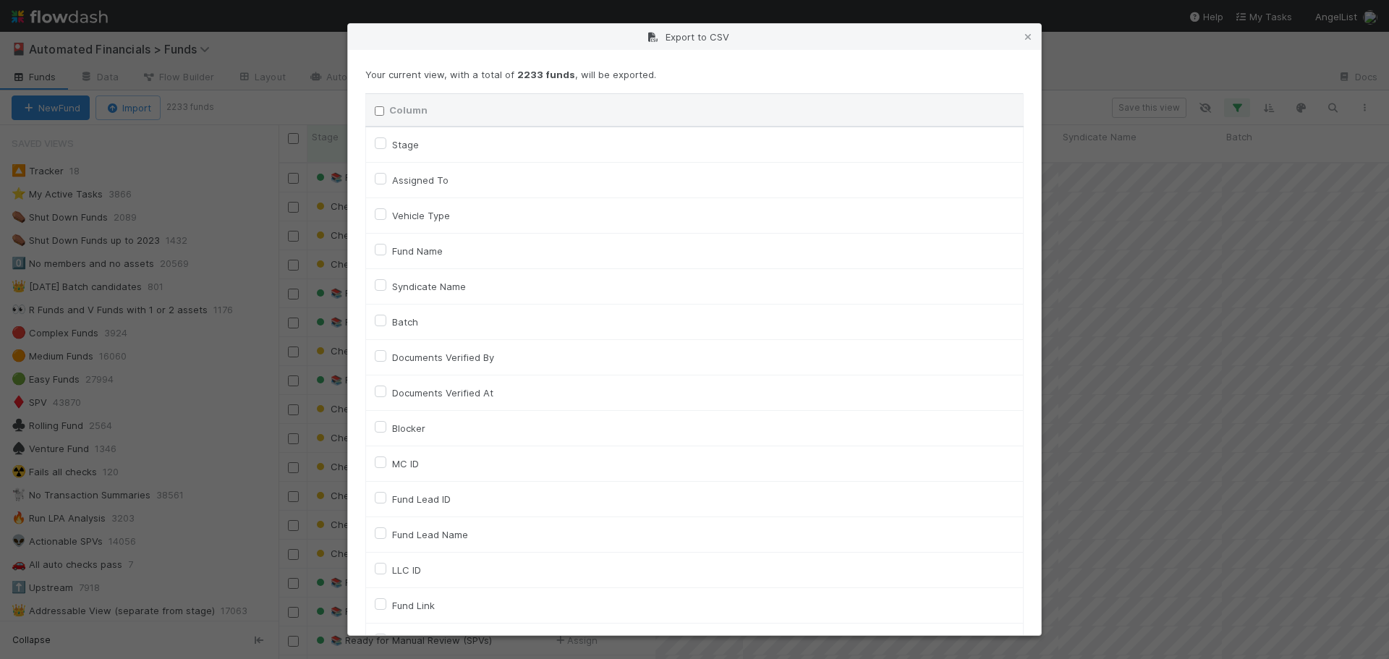
checkbox input "false"
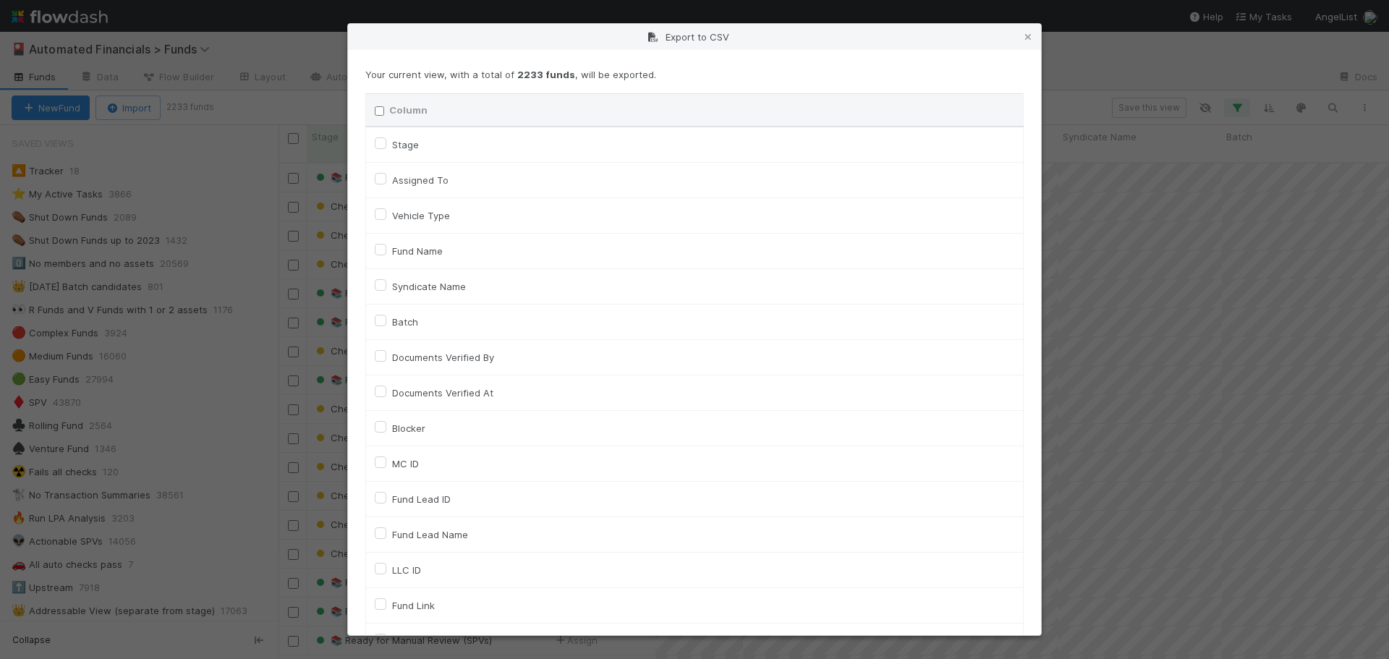
checkbox input "false"
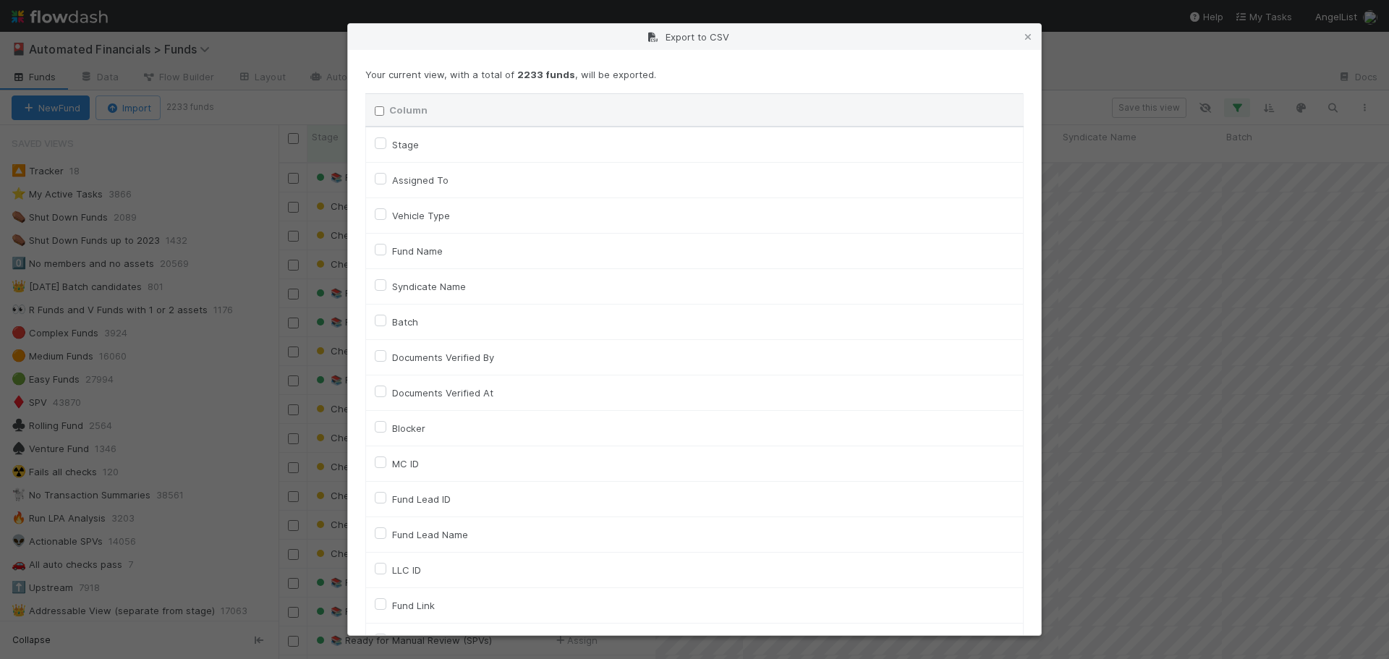
checkbox input "false"
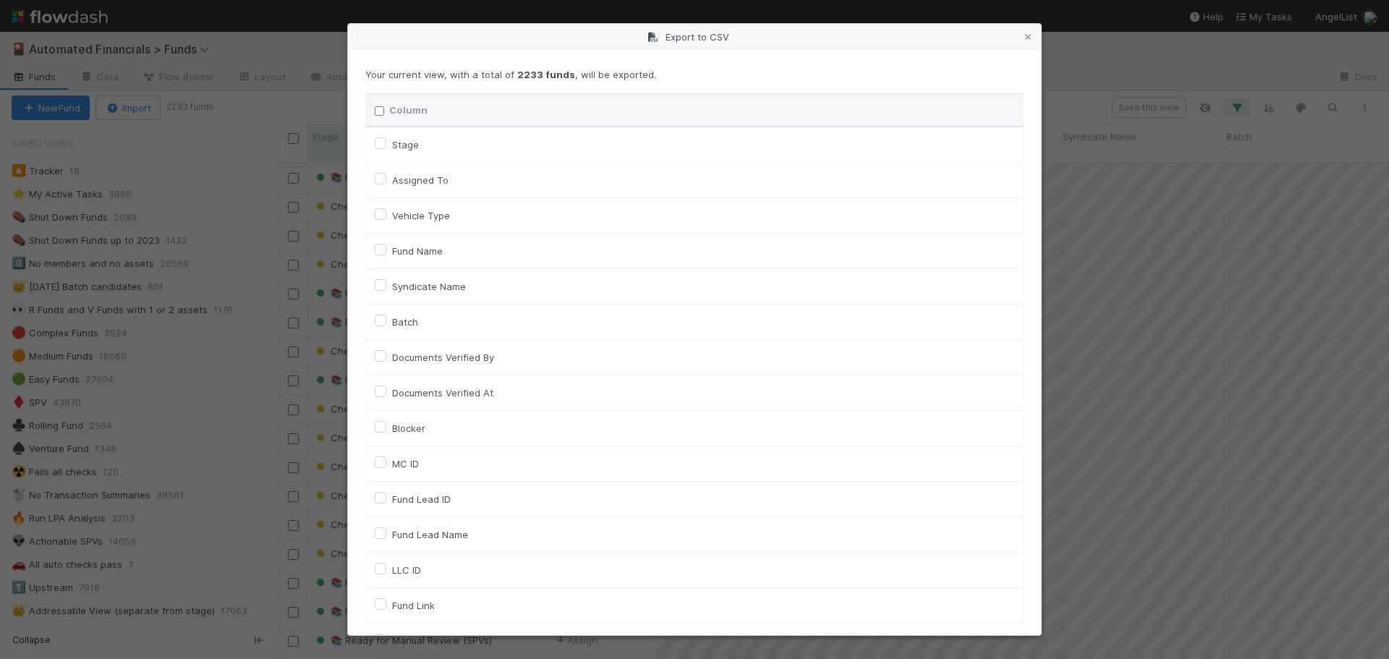
checkbox input "false"
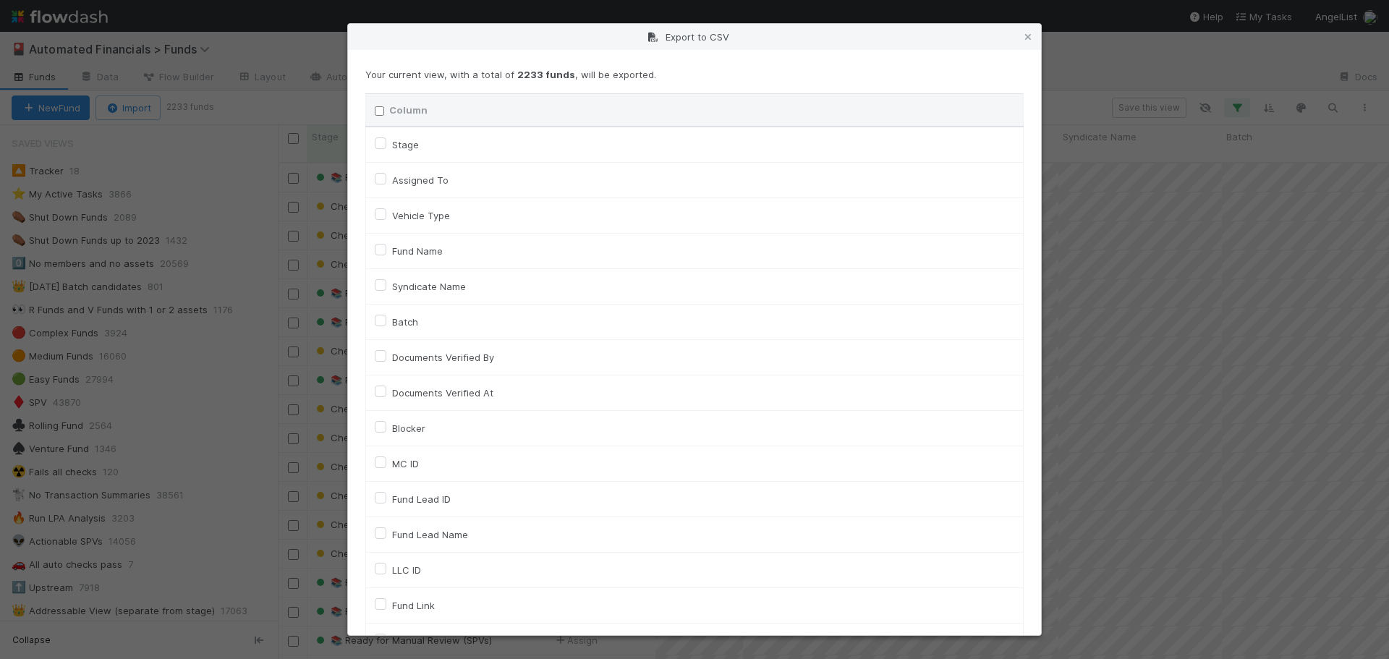
checkbox input "false"
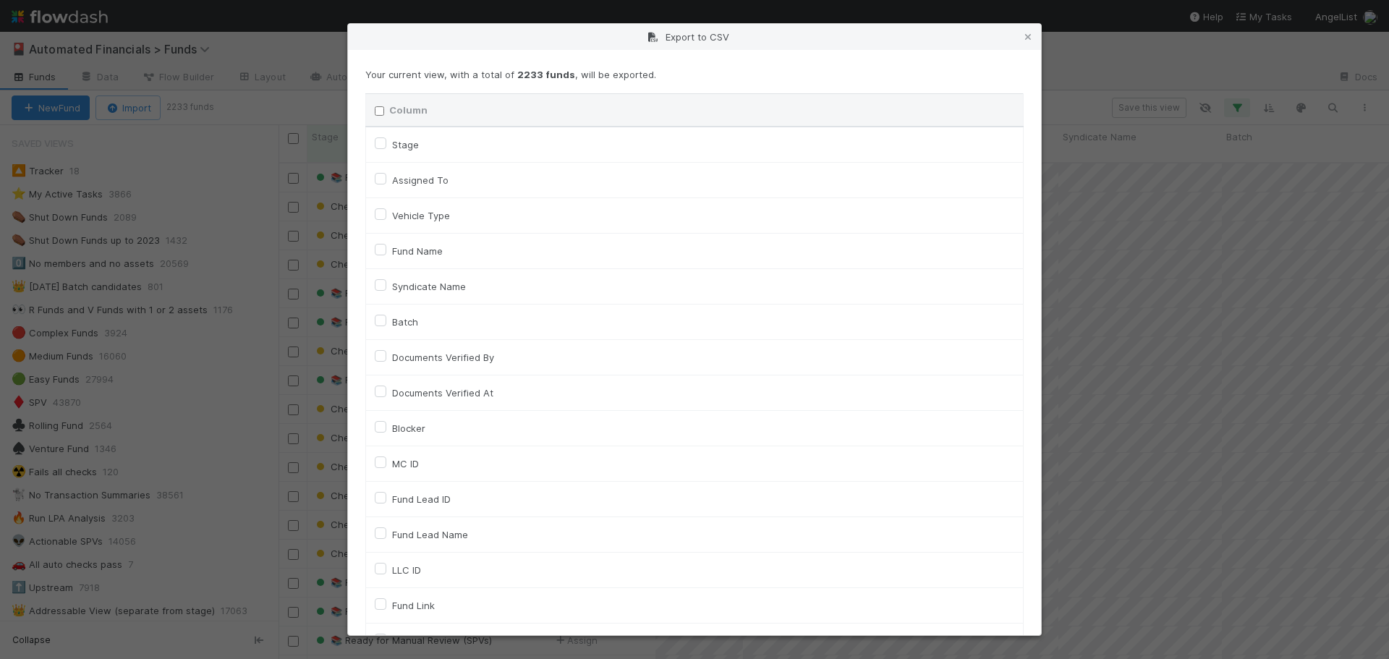
checkbox input "false"
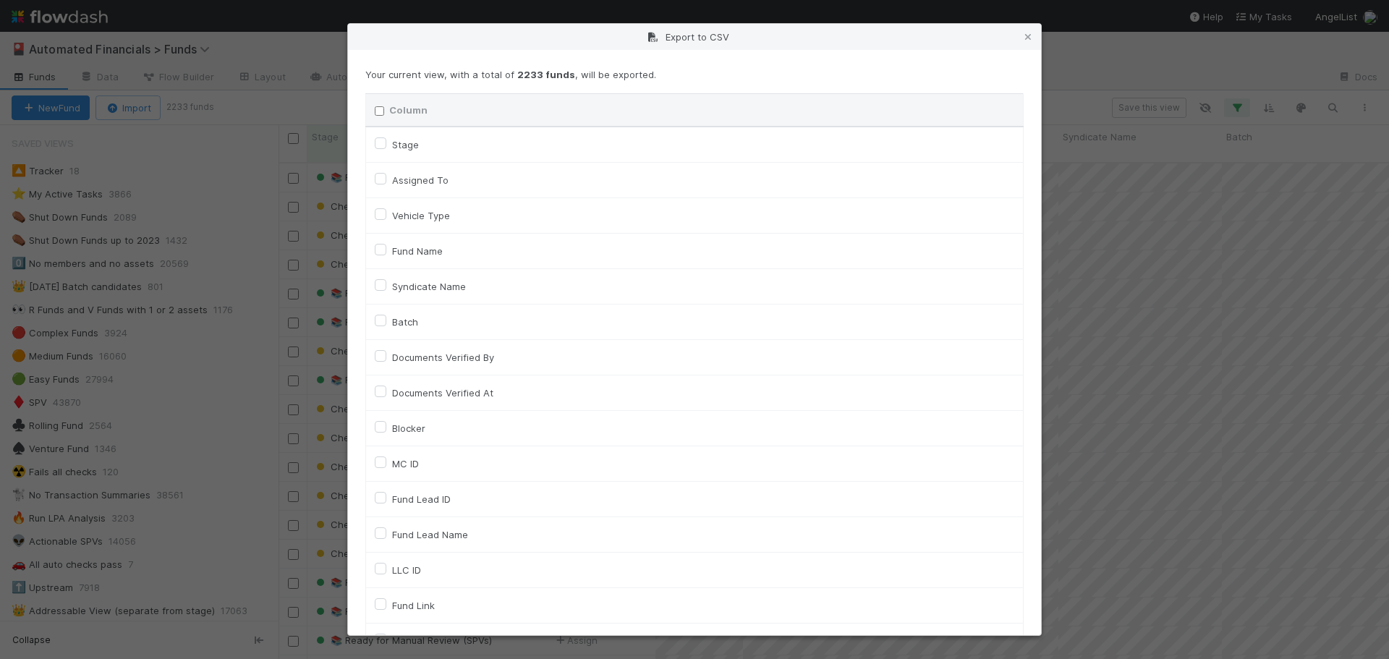
checkbox input "false"
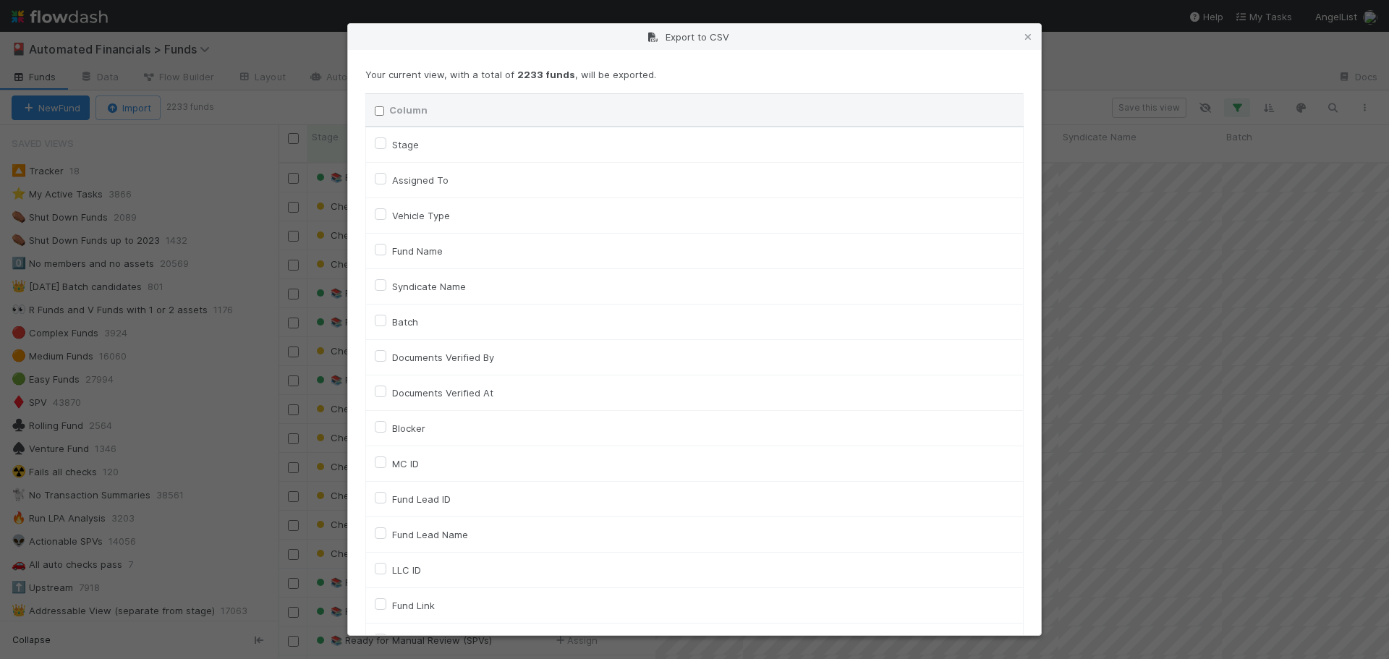
checkbox input "false"
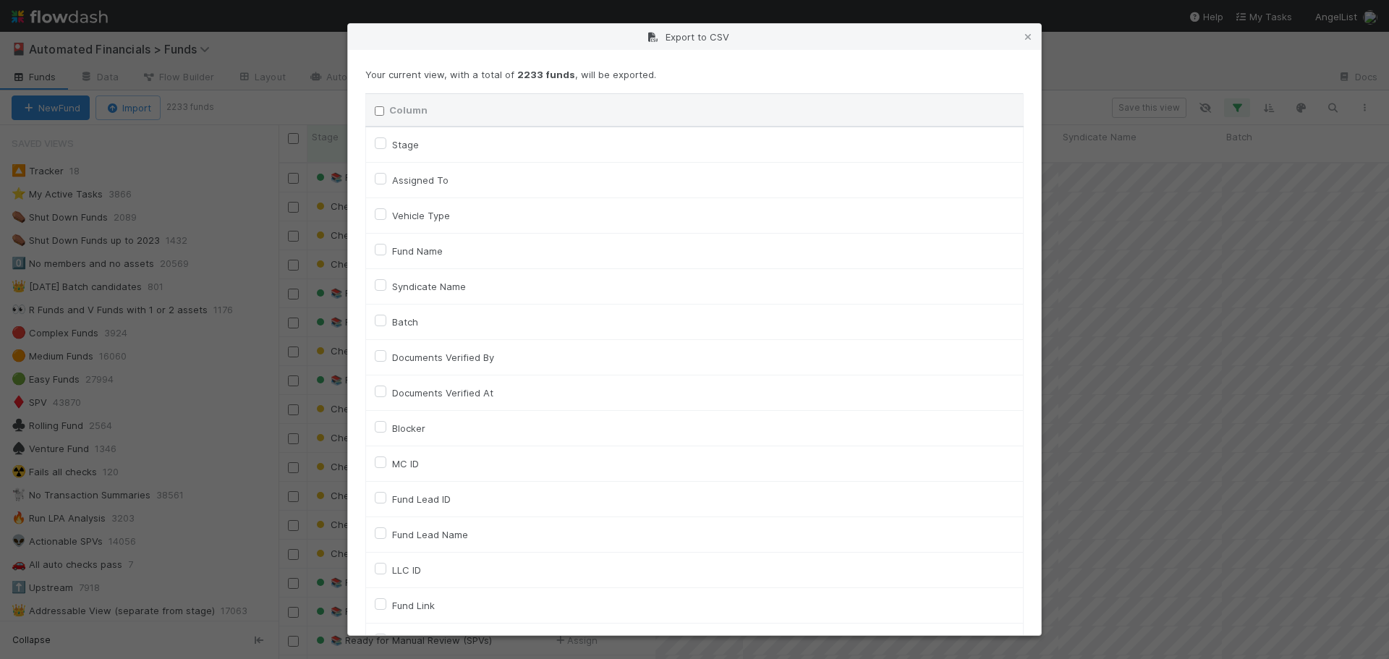
checkbox input "false"
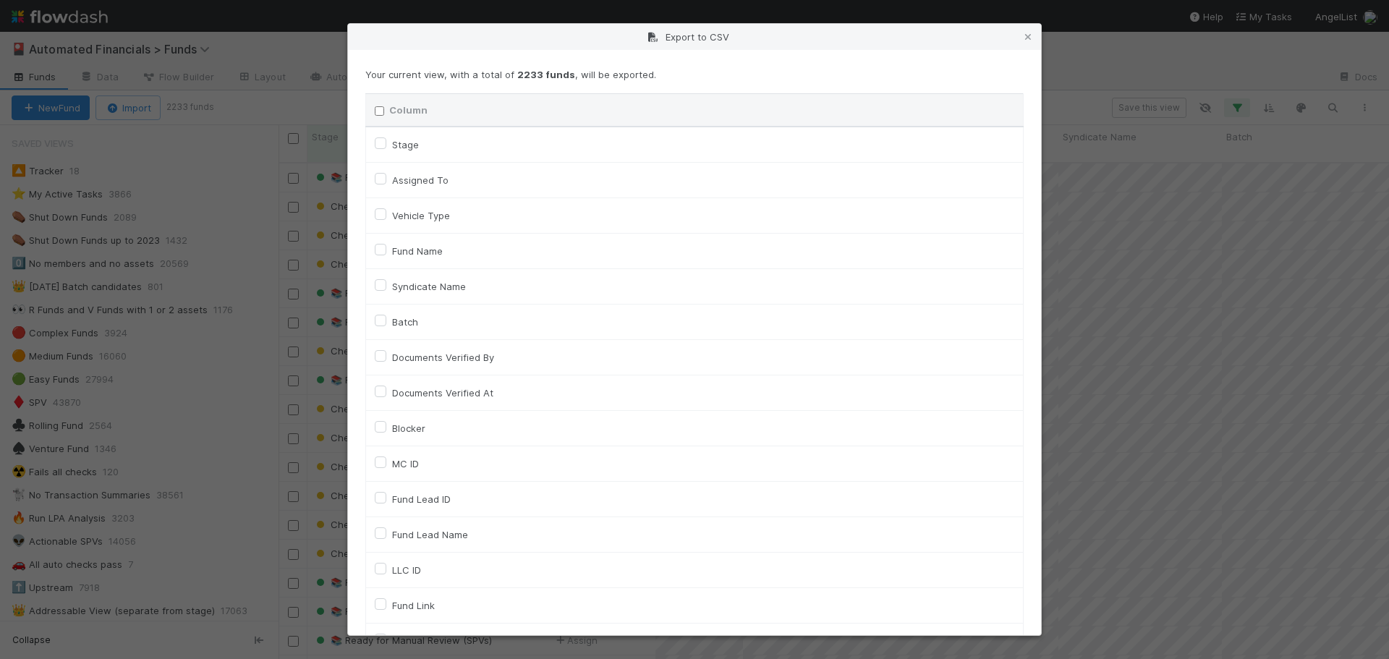
checkbox input "false"
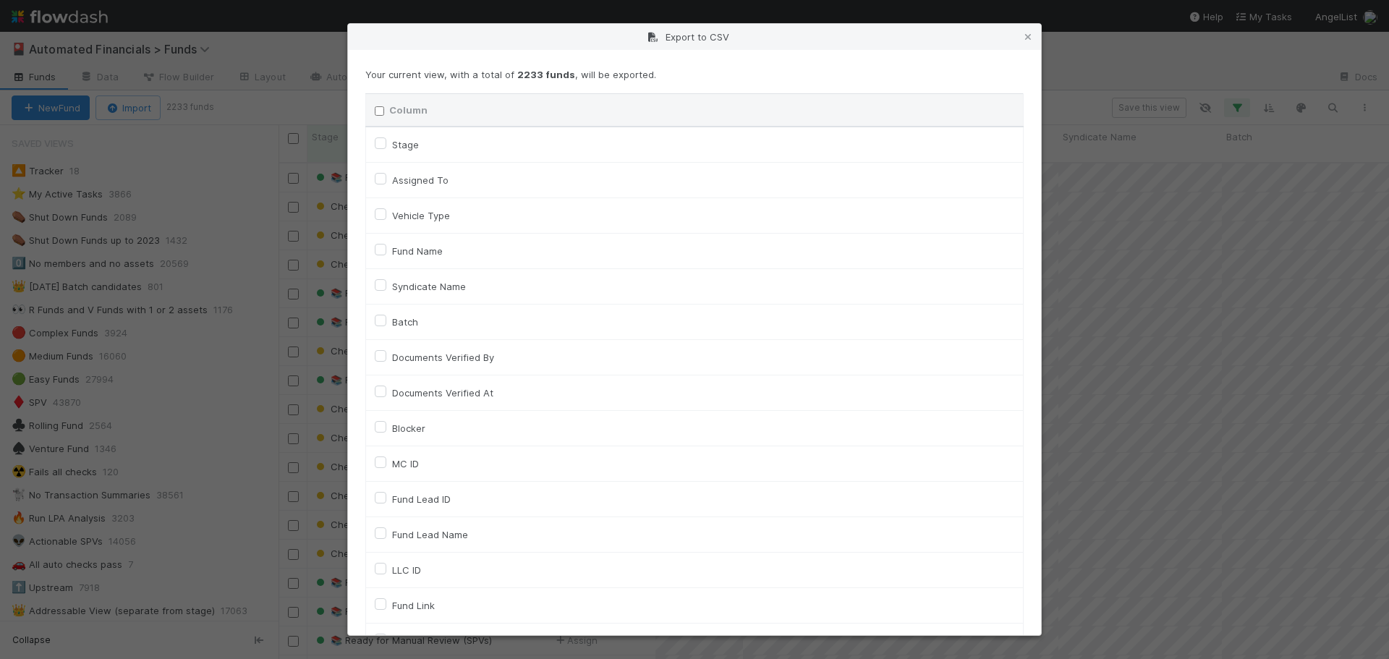
checkbox URL "false"
click at [392, 465] on label "MC ID" at bounding box center [405, 463] width 27 height 17
click at [379, 465] on input "MC ID" at bounding box center [381, 461] width 12 height 13
checkbox input "true"
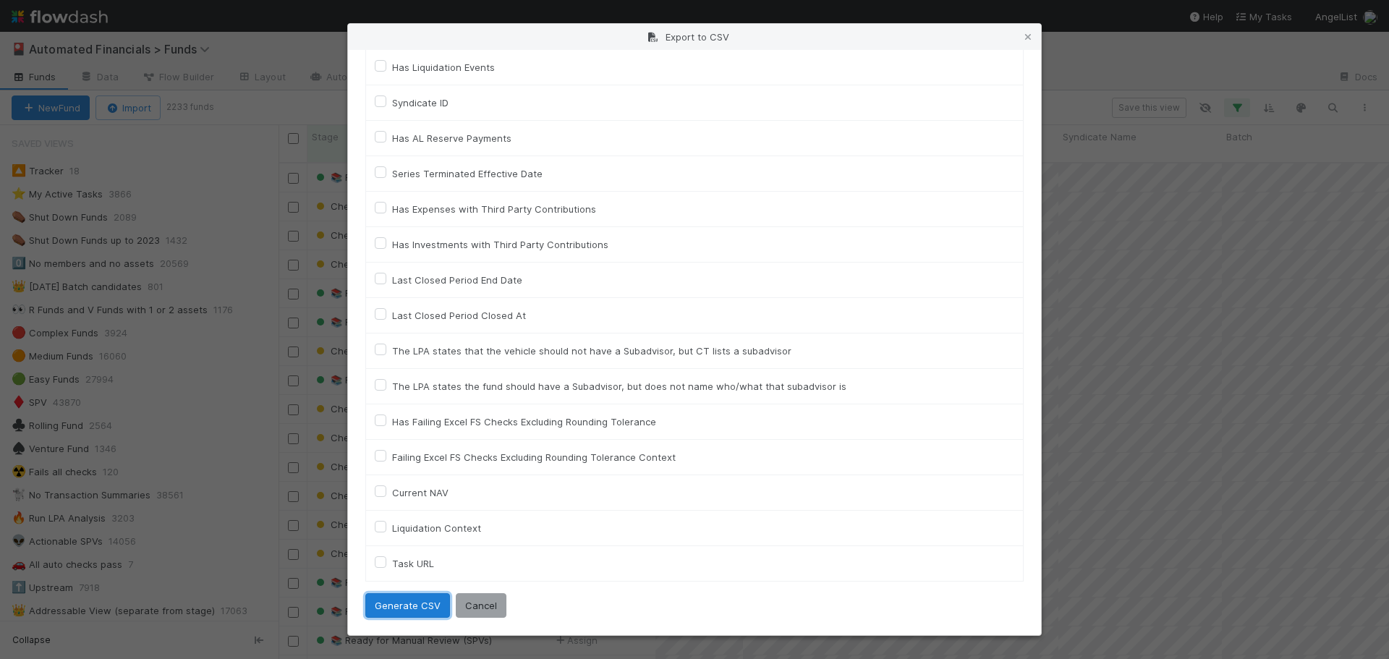
click at [415, 603] on button "Generate CSV" at bounding box center [407, 605] width 85 height 25
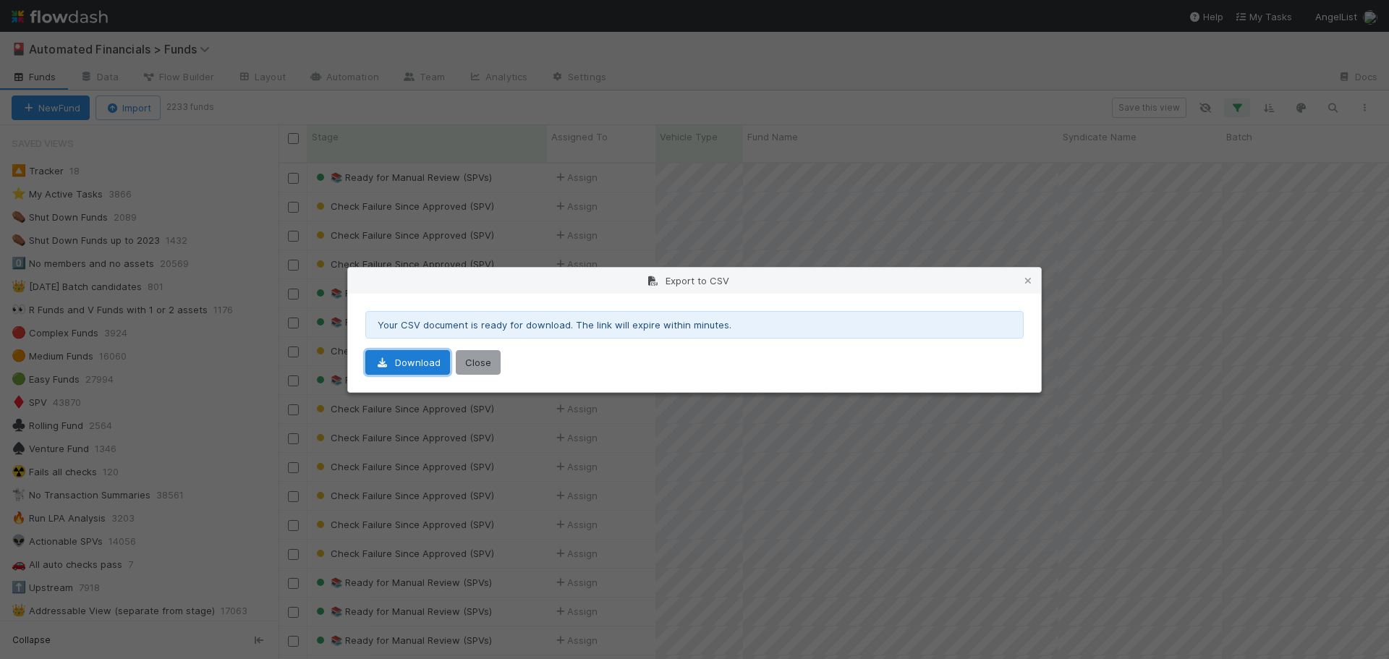
click at [386, 359] on icon at bounding box center [382, 362] width 14 height 9
drag, startPoint x: 475, startPoint y: 368, endPoint x: 455, endPoint y: 354, distance: 24.9
click at [475, 369] on button "Close" at bounding box center [478, 362] width 45 height 25
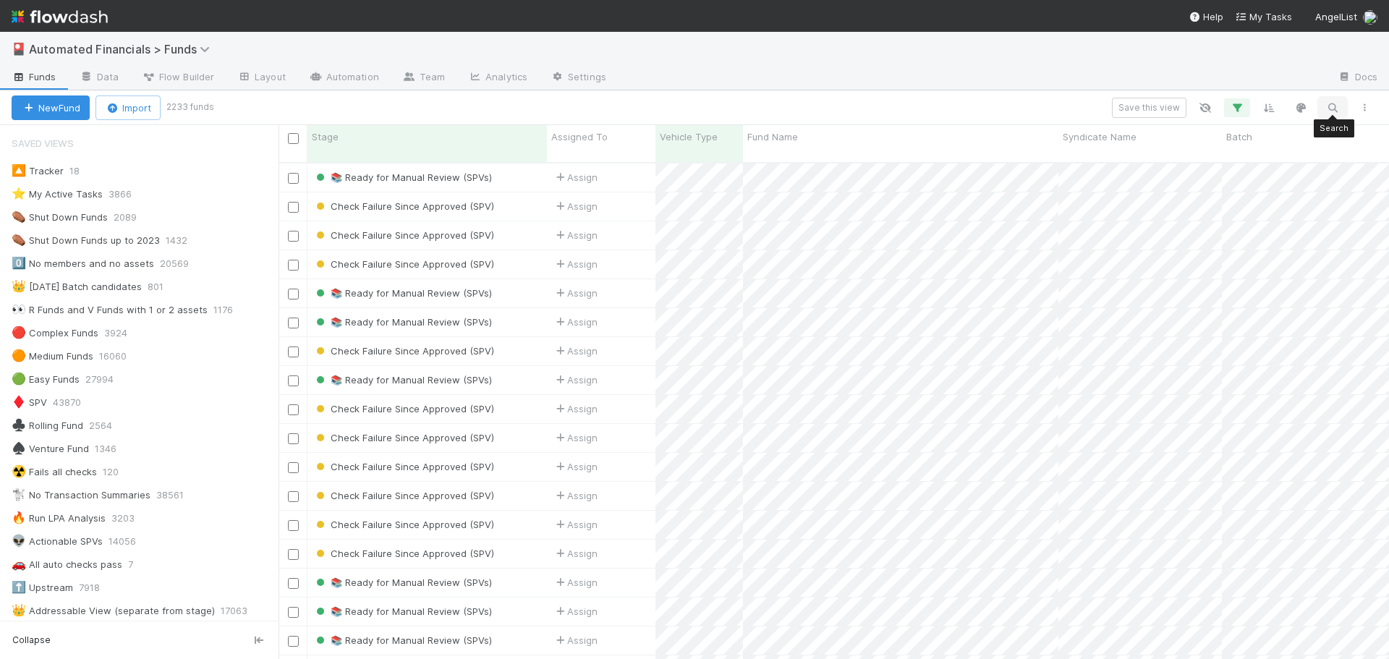
click at [1331, 110] on icon "button" at bounding box center [1332, 107] width 14 height 13
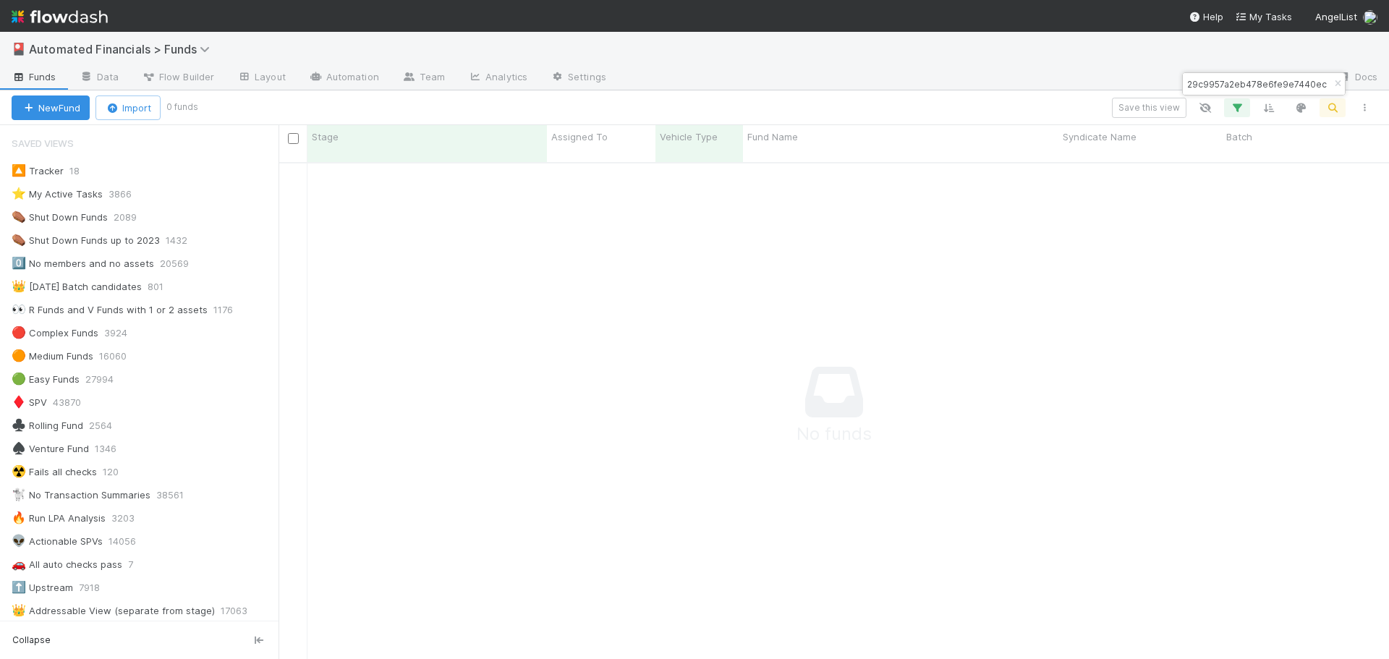
scroll to position [487, 1100]
type input "0196f929c9957a2eb478e6fe9e7440ec"
click at [950, 106] on div "Save this view" at bounding box center [787, 108] width 1185 height 20
click at [1337, 81] on icon "button" at bounding box center [1338, 84] width 14 height 9
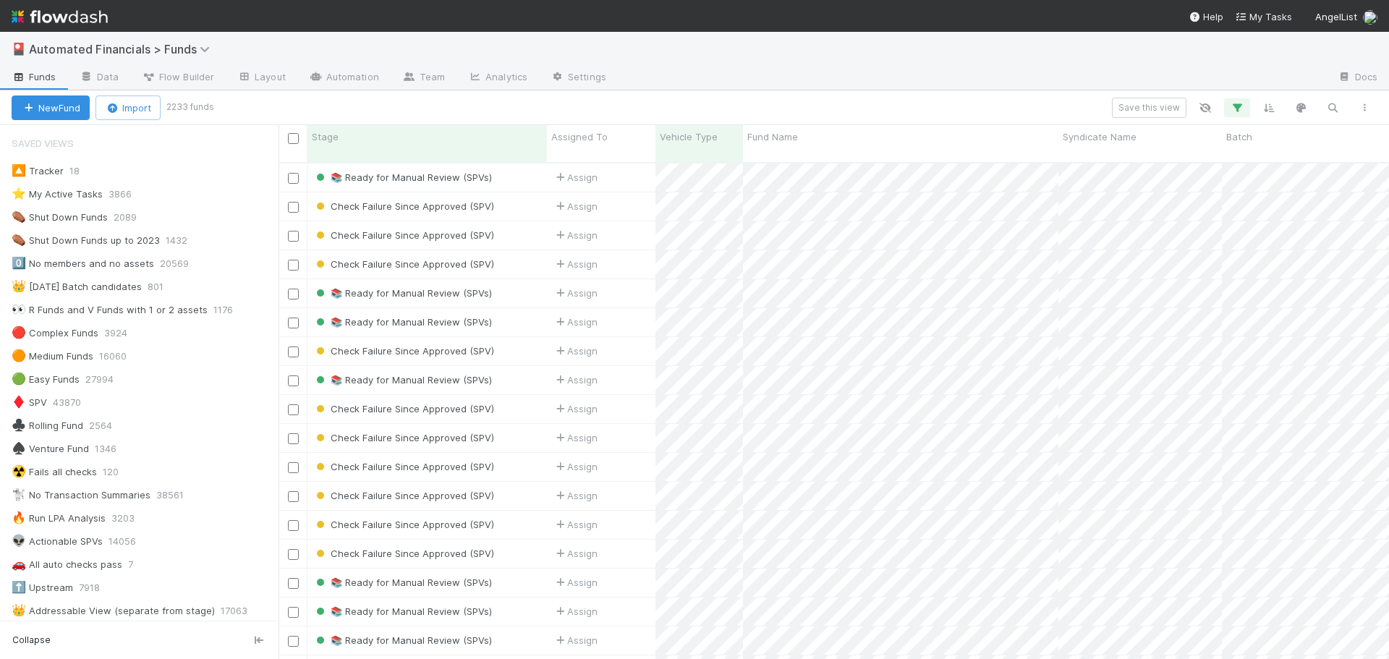
scroll to position [498, 1100]
click at [947, 103] on div "Save this view" at bounding box center [795, 108] width 1169 height 20
click at [1329, 106] on icon "button" at bounding box center [1332, 107] width 14 height 13
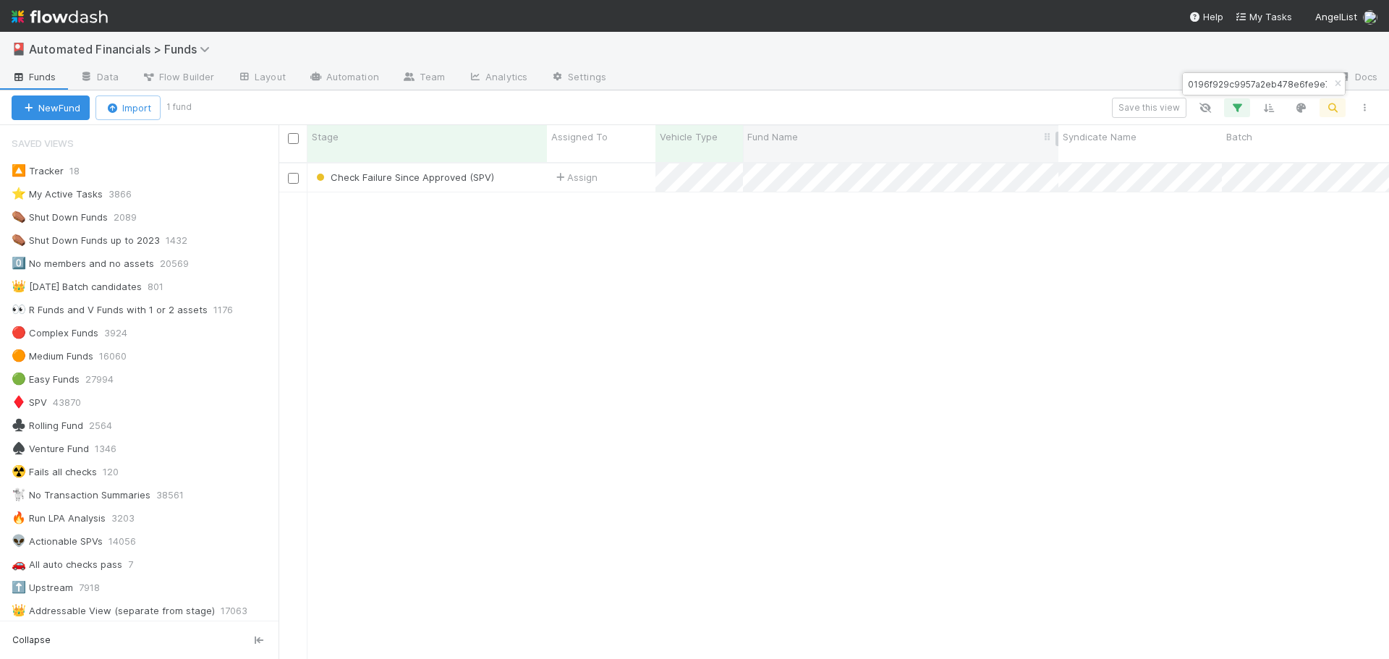
type input "0196f929c9957a2eb478e6fe9e7440ec"
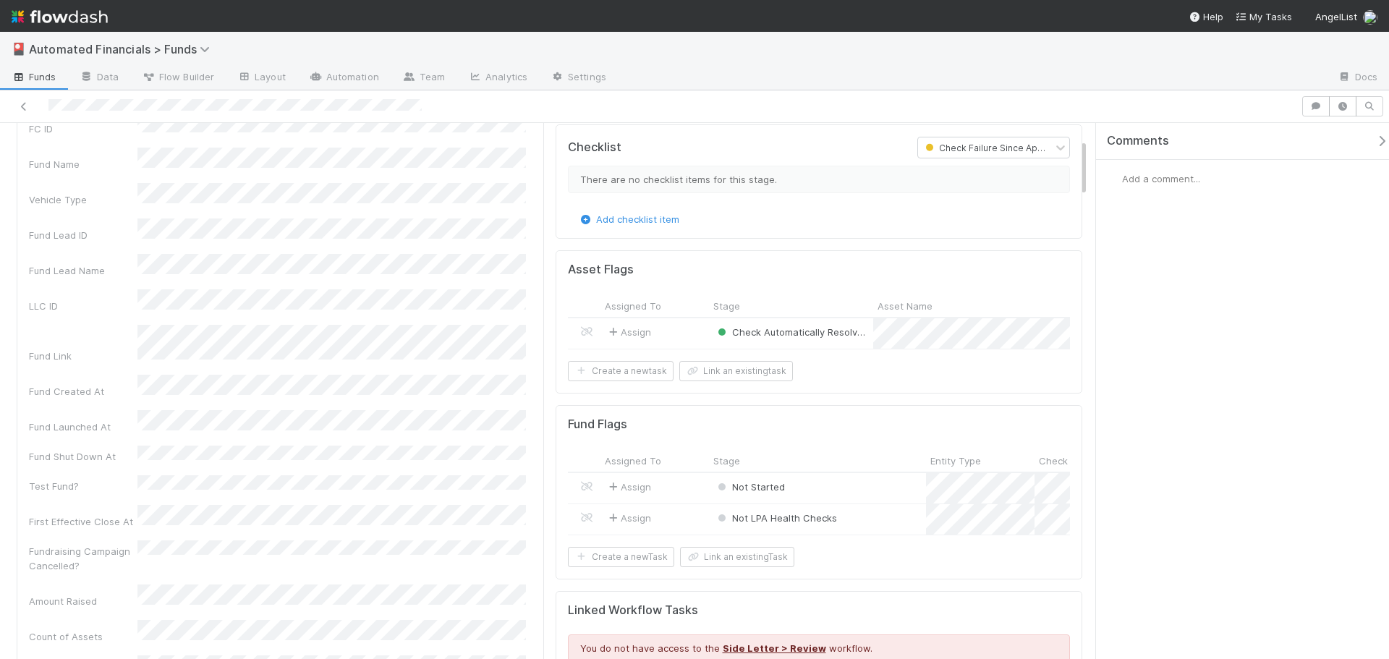
scroll to position [145, 0]
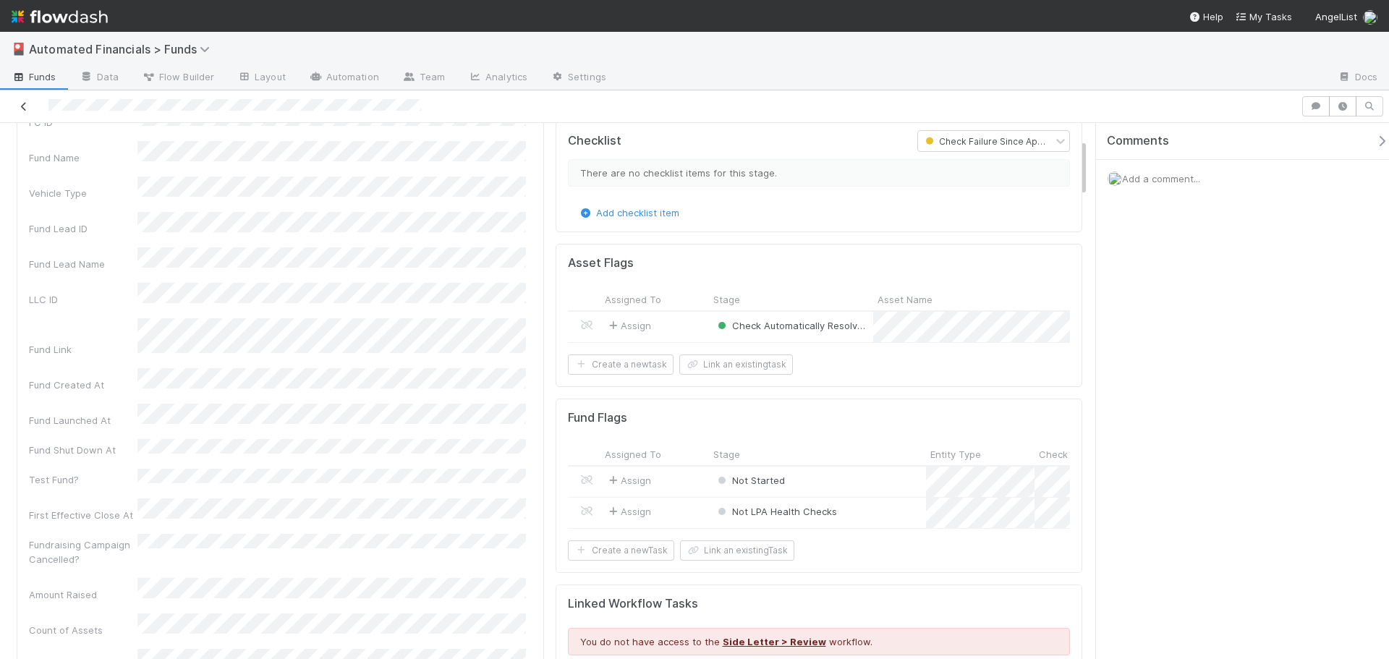
click at [24, 103] on icon at bounding box center [24, 106] width 14 height 9
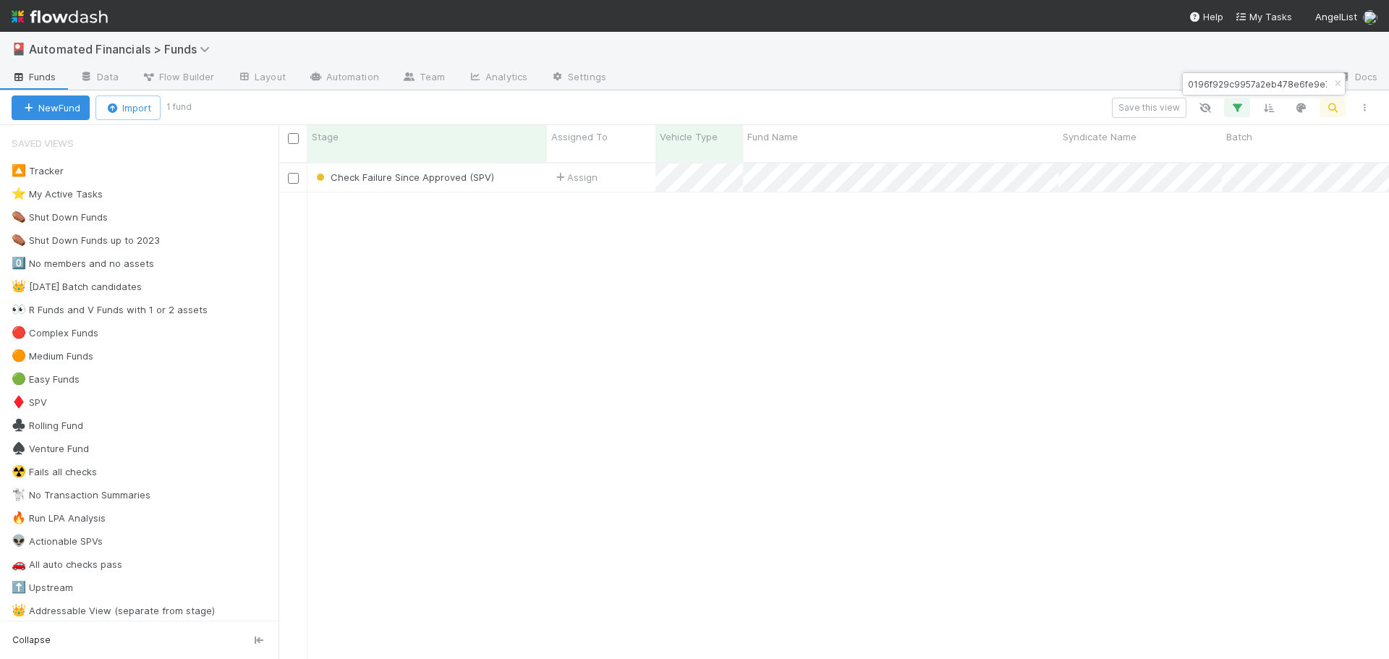
scroll to position [498, 1100]
click at [1336, 84] on icon "button" at bounding box center [1338, 84] width 14 height 9
click at [1335, 105] on icon "button" at bounding box center [1332, 107] width 14 height 13
click at [1206, 52] on div "🎴 Automated Financials > Funds" at bounding box center [694, 49] width 1389 height 35
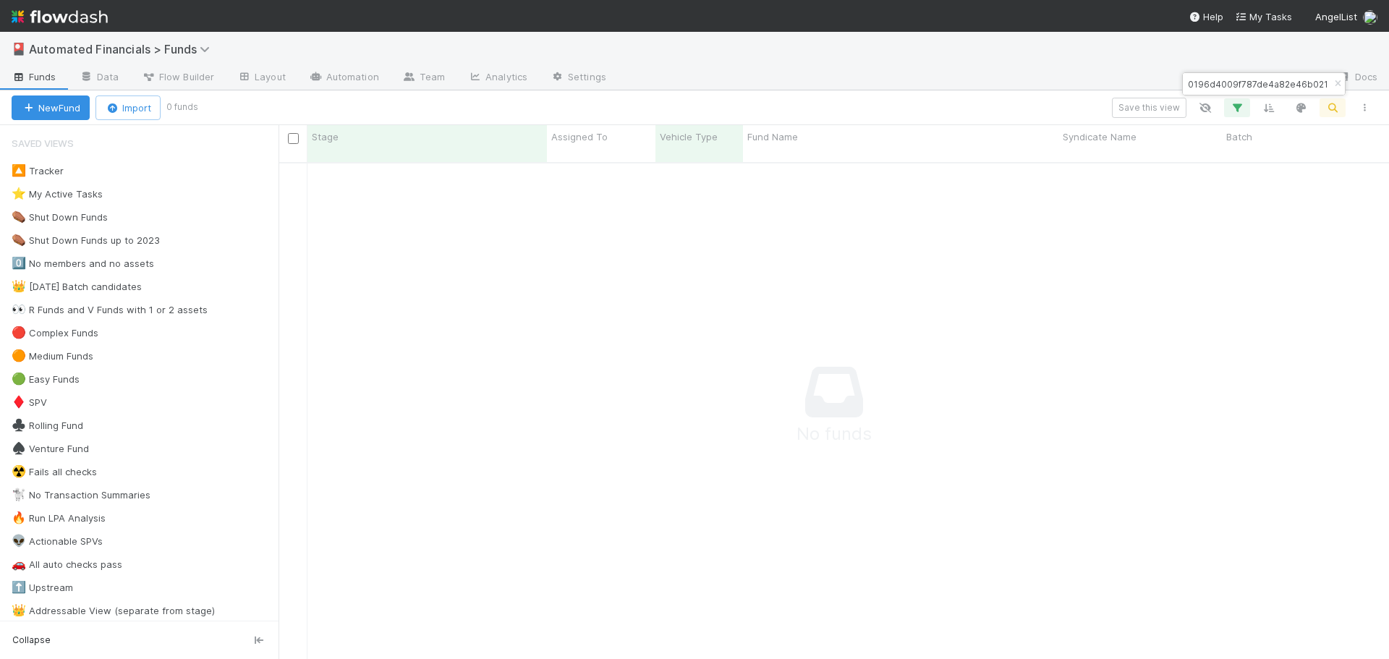
scroll to position [487, 1100]
click at [1236, 87] on input "0196d4009f787de4a82e46b021256ab4" at bounding box center [1257, 83] width 145 height 17
click at [1191, 87] on input "0196d4009f787de4a82e46b021256ab4" at bounding box center [1257, 83] width 145 height 17
click at [1296, 80] on input "0196d4009f787de4a82e46b021256ab4" at bounding box center [1257, 83] width 145 height 17
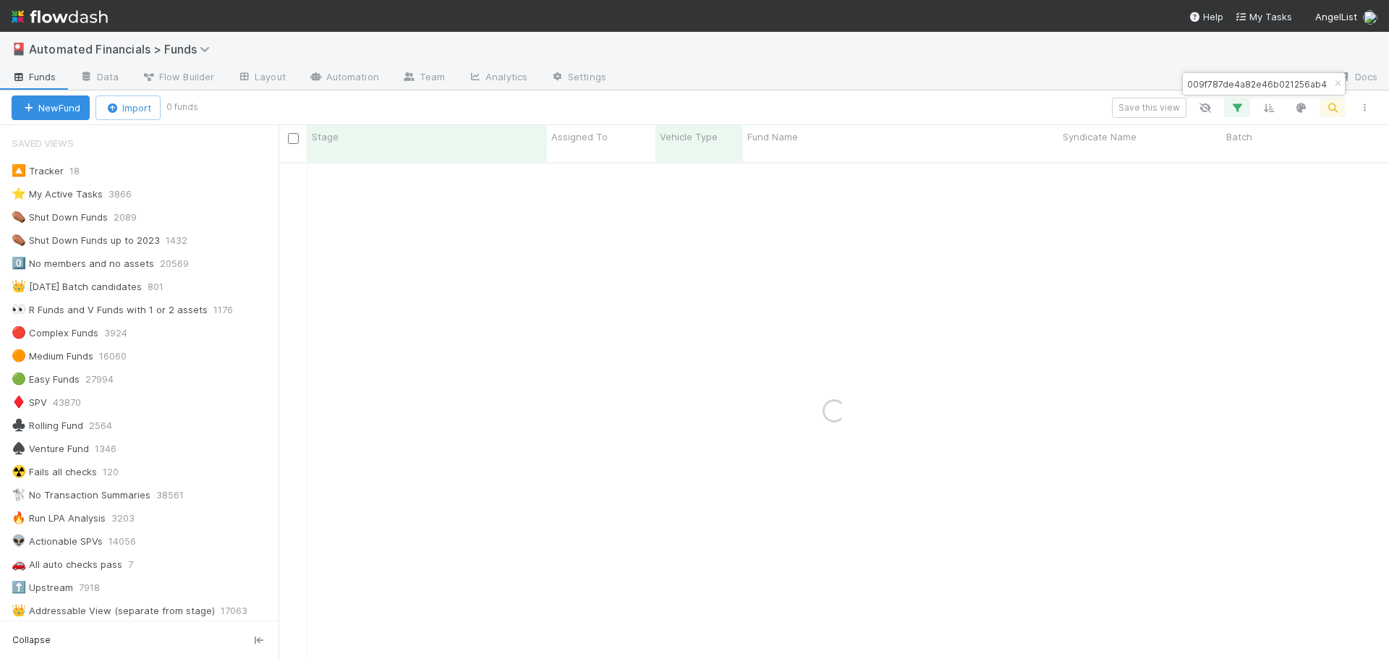
type input "0196d4009f787de4a82e46b021256ab4"
click at [1213, 69] on div at bounding box center [972, 78] width 708 height 23
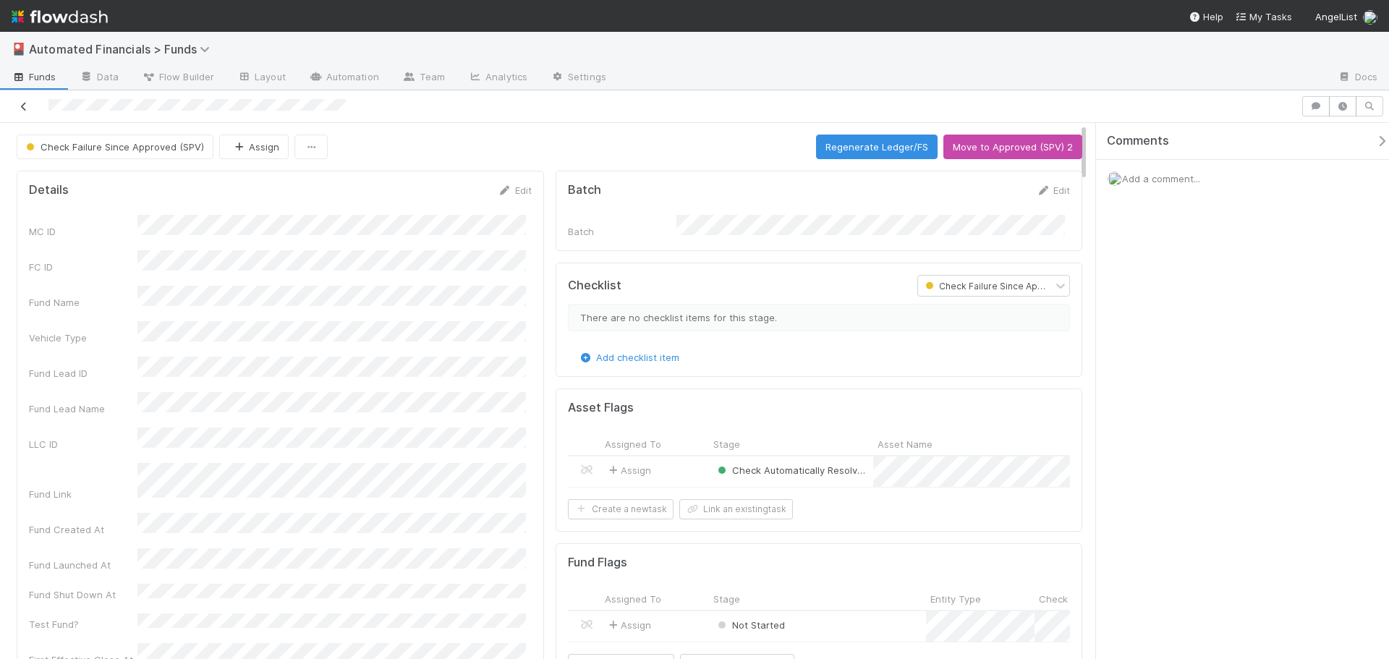
click at [22, 106] on icon at bounding box center [24, 106] width 14 height 9
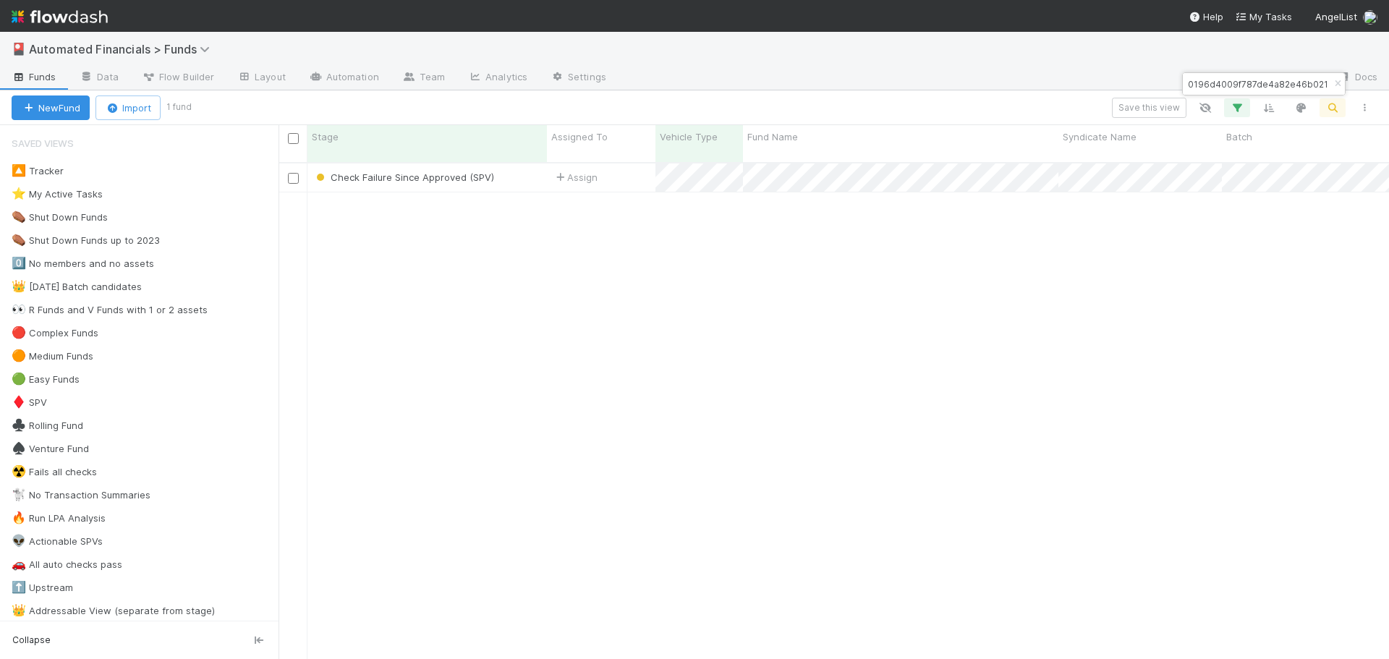
scroll to position [498, 1100]
click at [1333, 84] on icon "button" at bounding box center [1338, 84] width 14 height 9
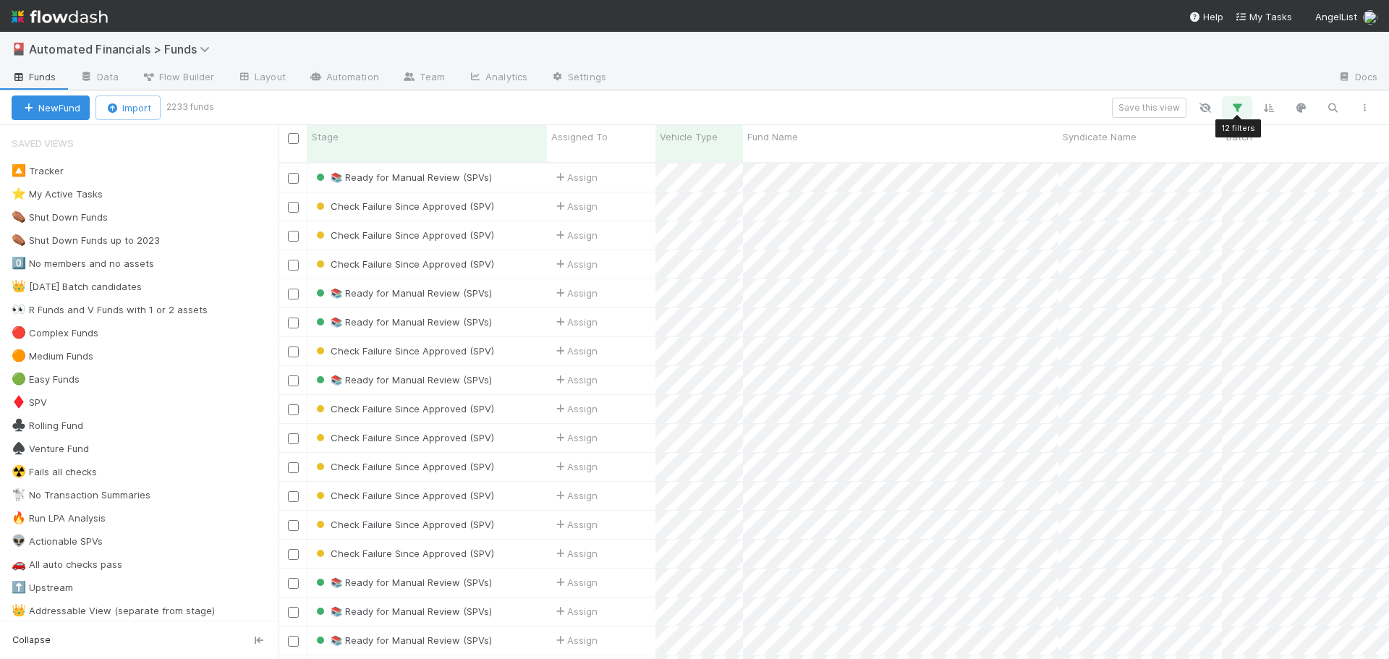
click at [1236, 106] on icon "button" at bounding box center [1237, 107] width 14 height 13
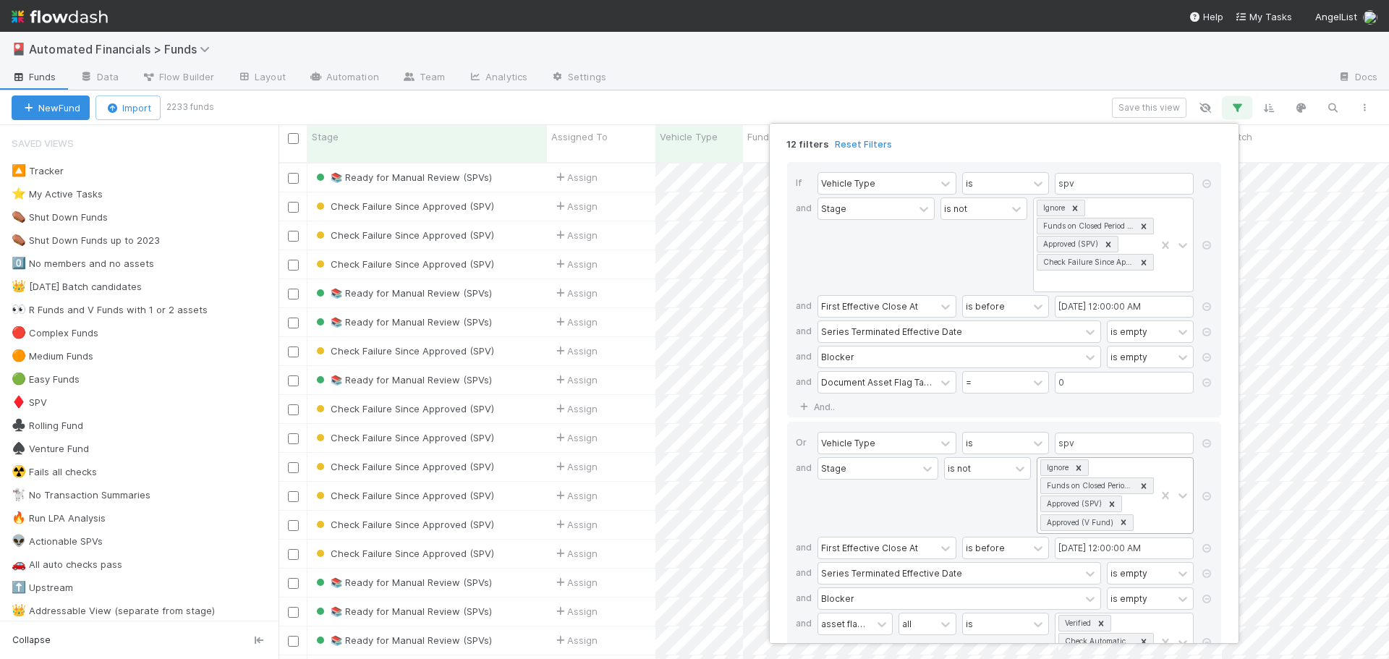
click at [1124, 522] on icon at bounding box center [1124, 522] width 10 height 10
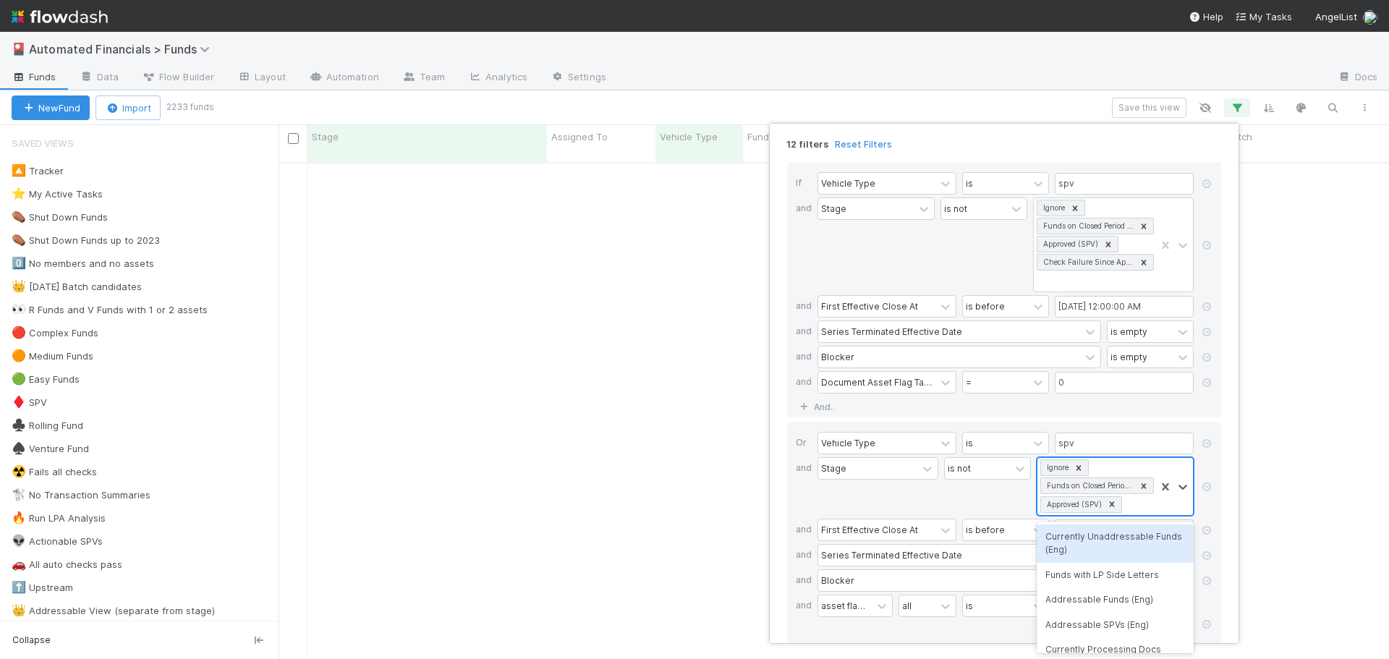
scroll to position [1, 0]
type input "check"
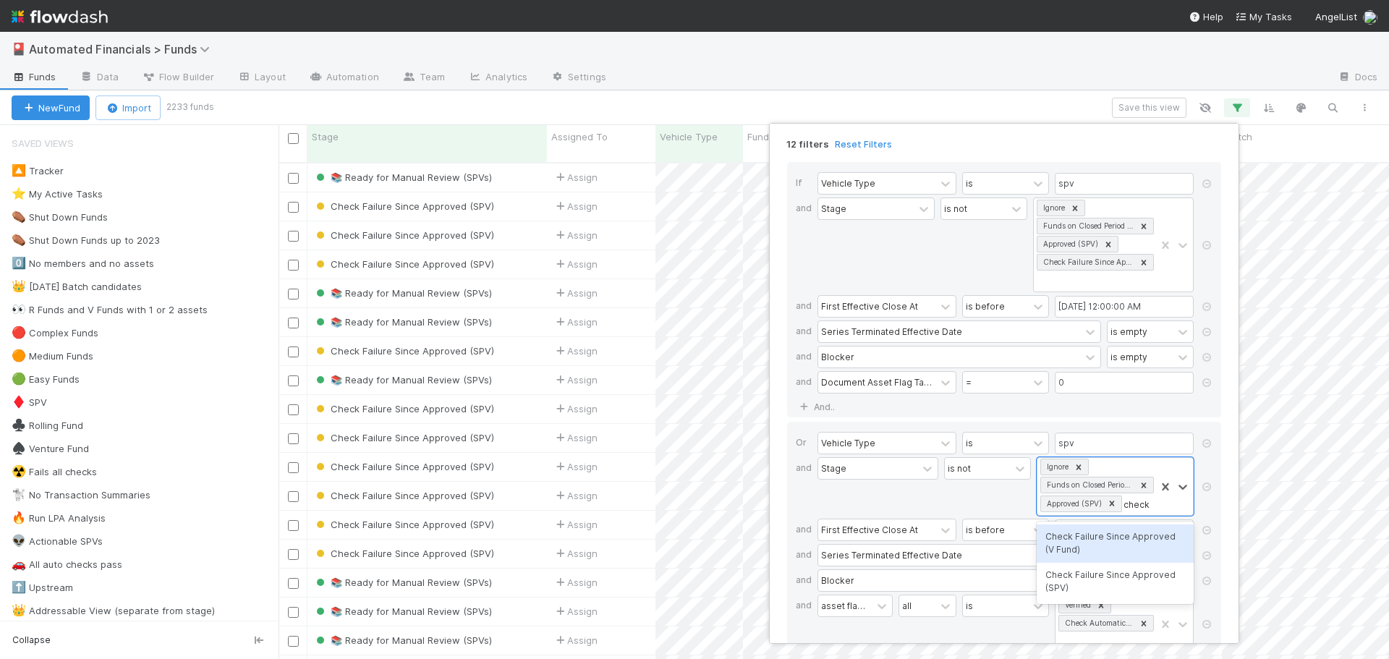
scroll to position [498, 1100]
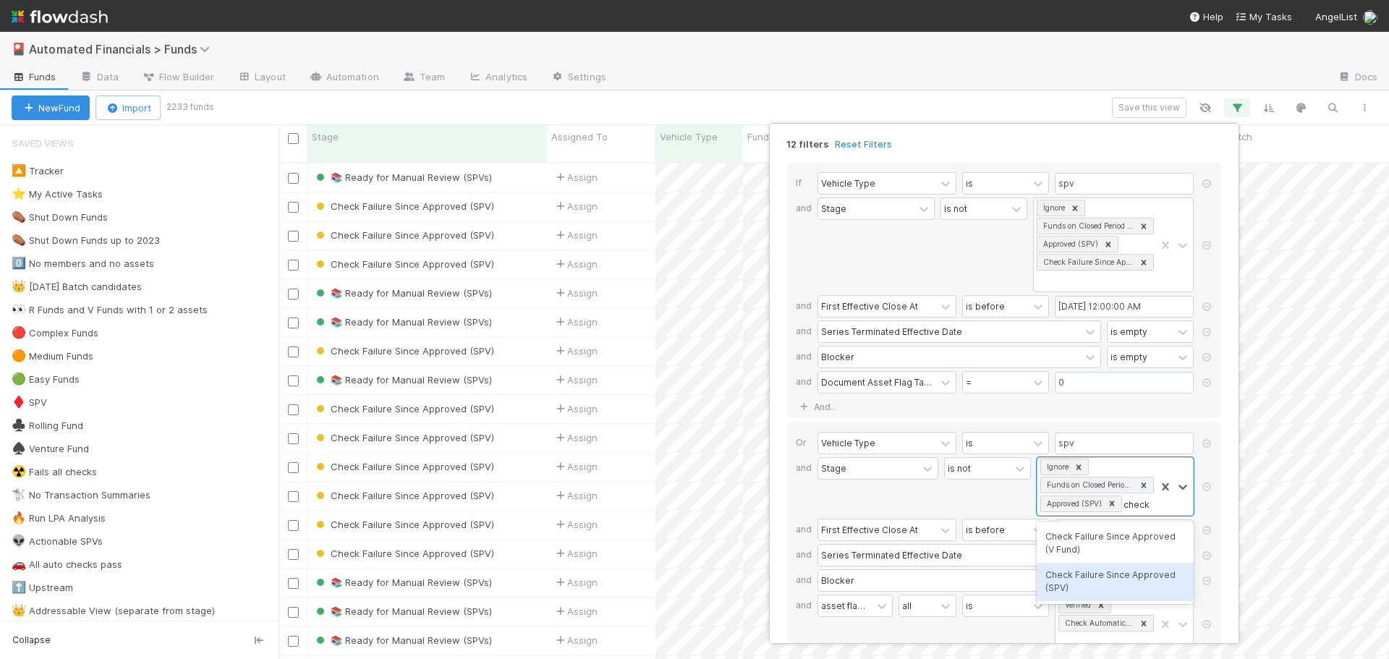
click at [1113, 578] on div "Check Failure Since Approved (SPV)" at bounding box center [1115, 582] width 157 height 38
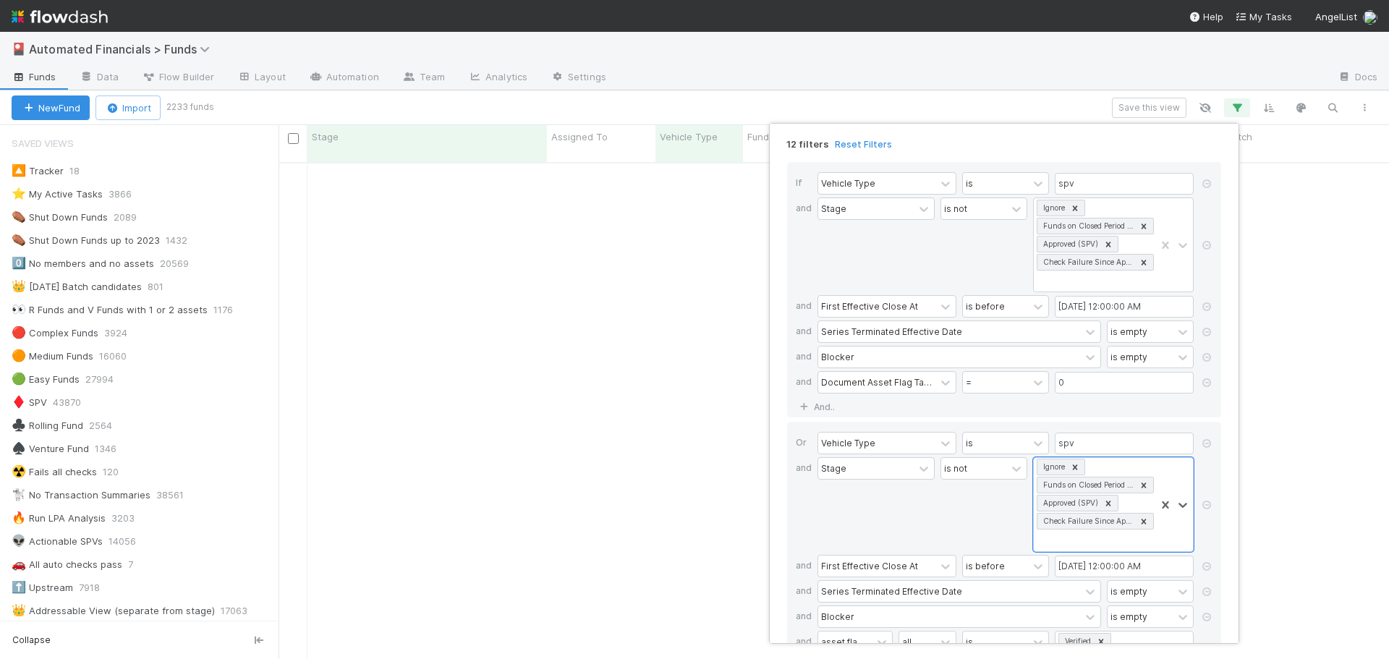
click at [970, 507] on div "is not" at bounding box center [984, 504] width 87 height 95
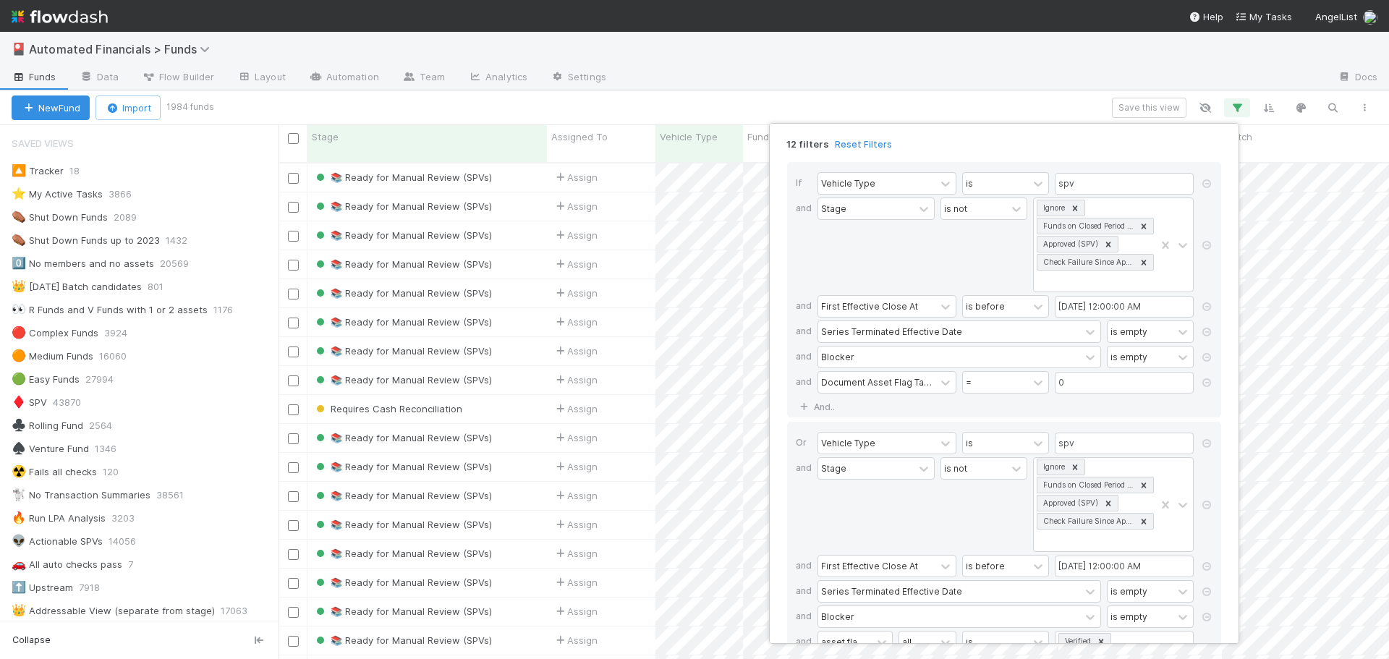
click at [888, 522] on div "Stage" at bounding box center [876, 504] width 117 height 95
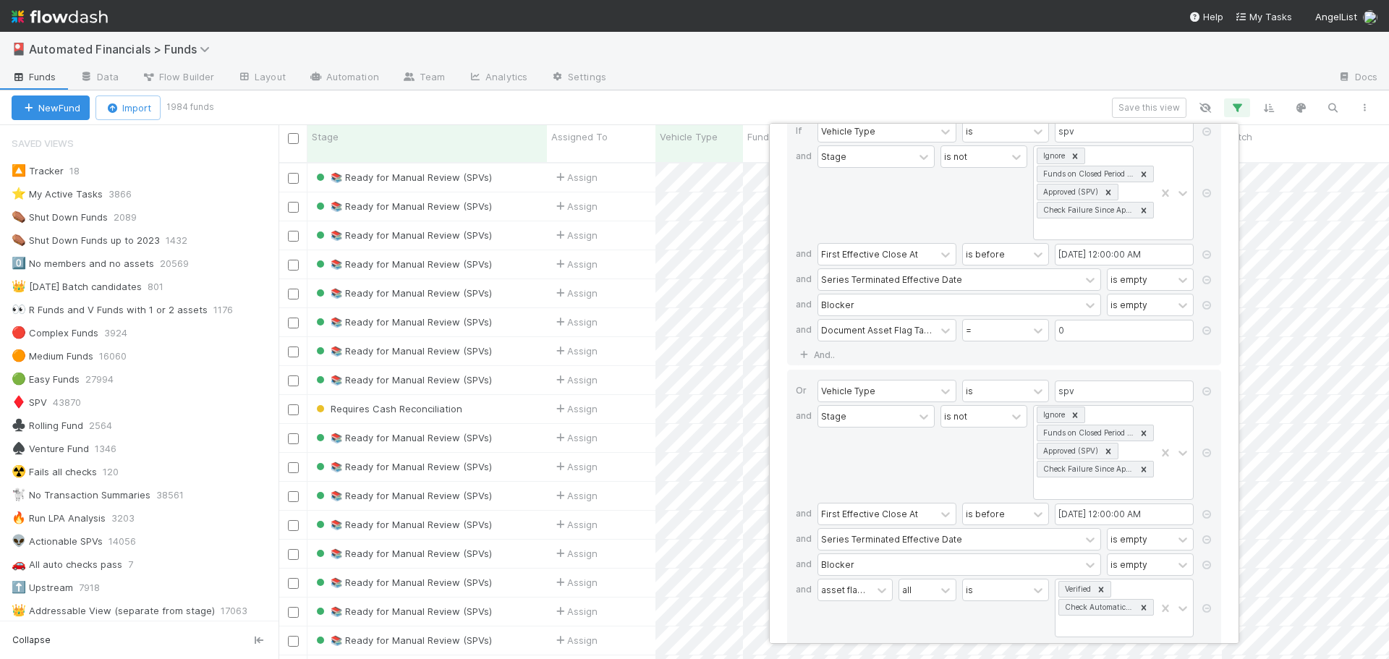
scroll to position [113, 0]
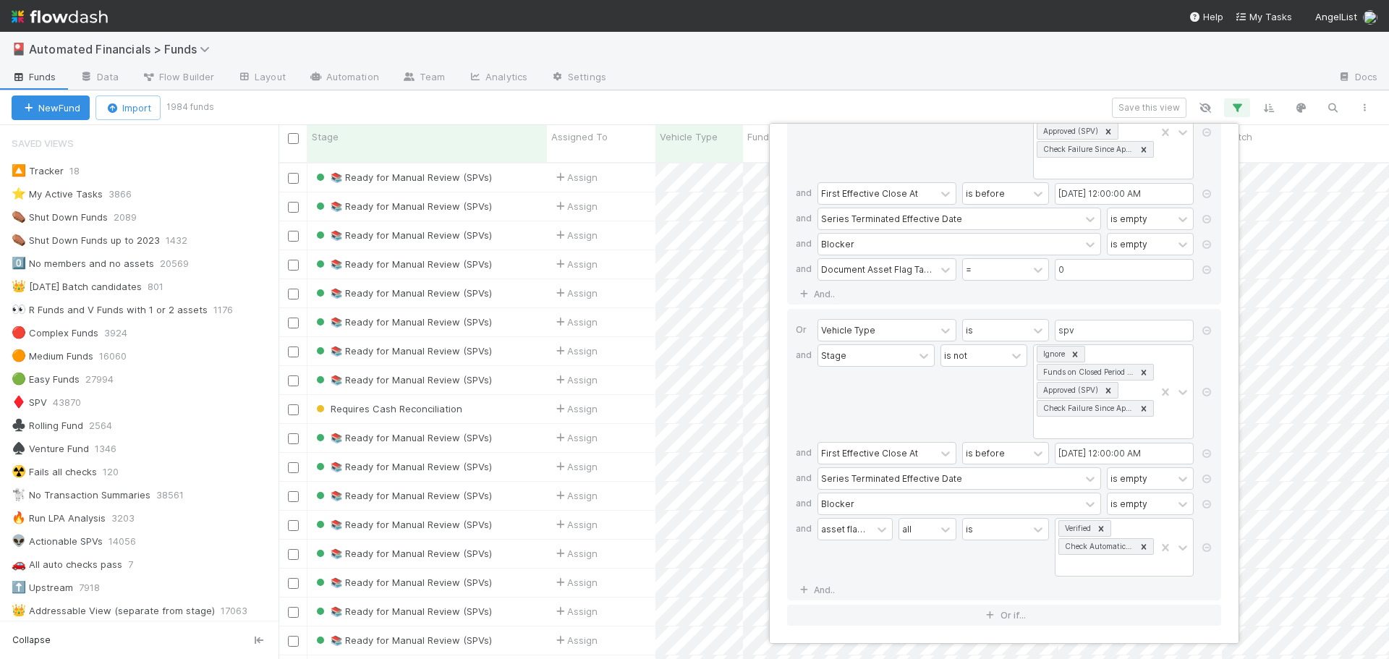
click at [899, 404] on div "Stage" at bounding box center [876, 391] width 117 height 95
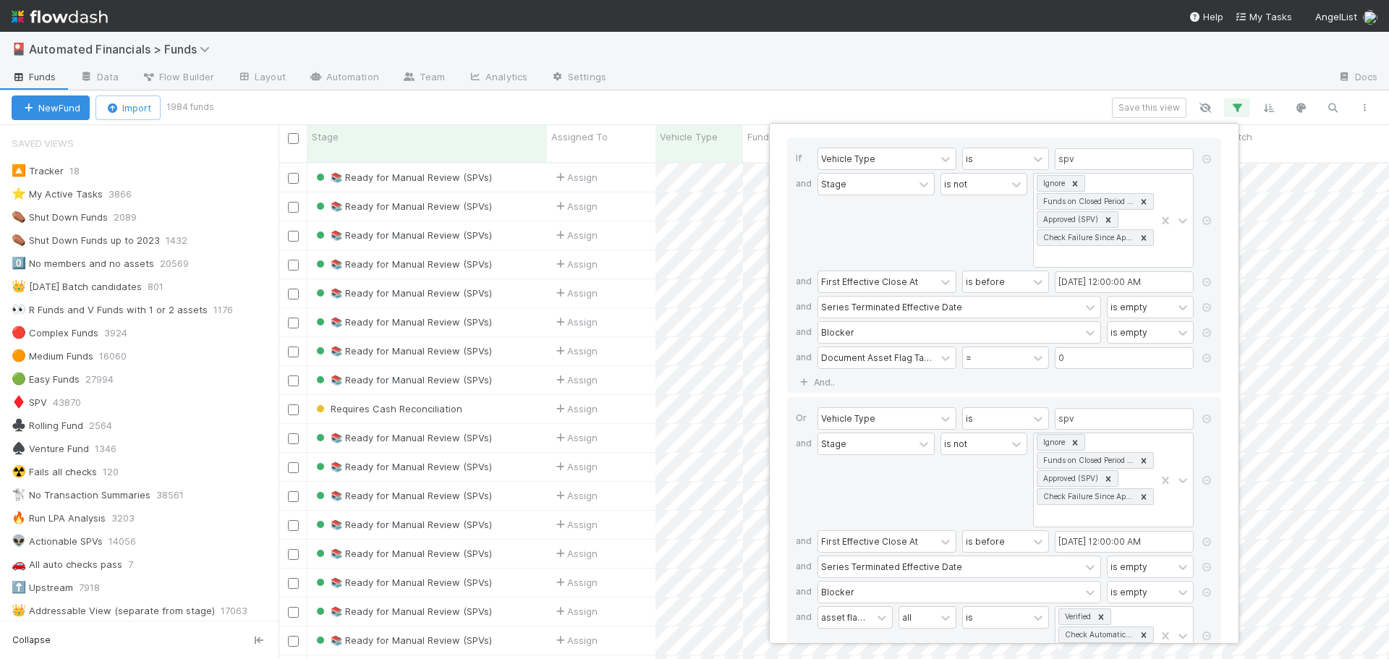
scroll to position [0, 0]
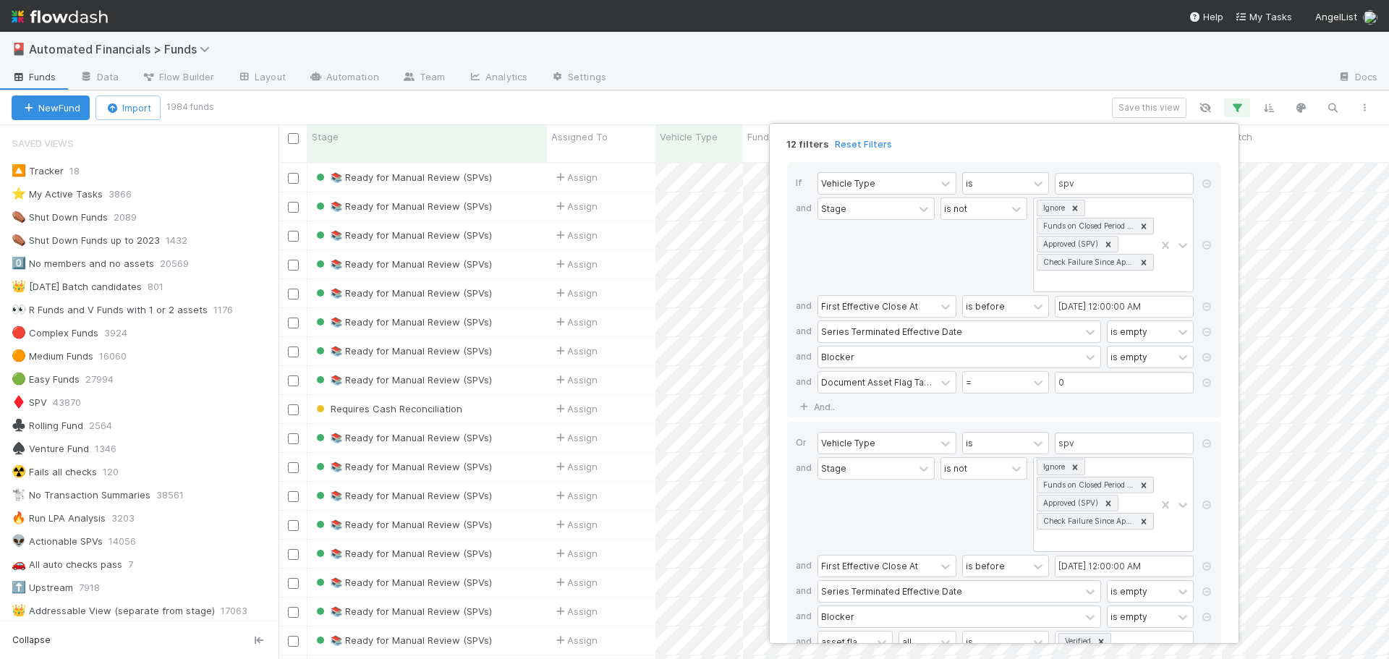
click at [940, 100] on div "12 filters Reset Filters If Vehicle Type is spv and Stage is not Ignore Funds o…" at bounding box center [694, 329] width 1389 height 659
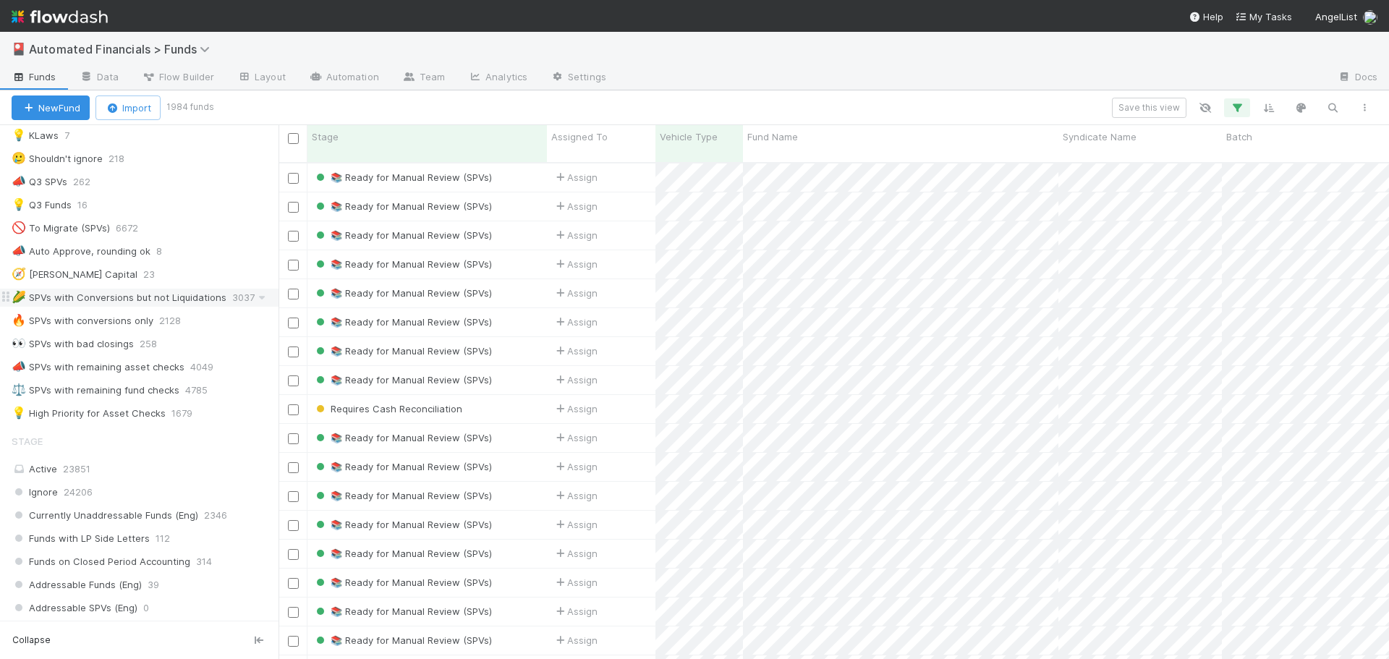
scroll to position [941, 0]
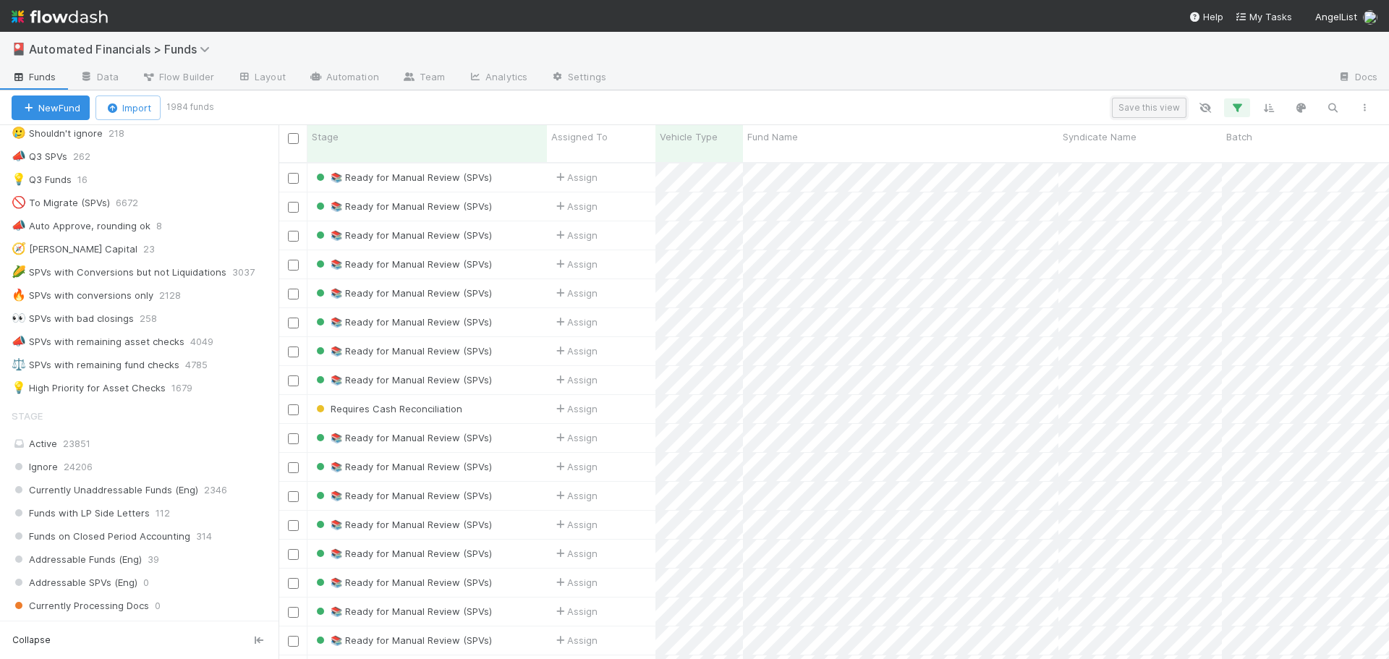
click at [1153, 111] on button "Save this view" at bounding box center [1149, 108] width 75 height 20
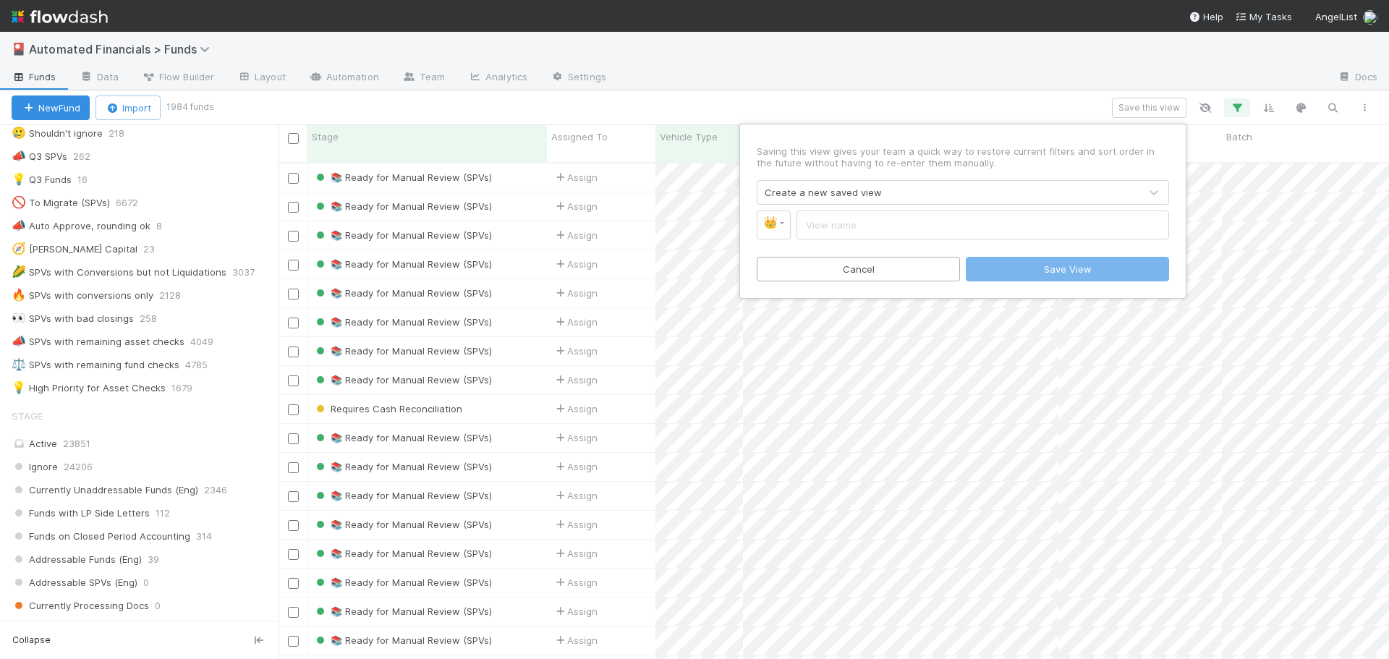
click at [843, 197] on div "Create a new saved view" at bounding box center [823, 192] width 117 height 14
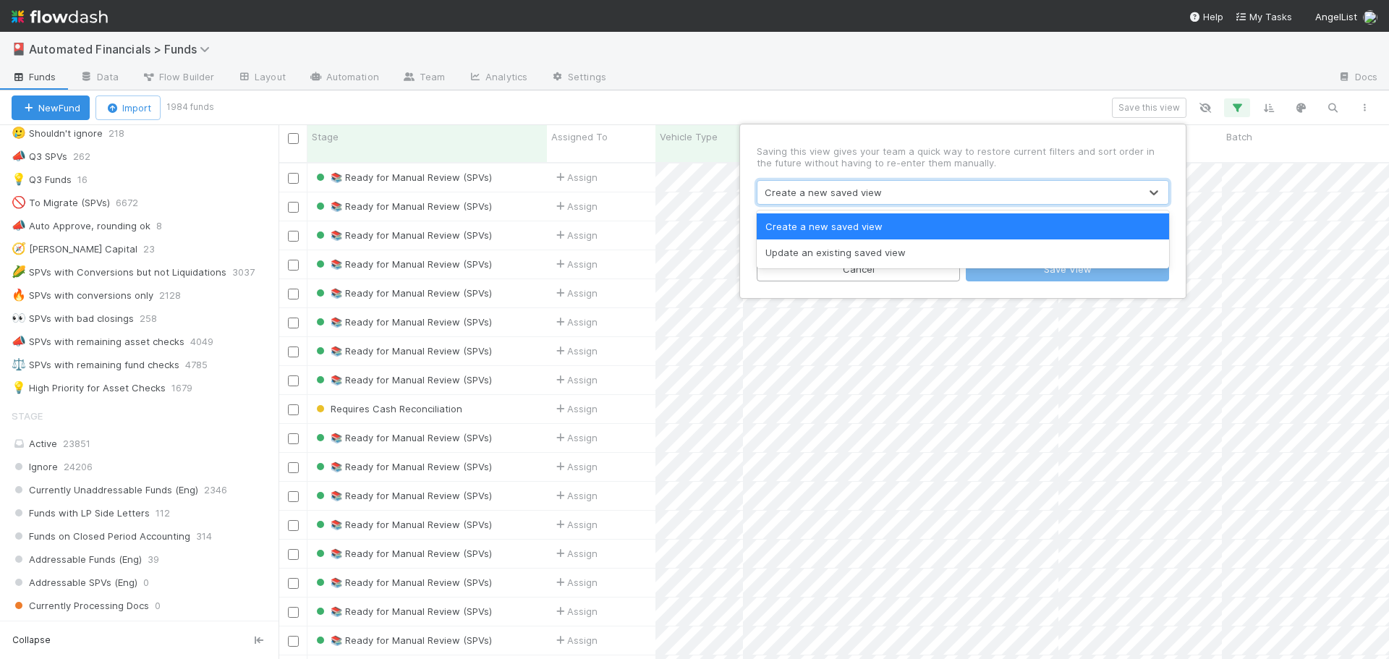
click at [843, 197] on div "Create a new saved view" at bounding box center [823, 192] width 117 height 14
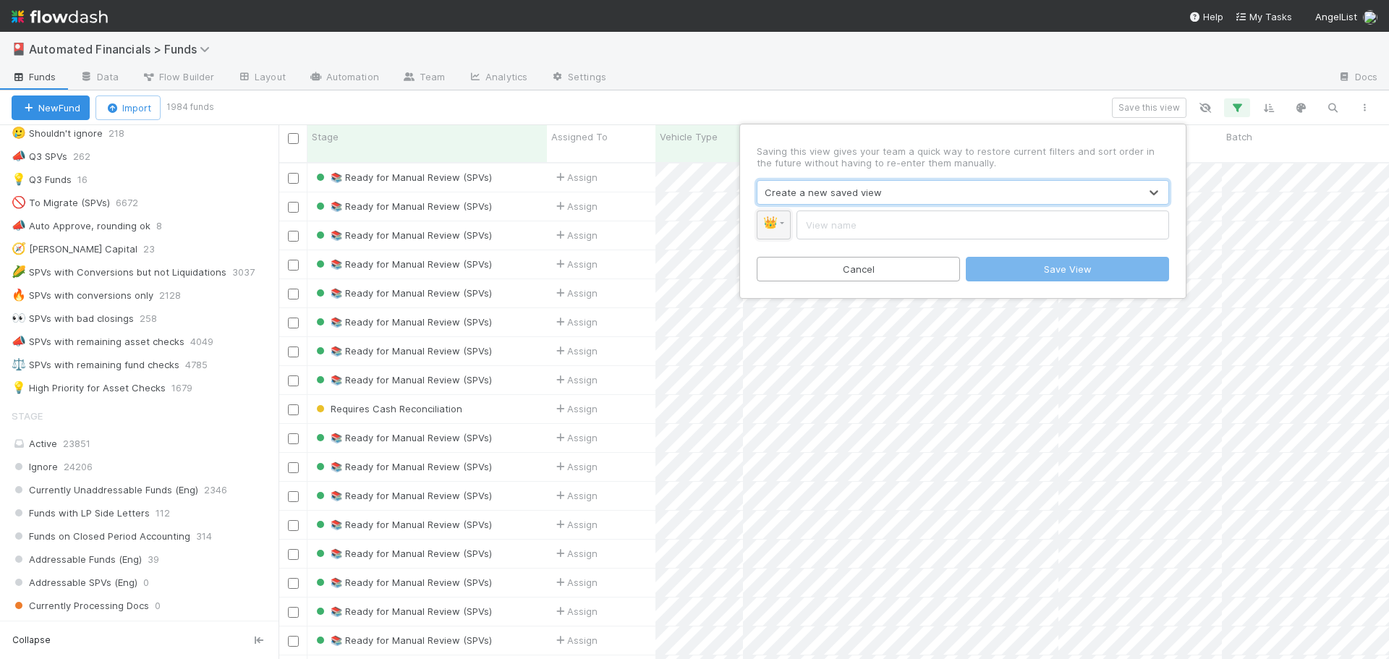
click at [781, 227] on link "👑" at bounding box center [774, 225] width 34 height 29
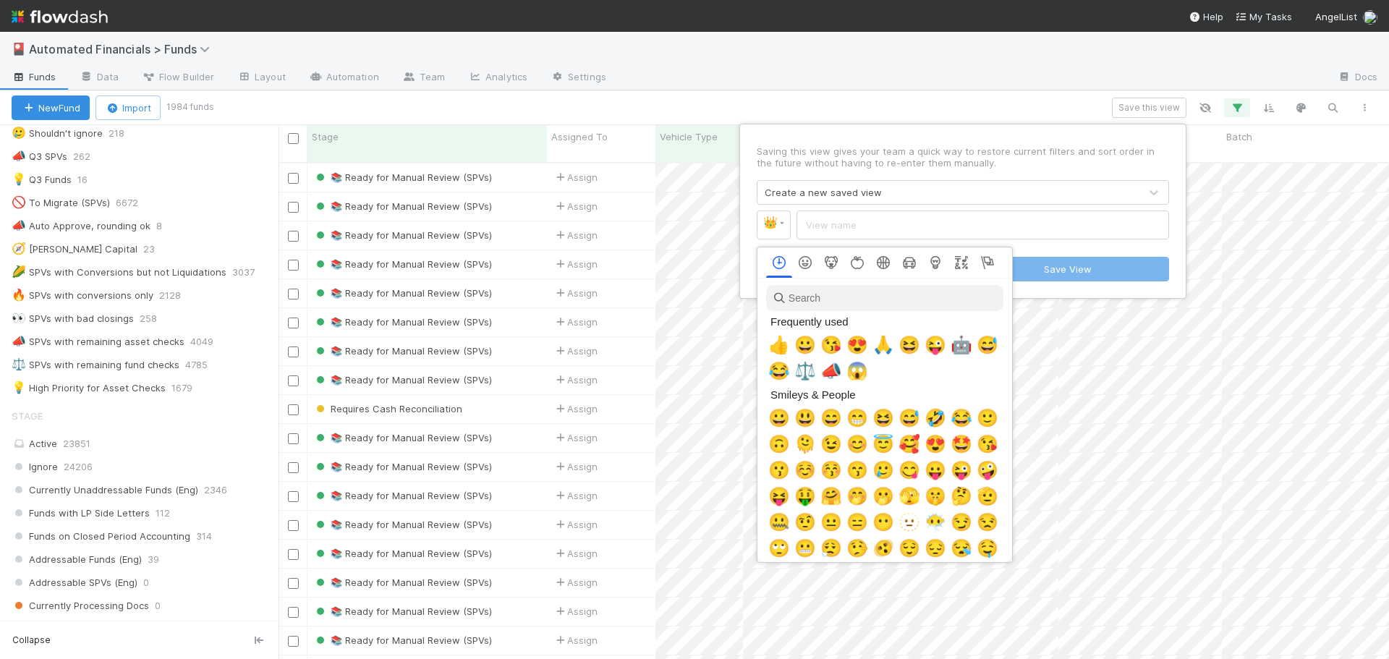
click at [821, 301] on input "search" at bounding box center [884, 298] width 237 height 26
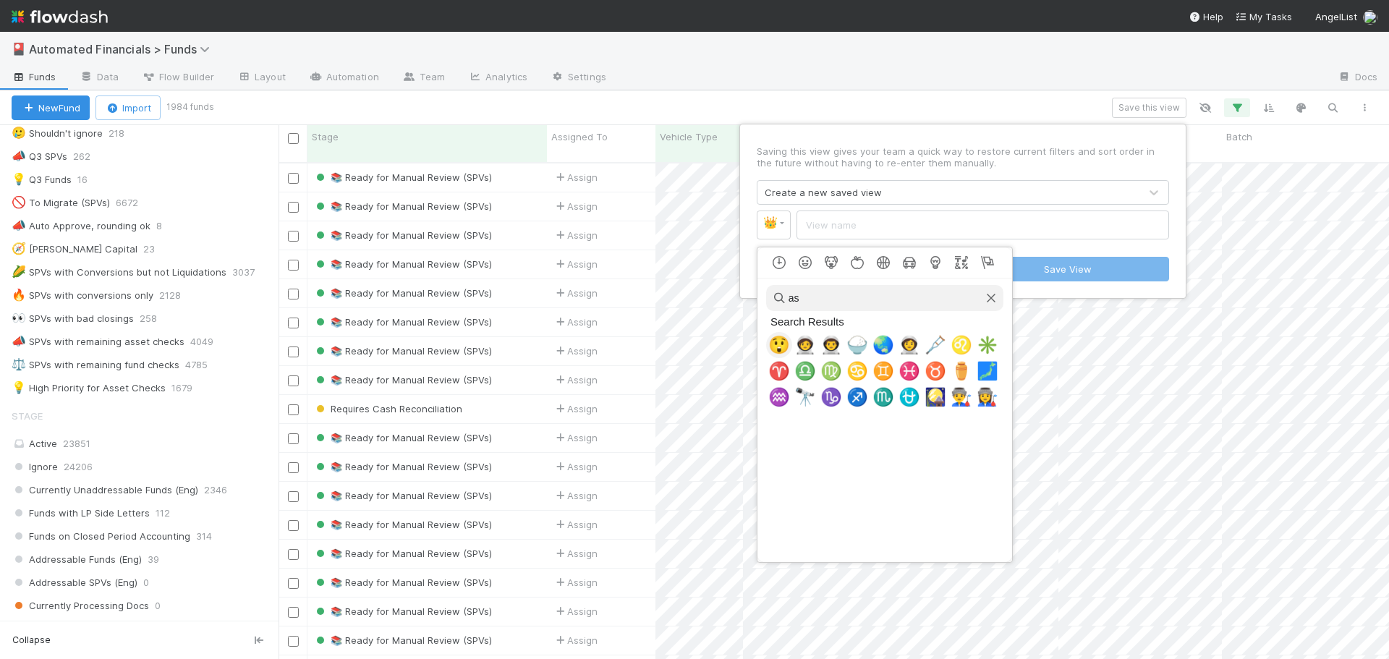
type input "a"
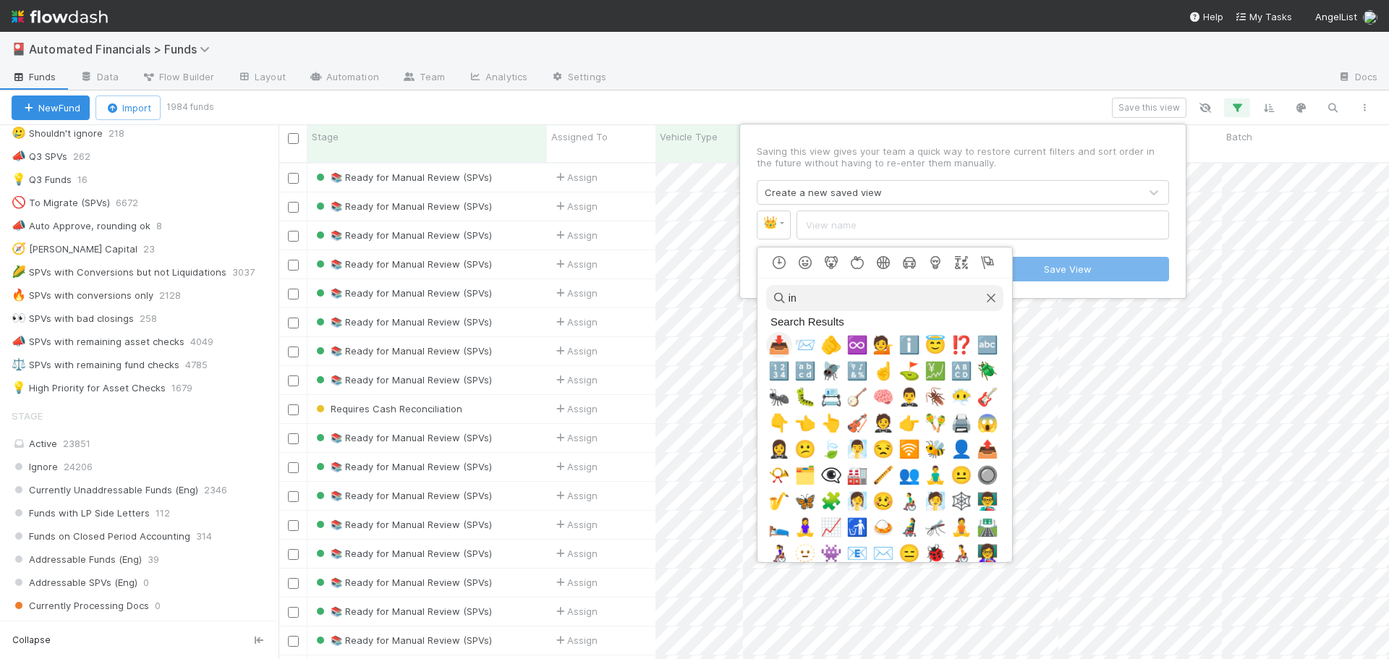
type input "i"
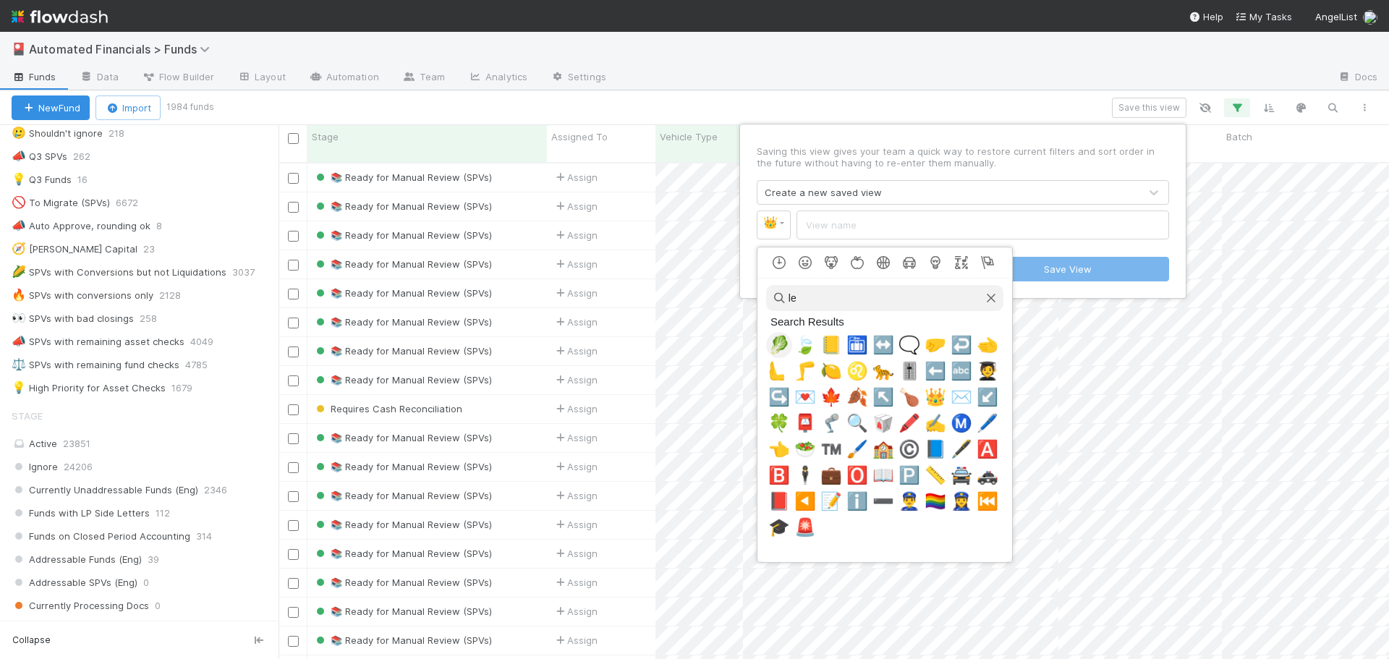
type input "l"
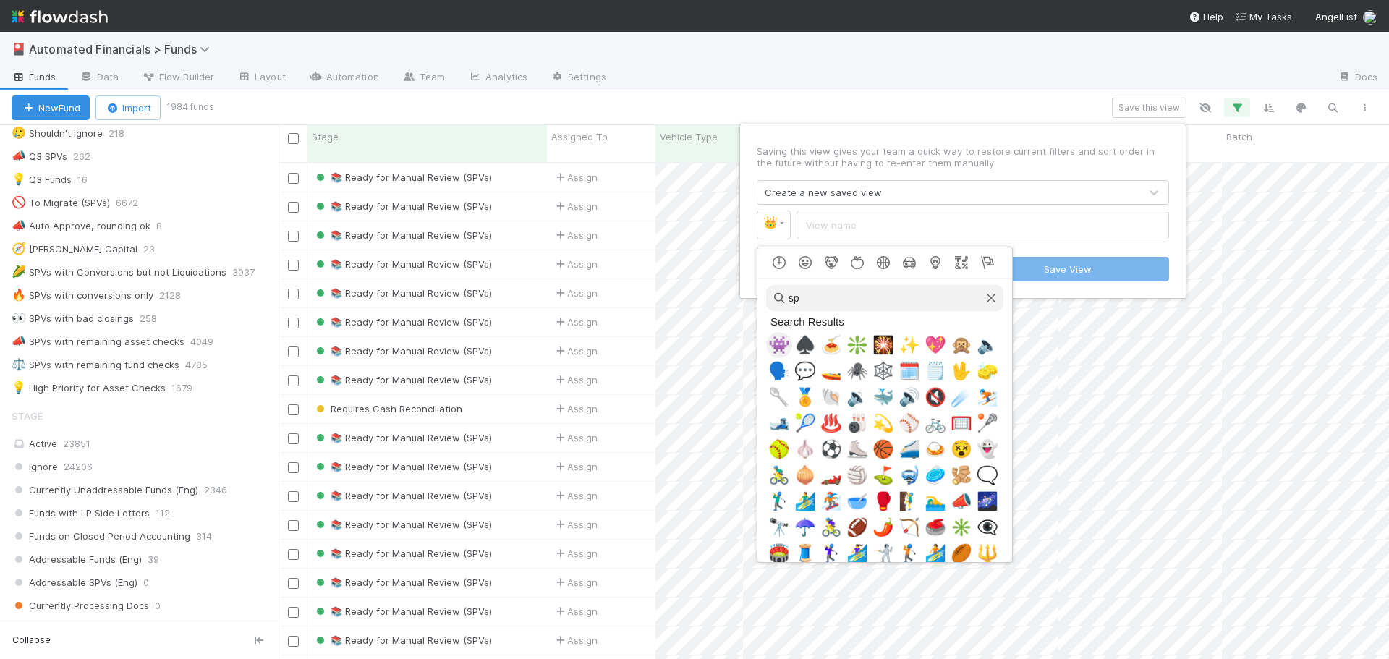
type input "s"
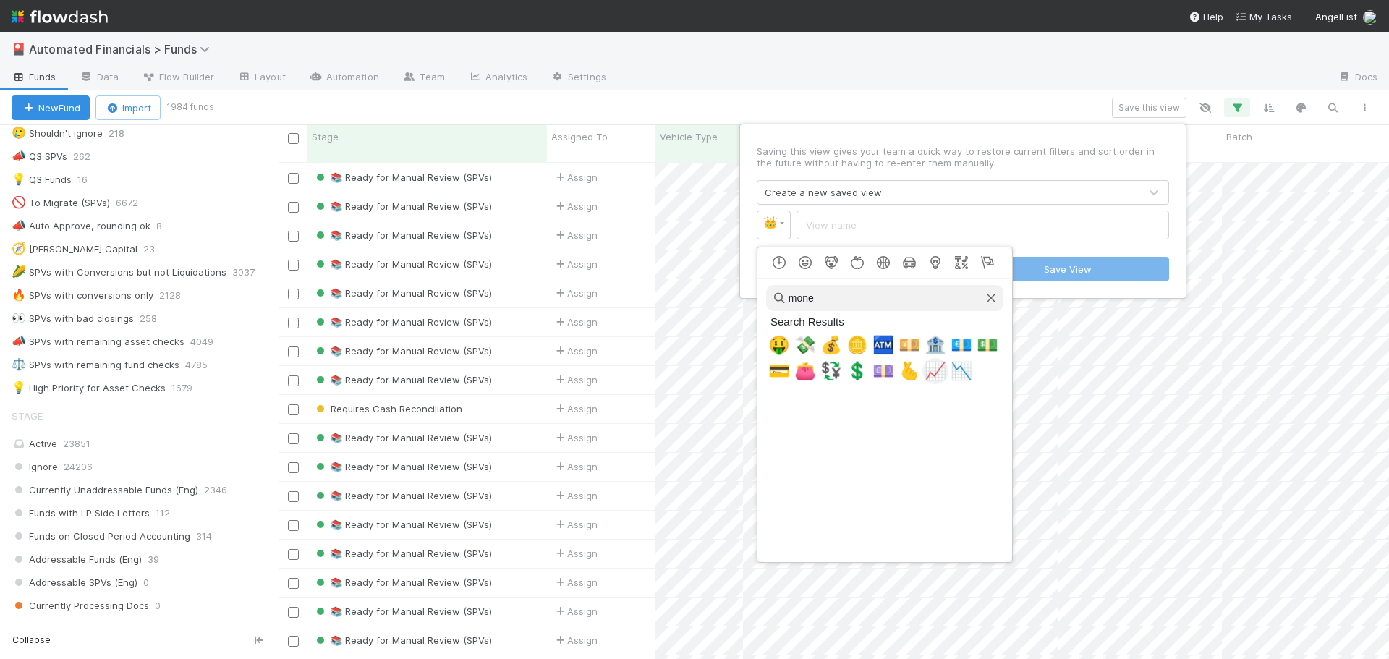
type input "mone"
click at [940, 373] on span "📈" at bounding box center [936, 371] width 22 height 20
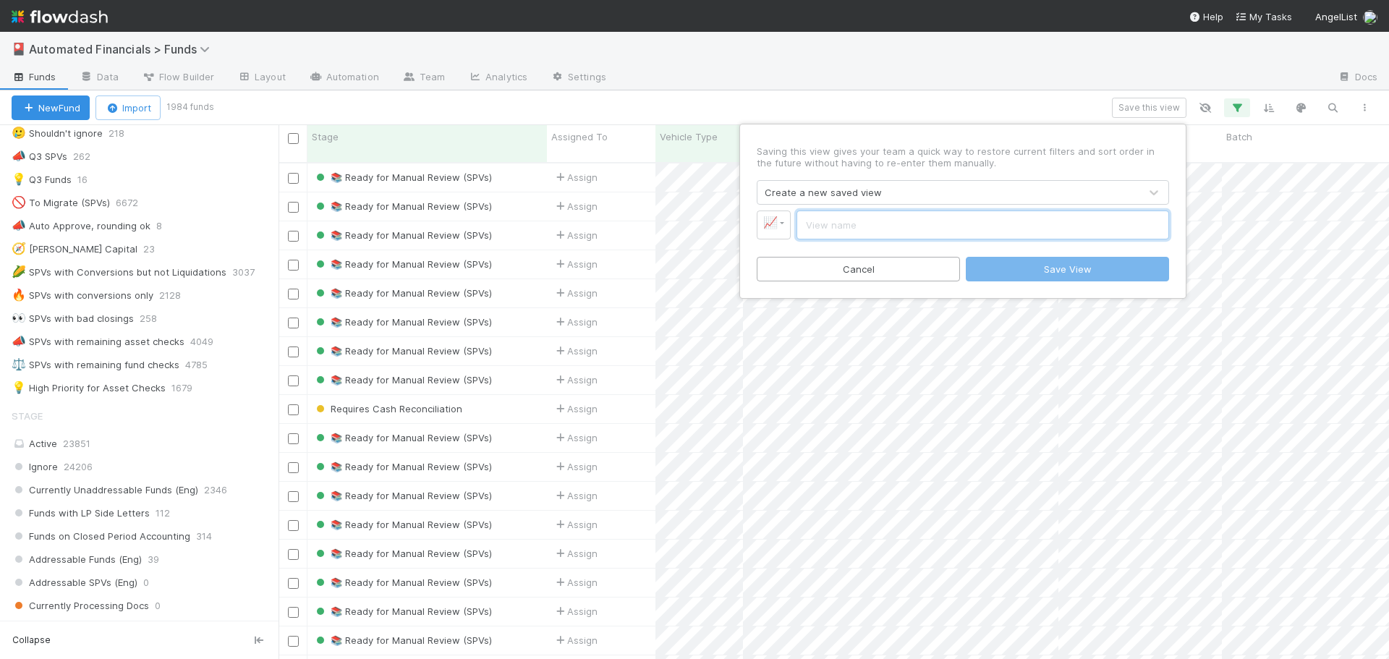
click at [831, 228] on input "text" at bounding box center [983, 225] width 373 height 29
type input "A"
click at [807, 223] on input "SPVs passing all asset checks" at bounding box center [983, 225] width 373 height 29
click at [954, 229] on input "SPVs passing all asset checks" at bounding box center [983, 225] width 373 height 29
click at [807, 224] on input "SPVs passing all asset checks" at bounding box center [983, 225] width 373 height 29
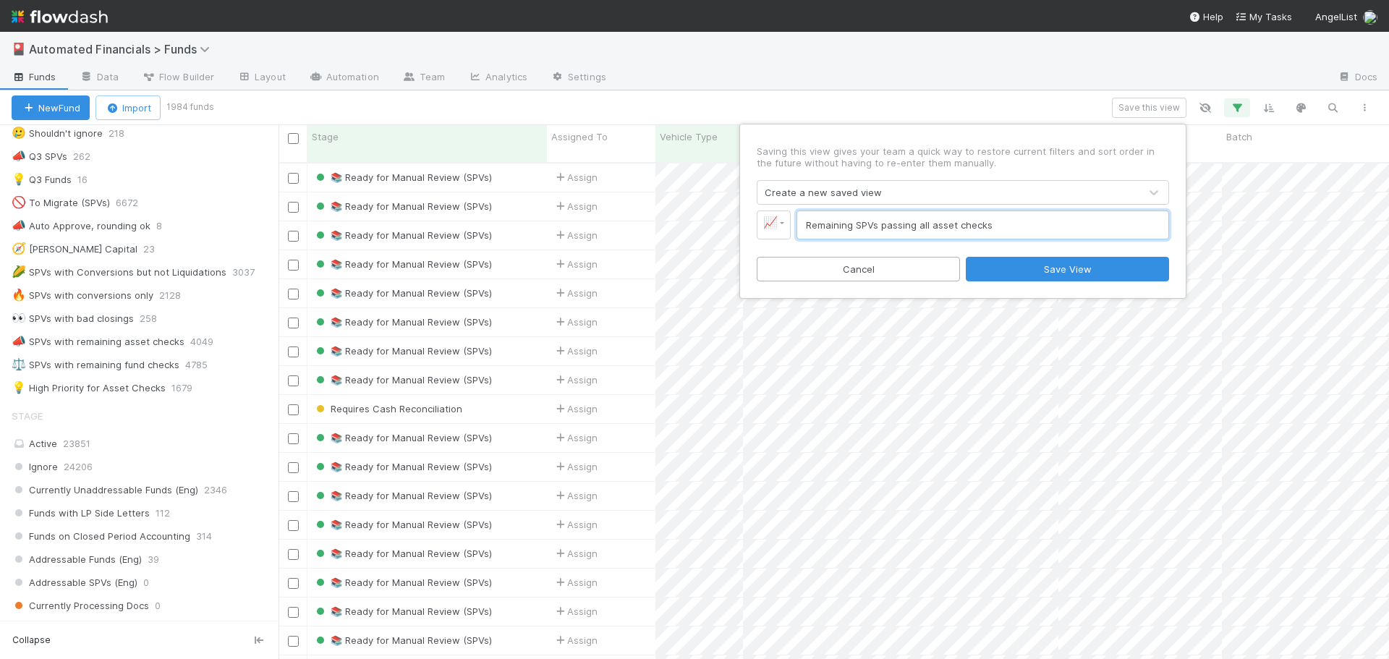
type input "Remaining SPVs passing all asset checks"
click at [885, 247] on div "Saving this view gives your team a quick way to restore current filters and sor…" at bounding box center [963, 211] width 434 height 162
click at [1056, 270] on button "Save View" at bounding box center [1067, 269] width 203 height 25
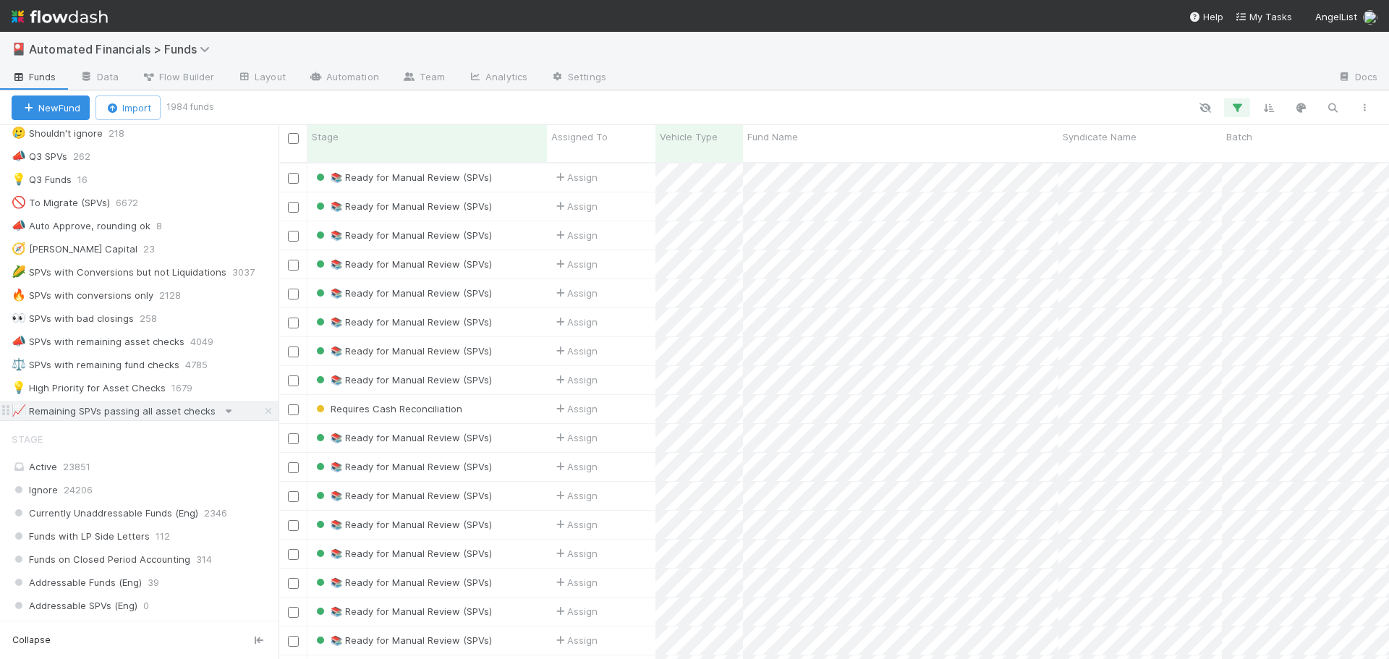
click at [221, 411] on icon at bounding box center [228, 411] width 14 height 9
click at [154, 470] on label "Default for everyone" at bounding box center [201, 469] width 94 height 14
click at [135, 470] on input "Default for everyone" at bounding box center [134, 468] width 12 height 13
click at [154, 471] on label "Default for everyone" at bounding box center [201, 469] width 94 height 14
click at [140, 471] on input "Default for everyone" at bounding box center [134, 468] width 12 height 13
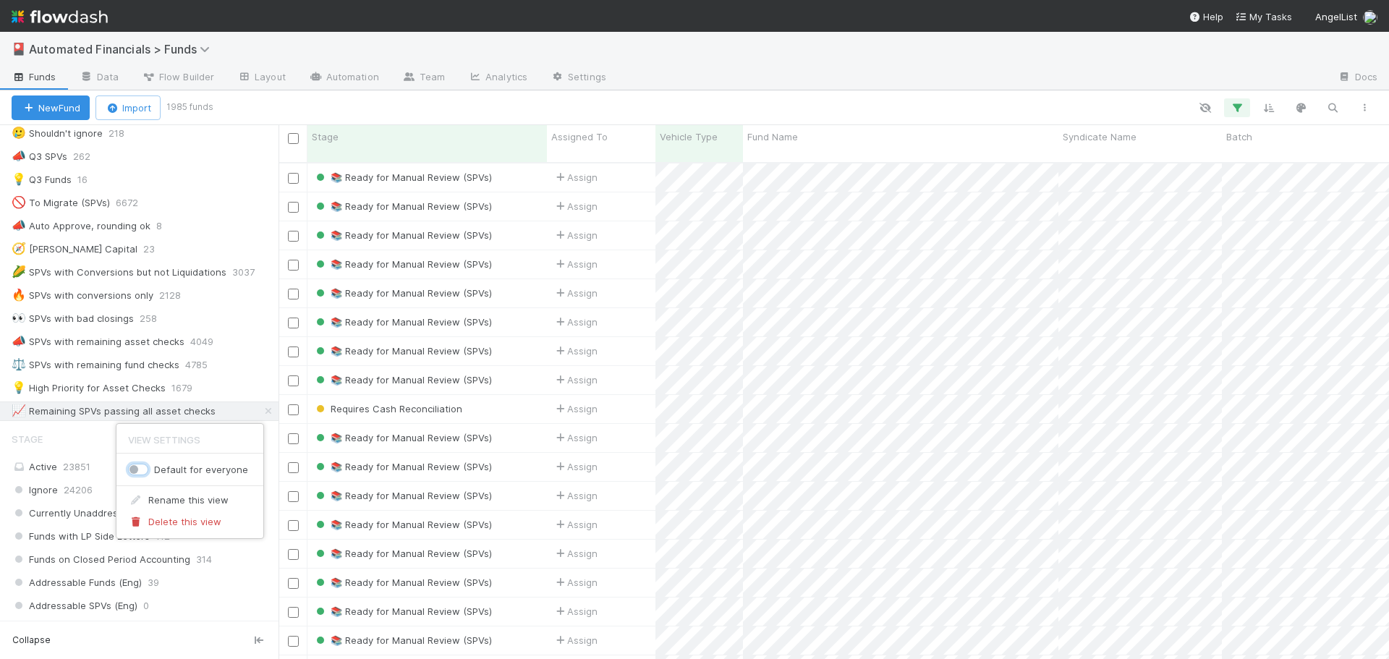
checkbox input "false"
click at [86, 428] on div "View Settings Default for everyone Rename this view Delete this view" at bounding box center [694, 329] width 1389 height 659
click at [221, 412] on icon at bounding box center [228, 411] width 14 height 9
click at [167, 412] on div "View Settings Default for everyone Rename this view Delete this view" at bounding box center [694, 329] width 1389 height 659
click at [1241, 109] on icon "button" at bounding box center [1237, 107] width 14 height 13
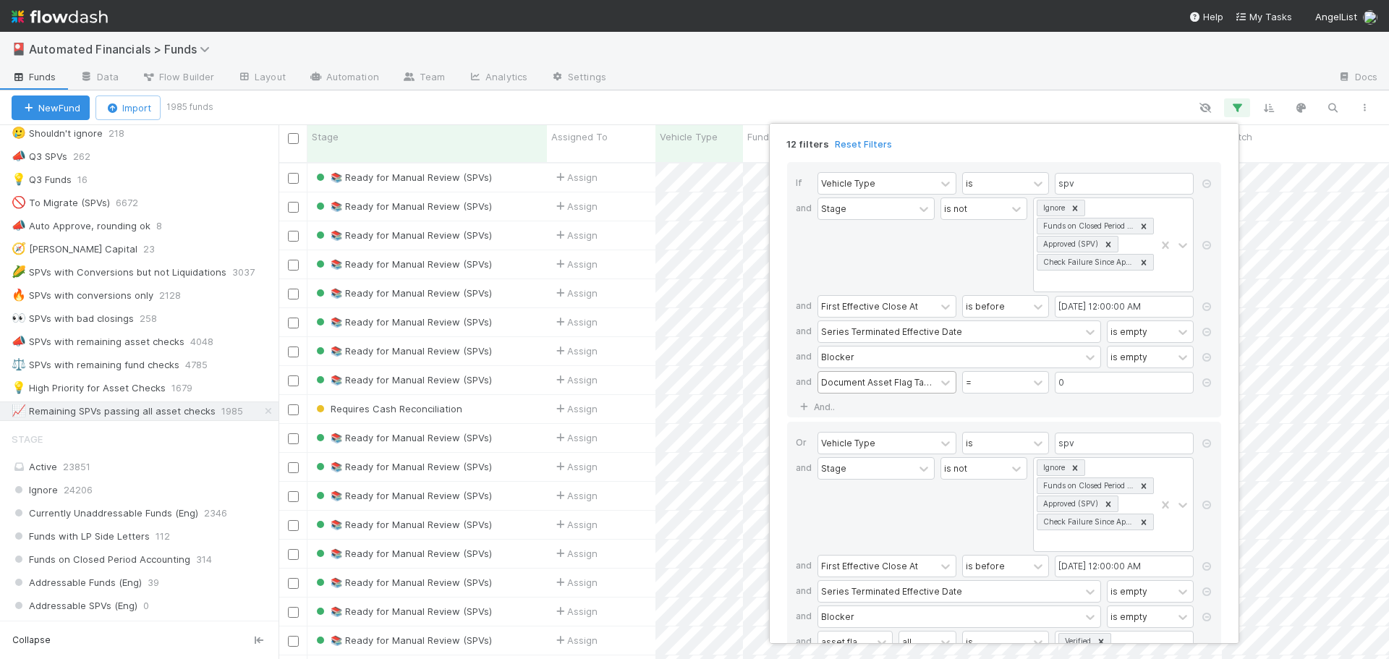
click at [881, 388] on div "Document Asset Flag Tasks Count" at bounding box center [876, 382] width 111 height 13
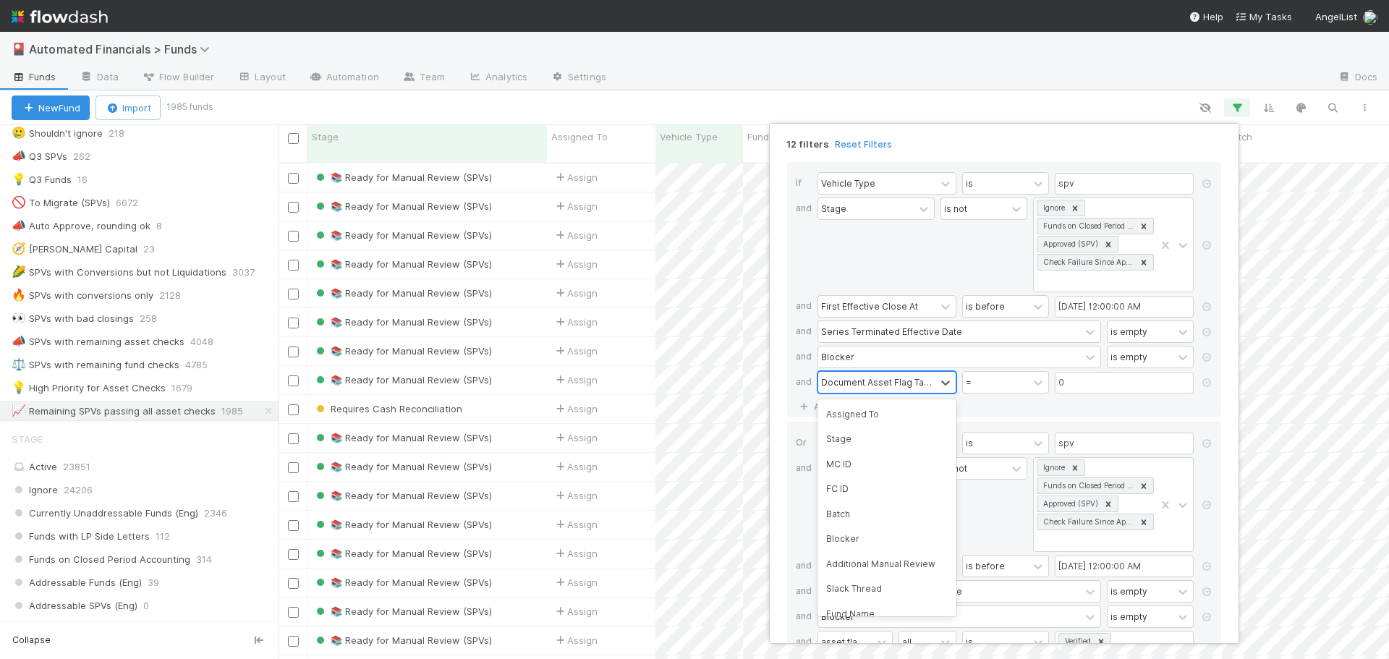
scroll to position [676, 0]
click at [881, 388] on div "Document Asset Flag Tasks Count" at bounding box center [876, 382] width 111 height 13
click at [887, 399] on div "If Vehicle Type is spv and Stage is not Ignore Funds on Closed Period Accountin…" at bounding box center [1004, 289] width 434 height 255
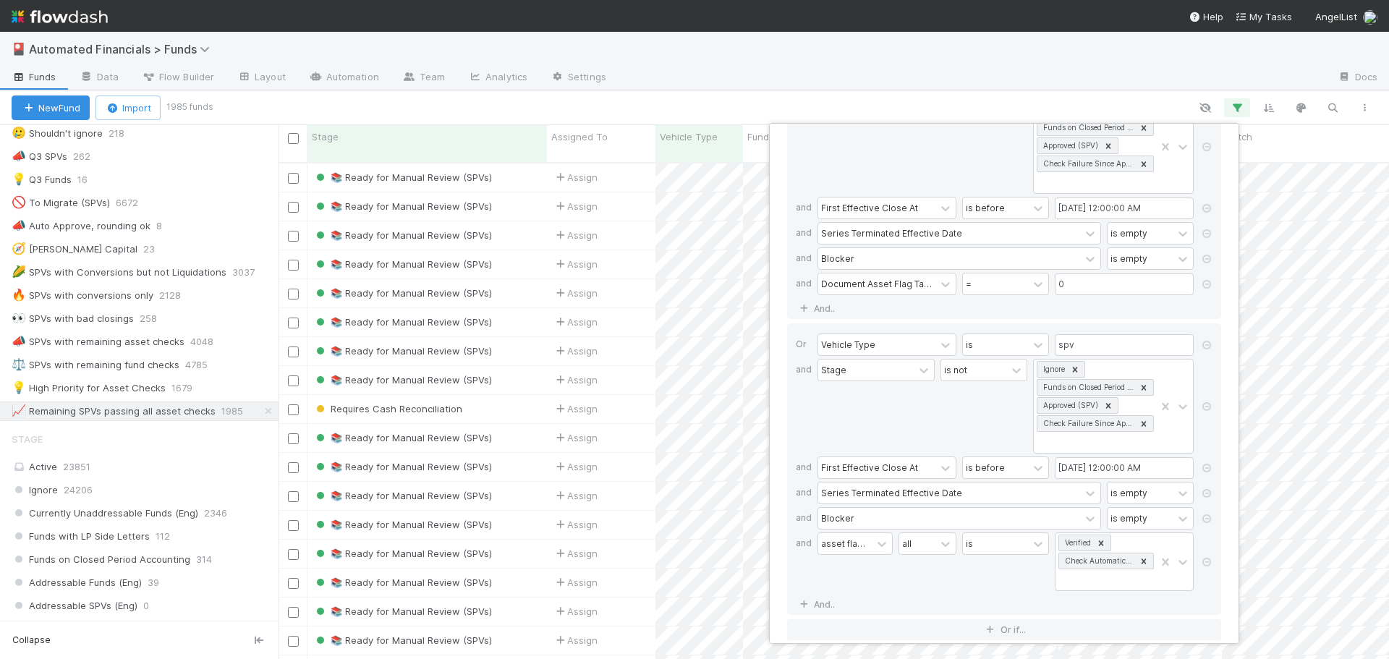
scroll to position [113, 0]
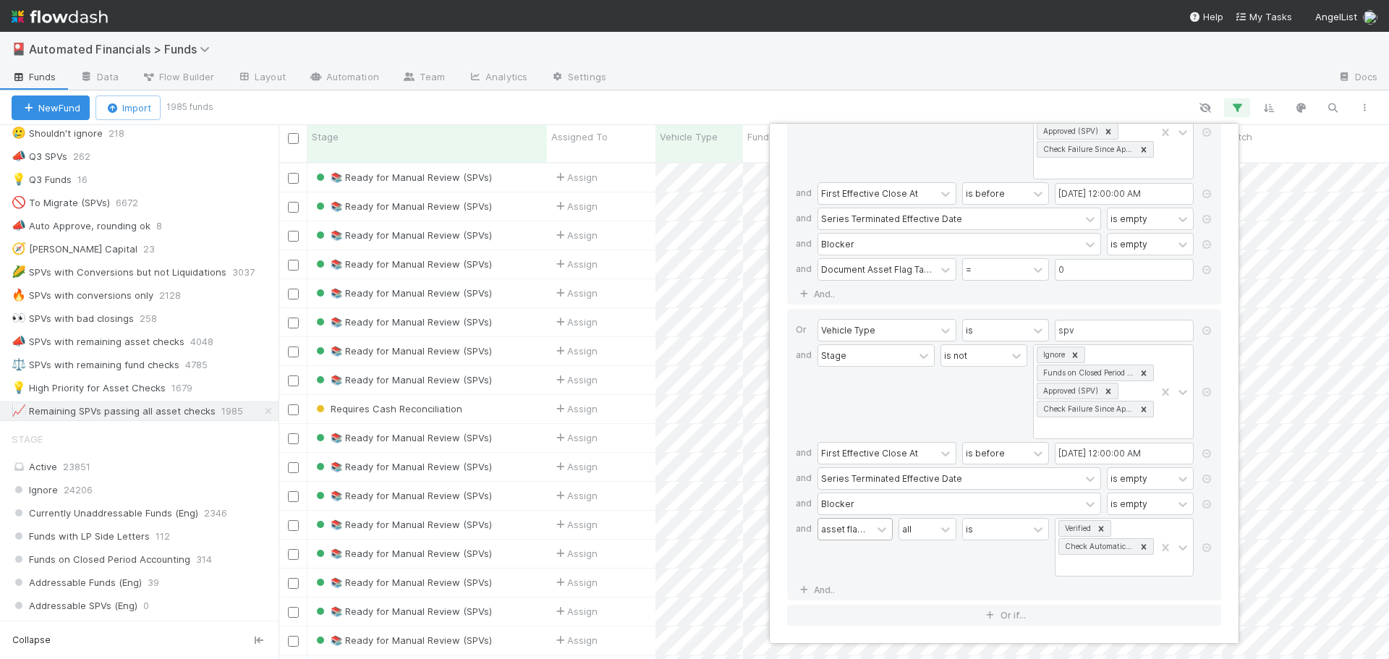
click at [870, 538] on div "asset flags -> Stage" at bounding box center [845, 529] width 54 height 21
type input "fund flags -> sta"
click at [861, 569] on div "fund flags -> Stage" at bounding box center [856, 568] width 76 height 38
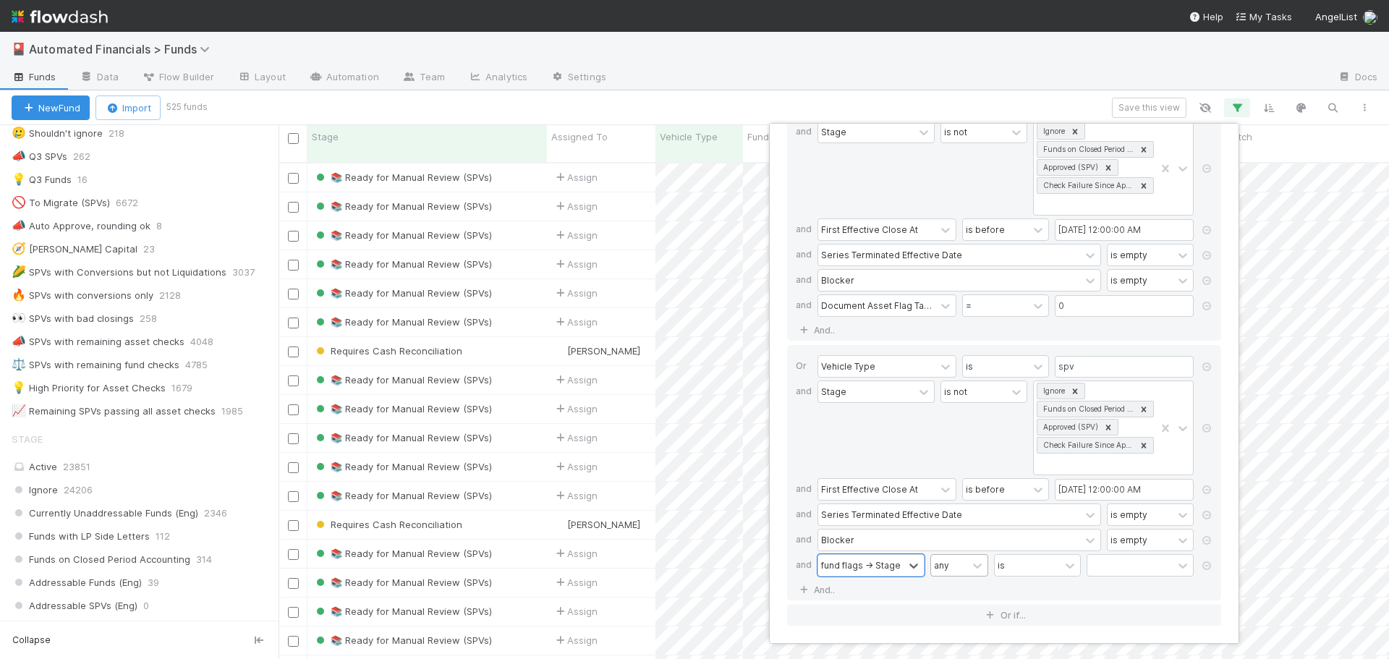
scroll to position [498, 1100]
click at [967, 565] on div "any" at bounding box center [949, 565] width 36 height 21
click at [962, 480] on div "all" at bounding box center [959, 483] width 58 height 25
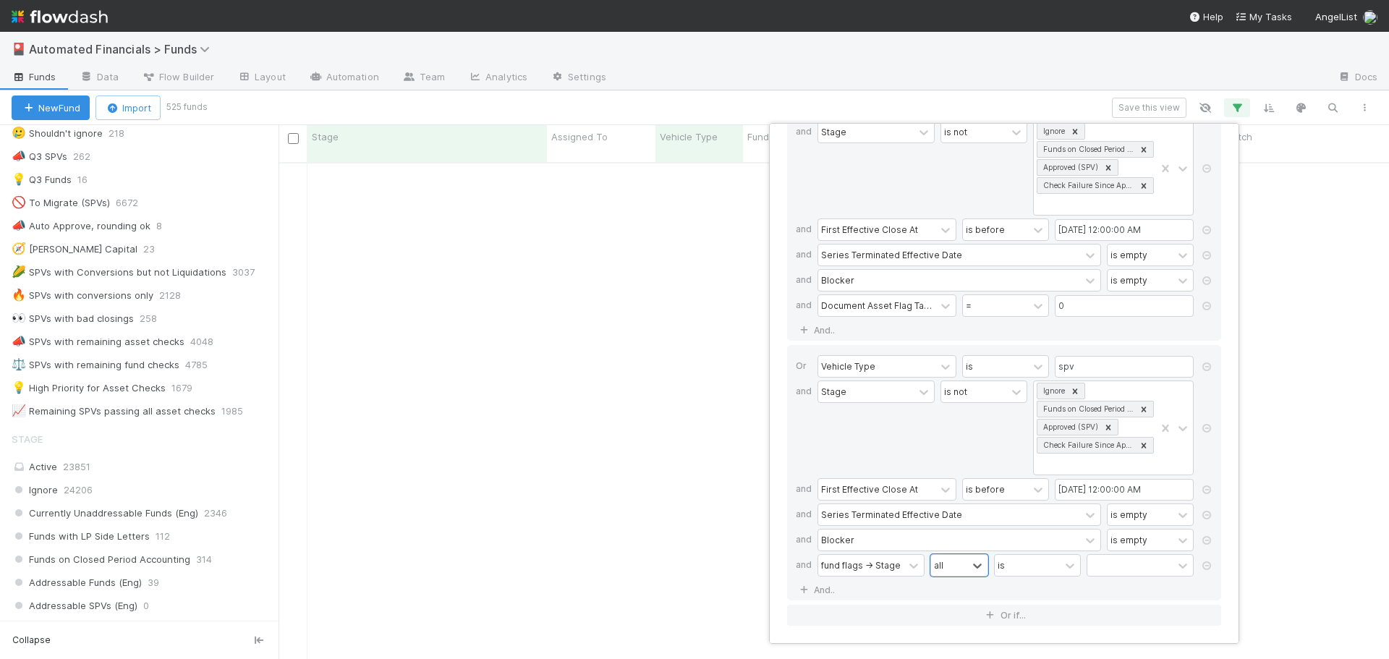
click at [1060, 587] on div "Or Vehicle Type is spv and Stage is not Ignore Funds on Closed Period Accountin…" at bounding box center [1004, 472] width 434 height 255
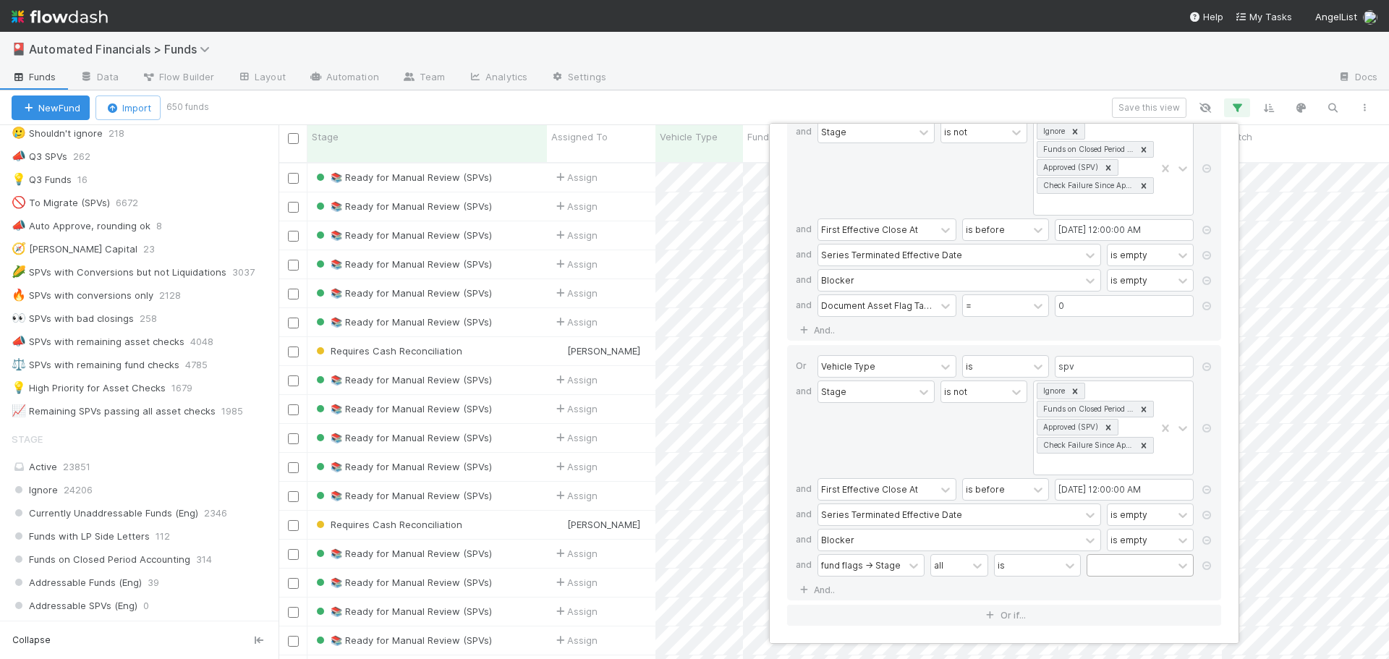
click at [1121, 564] on div at bounding box center [1129, 565] width 85 height 21
type input "verified"
click at [1124, 533] on div "Verified" at bounding box center [1140, 533] width 107 height 25
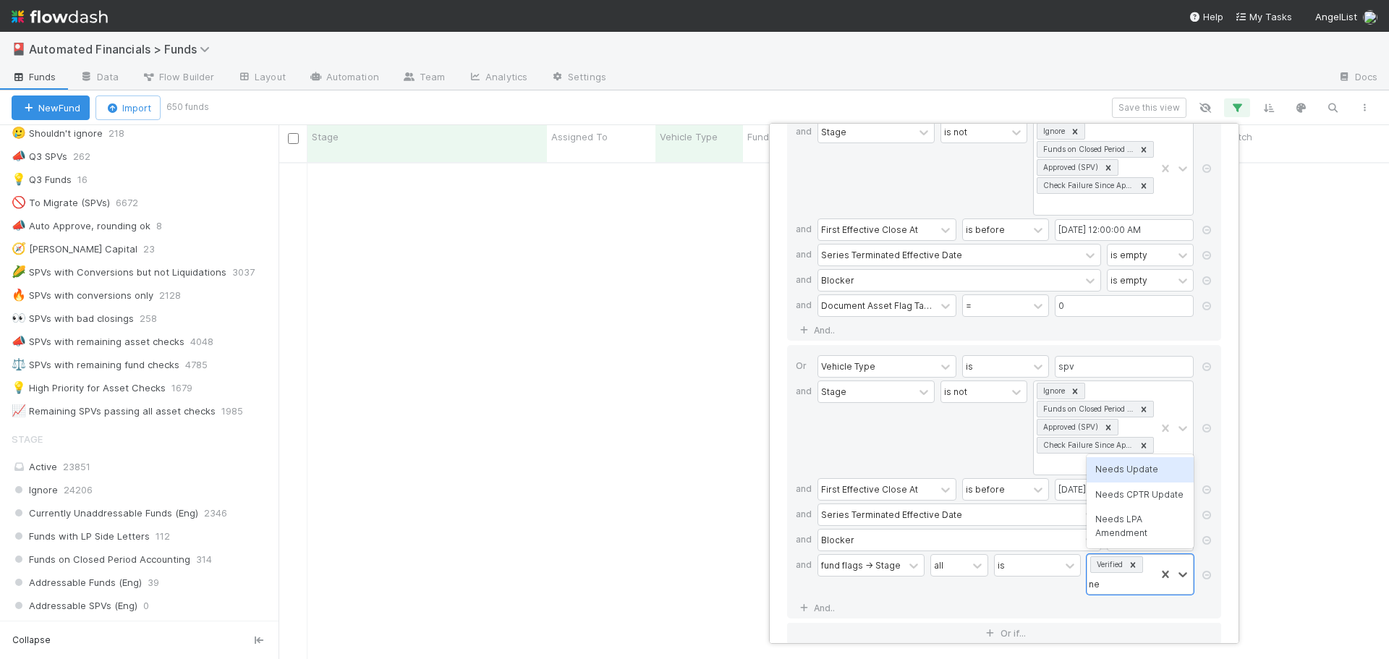
type input "needs"
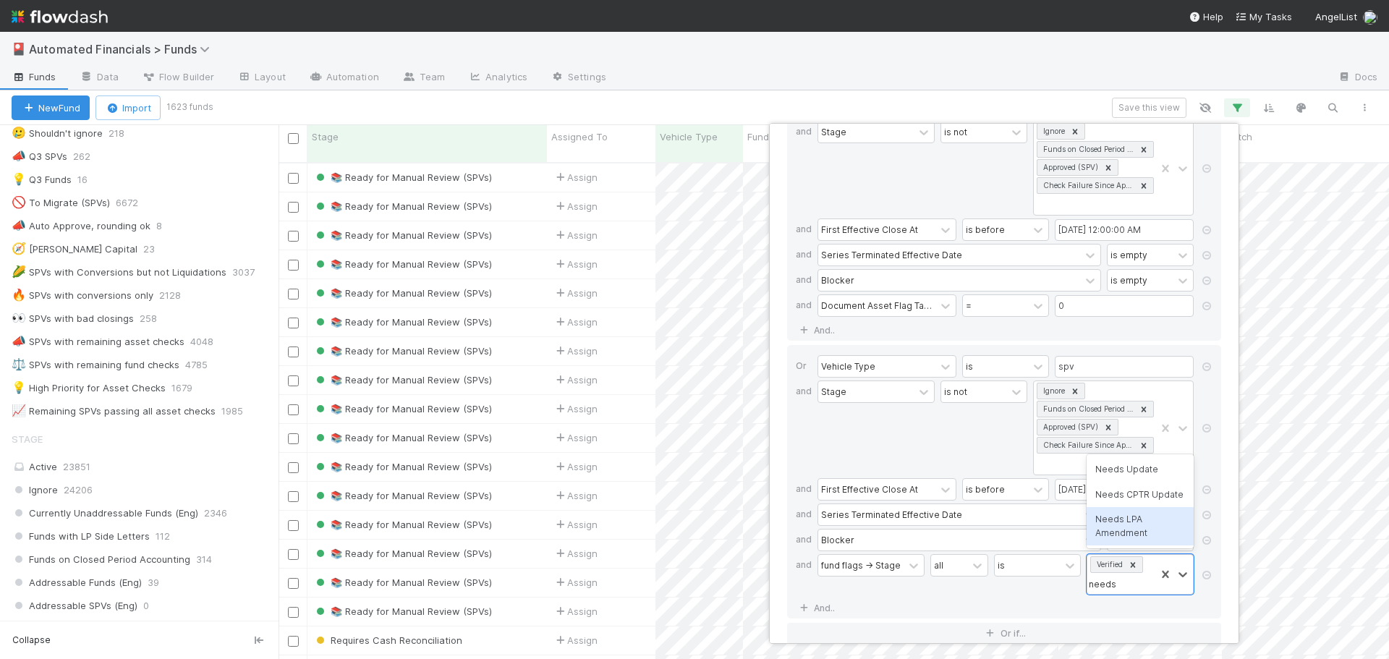
click at [1148, 529] on div "Needs LPA Amendment" at bounding box center [1140, 526] width 107 height 38
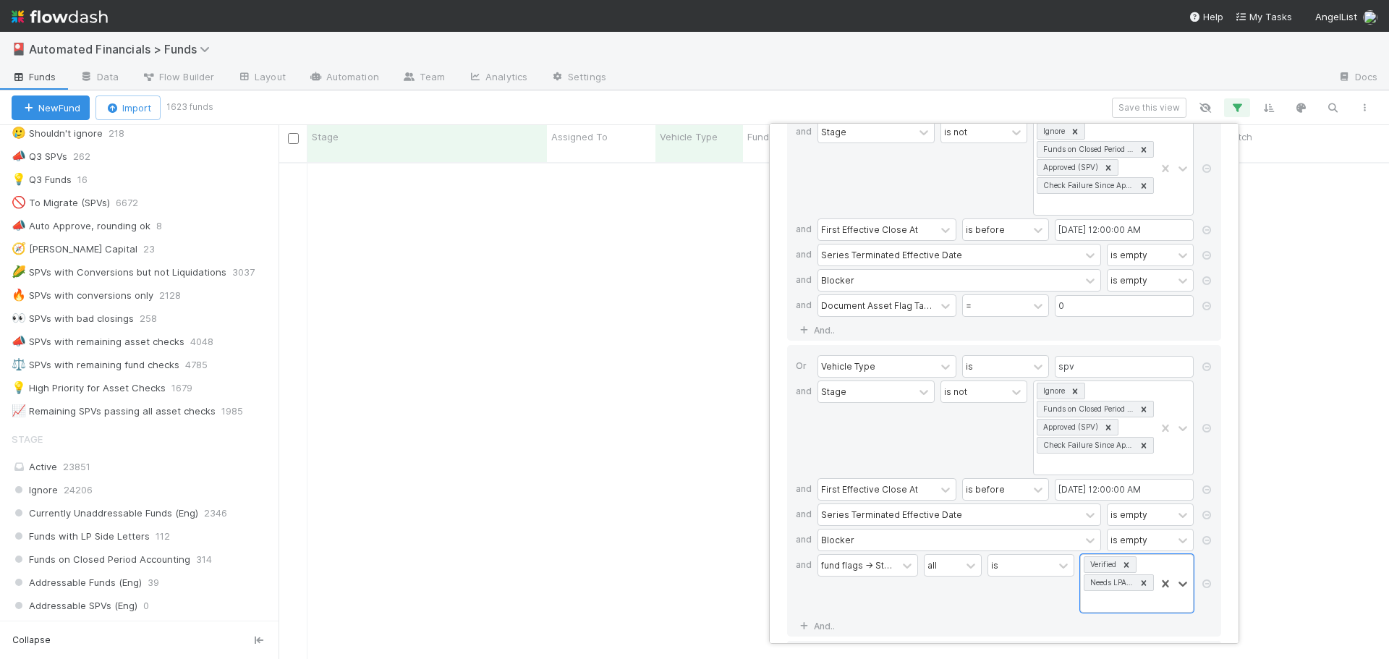
click at [1014, 613] on div "fund flags -> Stage all is option Needs LPA Amendment, selected. 0 results avai…" at bounding box center [1009, 584] width 382 height 61
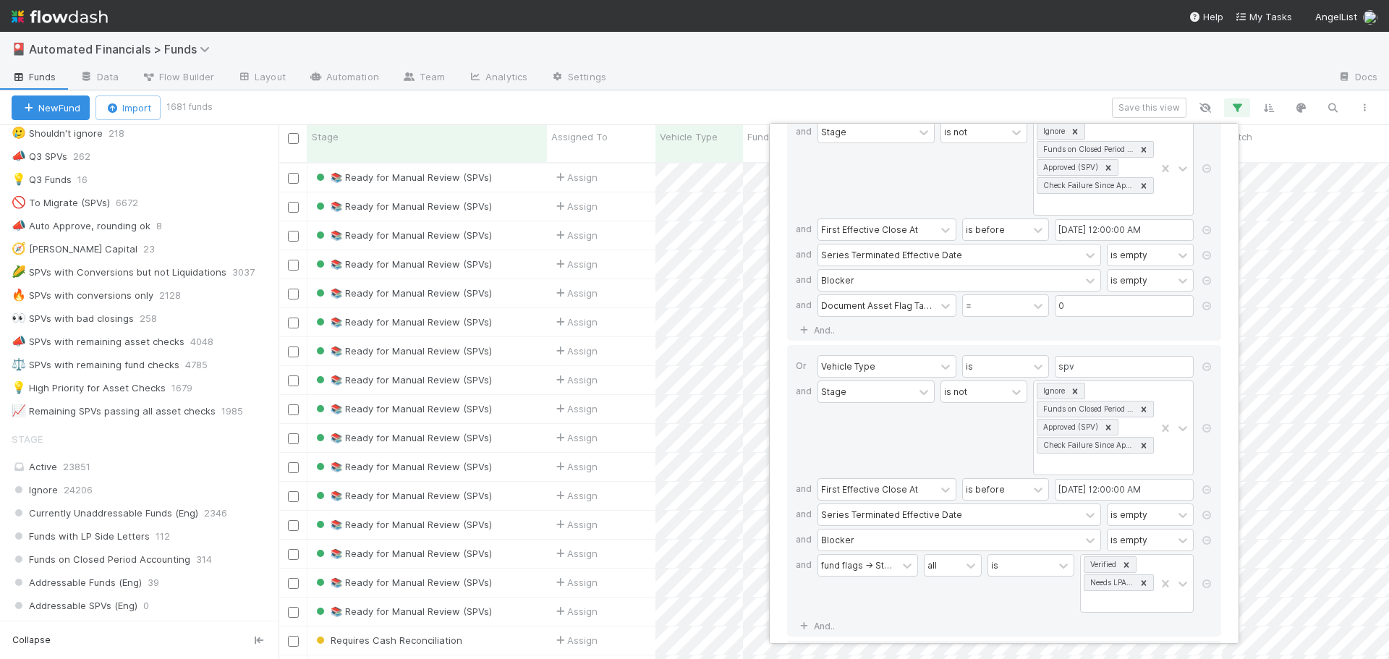
scroll to position [498, 1100]
click at [854, 308] on div "Document Asset Flag Tasks Count" at bounding box center [876, 305] width 111 height 13
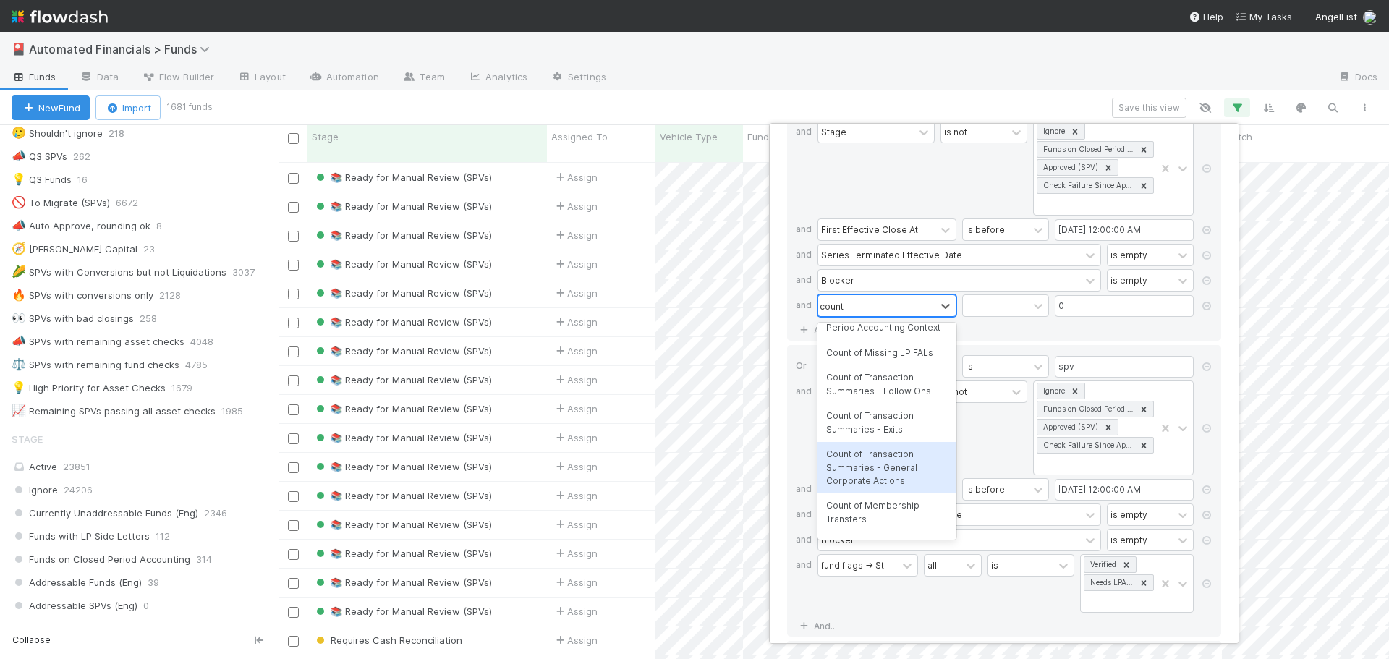
scroll to position [360, 0]
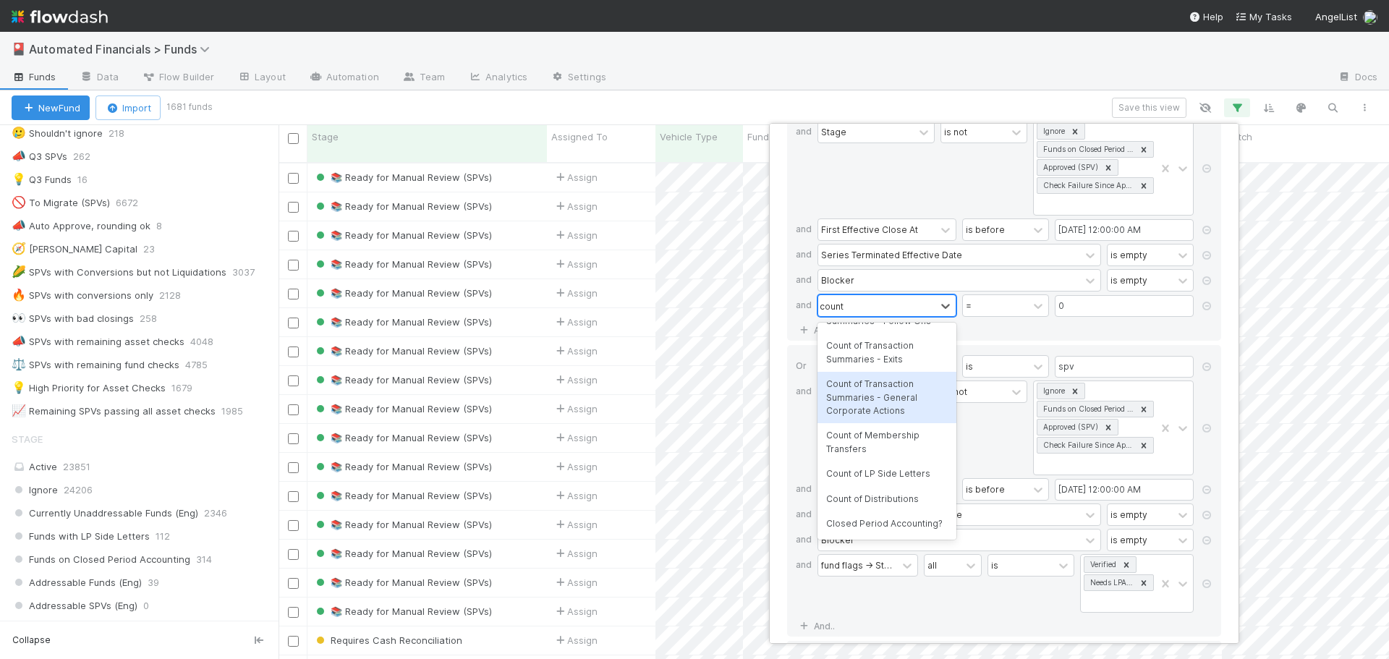
type input "count"
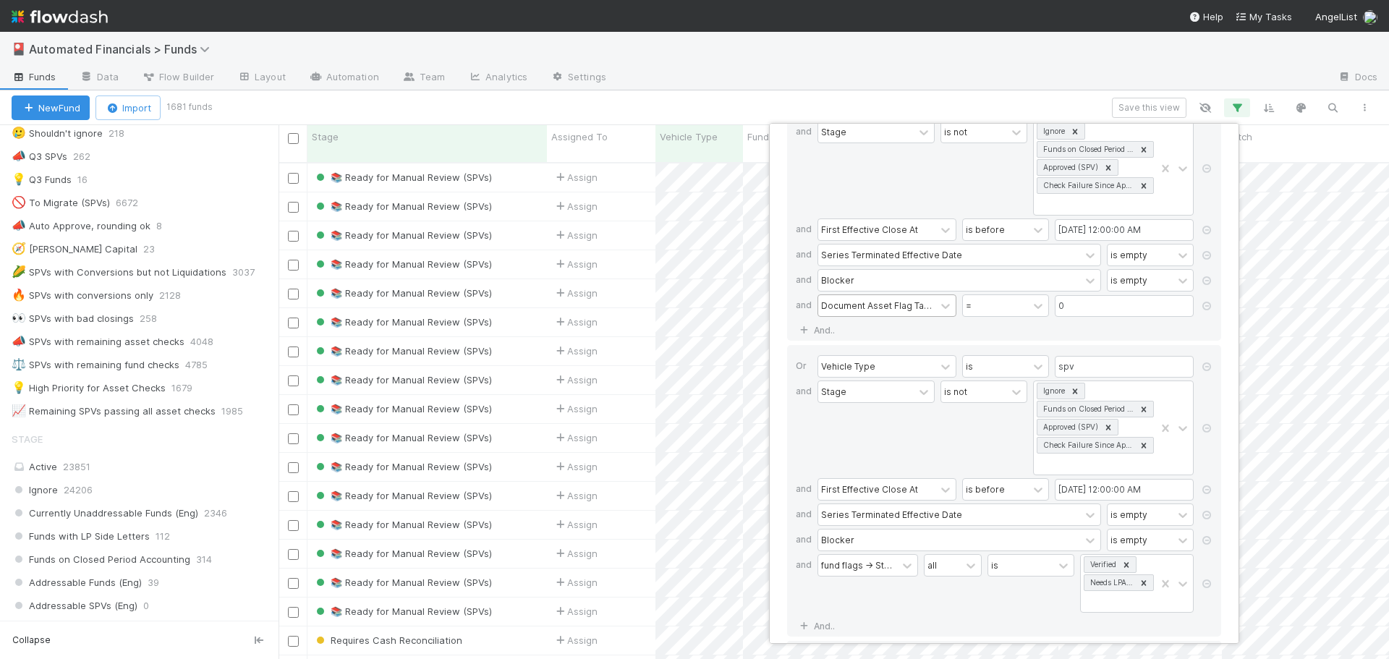
click at [977, 329] on div "If Vehicle Type is spv and Stage is not Ignore Funds on Closed Period Accountin…" at bounding box center [1004, 212] width 434 height 255
click at [1208, 307] on icon at bounding box center [1207, 306] width 14 height 9
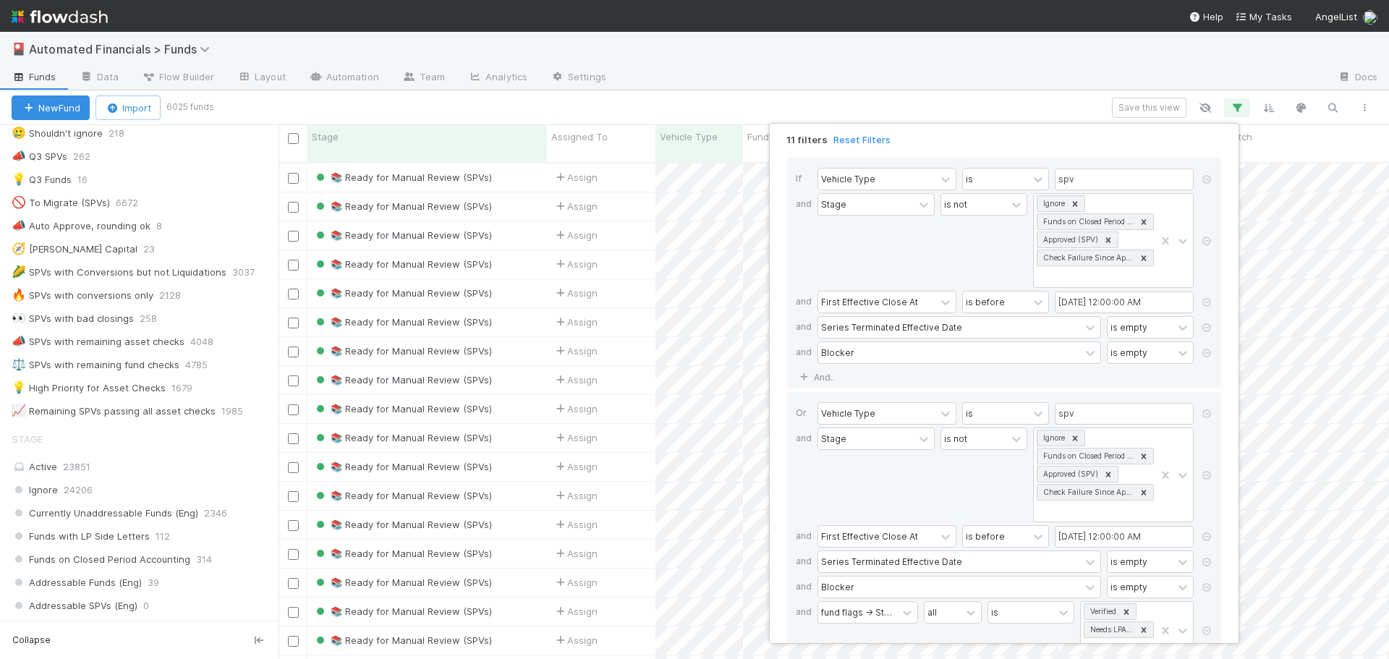
scroll to position [498, 1100]
click at [1208, 178] on icon at bounding box center [1207, 179] width 14 height 9
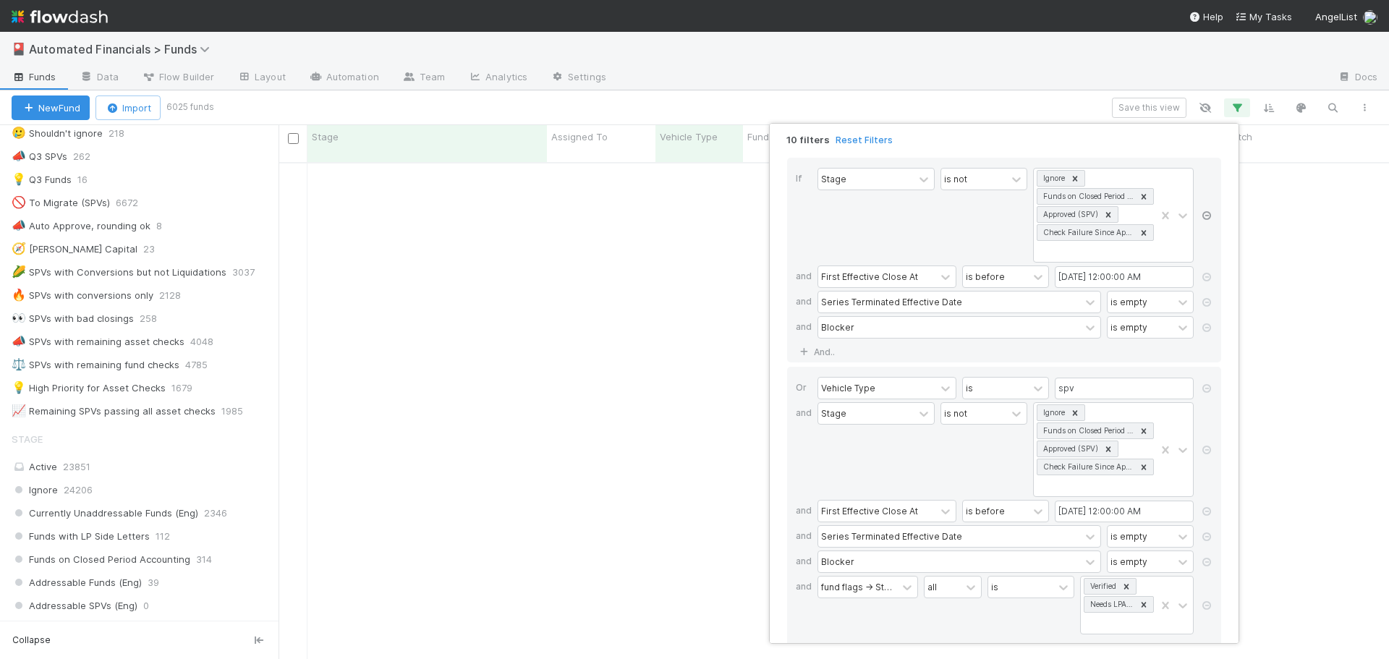
click at [1207, 214] on icon at bounding box center [1207, 215] width 14 height 9
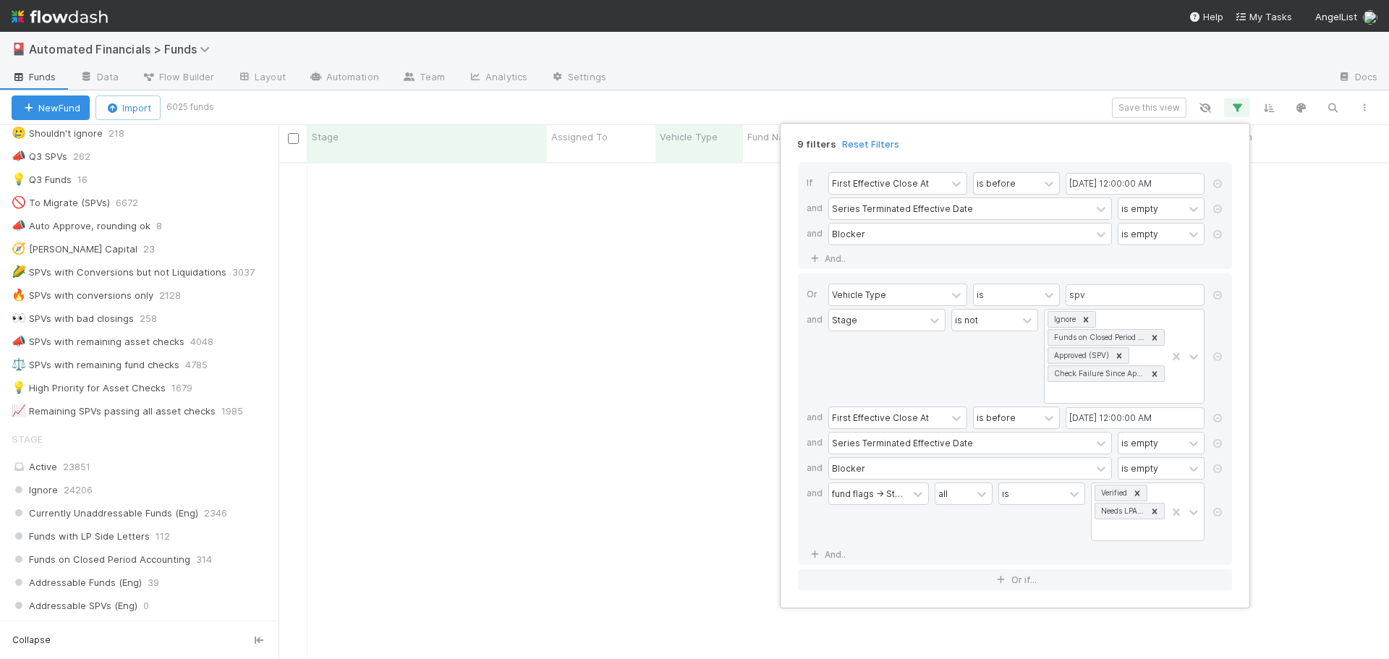
scroll to position [0, 0]
click at [1218, 183] on icon at bounding box center [1217, 183] width 14 height 9
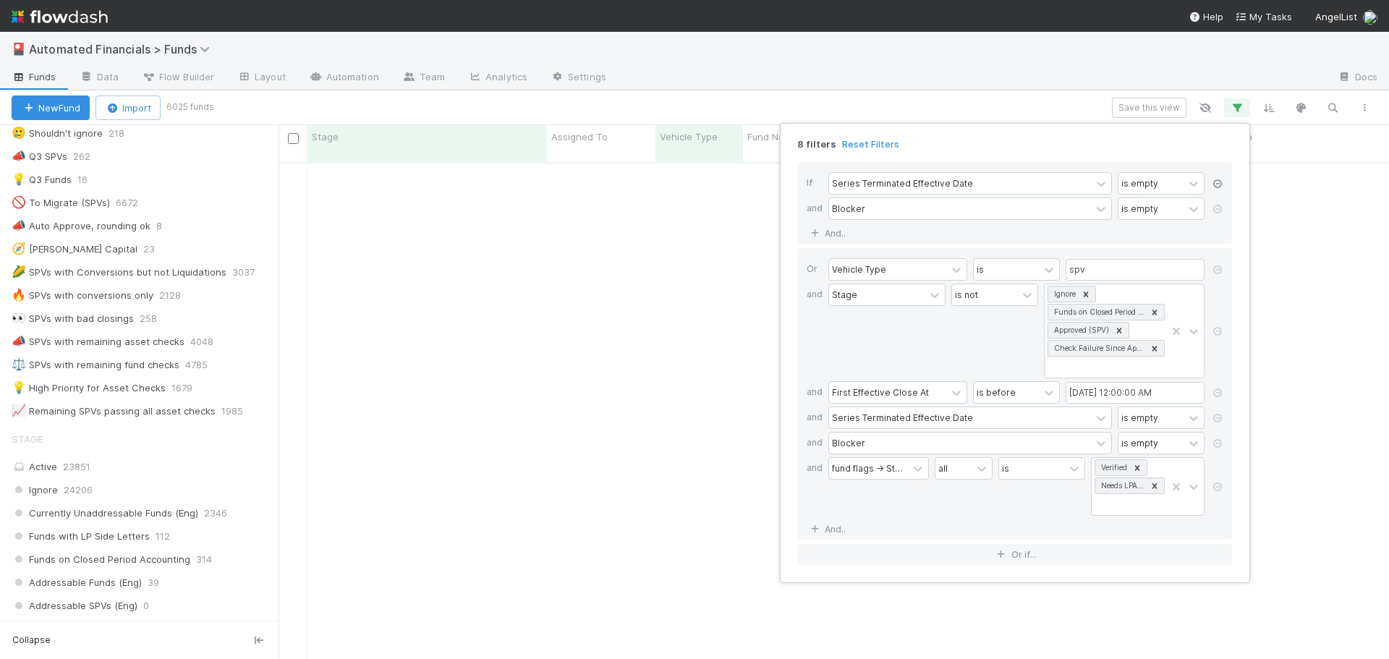
click at [1216, 185] on icon at bounding box center [1217, 183] width 14 height 9
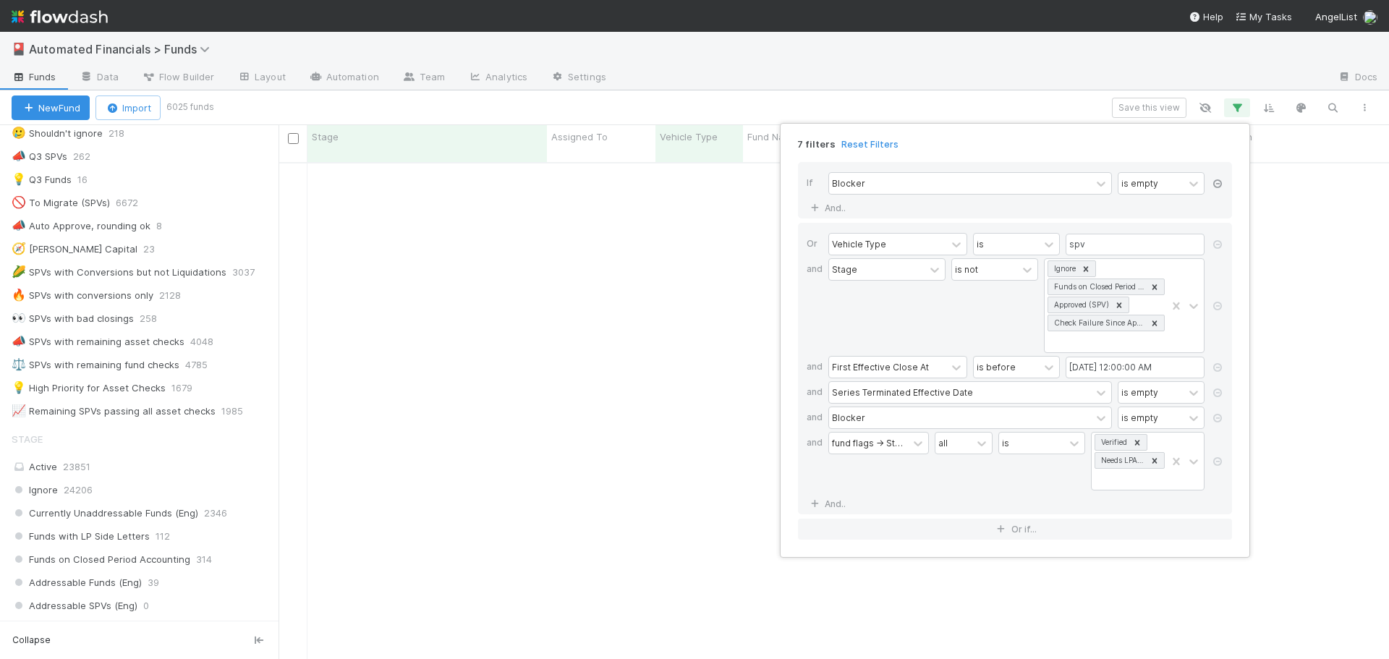
click at [1216, 186] on icon at bounding box center [1217, 183] width 14 height 9
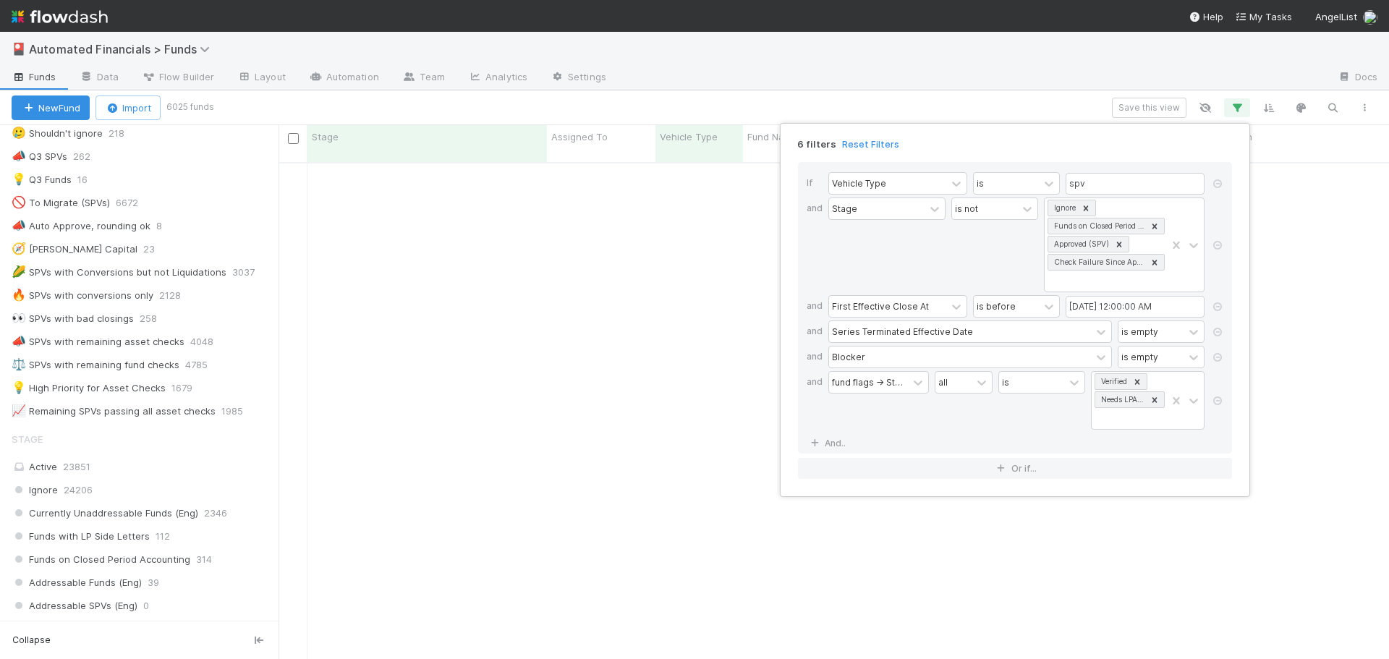
click at [992, 141] on div "6 filters Reset Filters" at bounding box center [1014, 140] width 457 height 21
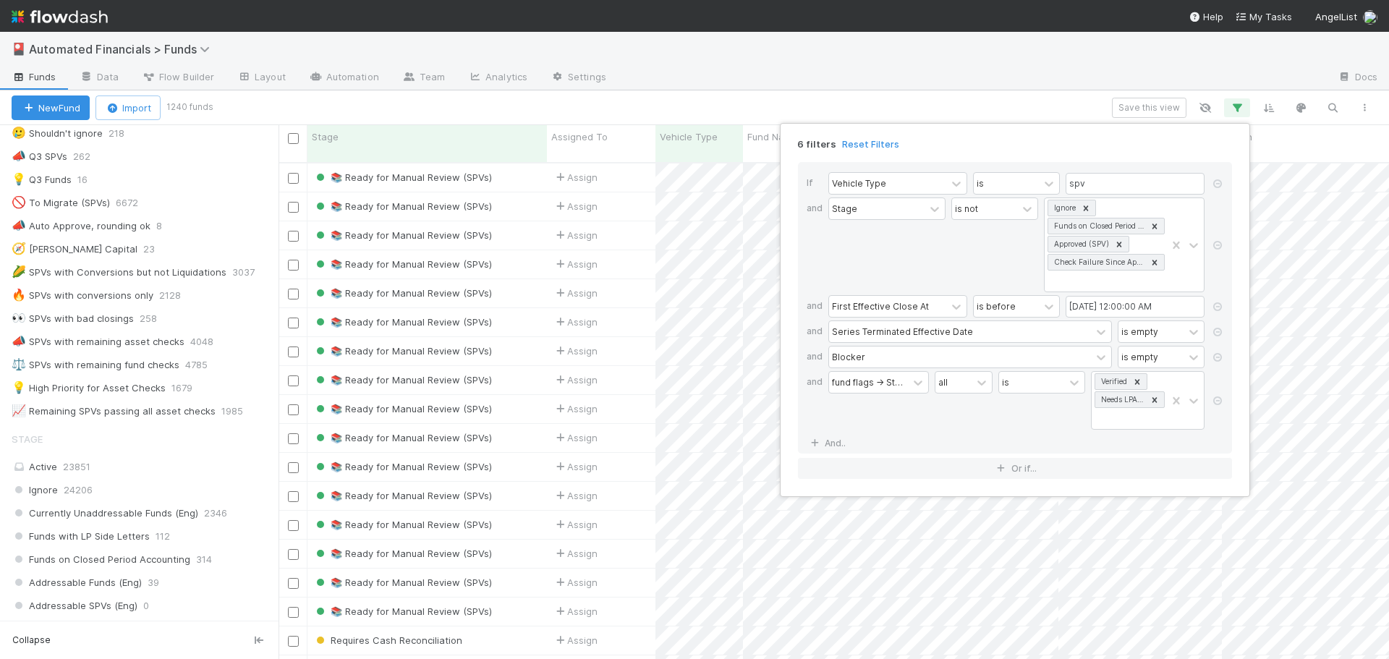
scroll to position [498, 1100]
click at [899, 102] on div "6 filters Reset Filters If Vehicle Type is spv and Stage is not Ignore Funds on…" at bounding box center [694, 329] width 1389 height 659
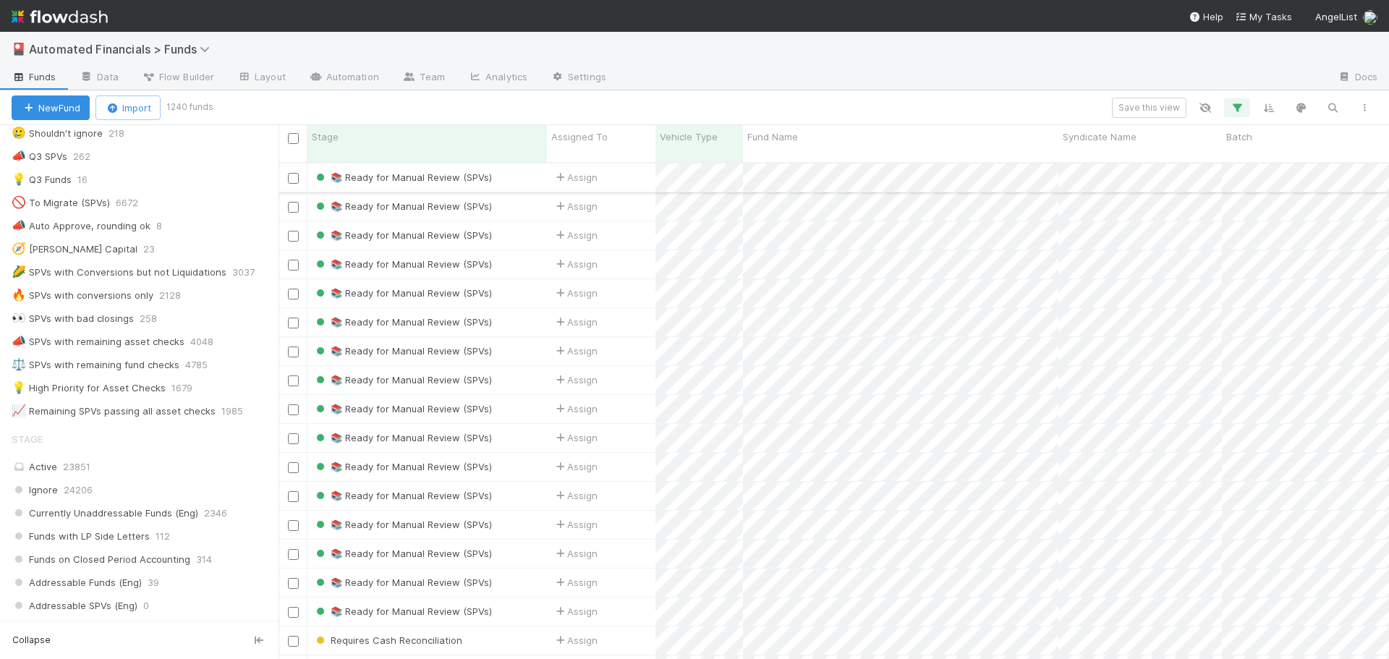
click at [532, 166] on div "📚 Ready for Manual Review (SPVs)" at bounding box center [426, 178] width 239 height 28
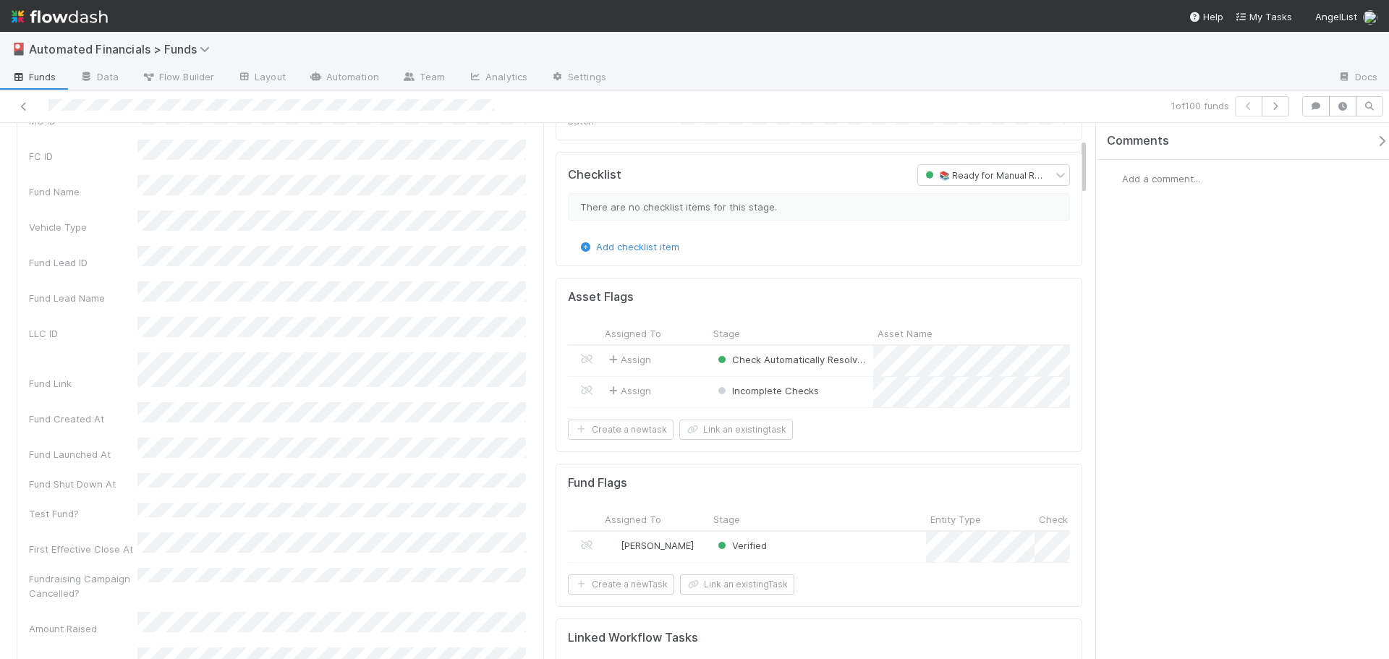
scroll to position [145, 0]
click at [1281, 109] on icon "button" at bounding box center [1275, 106] width 14 height 9
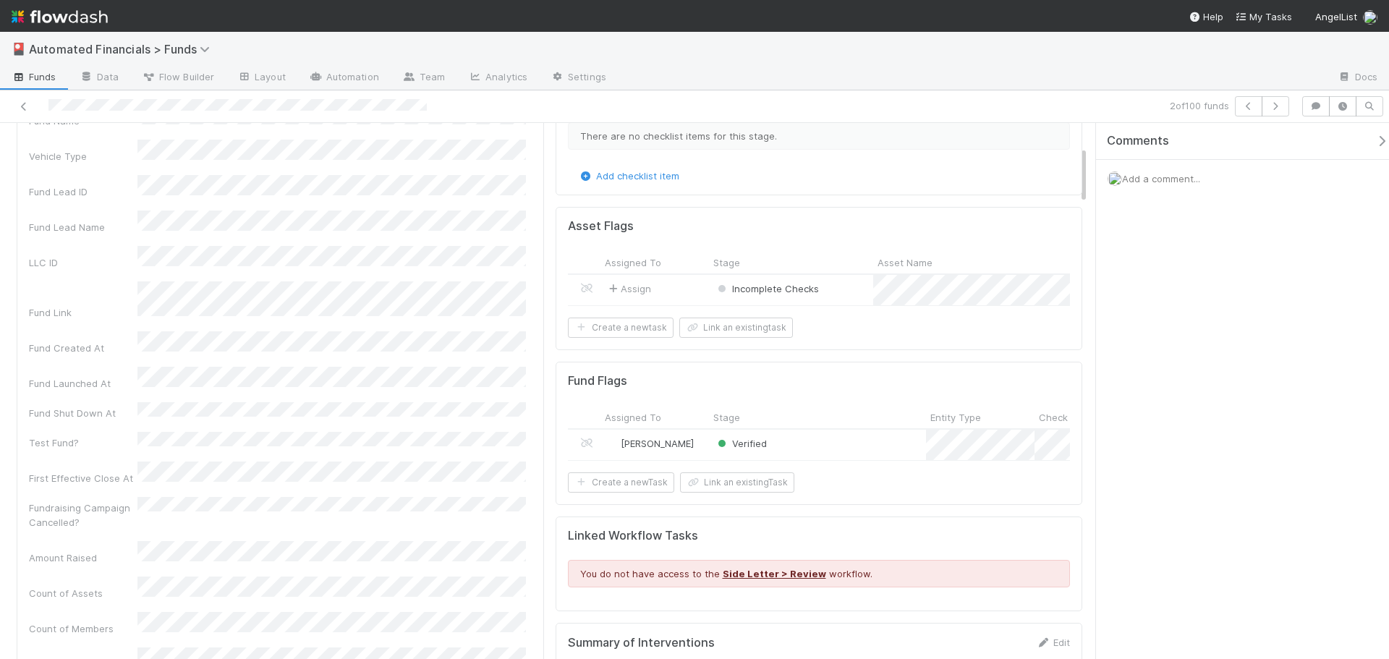
scroll to position [217, 0]
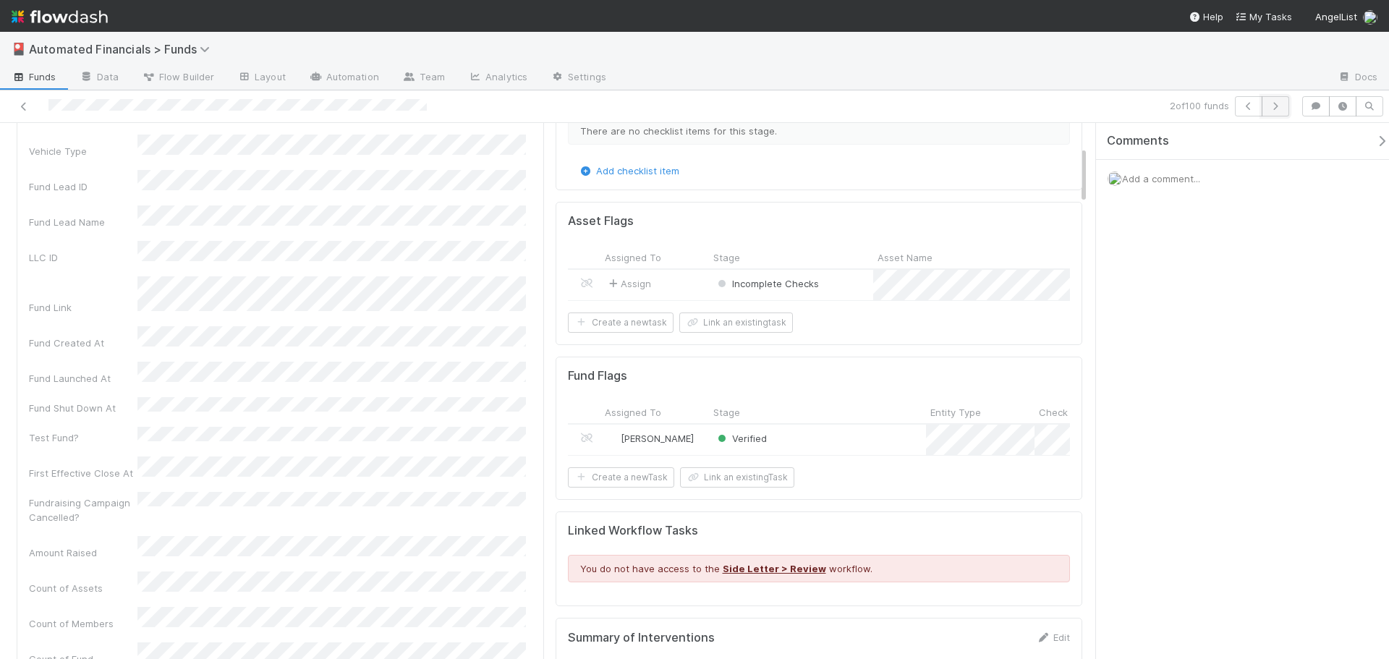
click at [1281, 108] on icon "button" at bounding box center [1275, 106] width 14 height 9
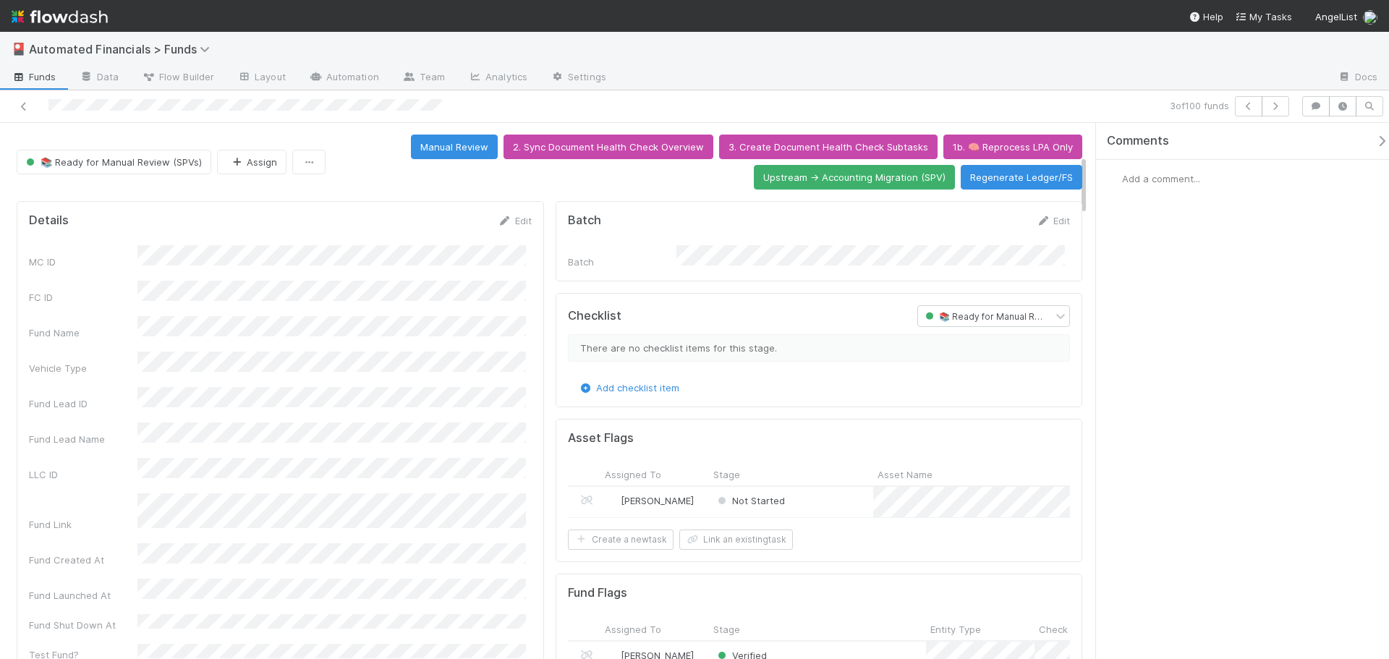
scroll to position [289, 0]
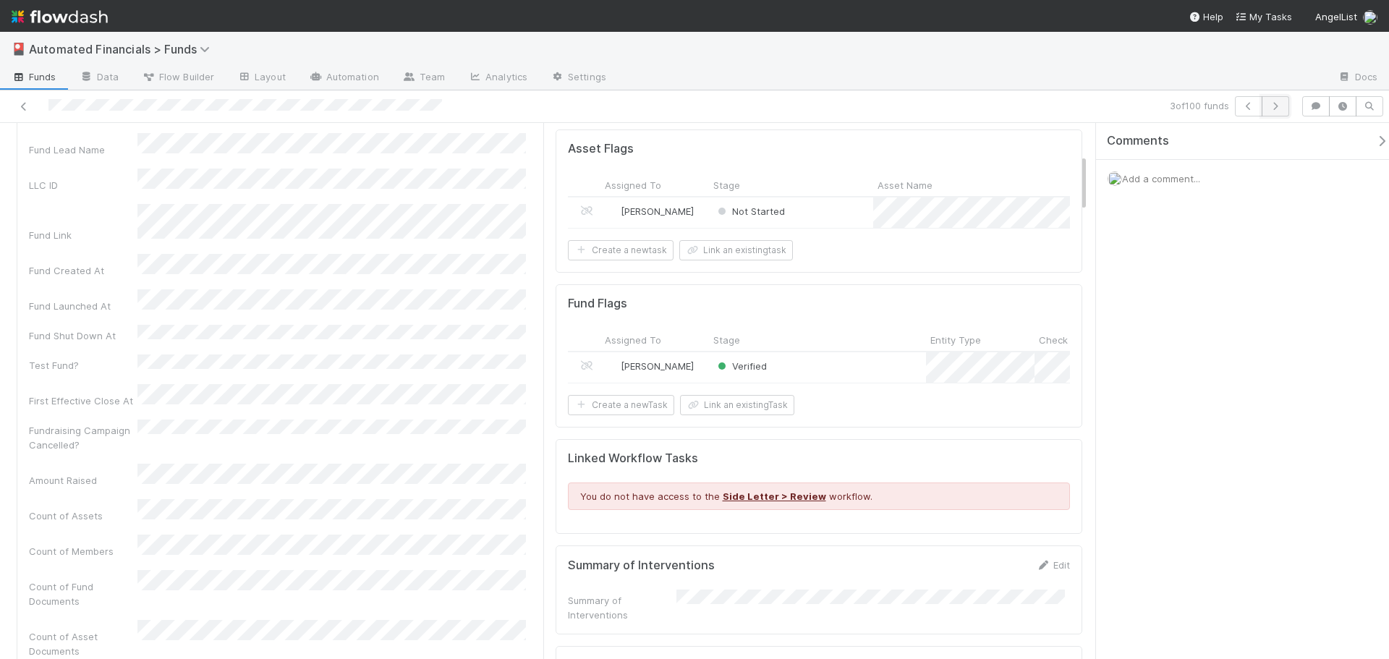
click at [1277, 107] on icon "button" at bounding box center [1275, 106] width 14 height 9
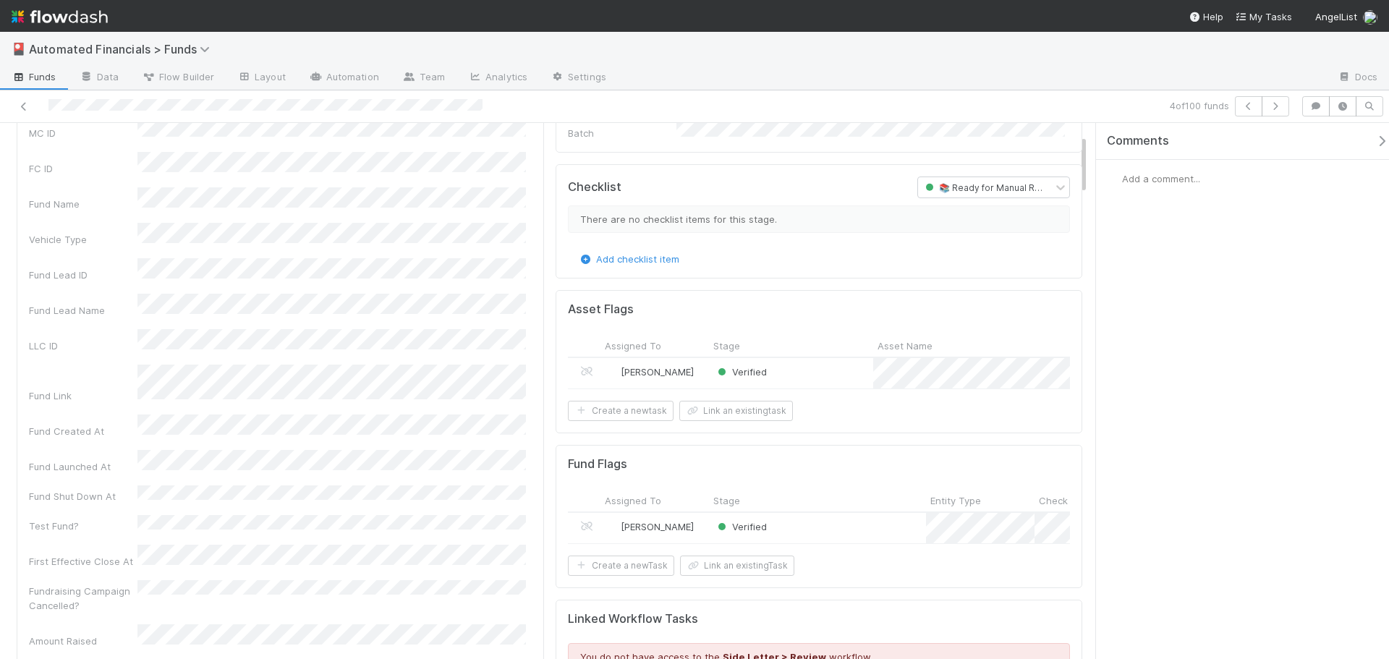
scroll to position [145, 0]
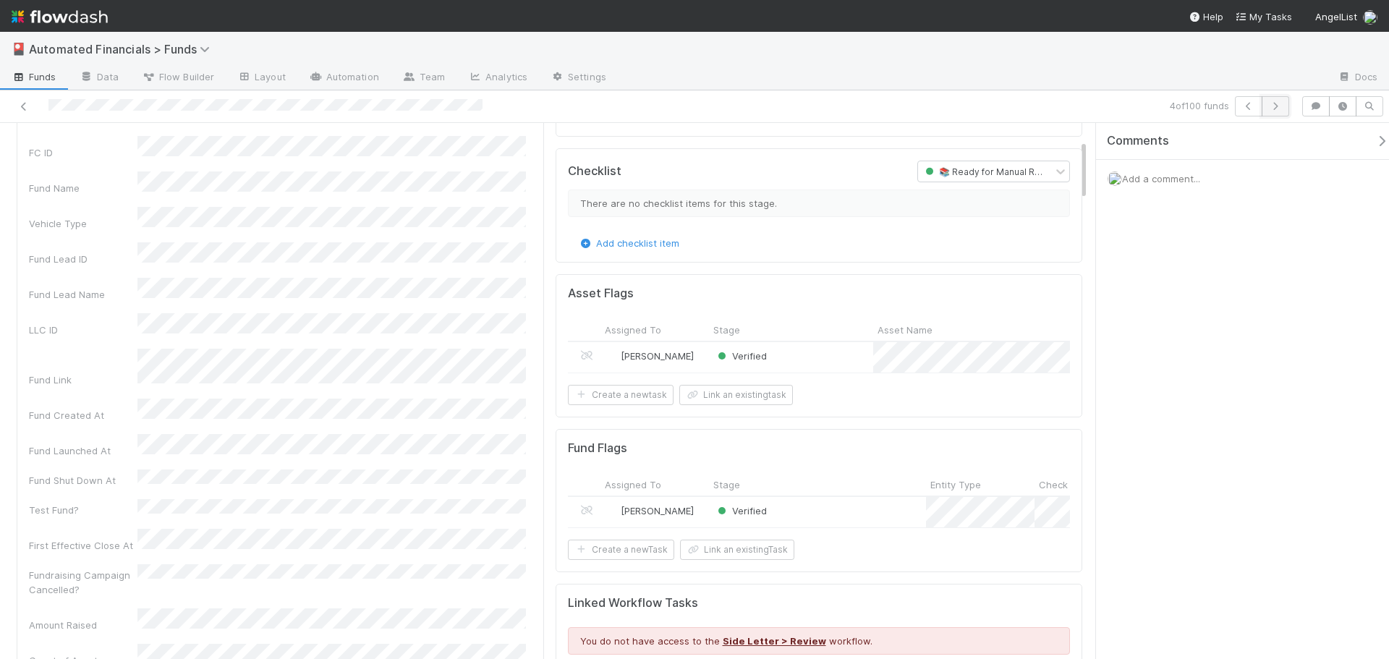
click at [1283, 103] on button "button" at bounding box center [1275, 106] width 27 height 20
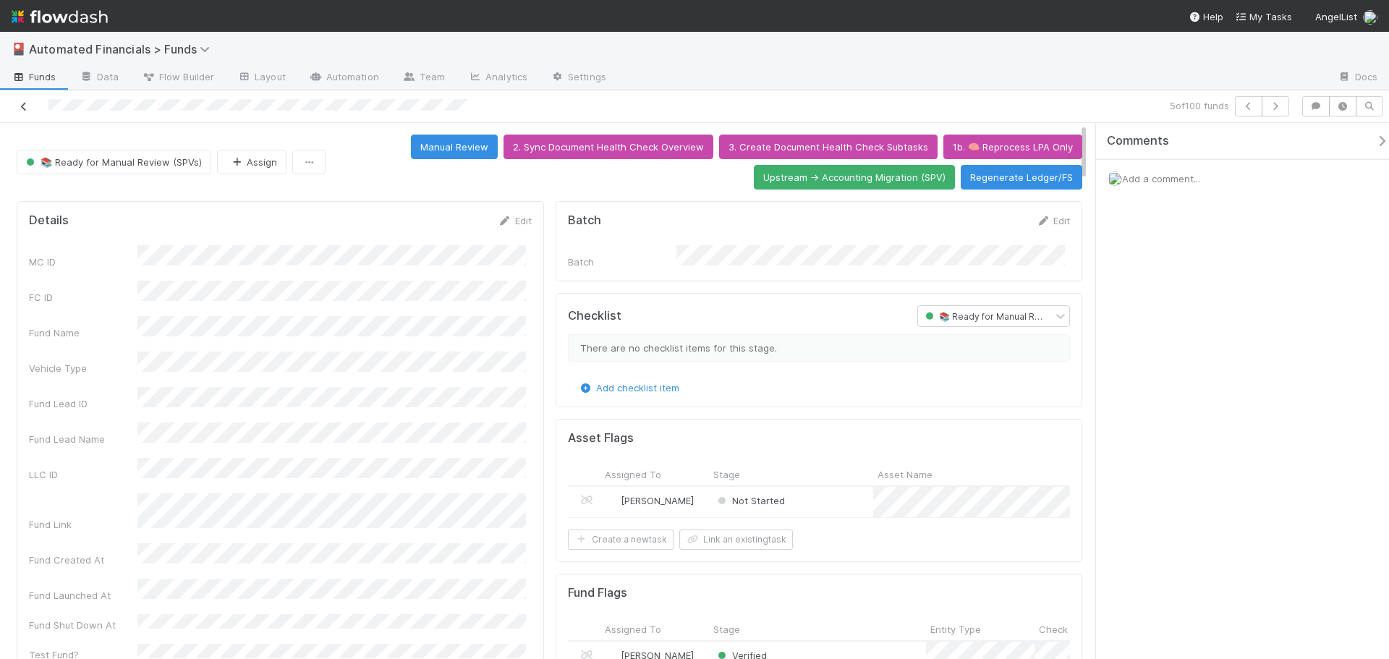
click at [24, 105] on icon at bounding box center [24, 106] width 14 height 9
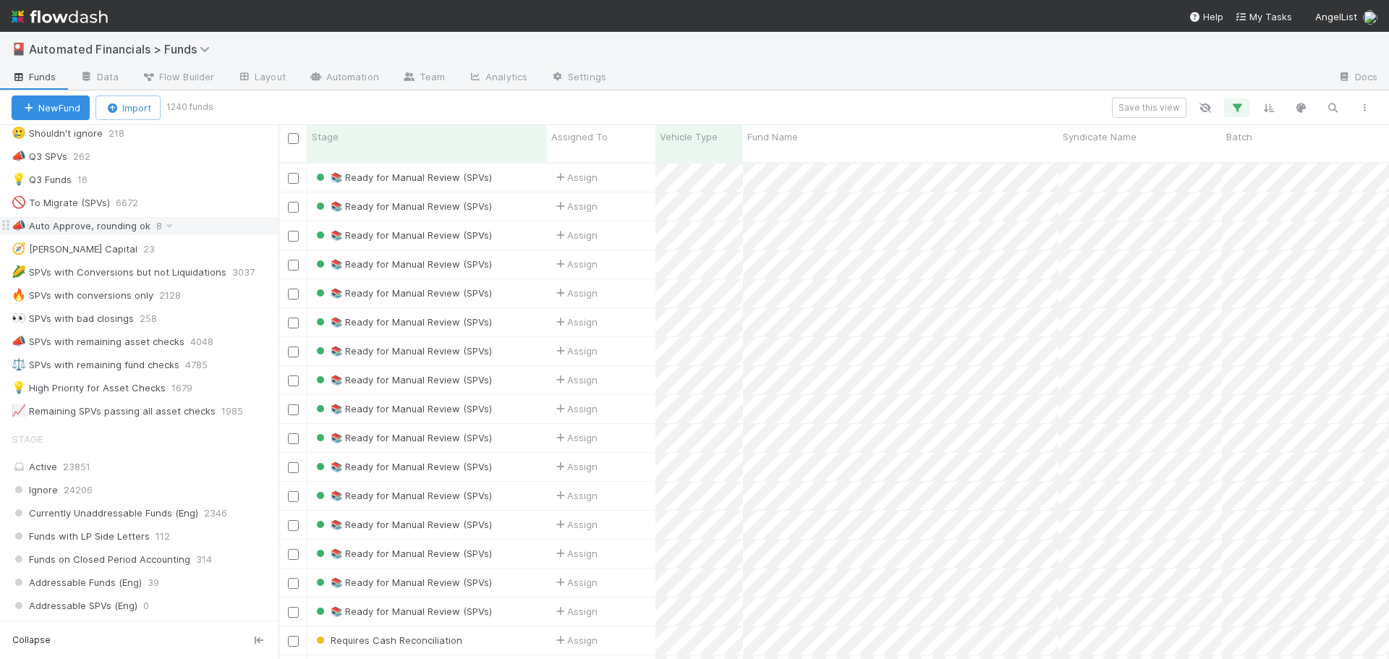
scroll to position [1013, 0]
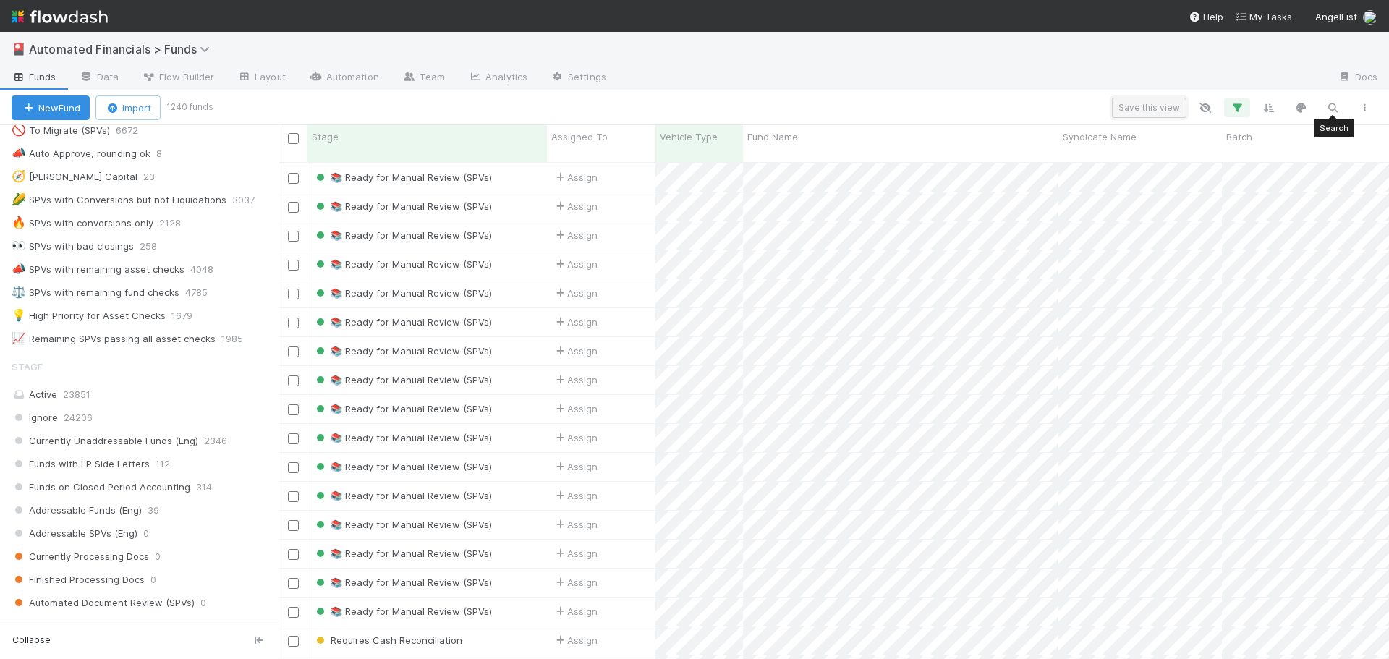
click at [1163, 108] on button "Save this view" at bounding box center [1149, 108] width 75 height 20
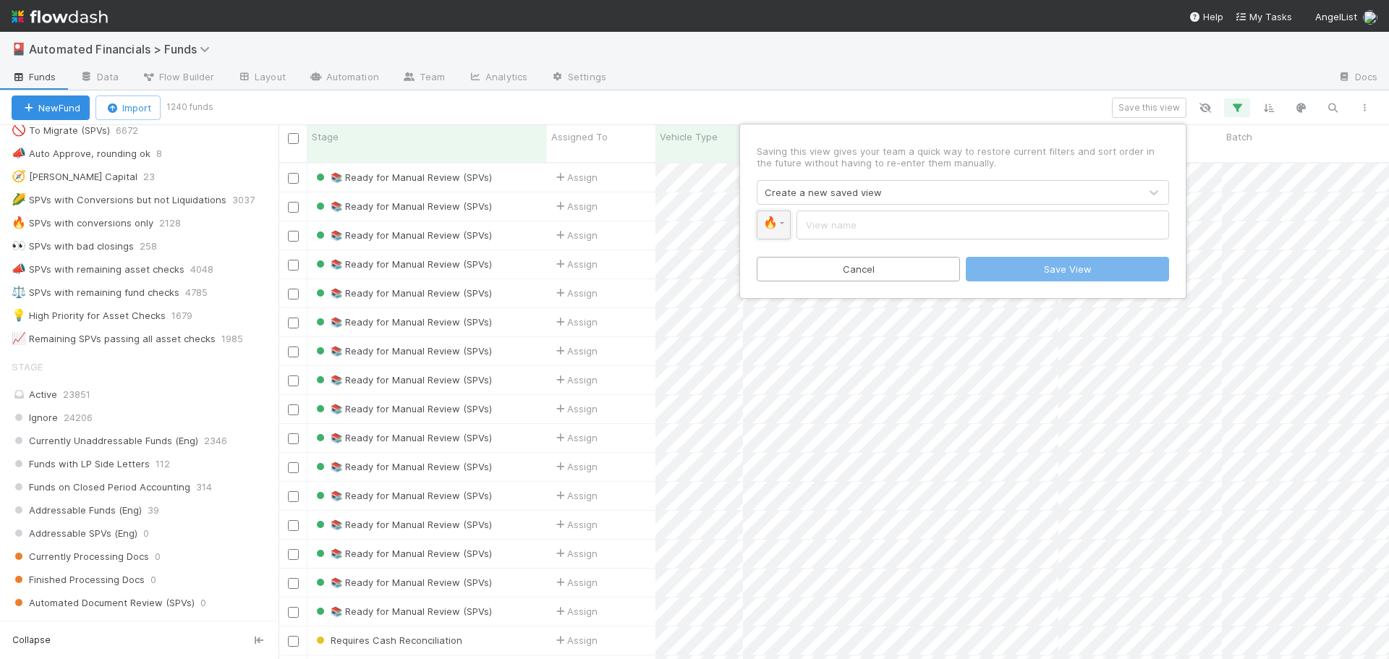
click at [784, 228] on link "🔥" at bounding box center [774, 225] width 34 height 29
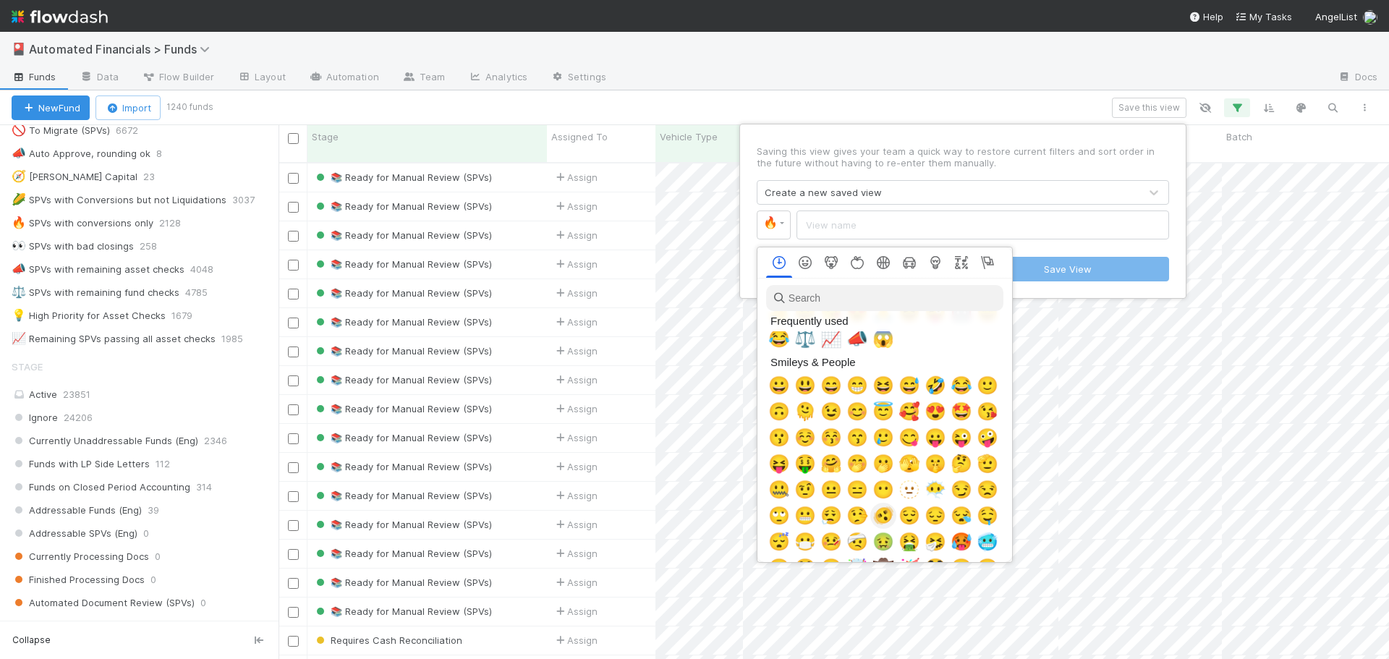
scroll to position [289, 0]
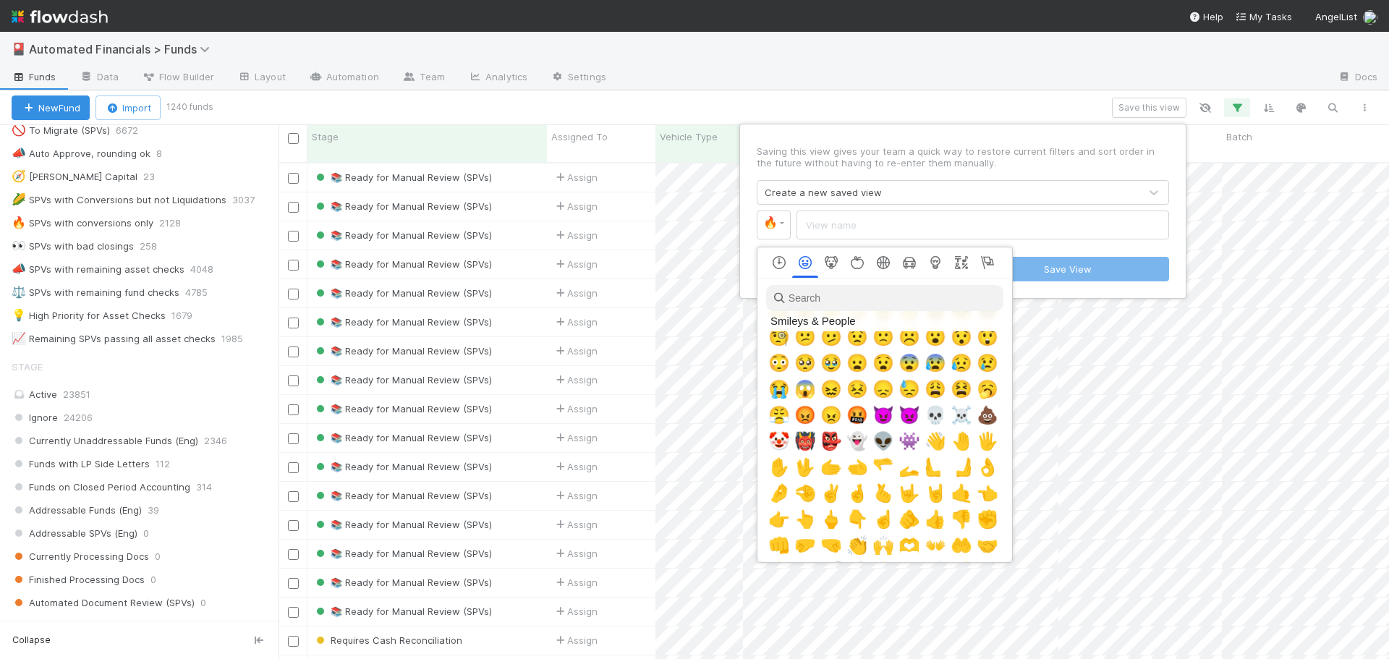
click at [810, 307] on input "search" at bounding box center [884, 298] width 237 height 26
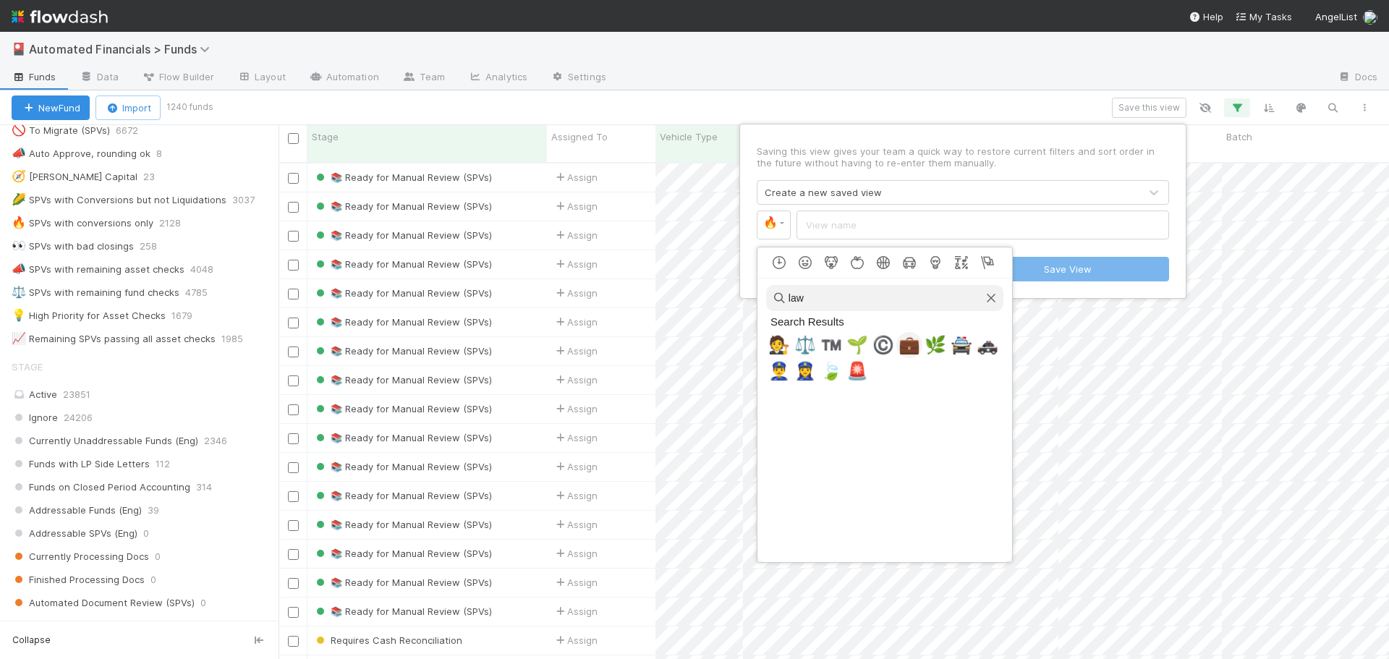
type input "law"
click at [907, 349] on span "💼" at bounding box center [910, 345] width 22 height 20
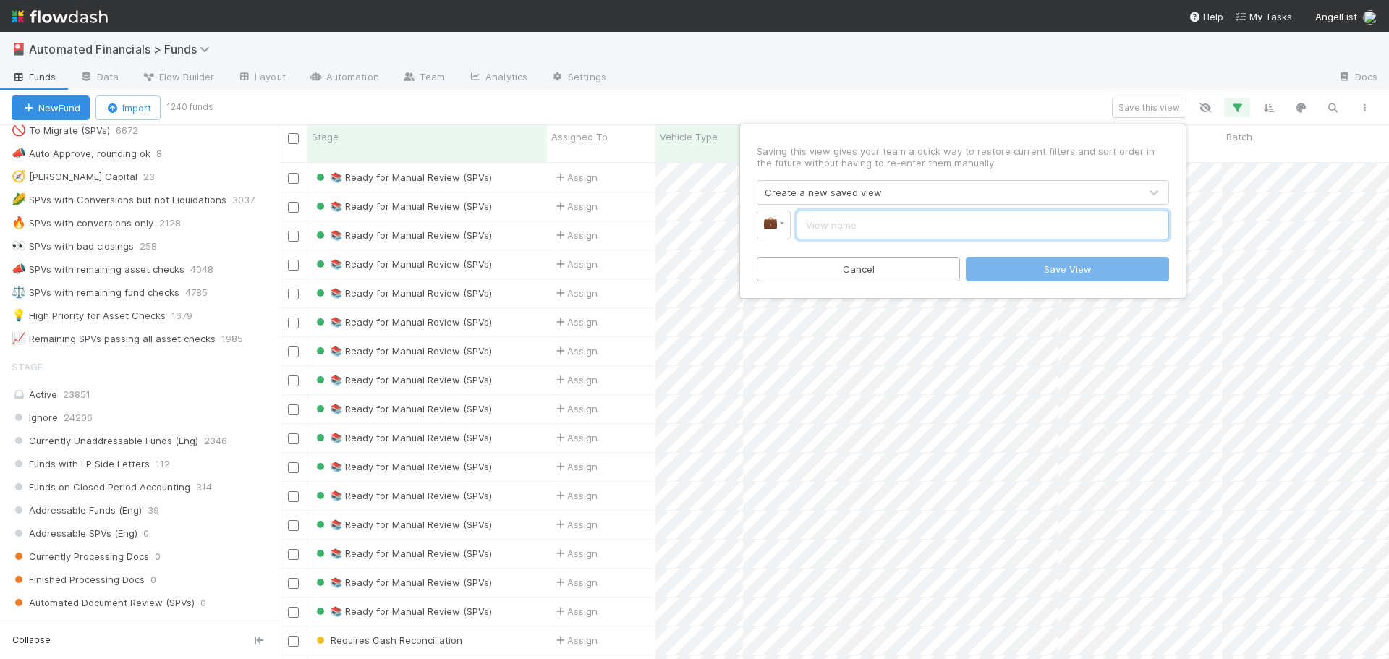
click at [820, 226] on input "text" at bounding box center [983, 225] width 373 height 29
type input "Remaining SPVs passing all fund checks"
click at [1056, 268] on button "Save View" at bounding box center [1067, 269] width 203 height 25
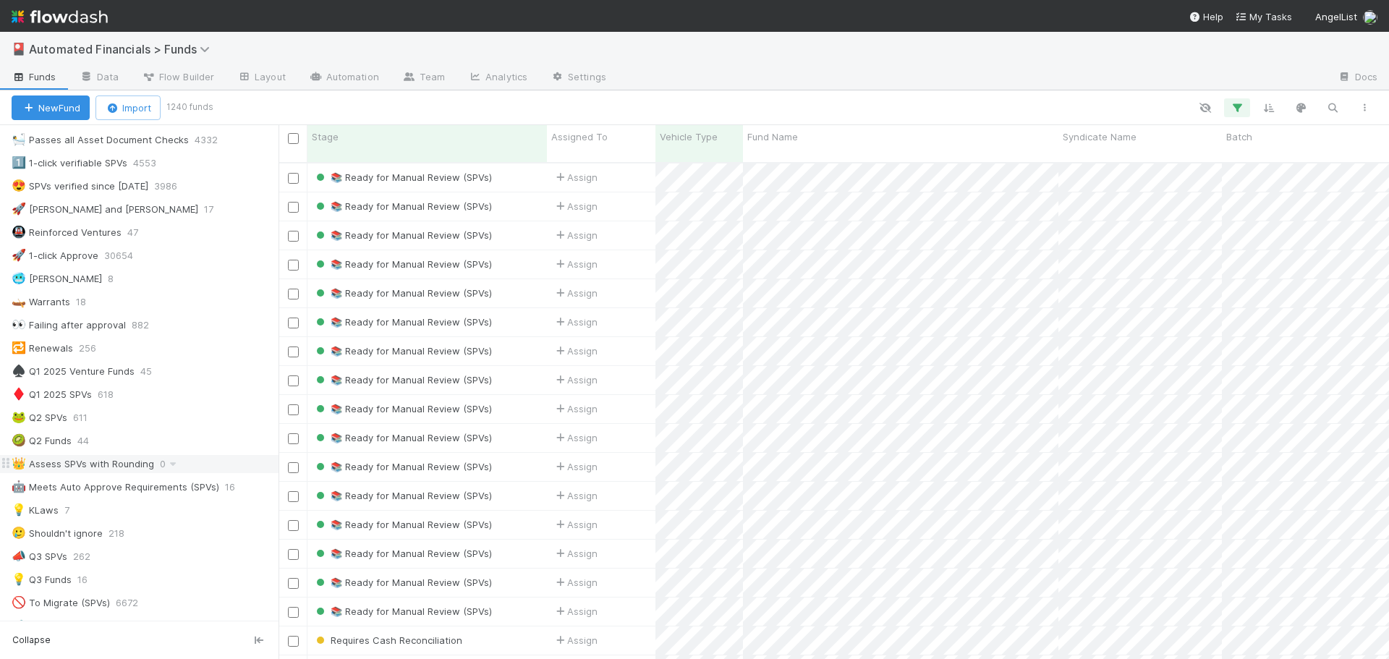
scroll to position [506, 0]
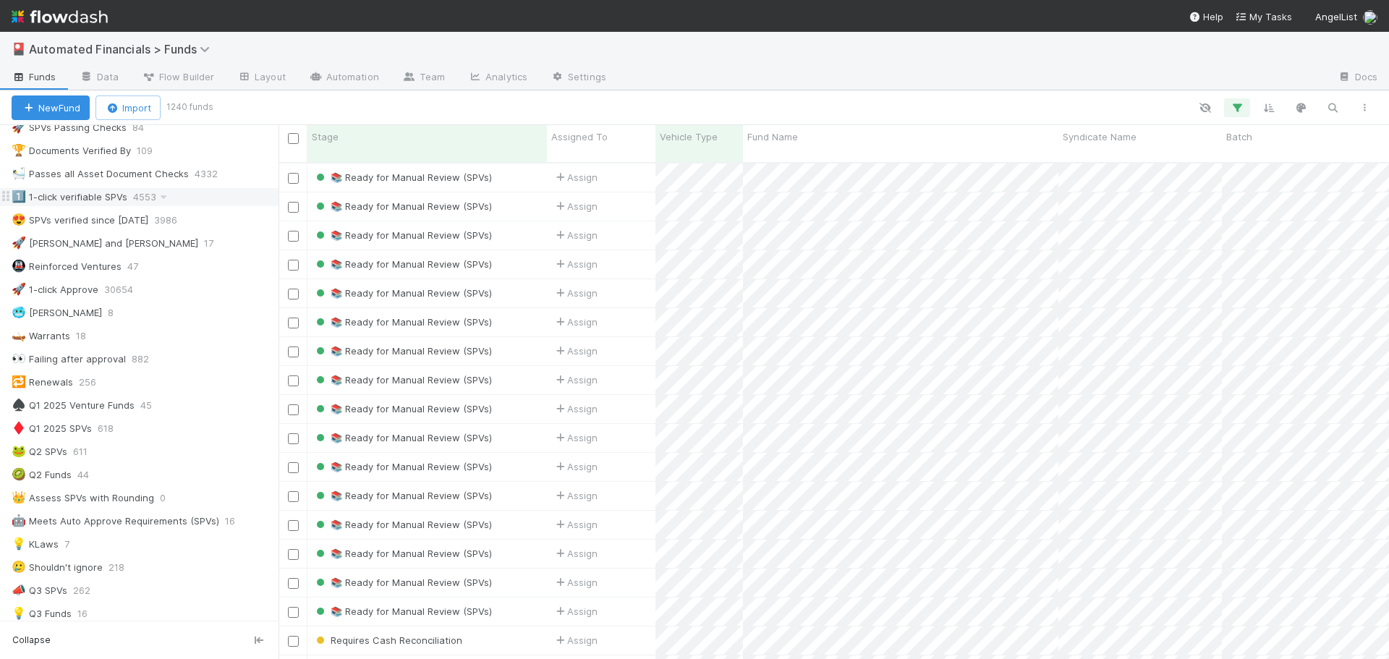
click at [76, 198] on div "1️⃣ 1-click verifiable SPVs" at bounding box center [70, 197] width 116 height 18
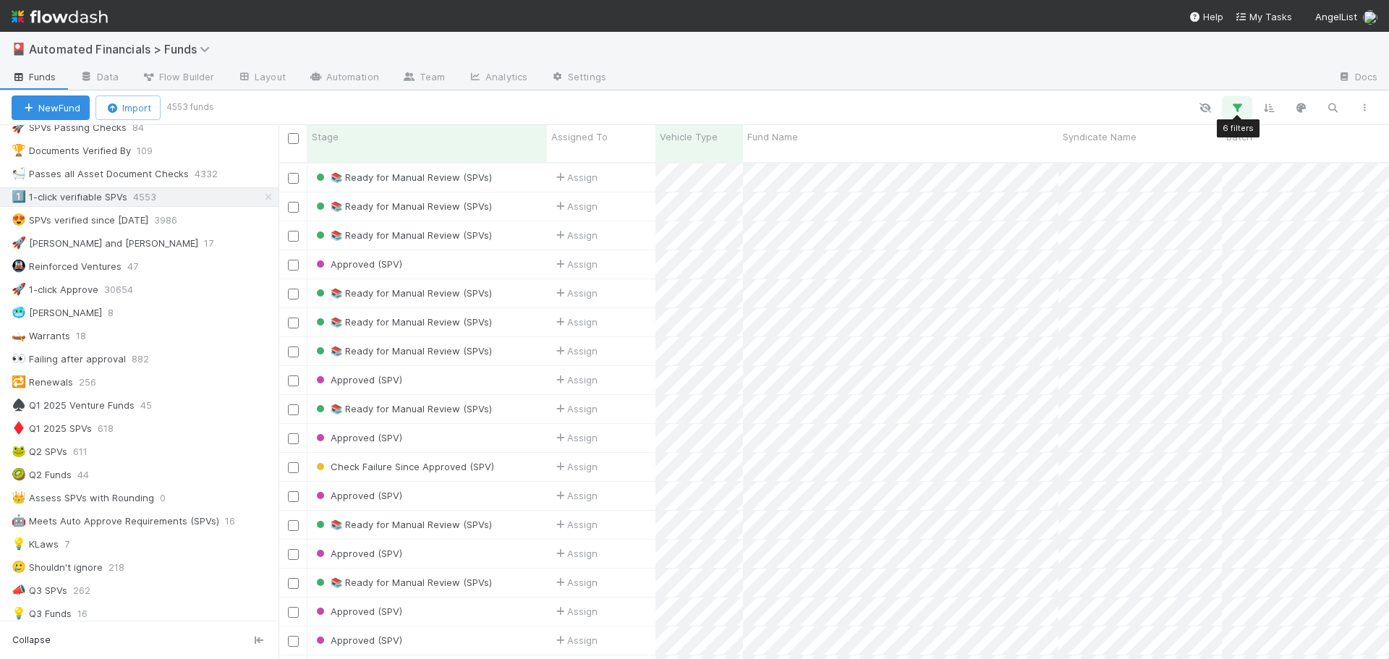
click at [1237, 111] on icon "button" at bounding box center [1237, 107] width 14 height 13
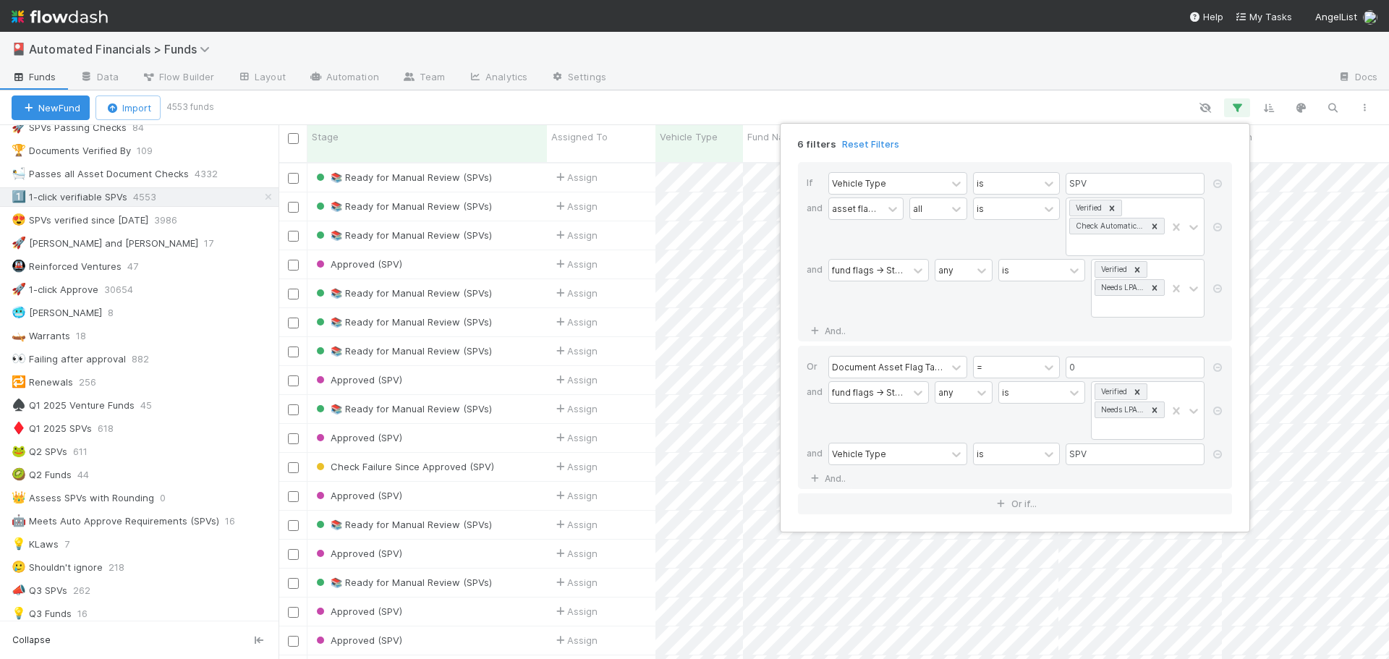
click at [983, 103] on div "6 filters Reset Filters If Vehicle Type is SPV and asset flags -> Stage all is …" at bounding box center [694, 329] width 1389 height 659
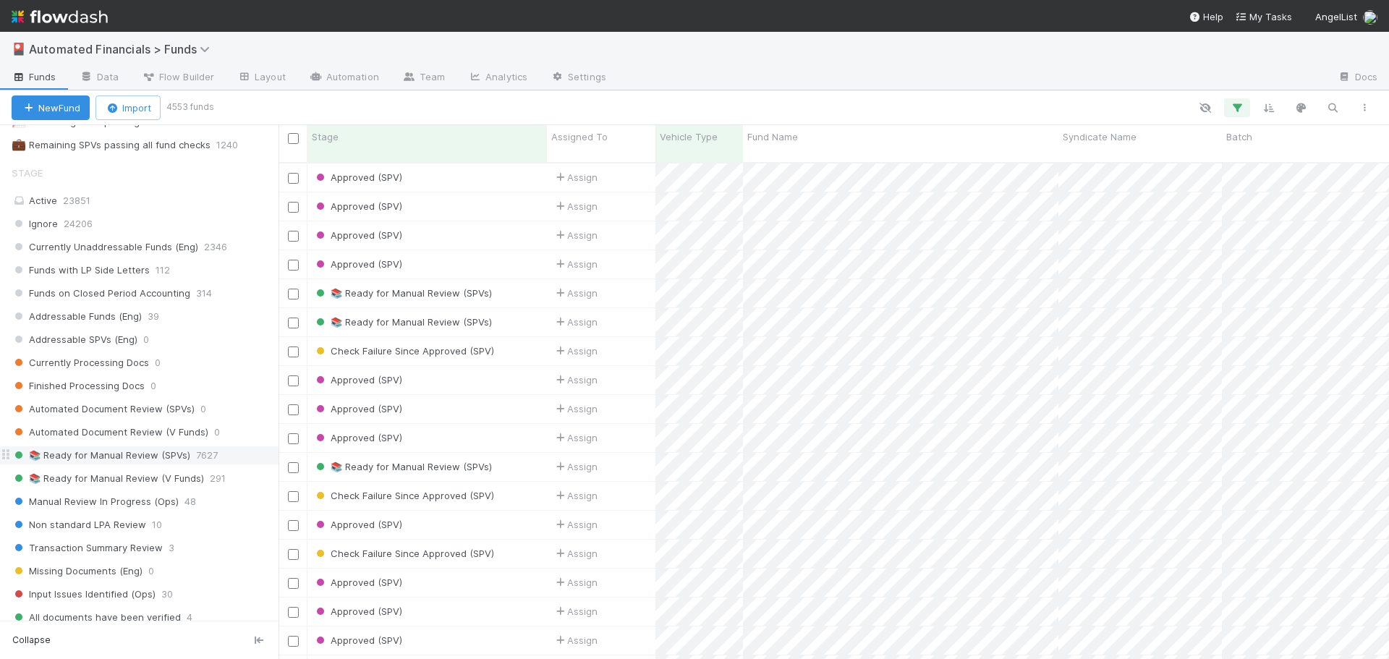
scroll to position [1085, 0]
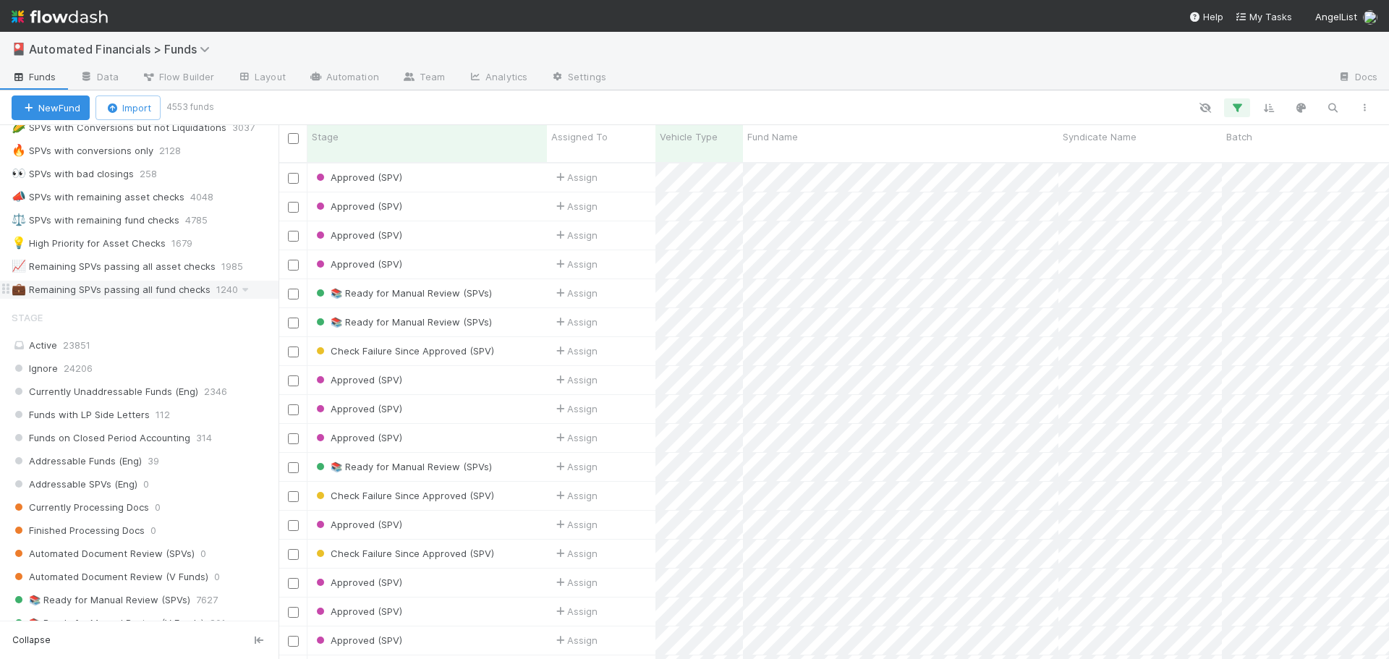
click at [140, 291] on div "💼 Remaining SPVs passing all fund checks" at bounding box center [111, 290] width 199 height 18
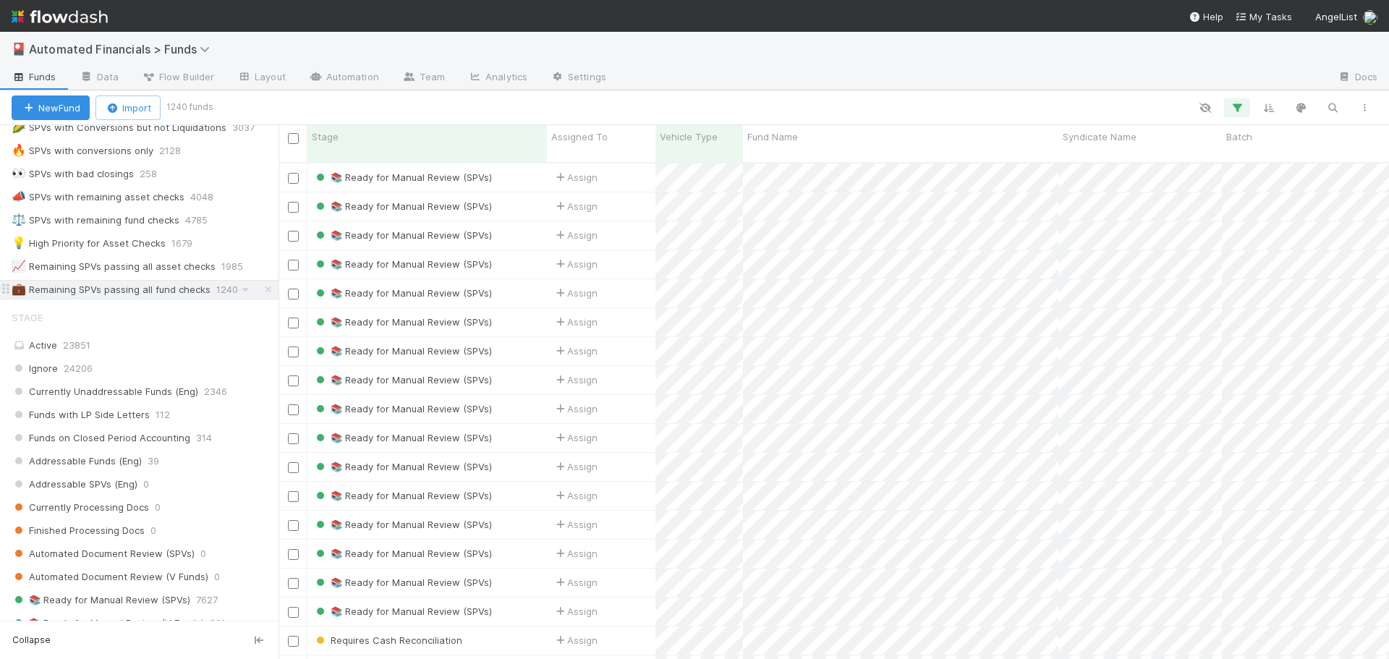
scroll to position [498, 1100]
click at [183, 268] on div "📈 Remaining SPVs passing all asset checks" at bounding box center [114, 267] width 204 height 18
click at [1236, 109] on icon "button" at bounding box center [1237, 107] width 14 height 13
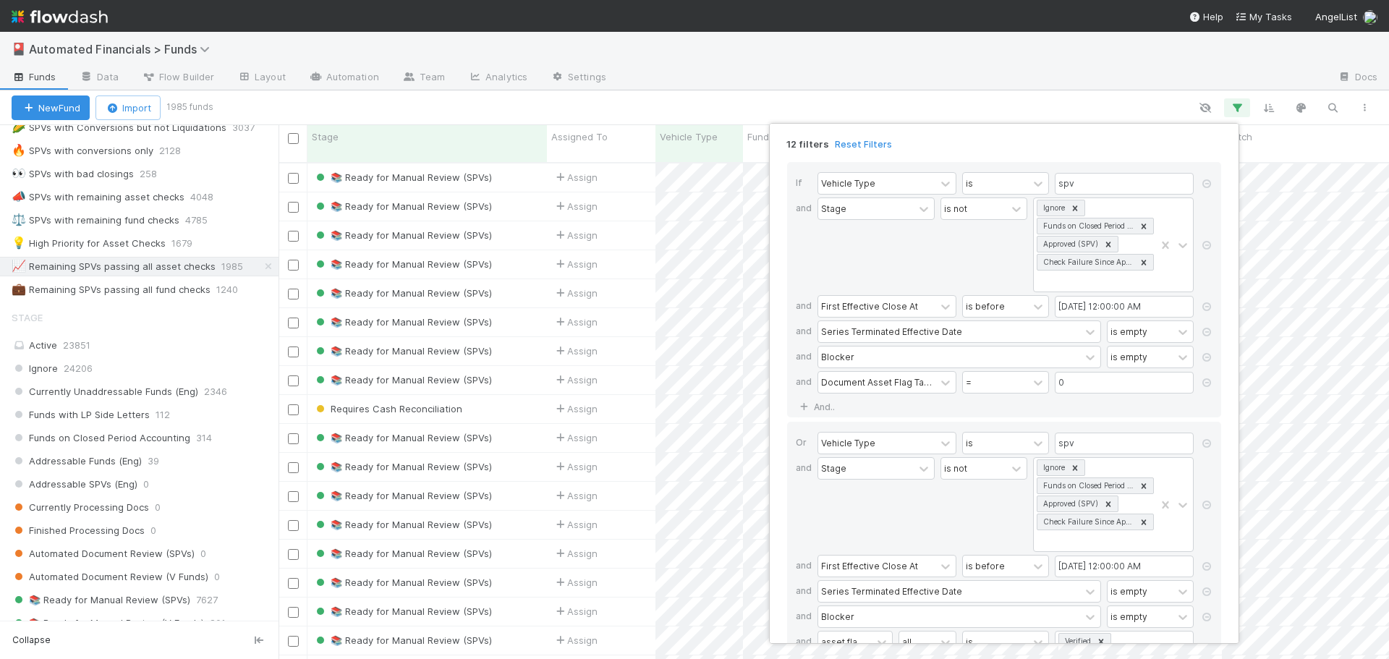
scroll to position [72, 0]
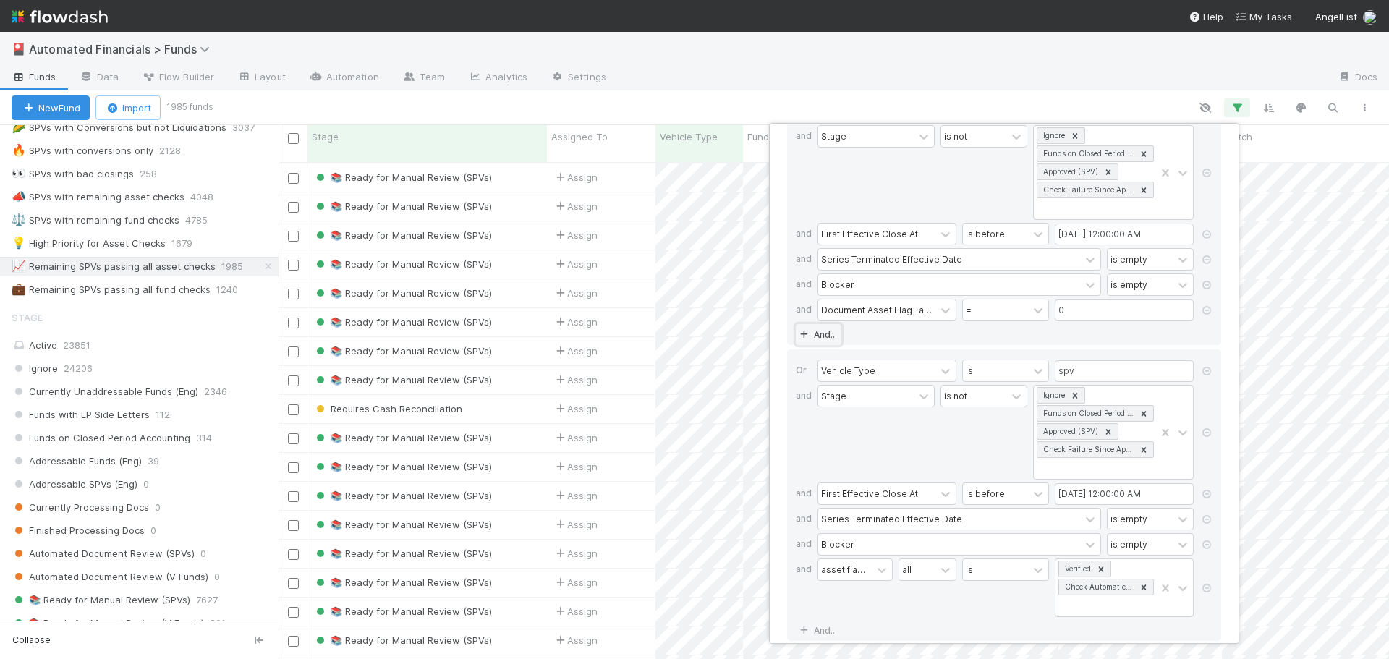
click at [828, 338] on link "And.." at bounding box center [819, 334] width 46 height 21
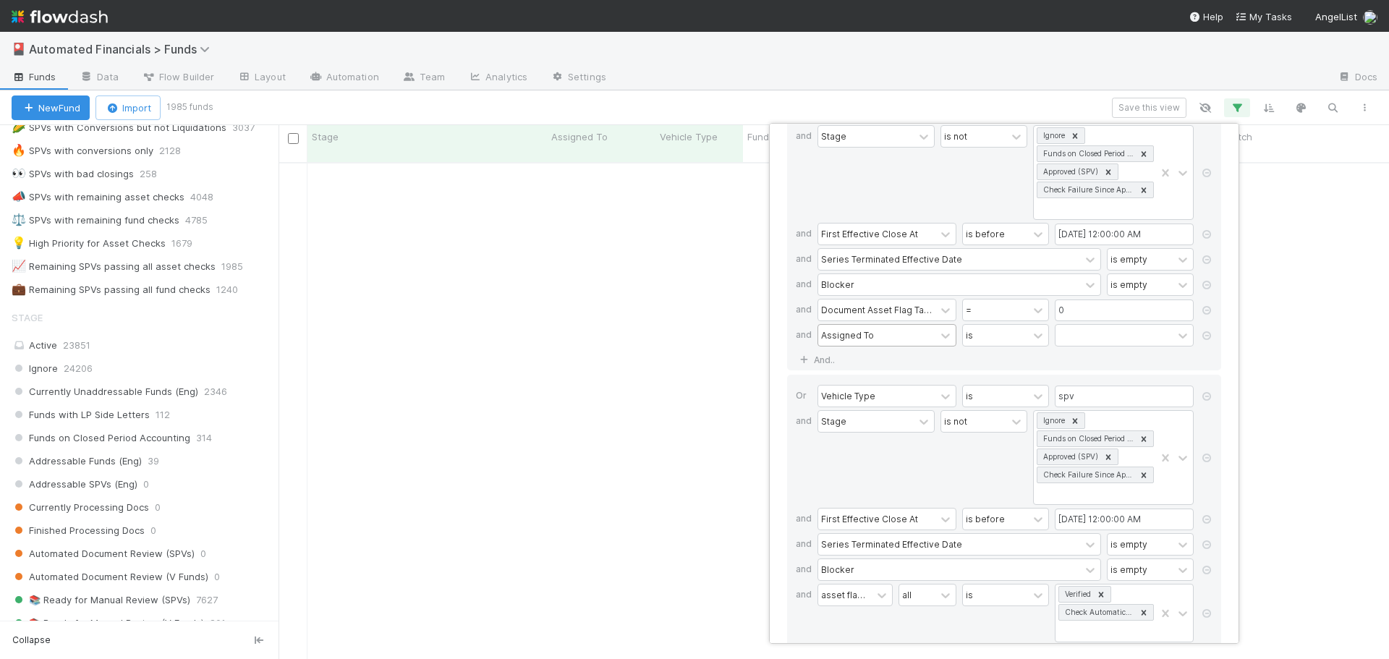
click at [851, 334] on div "Assigned To" at bounding box center [847, 334] width 53 height 13
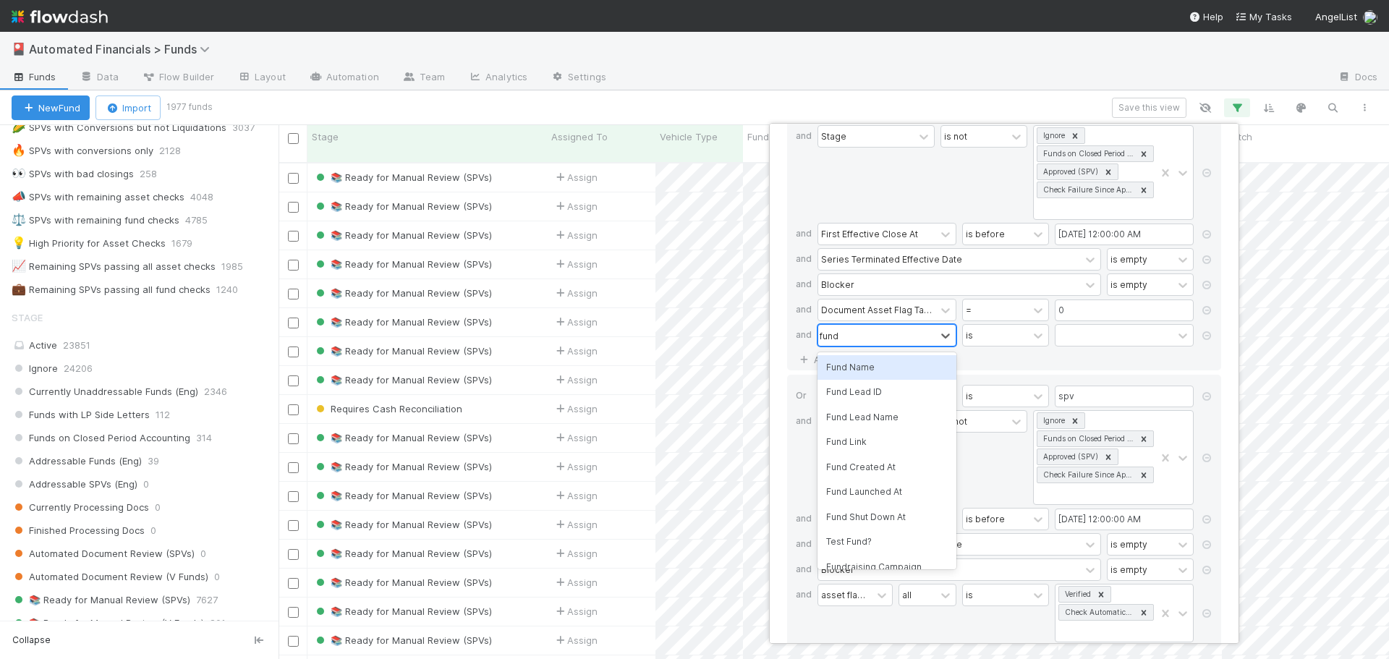
scroll to position [498, 1100]
type input "fund flag"
click at [860, 394] on div "fund flags -> Stage" at bounding box center [887, 392] width 139 height 25
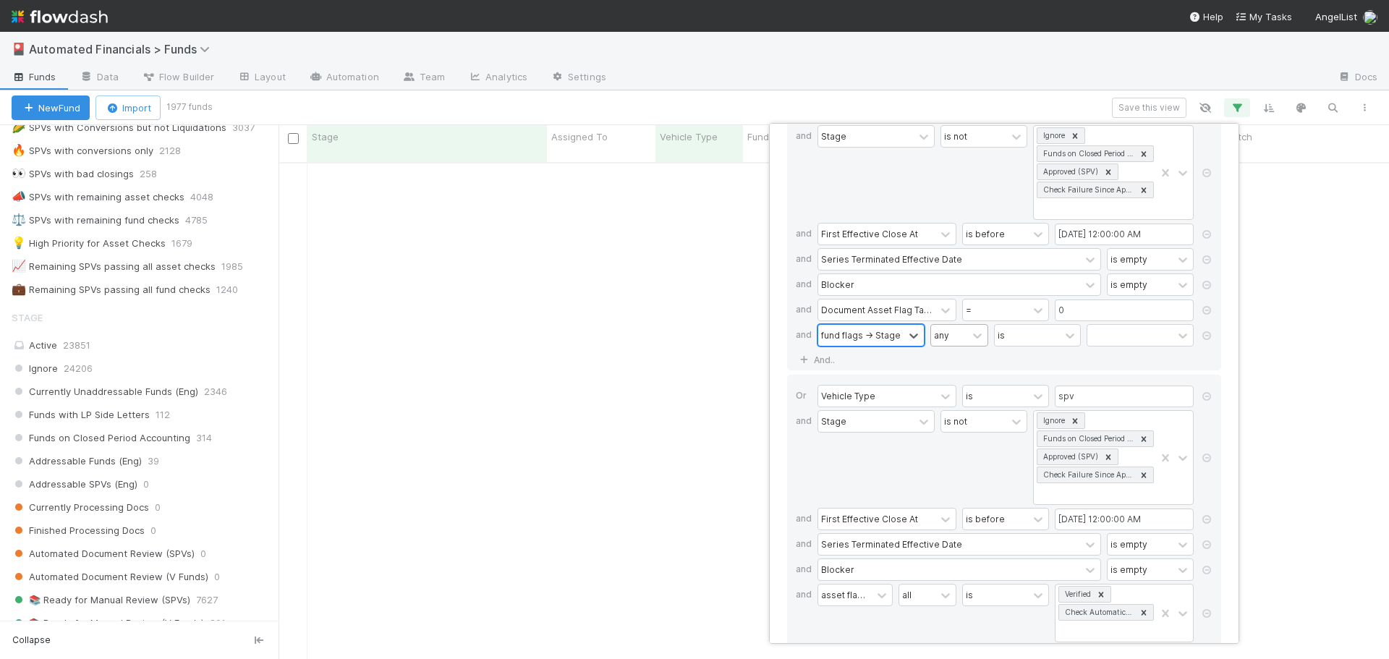
click at [956, 336] on div "any" at bounding box center [949, 335] width 36 height 21
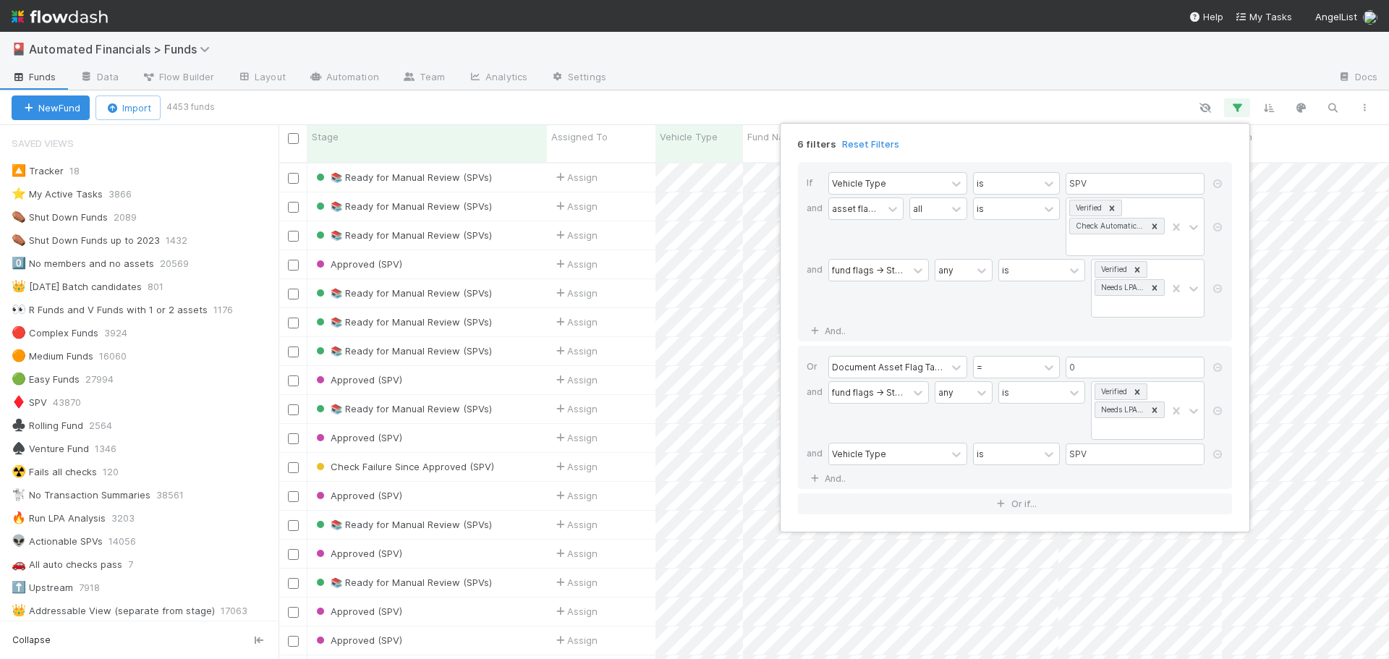
scroll to position [289, 0]
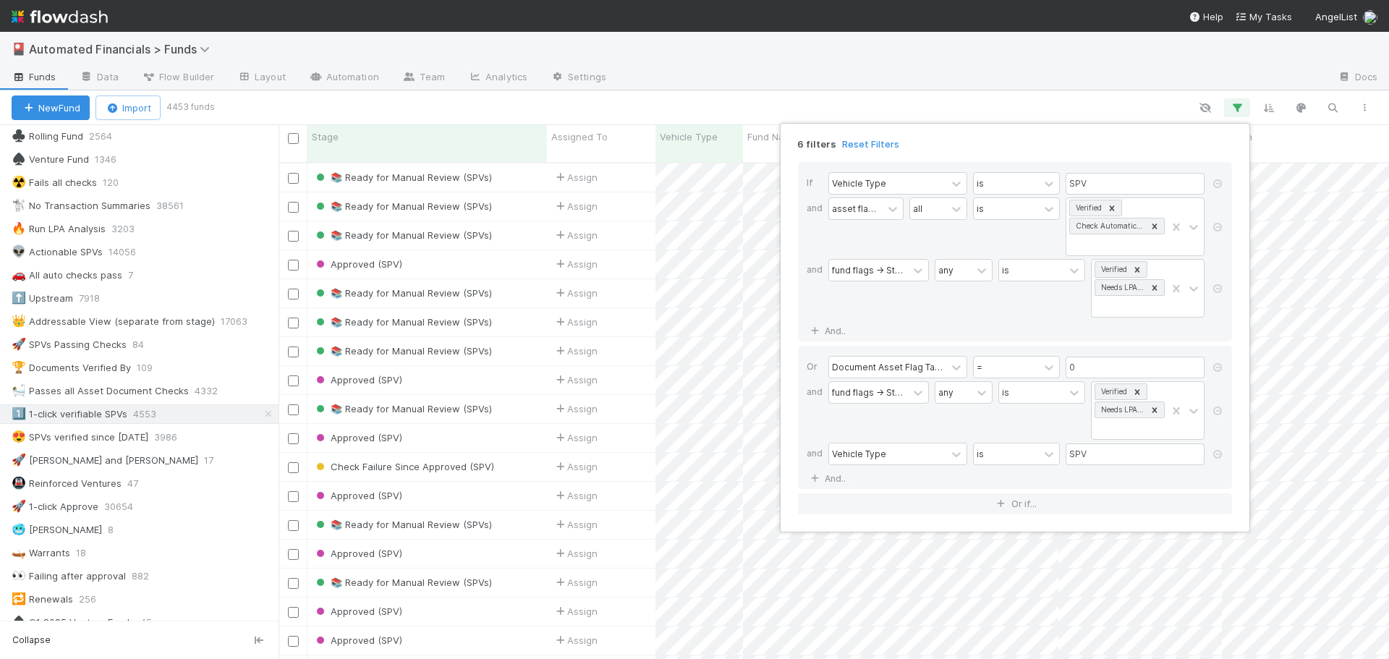
click at [924, 110] on div "6 filters Reset Filters If Vehicle Type is SPV and asset flags -> Stage all is …" at bounding box center [694, 329] width 1389 height 659
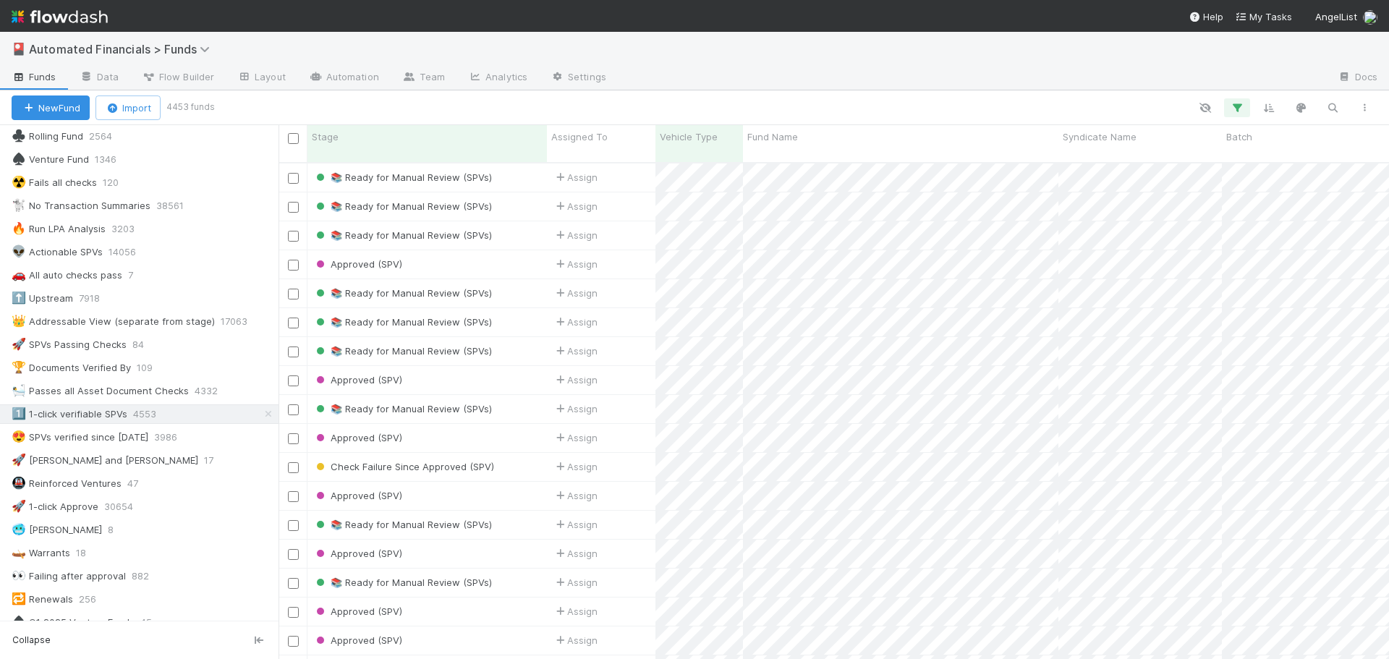
drag, startPoint x: 95, startPoint y: 419, endPoint x: 1239, endPoint y: 111, distance: 1184.5
click at [95, 419] on div "1️⃣ 1-click verifiable SPVs" at bounding box center [70, 414] width 116 height 18
click at [1239, 111] on icon "button" at bounding box center [1237, 107] width 14 height 13
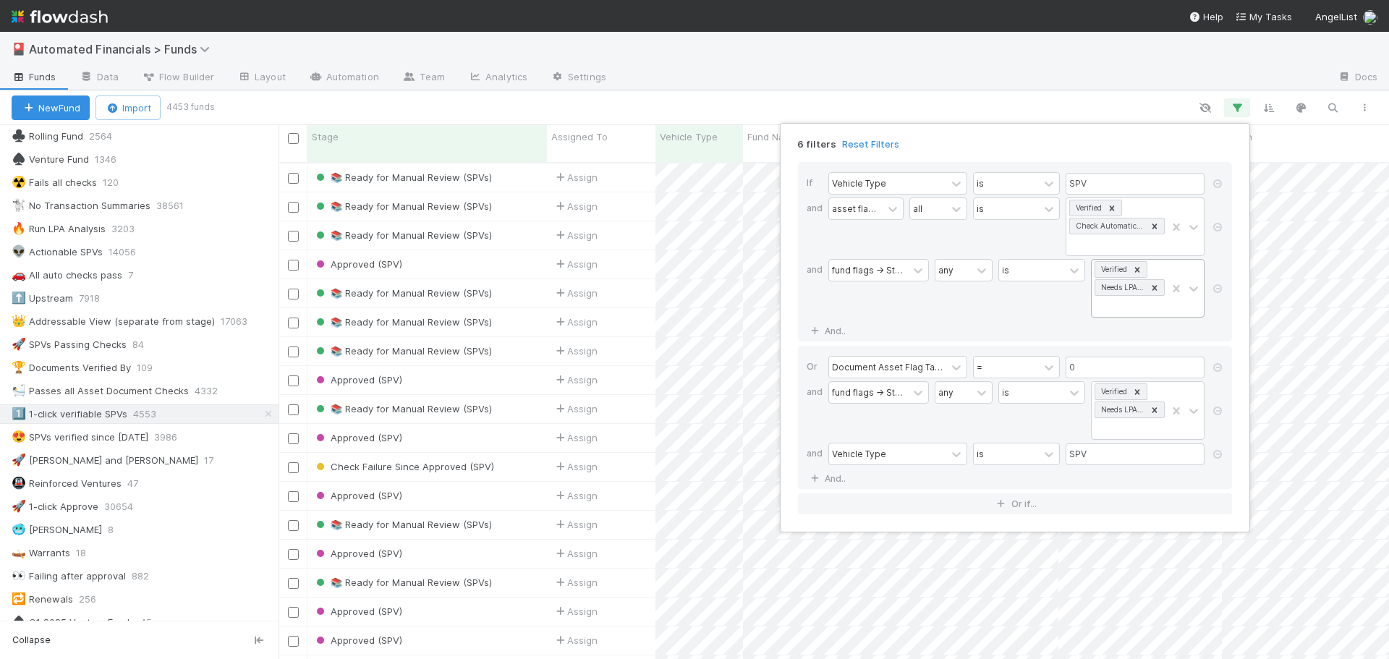
click at [1129, 289] on div "Needs LPA Amendment" at bounding box center [1122, 287] width 50 height 15
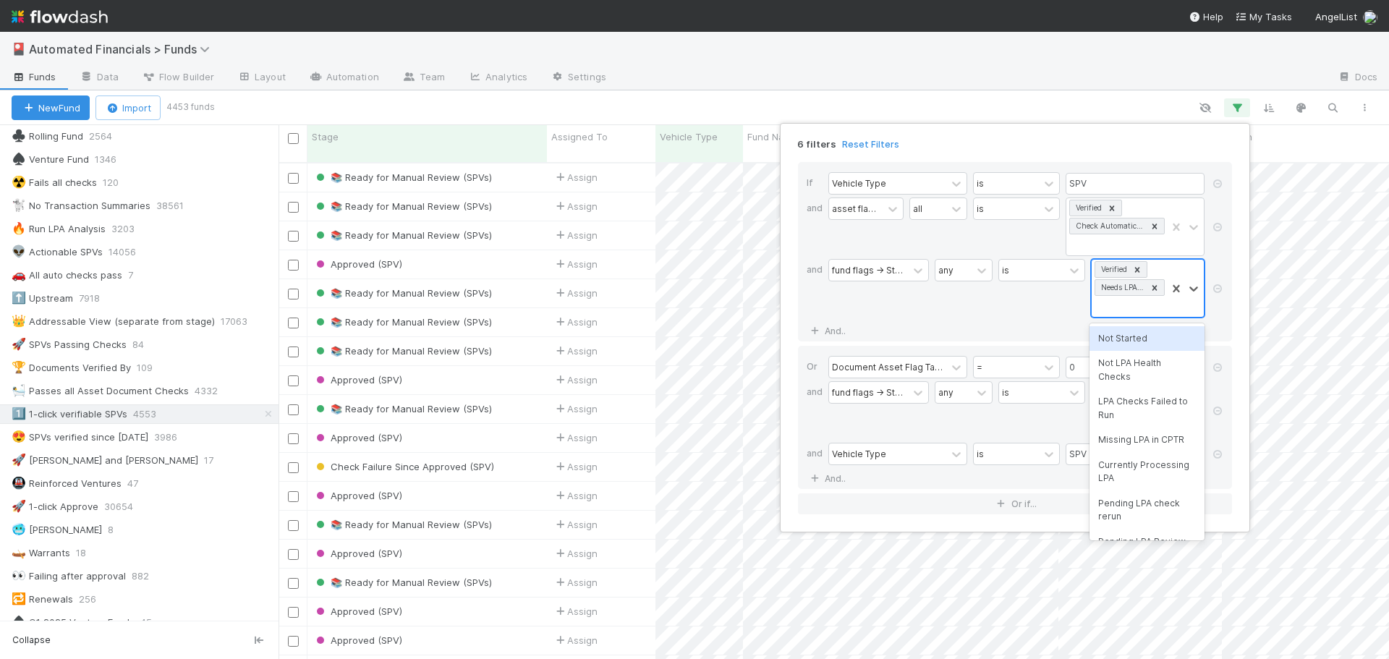
scroll to position [1, 0]
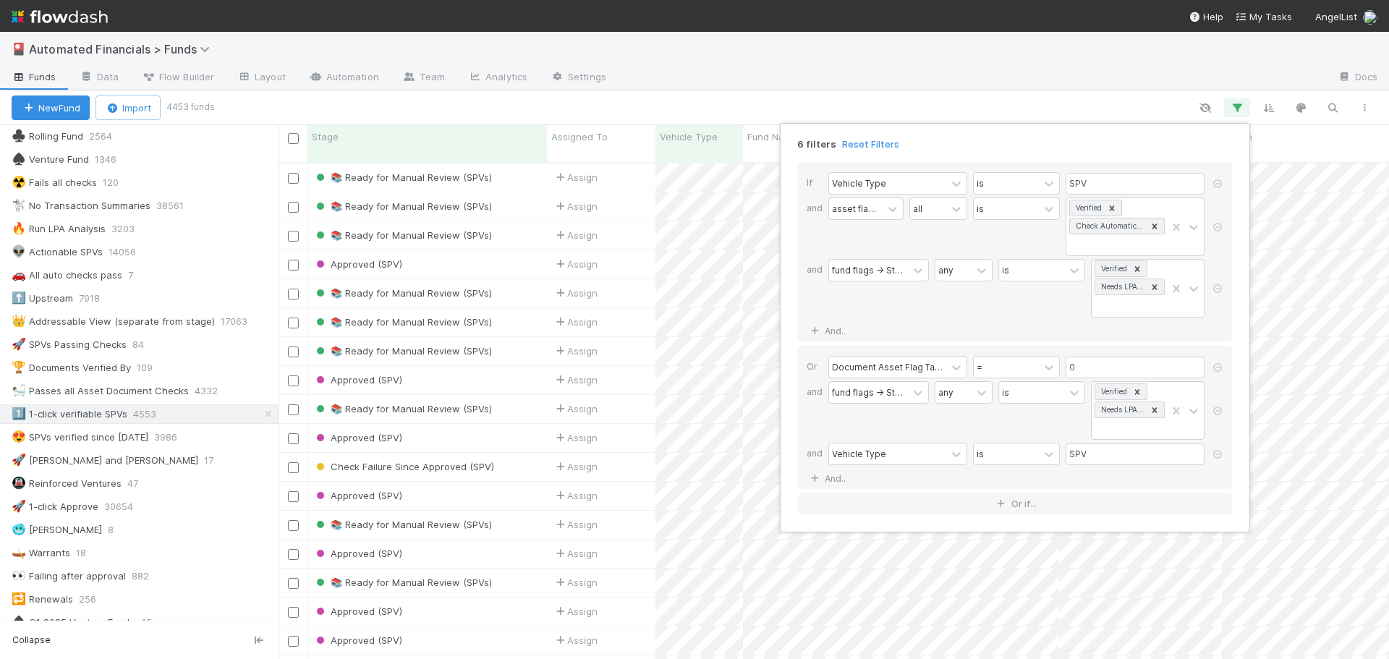
click at [1055, 297] on div "is" at bounding box center [1041, 288] width 87 height 59
click at [851, 106] on div "6 filters Reset Filters If Vehicle Type is SPV and asset flags -> Stage all is …" at bounding box center [694, 329] width 1389 height 659
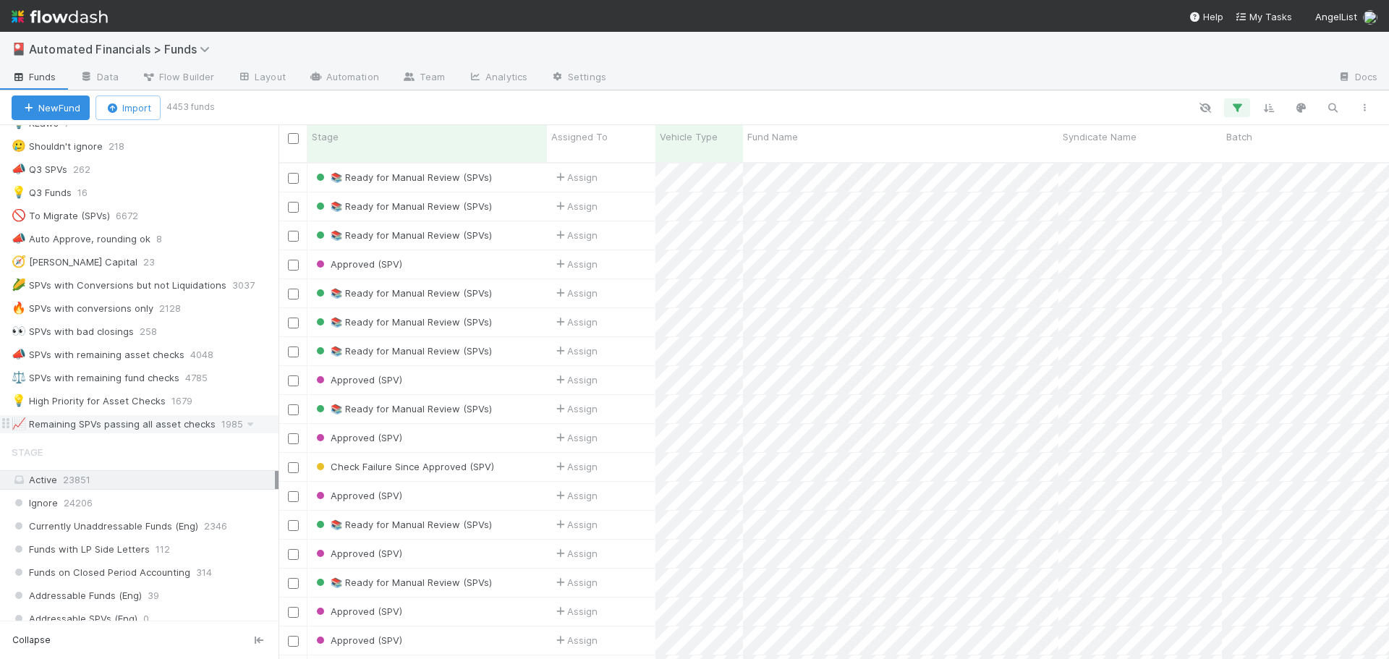
scroll to position [941, 0]
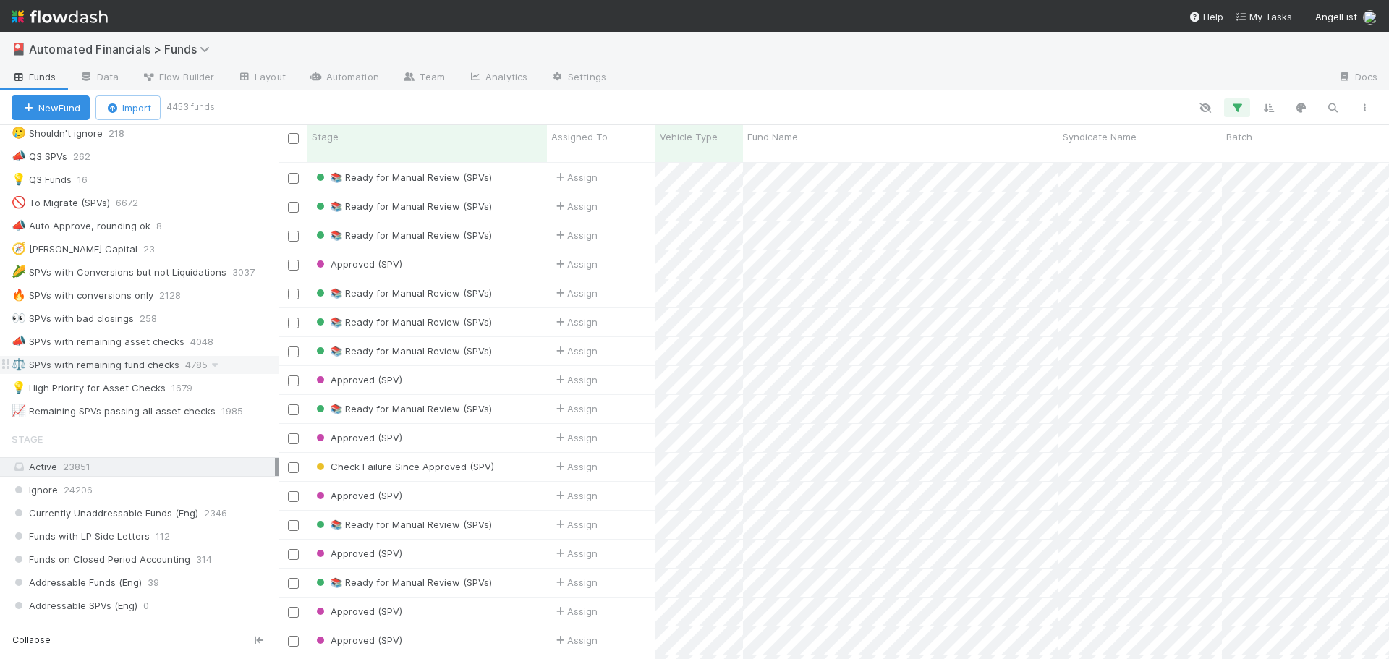
click at [48, 361] on div "⚖️ SPVs with remaining fund checks" at bounding box center [96, 365] width 168 height 18
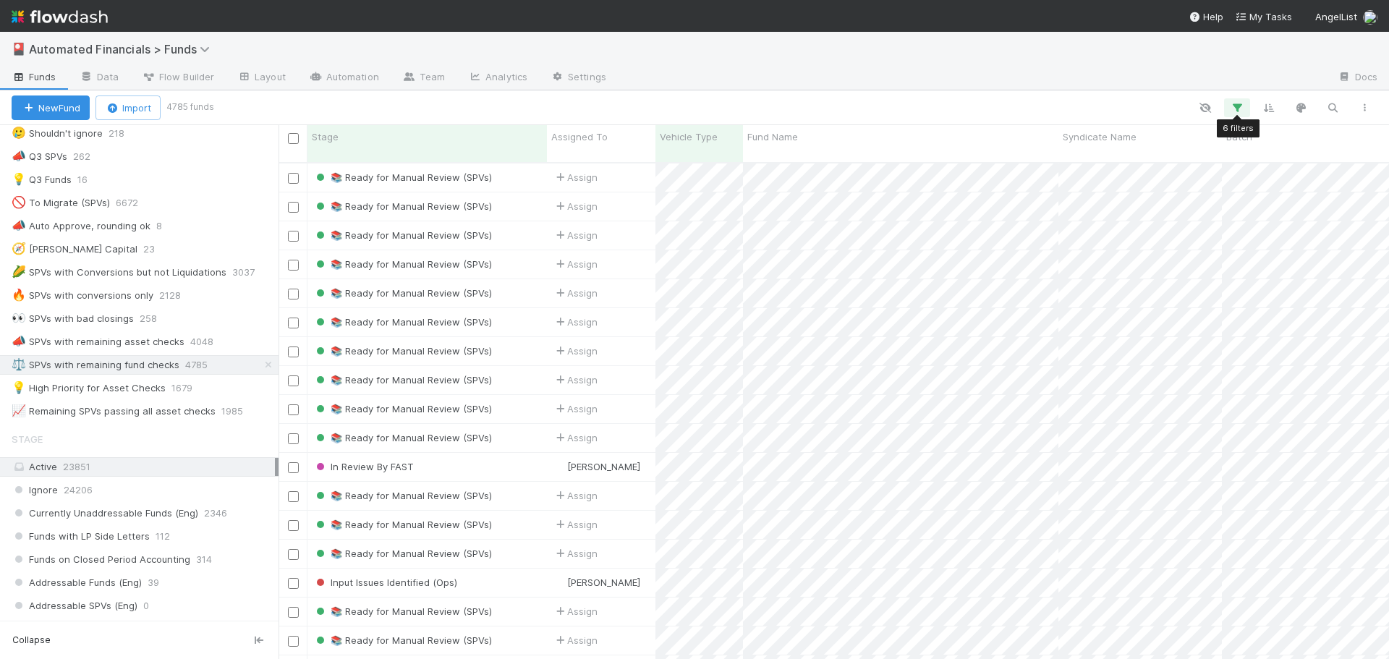
scroll to position [498, 1100]
click at [1236, 109] on icon "button" at bounding box center [1237, 107] width 14 height 13
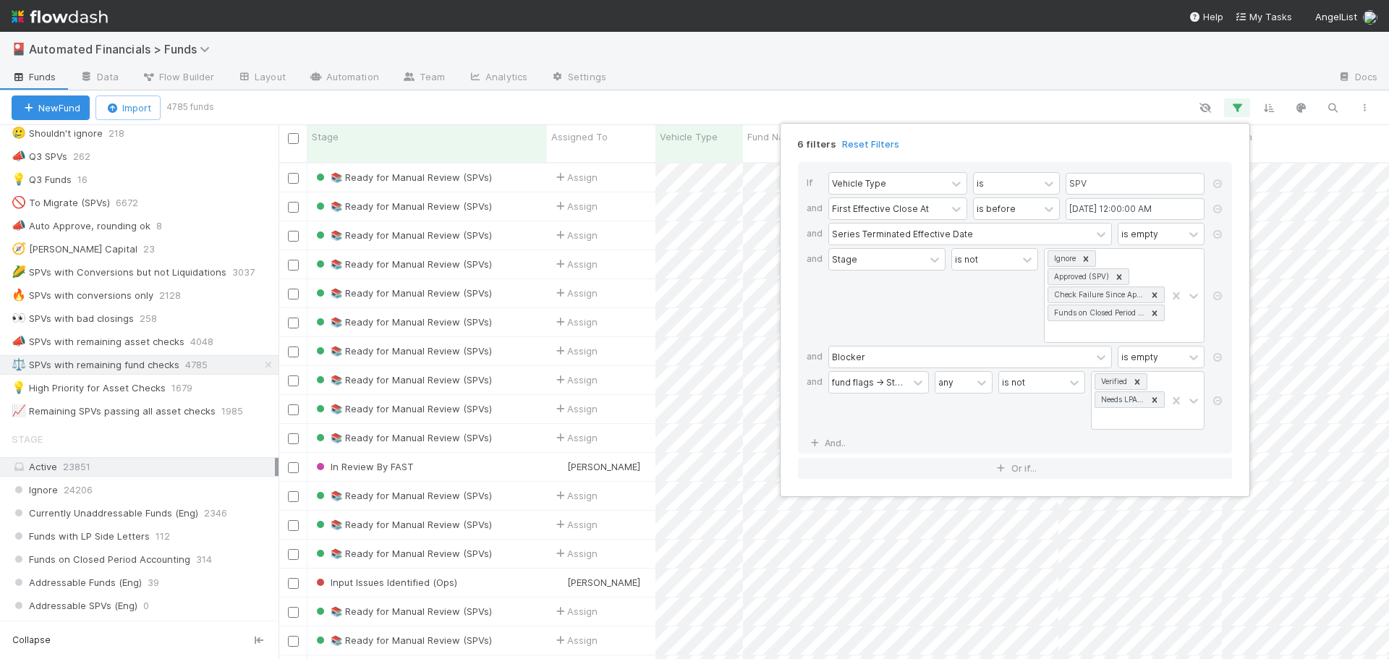
click at [947, 100] on div "6 filters Reset Filters If Vehicle Type is SPV and First Effective Close At is …" at bounding box center [694, 329] width 1389 height 659
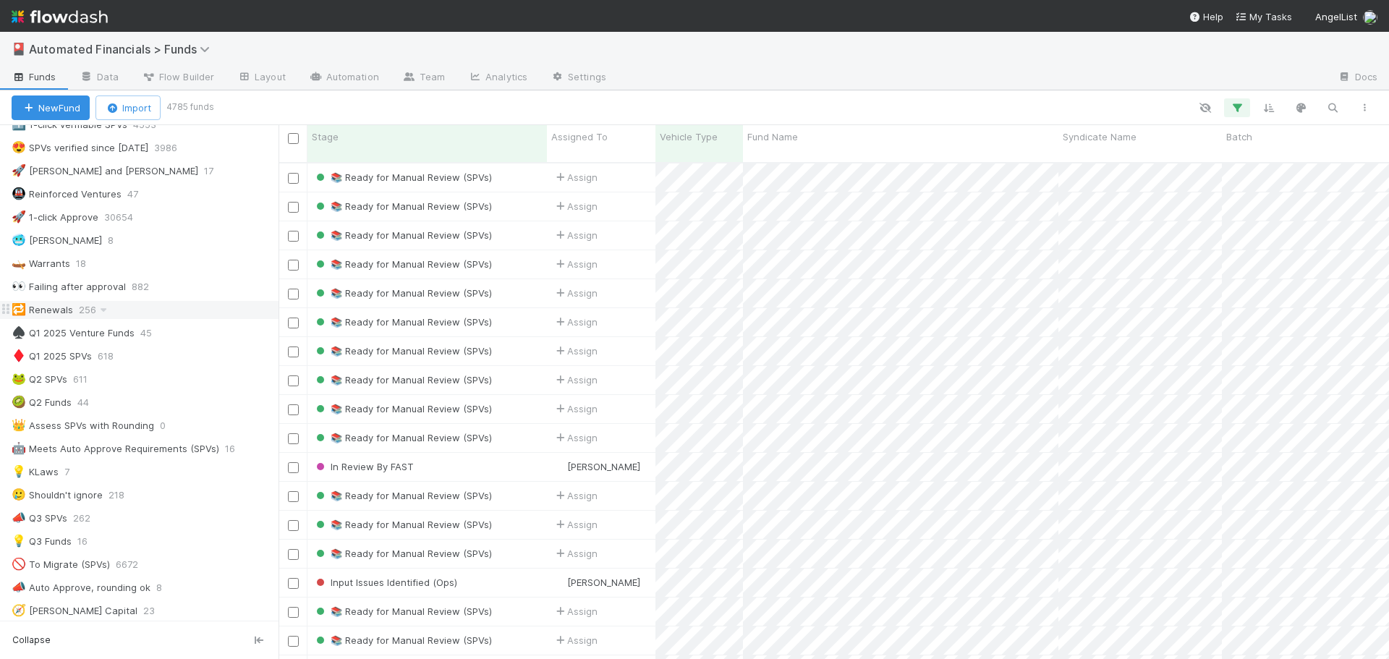
scroll to position [506, 0]
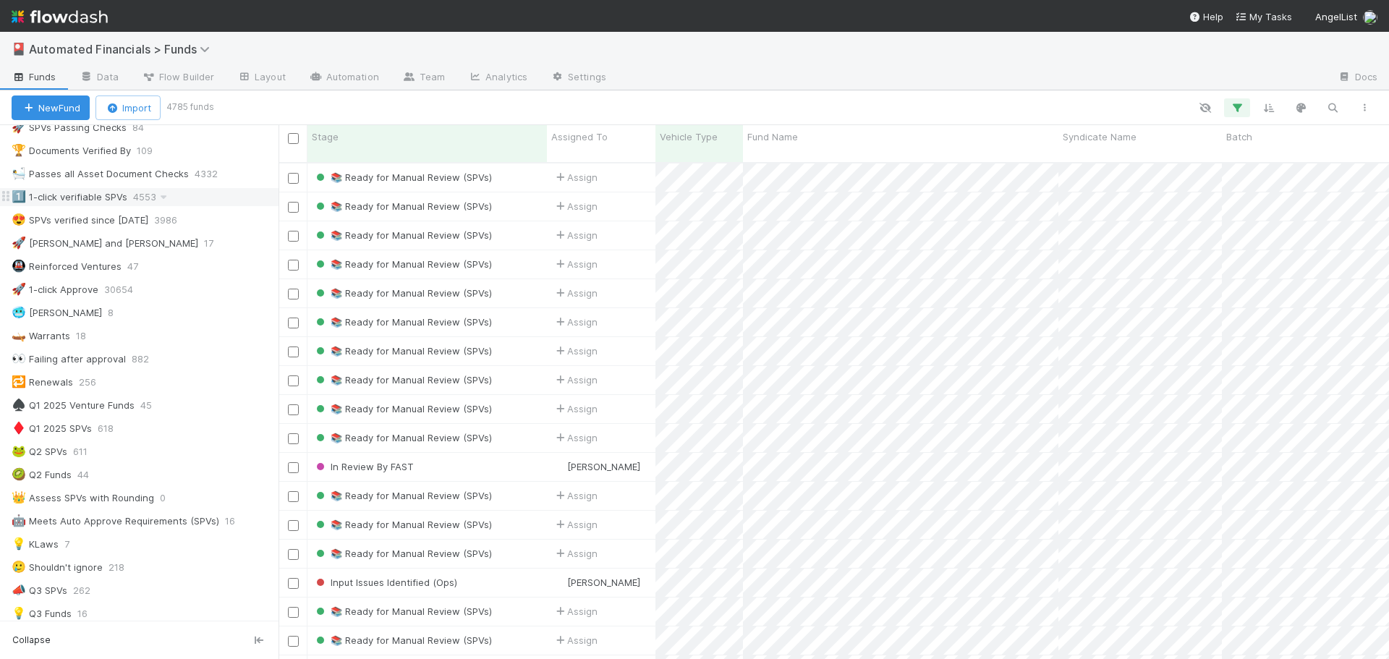
click at [69, 198] on div "1️⃣ 1-click verifiable SPVs" at bounding box center [70, 197] width 116 height 18
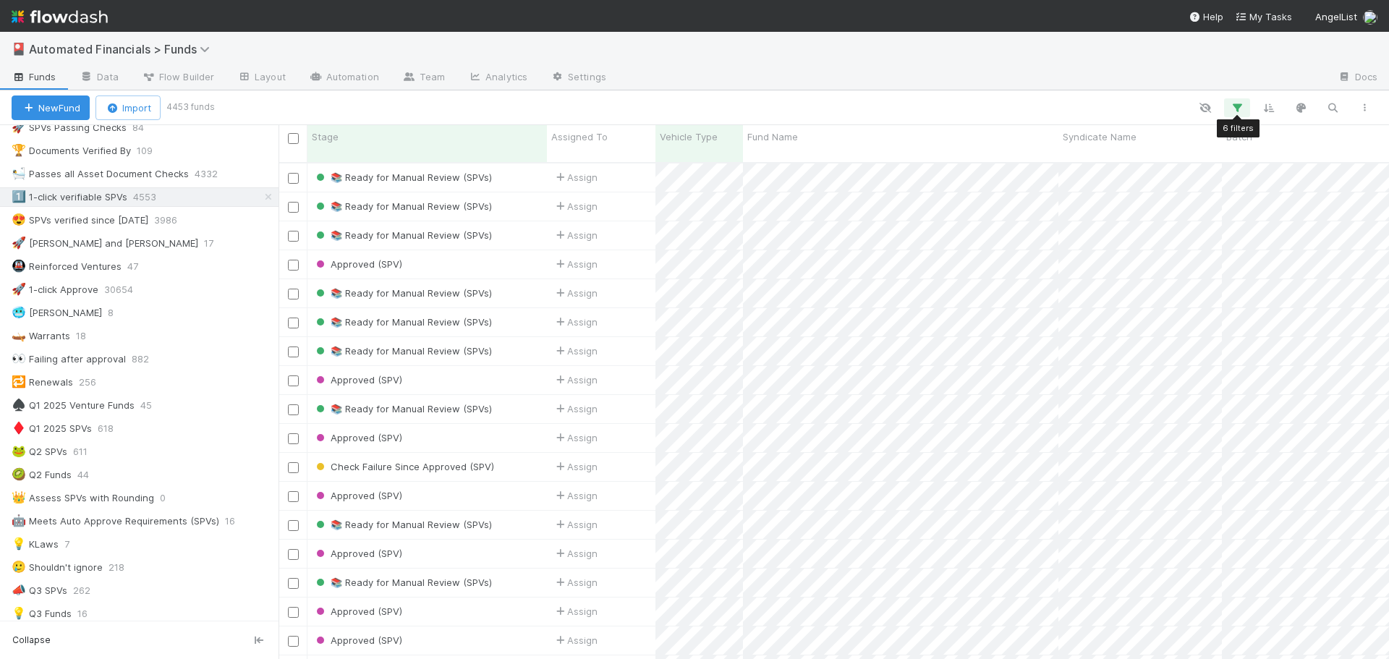
scroll to position [498, 1100]
click at [1239, 108] on icon "button" at bounding box center [1237, 107] width 14 height 13
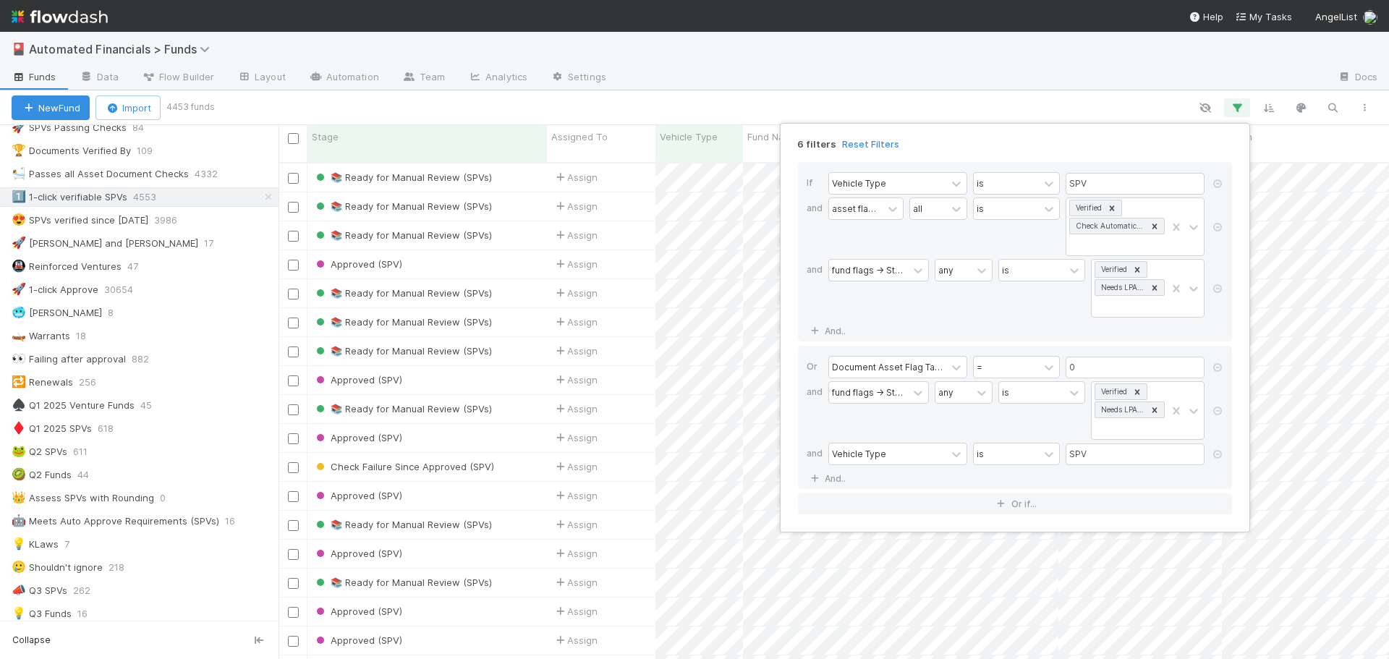
click at [629, 54] on div "6 filters Reset Filters If Vehicle Type is SPV and asset flags -> Stage all is …" at bounding box center [694, 329] width 1389 height 659
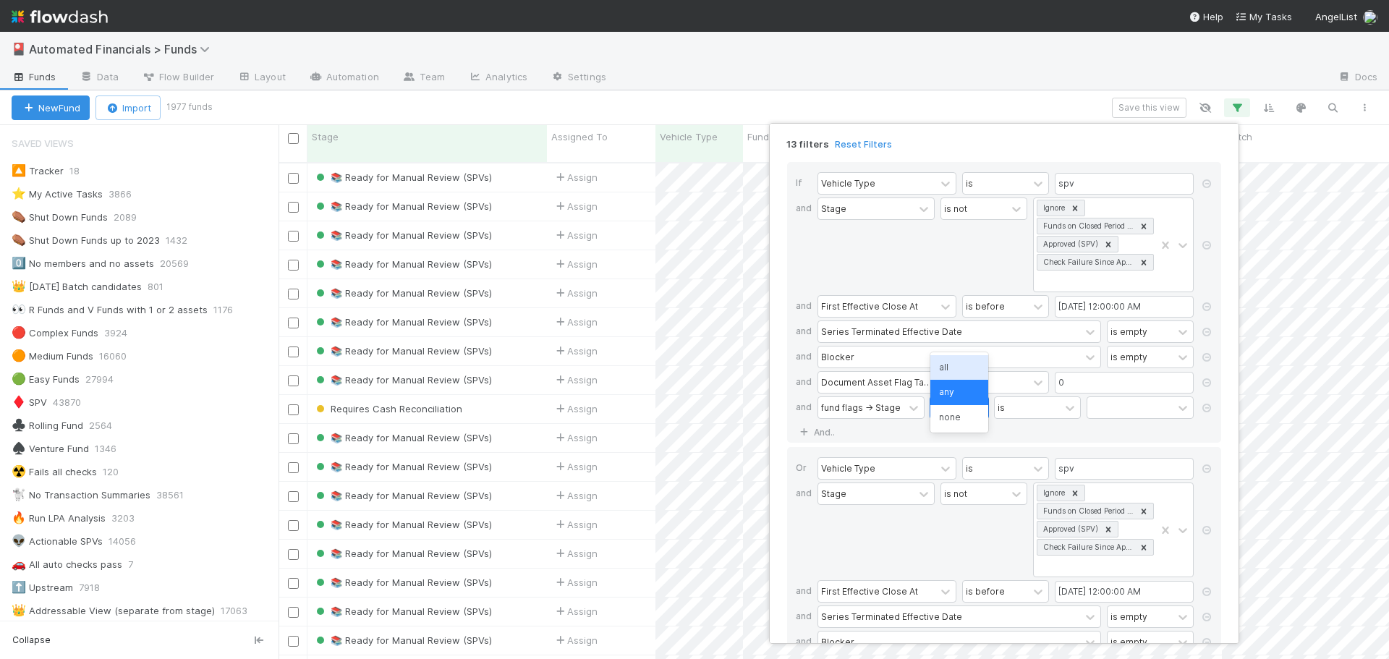
drag, startPoint x: 0, startPoint y: 0, endPoint x: 955, endPoint y: 365, distance: 1022.3
click at [956, 365] on div "all" at bounding box center [959, 367] width 58 height 25
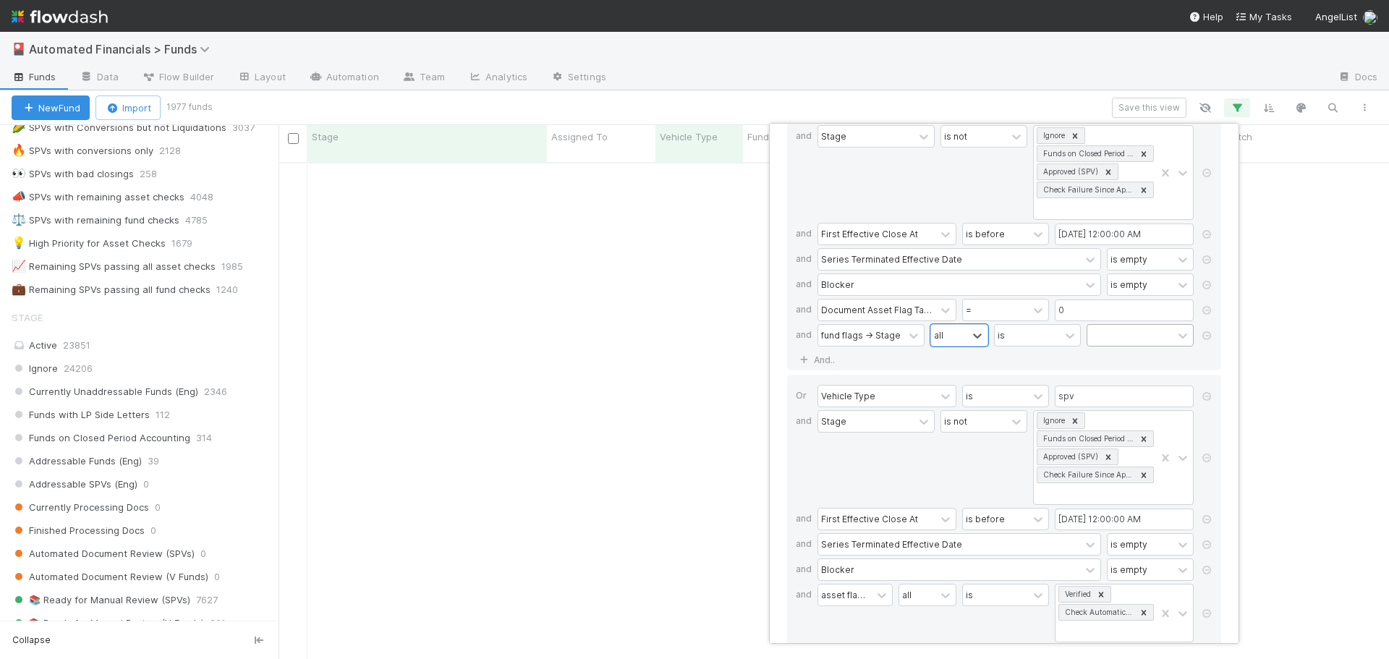
click at [1120, 338] on div at bounding box center [1129, 335] width 85 height 21
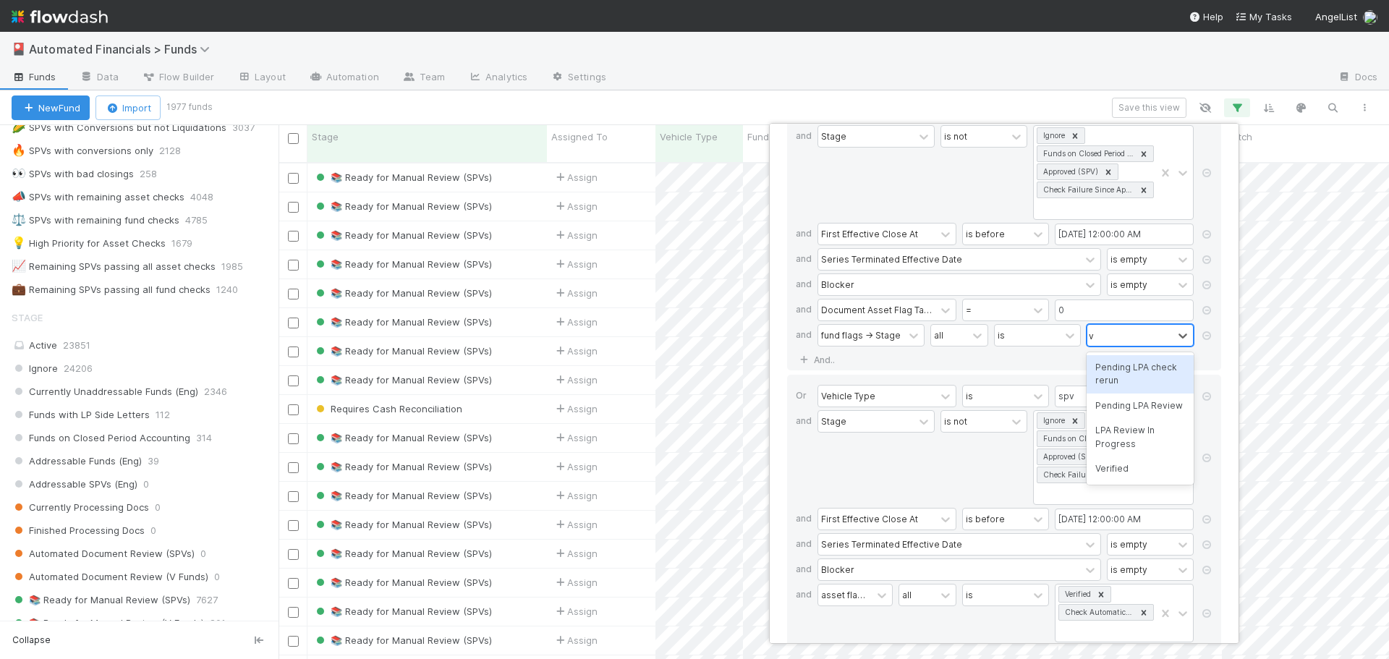
scroll to position [498, 1100]
type input "ver"
click at [1109, 369] on div "Verified" at bounding box center [1140, 367] width 107 height 25
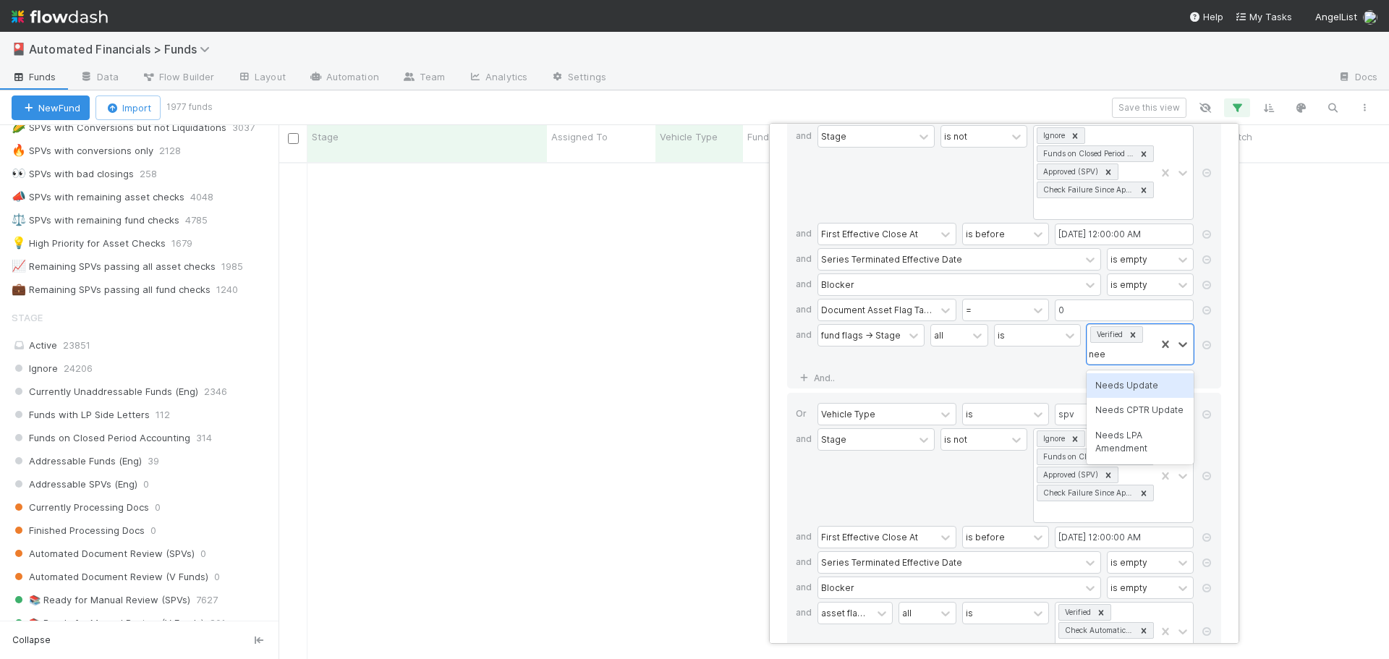
type input "needs"
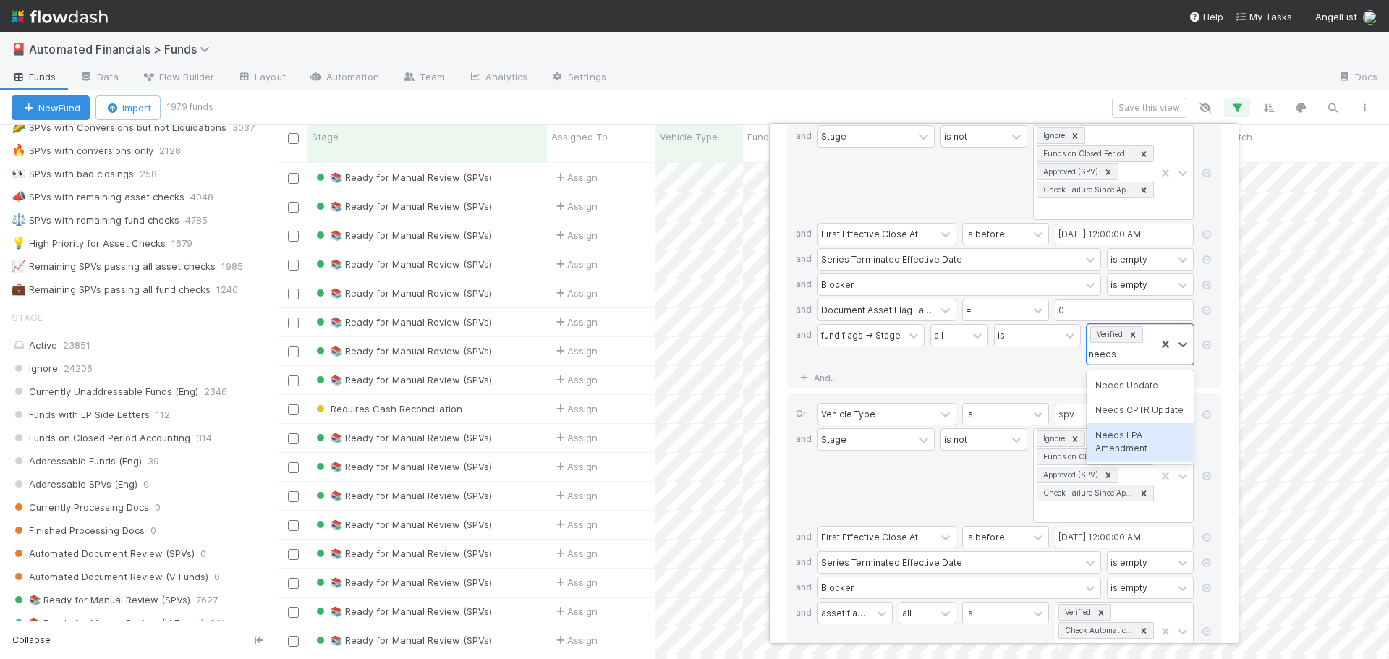
click at [1133, 445] on div "Needs LPA Amendment" at bounding box center [1140, 442] width 107 height 38
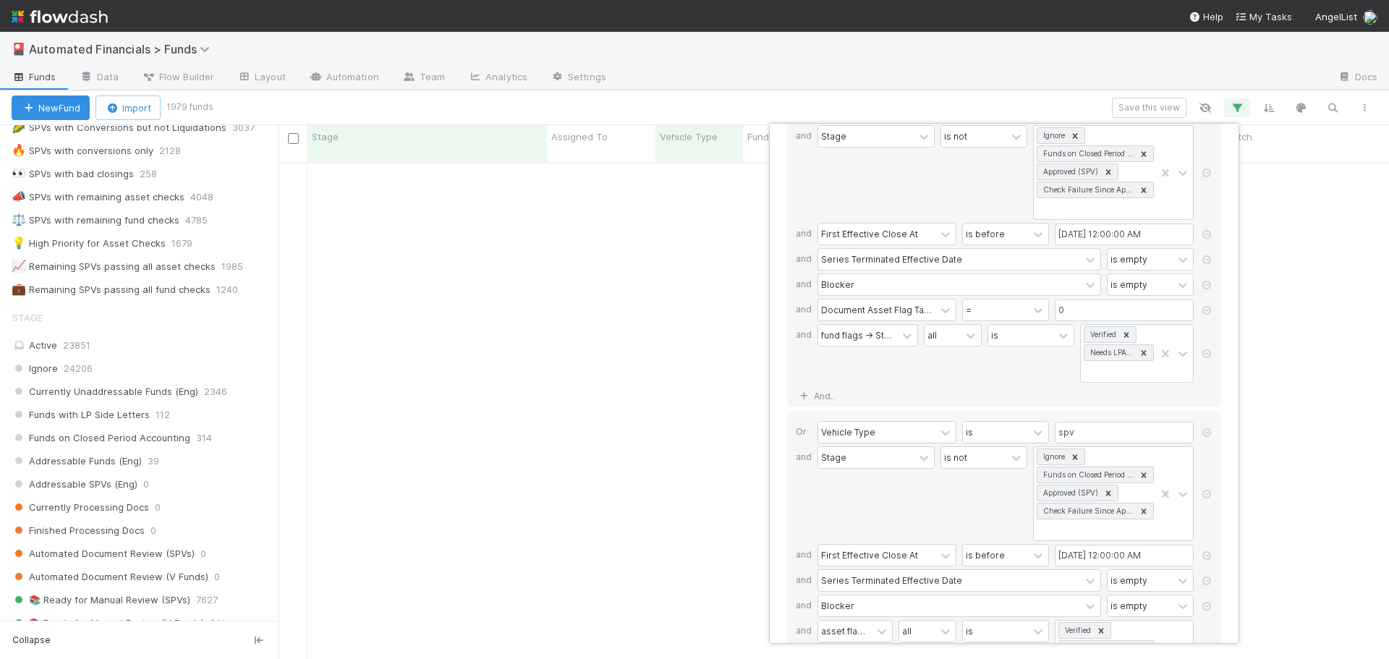
click at [1009, 372] on div "is" at bounding box center [1031, 353] width 87 height 59
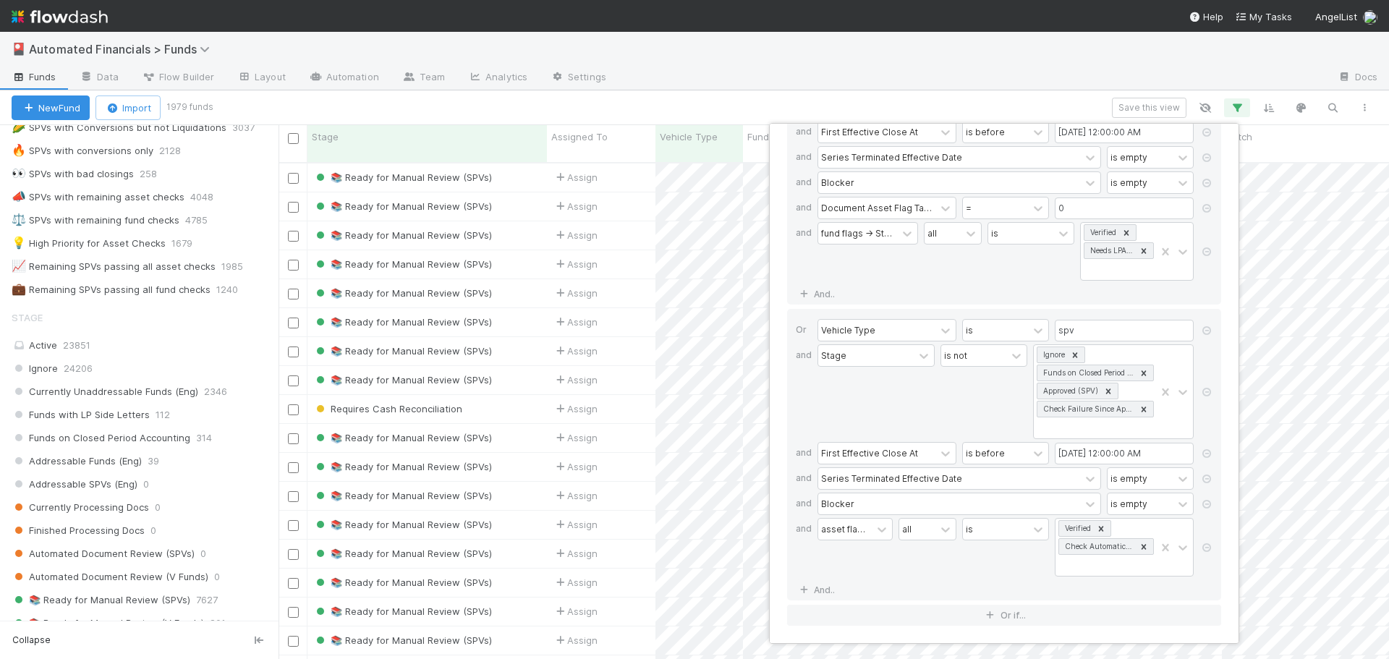
click at [867, 573] on div "asset flags -> Stage" at bounding box center [855, 547] width 75 height 59
click at [826, 590] on link "And.." at bounding box center [819, 590] width 46 height 21
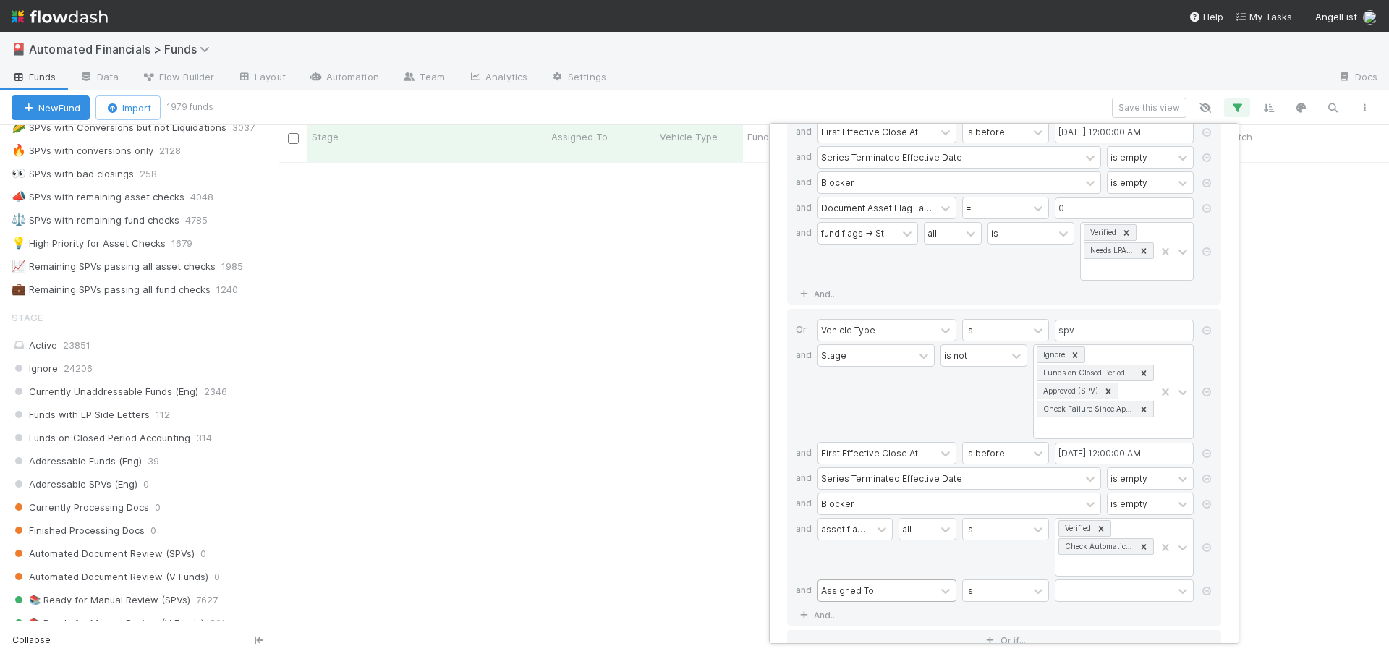
click at [840, 587] on div "Assigned To" at bounding box center [847, 590] width 53 height 13
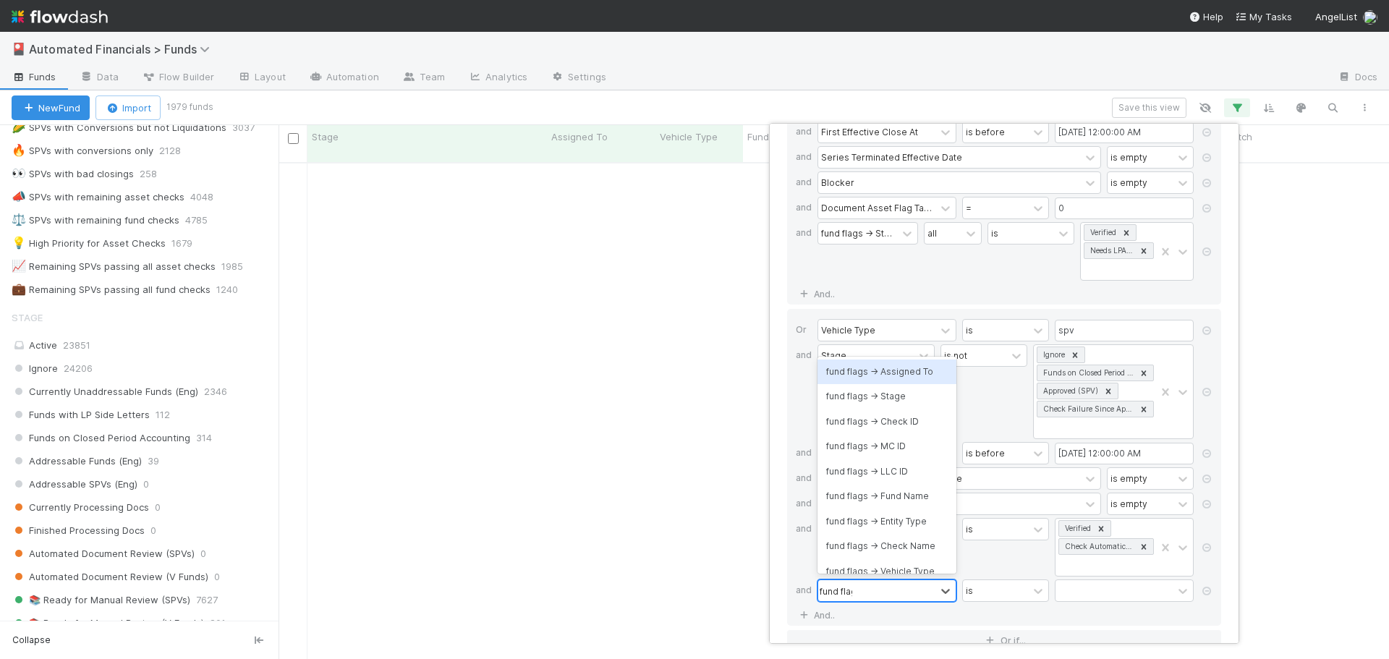
type input "fund flags"
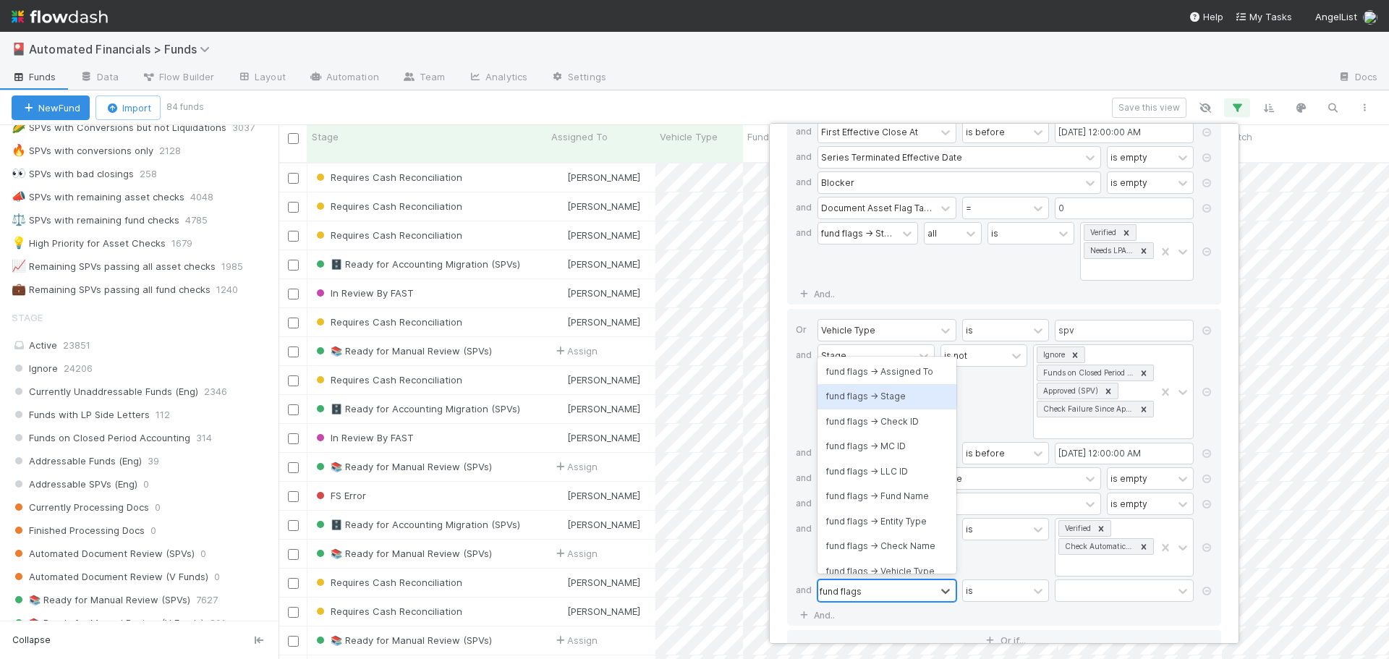
click at [865, 399] on div "fund flags -> Stage" at bounding box center [887, 396] width 139 height 25
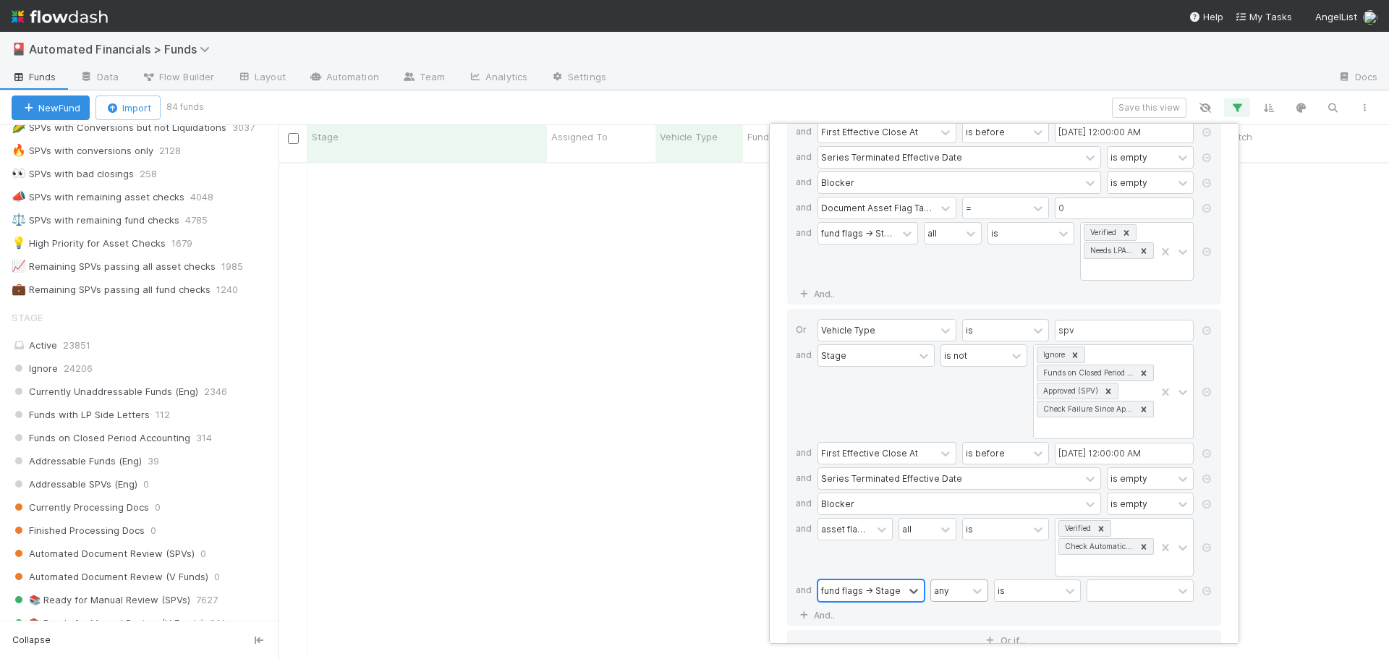
click at [951, 594] on div "any" at bounding box center [949, 590] width 36 height 21
click at [957, 504] on div "all" at bounding box center [959, 508] width 58 height 25
click at [1100, 592] on div at bounding box center [1129, 590] width 85 height 21
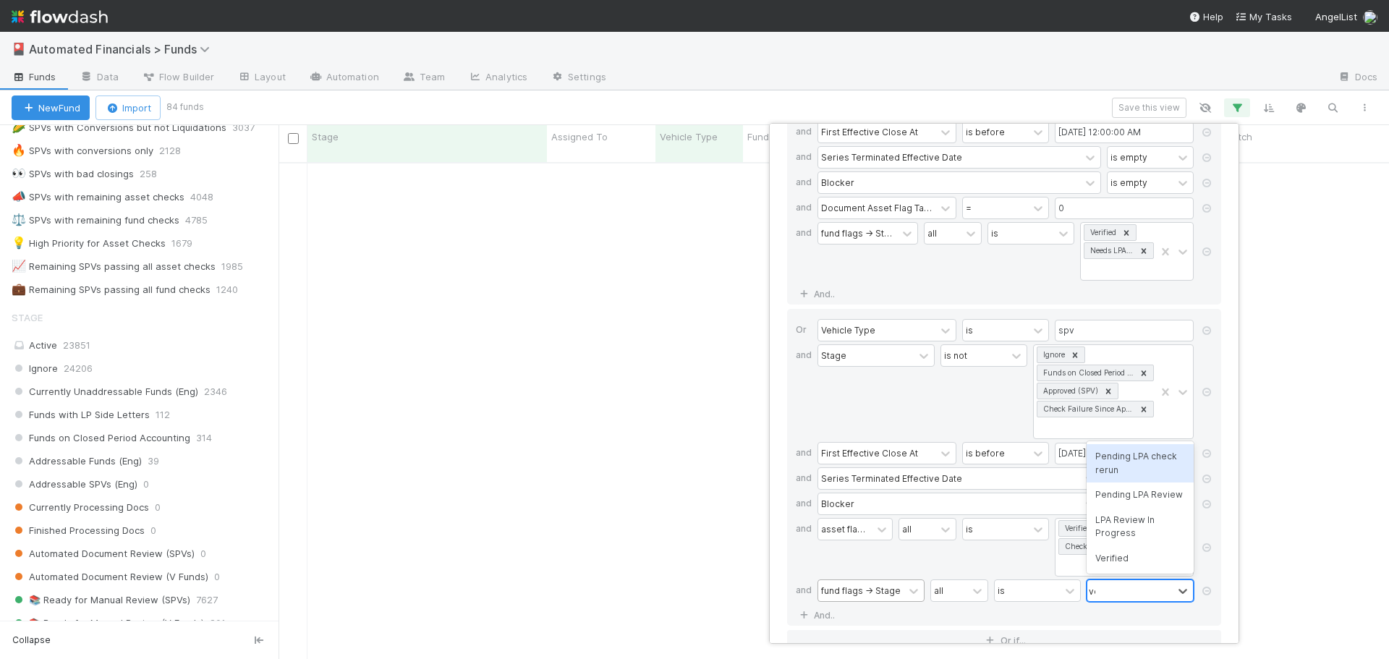
type input "ver"
click at [1132, 559] on div "Verified" at bounding box center [1140, 558] width 107 height 25
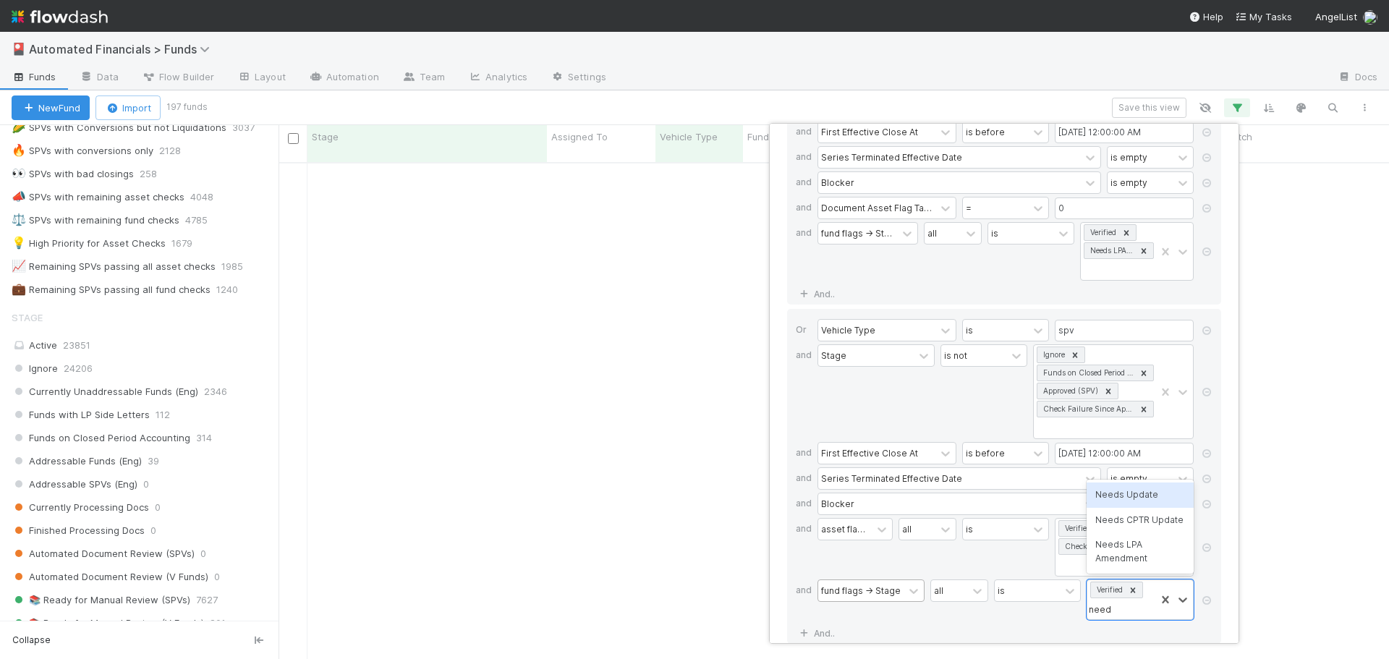
type input "needs"
click at [1037, 615] on div "is" at bounding box center [1031, 609] width 87 height 59
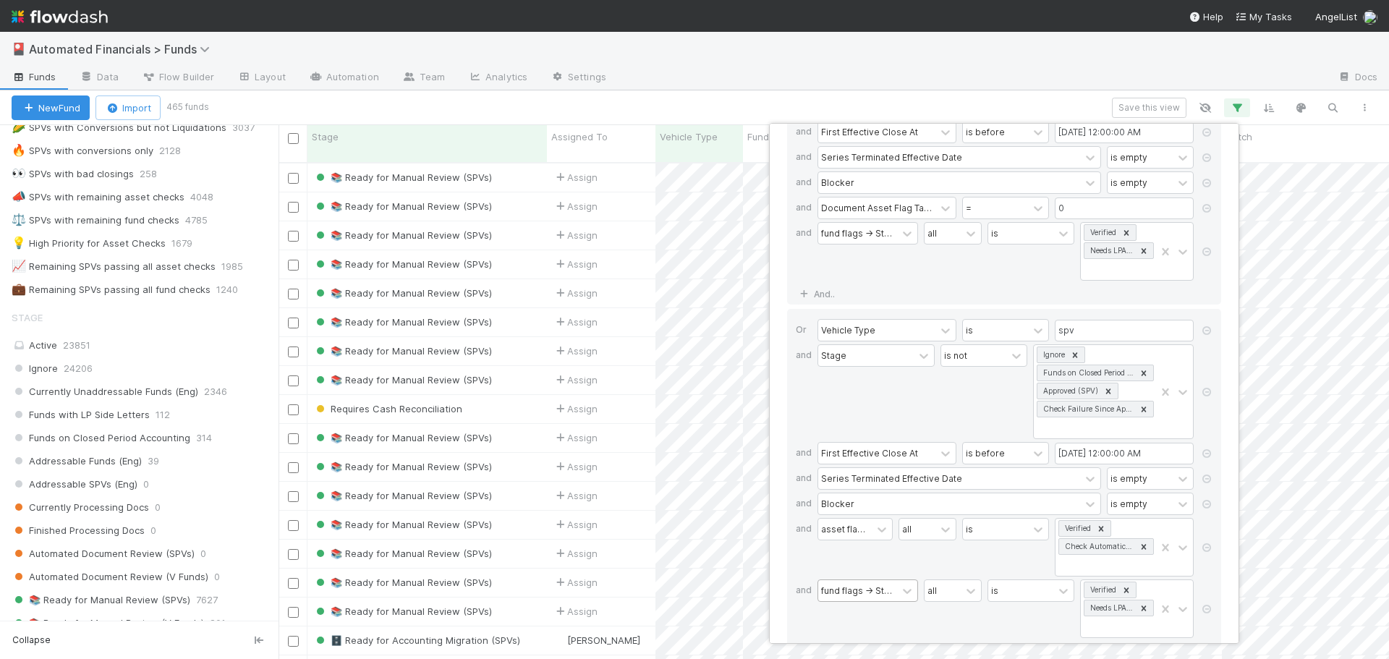
click at [826, 98] on div "14 filters Reset Filters If Vehicle Type is spv and Stage is not Ignore Funds o…" at bounding box center [694, 329] width 1389 height 659
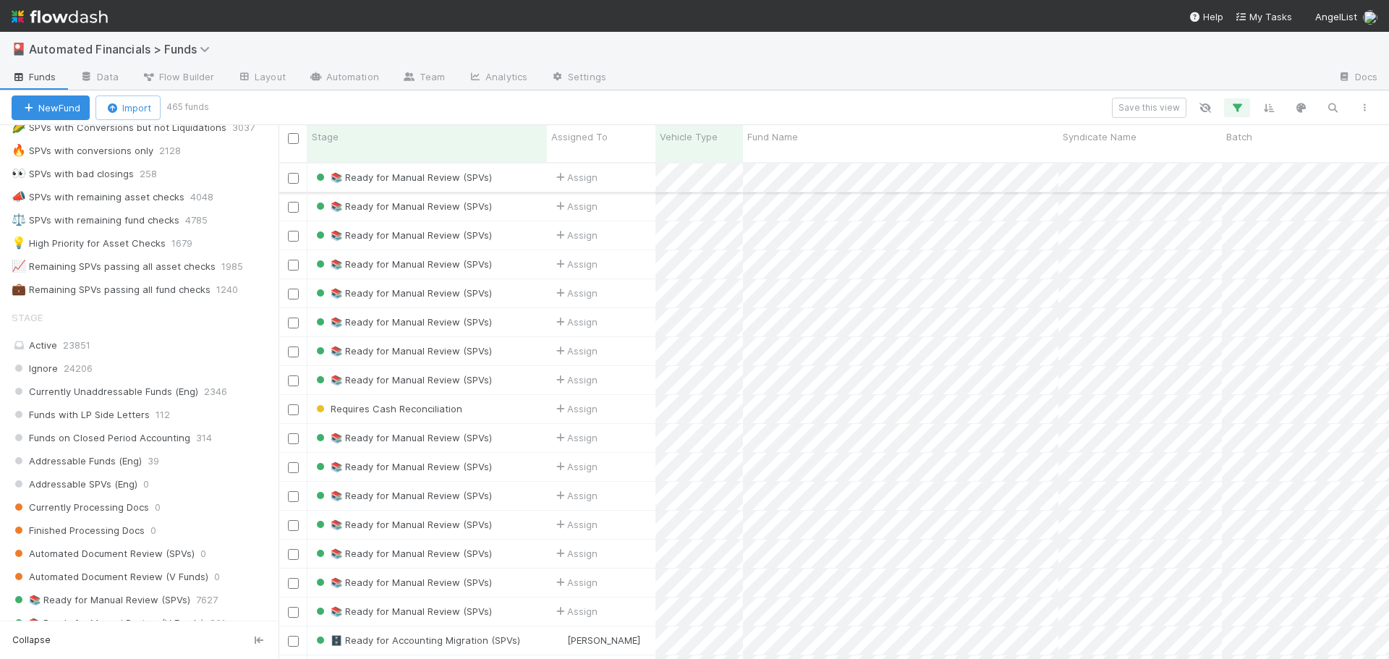
click at [513, 166] on div "📚 Ready for Manual Review (SPVs)" at bounding box center [426, 178] width 239 height 28
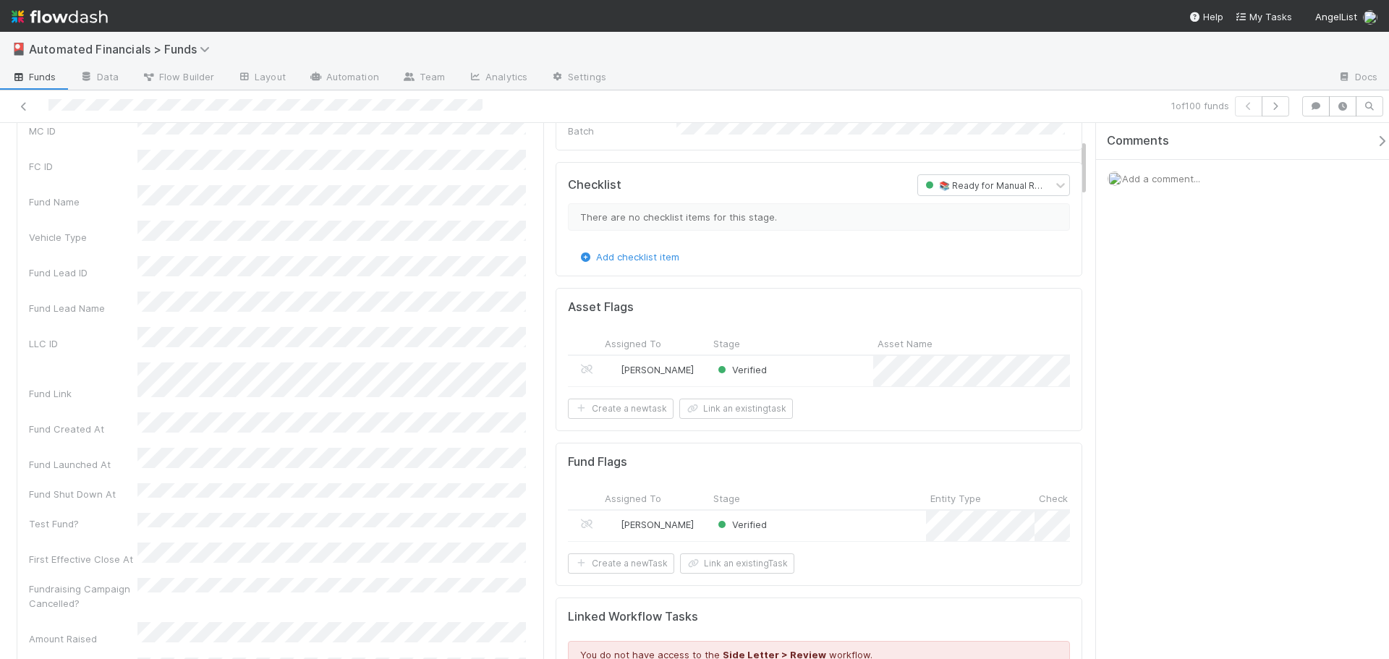
scroll to position [145, 0]
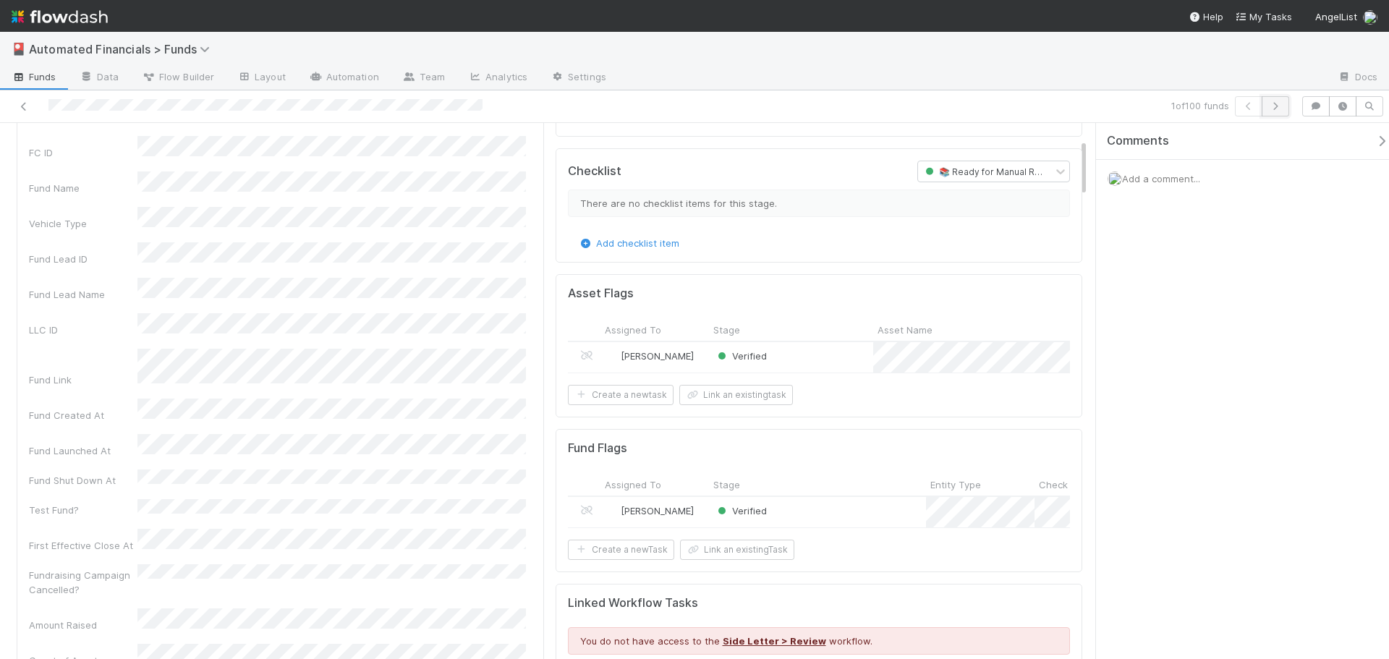
click at [1281, 106] on icon "button" at bounding box center [1275, 106] width 14 height 9
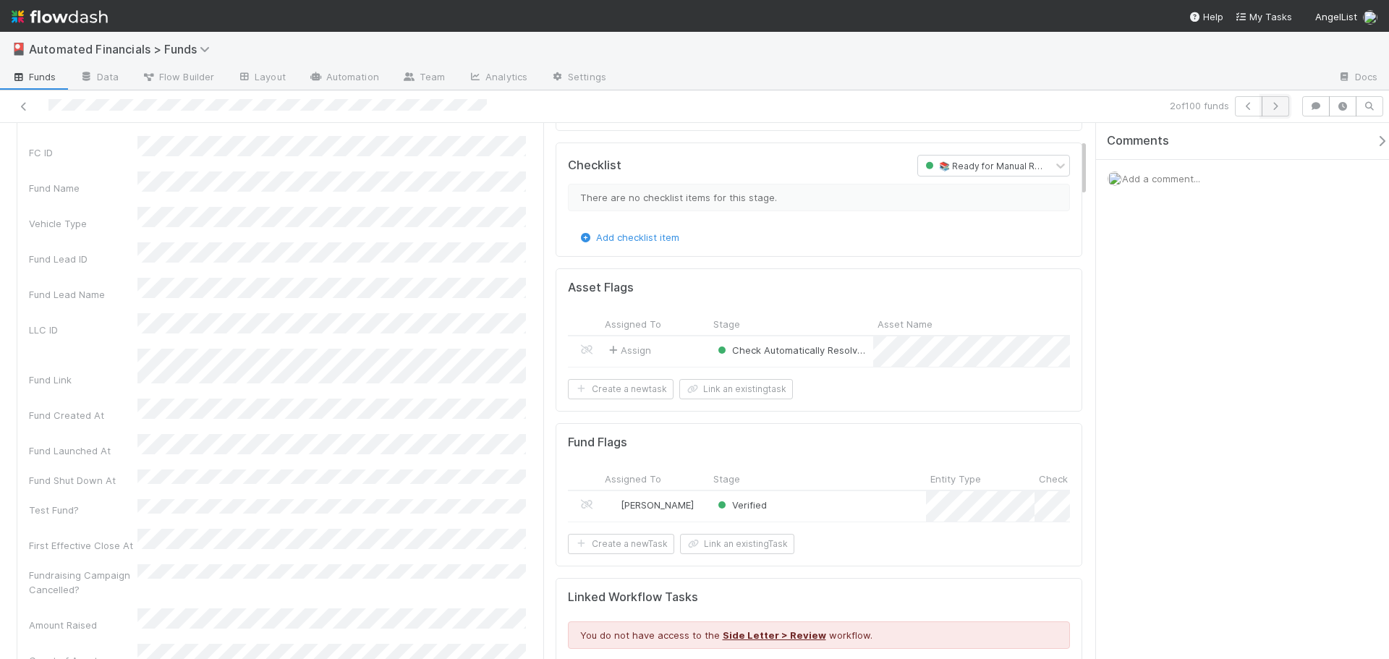
click at [1278, 102] on icon "button" at bounding box center [1275, 106] width 14 height 9
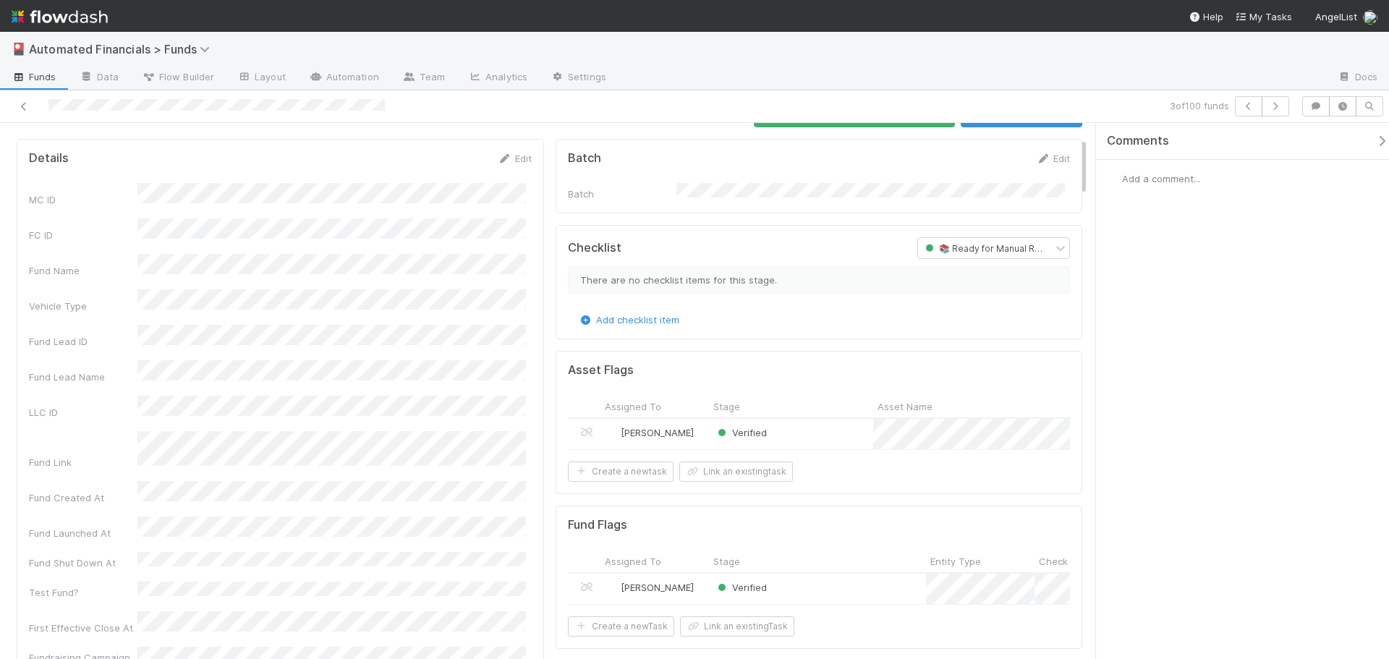
scroll to position [145, 0]
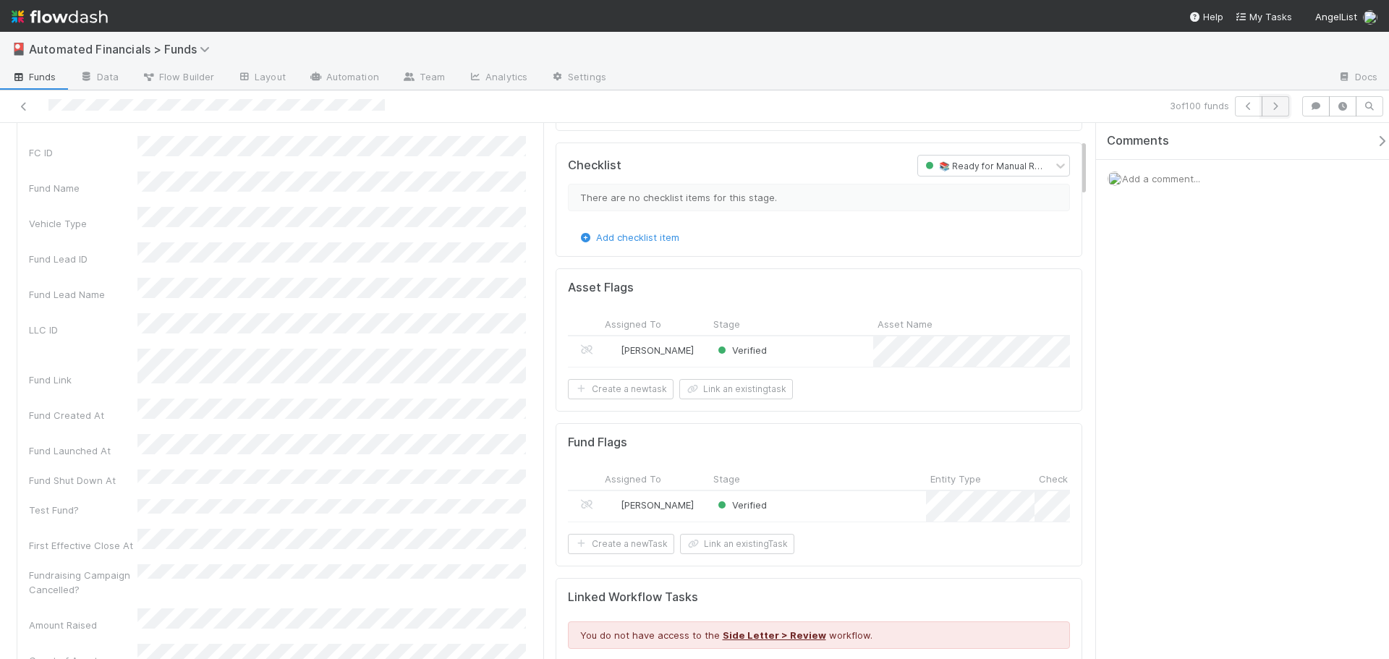
click at [1276, 102] on icon "button" at bounding box center [1275, 106] width 14 height 9
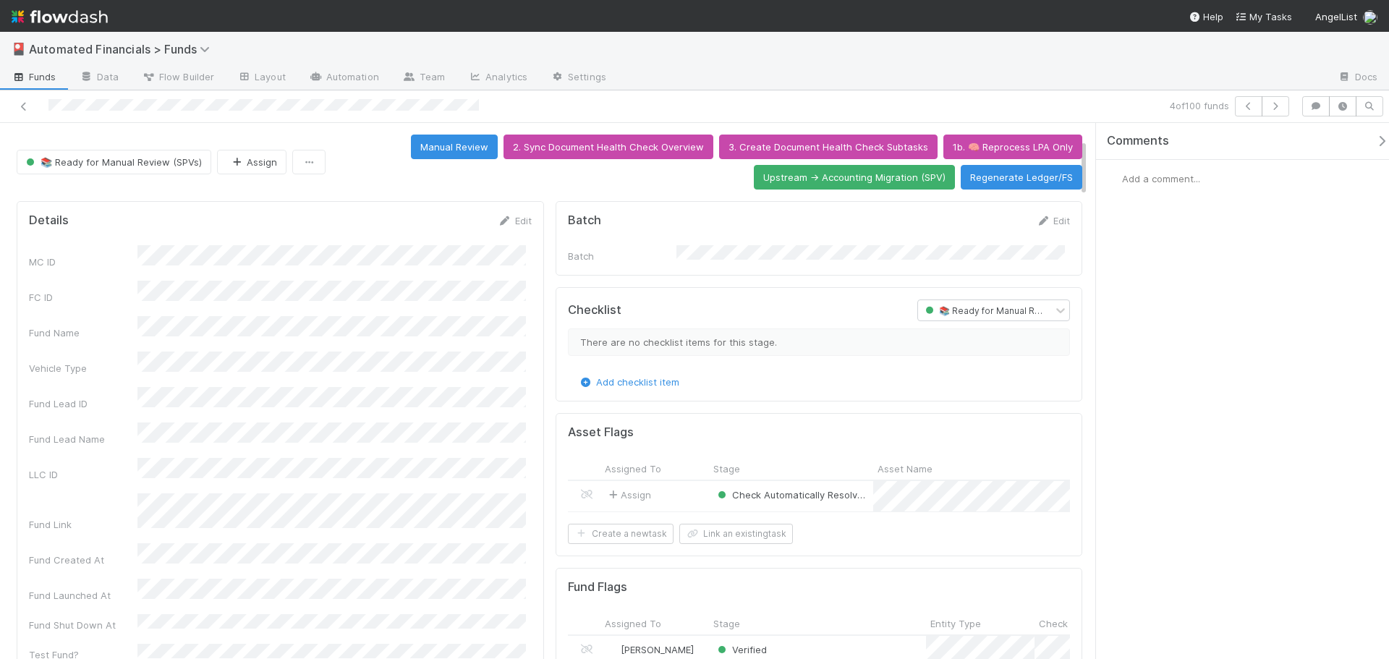
scroll to position [145, 0]
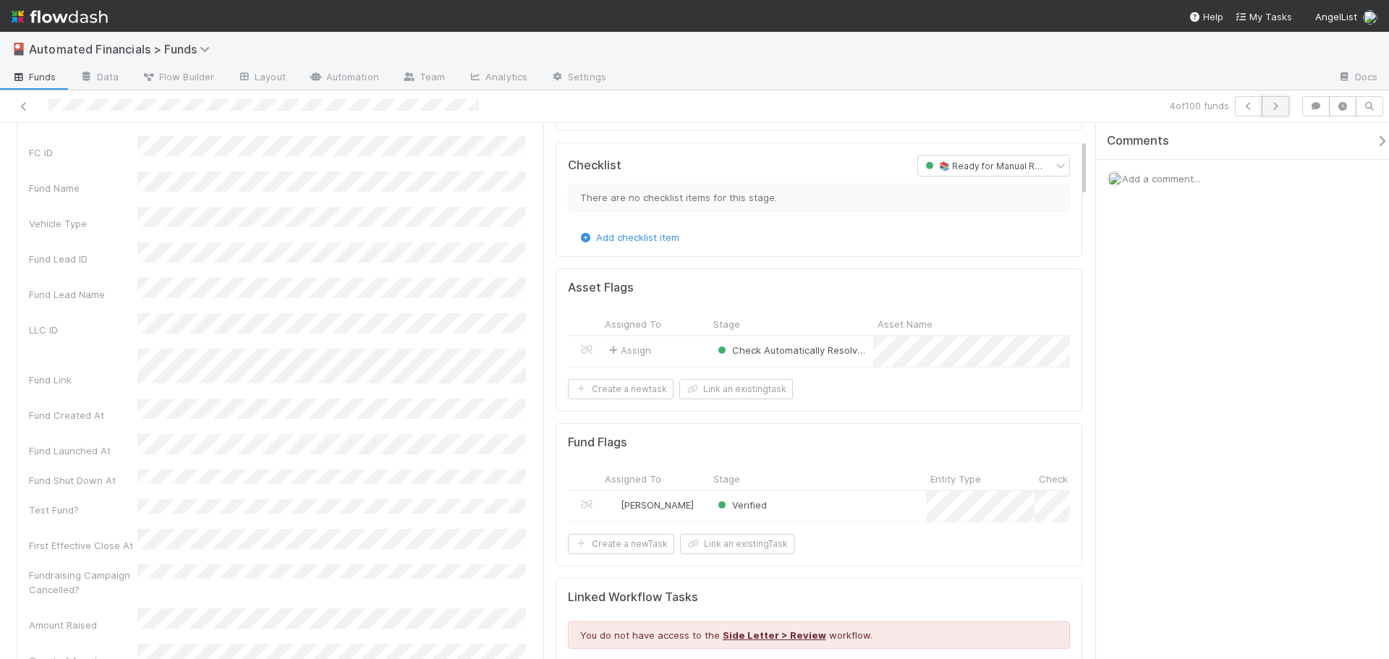
click at [1281, 107] on icon "button" at bounding box center [1275, 106] width 14 height 9
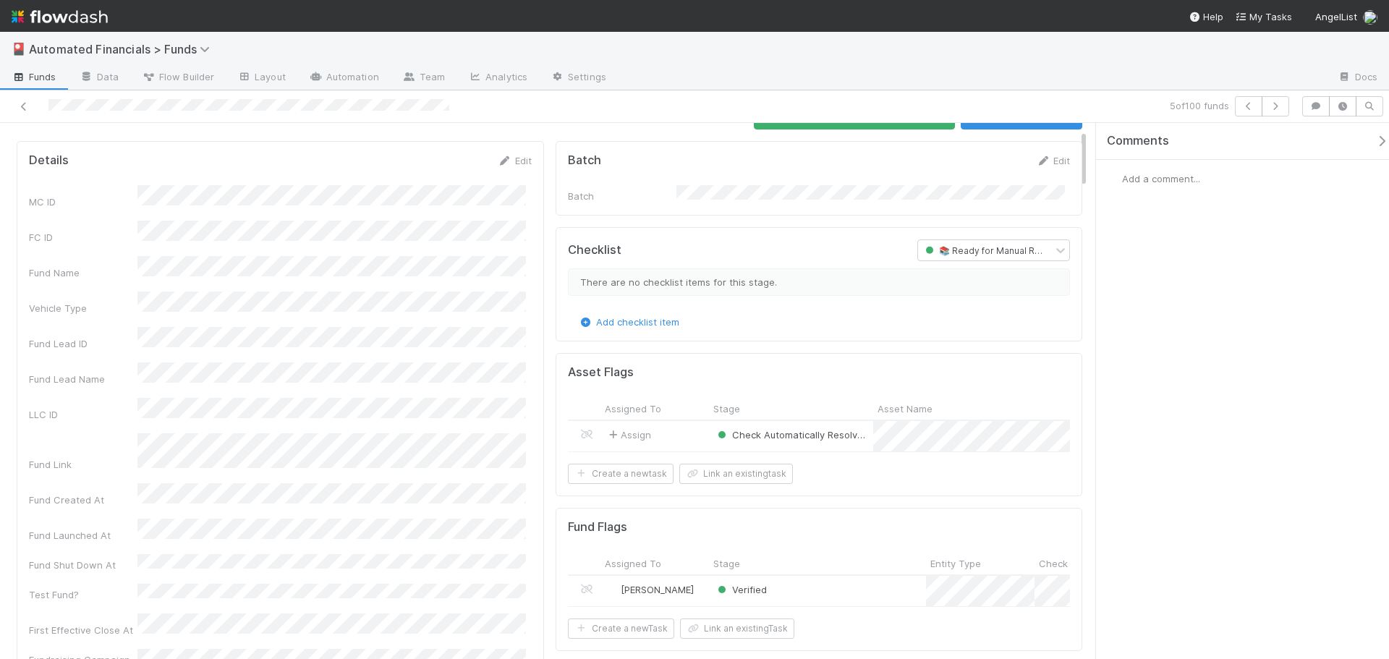
scroll to position [145, 0]
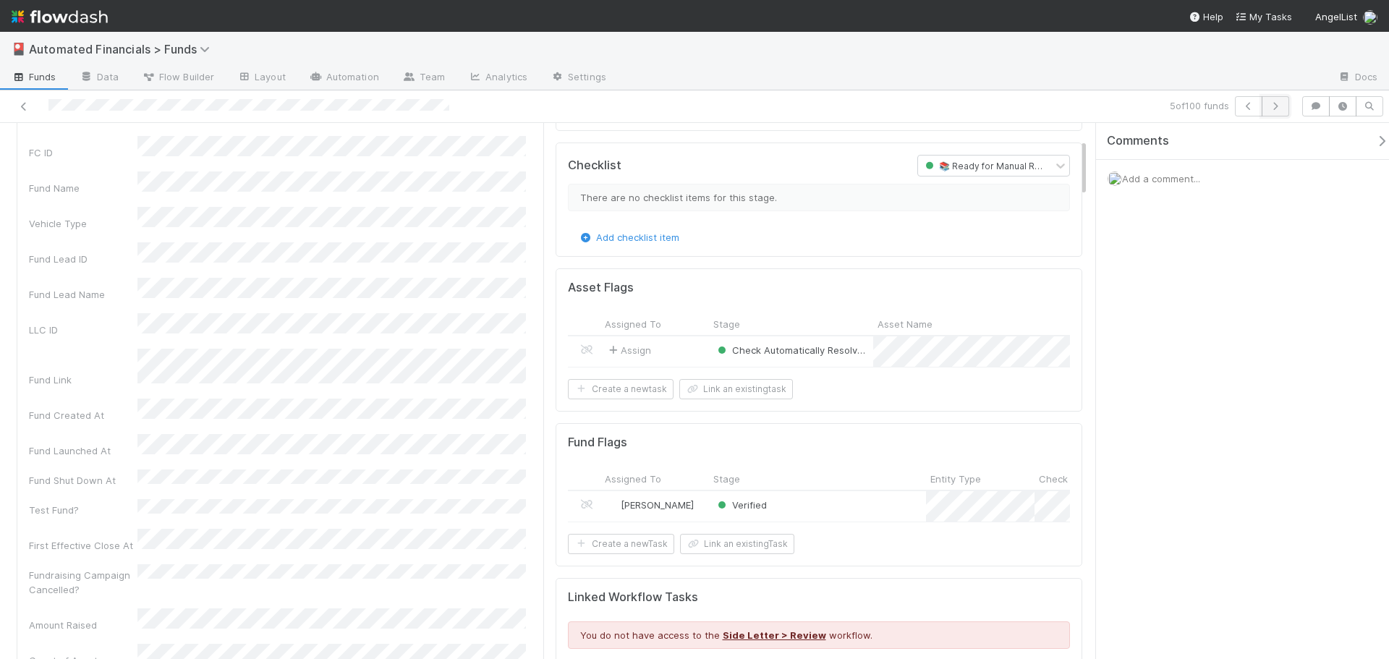
click at [1281, 104] on icon "button" at bounding box center [1275, 106] width 14 height 9
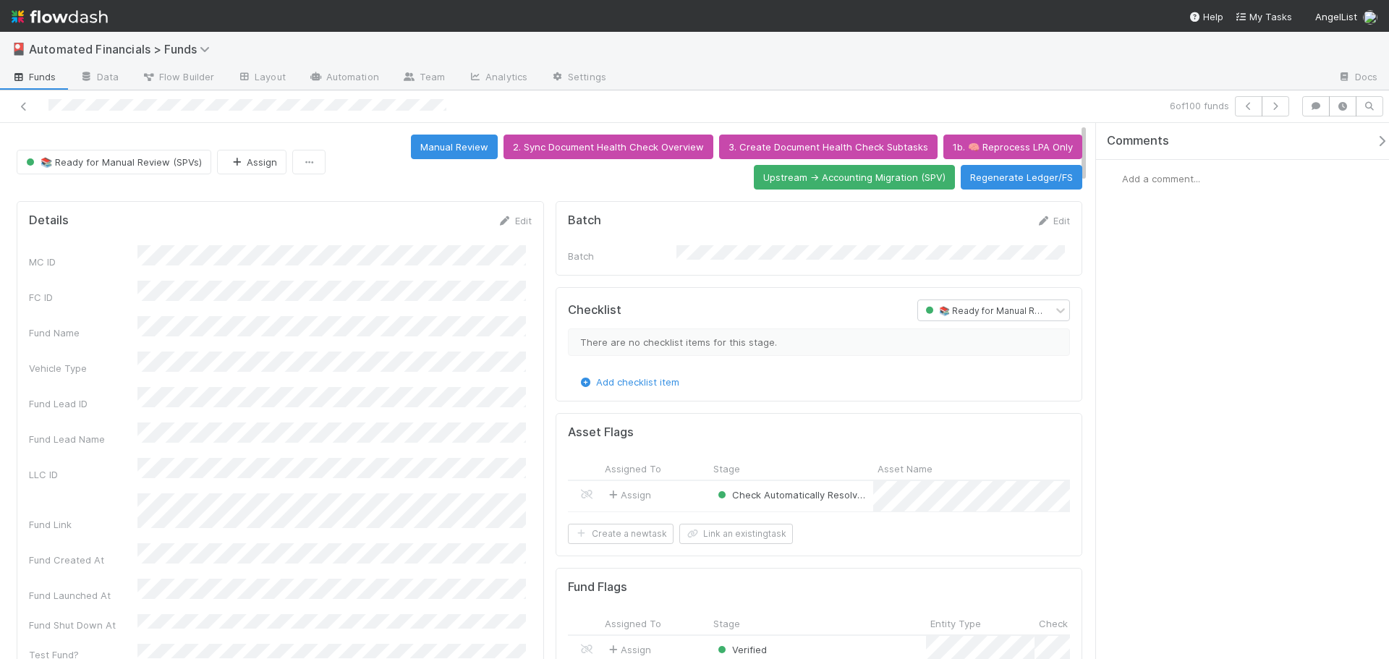
scroll to position [145, 0]
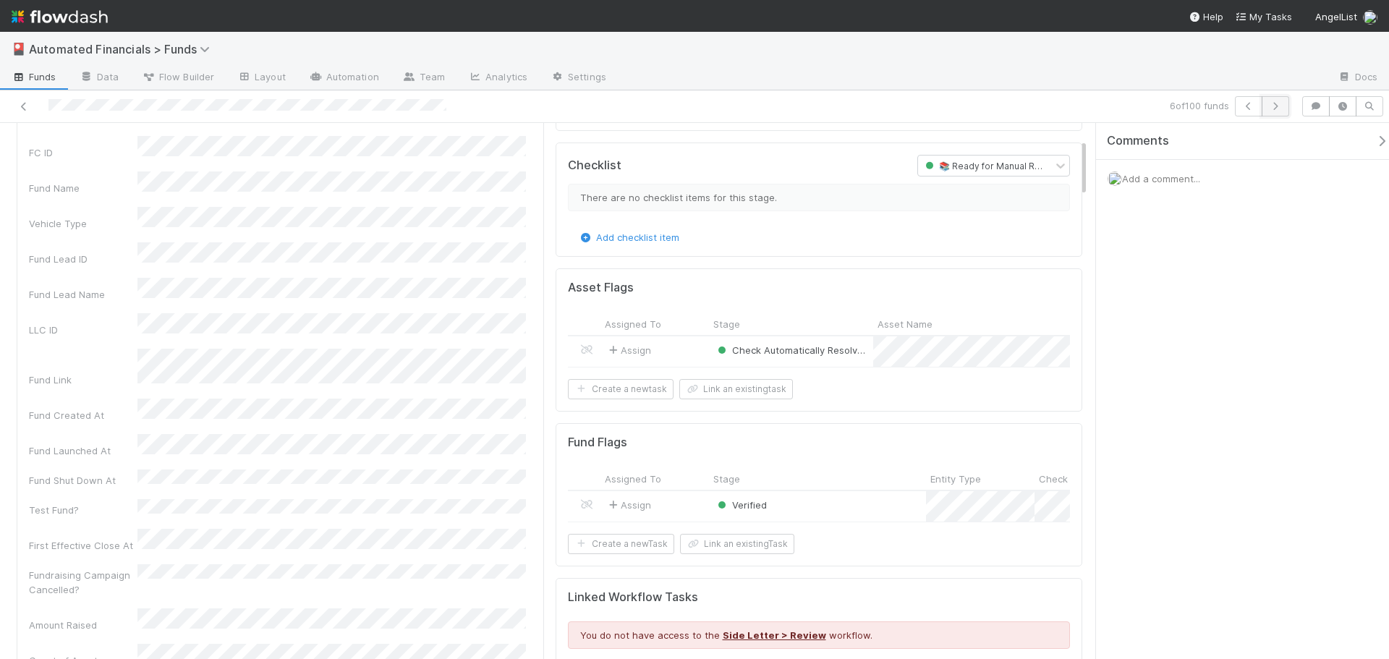
click at [1281, 108] on icon "button" at bounding box center [1275, 106] width 14 height 9
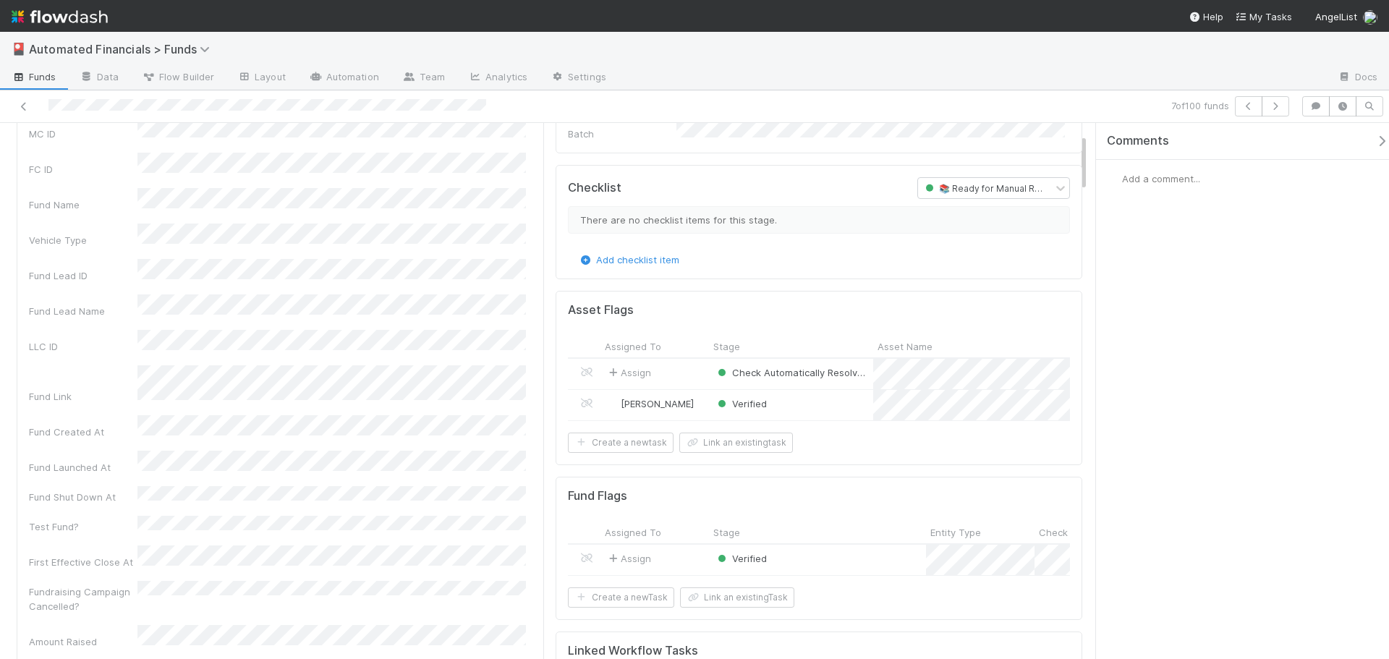
scroll to position [145, 0]
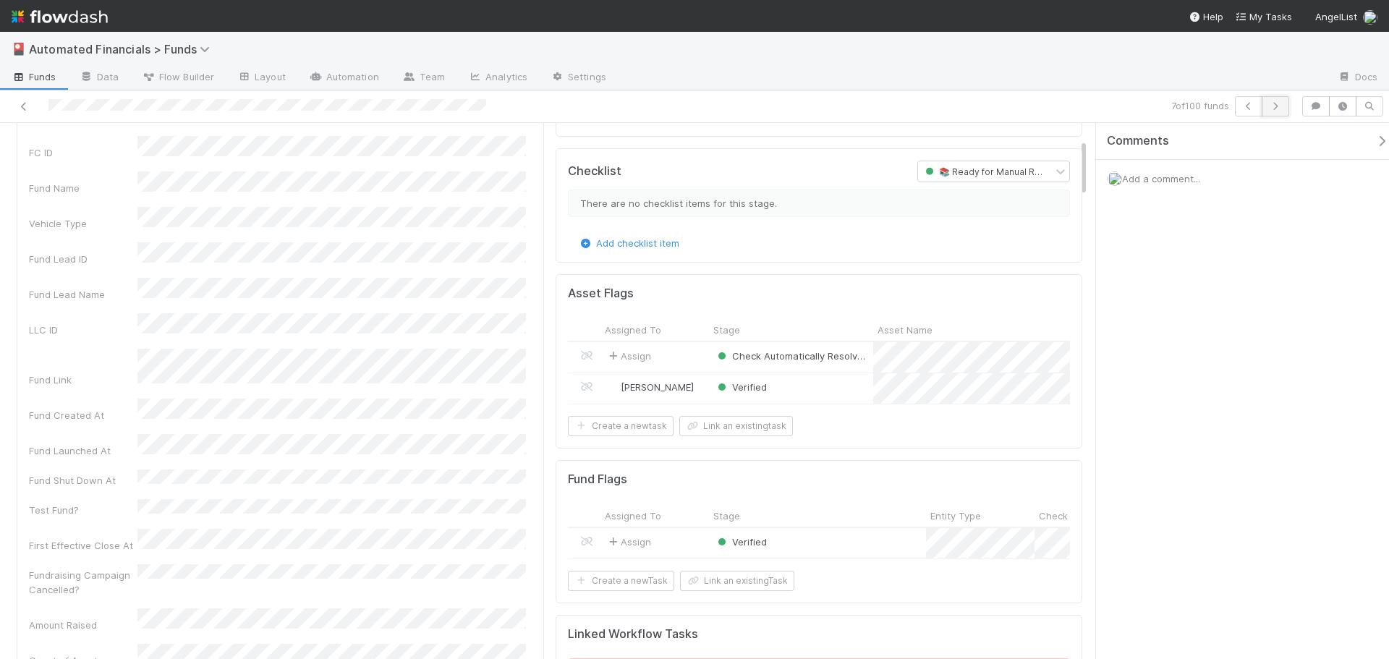
click at [1274, 108] on icon "button" at bounding box center [1275, 106] width 14 height 9
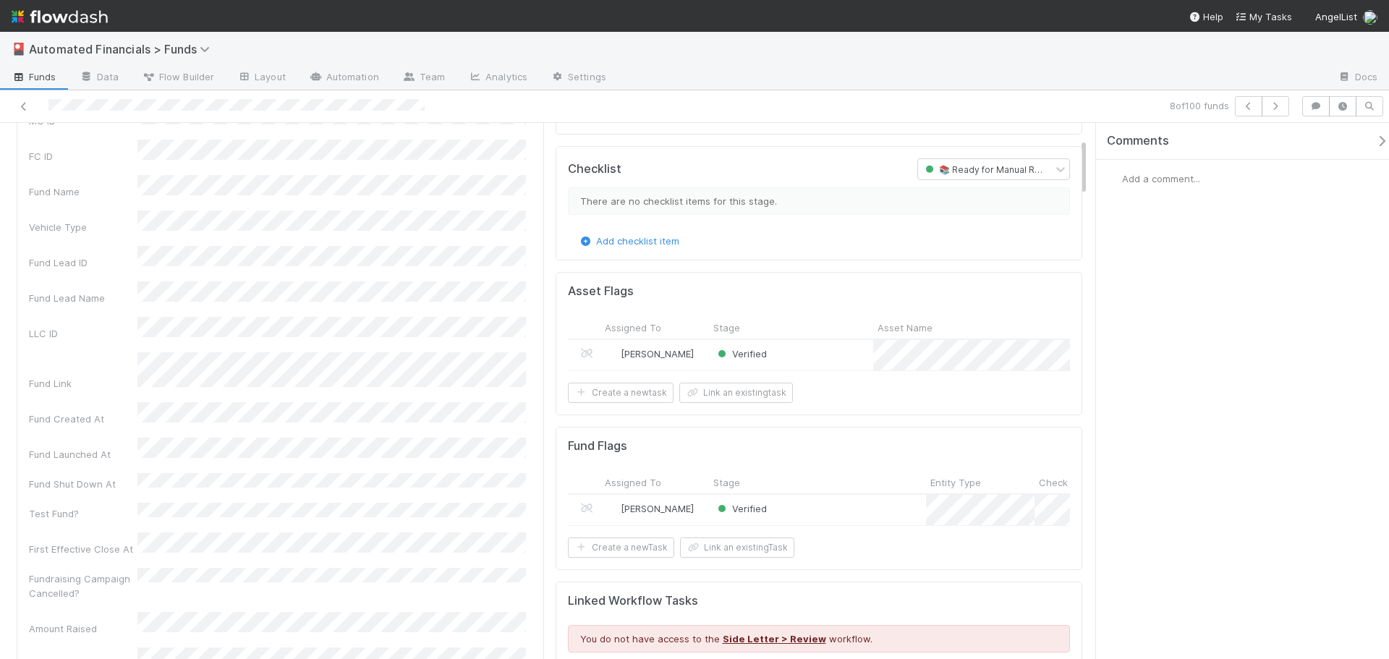
scroll to position [145, 0]
click at [1281, 109] on icon "button" at bounding box center [1275, 106] width 14 height 9
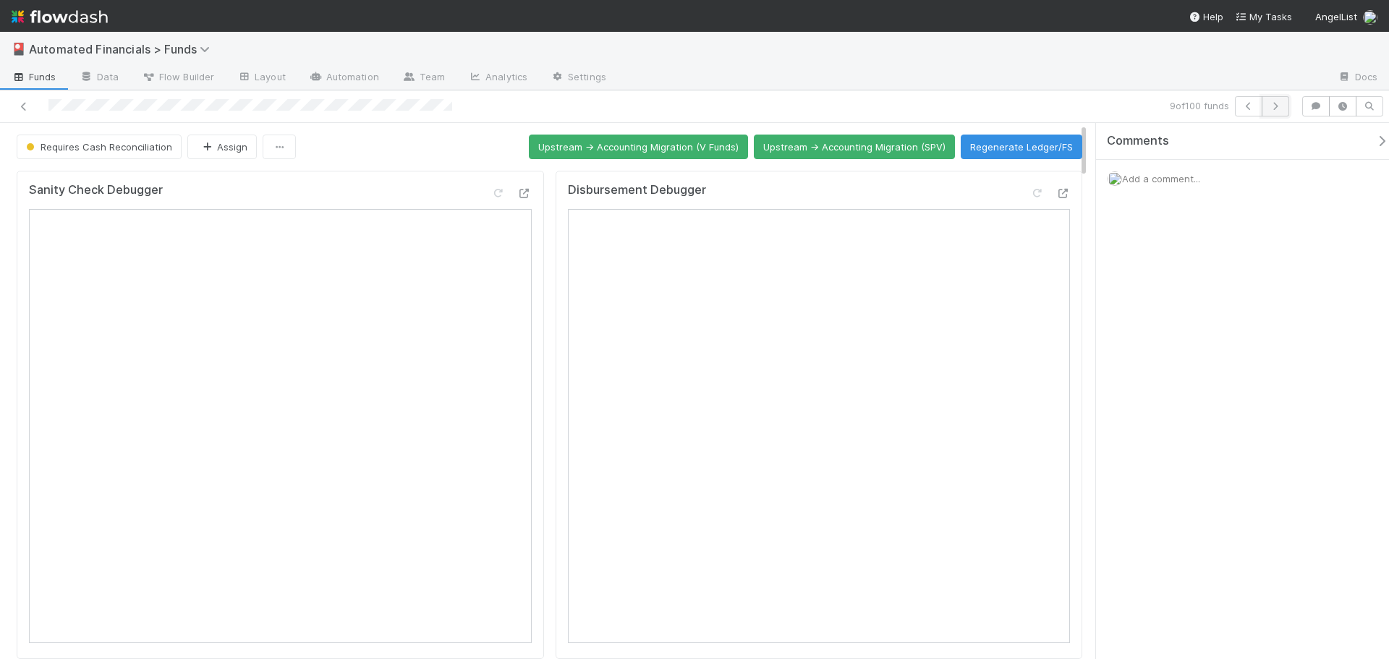
click at [1280, 104] on icon "button" at bounding box center [1275, 106] width 14 height 9
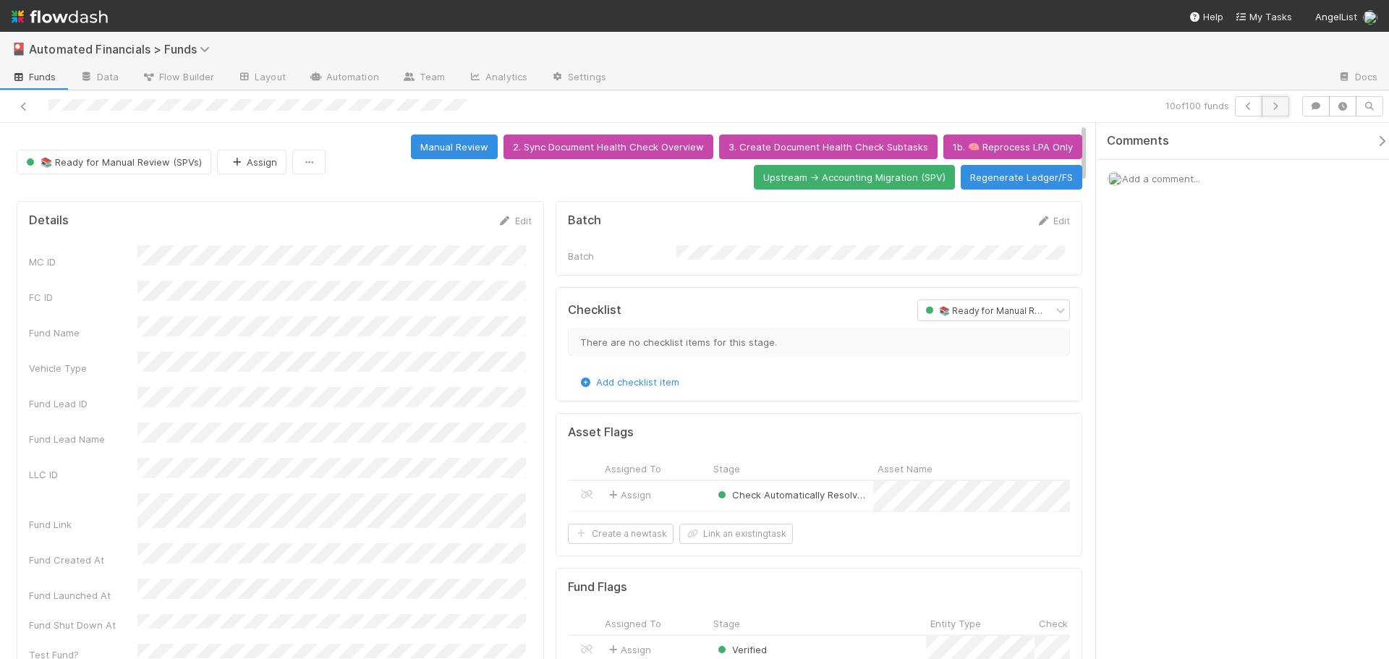
click at [1276, 109] on icon "button" at bounding box center [1275, 106] width 14 height 9
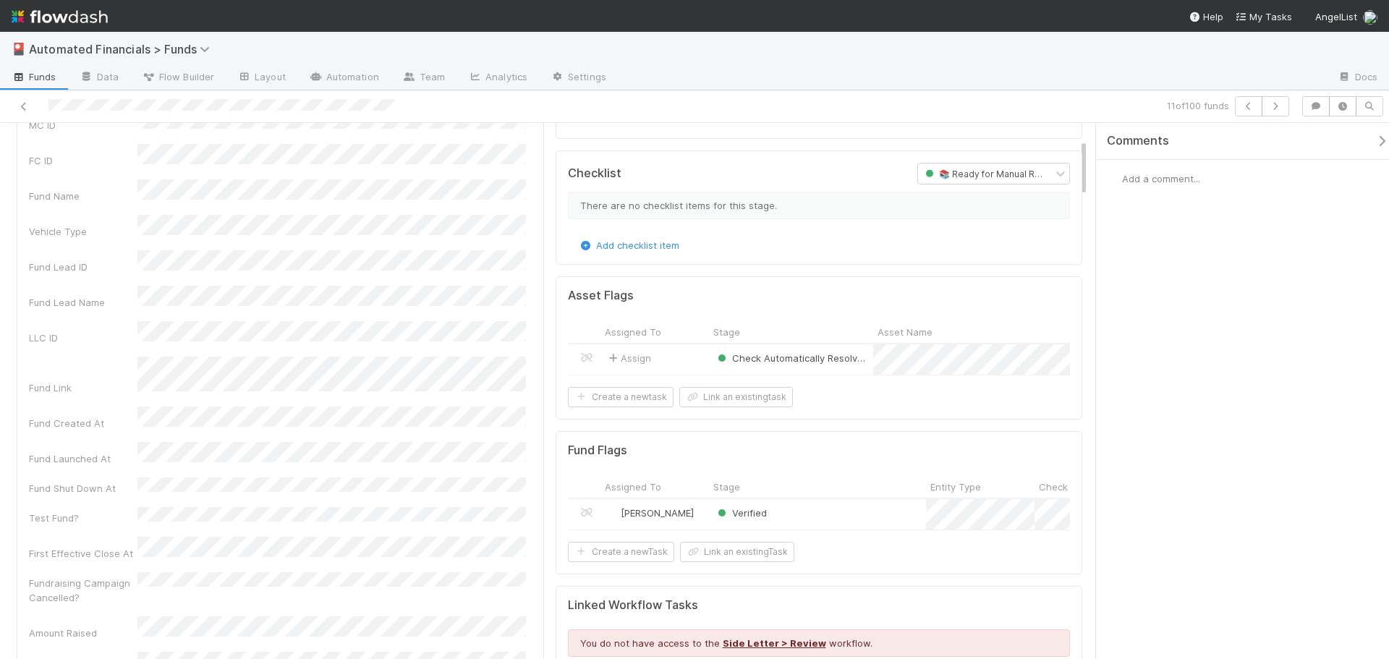
scroll to position [145, 0]
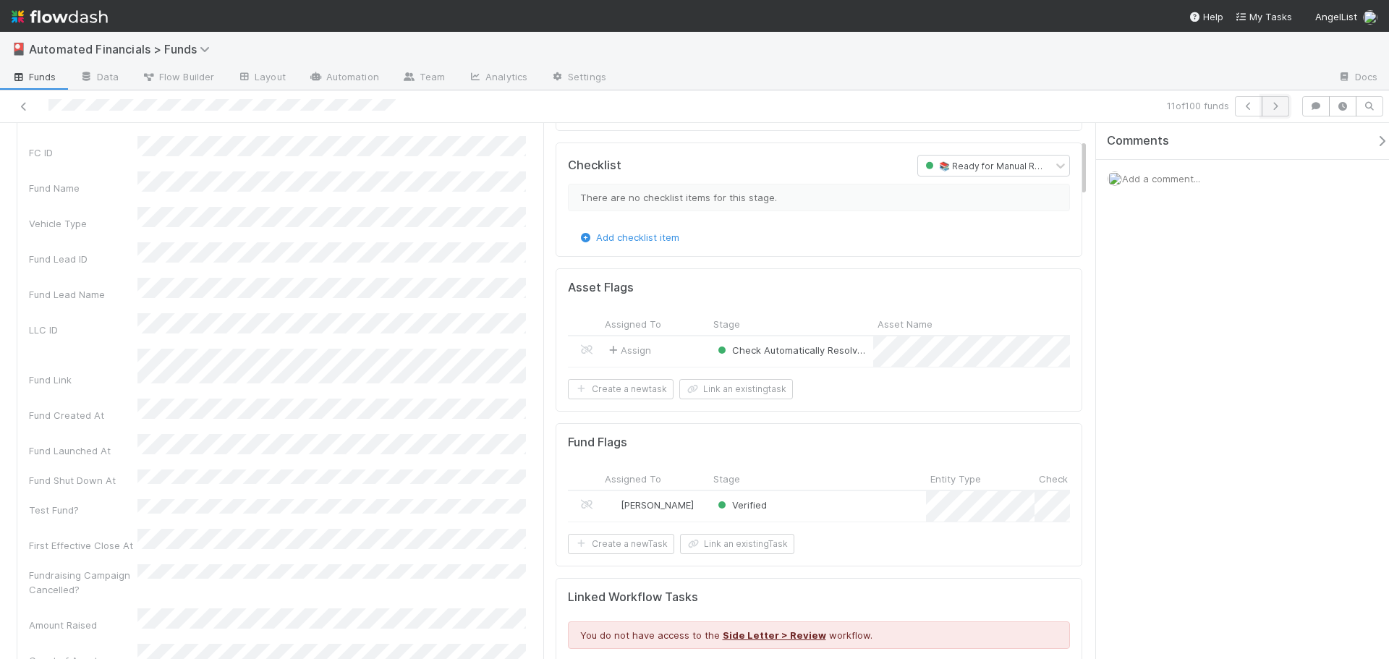
click at [1278, 106] on icon "button" at bounding box center [1275, 106] width 14 height 9
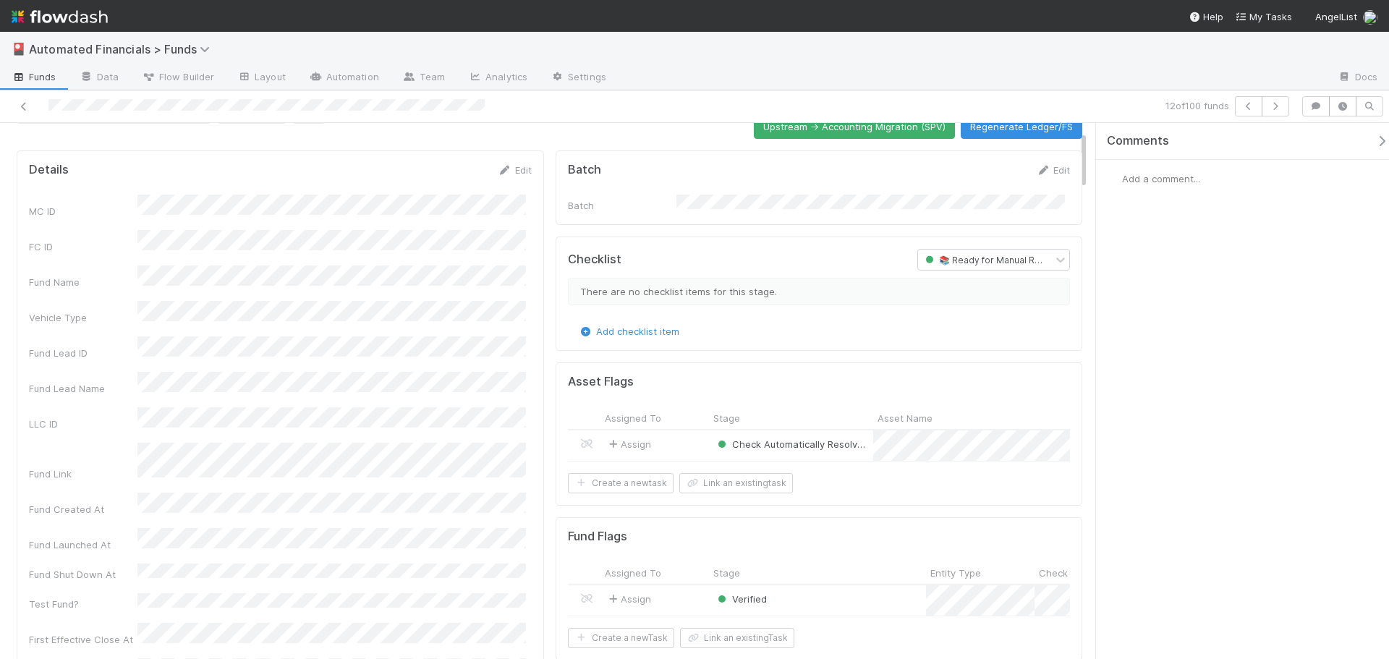
scroll to position [72, 0]
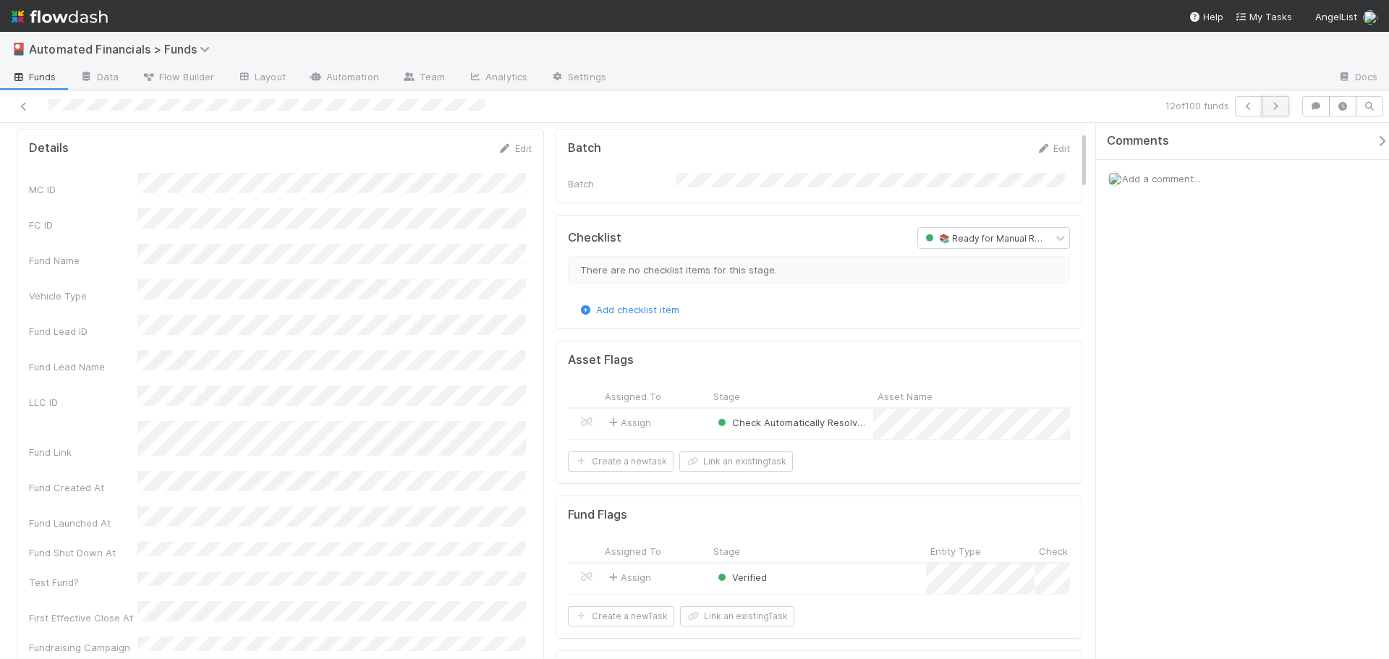
click at [1276, 111] on button "button" at bounding box center [1275, 106] width 27 height 20
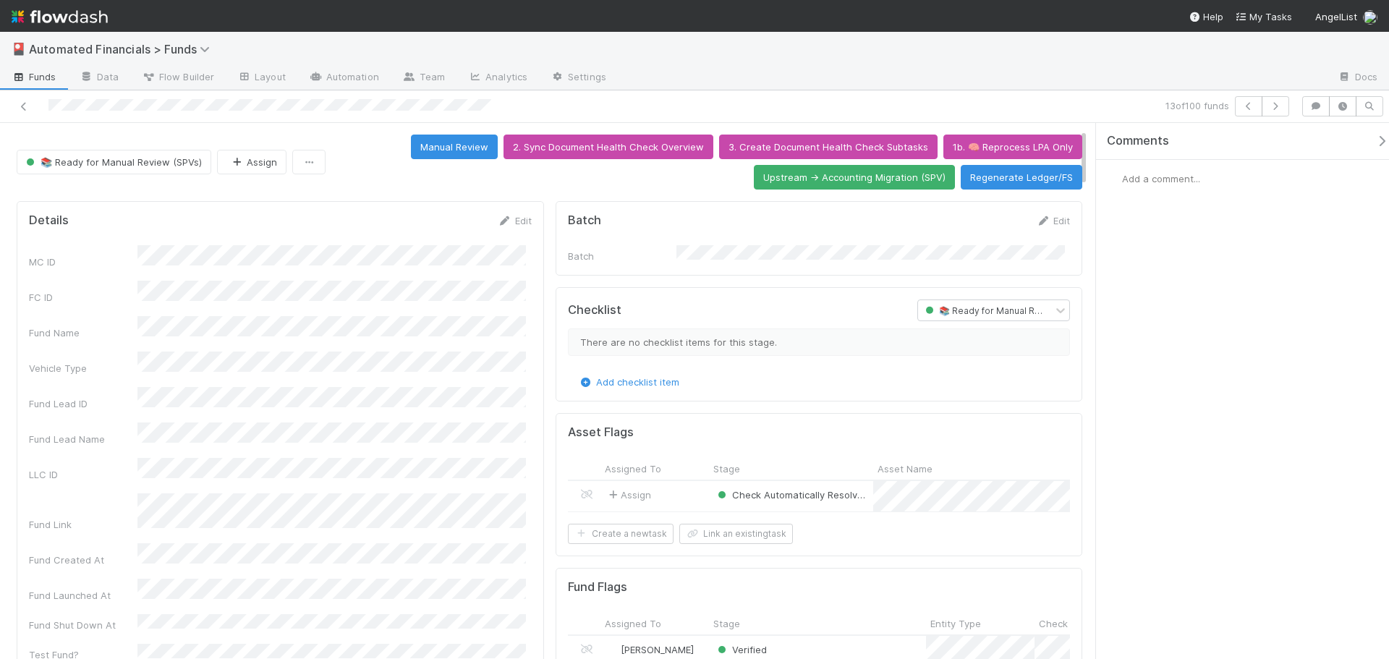
scroll to position [72, 0]
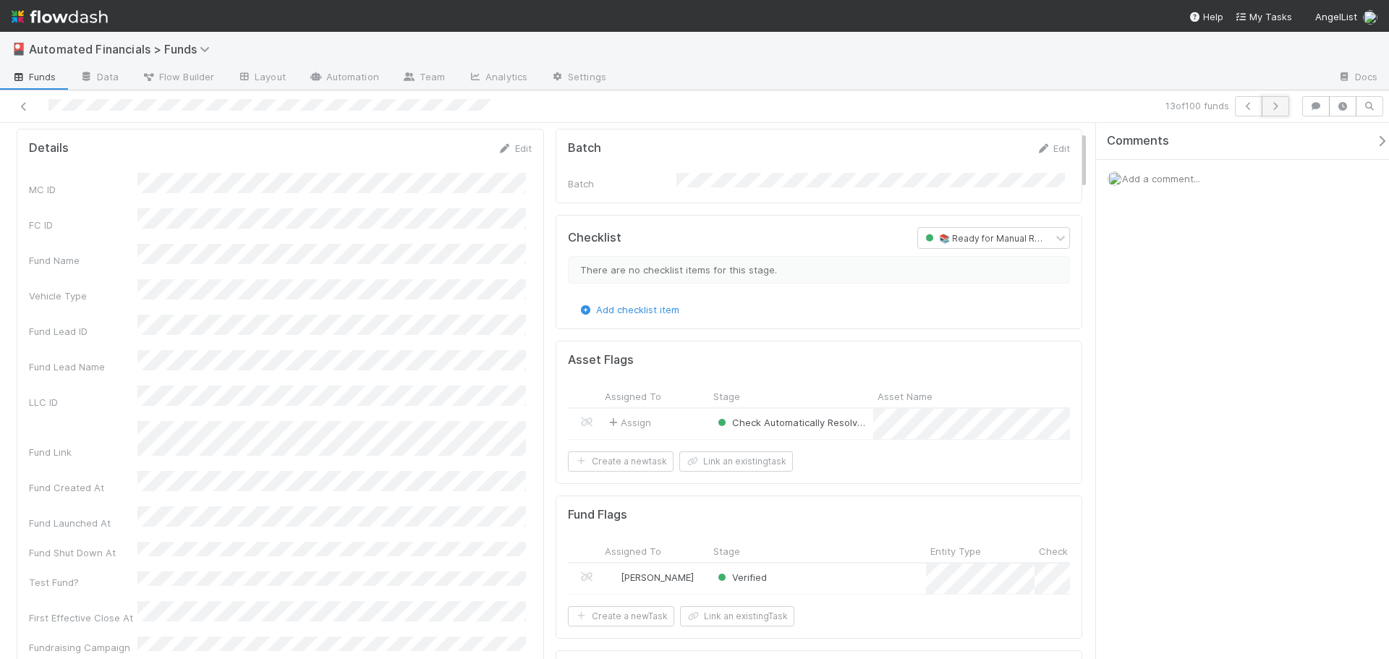
click at [1278, 105] on icon "button" at bounding box center [1275, 106] width 14 height 9
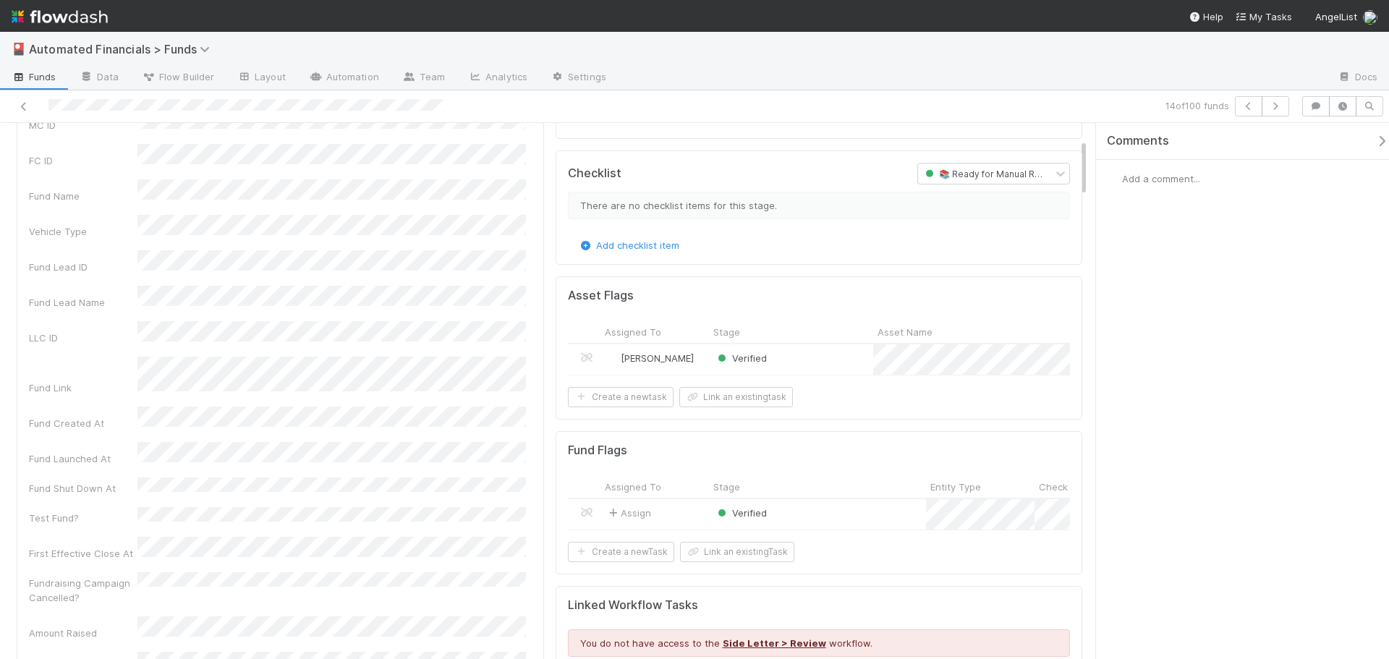
scroll to position [145, 0]
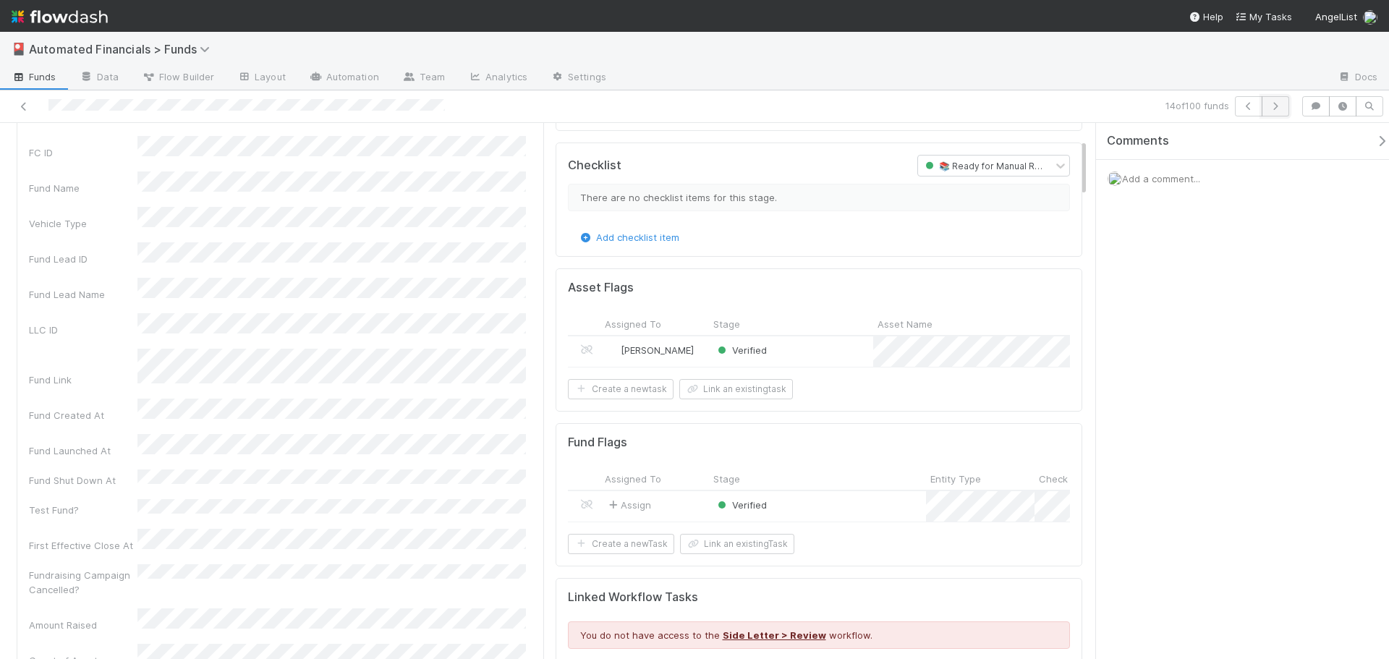
click at [1280, 111] on button "button" at bounding box center [1275, 106] width 27 height 20
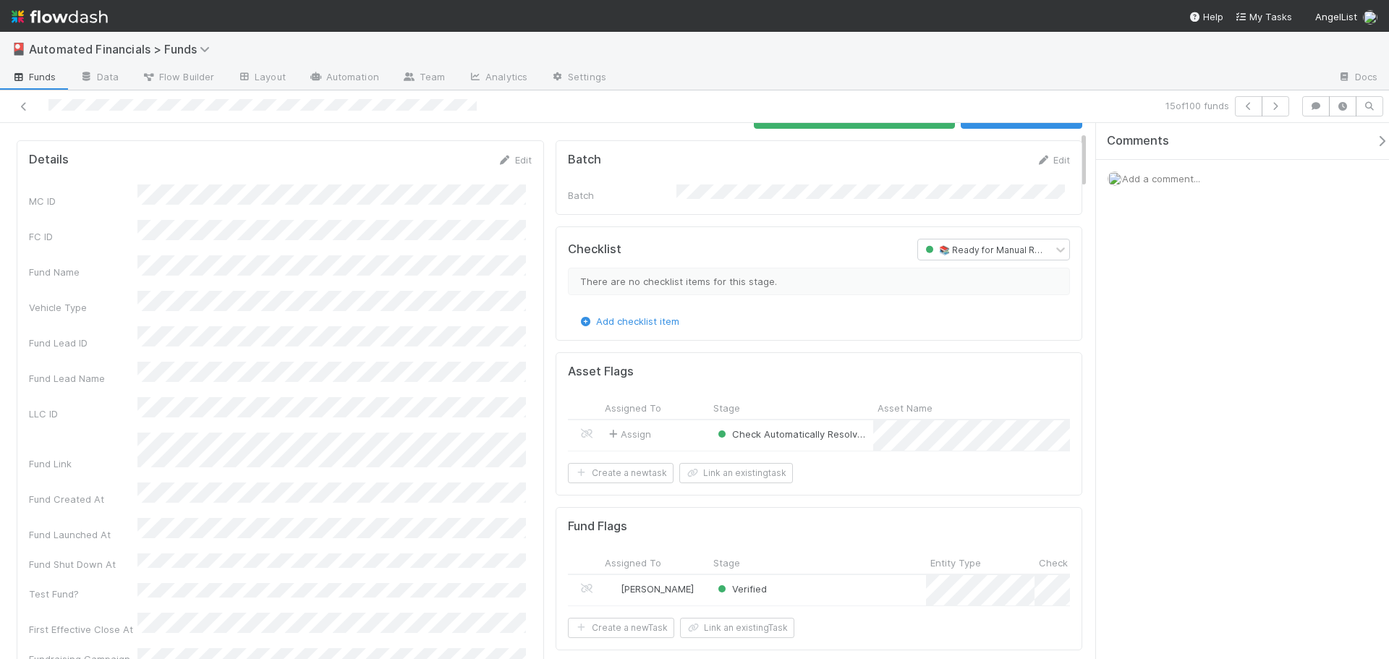
scroll to position [72, 0]
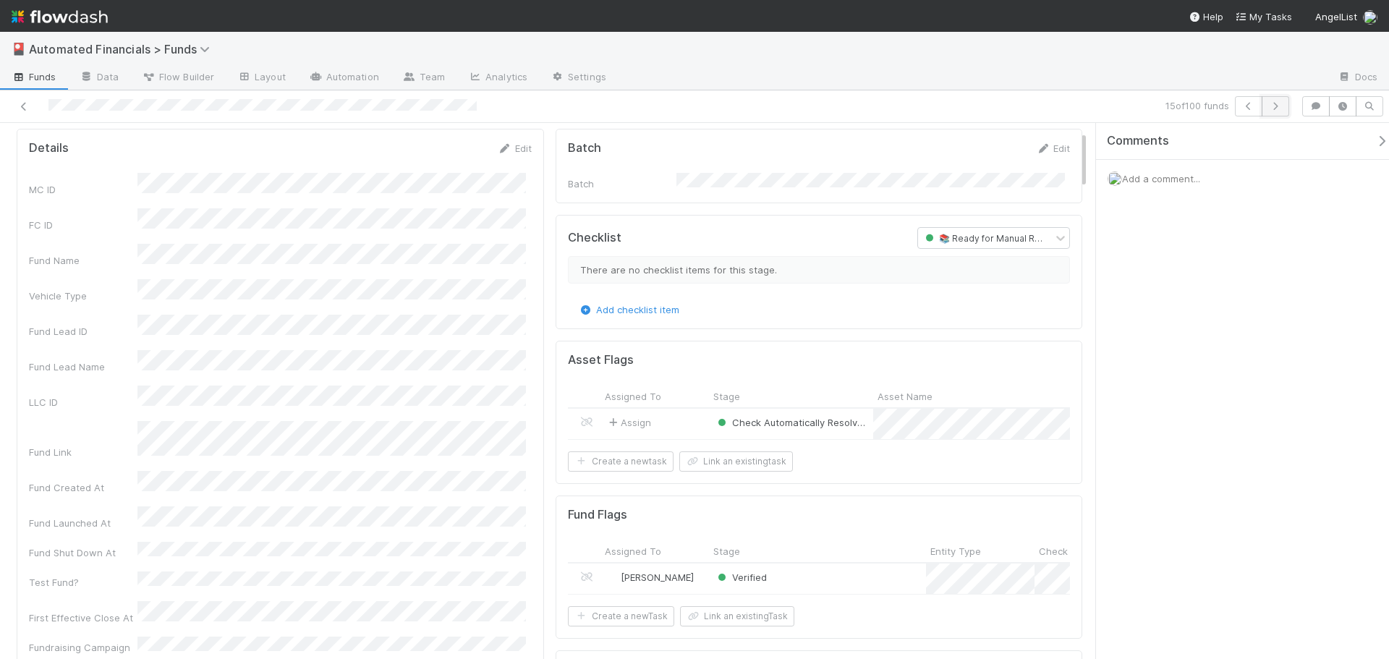
click at [1278, 107] on icon "button" at bounding box center [1275, 106] width 14 height 9
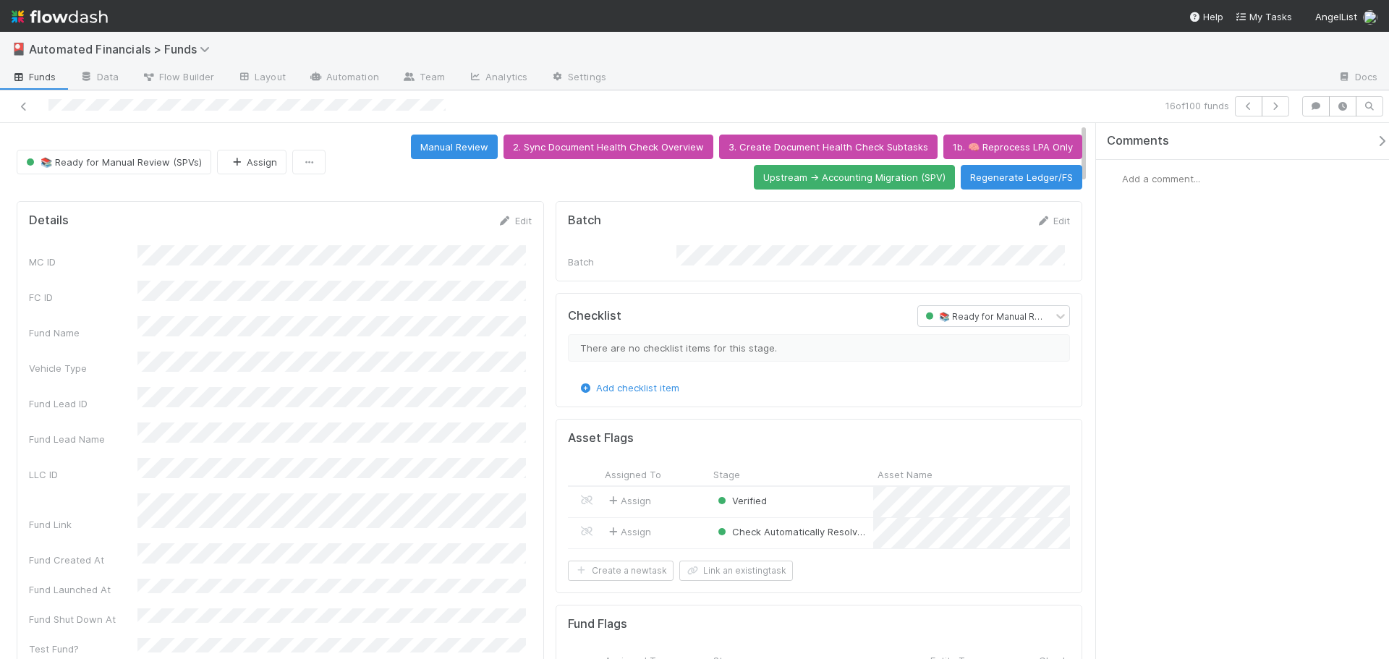
scroll to position [145, 0]
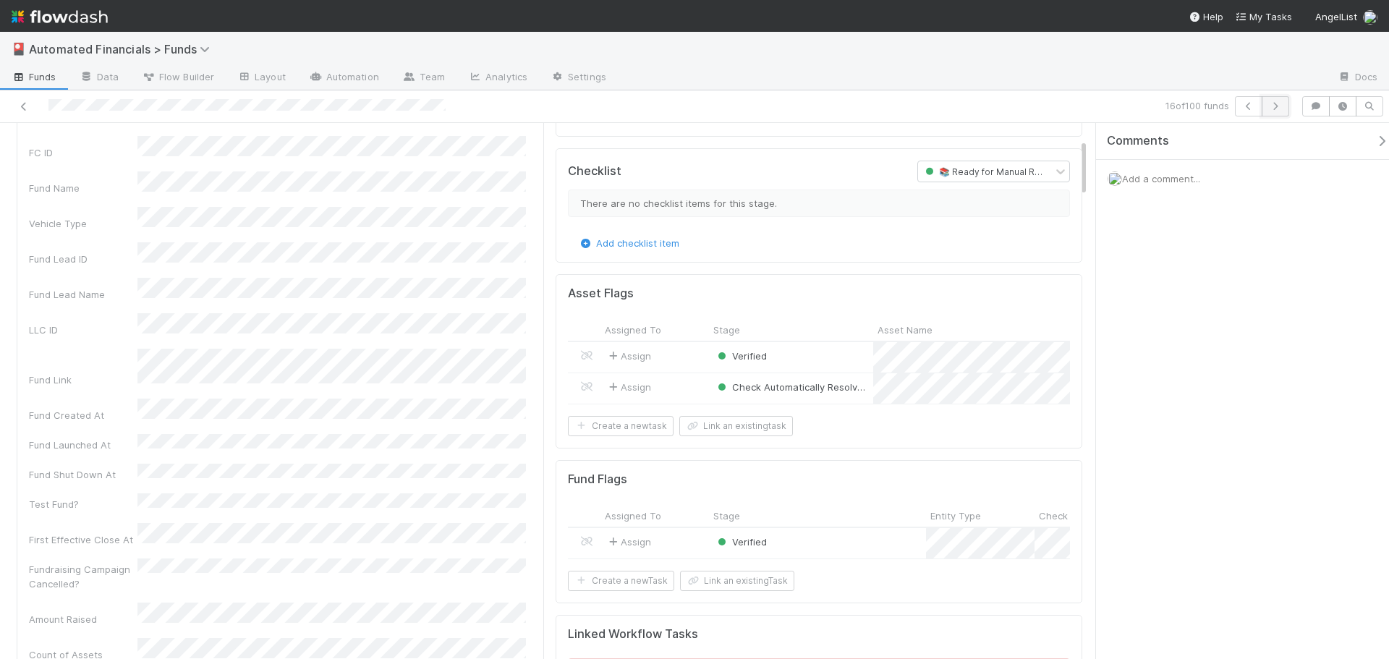
click at [1281, 106] on icon "button" at bounding box center [1275, 106] width 14 height 9
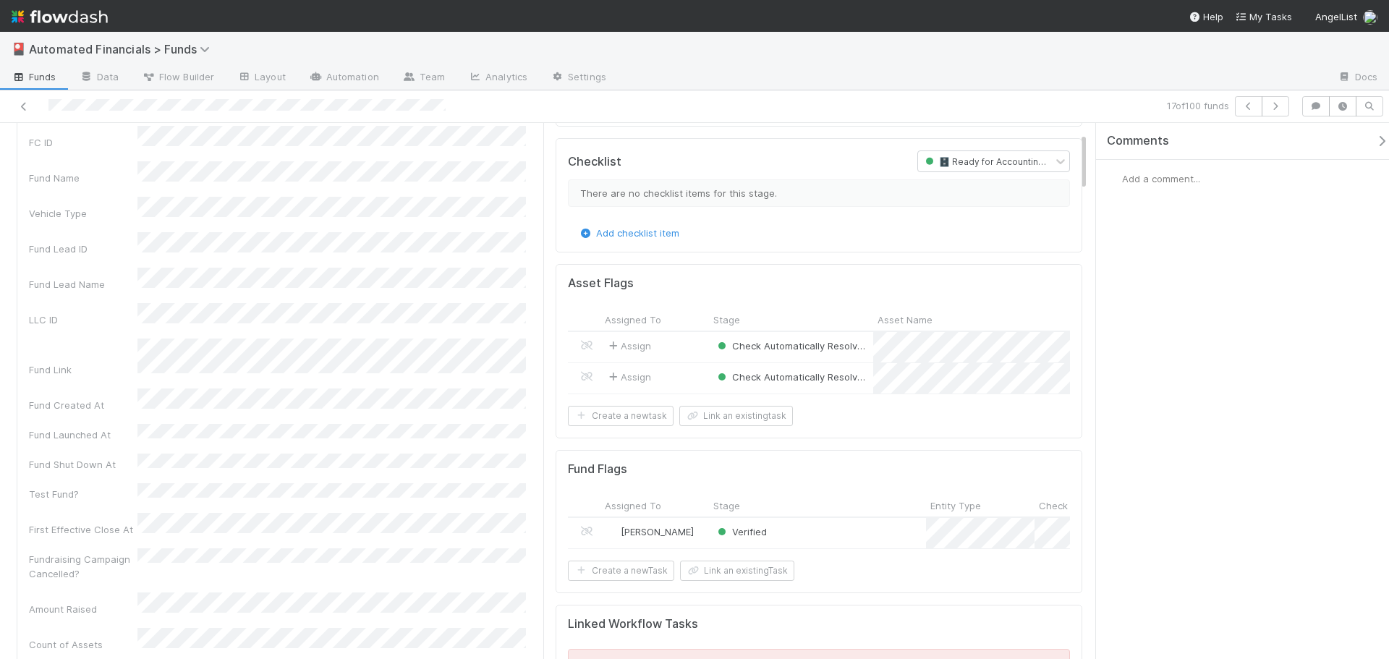
scroll to position [145, 0]
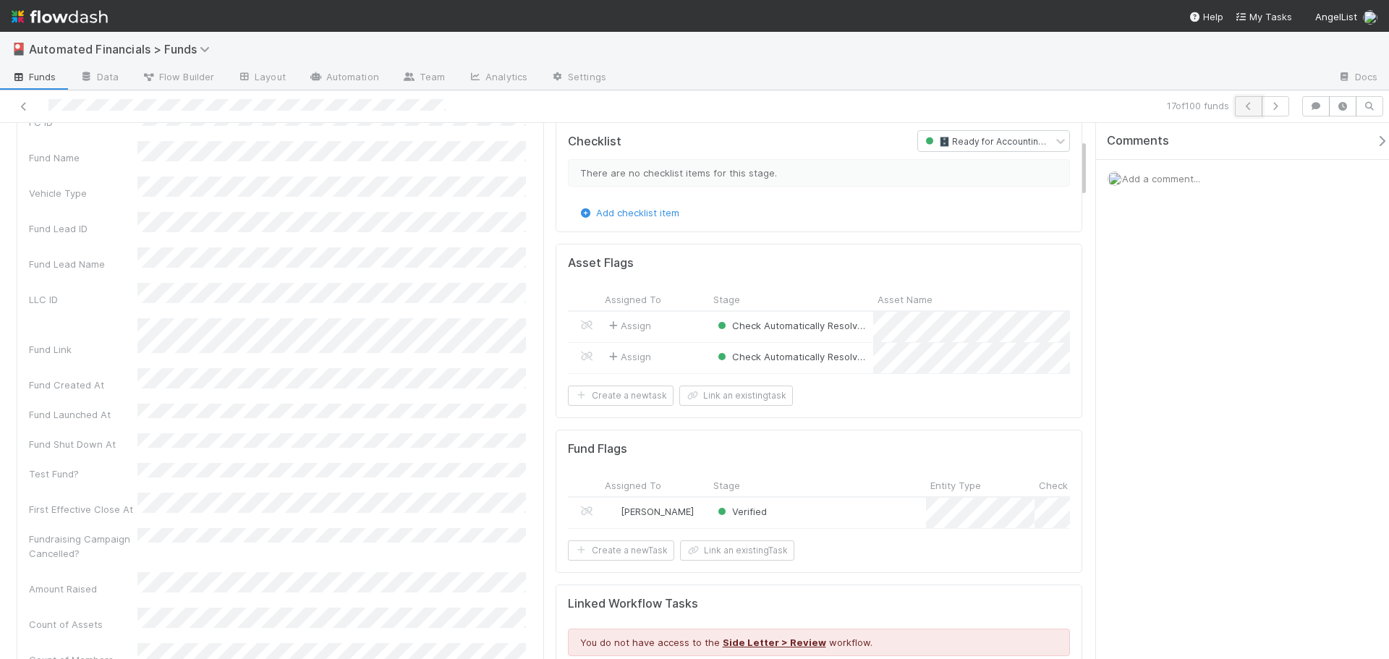
click at [1255, 105] on icon "button" at bounding box center [1249, 106] width 14 height 9
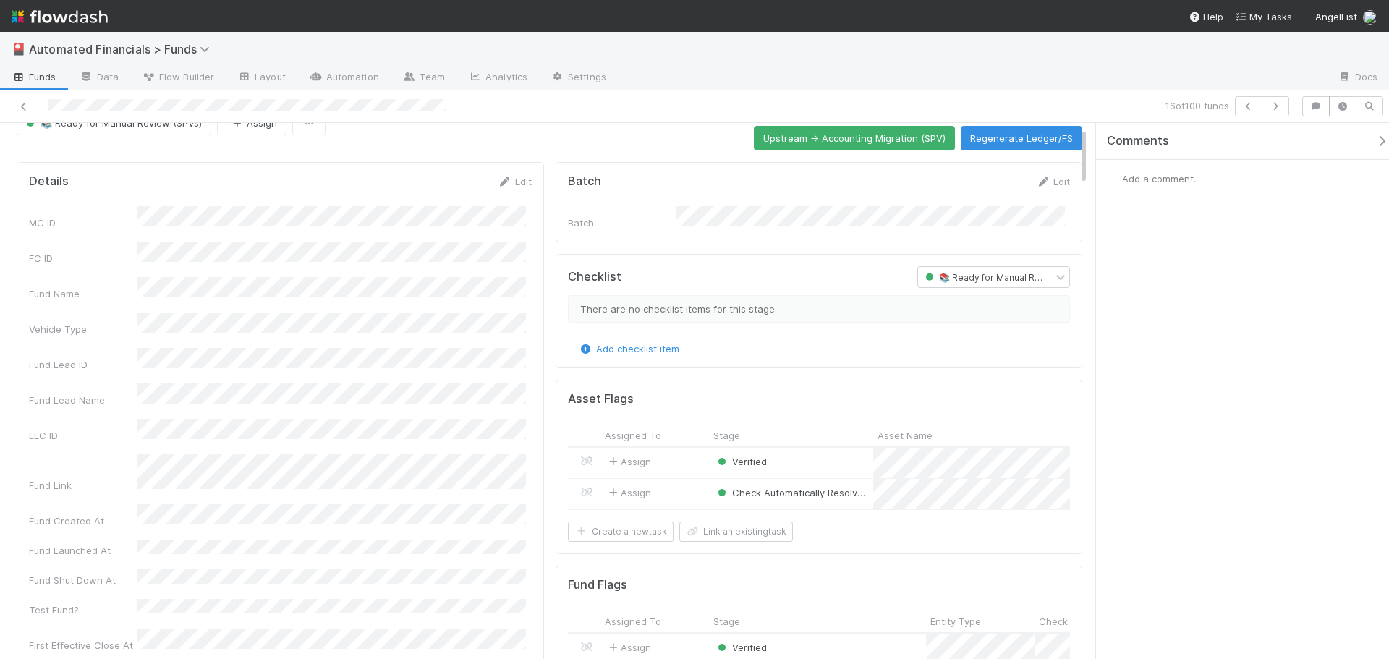
scroll to position [145, 0]
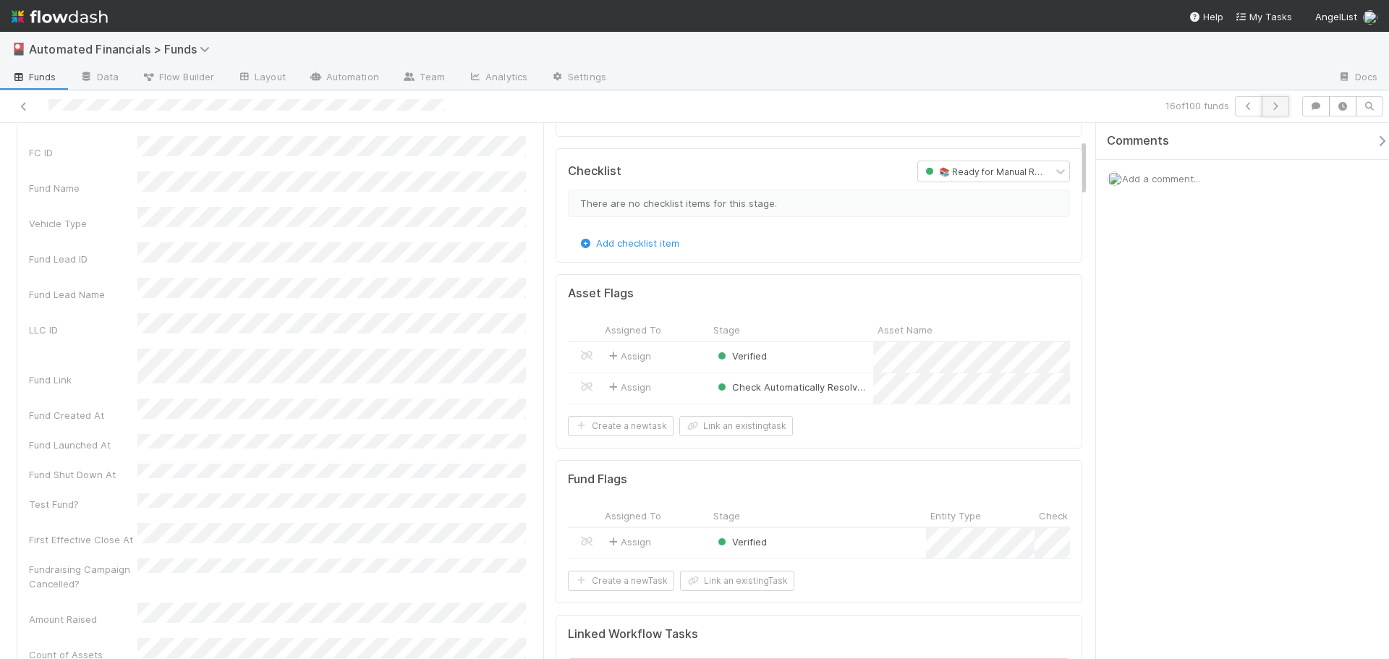
click at [1279, 103] on icon "button" at bounding box center [1275, 106] width 14 height 9
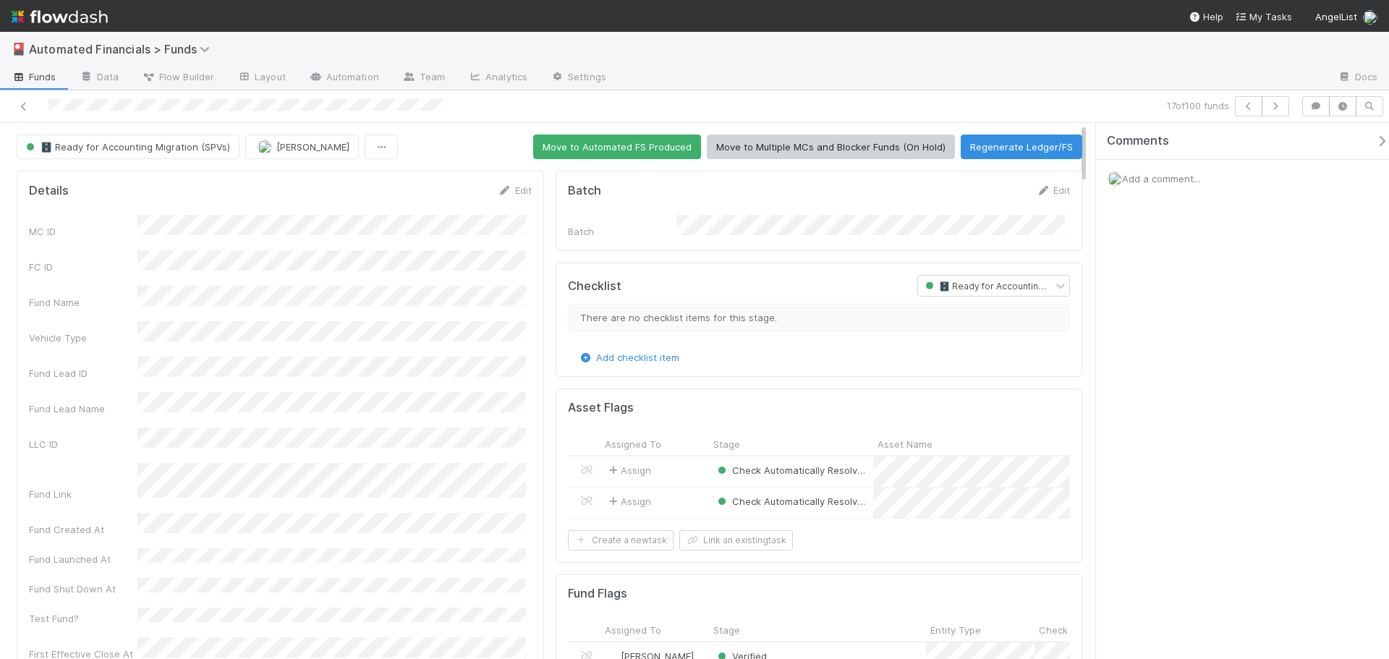
click at [1145, 327] on div "Comments Add a comment..." at bounding box center [1242, 391] width 293 height 536
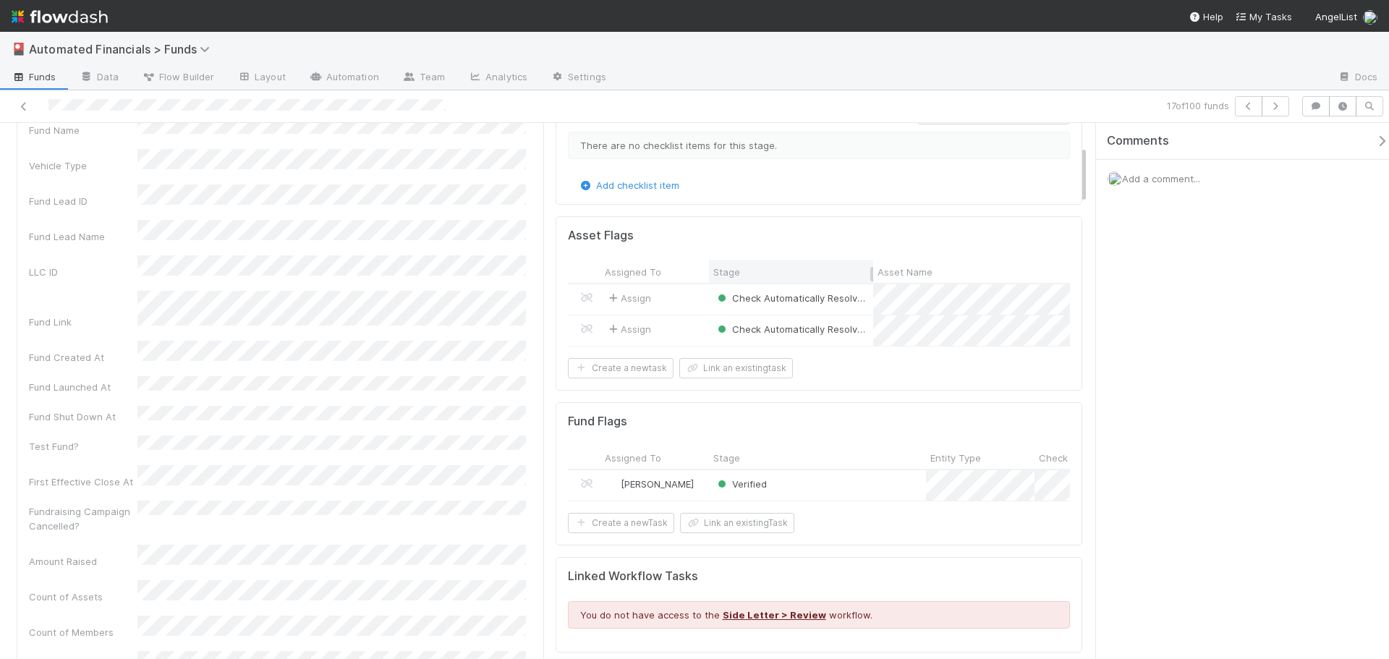
scroll to position [217, 0]
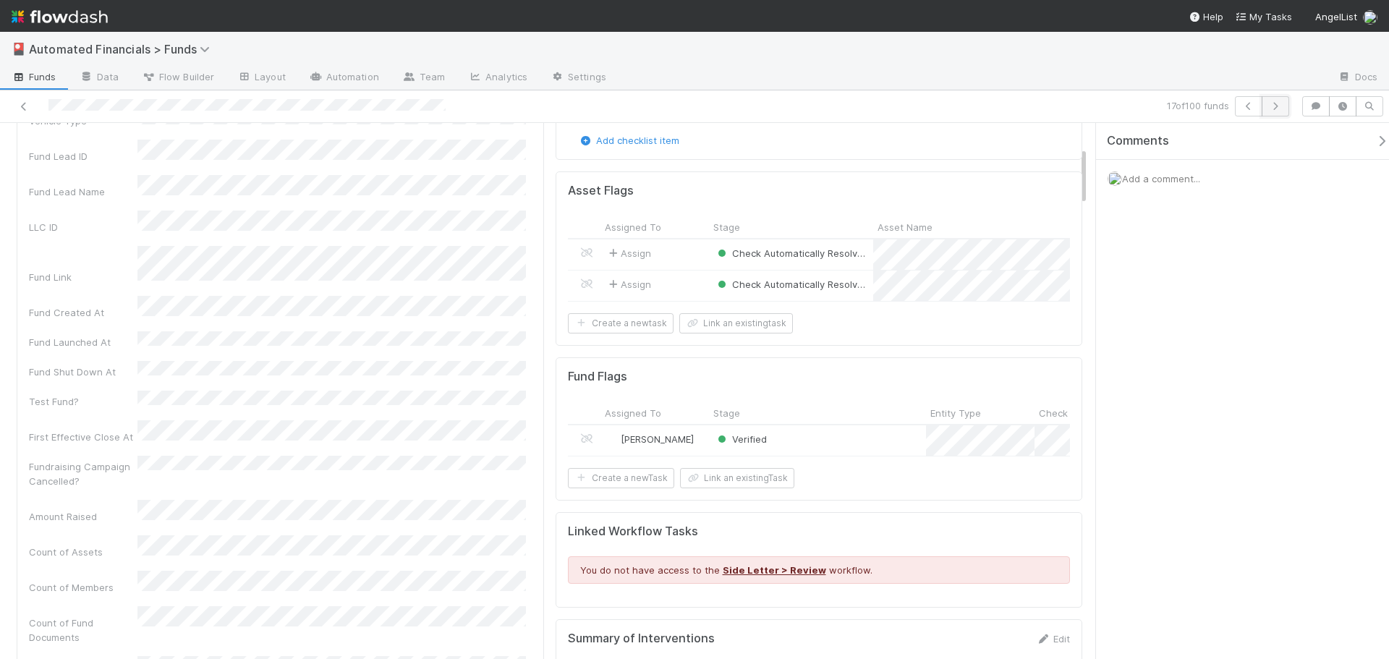
click at [1276, 108] on icon "button" at bounding box center [1275, 106] width 14 height 9
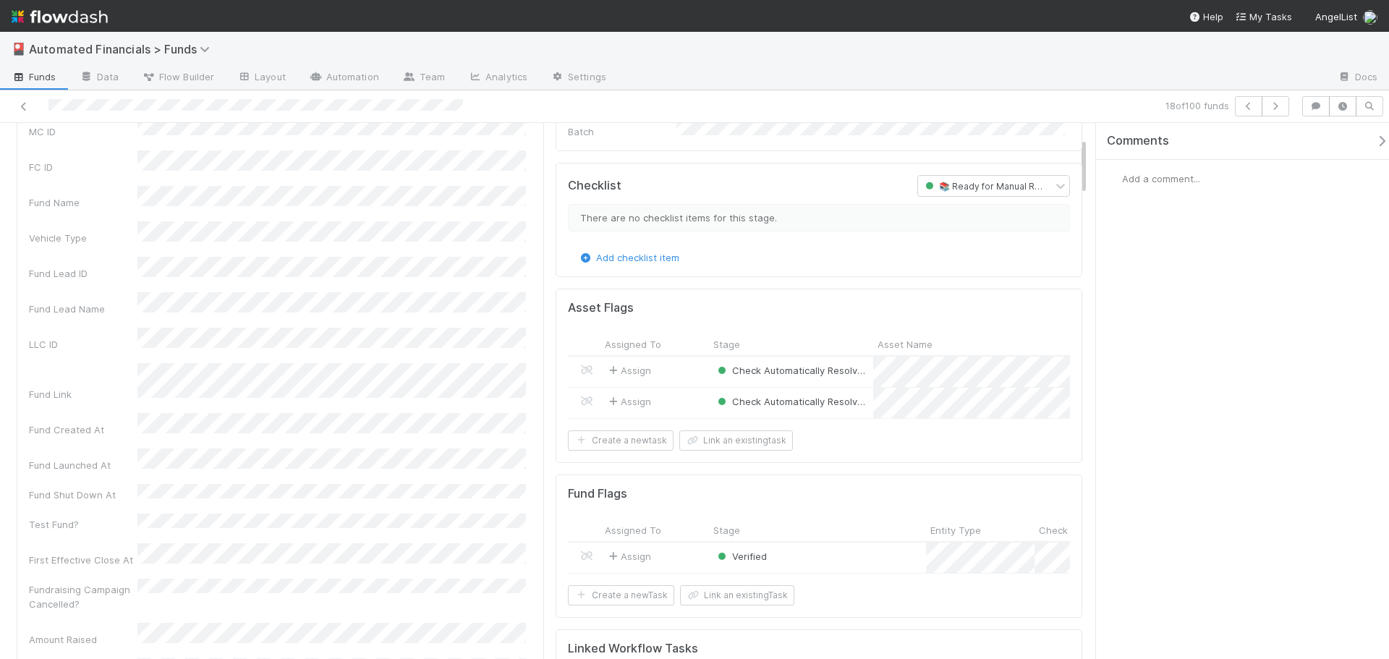
scroll to position [145, 0]
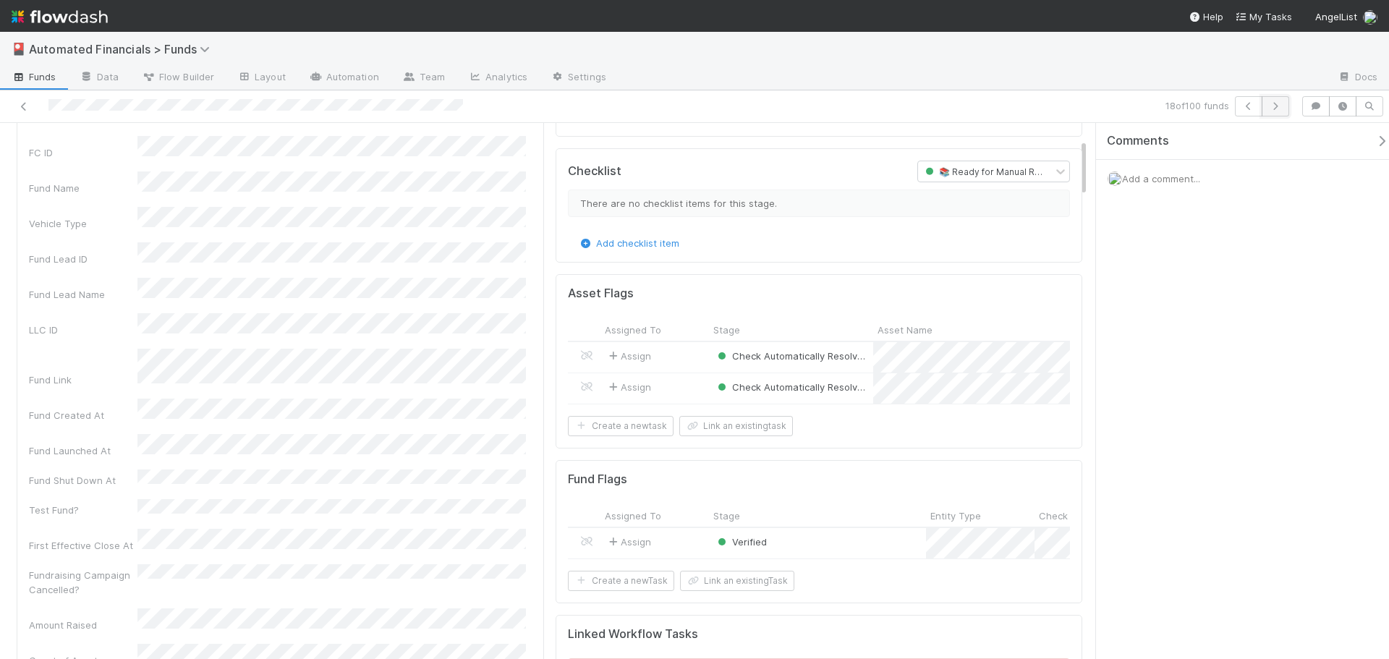
click at [1278, 110] on icon "button" at bounding box center [1275, 106] width 14 height 9
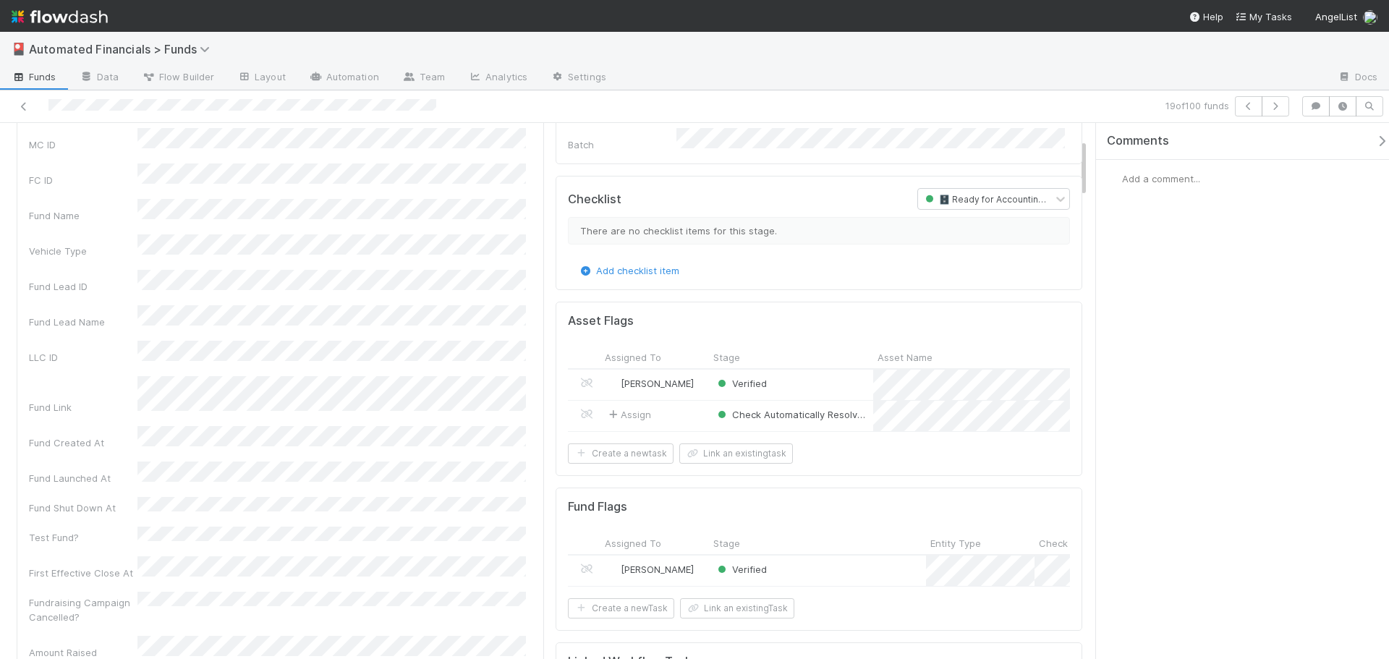
scroll to position [145, 0]
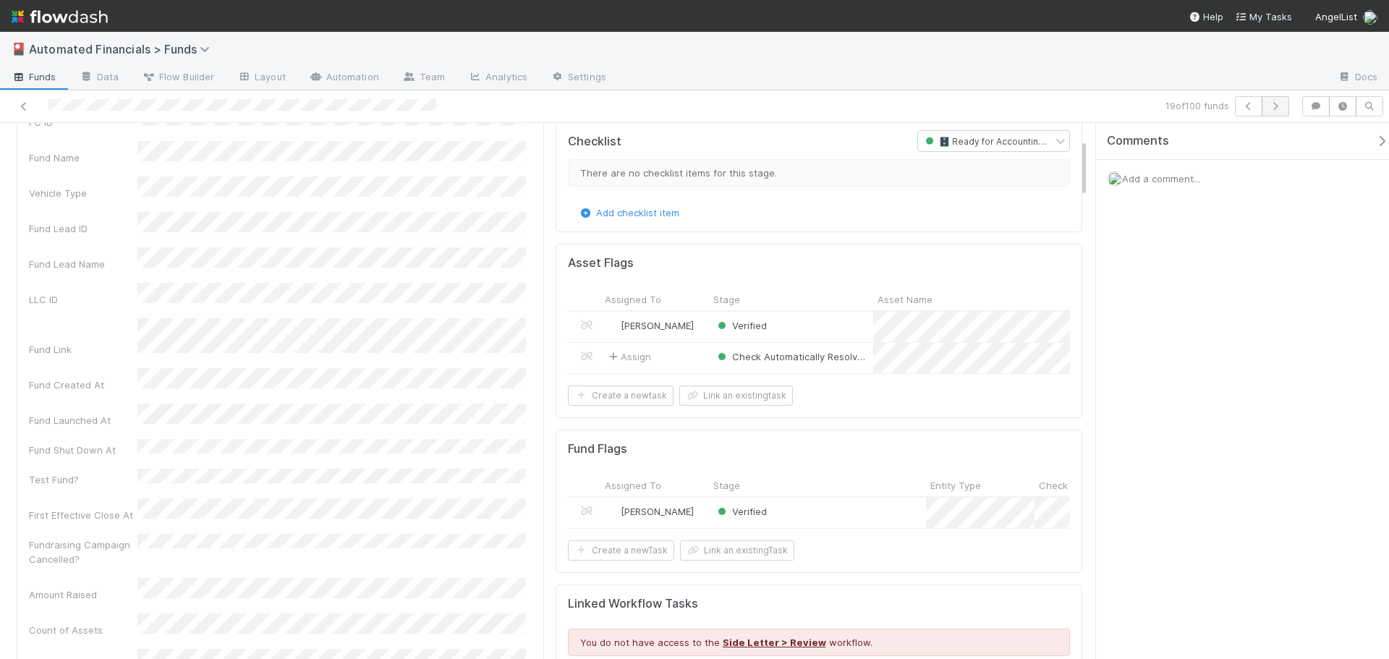
click at [1276, 116] on div "19 of 100 funds" at bounding box center [694, 106] width 1389 height 33
click at [1276, 116] on button "button" at bounding box center [1275, 106] width 27 height 20
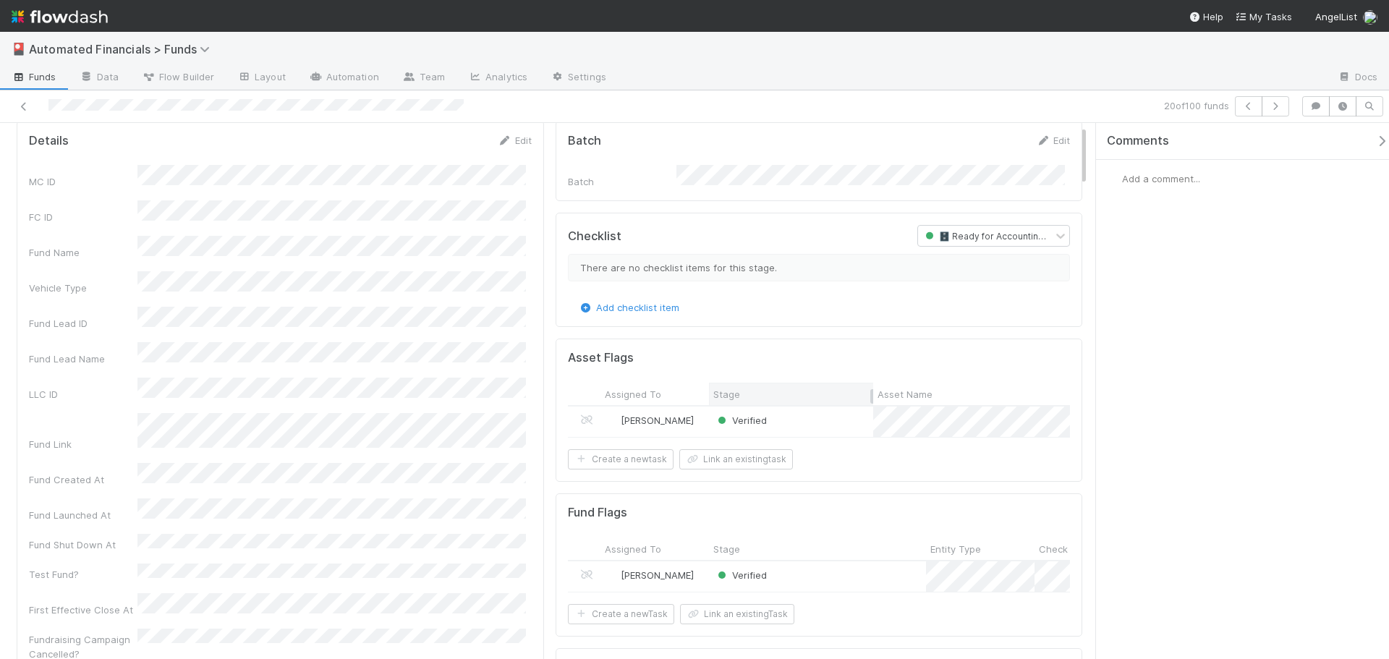
scroll to position [72, 0]
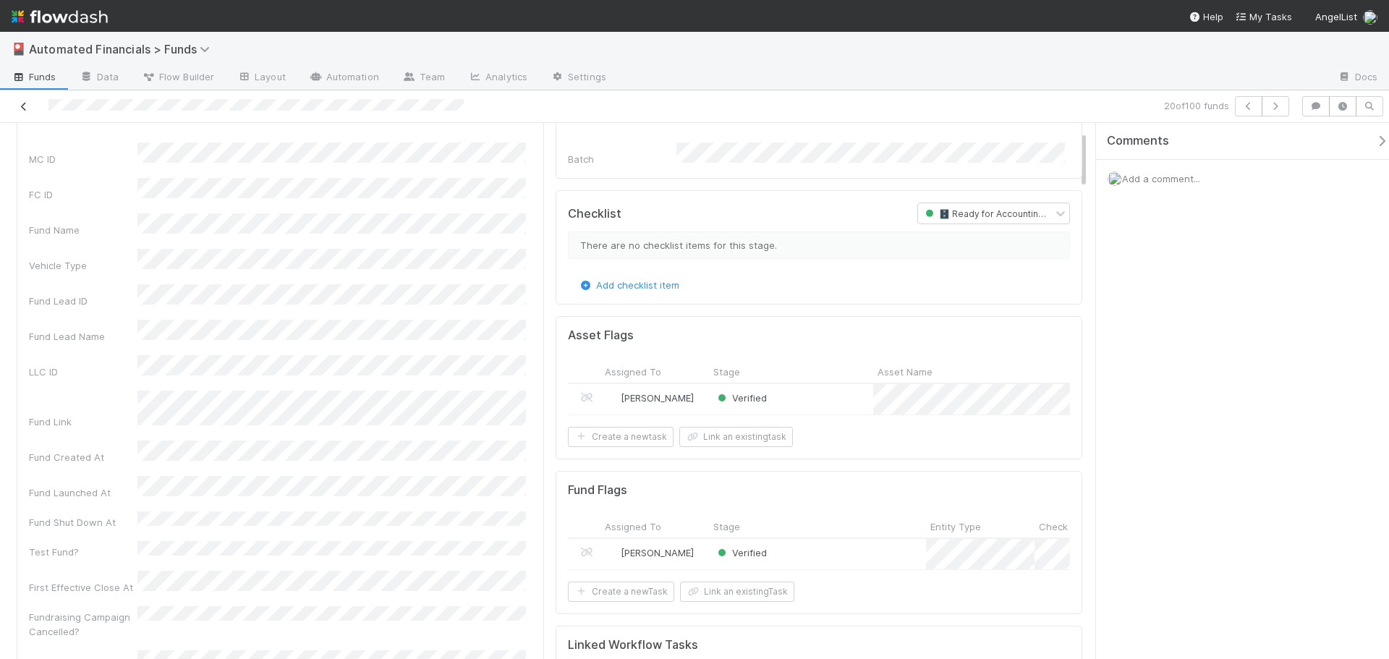
click at [22, 103] on icon at bounding box center [24, 106] width 14 height 9
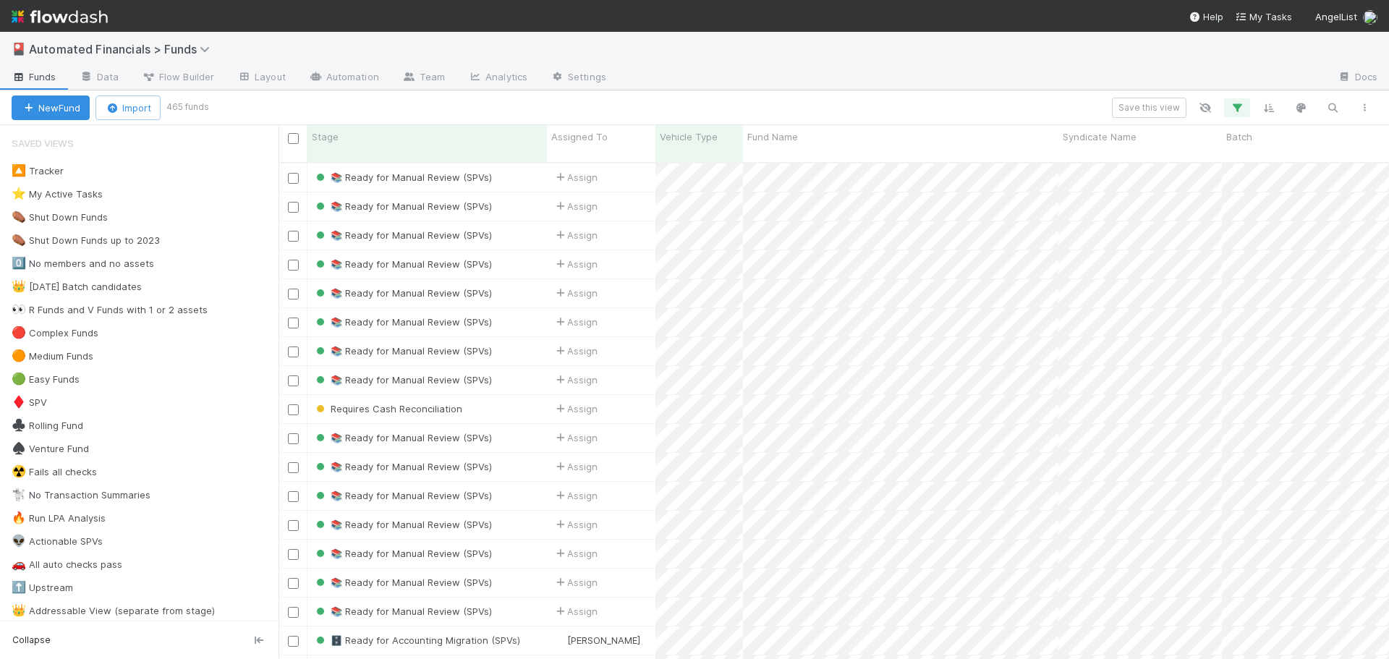
scroll to position [498, 1100]
click at [1236, 109] on icon "button" at bounding box center [1237, 107] width 14 height 13
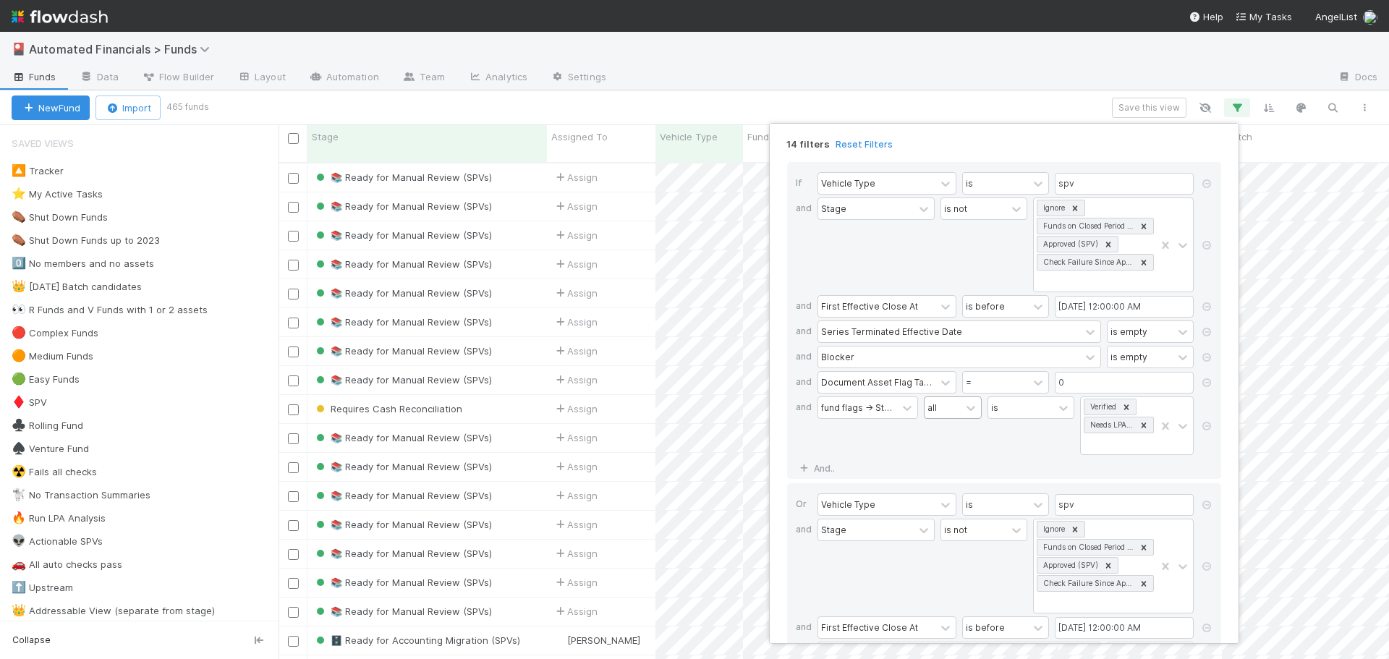
click at [951, 411] on div "all" at bounding box center [943, 407] width 36 height 21
click at [955, 458] on div "any" at bounding box center [951, 464] width 58 height 25
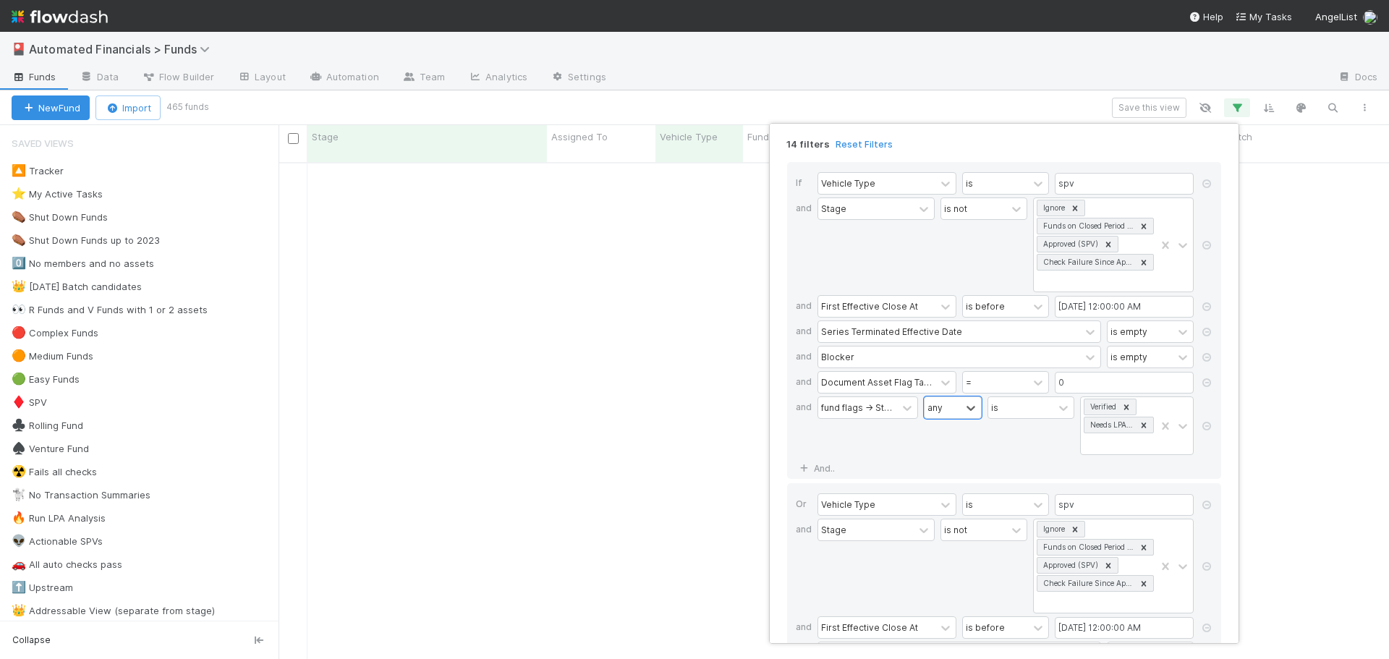
click at [1017, 444] on div "is" at bounding box center [1031, 425] width 87 height 59
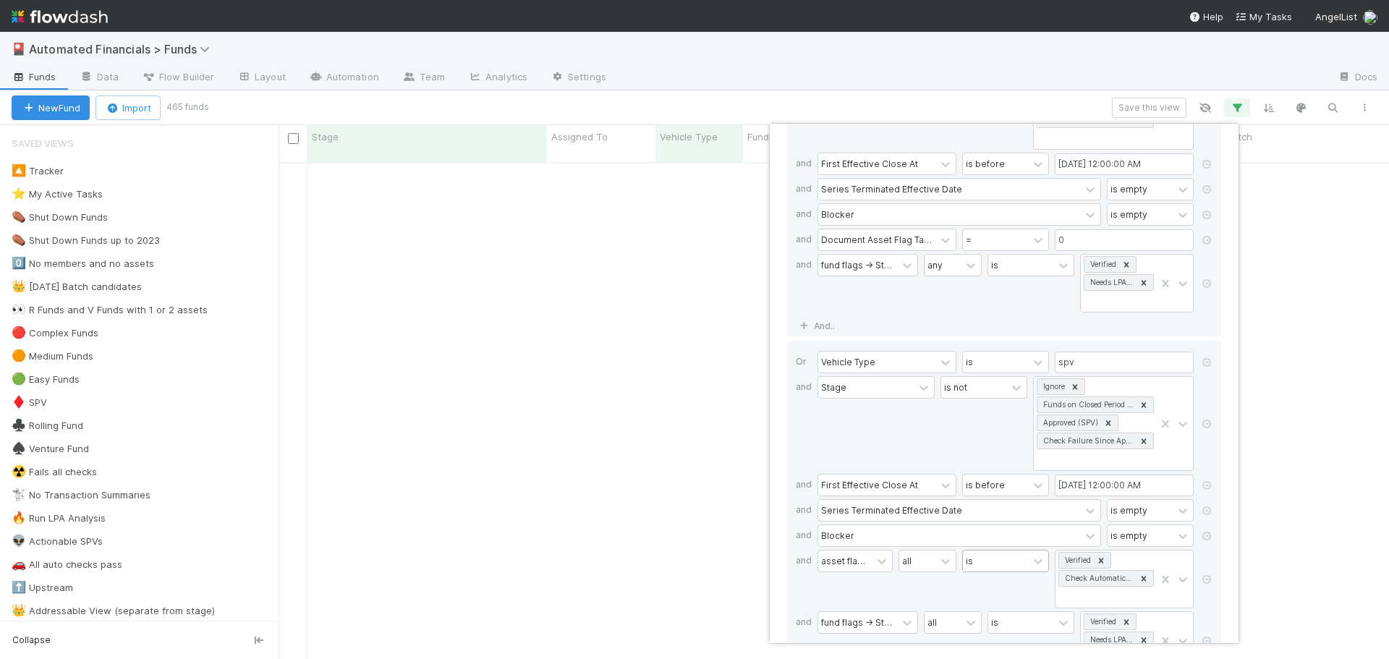
scroll to position [145, 0]
click at [949, 624] on div "all" at bounding box center [943, 620] width 36 height 21
click at [956, 562] on div "any" at bounding box center [951, 563] width 58 height 25
click at [987, 594] on div "is" at bounding box center [1005, 577] width 87 height 59
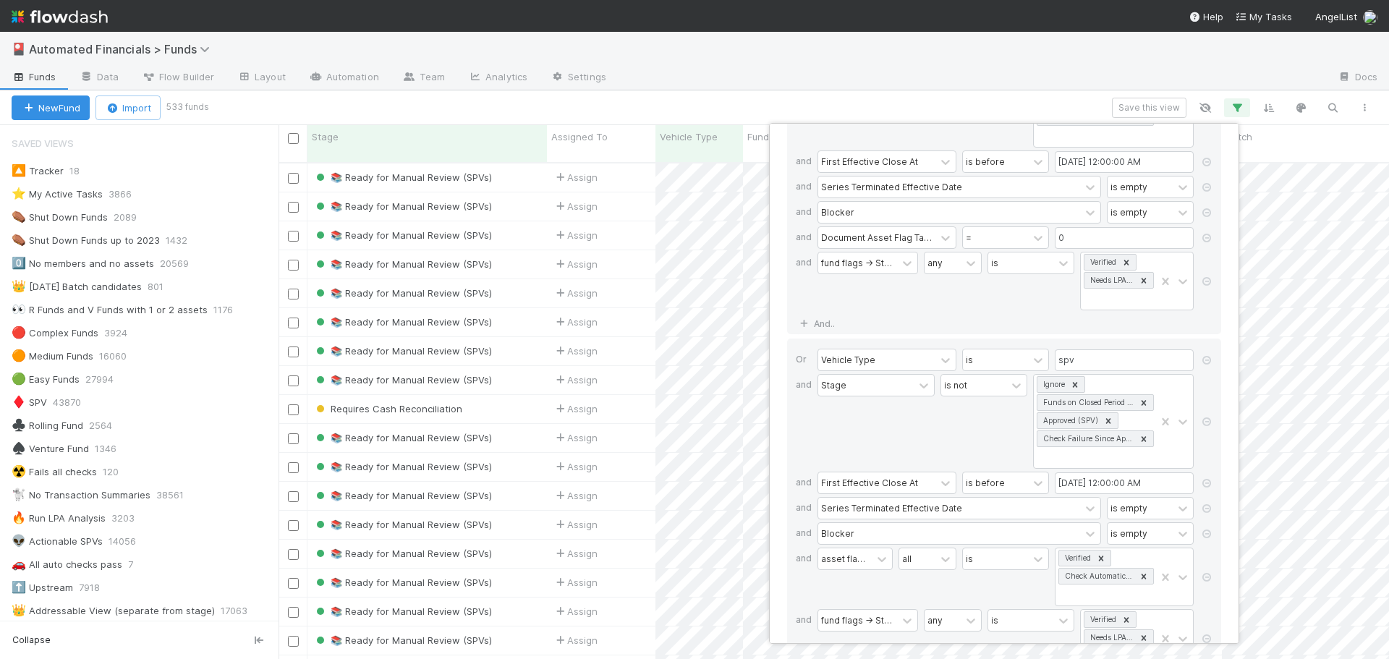
scroll to position [498, 1100]
click at [706, 100] on div "14 filters Reset Filters If Vehicle Type is spv and Stage is not Ignore Funds o…" at bounding box center [694, 329] width 1389 height 659
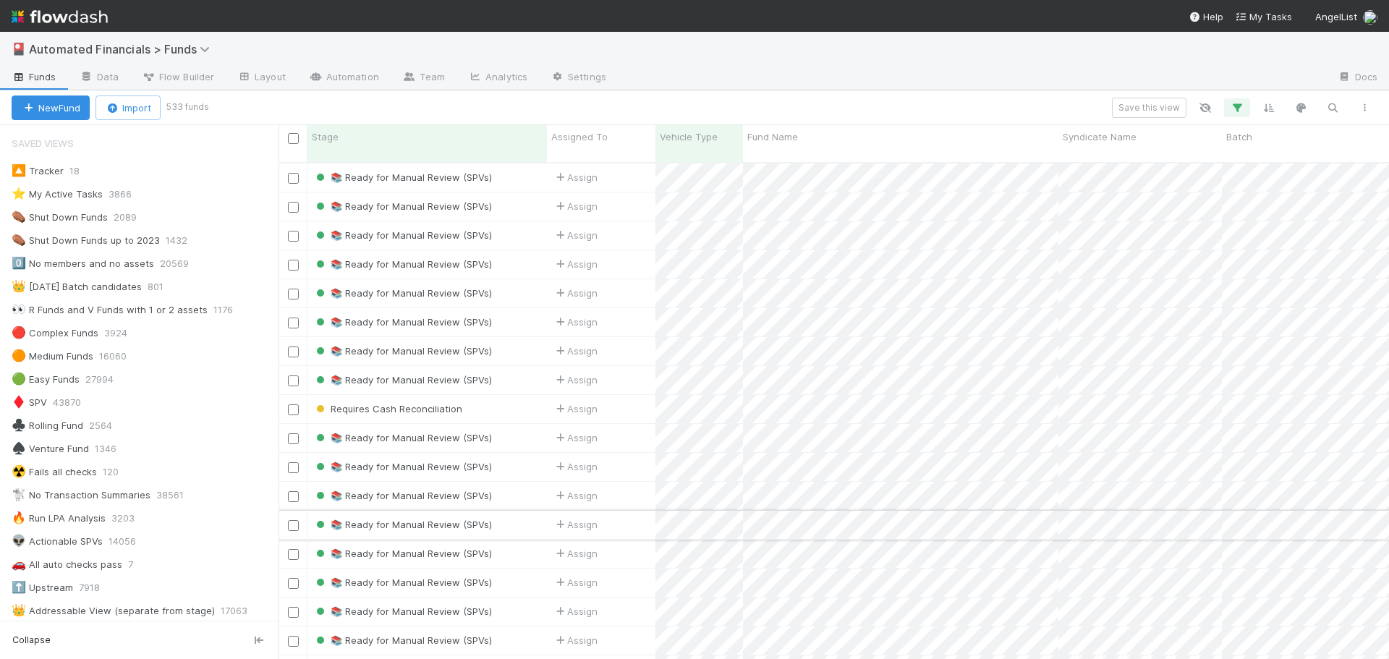
click at [506, 512] on div "📚 Ready for Manual Review (SPVs)" at bounding box center [426, 525] width 239 height 28
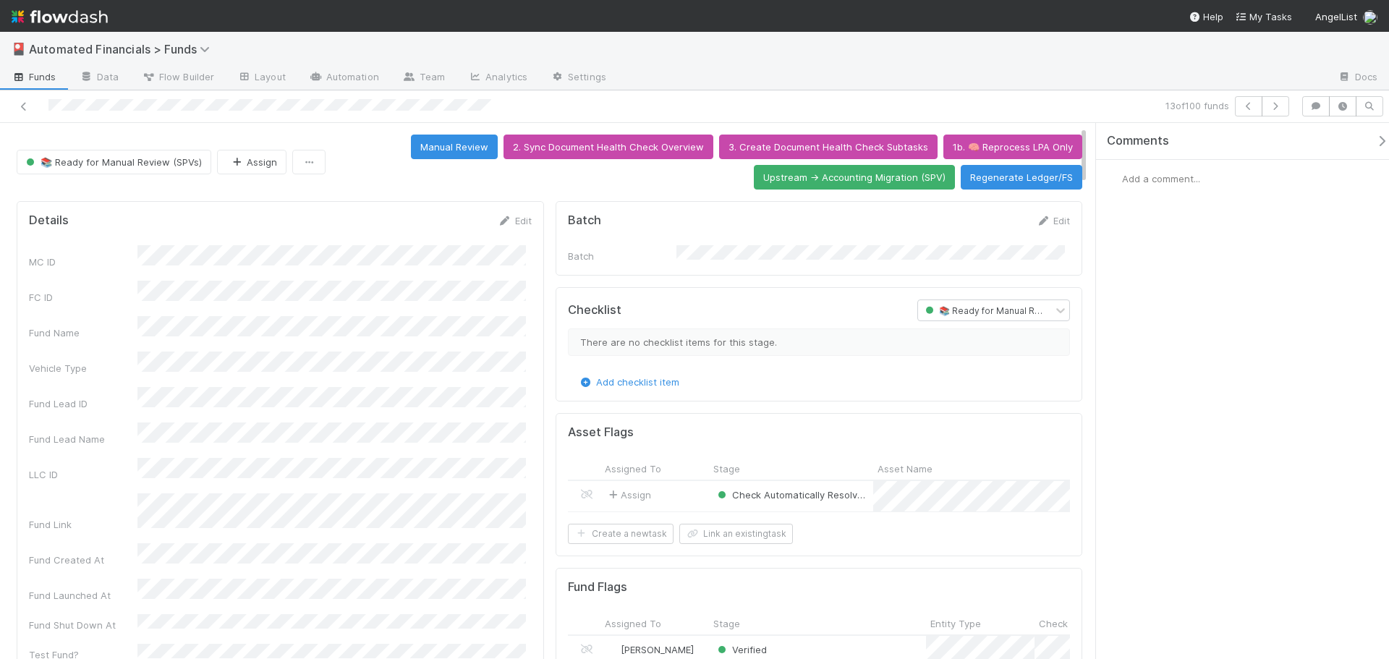
scroll to position [72, 0]
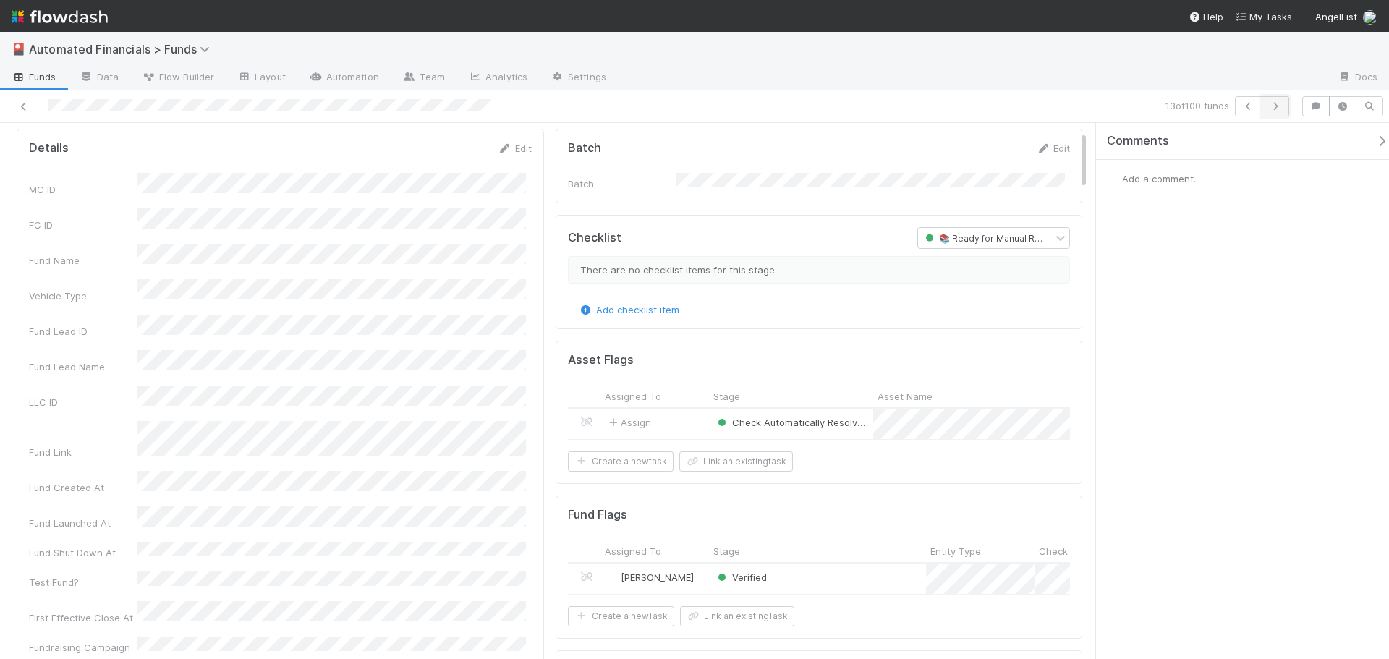
click at [1282, 100] on button "button" at bounding box center [1275, 106] width 27 height 20
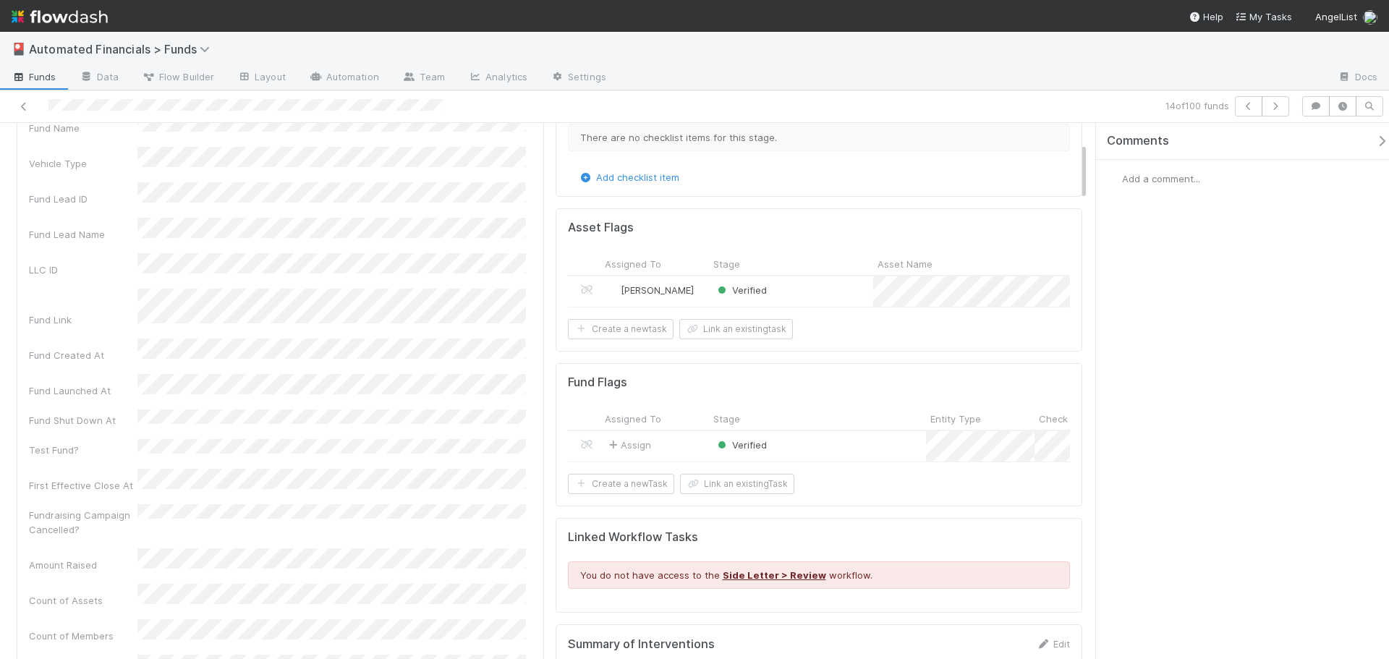
scroll to position [217, 0]
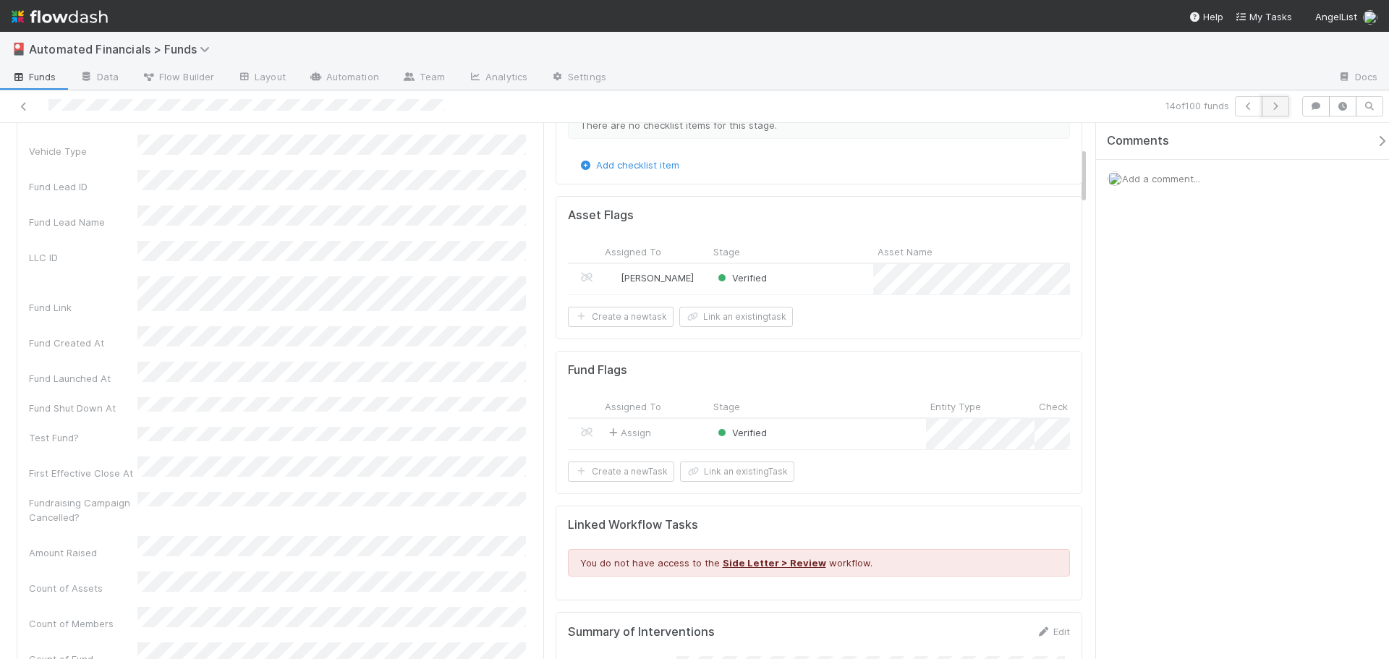
click at [1279, 109] on icon "button" at bounding box center [1275, 106] width 14 height 9
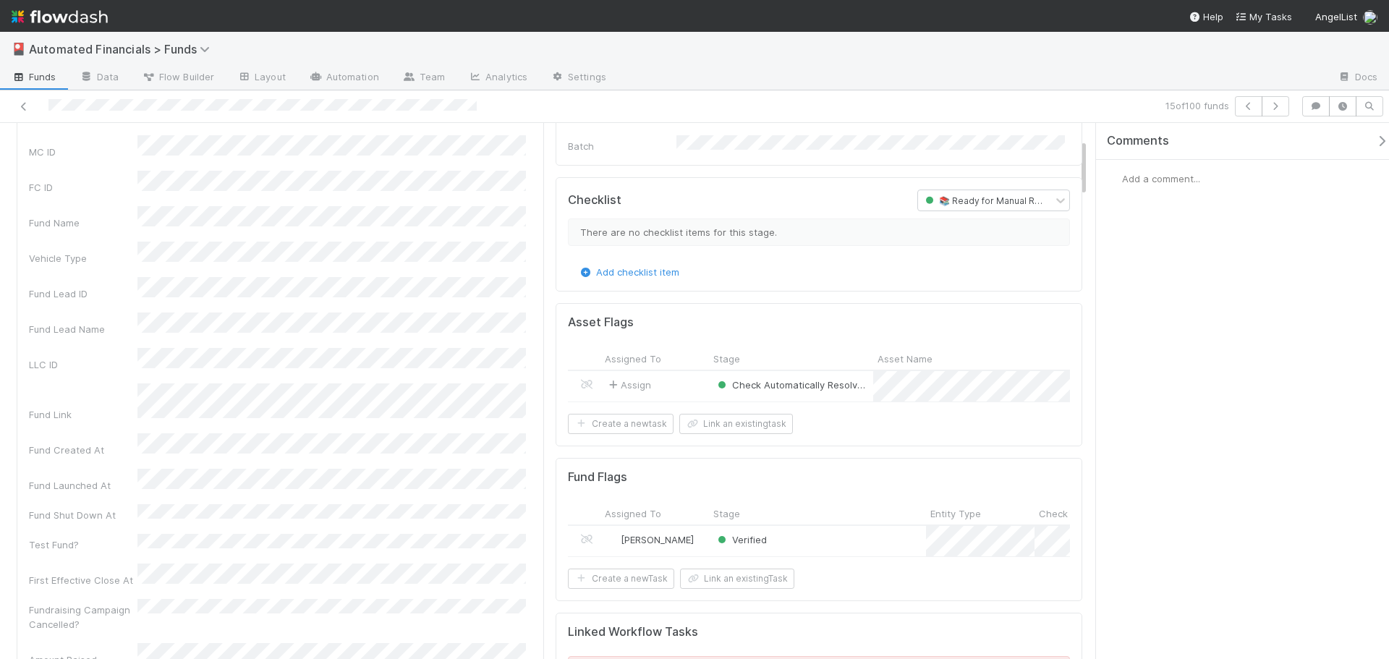
scroll to position [145, 0]
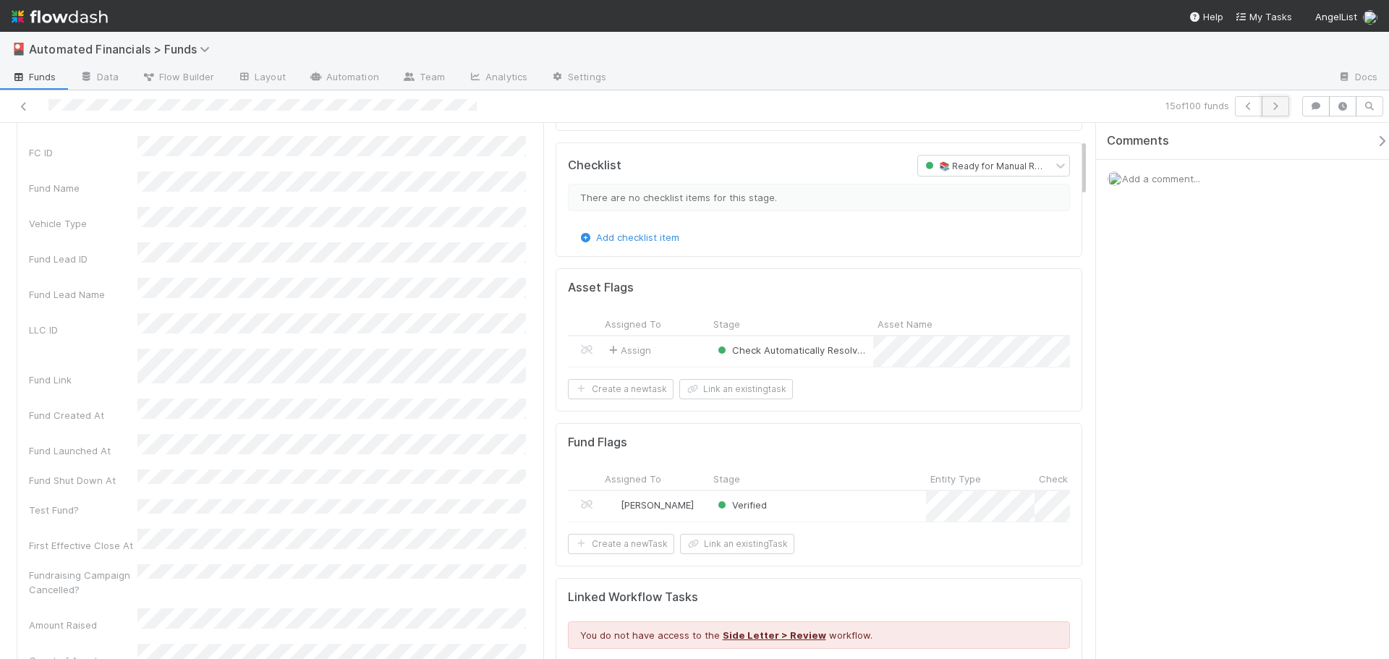
click at [1279, 108] on icon "button" at bounding box center [1275, 106] width 14 height 9
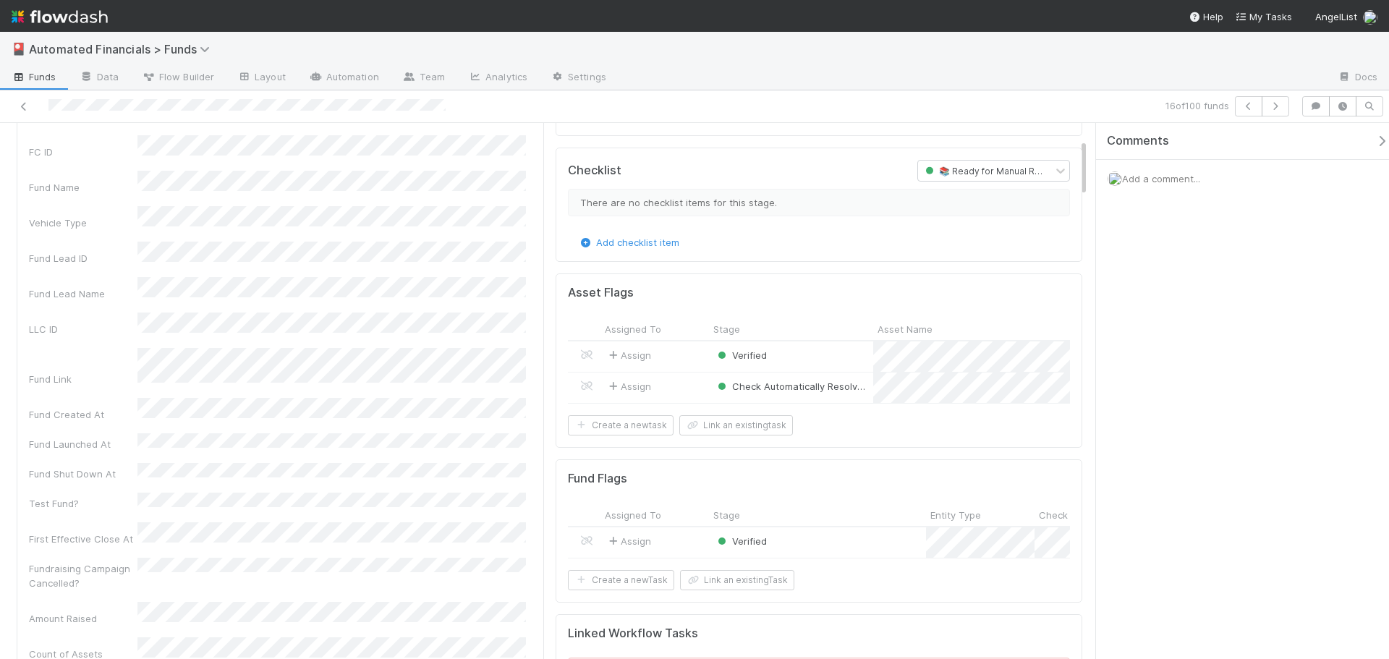
scroll to position [217, 0]
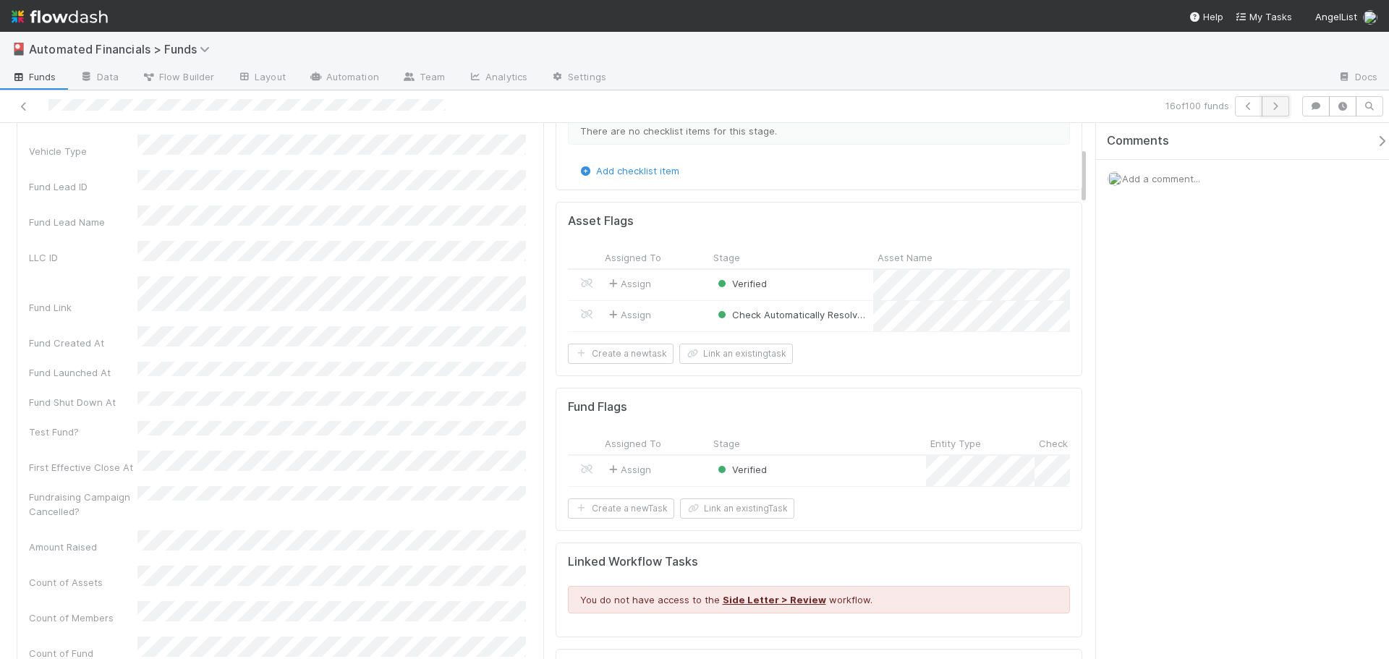
click at [1272, 112] on button "button" at bounding box center [1275, 106] width 27 height 20
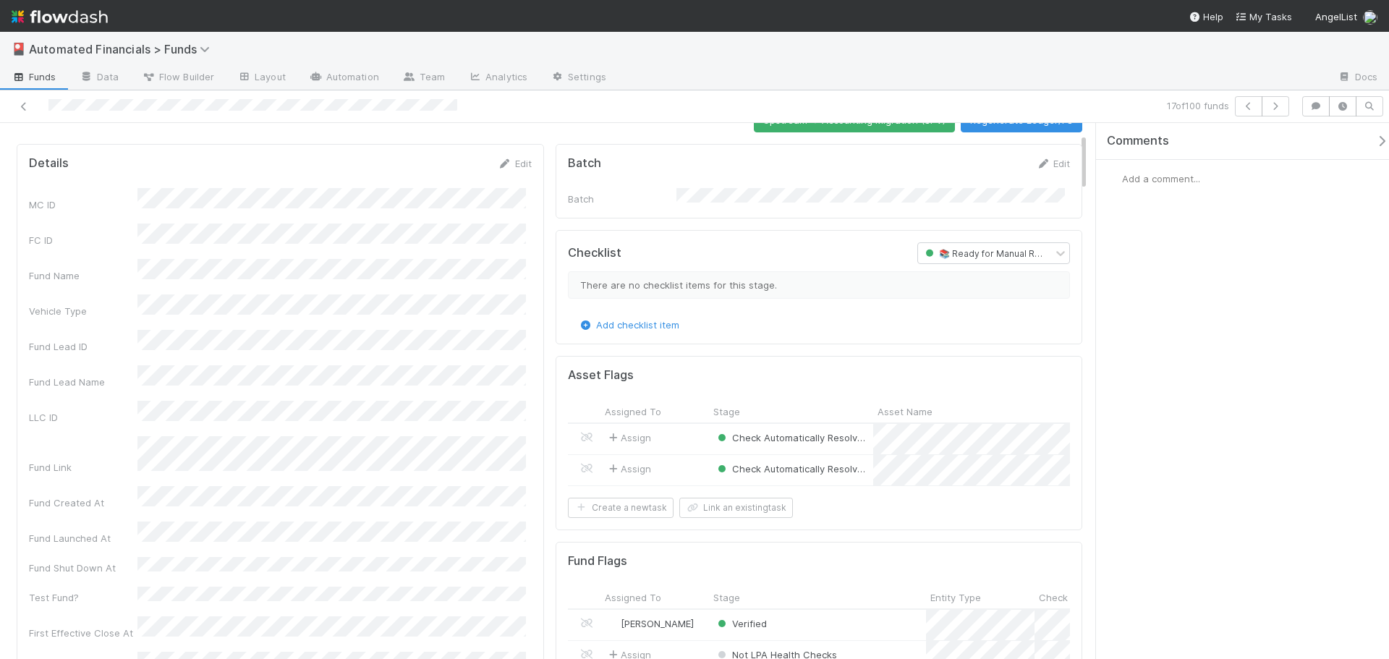
scroll to position [145, 0]
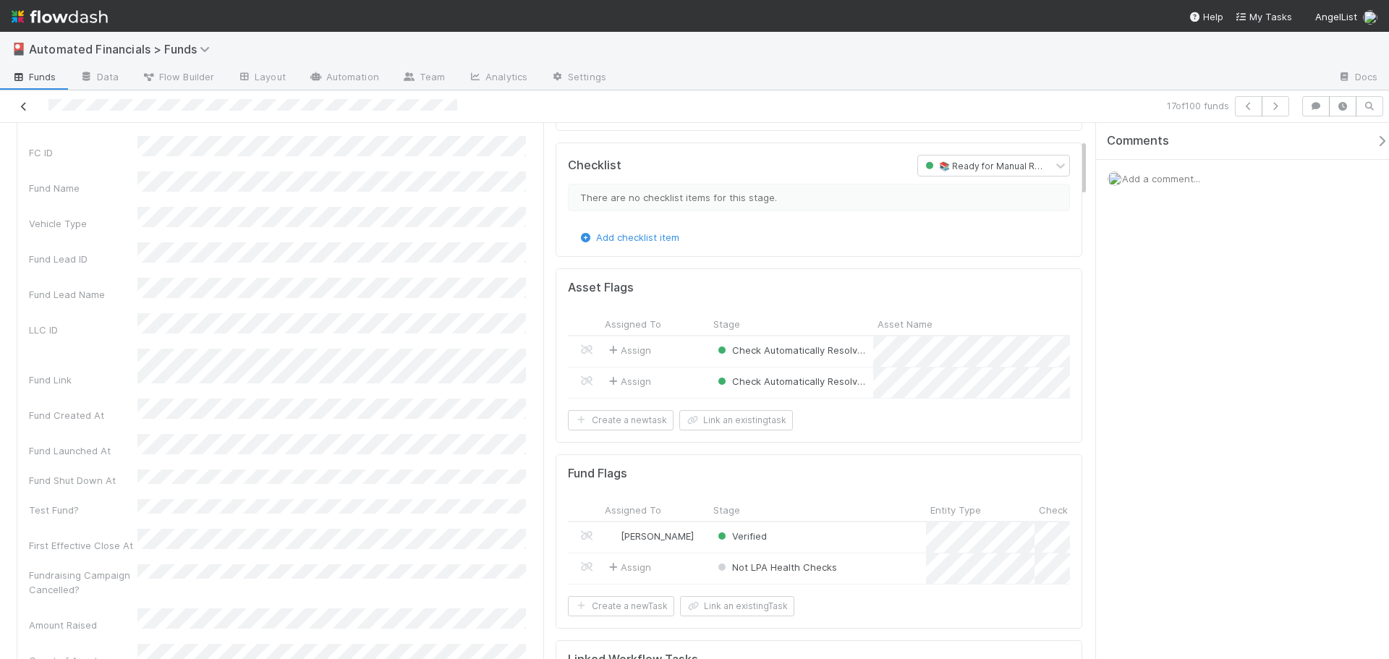
click at [22, 104] on icon at bounding box center [24, 106] width 14 height 9
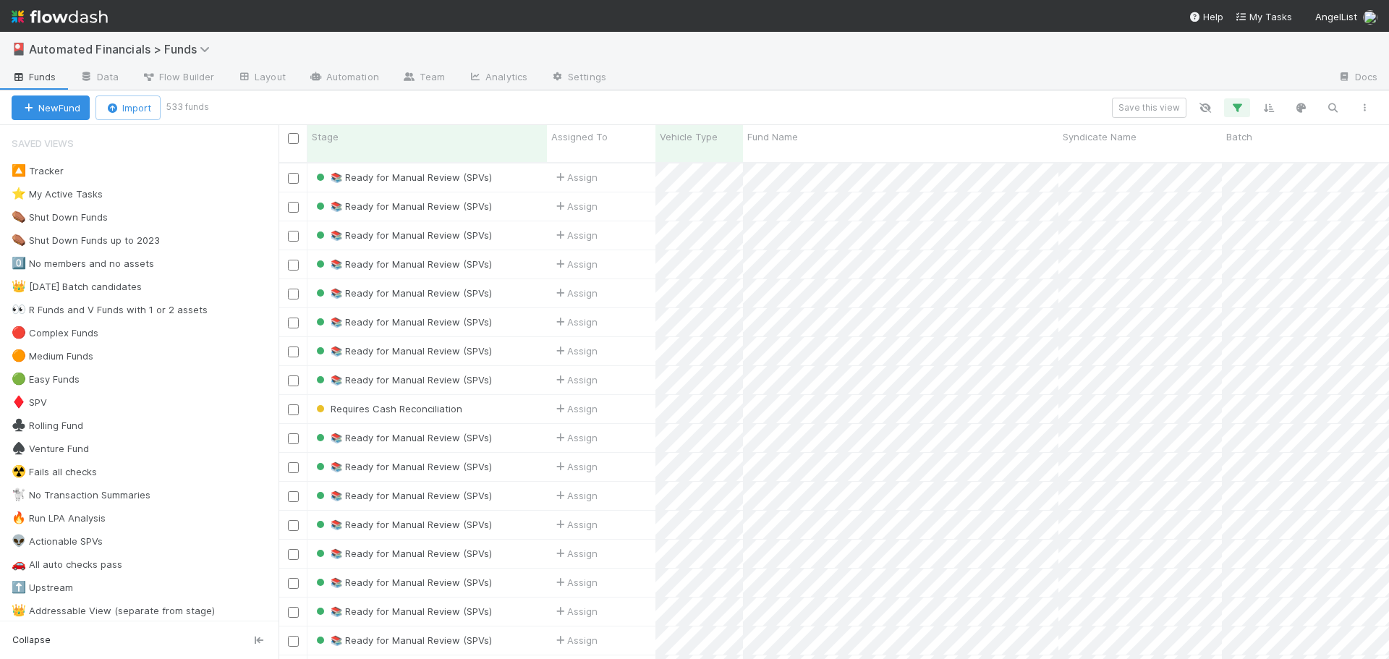
scroll to position [498, 1100]
click at [1238, 106] on icon "button" at bounding box center [1237, 107] width 14 height 13
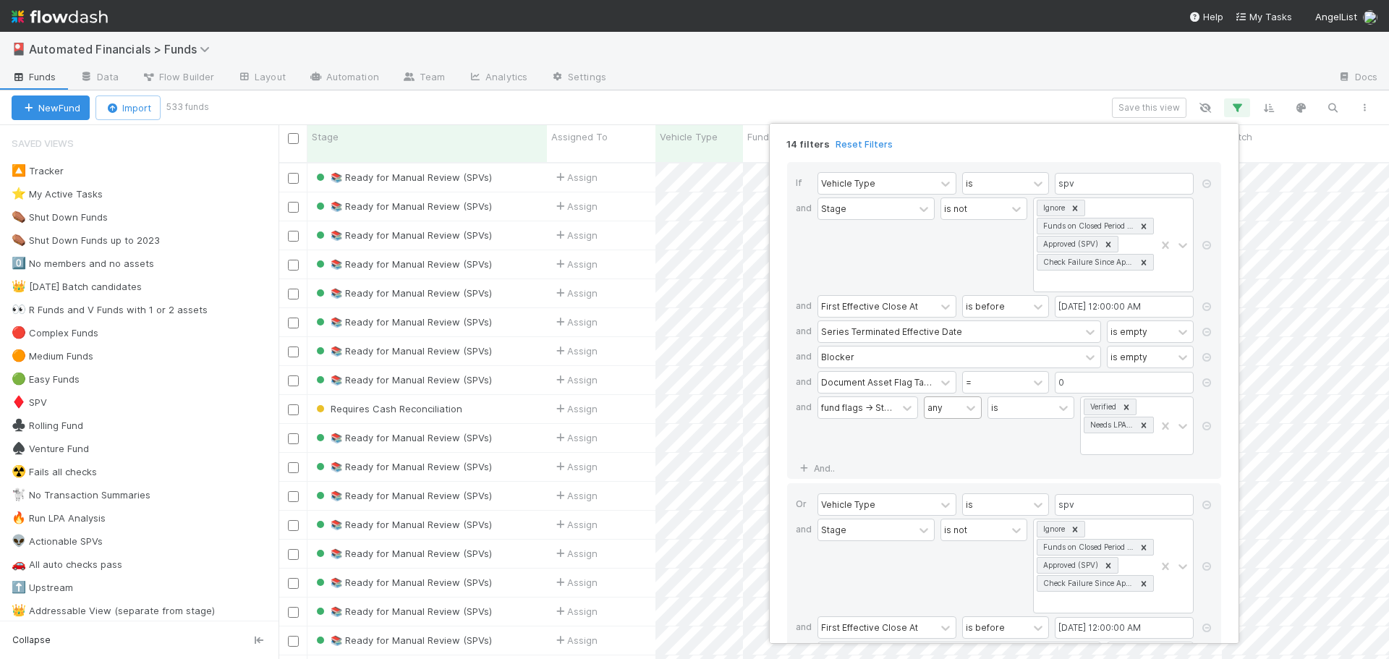
click at [954, 408] on div "any" at bounding box center [943, 407] width 36 height 21
click at [944, 436] on div "all" at bounding box center [951, 440] width 58 height 25
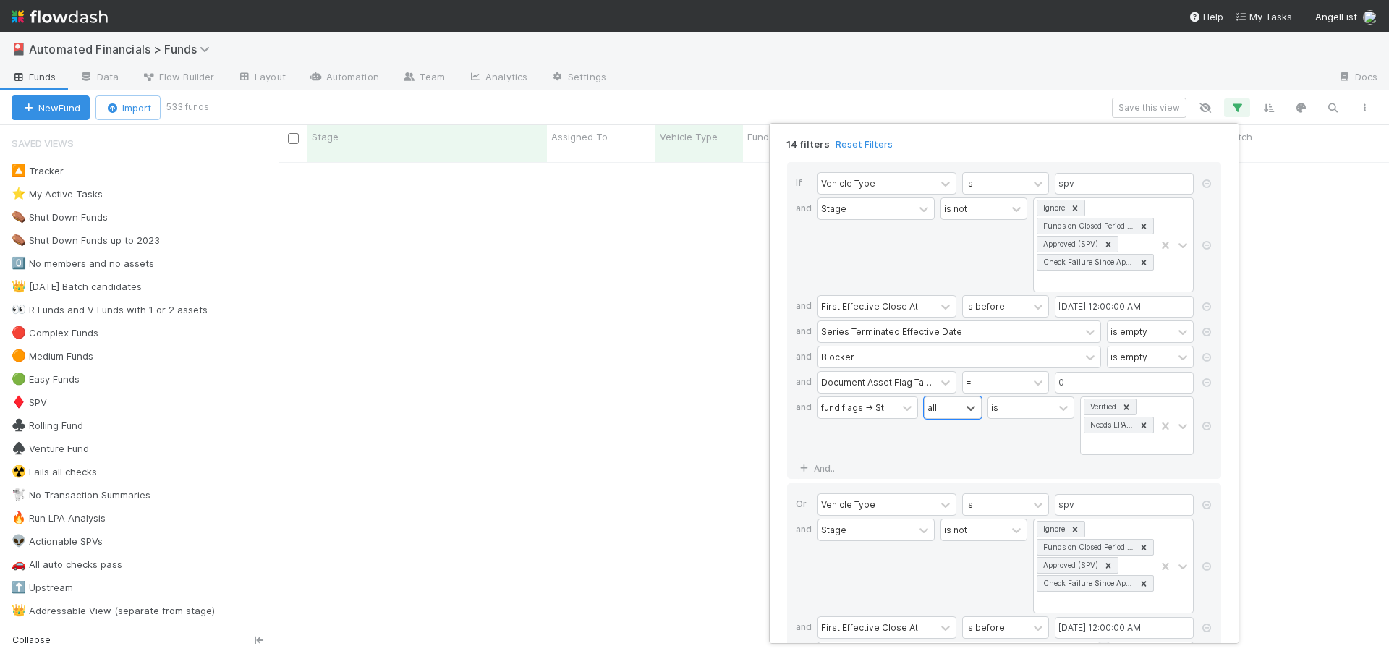
click at [945, 436] on div "option all, selected. 0 results available. Select is focused ,type to refine li…" at bounding box center [953, 425] width 58 height 59
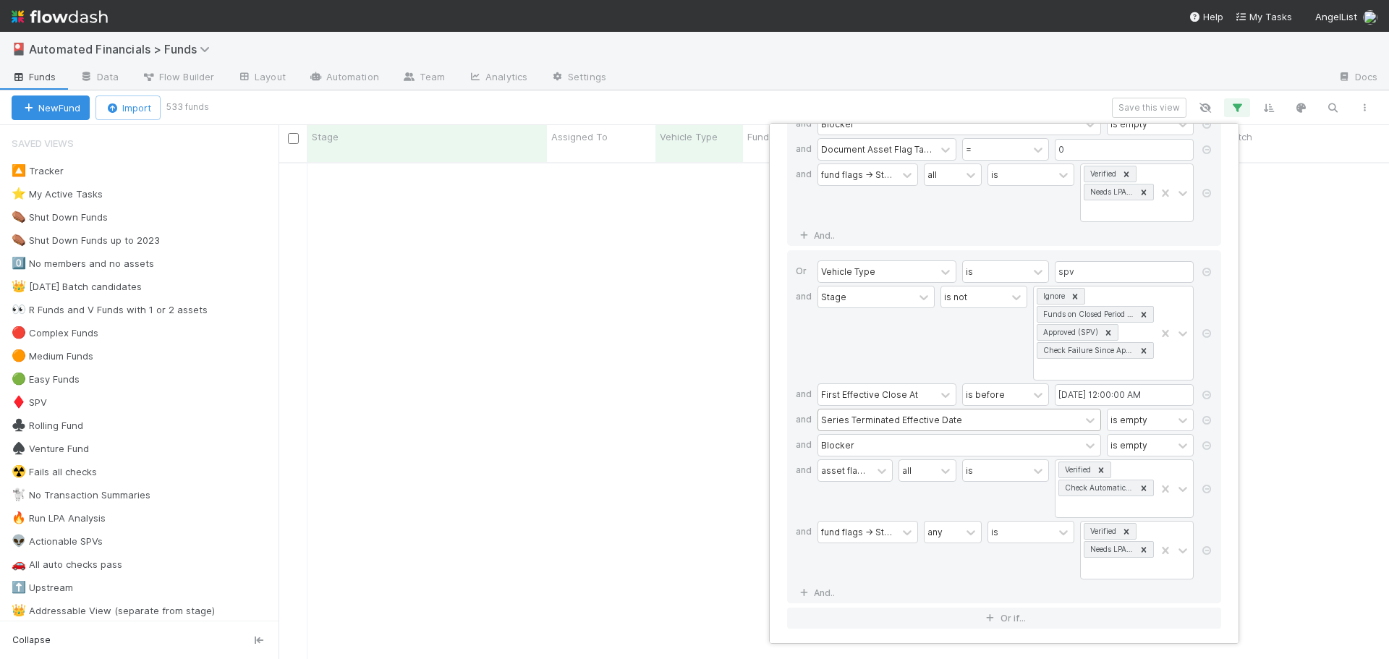
scroll to position [236, 0]
click at [959, 535] on div "any" at bounding box center [943, 529] width 36 height 21
click at [951, 561] on div "all" at bounding box center [951, 561] width 58 height 25
click at [950, 569] on div "option all, selected. 0 results available. Select is focused ,type to refine li…" at bounding box center [953, 547] width 58 height 59
click at [941, 101] on div "14 filters Reset Filters If Vehicle Type is spv and Stage is not Ignore Funds o…" at bounding box center [694, 329] width 1389 height 659
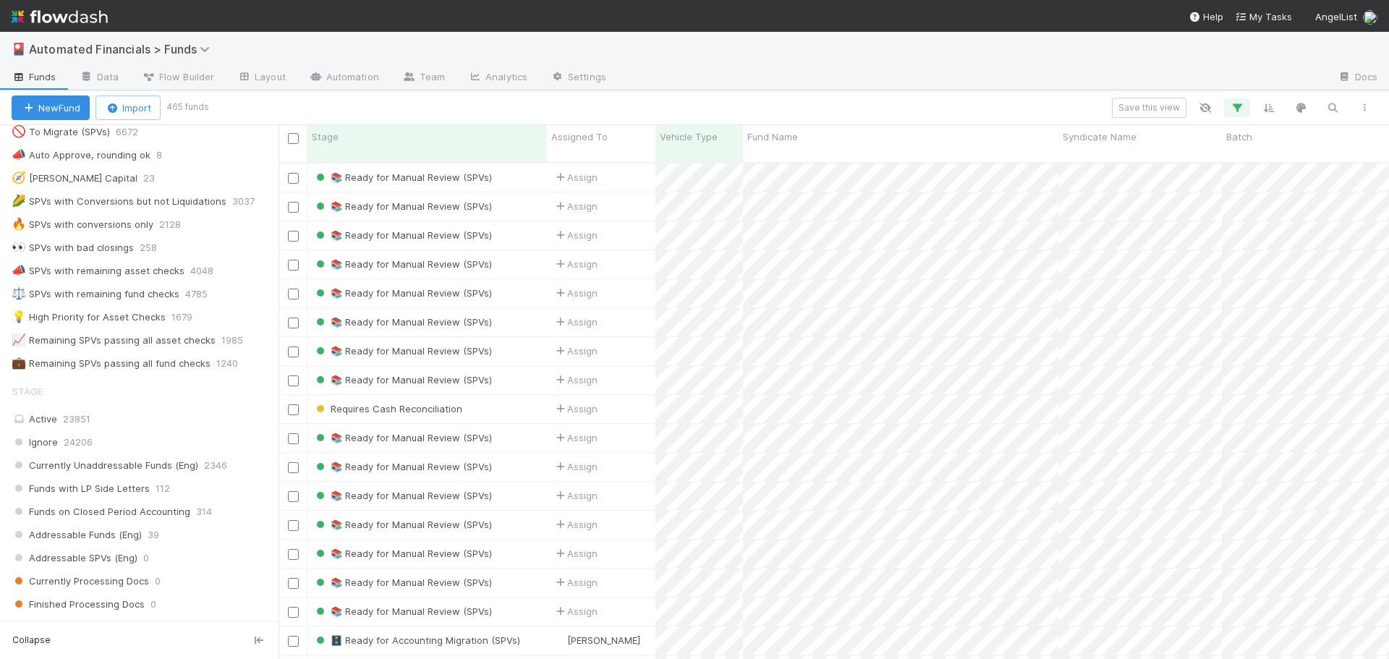
scroll to position [1085, 0]
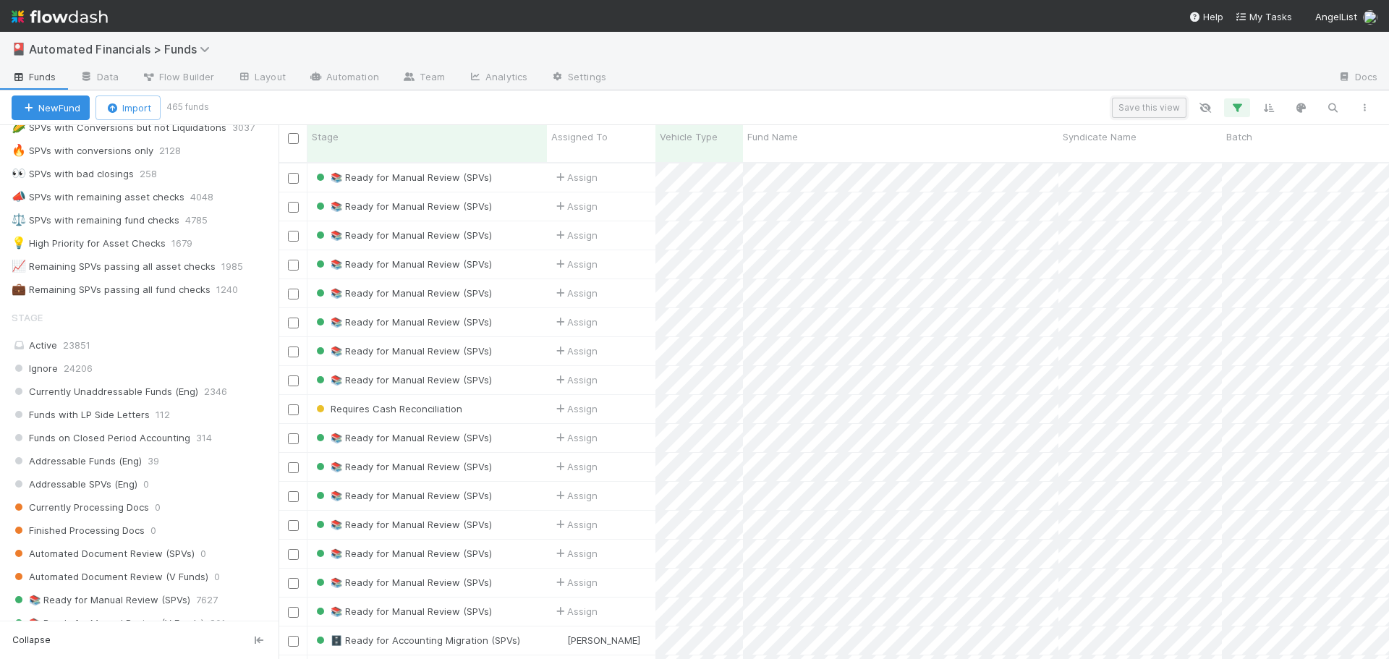
click at [1171, 104] on button "Save this view" at bounding box center [1149, 108] width 75 height 20
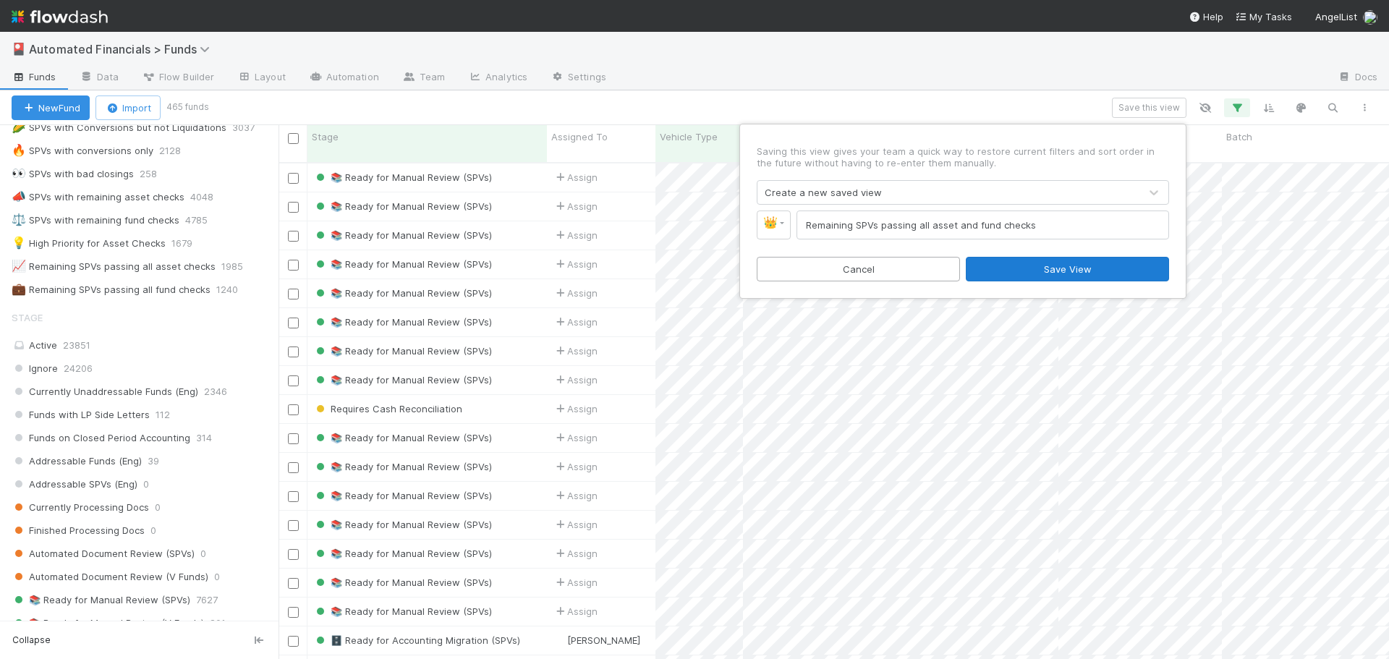
type input "Remaining SPVs passing all asset and fund checks"
click at [1090, 271] on button "Save View" at bounding box center [1067, 269] width 203 height 25
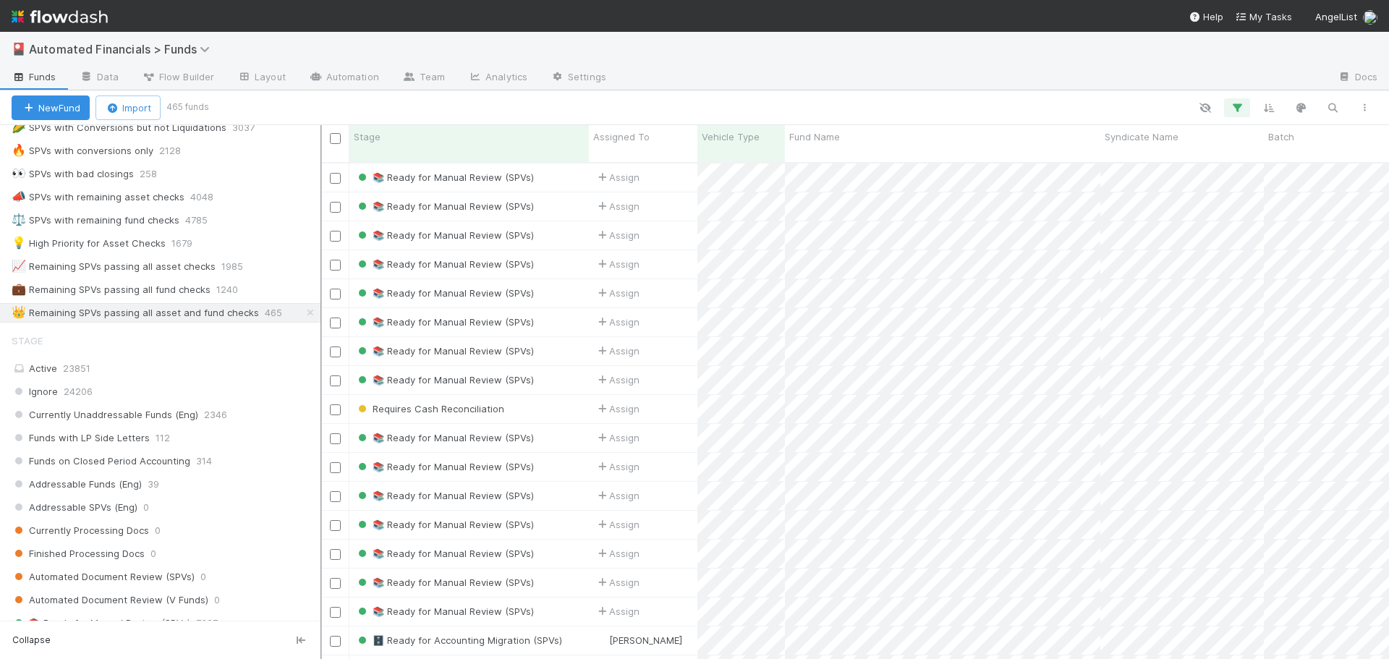
scroll to position [498, 1058]
drag, startPoint x: 281, startPoint y: 281, endPoint x: 321, endPoint y: 281, distance: 39.8
click at [321, 281] on div at bounding box center [321, 392] width 1 height 534
click at [1238, 109] on icon "button" at bounding box center [1237, 107] width 14 height 13
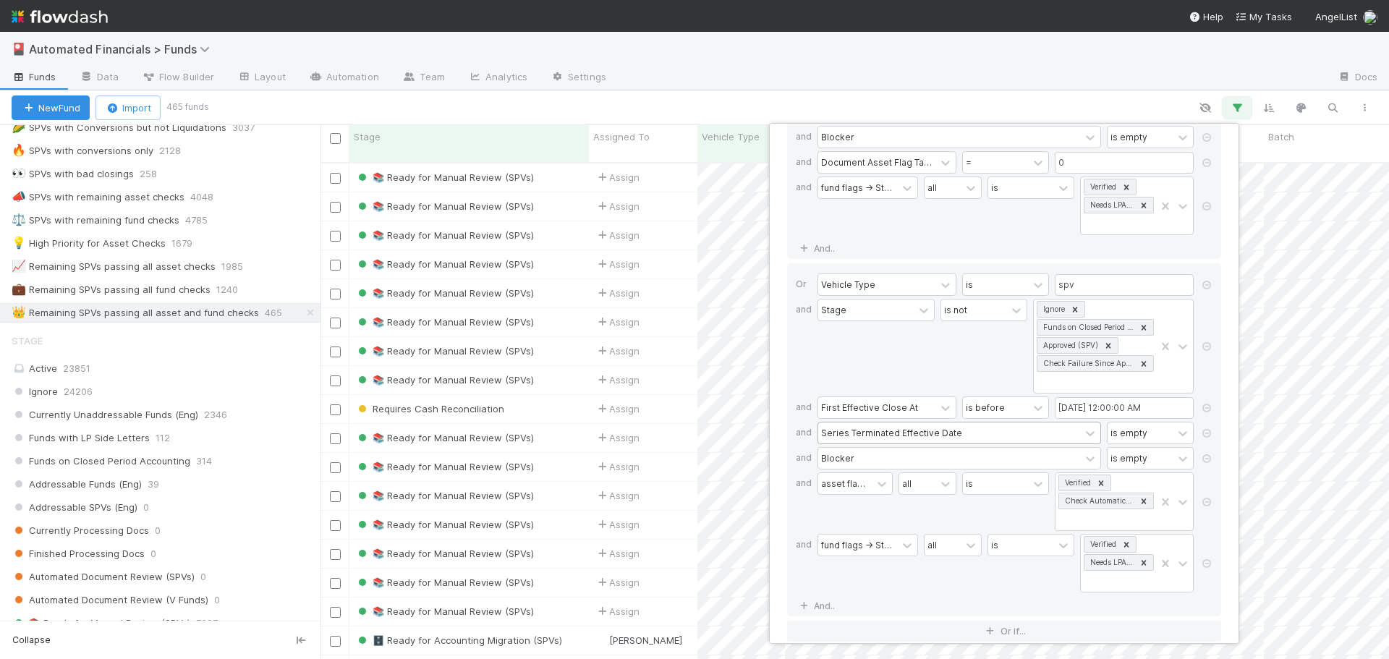
scroll to position [236, 0]
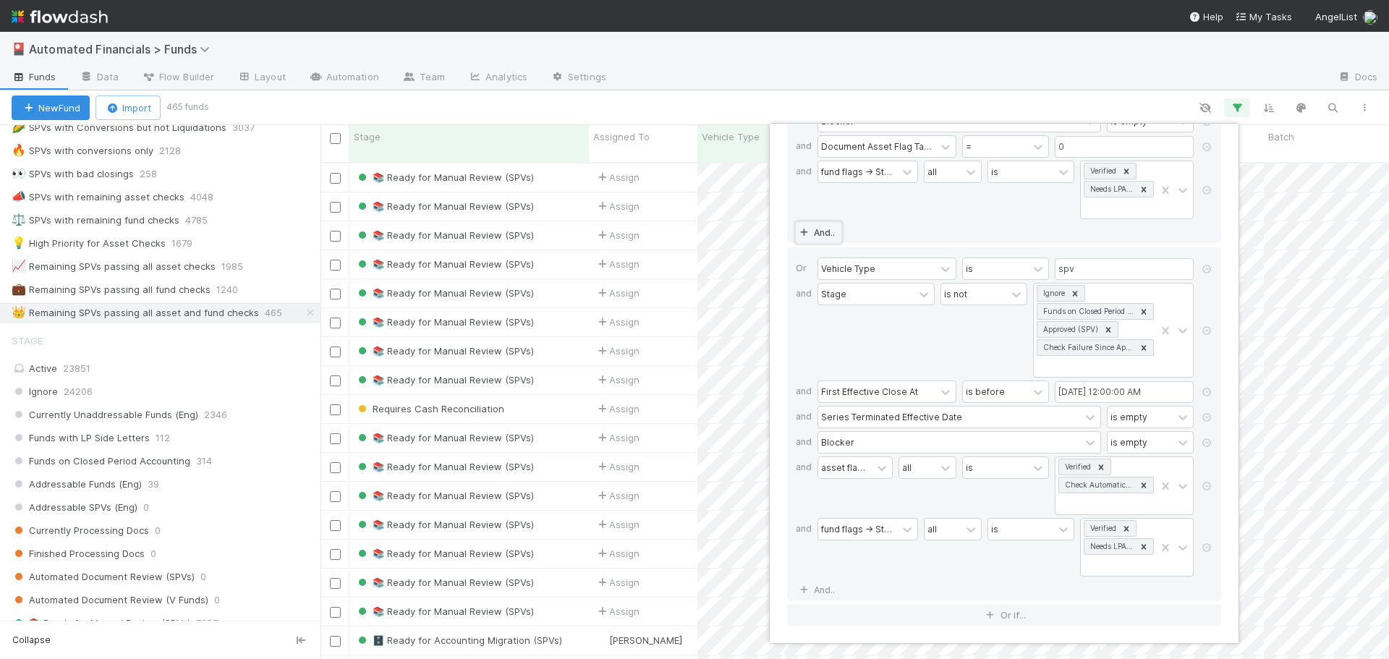
click at [828, 232] on link "And.." at bounding box center [819, 232] width 46 height 21
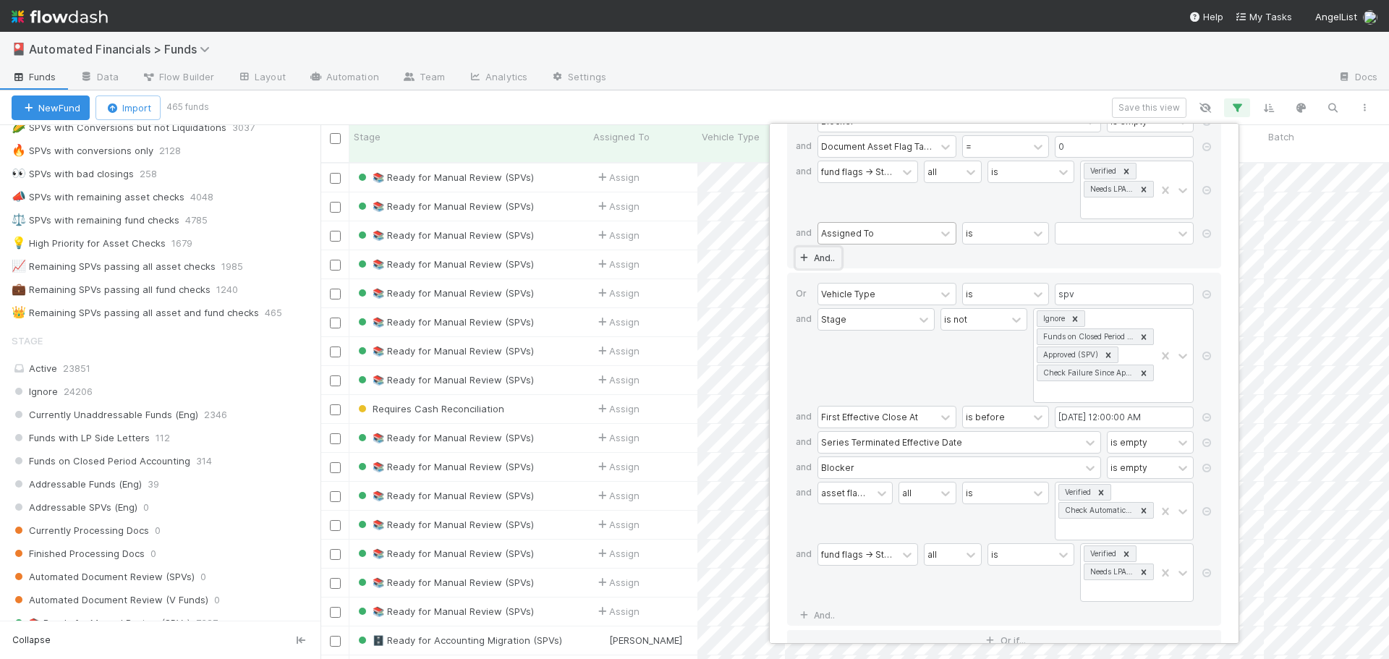
scroll to position [498, 1058]
click at [858, 234] on div "Assigned To" at bounding box center [847, 232] width 53 height 13
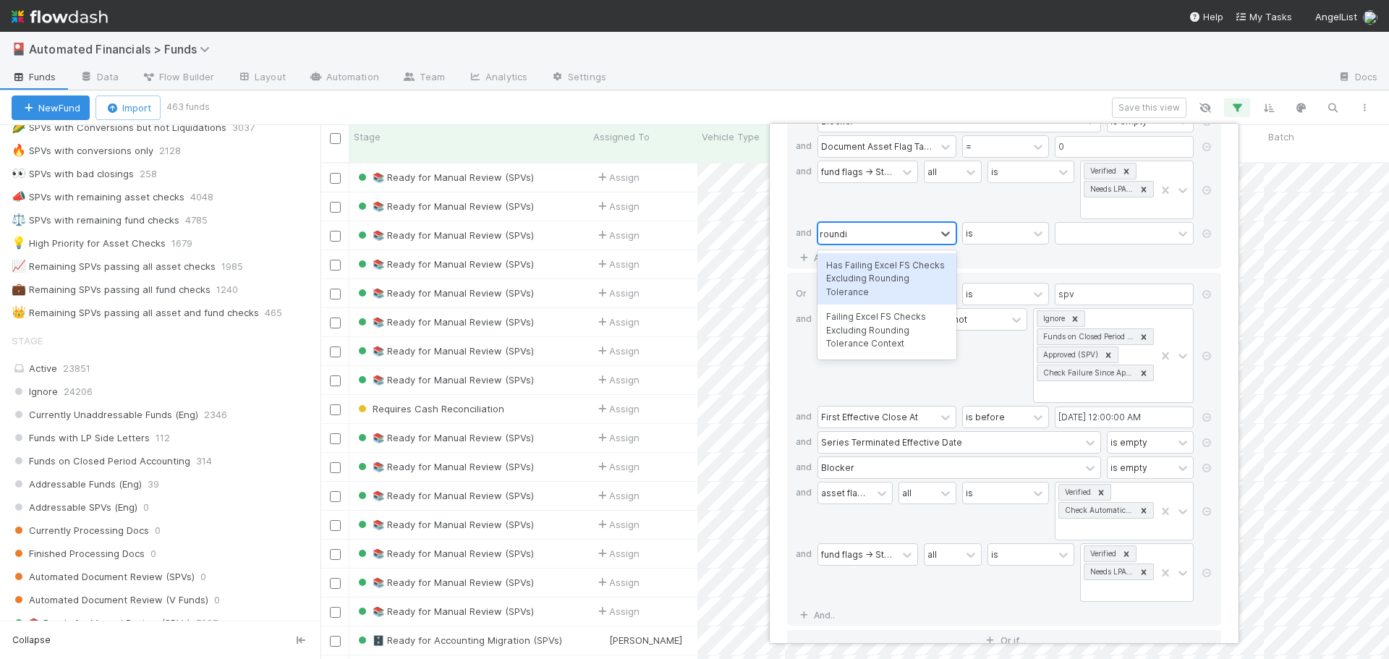
type input "rounding"
click at [883, 277] on div "Has Failing Excel FS Checks Excluding Rounding Tolerance" at bounding box center [887, 278] width 139 height 51
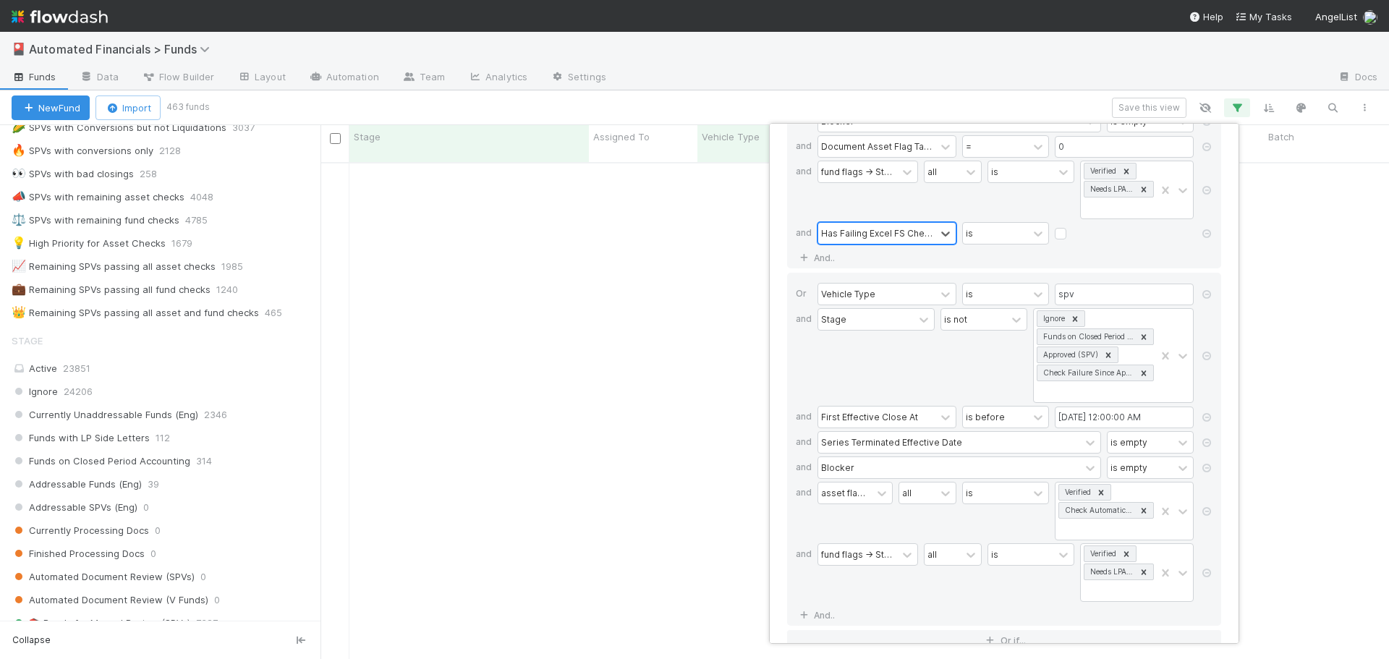
click at [1016, 252] on div "If Vehicle Type is spv and Stage is not Ignore Funds on Closed Period Accountin…" at bounding box center [1004, 97] width 434 height 342
click at [824, 618] on link "And.." at bounding box center [819, 615] width 46 height 21
click at [830, 612] on div "Assigned To" at bounding box center [847, 615] width 53 height 13
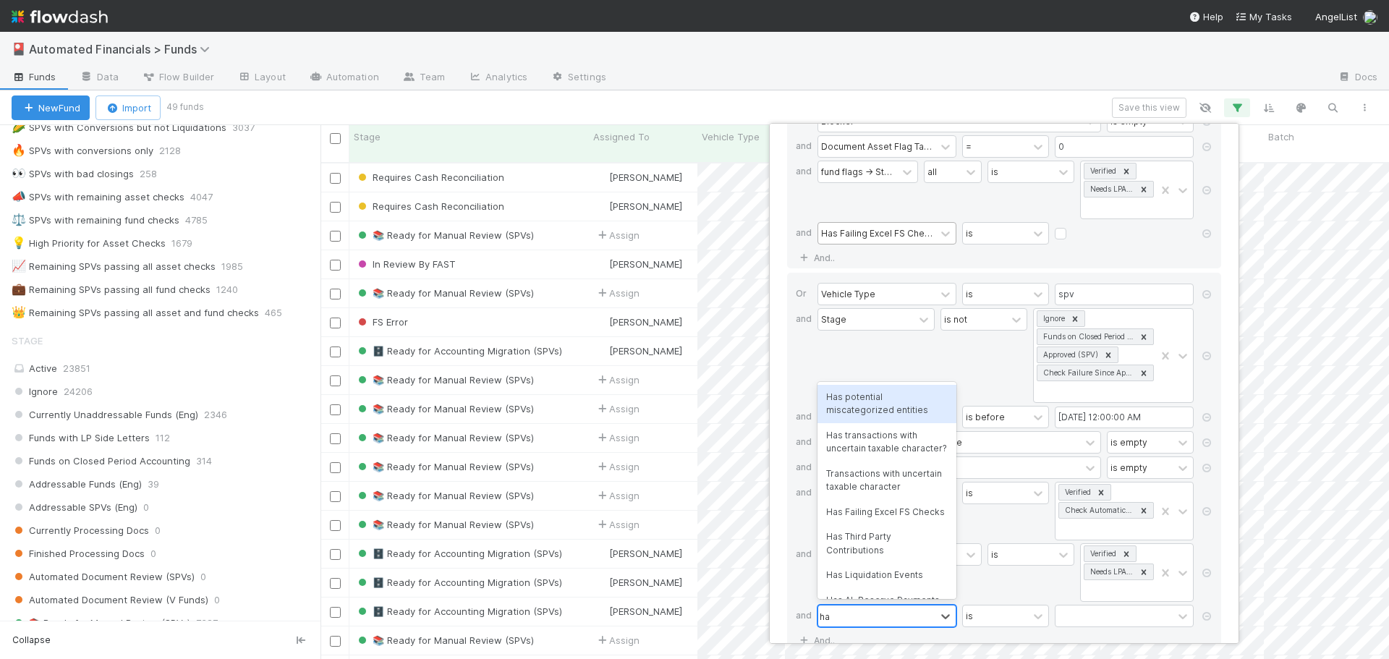
type input "h"
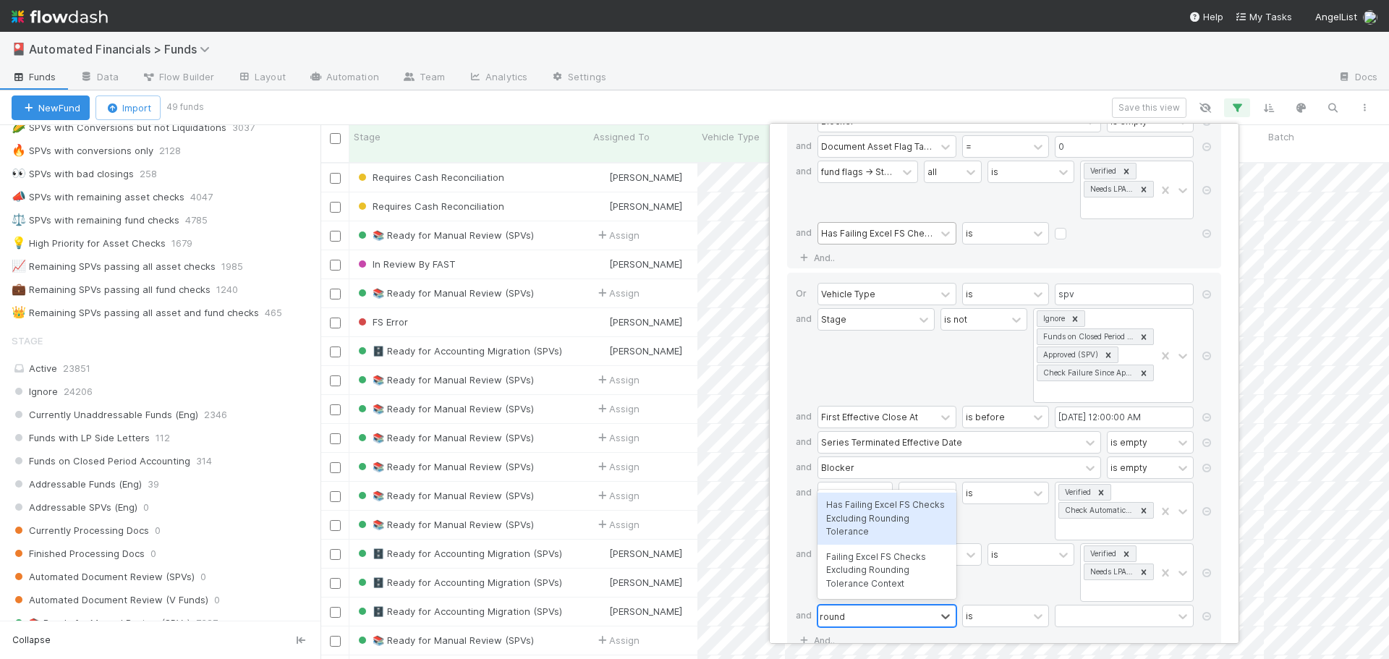
type input "rounding"
click at [868, 517] on div "Has Failing Excel FS Checks Excluding Rounding Tolerance" at bounding box center [887, 518] width 139 height 51
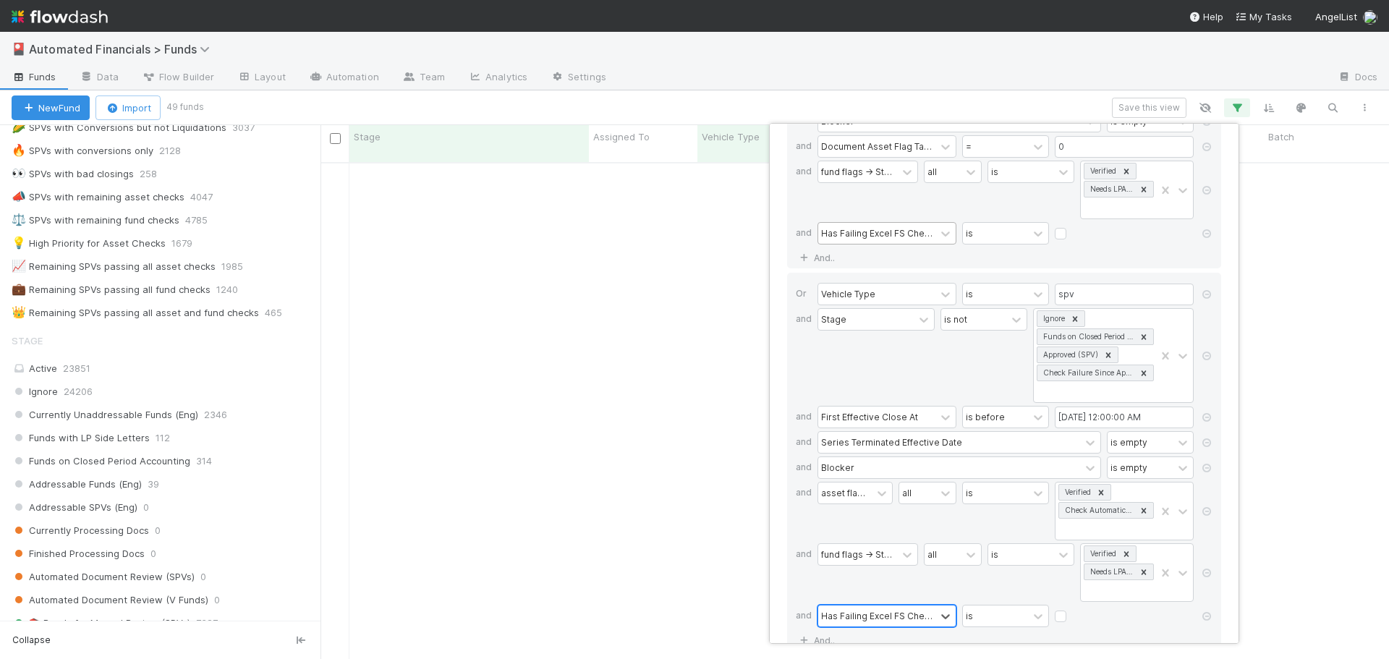
click at [905, 387] on div "Stage" at bounding box center [876, 355] width 117 height 95
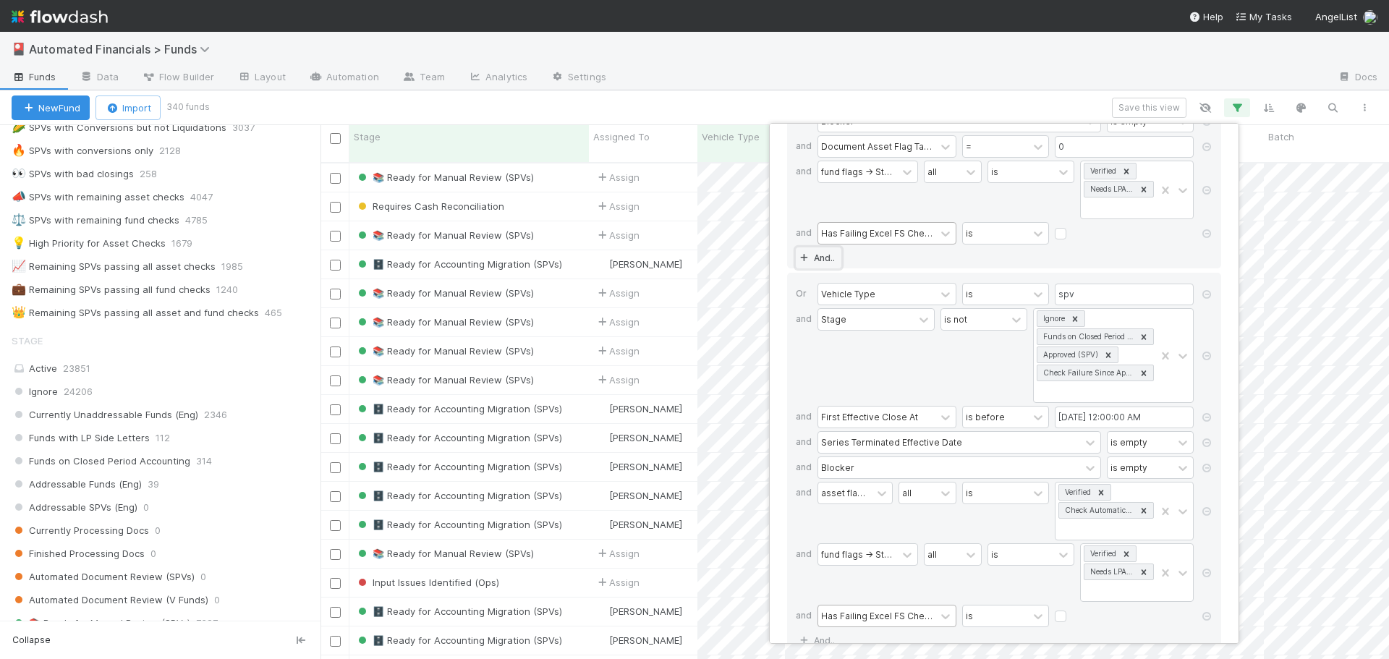
click at [818, 260] on link "And.." at bounding box center [819, 257] width 46 height 21
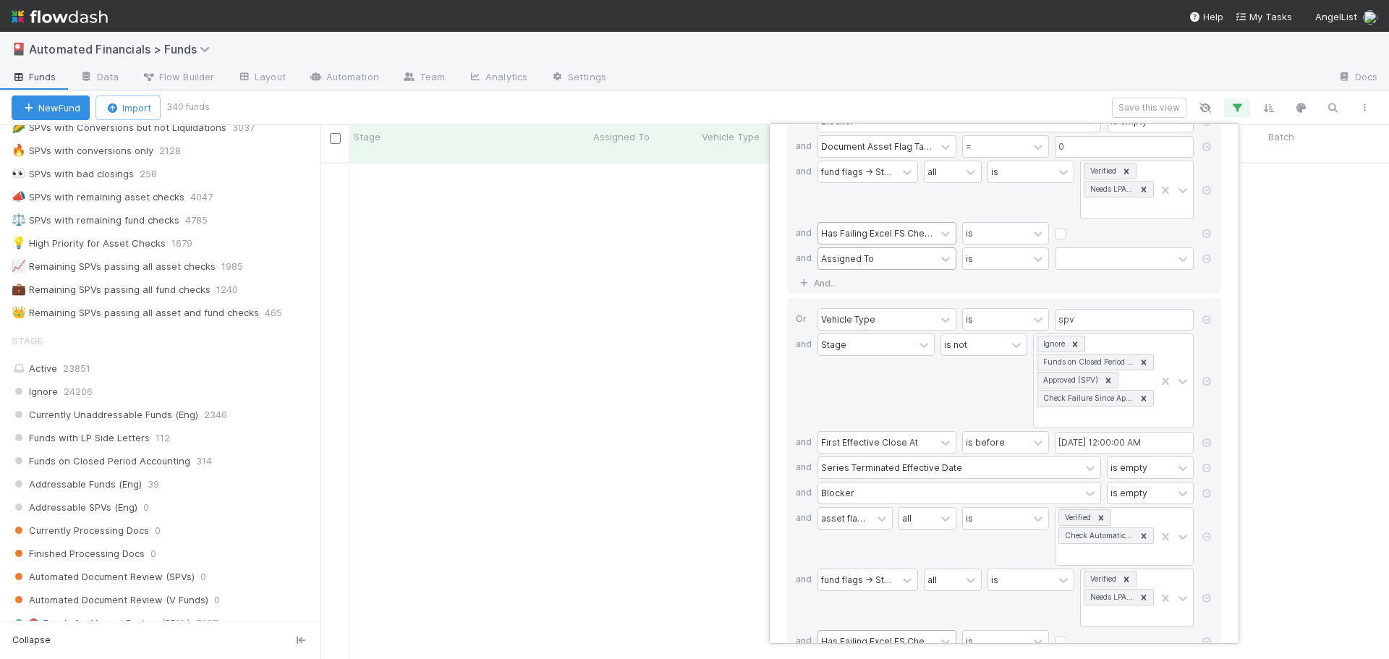
click at [835, 260] on div "Assigned To" at bounding box center [847, 258] width 53 height 13
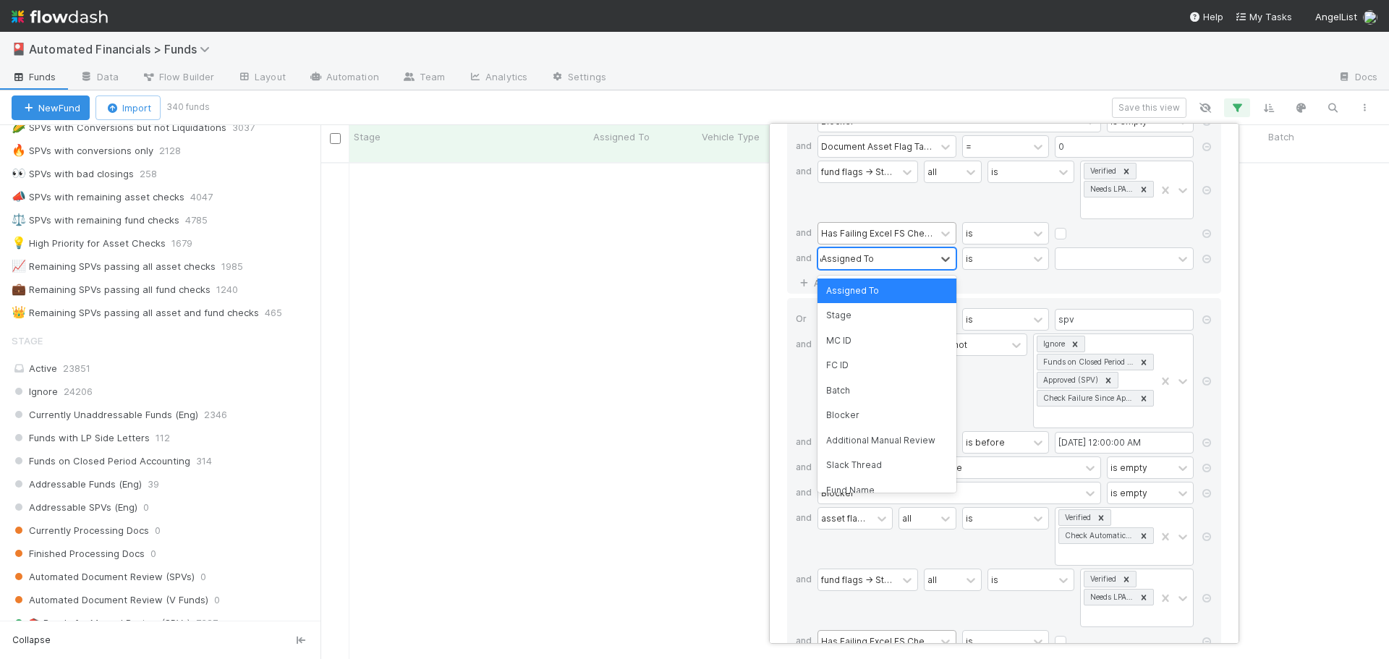
type input "cash"
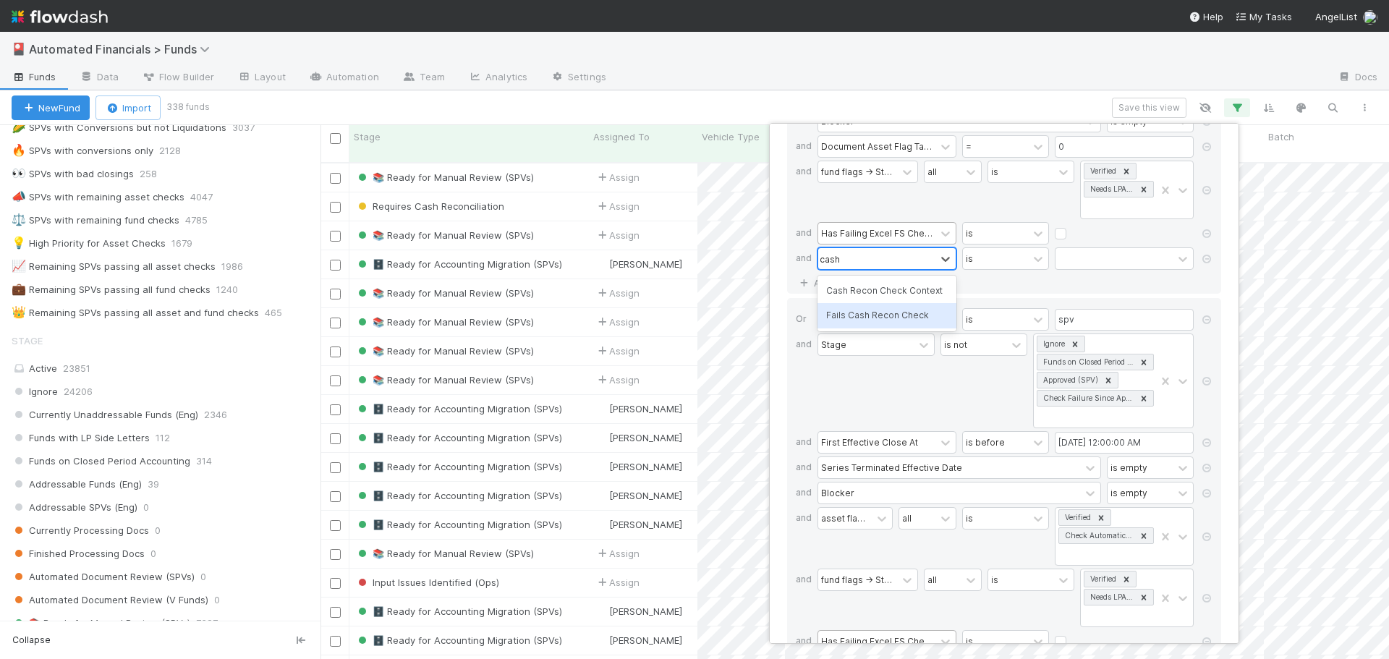
click at [868, 318] on div "Fails Cash Recon Check" at bounding box center [887, 315] width 139 height 25
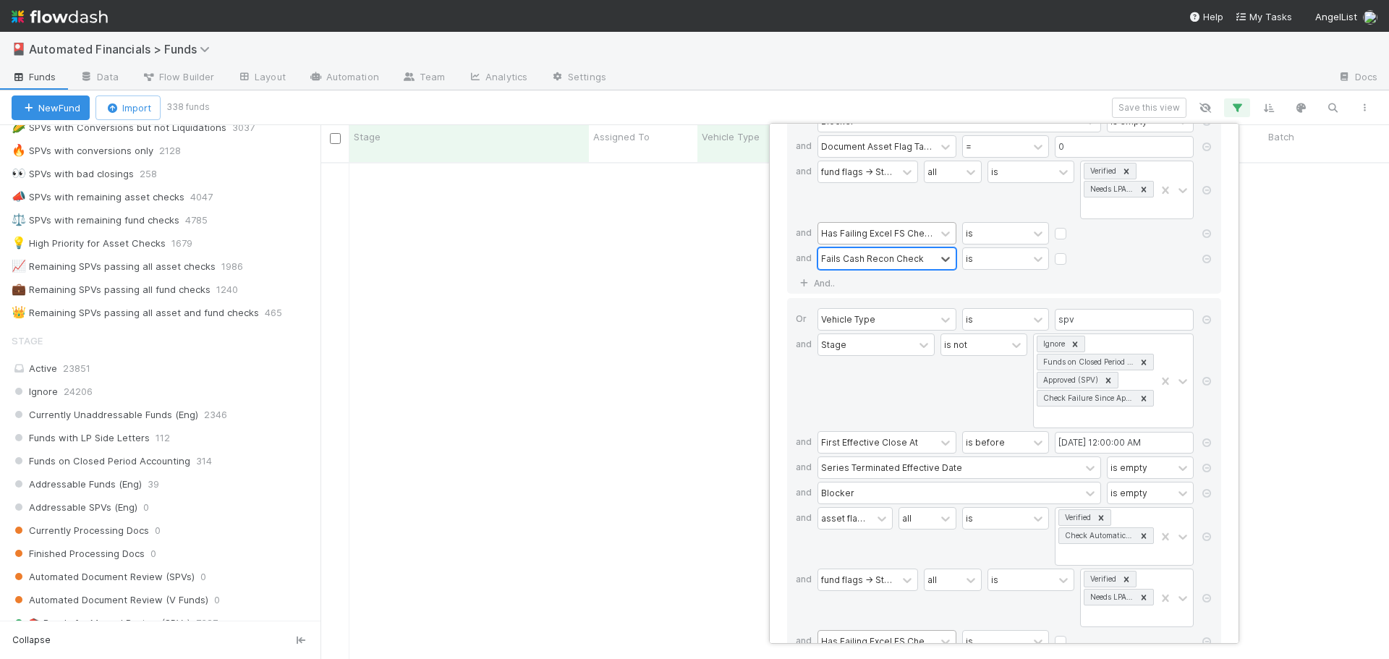
click at [883, 287] on div "If Vehicle Type is spv and Stage is not Ignore Funds on Closed Period Accountin…" at bounding box center [1004, 110] width 434 height 368
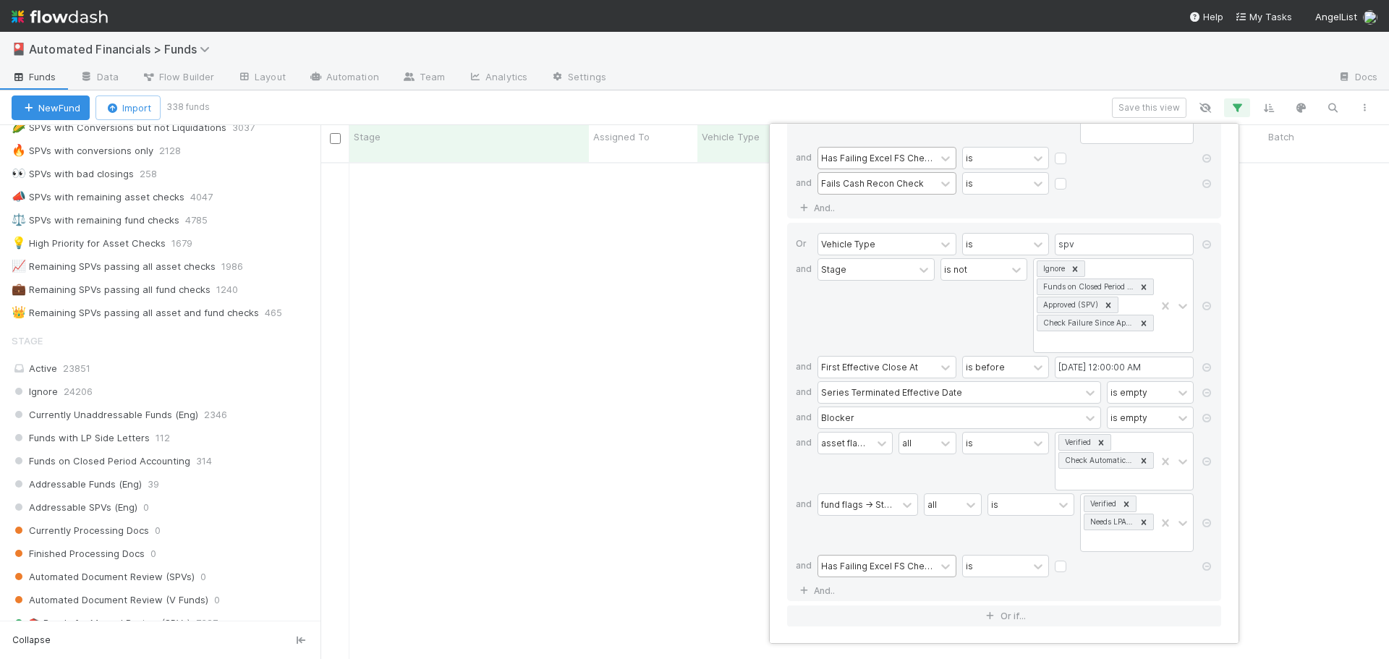
scroll to position [312, 0]
click at [816, 588] on link "And.." at bounding box center [819, 590] width 46 height 21
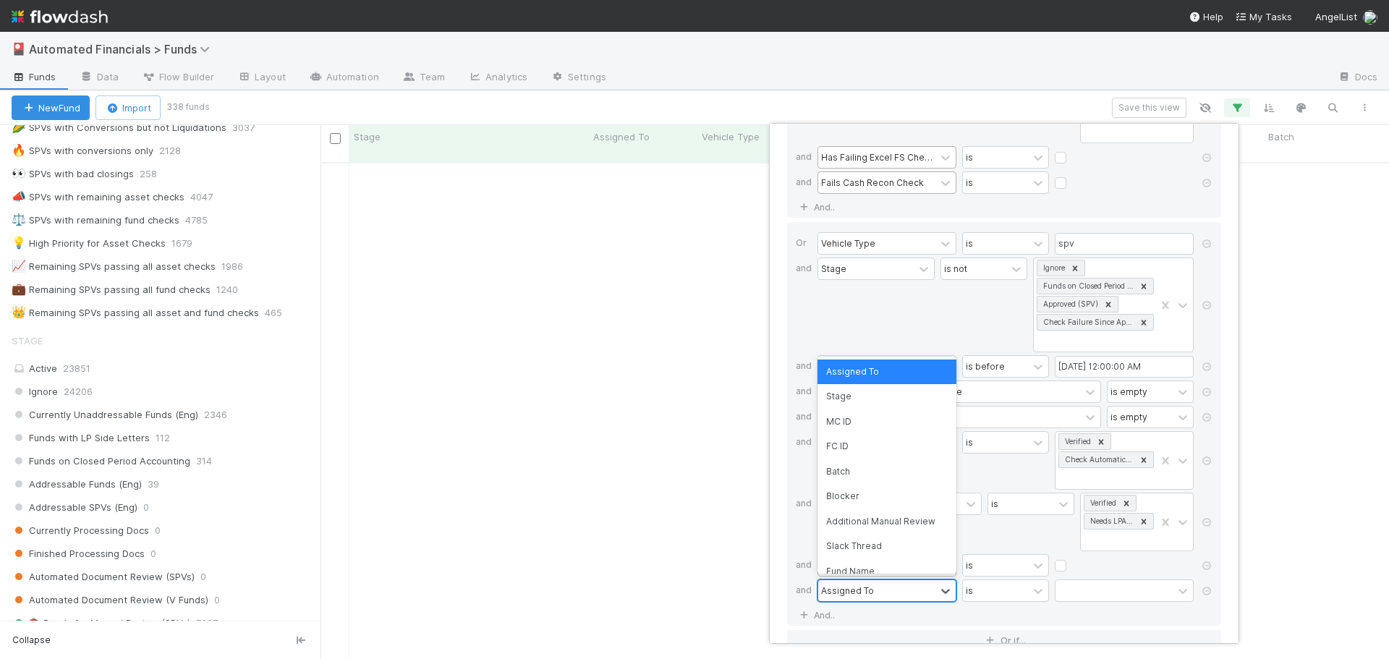
click at [839, 589] on div "Assigned To" at bounding box center [847, 590] width 53 height 13
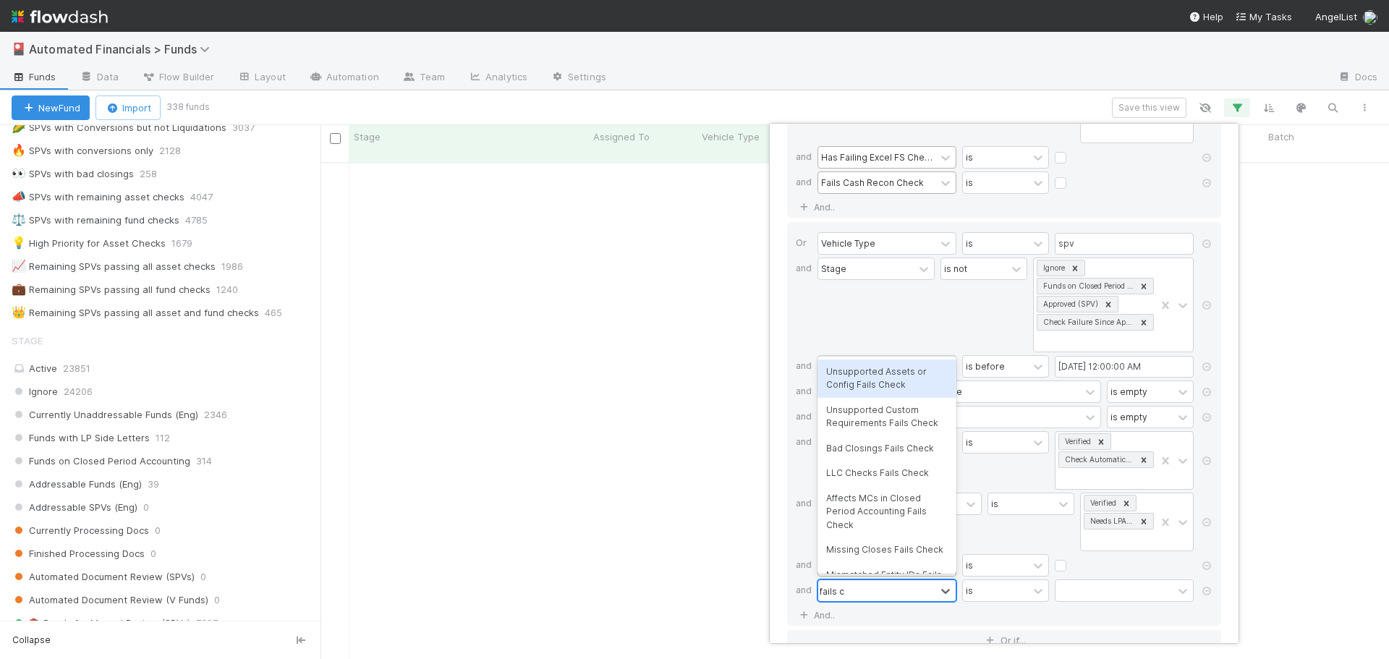
type input "fails cash"
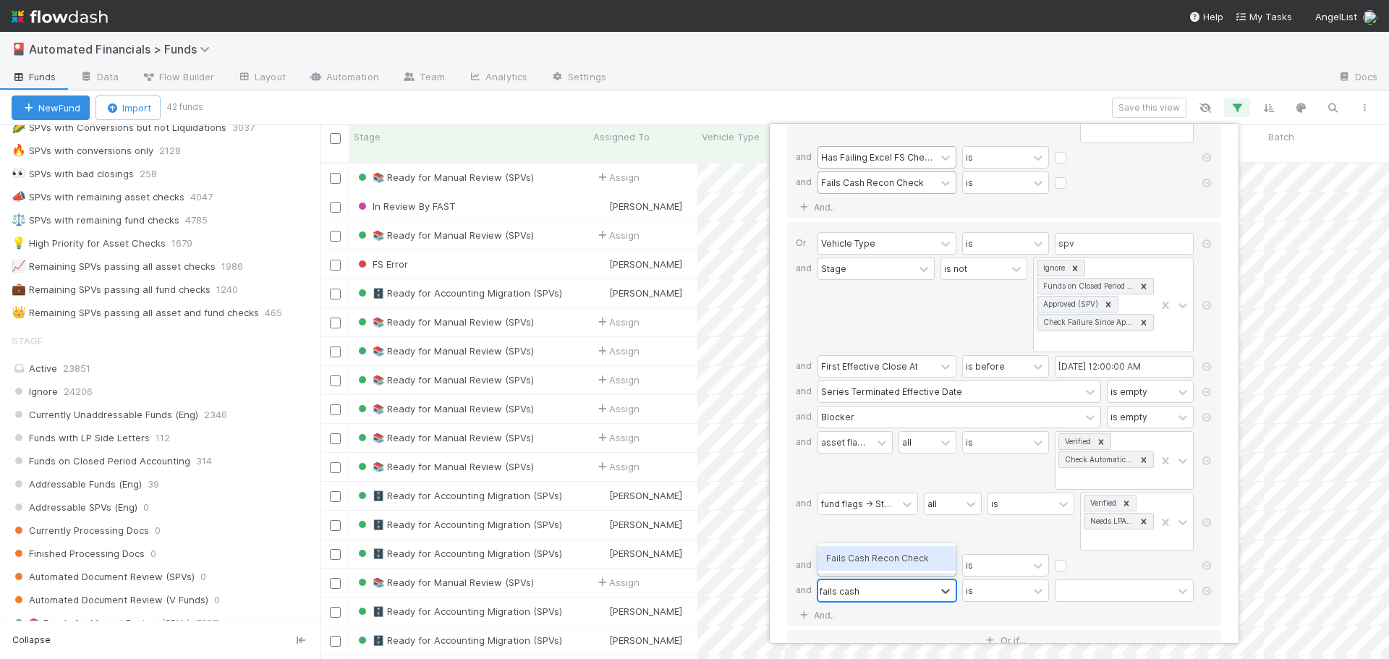
scroll to position [498, 1058]
click at [853, 560] on div "Fails Cash Recon Check" at bounding box center [887, 558] width 139 height 25
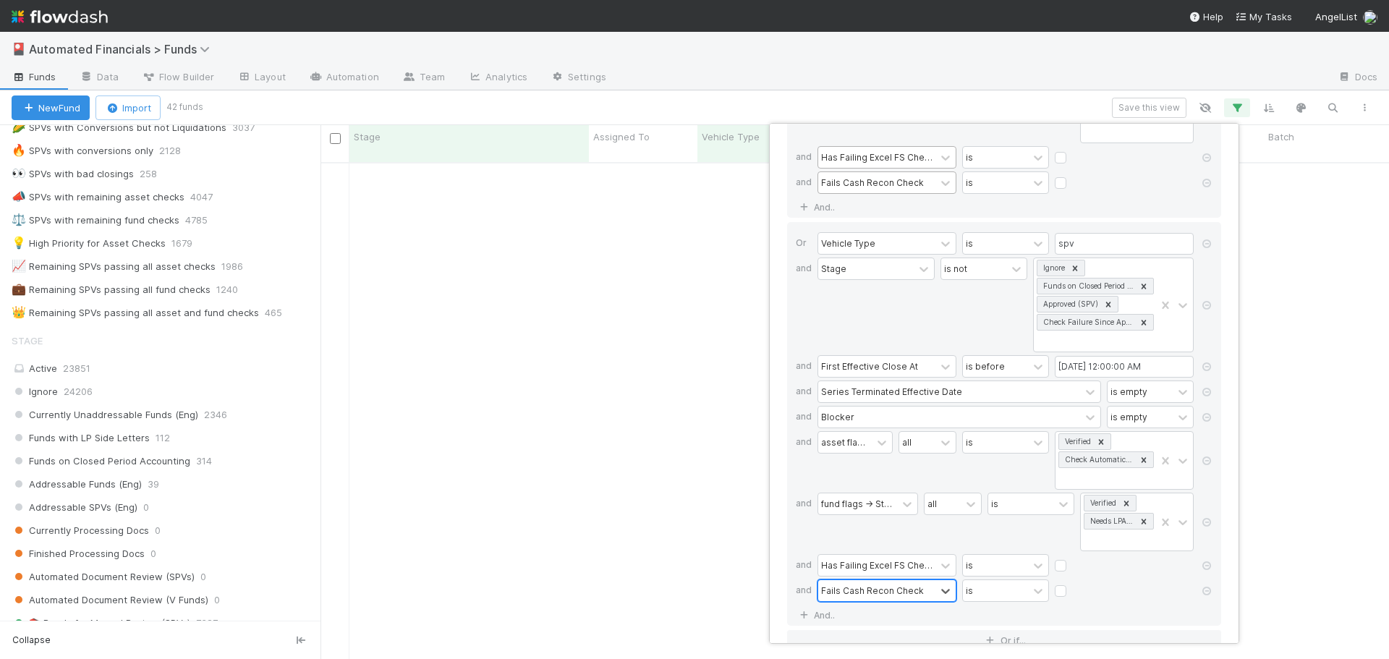
click at [868, 543] on div "fund flags -> Stage" at bounding box center [868, 522] width 101 height 59
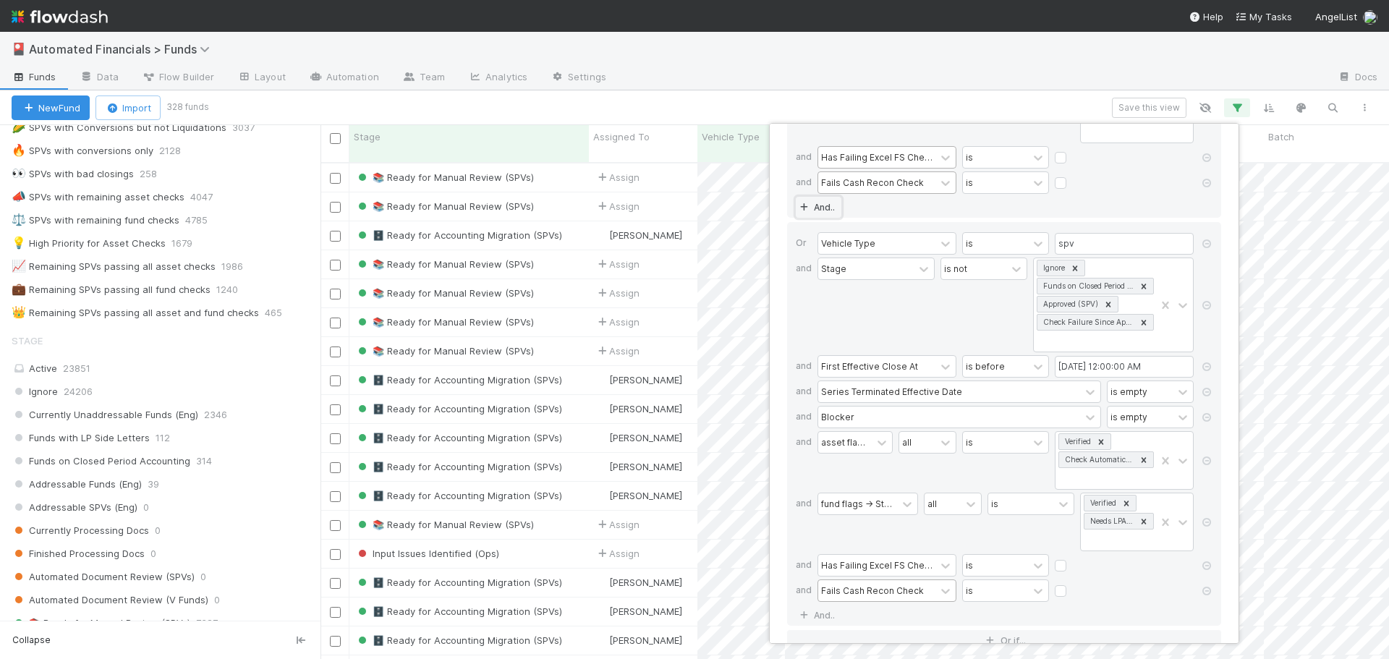
click at [831, 208] on link "And.." at bounding box center [819, 207] width 46 height 21
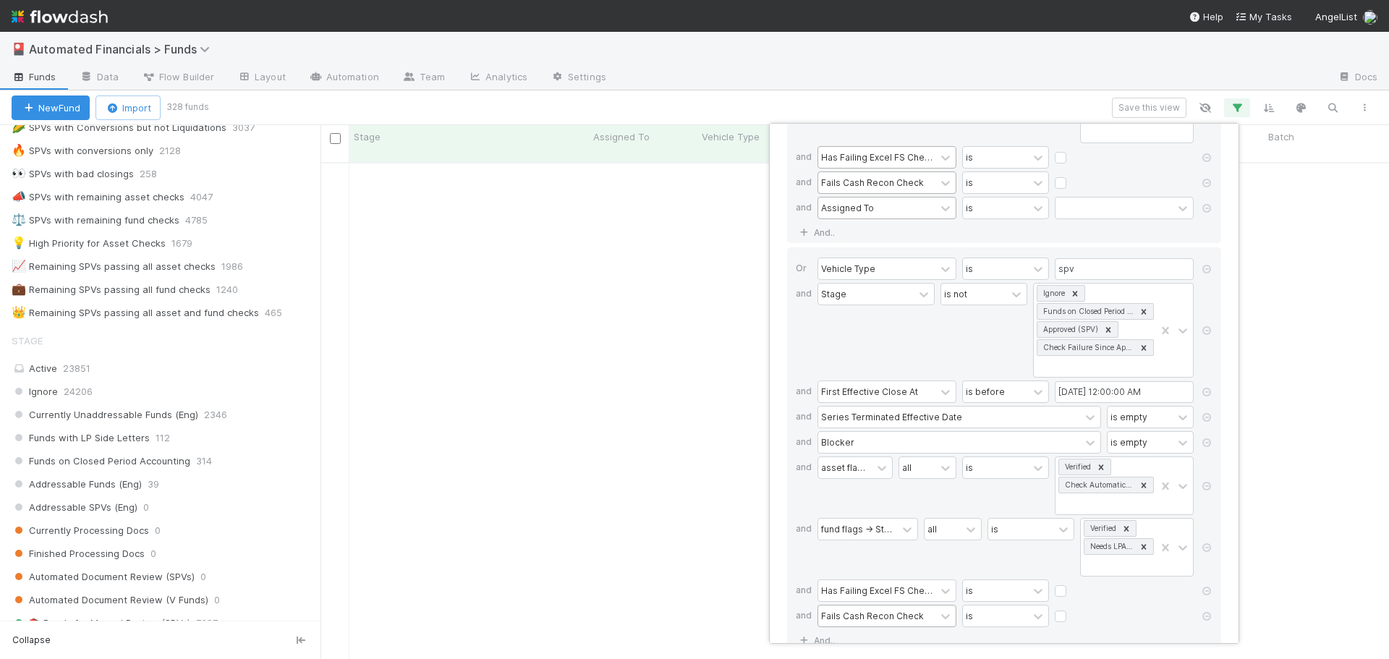
click at [843, 206] on div "Assigned To" at bounding box center [847, 207] width 53 height 13
type input "has liqu"
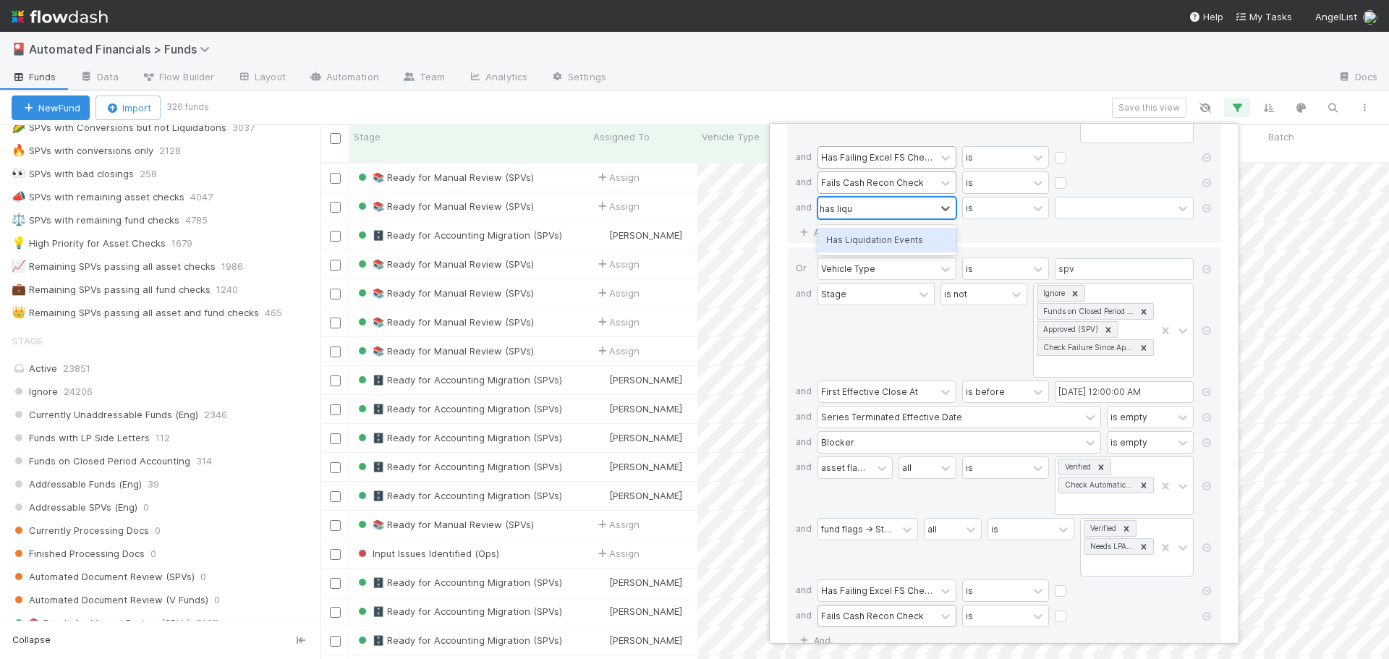
click at [869, 243] on div "Has Liquidation Events" at bounding box center [887, 240] width 139 height 25
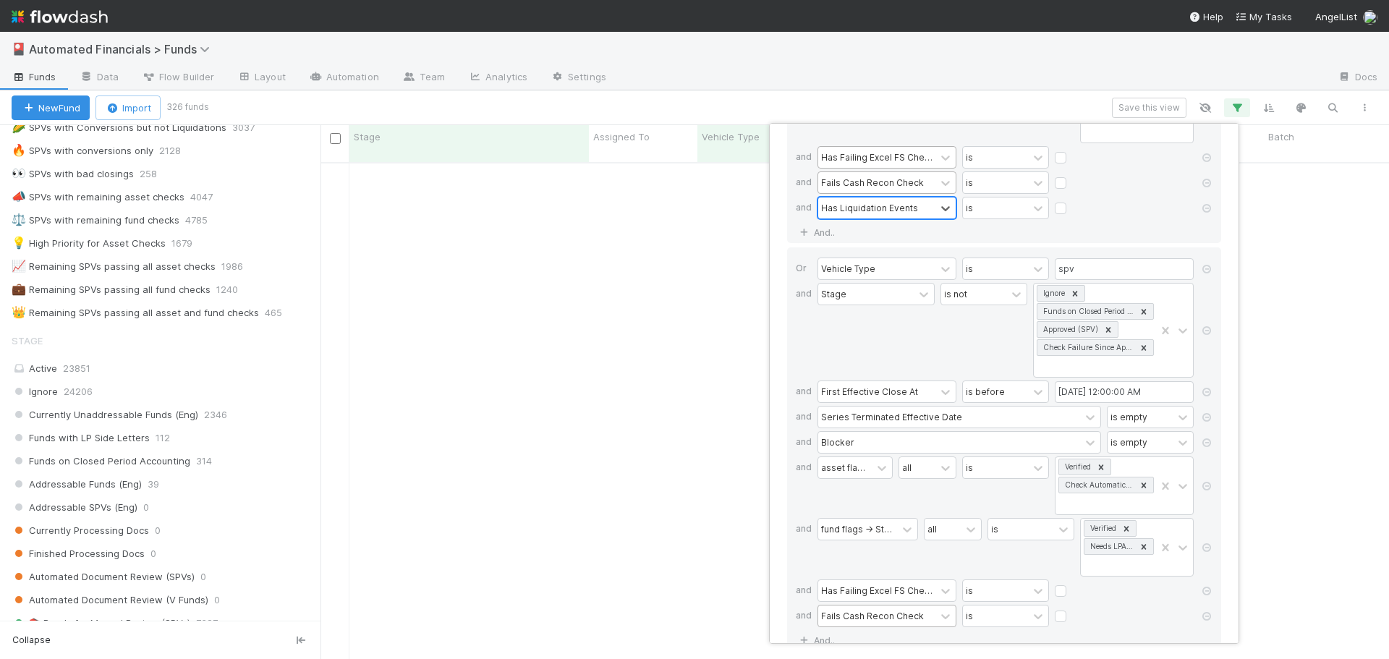
click at [870, 234] on div "If Vehicle Type is spv and Stage is not Ignore Funds on Closed Period Accountin…" at bounding box center [1004, 46] width 434 height 393
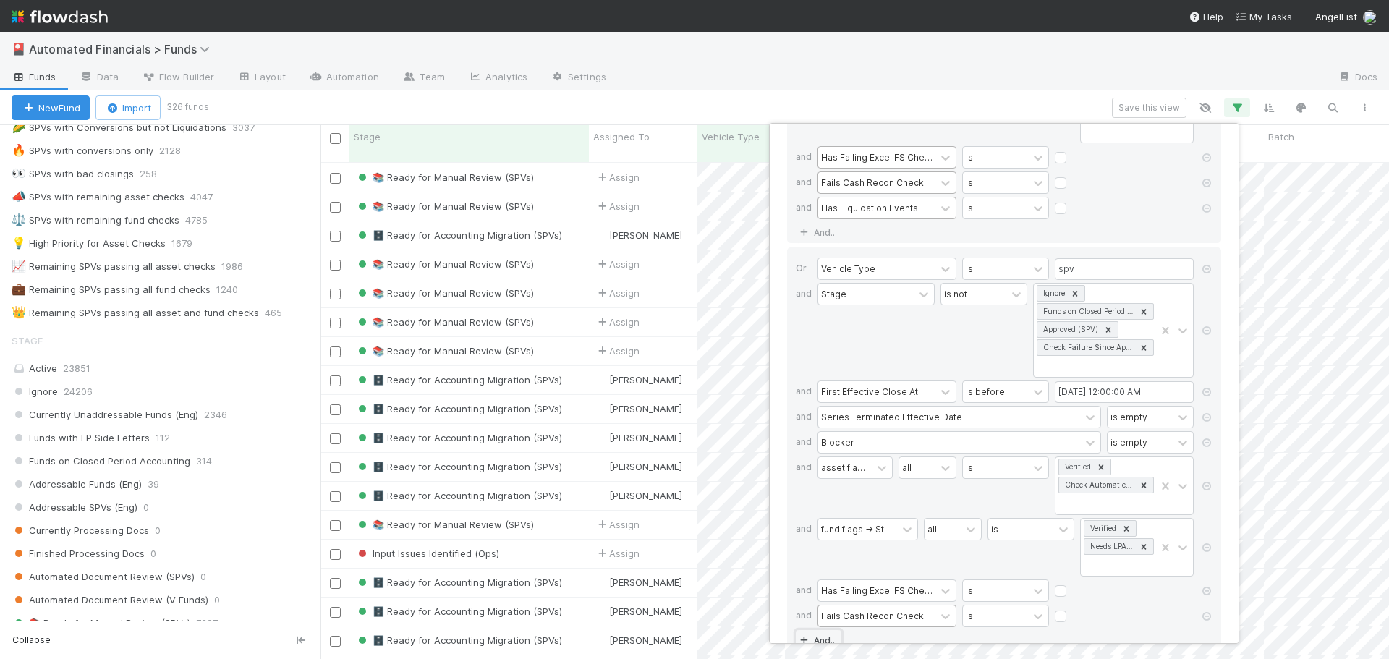
click at [826, 630] on link "And.." at bounding box center [819, 640] width 46 height 21
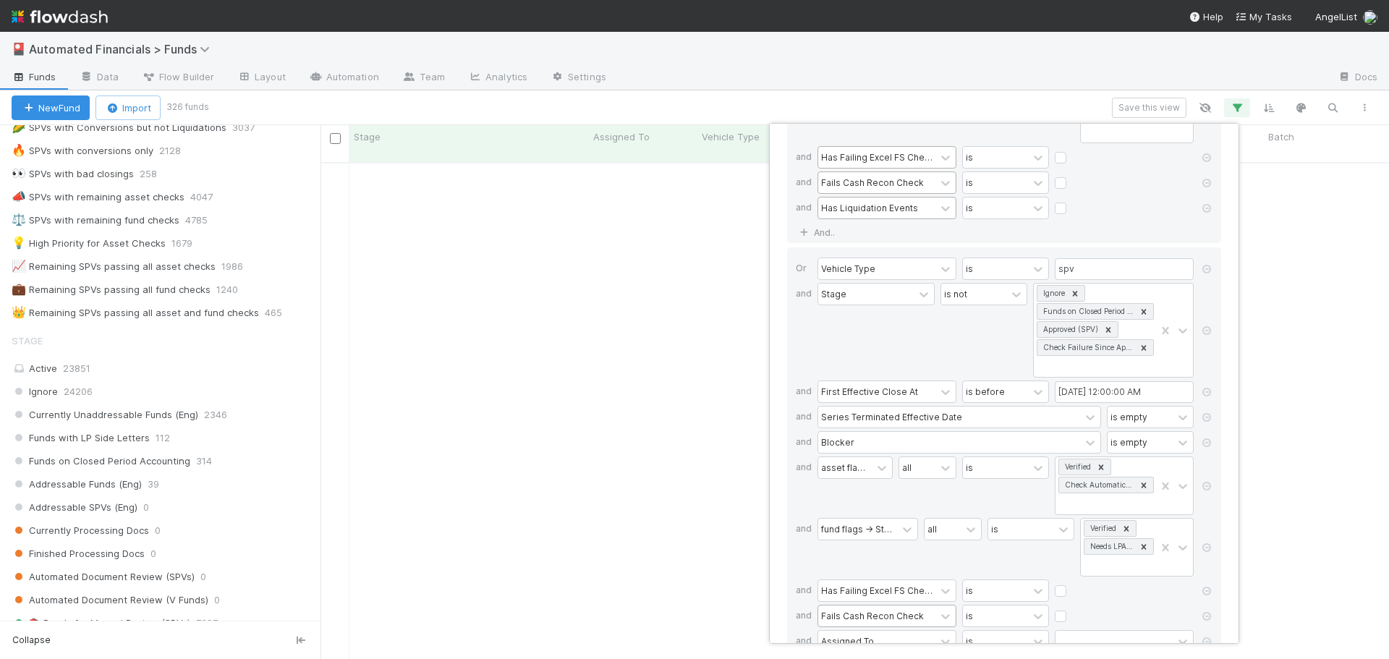
scroll to position [362, 0]
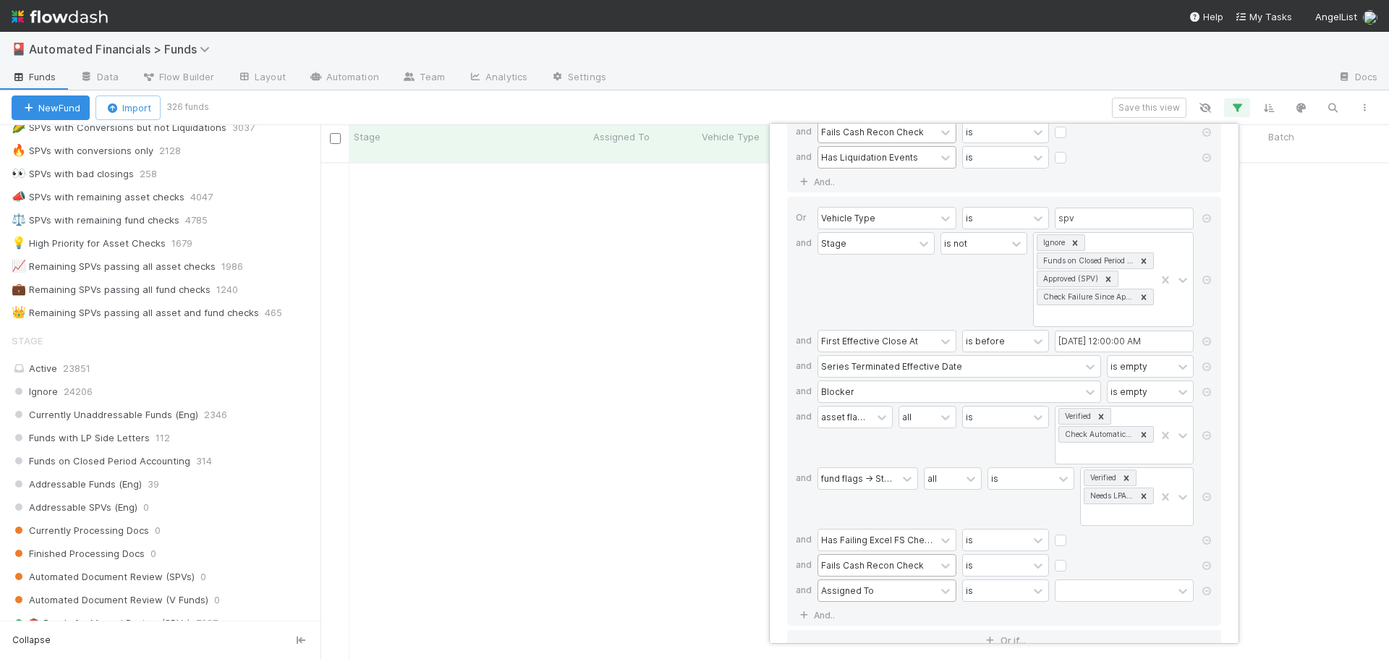
click at [844, 595] on div "Assigned To" at bounding box center [847, 590] width 53 height 13
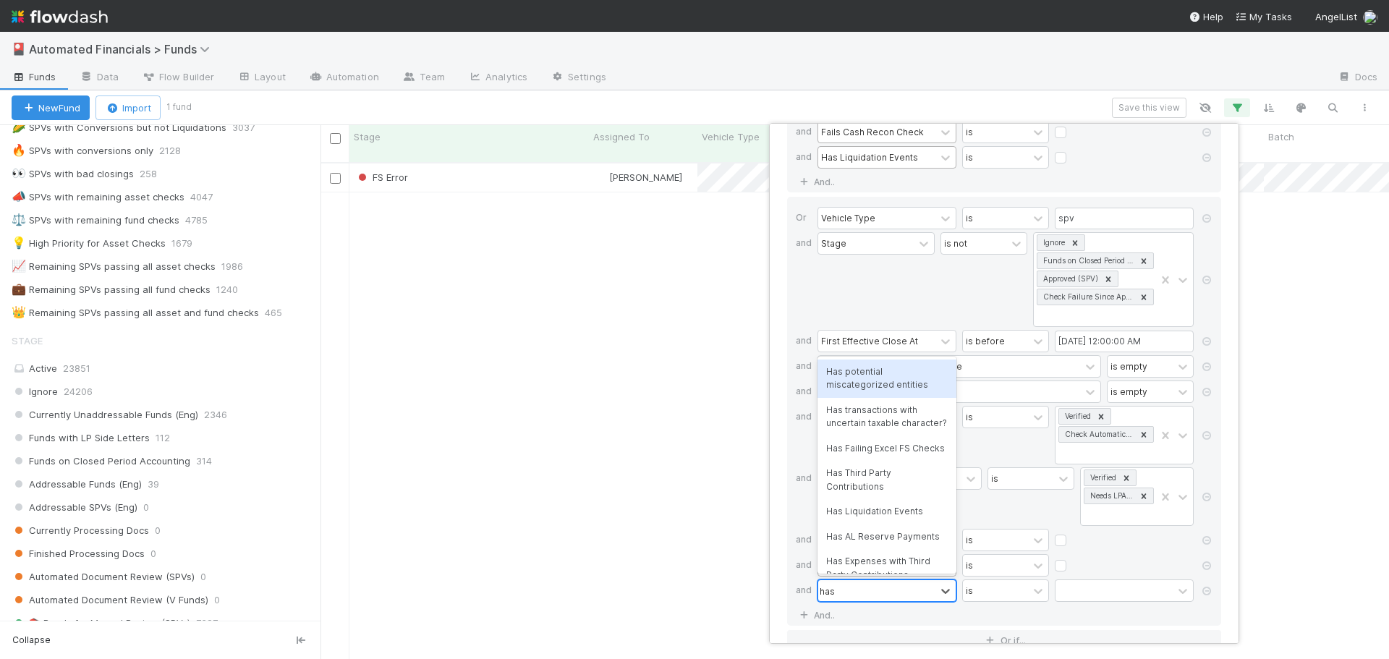
scroll to position [498, 1058]
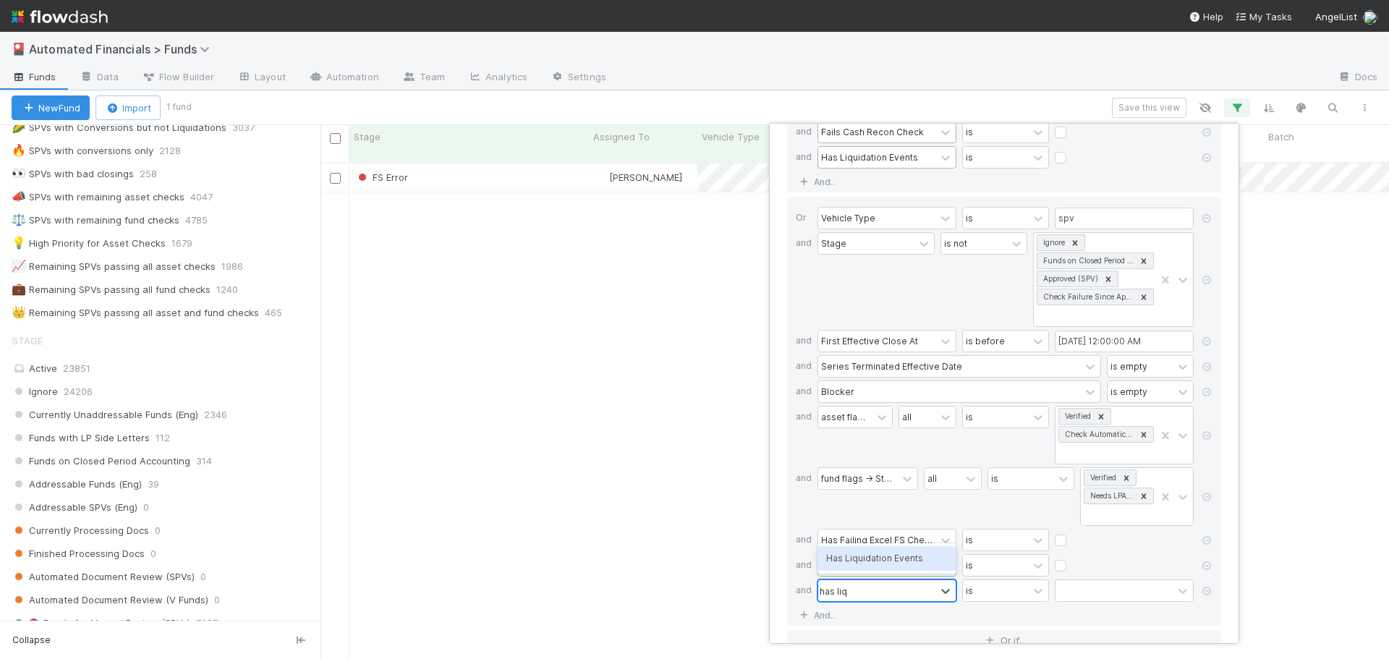
type input "has liqui"
click at [859, 553] on div "Has Liquidation Events" at bounding box center [887, 558] width 139 height 25
click at [873, 612] on div "Or Vehicle Type is spv and Stage is not Ignore Funds on Closed Period Accountin…" at bounding box center [1004, 411] width 434 height 429
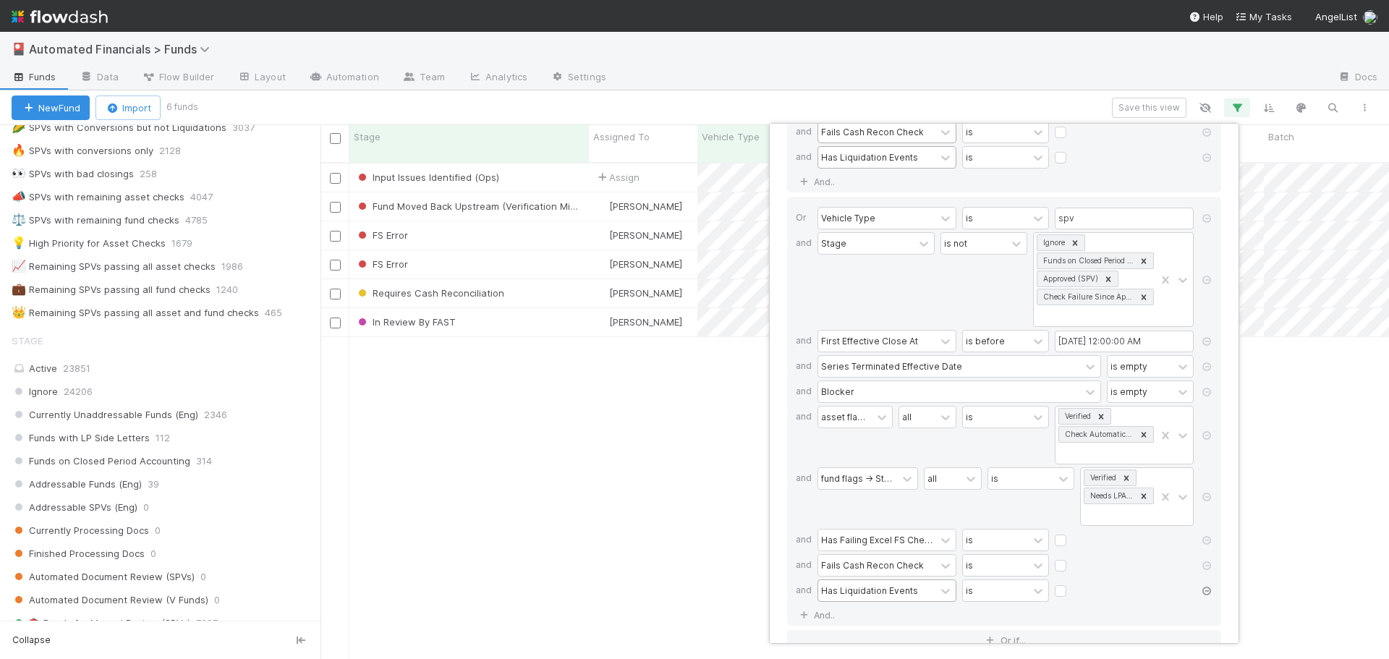
click at [1210, 593] on icon at bounding box center [1207, 591] width 14 height 9
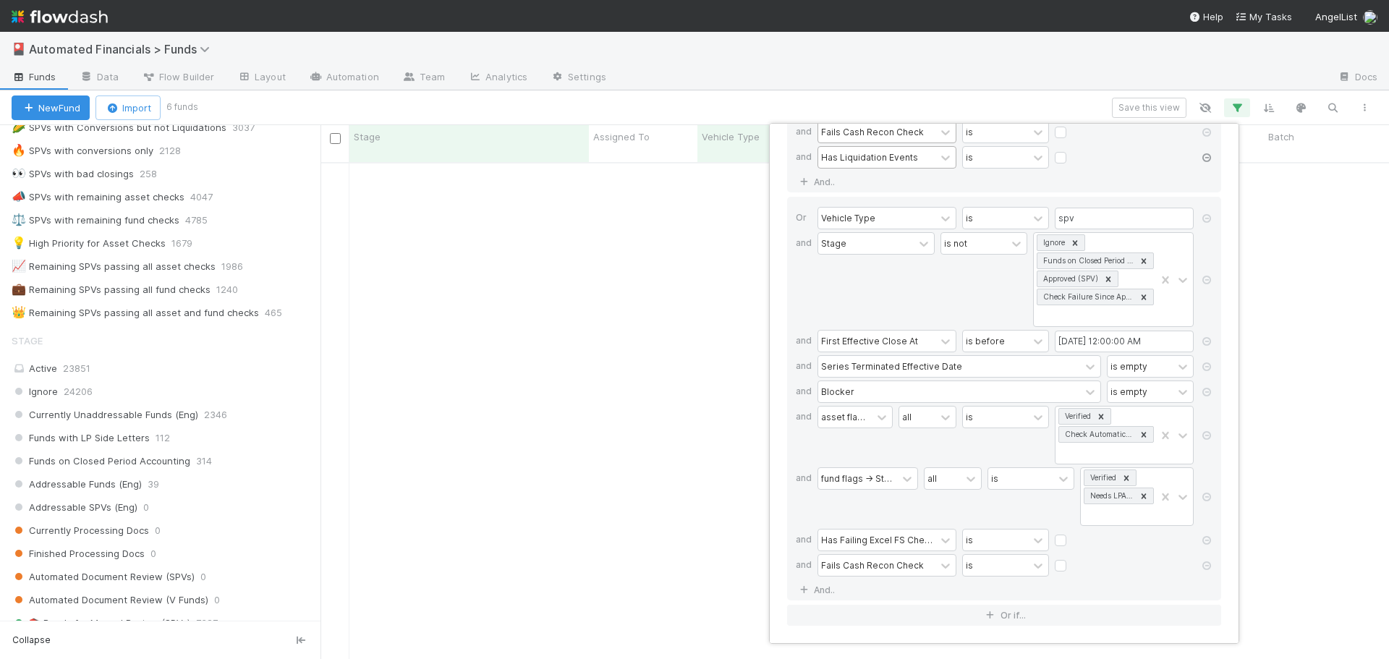
click at [1208, 157] on icon at bounding box center [1207, 157] width 14 height 9
click at [1105, 164] on div at bounding box center [1124, 157] width 139 height 14
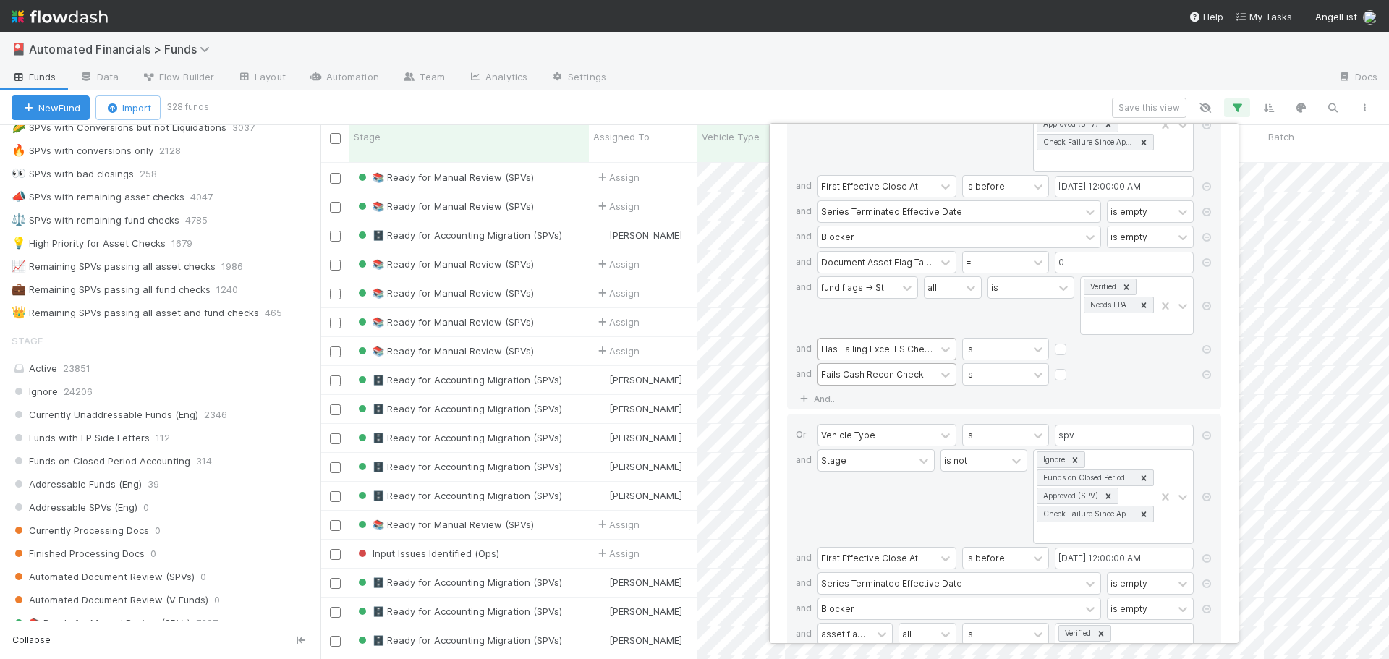
scroll to position [498, 1058]
click at [1208, 348] on icon at bounding box center [1207, 349] width 14 height 9
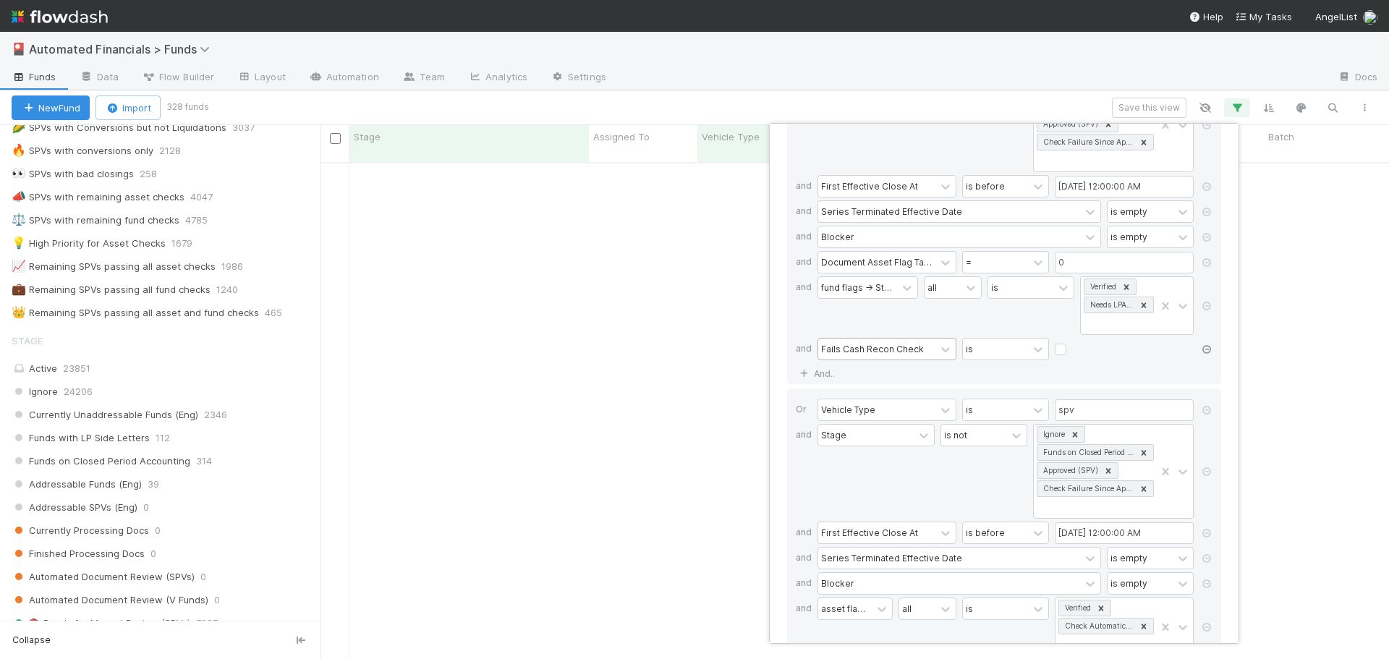
click at [1208, 348] on icon at bounding box center [1207, 349] width 14 height 9
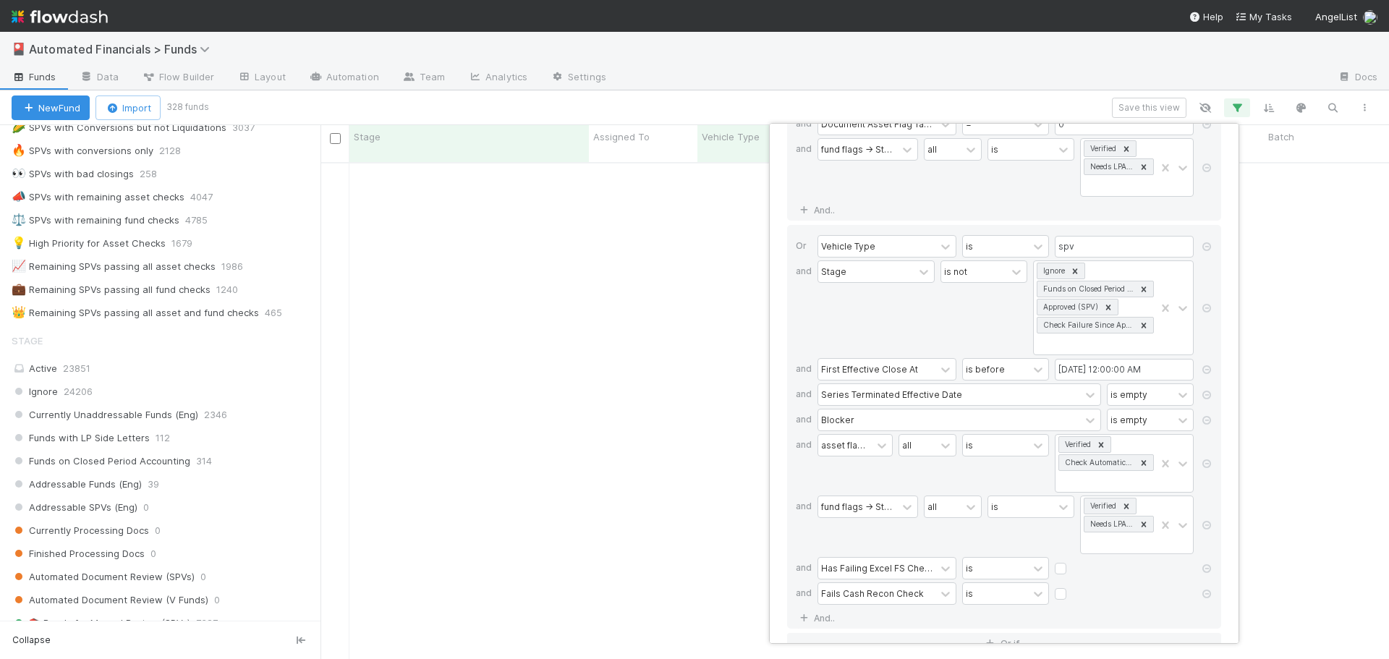
scroll to position [287, 0]
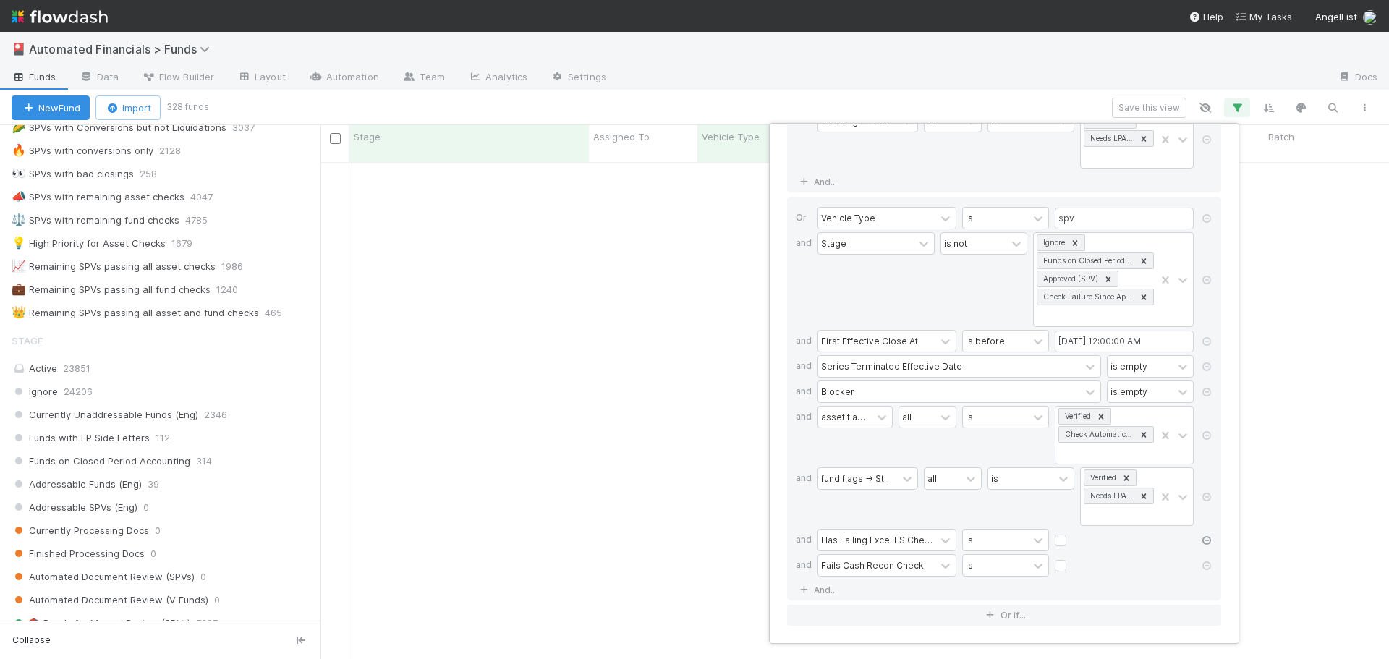
click at [1208, 540] on icon at bounding box center [1207, 540] width 14 height 9
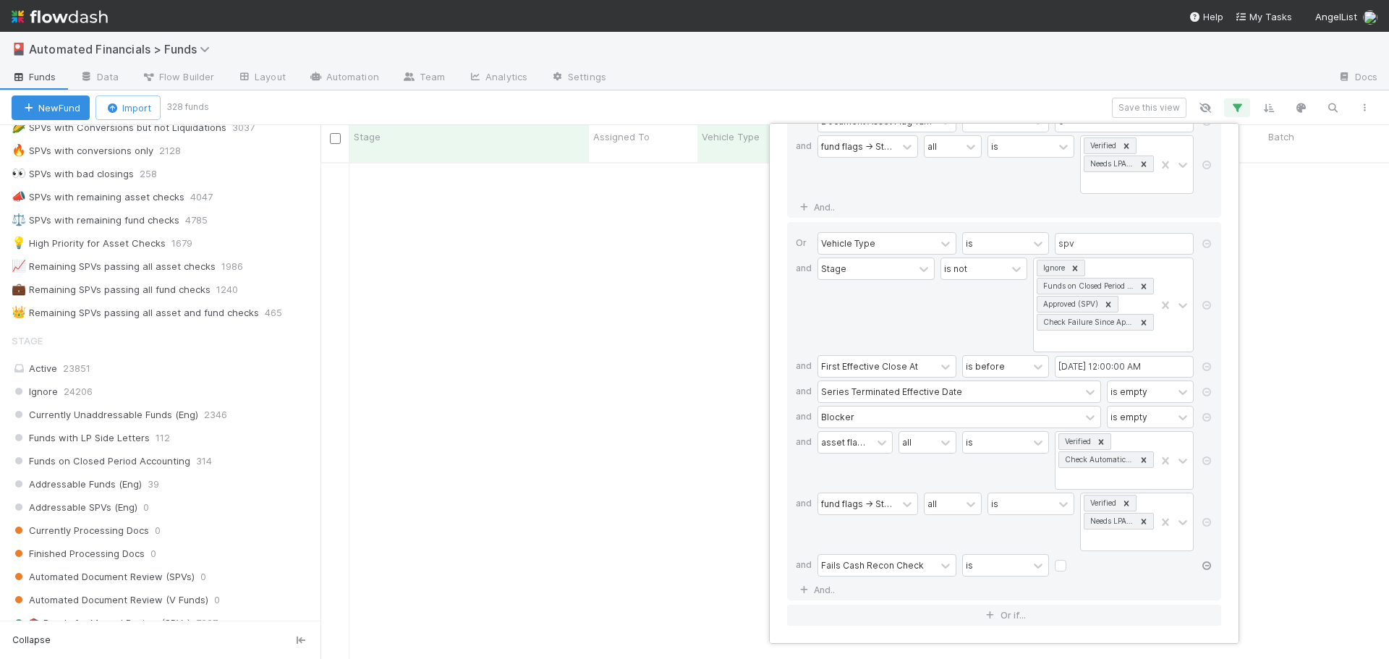
click at [1205, 564] on icon at bounding box center [1207, 565] width 14 height 9
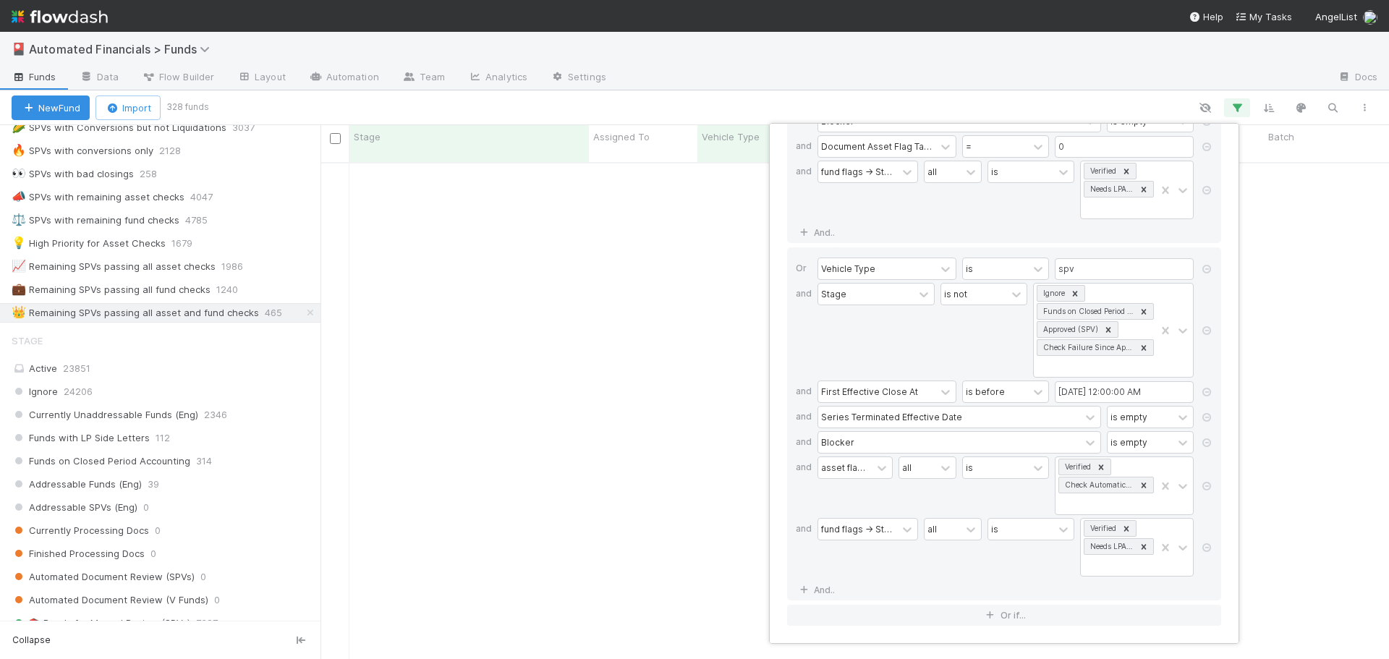
scroll to position [236, 0]
click at [912, 102] on div "14 filters Reset Filters If Vehicle Type is spv and Stage is not Ignore Funds o…" at bounding box center [694, 329] width 1389 height 659
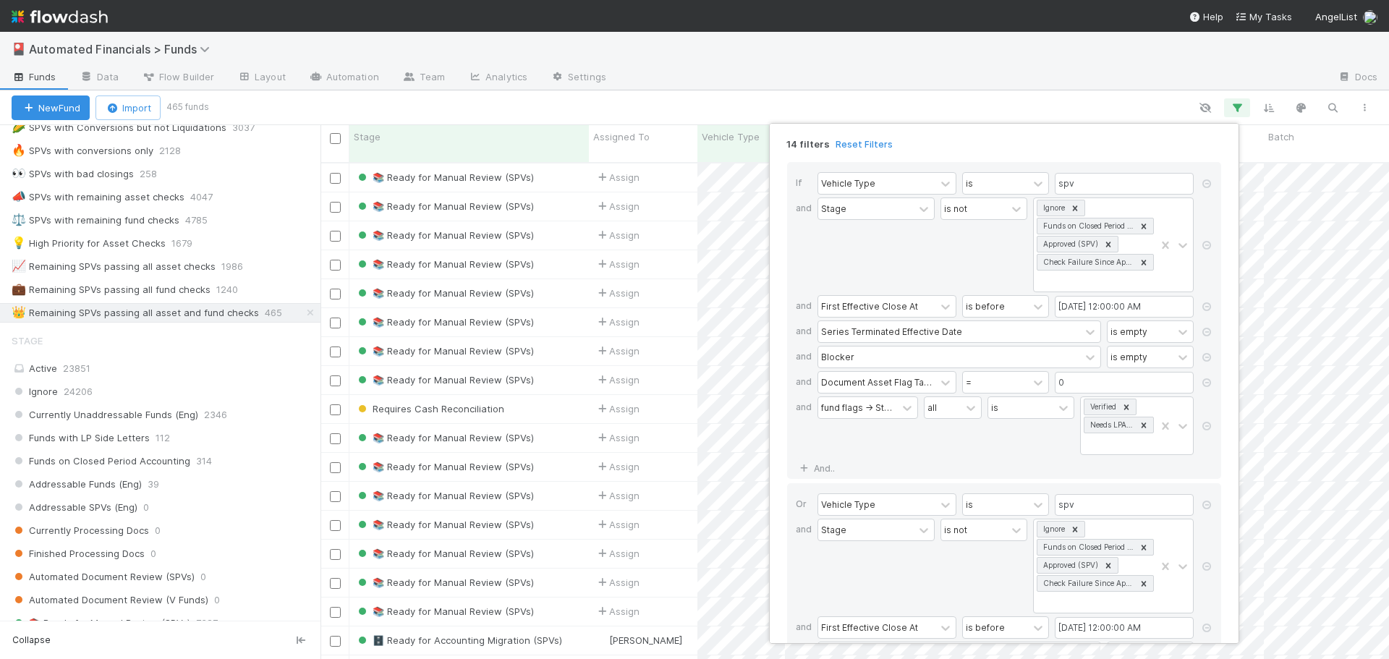
scroll to position [498, 1058]
click at [936, 104] on div "14 filters Reset Filters If Vehicle Type is spv and Stage is not Ignore Funds o…" at bounding box center [694, 329] width 1389 height 659
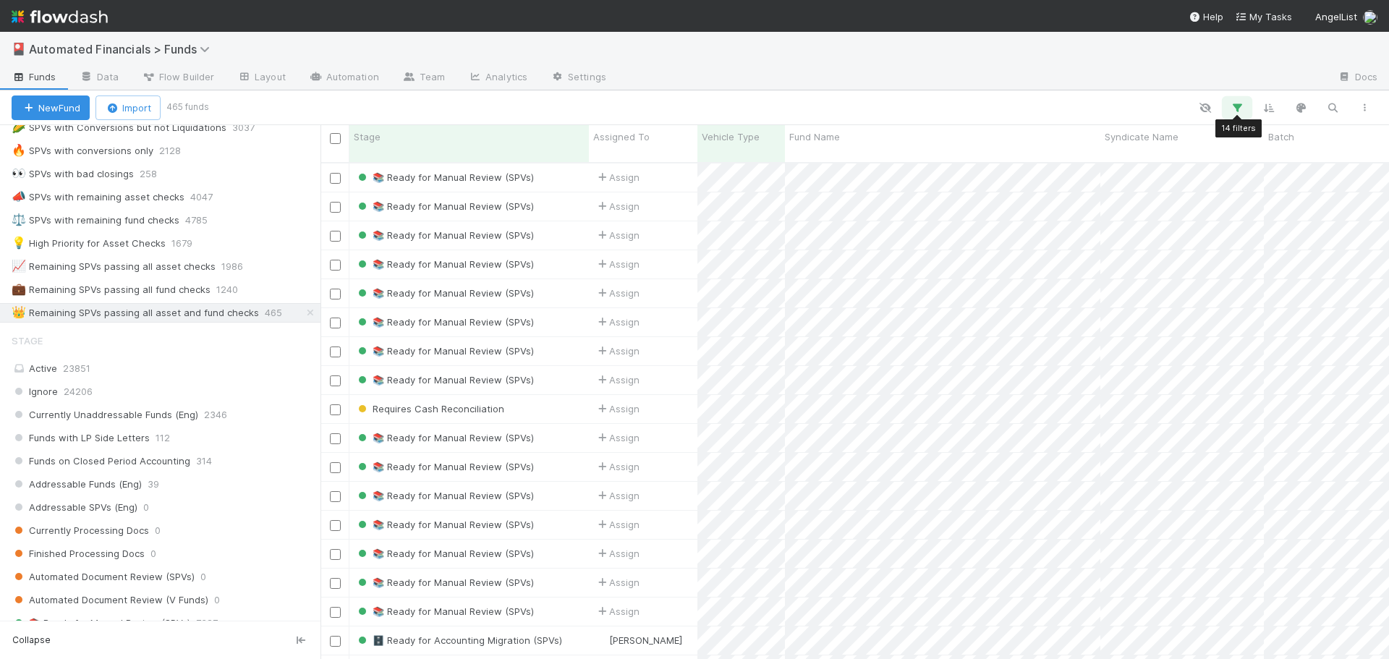
click at [1244, 105] on button "button" at bounding box center [1237, 107] width 26 height 19
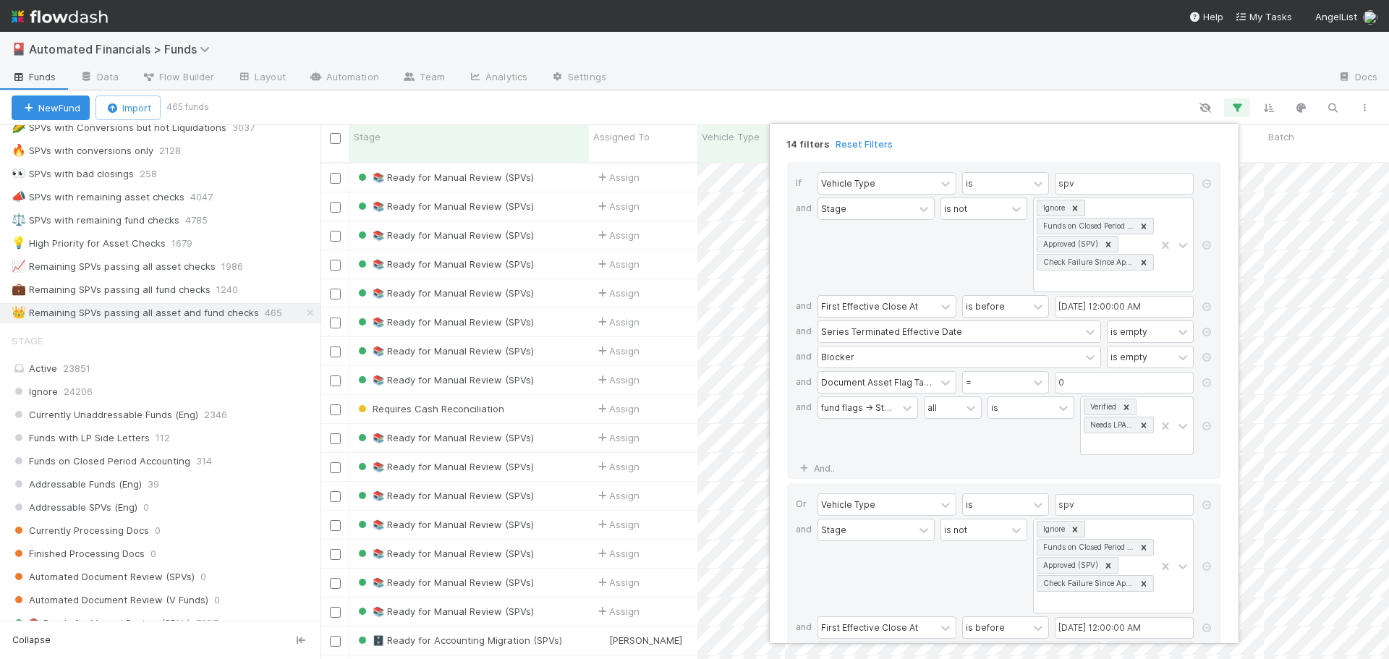
click at [967, 106] on div "14 filters Reset Filters If Vehicle Type is spv and Stage is not Ignore Funds o…" at bounding box center [694, 329] width 1389 height 659
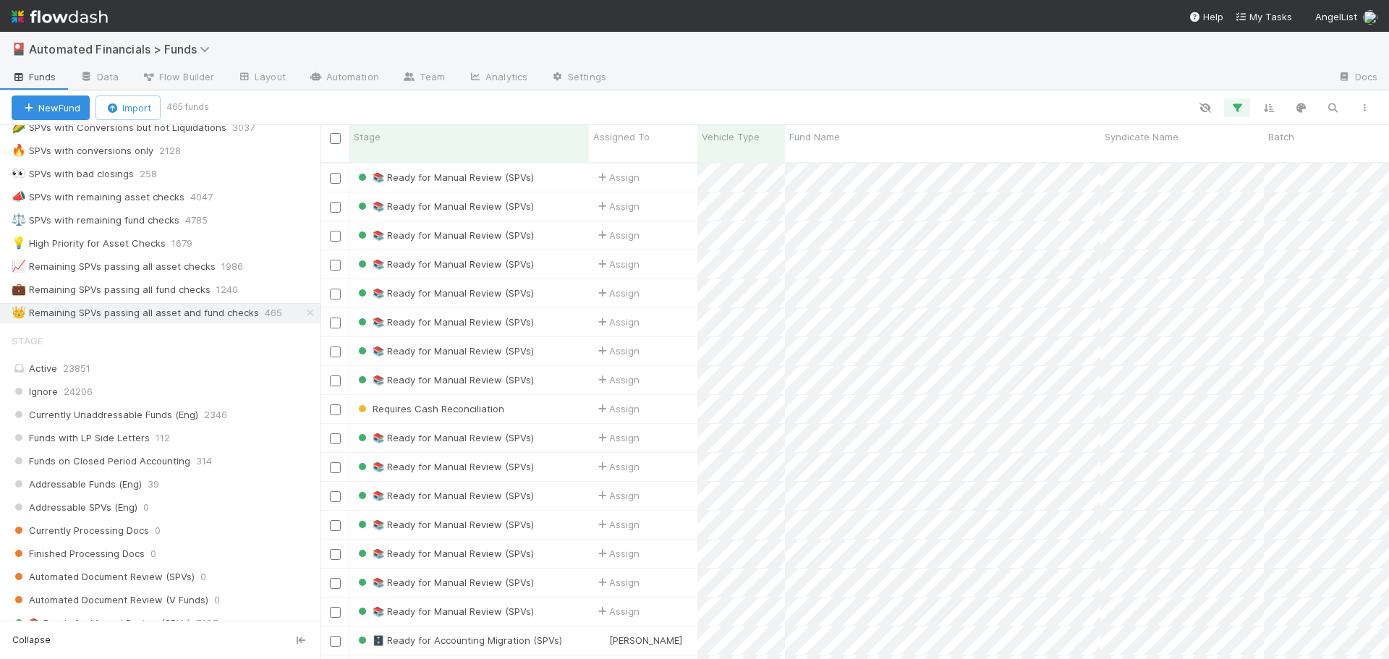
scroll to position [1008, 0]
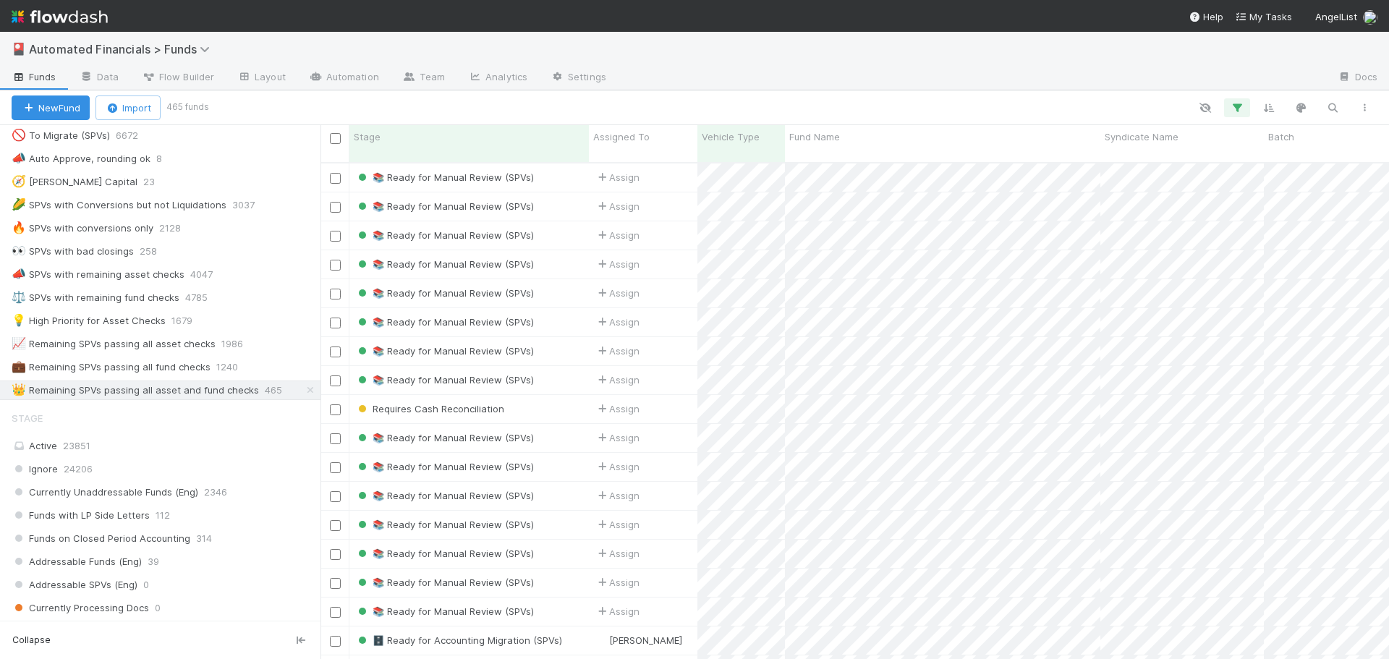
click at [580, 103] on div at bounding box center [793, 107] width 1174 height 19
click at [123, 278] on div "📣 SPVs with remaining asset checks" at bounding box center [98, 275] width 173 height 18
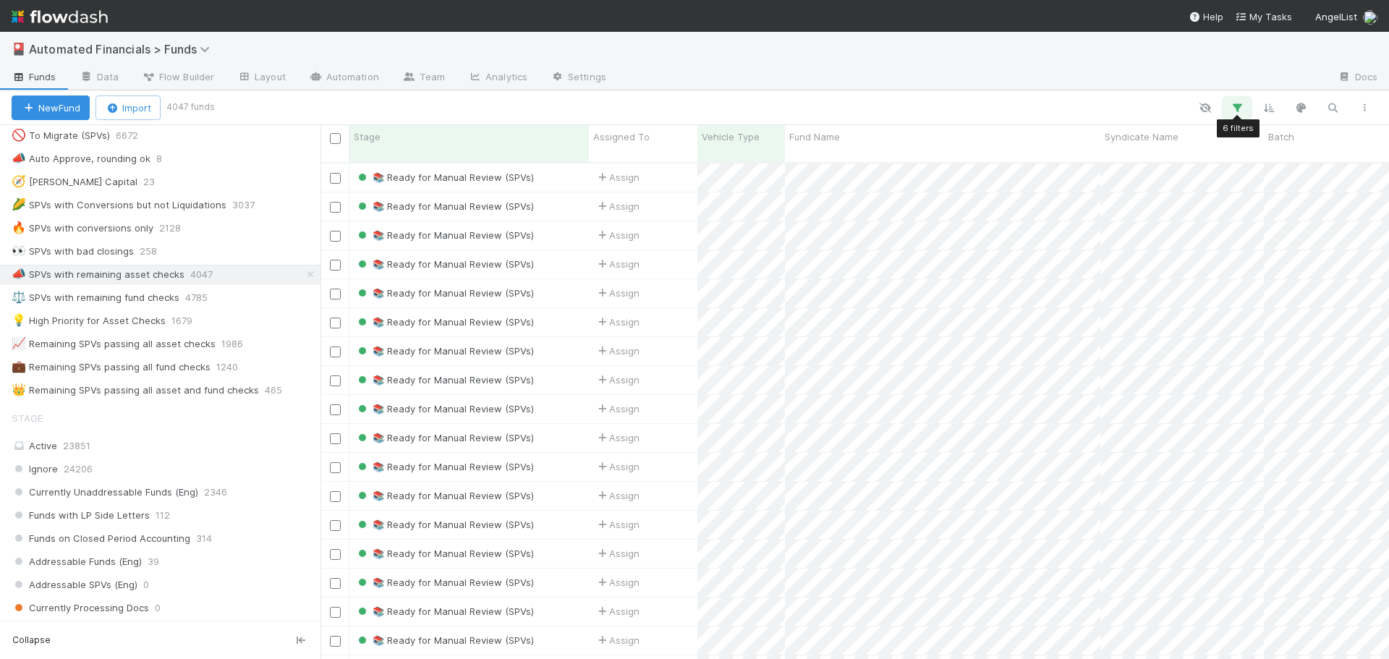
click at [1237, 114] on button "button" at bounding box center [1237, 107] width 26 height 19
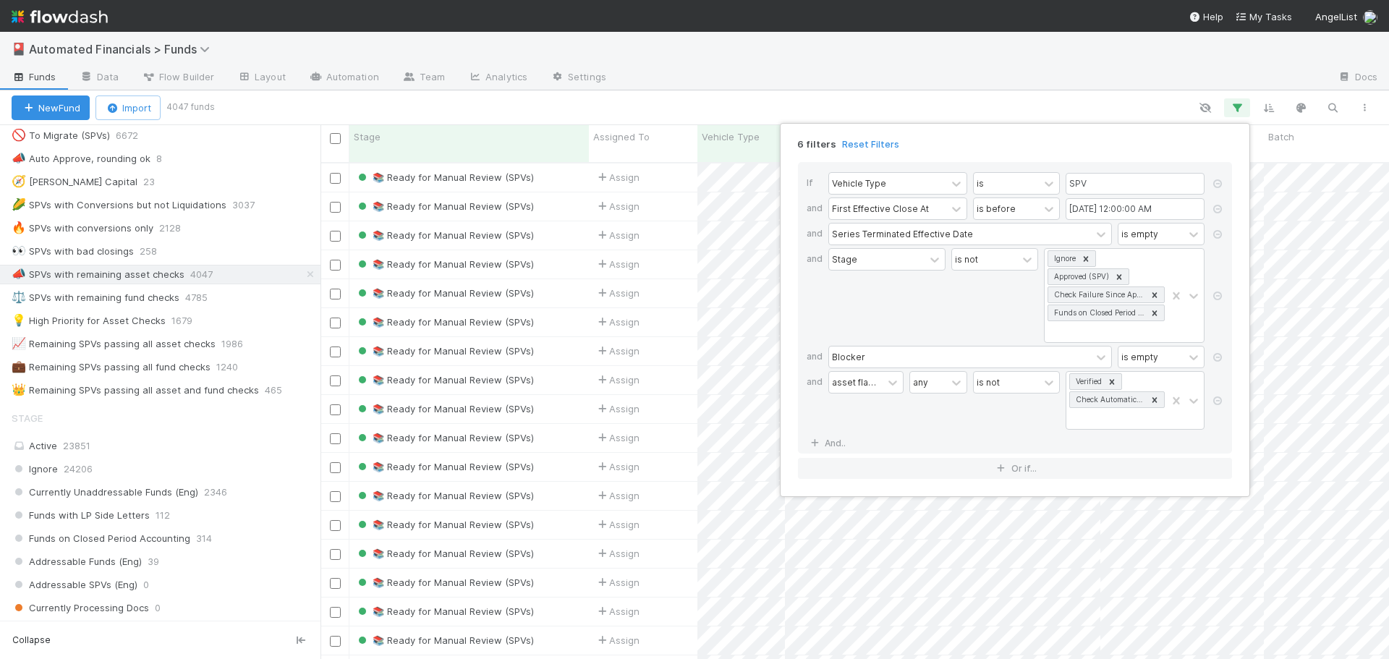
click at [911, 105] on div "6 filters Reset Filters If Vehicle Type is SPV and First Effective Close At is …" at bounding box center [694, 329] width 1389 height 659
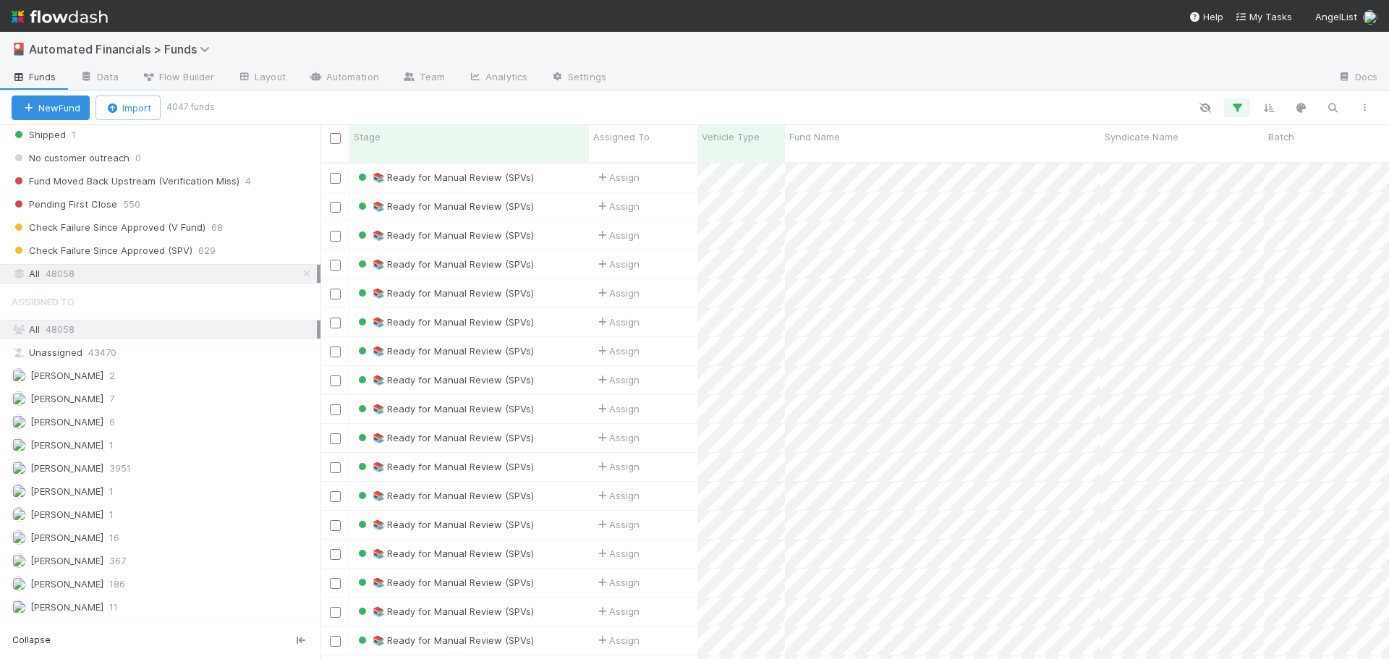
scroll to position [1993, 0]
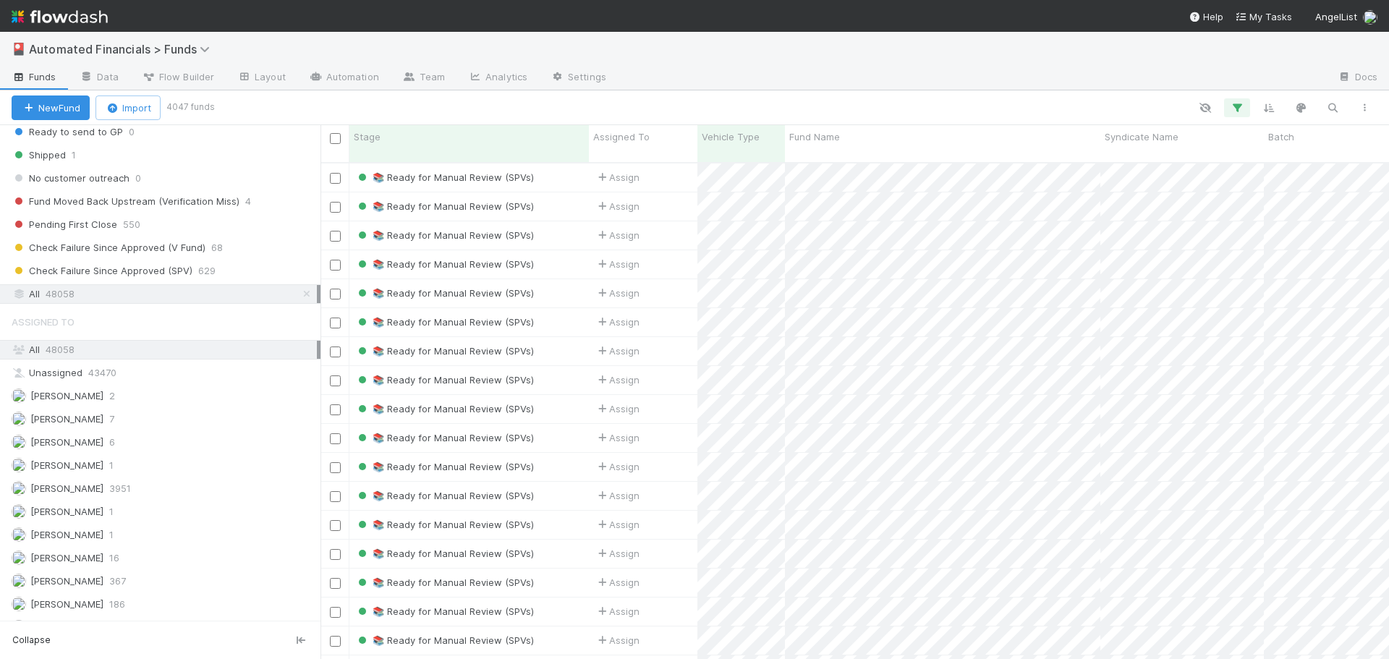
click at [117, 299] on div "All 48058" at bounding box center [164, 294] width 305 height 18
click at [1234, 108] on icon "button" at bounding box center [1237, 107] width 14 height 13
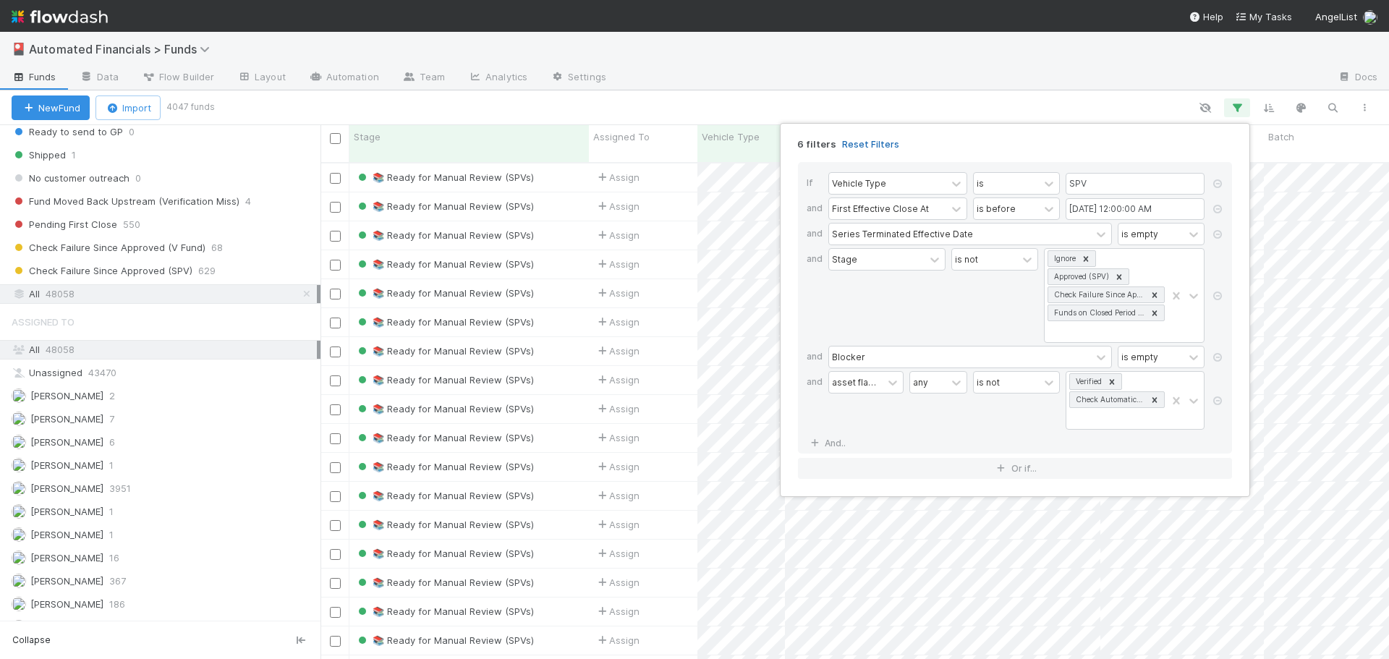
click at [870, 143] on link "Reset Filters" at bounding box center [870, 144] width 57 height 12
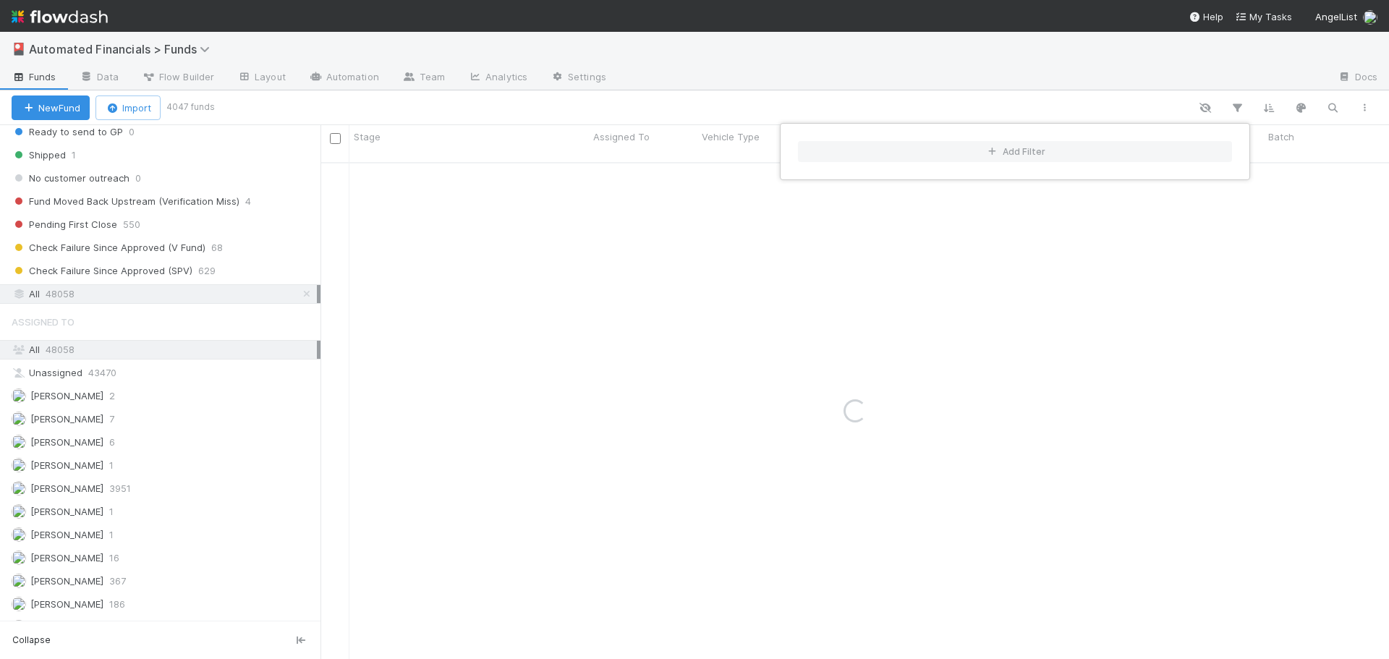
click at [905, 262] on div "Add Filter" at bounding box center [694, 329] width 1389 height 659
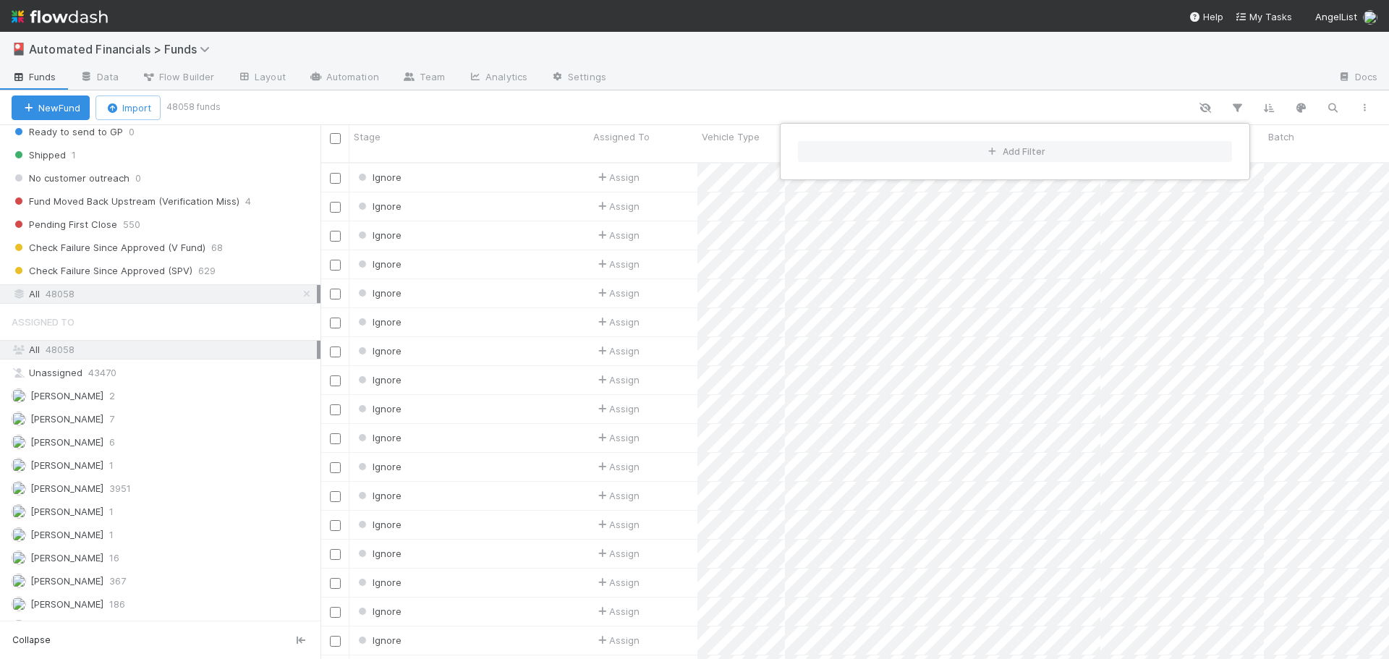
click at [664, 343] on div "Add Filter" at bounding box center [694, 329] width 1389 height 659
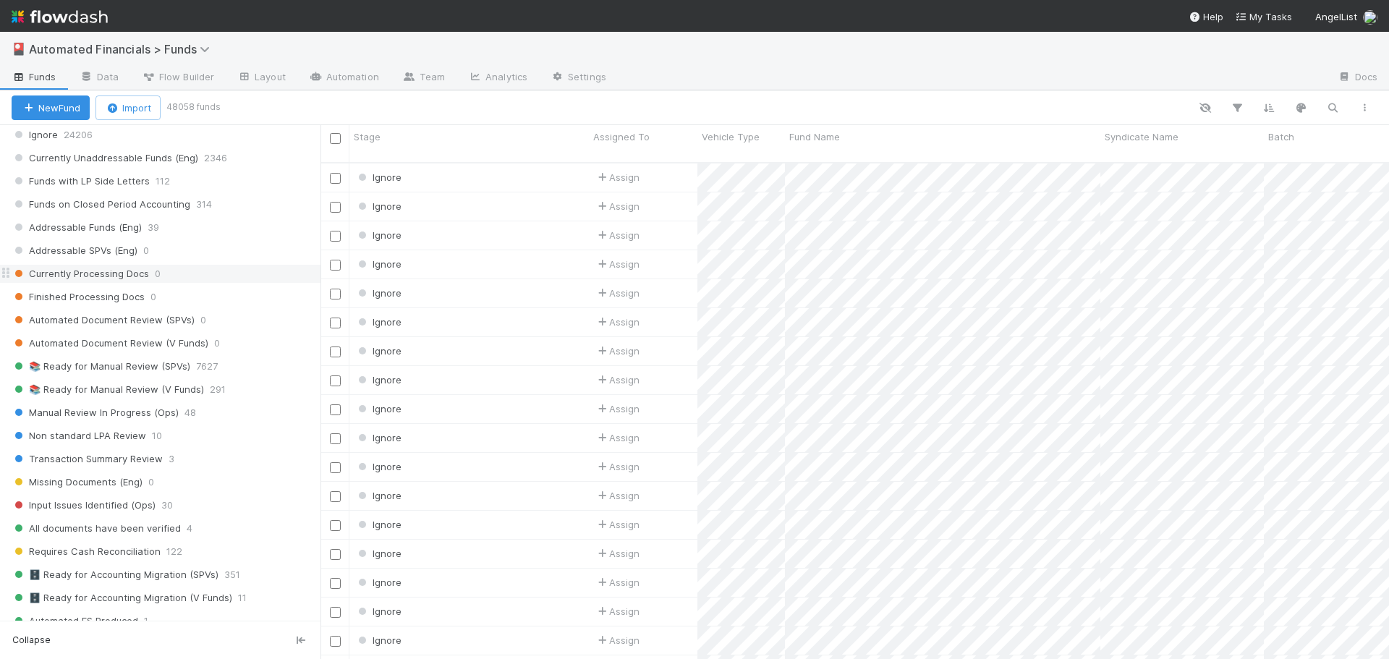
scroll to position [980, 0]
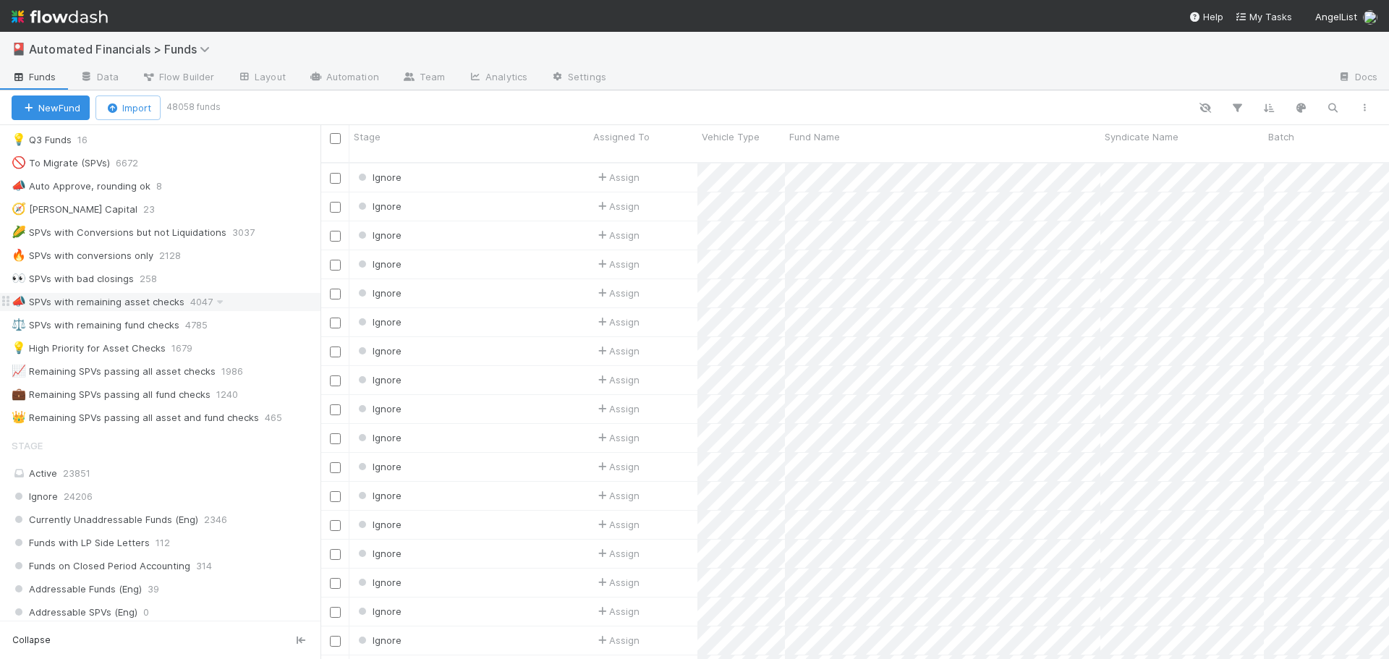
click at [119, 304] on div "📣 SPVs with remaining asset checks" at bounding box center [98, 302] width 173 height 18
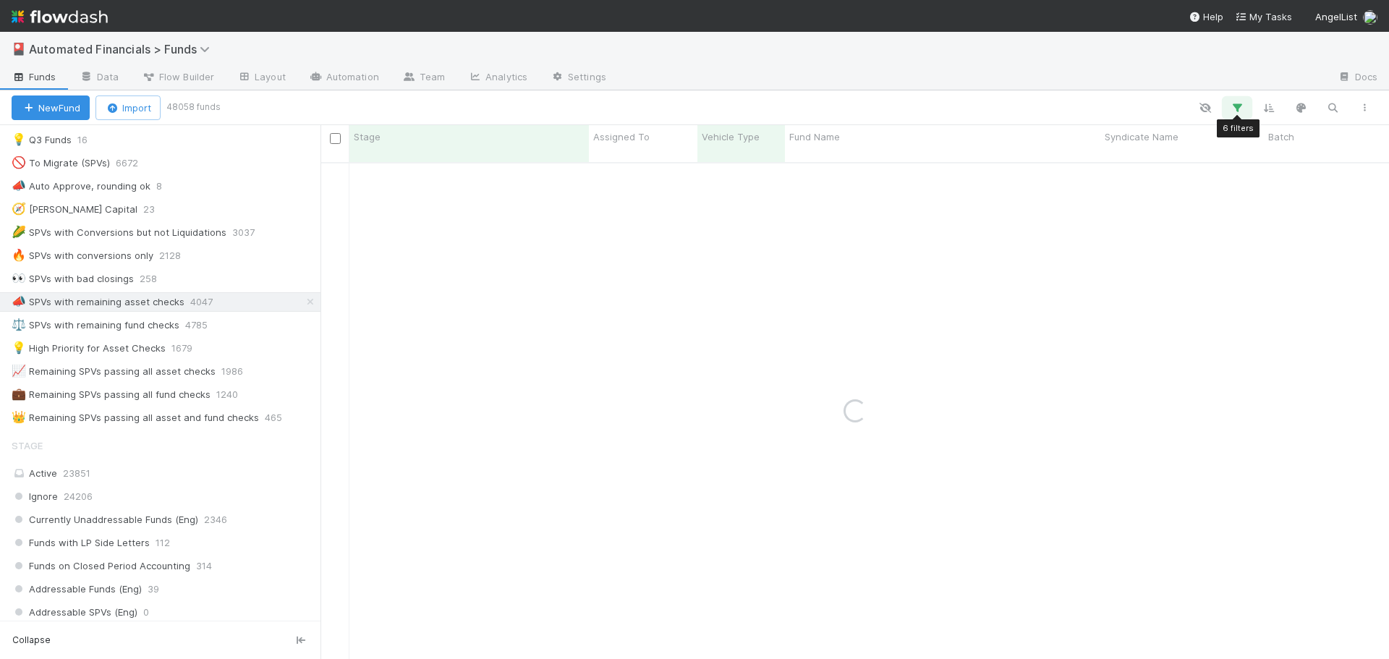
click at [1236, 109] on icon "button" at bounding box center [1237, 107] width 14 height 13
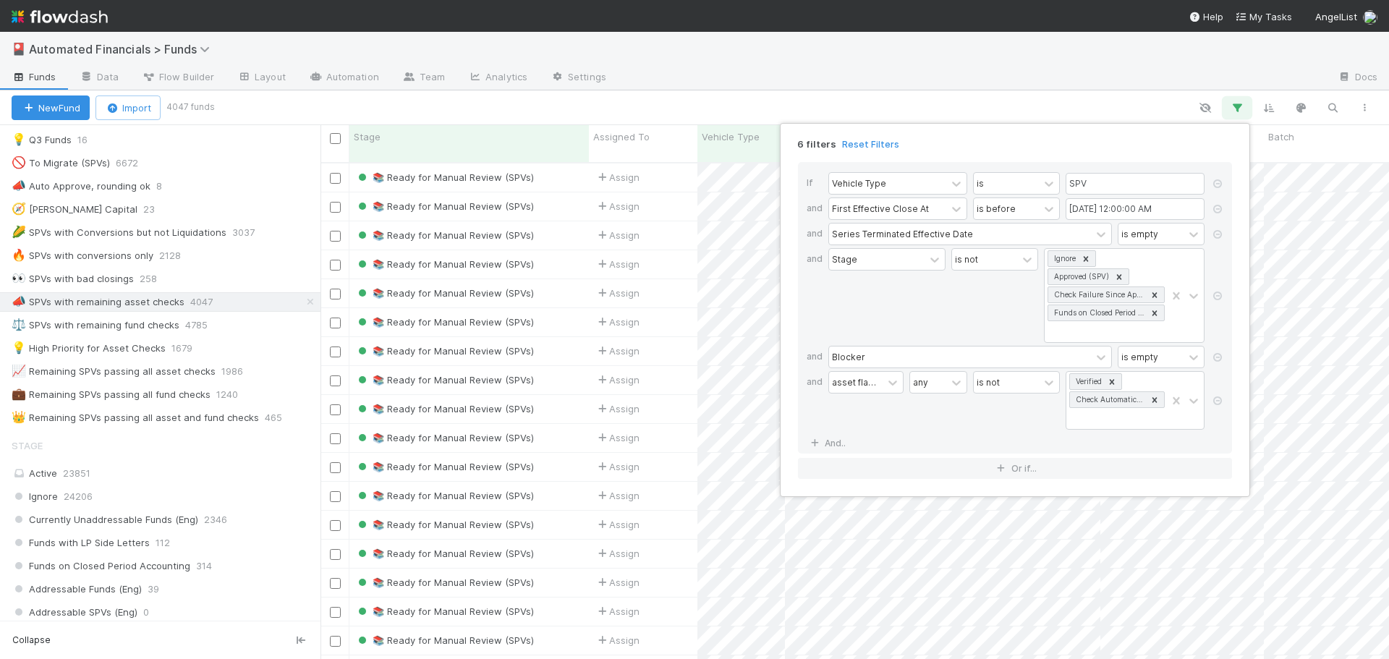
scroll to position [498, 1058]
click at [1216, 400] on icon at bounding box center [1217, 400] width 14 height 9
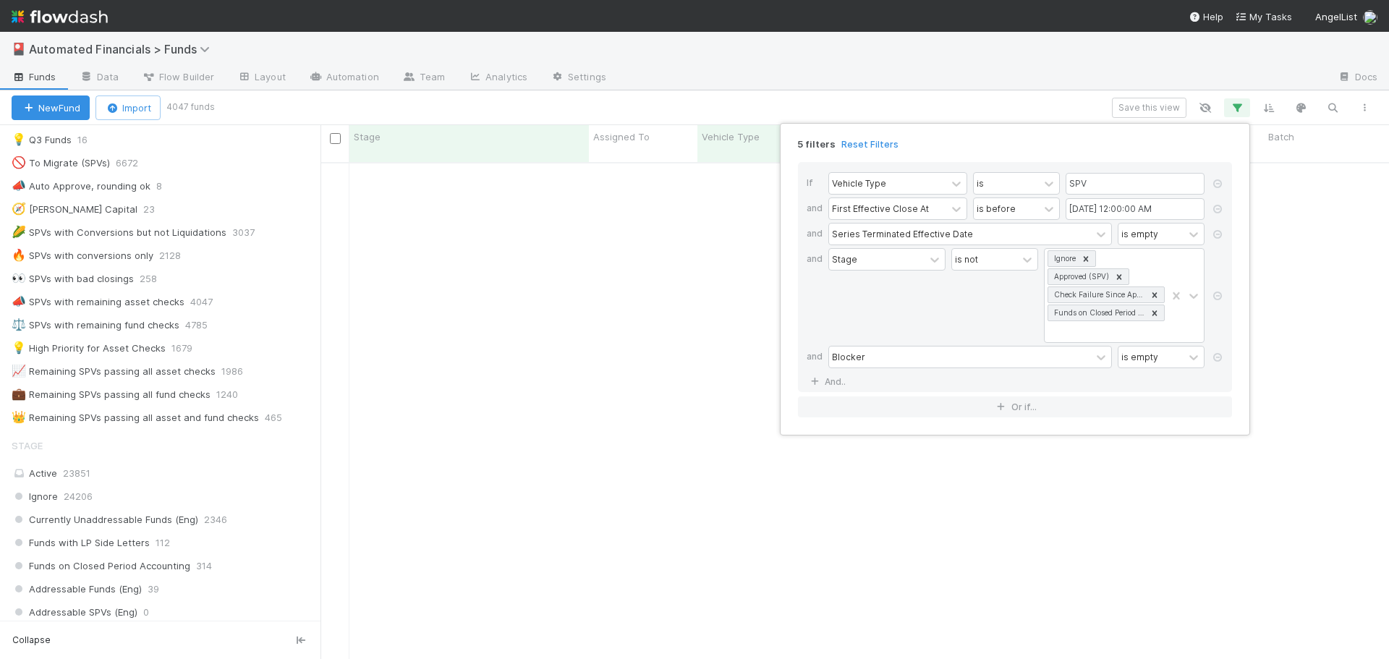
click at [896, 311] on div "Stage" at bounding box center [886, 295] width 117 height 95
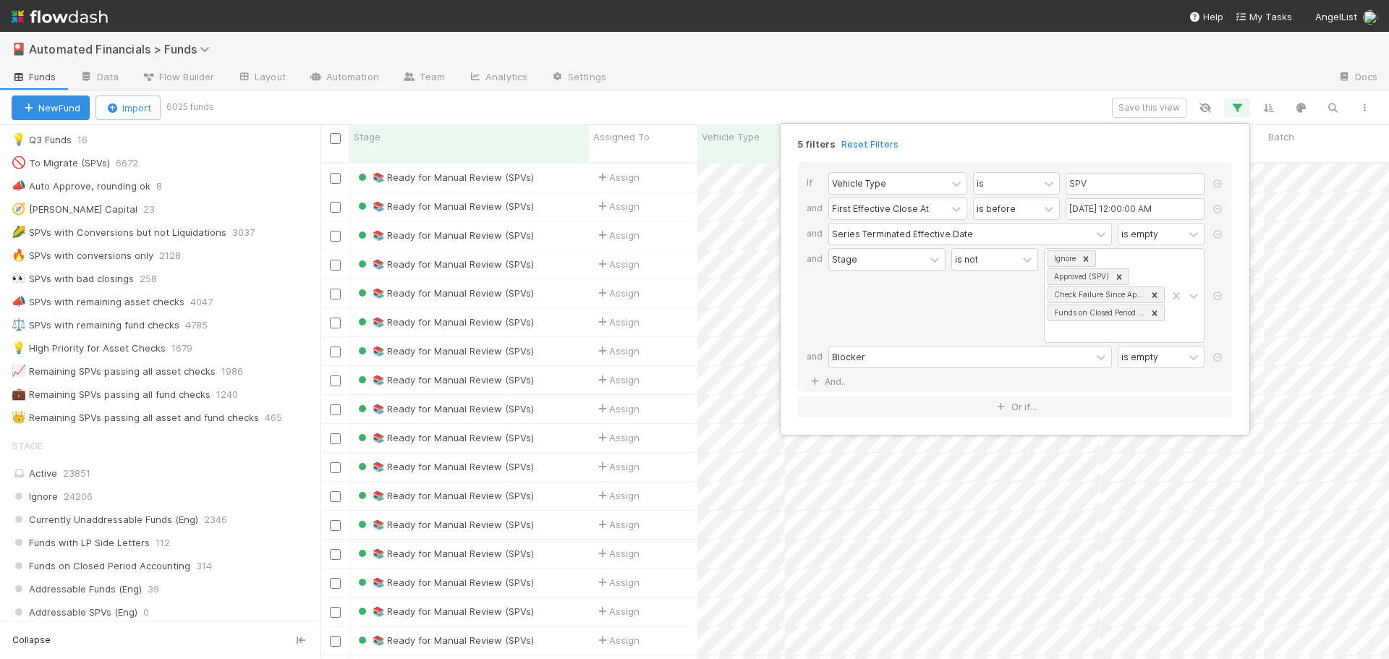
scroll to position [498, 1058]
click at [899, 105] on div "5 filters Reset Filters If Vehicle Type is SPV and First Effective Close At is …" at bounding box center [694, 329] width 1389 height 659
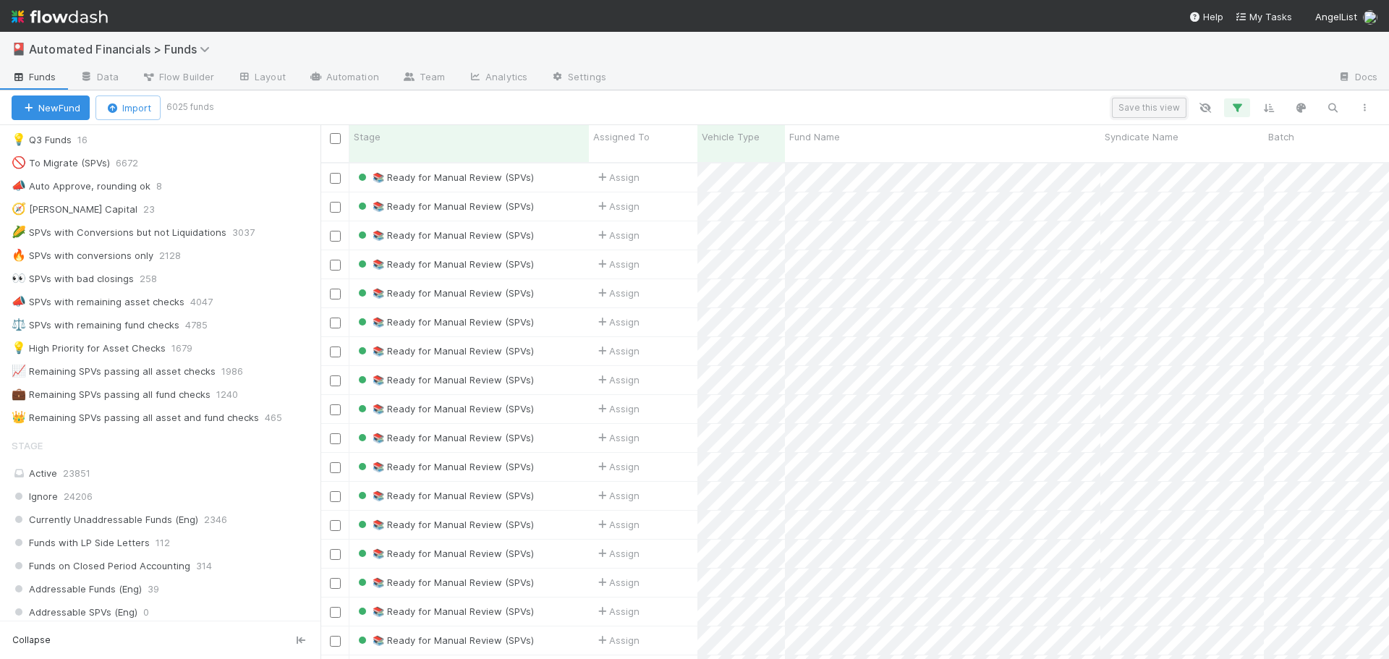
click at [1146, 109] on button "Save this view" at bounding box center [1149, 108] width 75 height 20
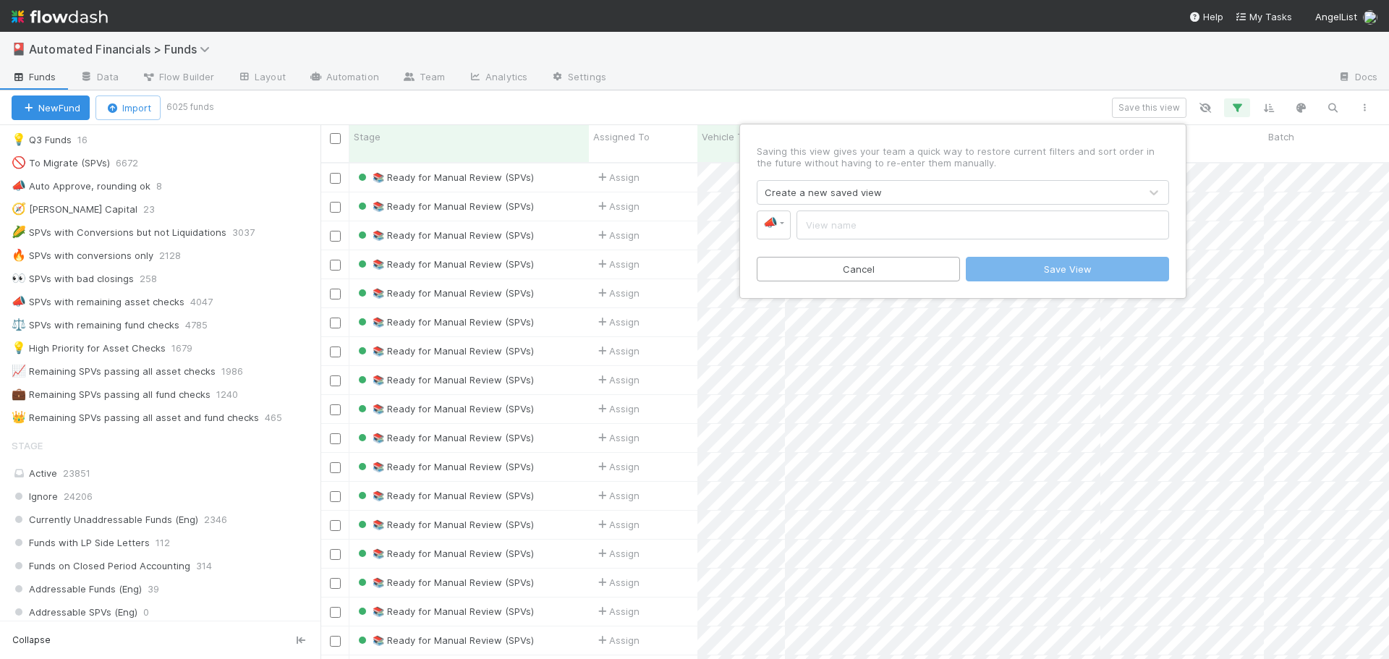
click at [837, 230] on input "text" at bounding box center [983, 225] width 373 height 29
click at [783, 223] on link "📣" at bounding box center [774, 225] width 34 height 29
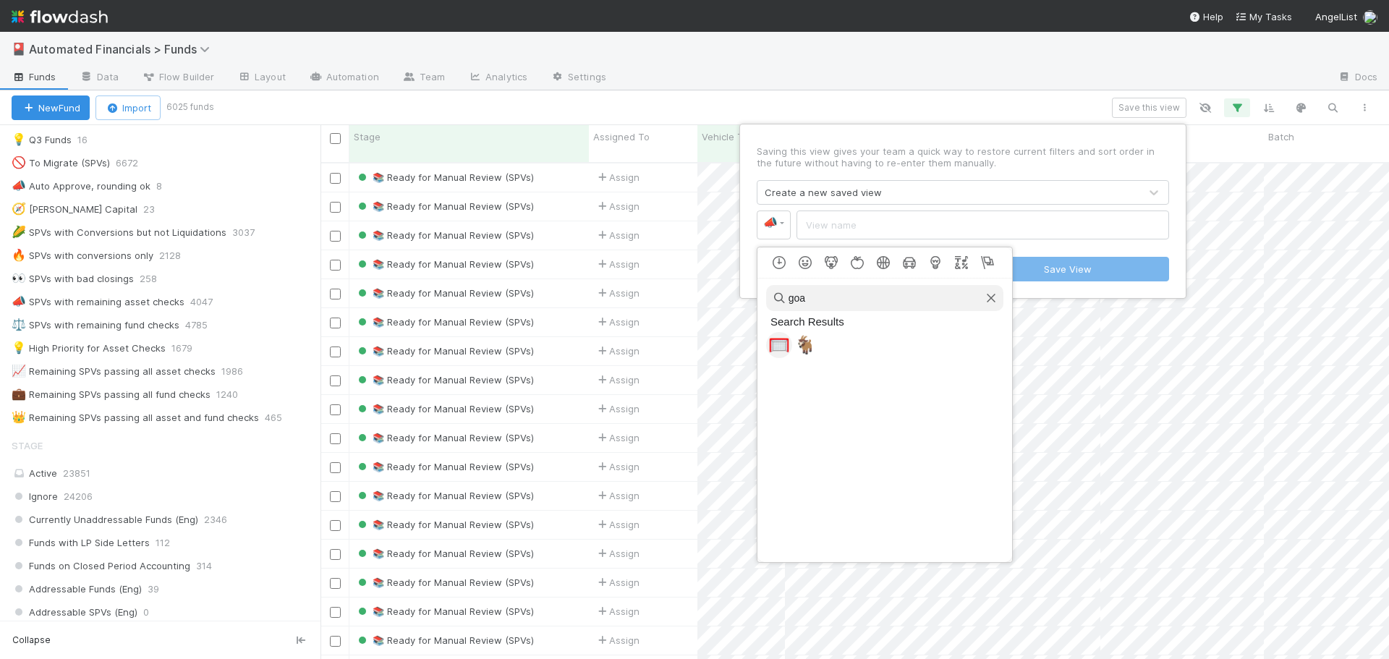
type input "goal"
click at [779, 347] on span "🥅" at bounding box center [779, 345] width 22 height 20
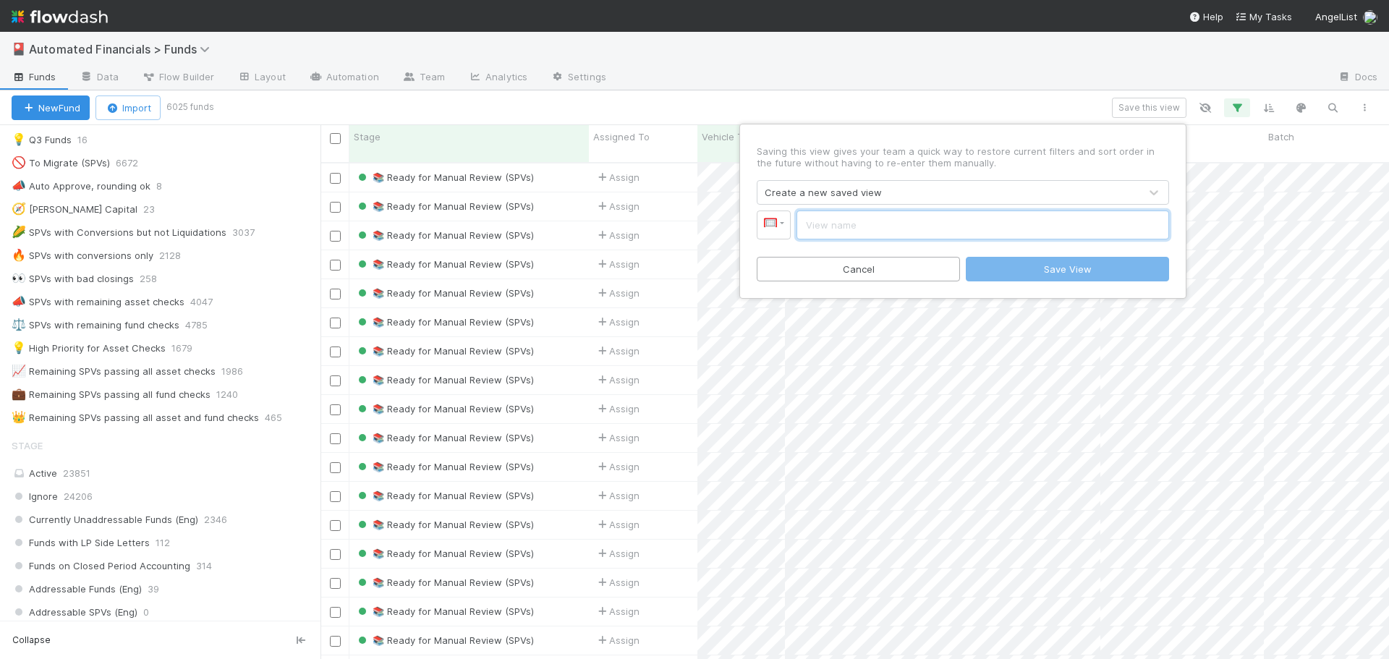
click at [843, 226] on input "text" at bounding box center [983, 225] width 373 height 29
type input "R"
type input "Remaining SPVs"
click at [1073, 273] on button "Save View" at bounding box center [1067, 269] width 203 height 25
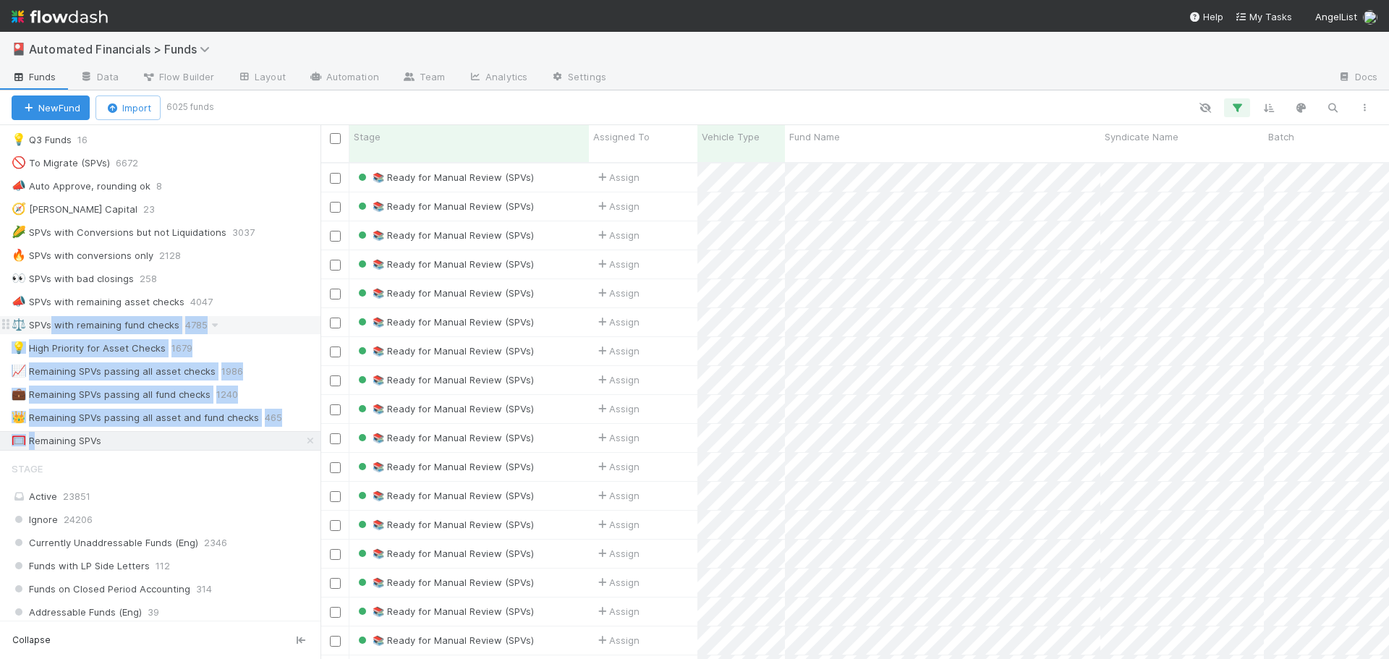
drag, startPoint x: 36, startPoint y: 444, endPoint x: 51, endPoint y: 328, distance: 116.8
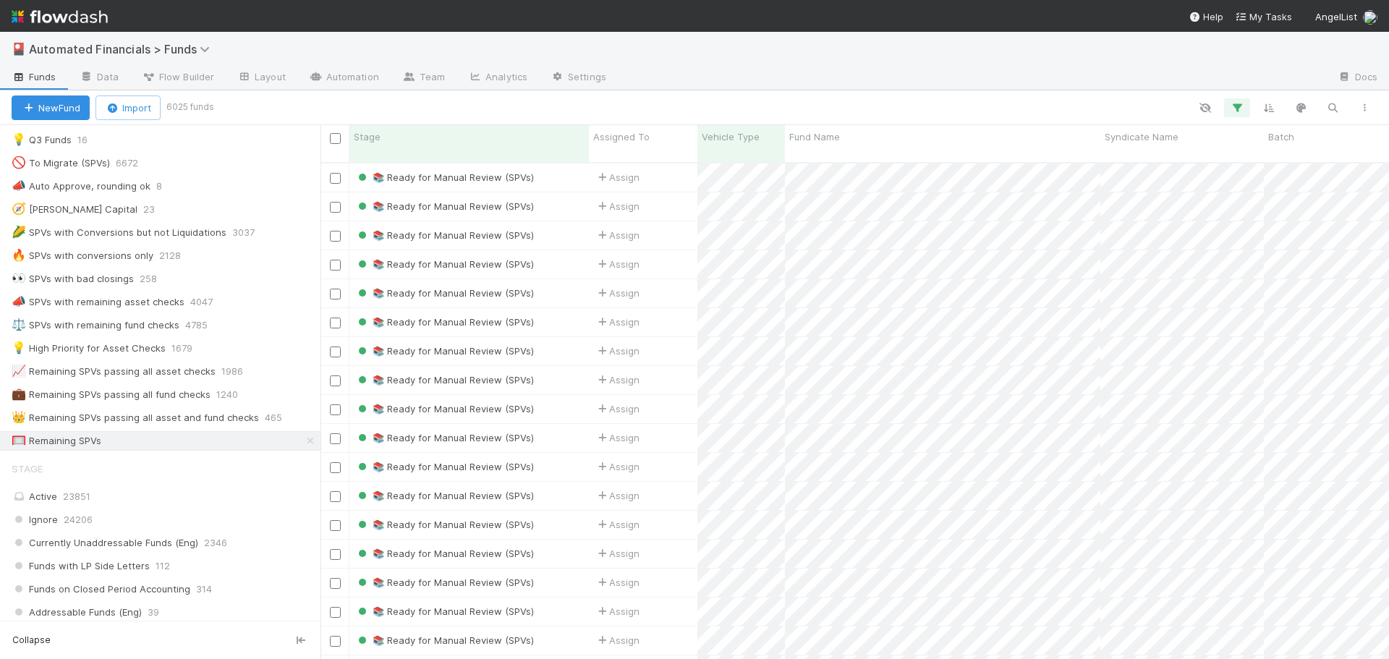
click at [158, 454] on div "Stage" at bounding box center [160, 468] width 321 height 29
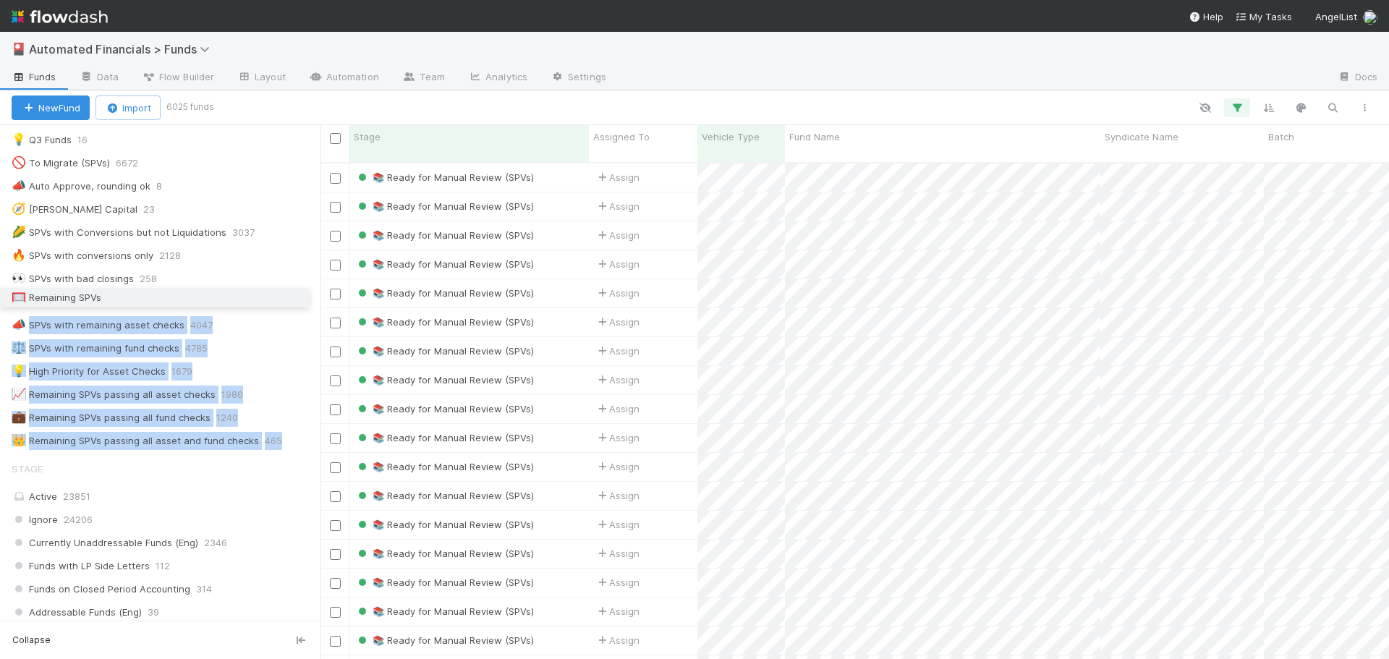
drag, startPoint x: 7, startPoint y: 441, endPoint x: 20, endPoint y: 298, distance: 143.8
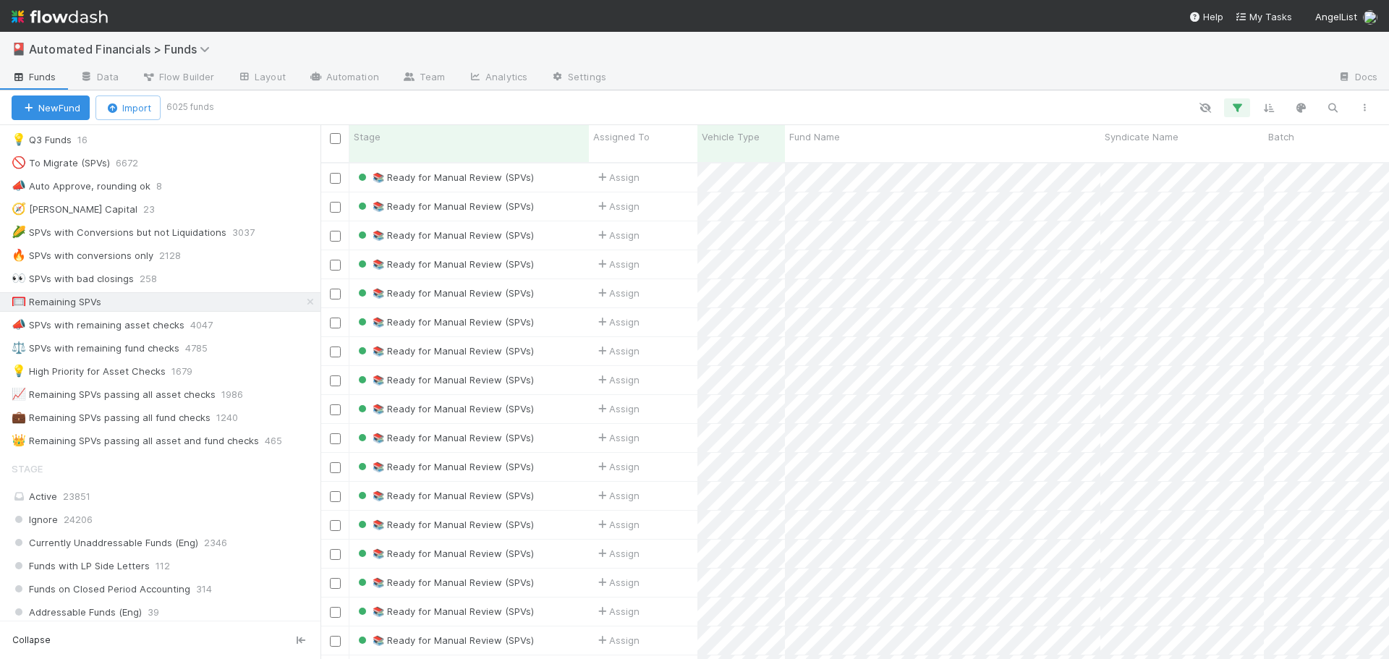
click at [398, 102] on div at bounding box center [795, 107] width 1169 height 19
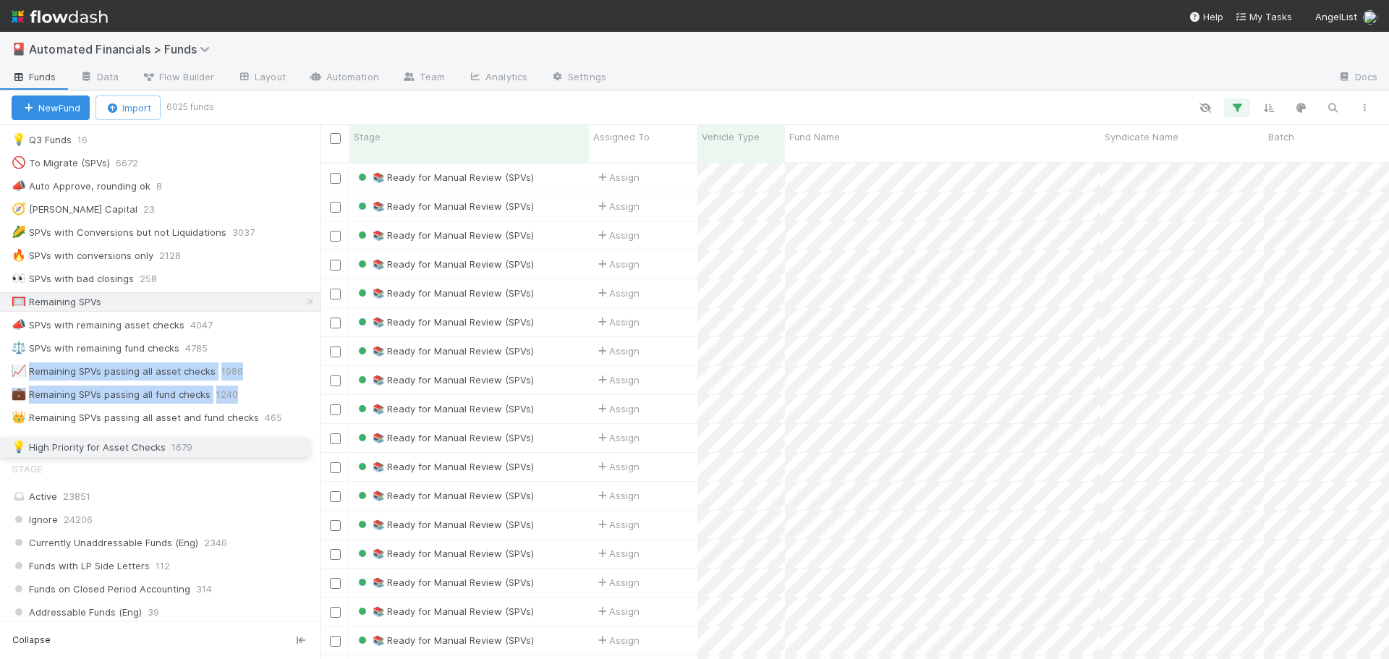
drag, startPoint x: 5, startPoint y: 370, endPoint x: 7, endPoint y: 446, distance: 76.0
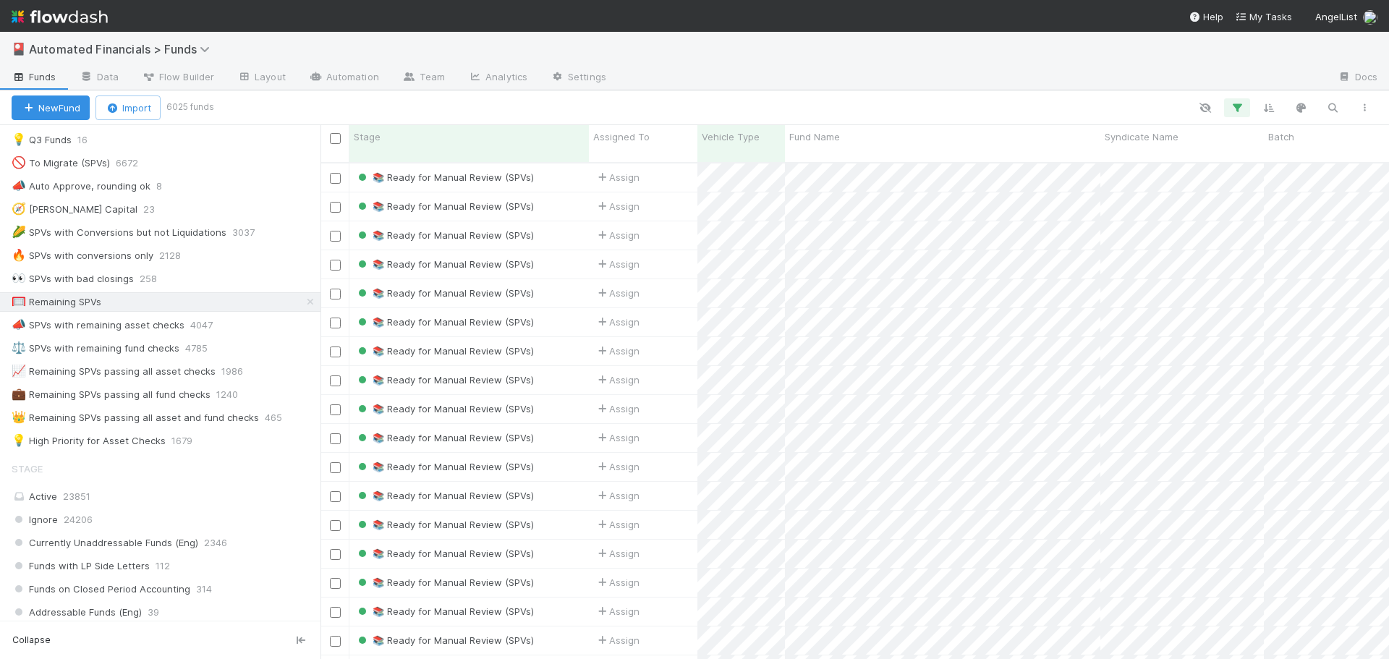
click at [381, 107] on div at bounding box center [795, 107] width 1169 height 19
click at [106, 329] on div "📣 SPVs with remaining asset checks" at bounding box center [98, 325] width 173 height 18
click at [1237, 109] on icon "button" at bounding box center [1237, 107] width 14 height 13
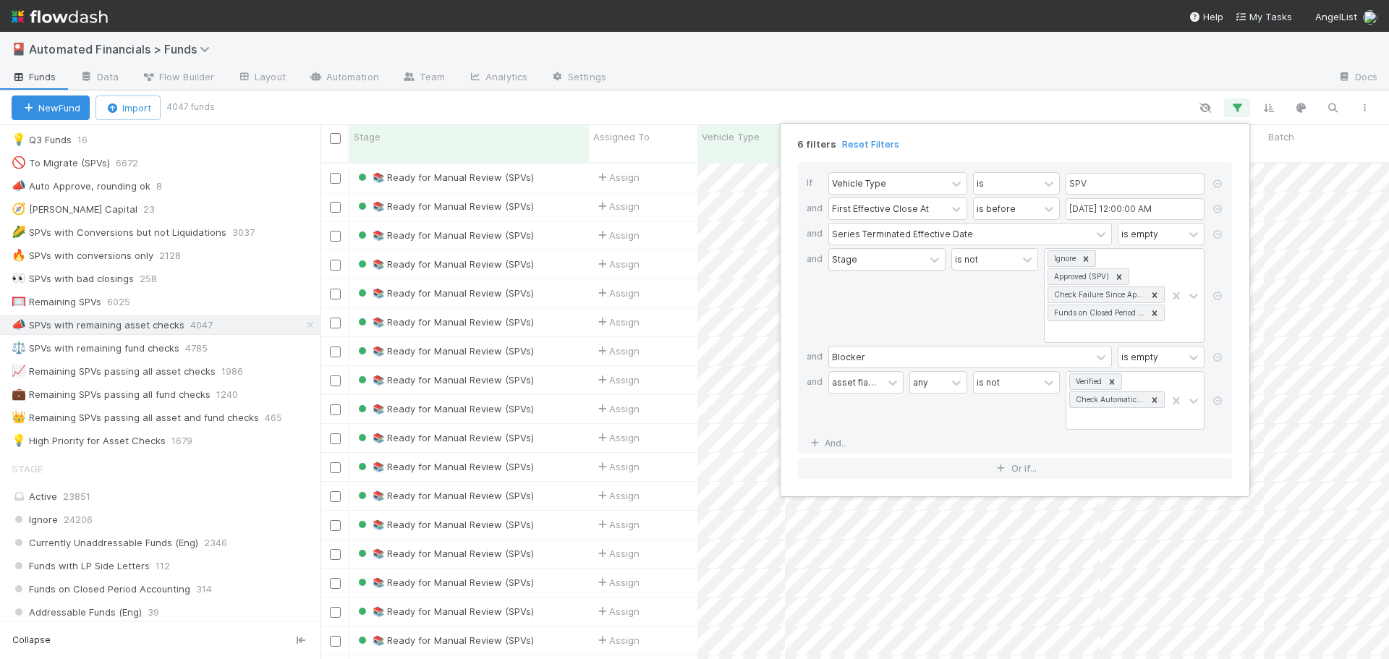
click at [892, 326] on div "Stage" at bounding box center [886, 295] width 117 height 95
click at [980, 110] on div "6 filters Reset Filters If Vehicle Type is SPV and First Effective Close At is …" at bounding box center [694, 329] width 1389 height 659
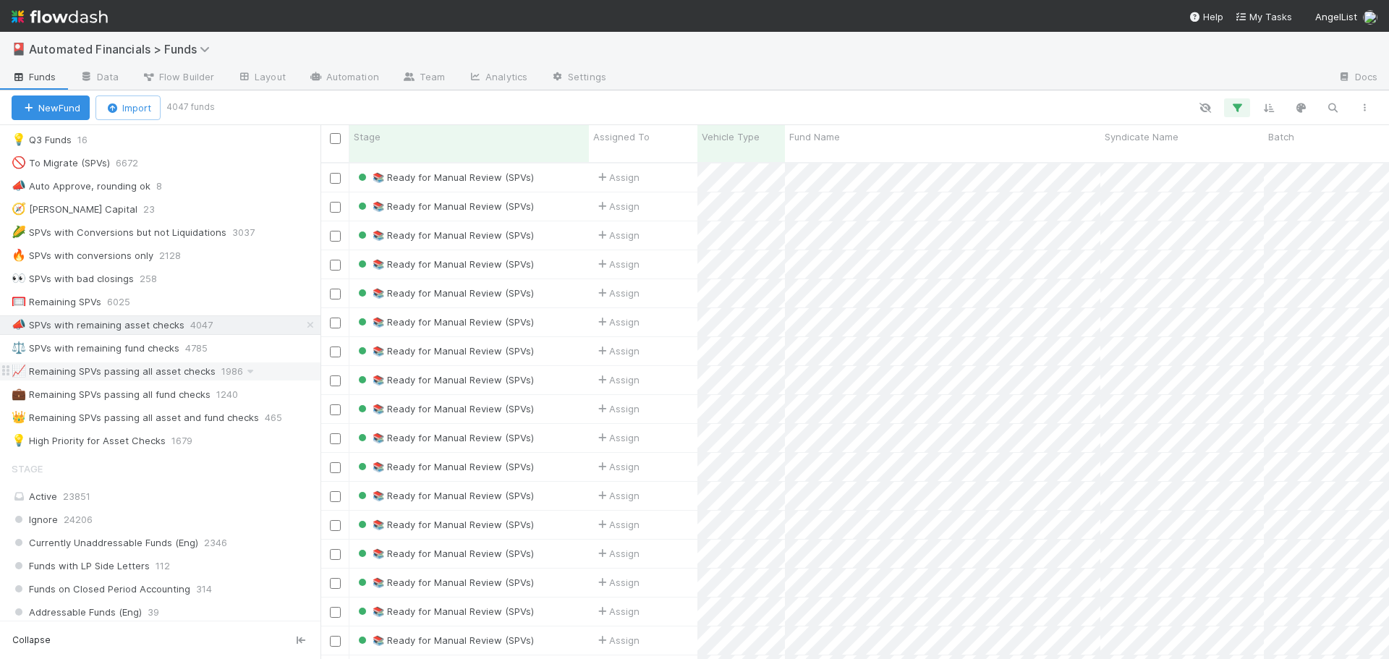
click at [143, 375] on div "📈 Remaining SPVs passing all asset checks" at bounding box center [114, 371] width 204 height 18
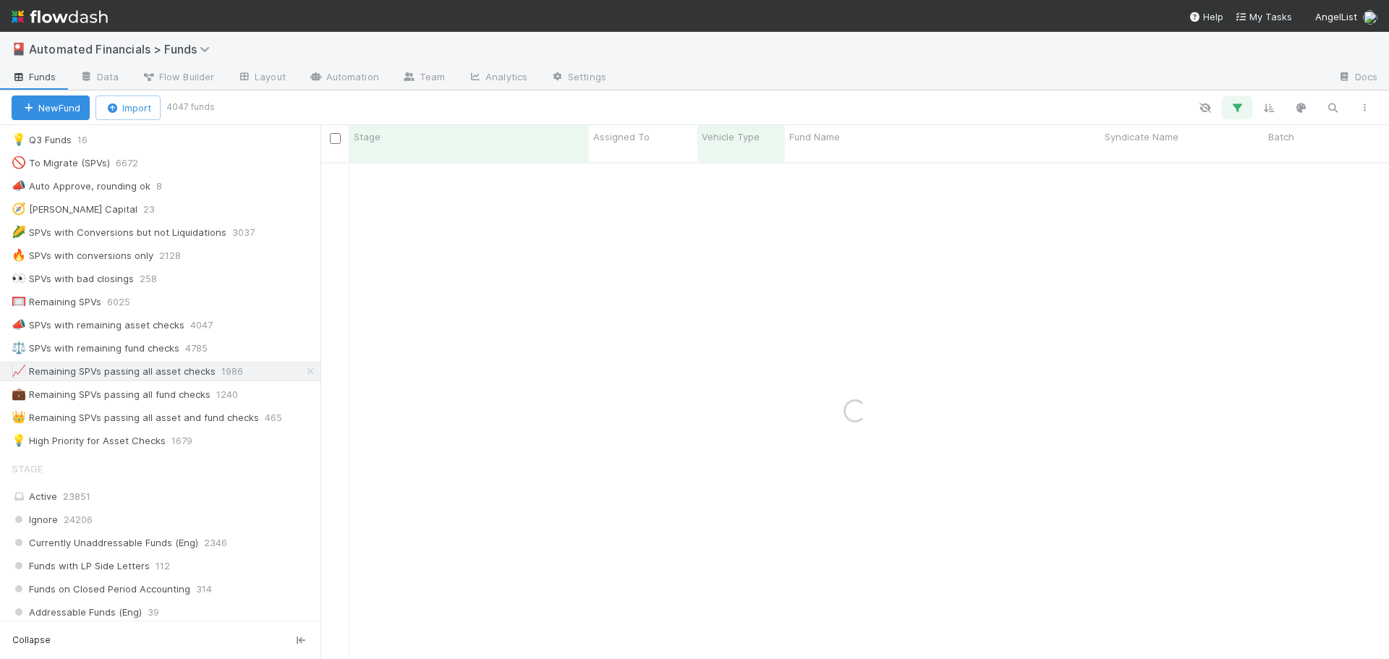
click at [1239, 106] on icon "button" at bounding box center [1237, 107] width 14 height 13
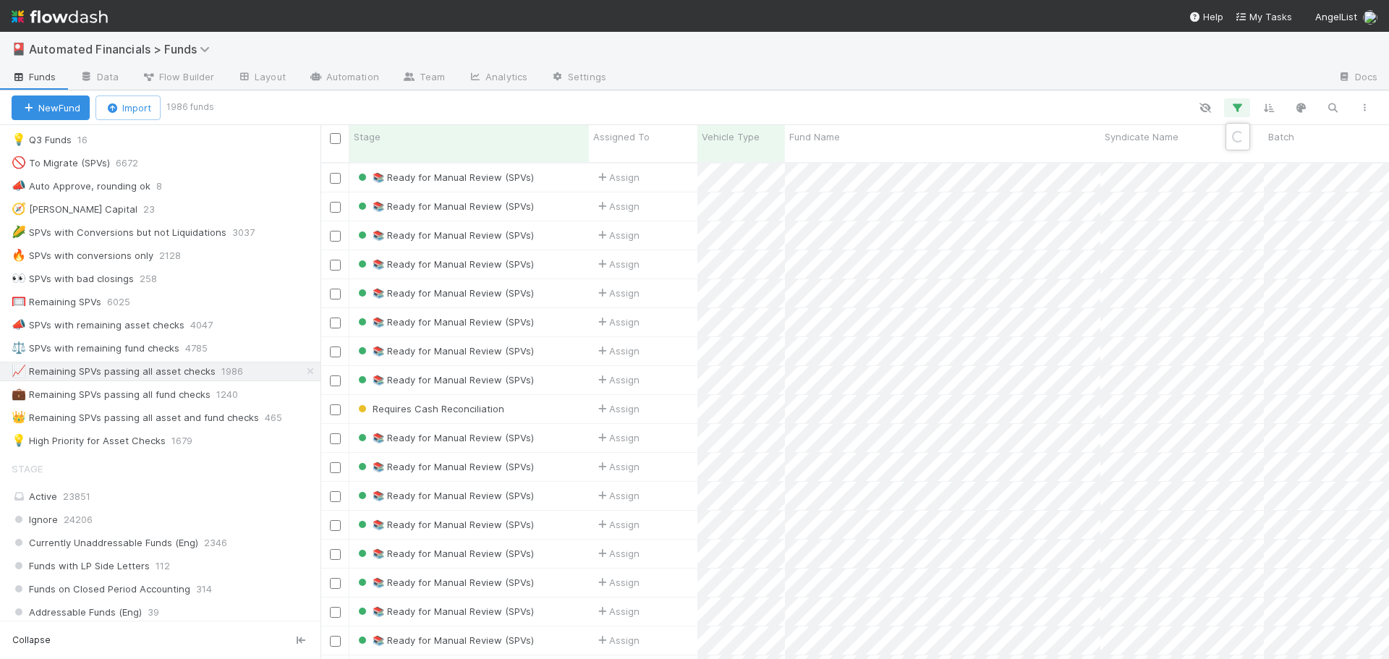
click at [1239, 108] on div "Loading..." at bounding box center [694, 329] width 1389 height 659
click at [1239, 108] on icon "button" at bounding box center [1237, 107] width 14 height 13
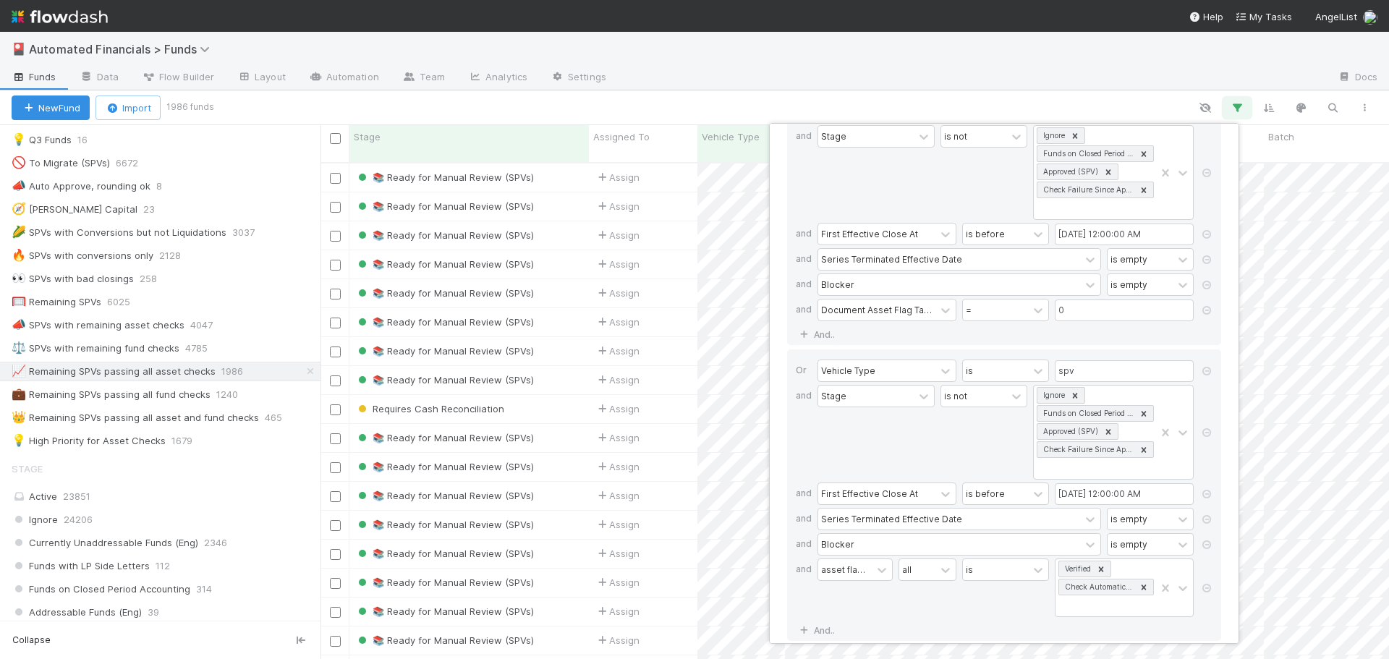
scroll to position [0, 0]
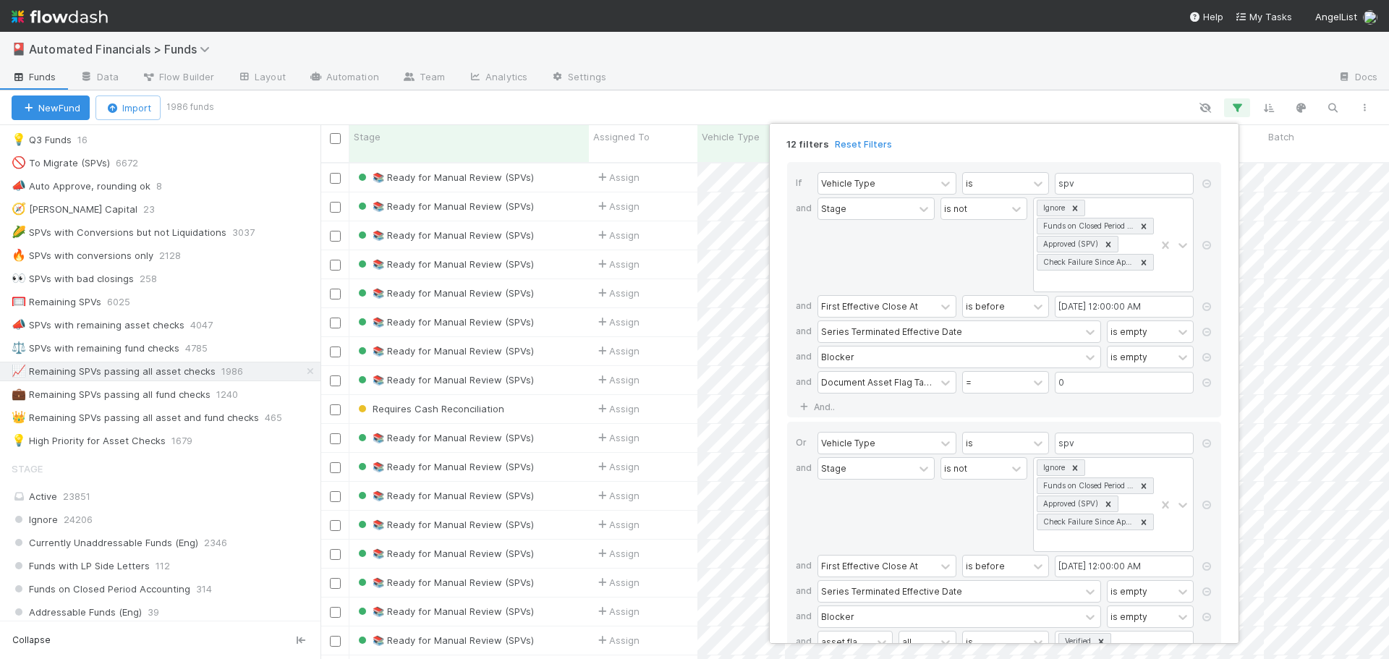
click at [1014, 108] on div "12 filters Reset Filters If Vehicle Type is spv and Stage is not Ignore Funds o…" at bounding box center [694, 329] width 1389 height 659
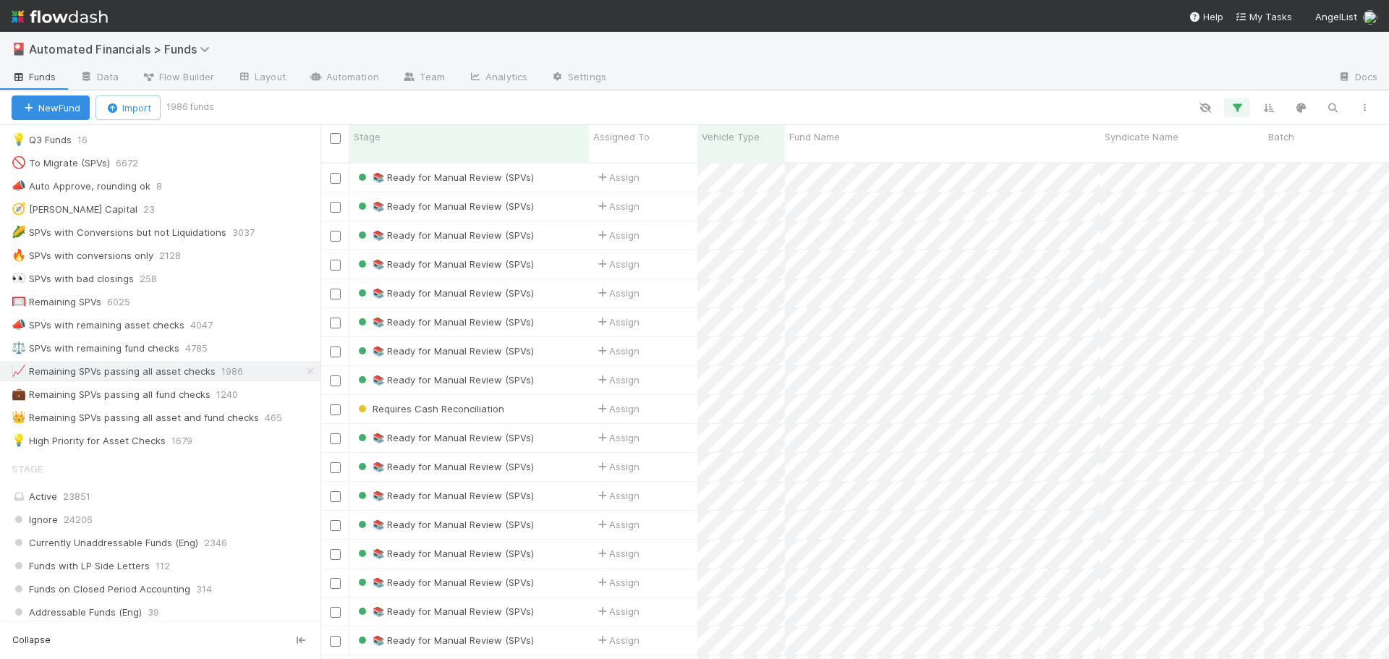
click at [751, 81] on div at bounding box center [972, 78] width 708 height 23
